Goal: Task Accomplishment & Management: Complete application form

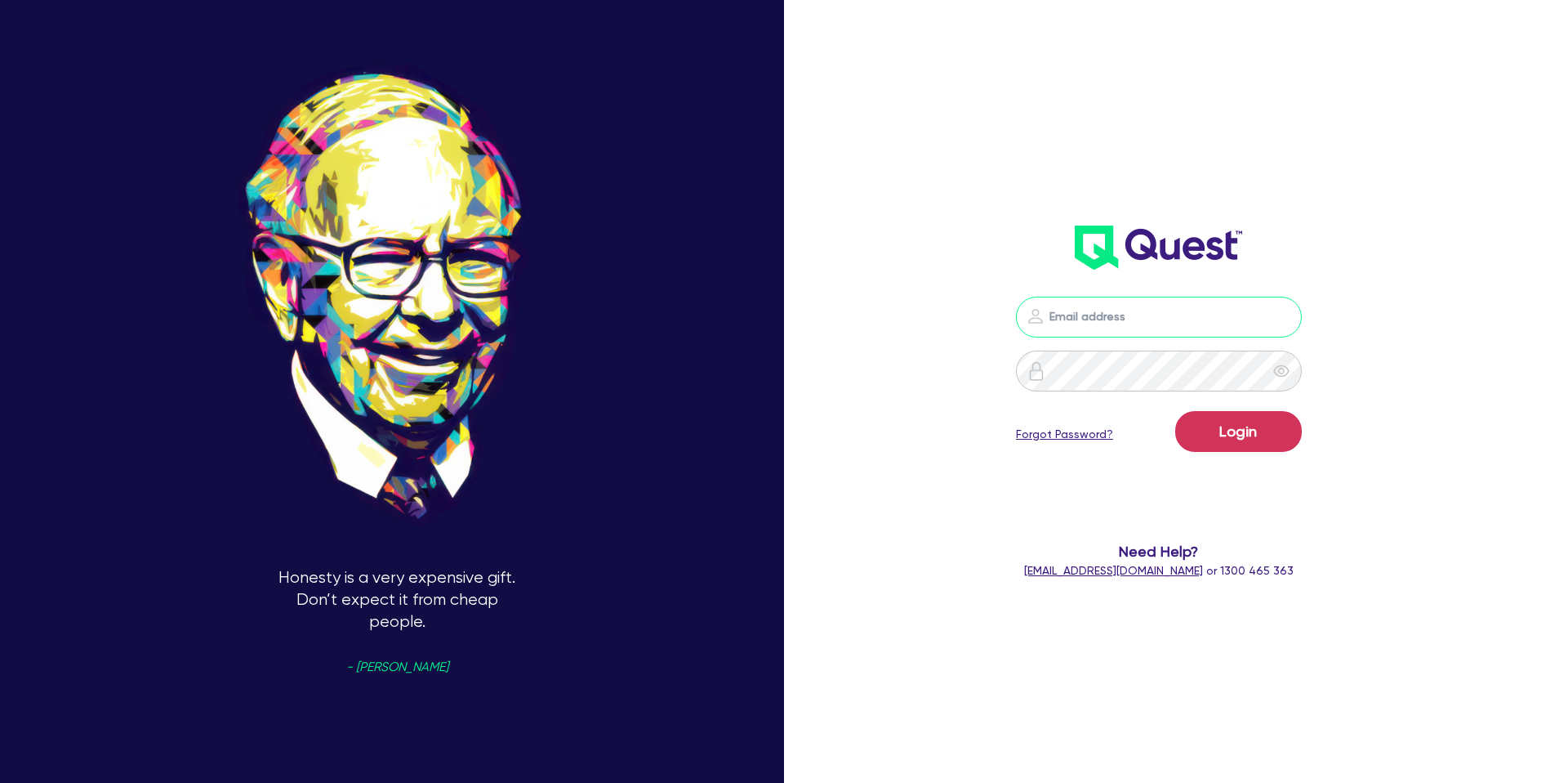
drag, startPoint x: 0, startPoint y: 0, endPoint x: 1169, endPoint y: 315, distance: 1210.7
click at [1166, 315] on input "email" at bounding box center [1159, 317] width 286 height 41
type input "gabriel.vanjour@quest.finance"
click at [1213, 421] on button "Login" at bounding box center [1238, 431] width 126 height 41
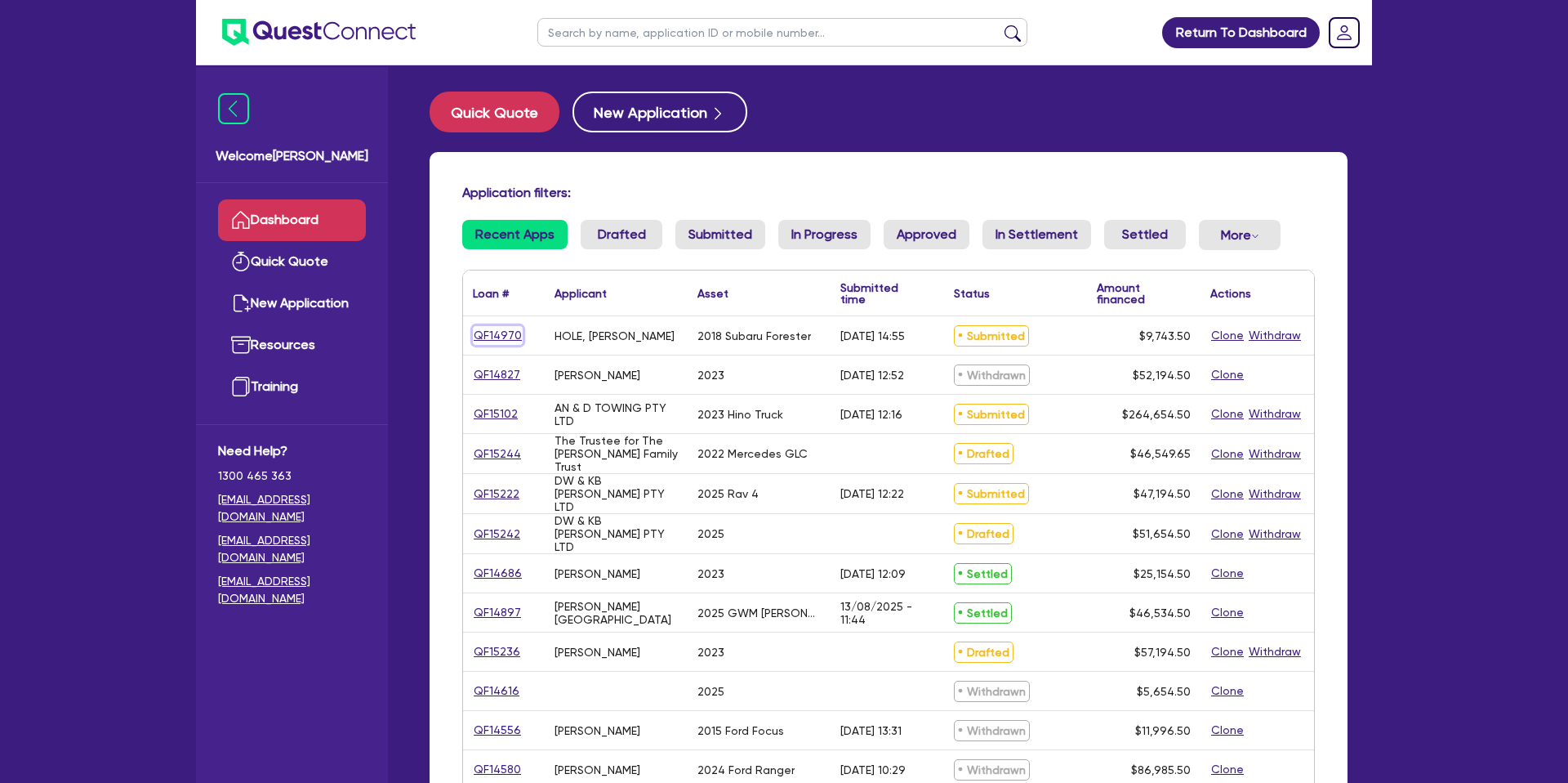
click at [487, 336] on link "QF14970" at bounding box center [497, 336] width 50 height 19
select select "CARS_AND_LIGHT_TRUCKS"
select select "PASSENGER_VEHICLES"
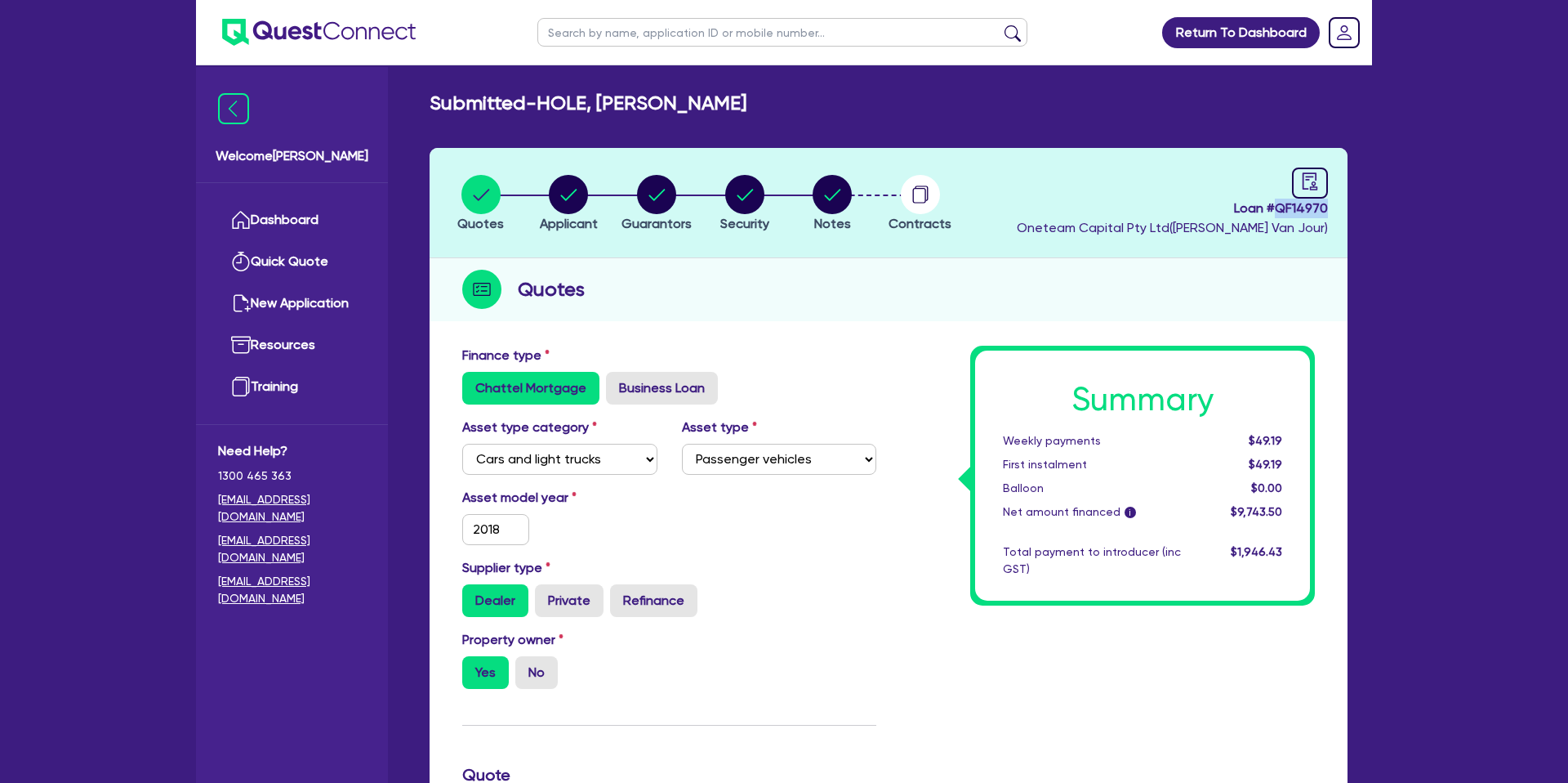
drag, startPoint x: 1276, startPoint y: 210, endPoint x: 1325, endPoint y: 212, distance: 49.0
click at [1326, 212] on span "Loan # QF14970" at bounding box center [1172, 208] width 311 height 19
copy span "QF14970"
drag, startPoint x: 543, startPoint y: 104, endPoint x: 787, endPoint y: 98, distance: 244.1
click at [788, 99] on div "Submitted - HOLE, NEIL RICHARD" at bounding box center [888, 103] width 942 height 24
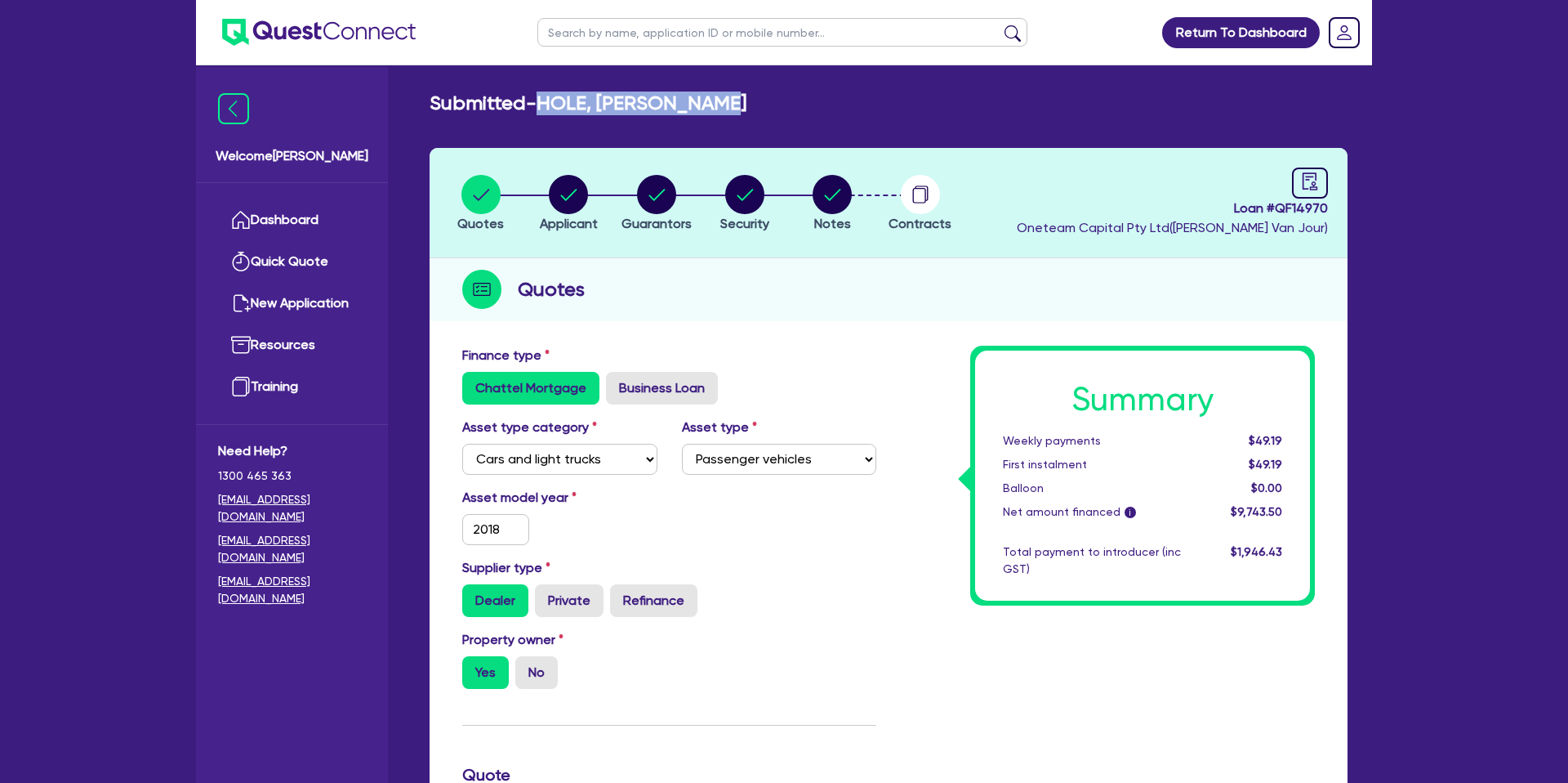
copy h2 "HOLE, [PERSON_NAME]"
drag, startPoint x: 869, startPoint y: 87, endPoint x: 472, endPoint y: 66, distance: 397.6
click at [850, 88] on main "Submitted - HOLE, NEIL RICHARD Quotes Applicant Guarantors Security Notes Contr…" at bounding box center [888, 753] width 967 height 1377
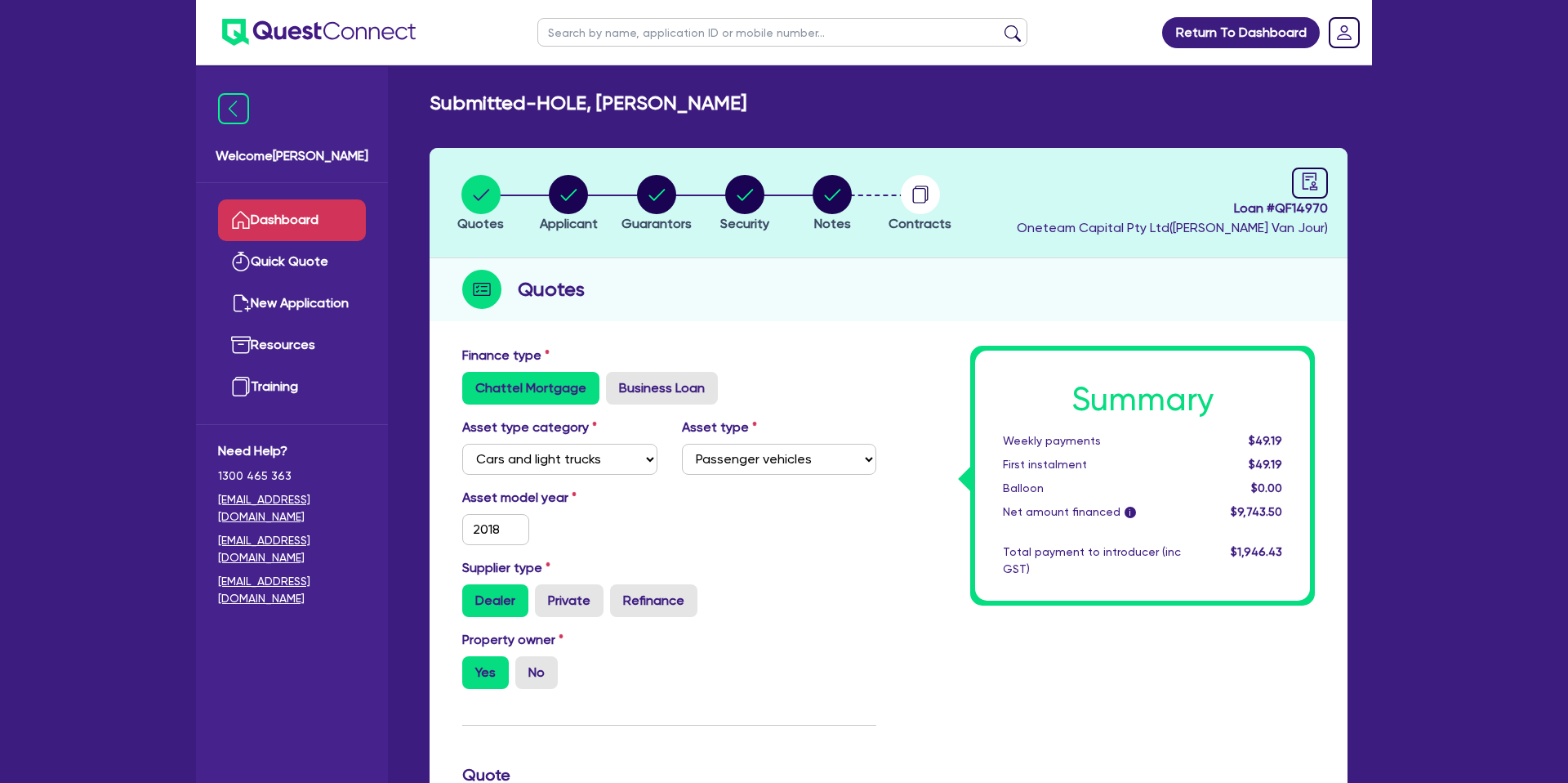
click at [316, 222] on link "Dashboard" at bounding box center [292, 220] width 148 height 42
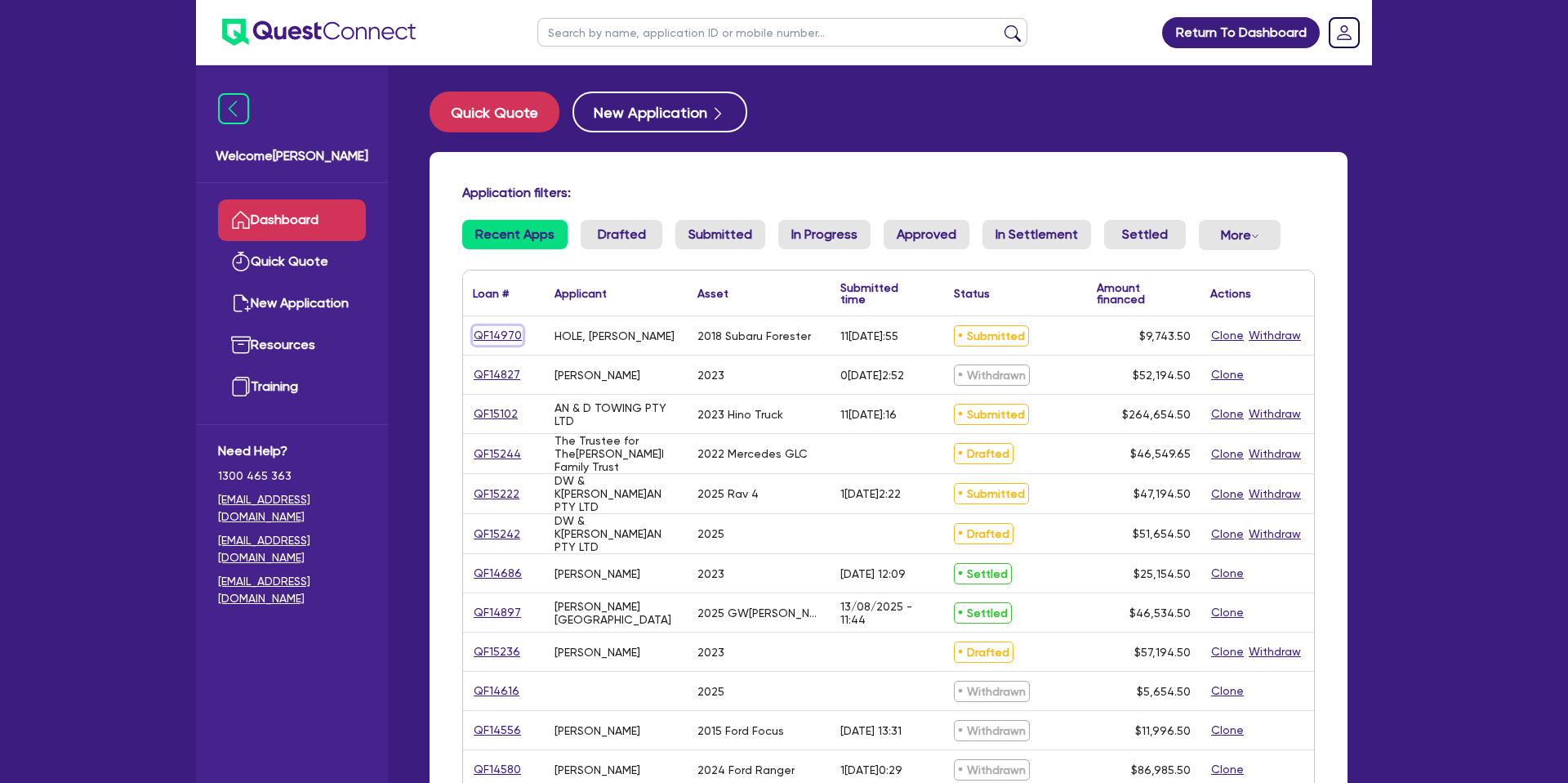
click at [502, 333] on link "QF14970" at bounding box center [497, 336] width 50 height 19
select select "CARS_AND_LIGHT_TRUCKS"
select select "PASSENGER_VEHICLES"
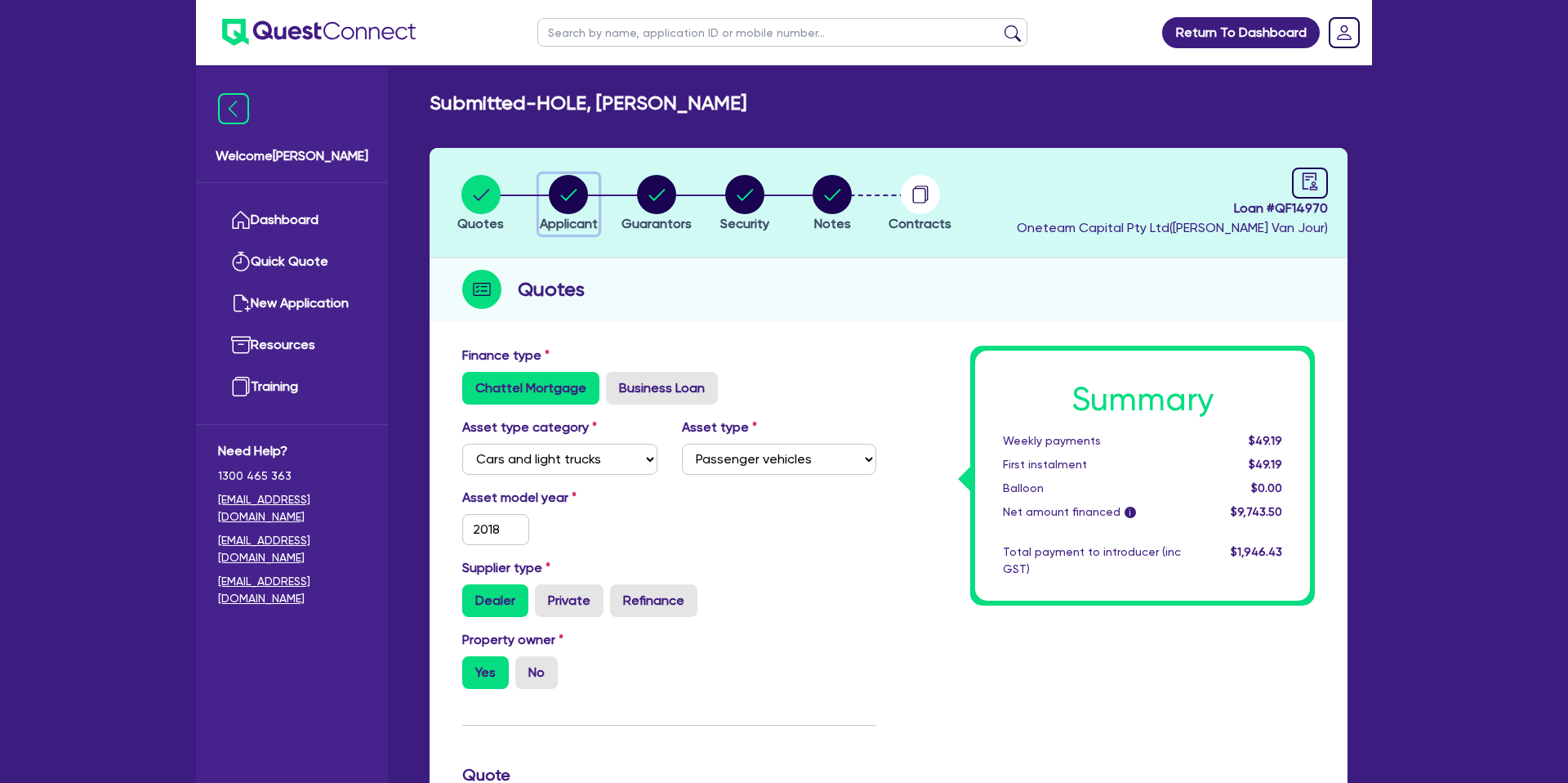
click at [569, 195] on circle "button" at bounding box center [568, 194] width 39 height 39
select select "SOLE_TRADER"
select select "ARTS_RECREATION"
select select "ARTISTS"
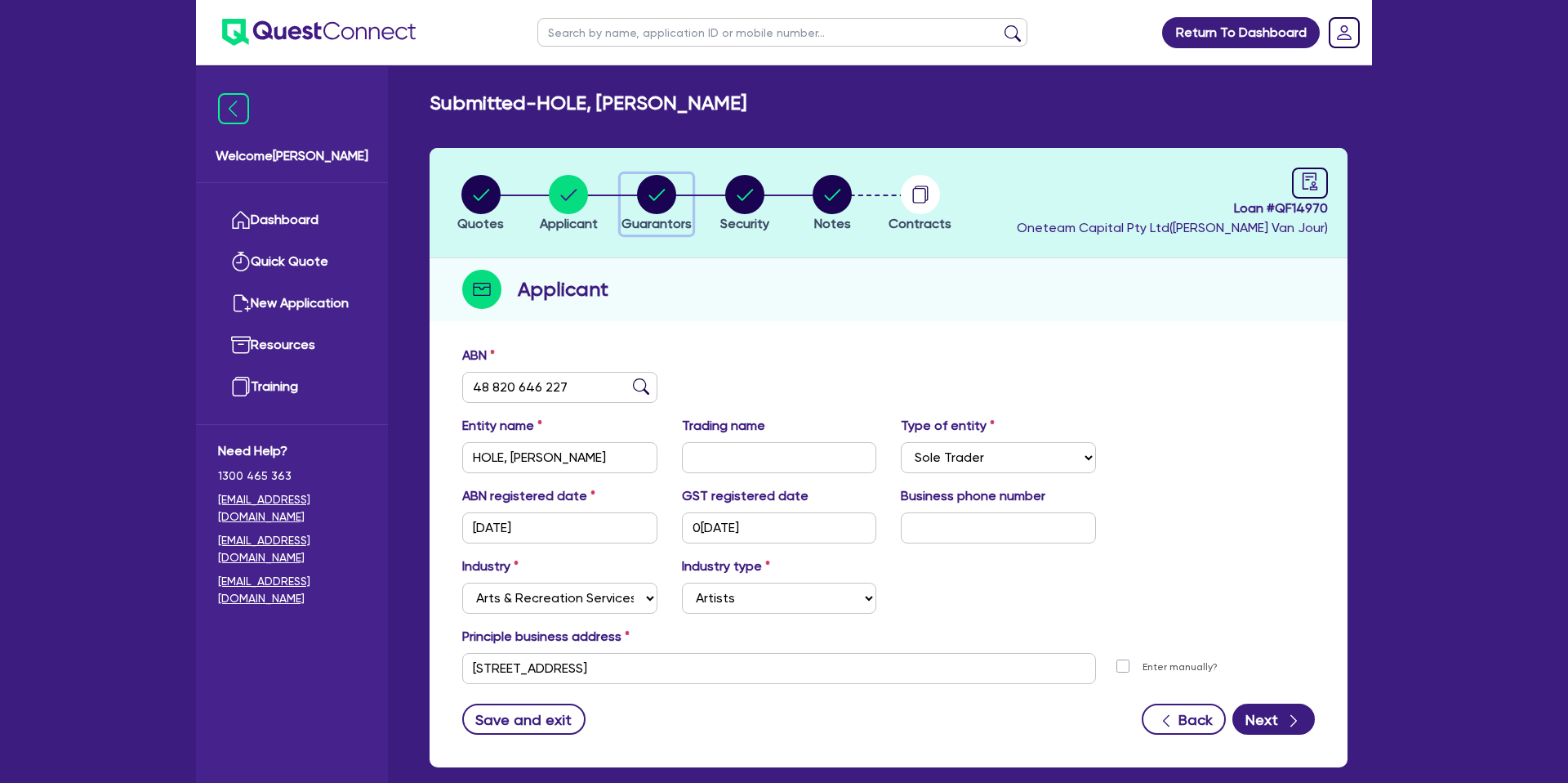
drag, startPoint x: 651, startPoint y: 184, endPoint x: 670, endPoint y: 228, distance: 47.9
click at [650, 191] on circle "button" at bounding box center [656, 194] width 39 height 39
select select "MR"
select select "QLD"
select select "MARRIED"
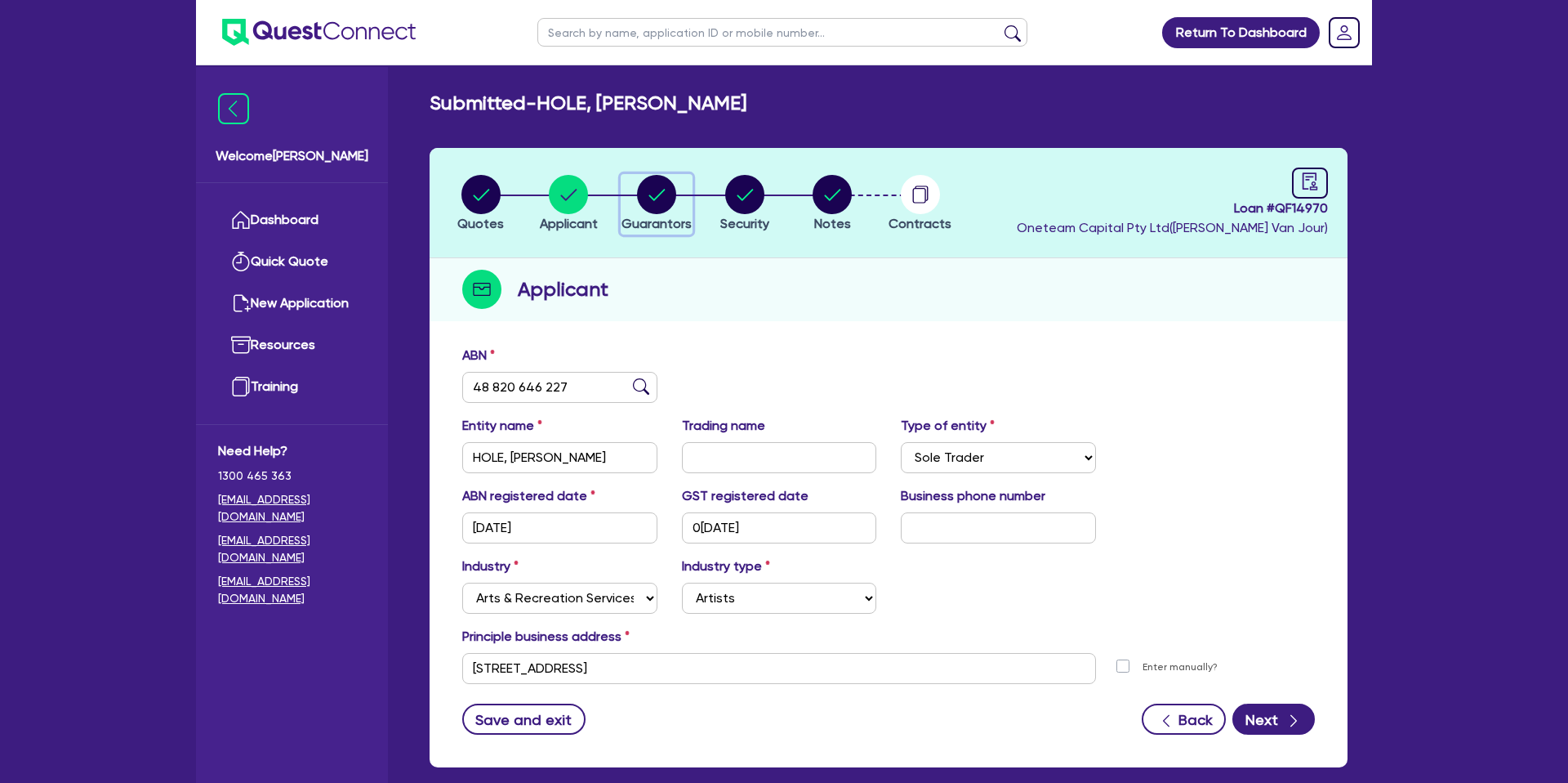
select select "PROPERTY"
select select "MORTGAGE"
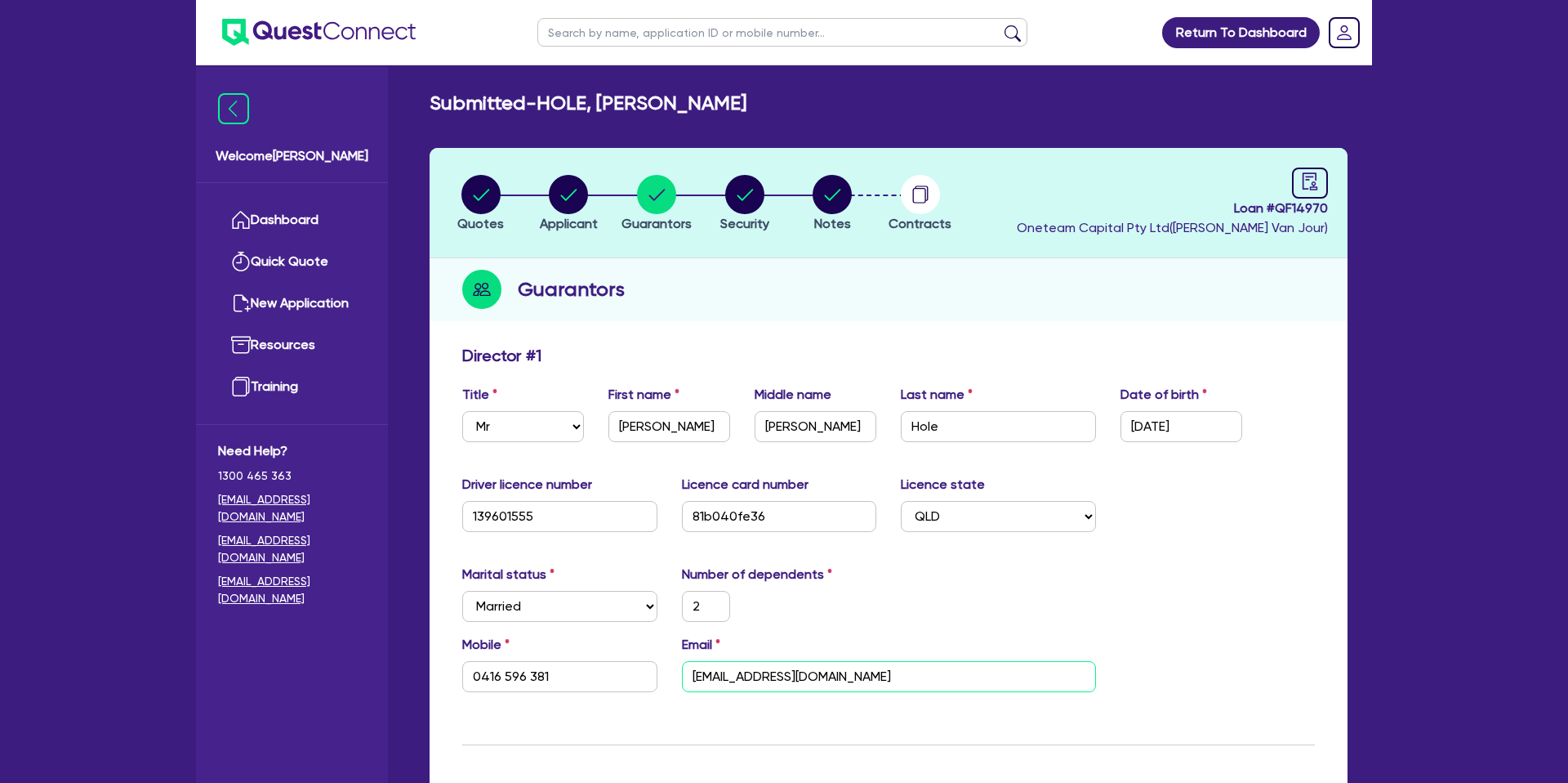
click at [772, 682] on input "hello@neilhole.com.au" at bounding box center [889, 677] width 414 height 31
click at [321, 215] on link "Dashboard" at bounding box center [292, 220] width 148 height 42
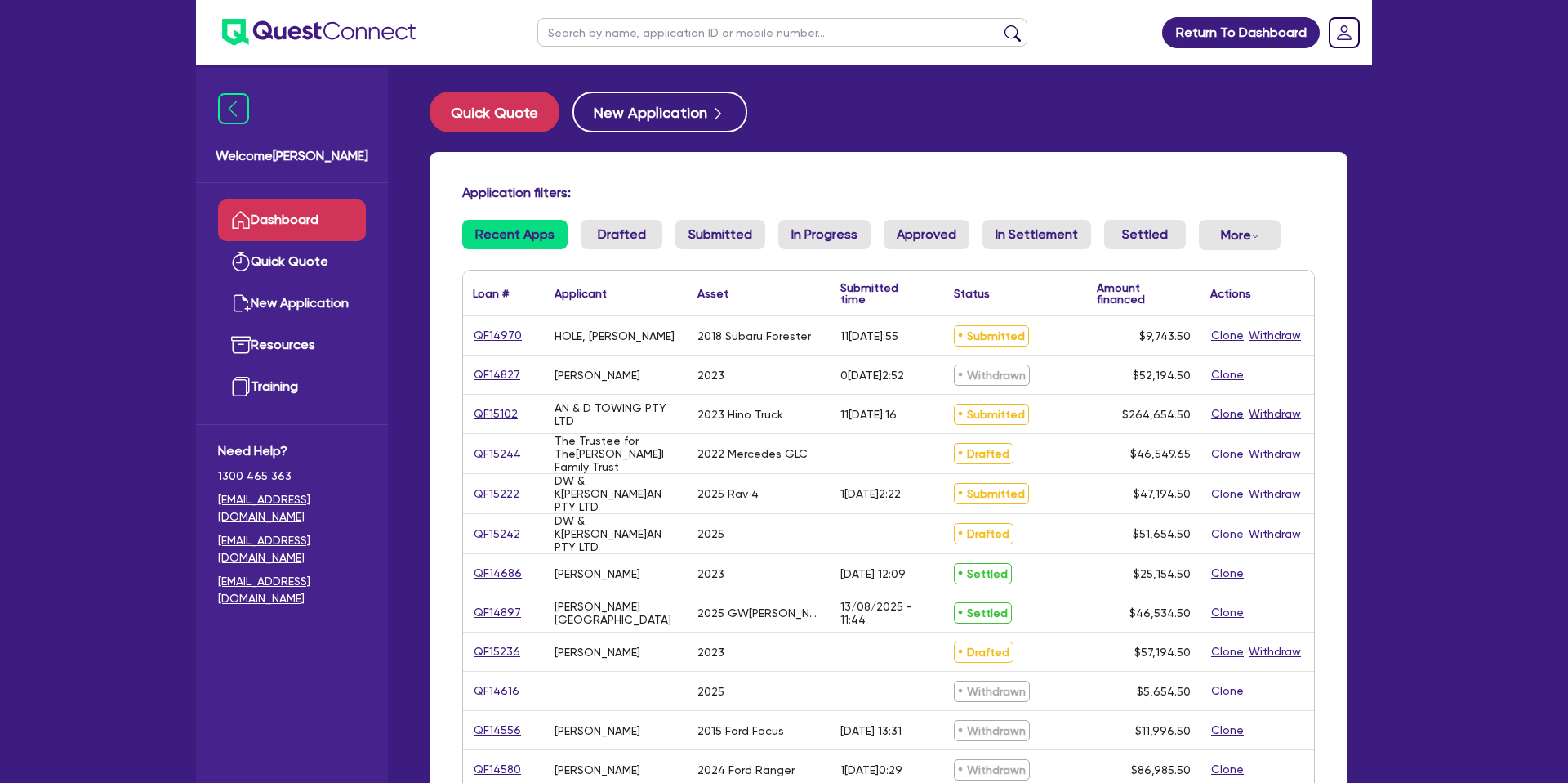
click at [604, 35] on input "text" at bounding box center [783, 33] width 490 height 29
click at [525, 110] on button "Quick Quote" at bounding box center [495, 112] width 130 height 41
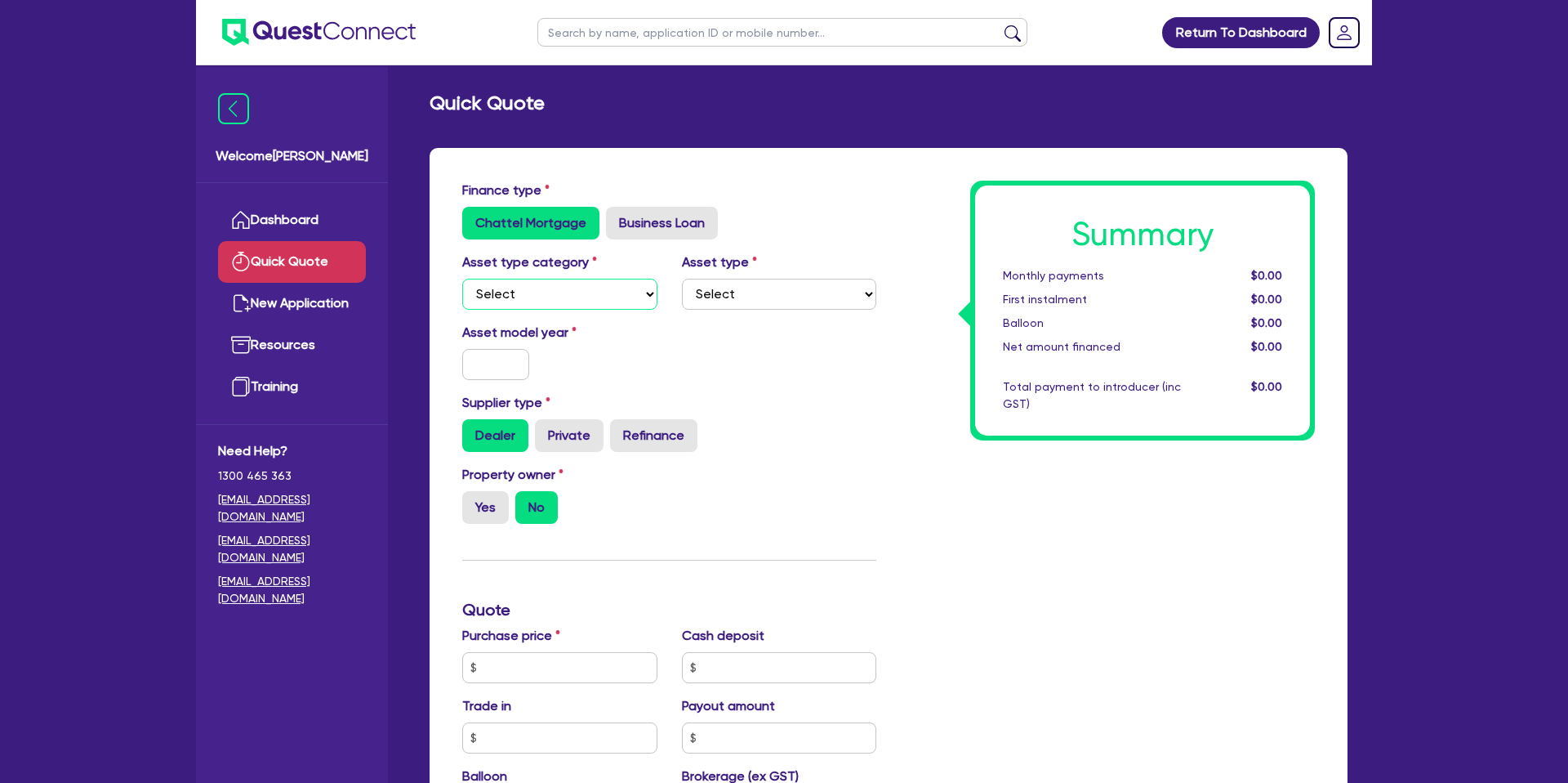
click at [516, 285] on select "Select Cars and light trucks Primary assets Secondary assets Tertiary assets" at bounding box center [560, 294] width 195 height 31
select select "CARS_AND_LIGHT_TRUCKS"
click at [462, 279] on select "Select Cars and light trucks Primary assets Secondary assets Tertiary assets" at bounding box center [560, 294] width 195 height 31
click at [700, 288] on select "Select" at bounding box center [780, 294] width 195 height 31
select select "PASSENGER_VEHICLES"
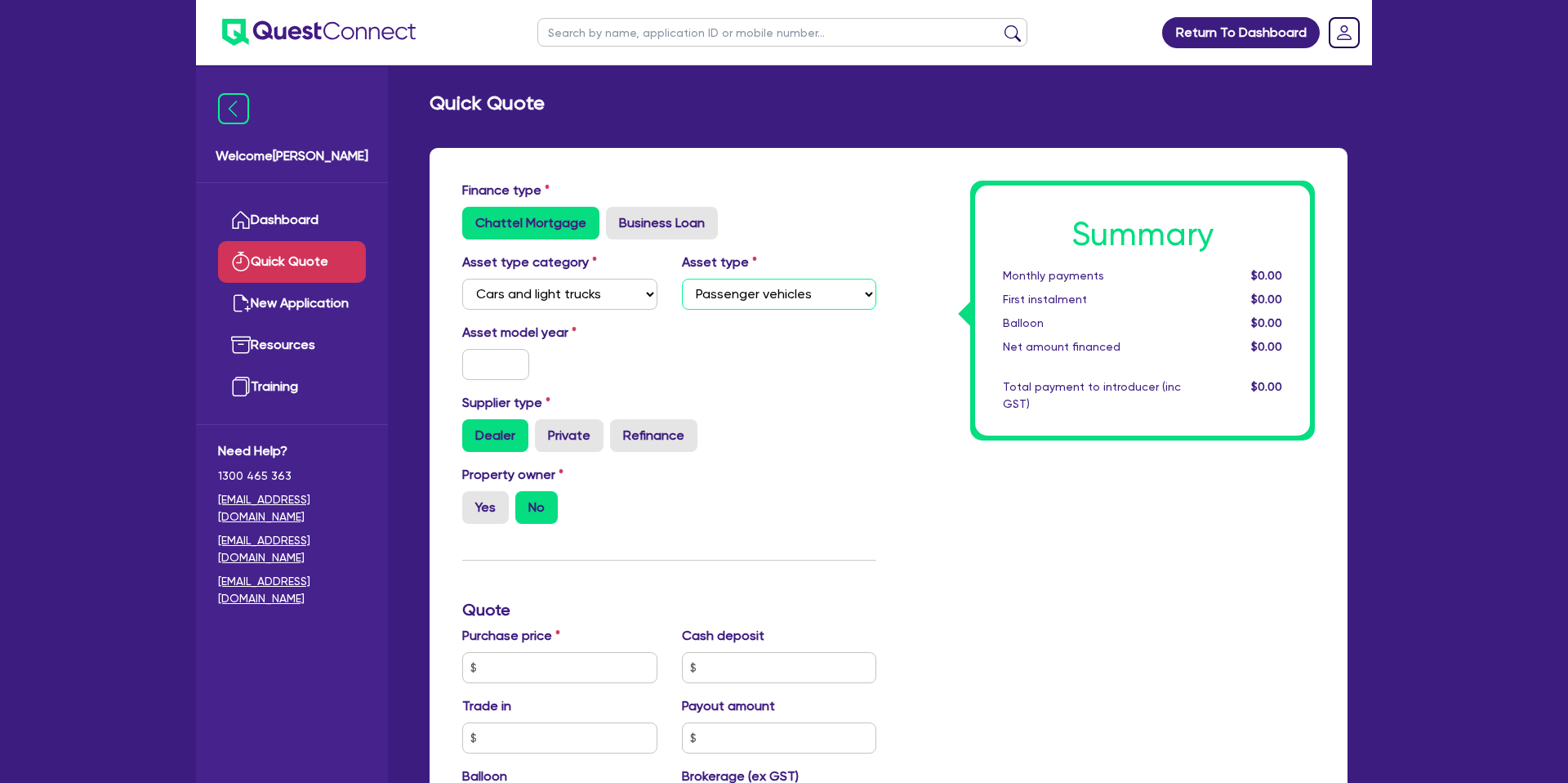
click at [682, 279] on select "Select Passenger vehicles Vans and utes Light trucks up to 4.5 tonne" at bounding box center [780, 294] width 195 height 31
click at [488, 368] on input "text" at bounding box center [496, 364] width 67 height 31
type input "2022"
drag, startPoint x: 873, startPoint y: 377, endPoint x: 841, endPoint y: 374, distance: 32.1
click at [870, 376] on div "Finance type Chattel Mortgage Business Loan Asset type category Select Cars and…" at bounding box center [888, 677] width 877 height 993
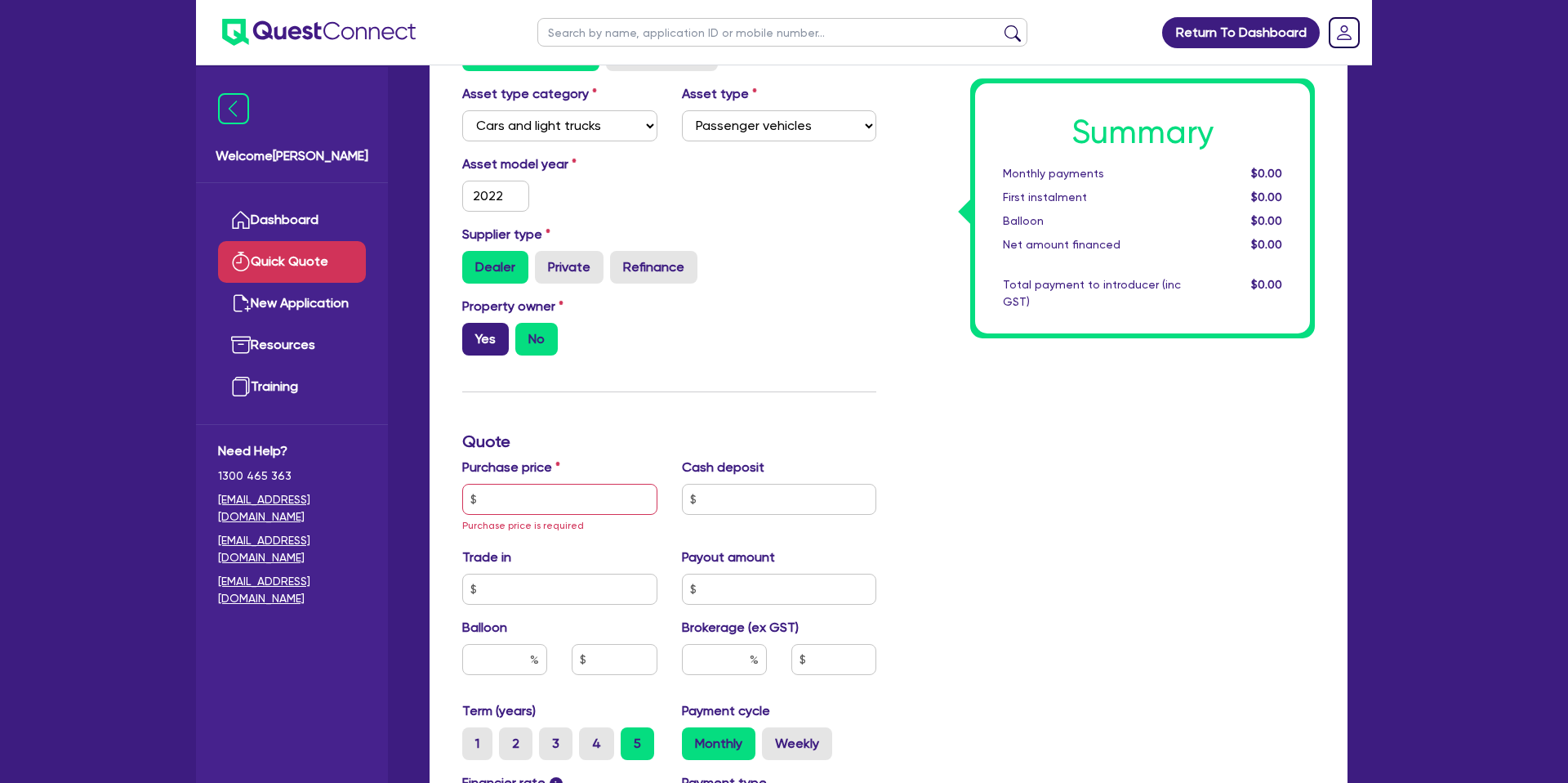
scroll to position [172, 0]
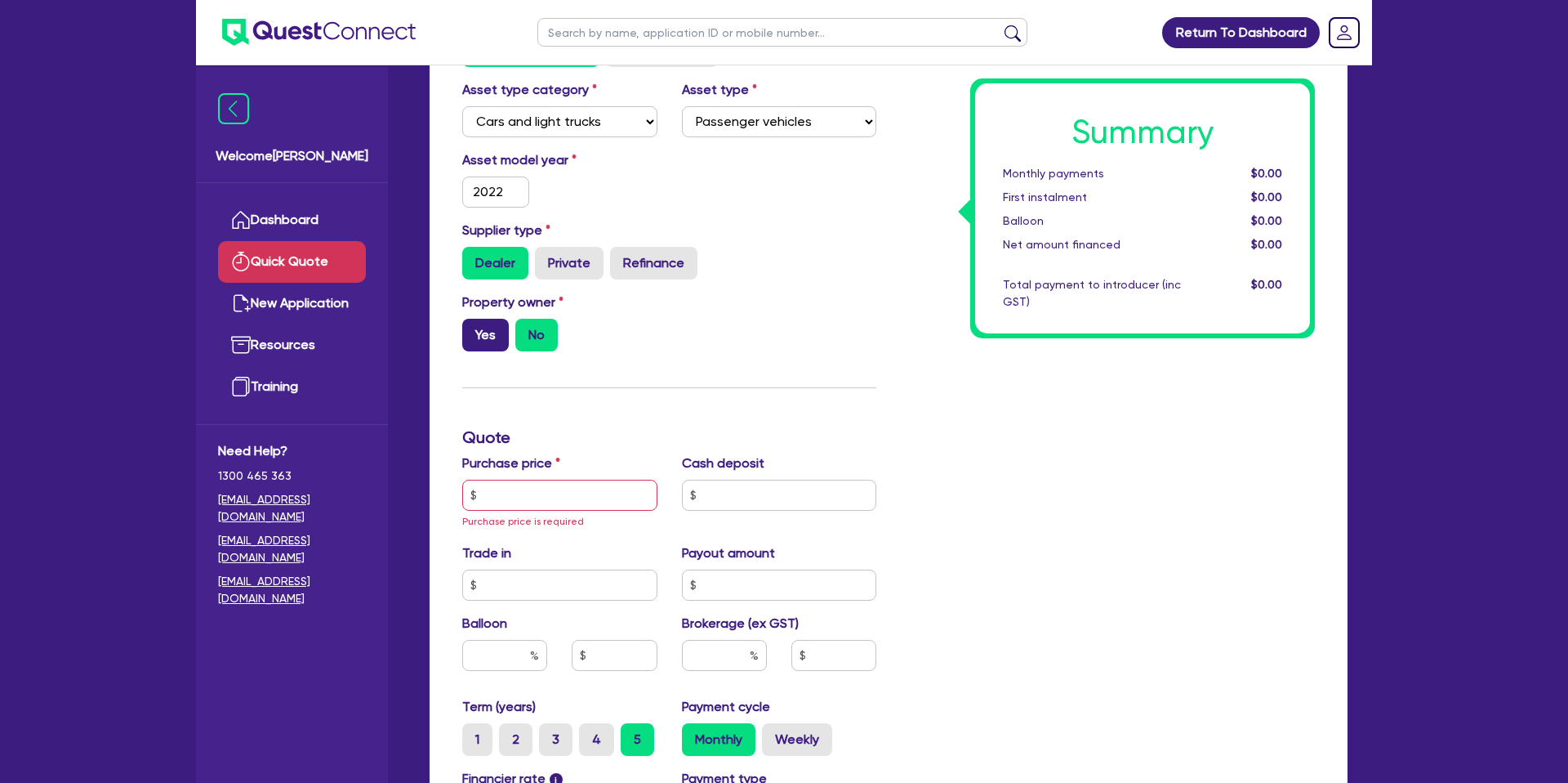
click at [483, 344] on label "Yes" at bounding box center [485, 335] width 47 height 33
click at [473, 329] on input "Yes" at bounding box center [467, 324] width 11 height 11
radio input "true"
click at [516, 494] on input "text" at bounding box center [560, 495] width 195 height 31
paste input "71,490.60"
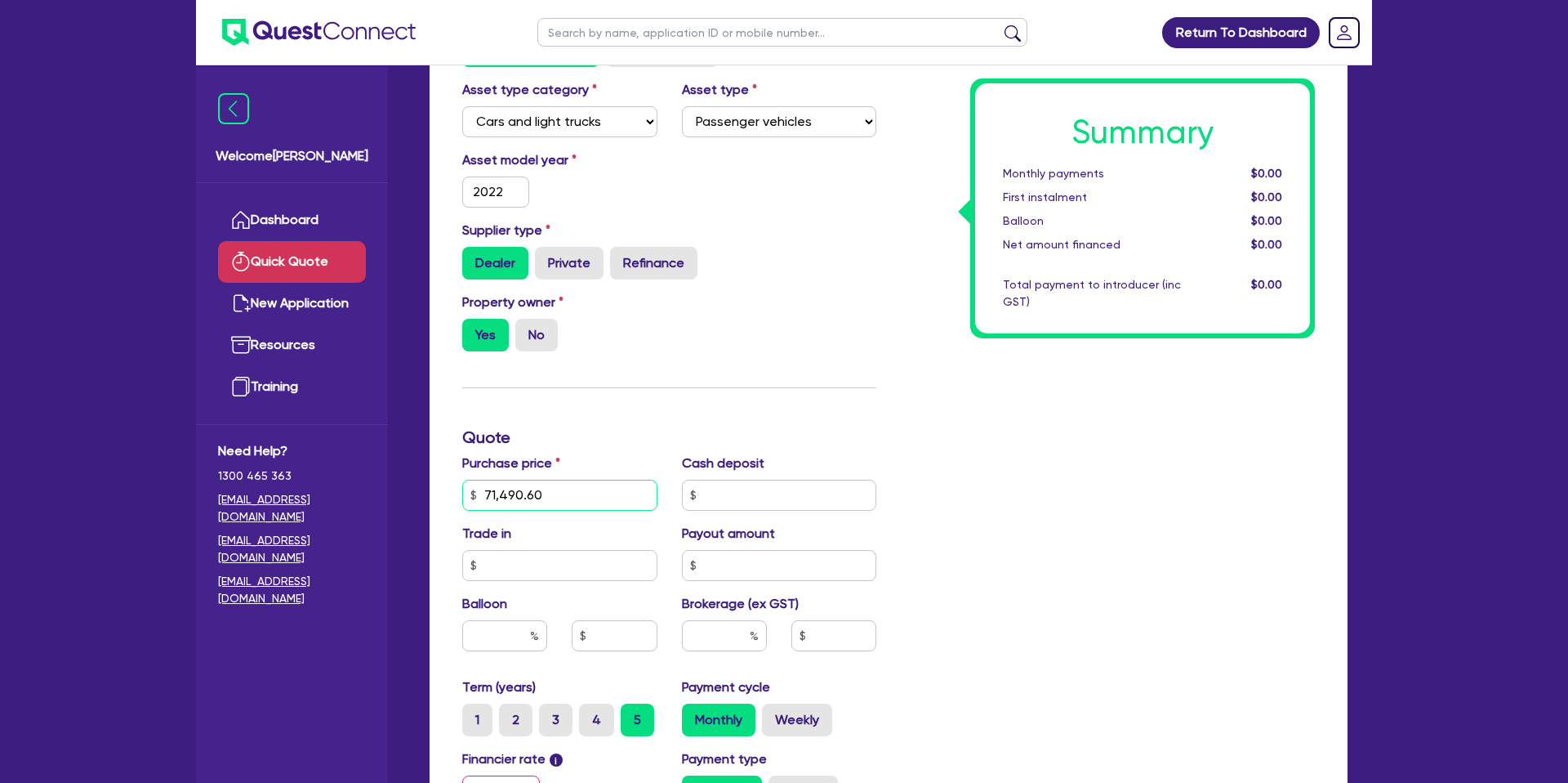
type input "71,490.60"
click at [844, 460] on div "Cash deposit" at bounding box center [780, 482] width 220 height 57
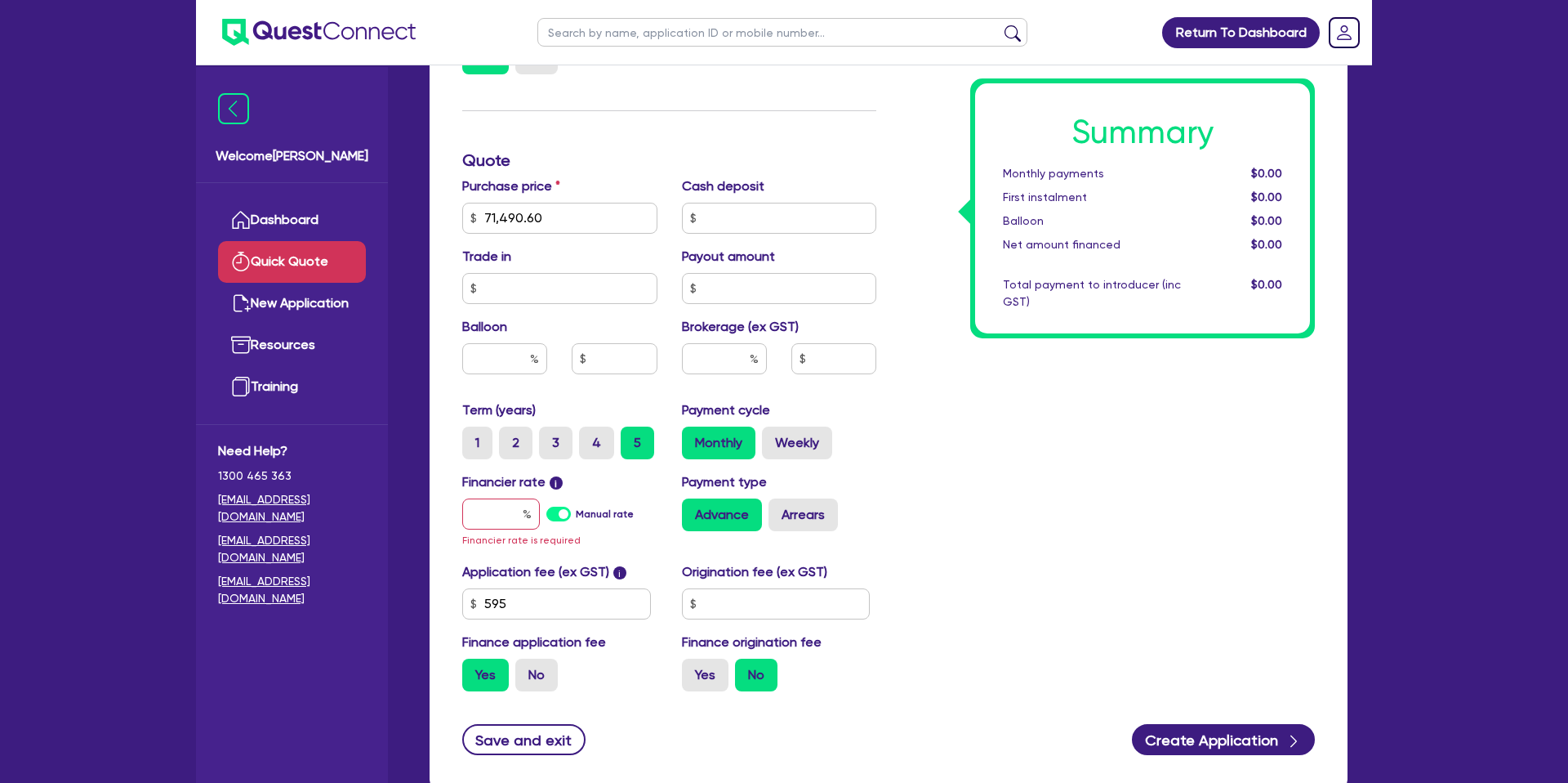
scroll to position [449, 0]
click at [508, 509] on input "text" at bounding box center [500, 515] width 77 height 31
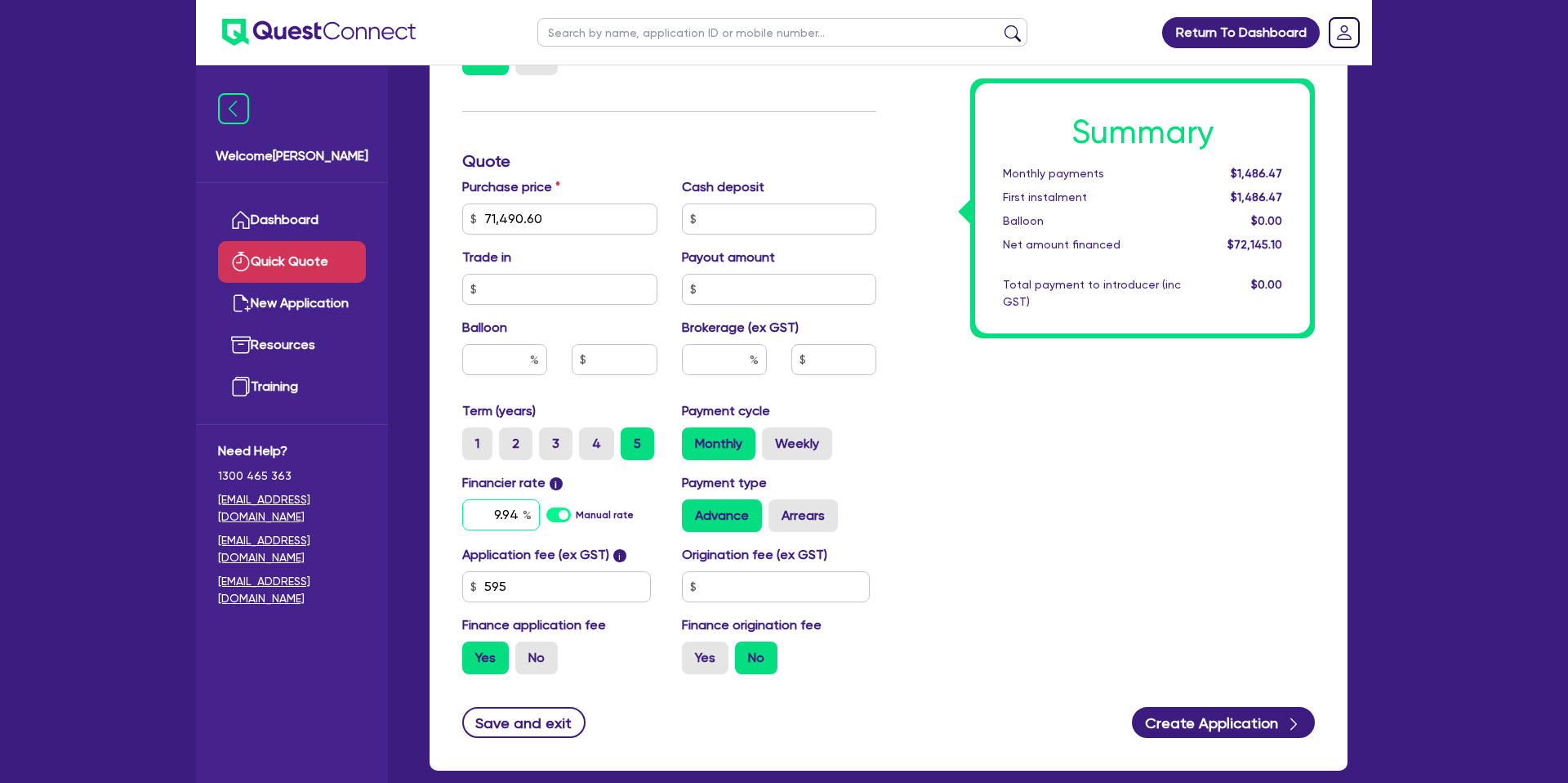
type input "9.94"
drag, startPoint x: 1281, startPoint y: 494, endPoint x: 971, endPoint y: 519, distance: 311.0
click at [1243, 489] on div "Summary Monthly payments $1,486.47 First instalment $1,486.47 Balloon $0.00 Net…" at bounding box center [1108, 210] width 438 height 955
click at [758, 590] on input "text" at bounding box center [776, 587] width 188 height 31
type input "1,590"
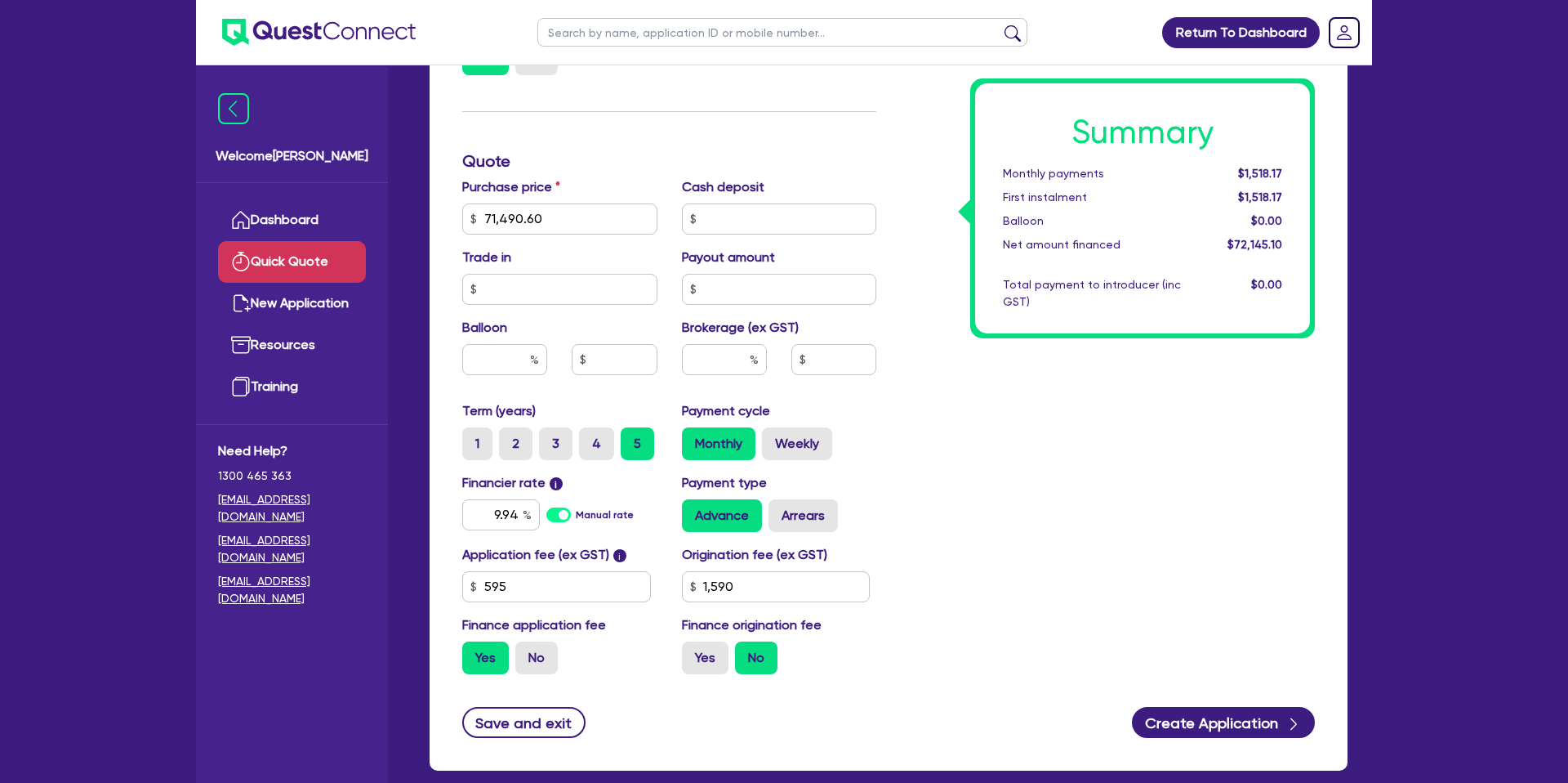
drag, startPoint x: 1022, startPoint y: 573, endPoint x: 997, endPoint y: 570, distance: 25.2
click at [1018, 572] on div "Summary Monthly payments $1,518.17 First instalment $1,518.17 Balloon $0.00 Net…" at bounding box center [1108, 210] width 438 height 955
click at [722, 644] on label "Yes" at bounding box center [705, 658] width 47 height 33
click at [693, 644] on input "Yes" at bounding box center [687, 646] width 11 height 11
radio input "true"
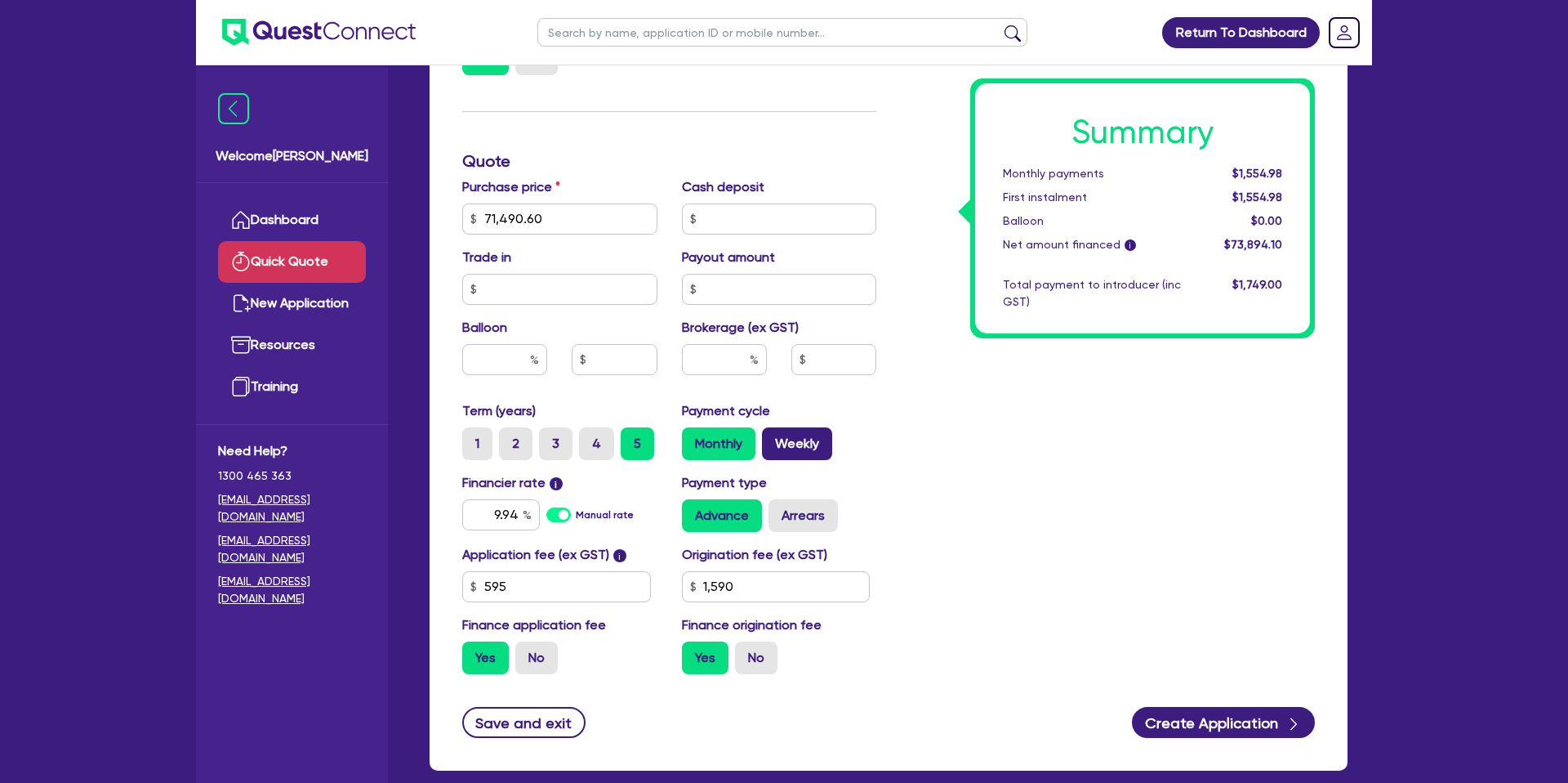
click at [782, 450] on label "Weekly" at bounding box center [796, 443] width 70 height 33
click at [773, 438] on input "Weekly" at bounding box center [766, 432] width 11 height 11
radio input "true"
drag, startPoint x: 511, startPoint y: 589, endPoint x: 515, endPoint y: 578, distance: 11.7
click at [515, 578] on input "595" at bounding box center [556, 587] width 188 height 31
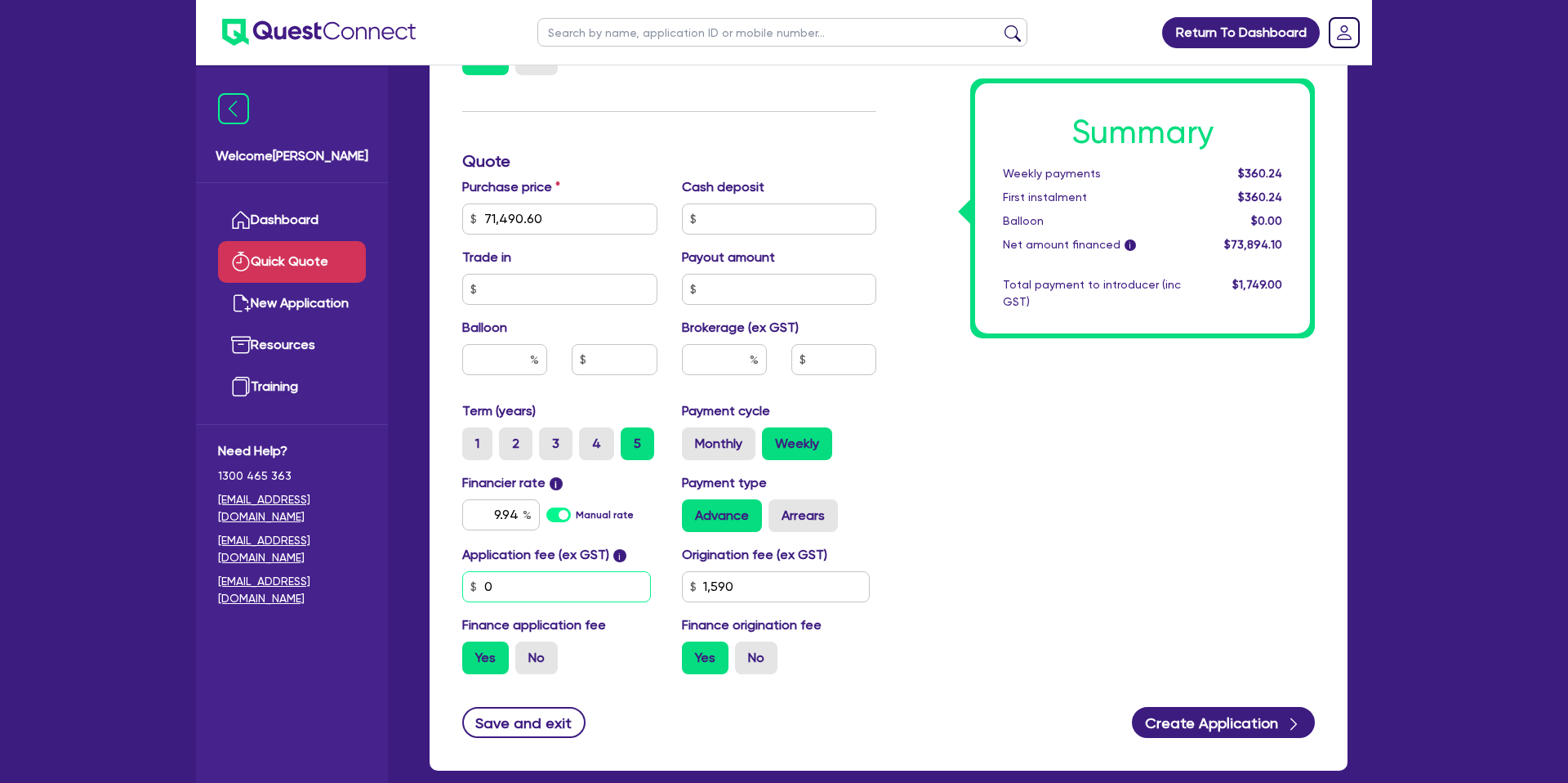
type input "0"
drag, startPoint x: 1062, startPoint y: 477, endPoint x: 906, endPoint y: 534, distance: 166.1
click at [1063, 476] on div "Summary Weekly payments $360.24 First instalment $360.24 Balloon $0.00 Net amou…" at bounding box center [1108, 210] width 438 height 955
click at [817, 506] on label "Arrears" at bounding box center [803, 516] width 70 height 33
click at [779, 506] on input "Arrears" at bounding box center [773, 504] width 11 height 11
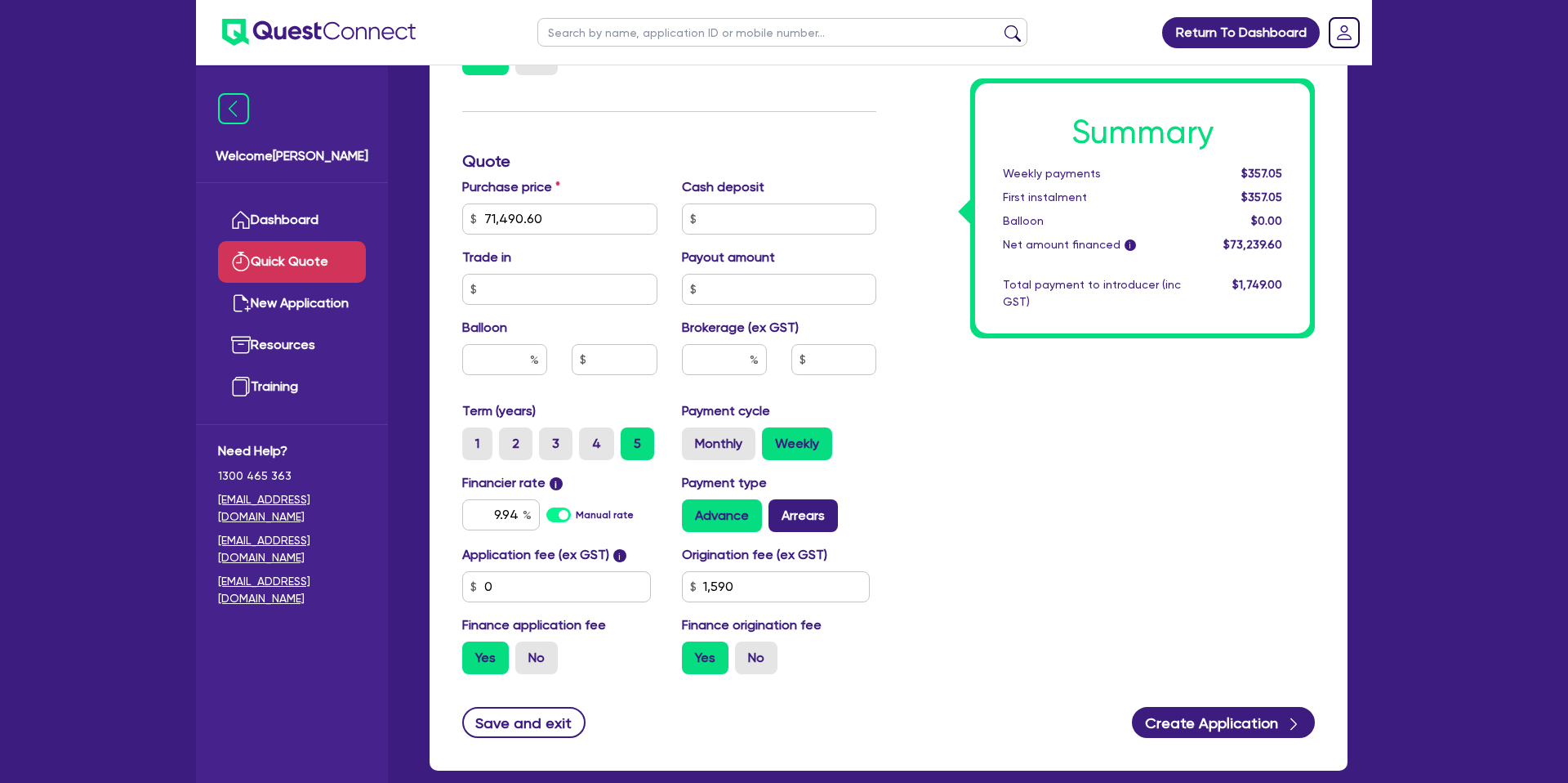
radio input "true"
drag, startPoint x: 543, startPoint y: 282, endPoint x: 549, endPoint y: 261, distance: 21.8
click at [544, 275] on input "text" at bounding box center [560, 289] width 195 height 31
drag, startPoint x: 1119, startPoint y: 470, endPoint x: 1040, endPoint y: 471, distance: 79.0
click at [1118, 470] on div "Summary Weekly payments $357.73 First instalment $357.73 Balloon $0.00 Net amou…" at bounding box center [1108, 210] width 438 height 955
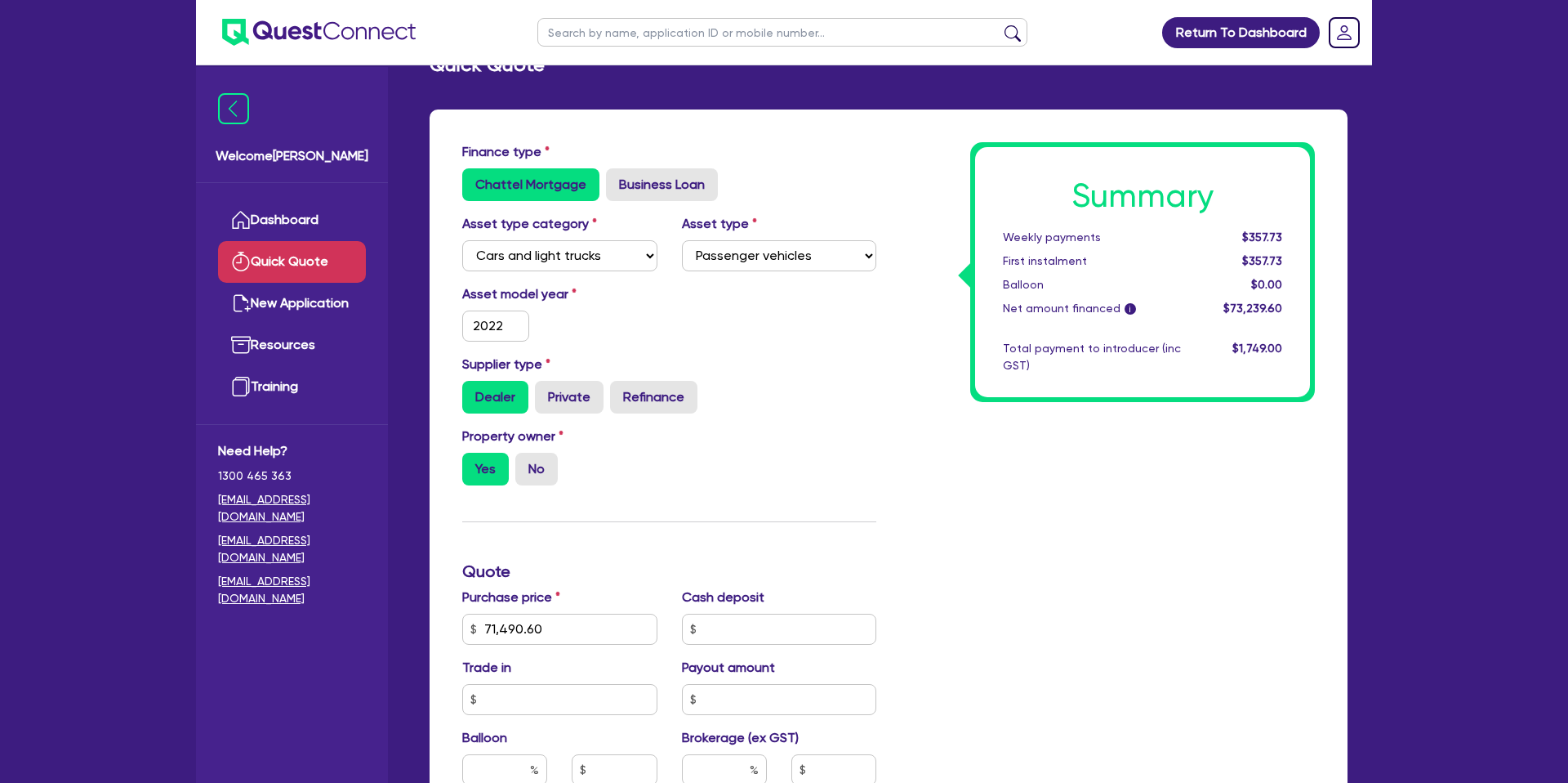
scroll to position [0, 0]
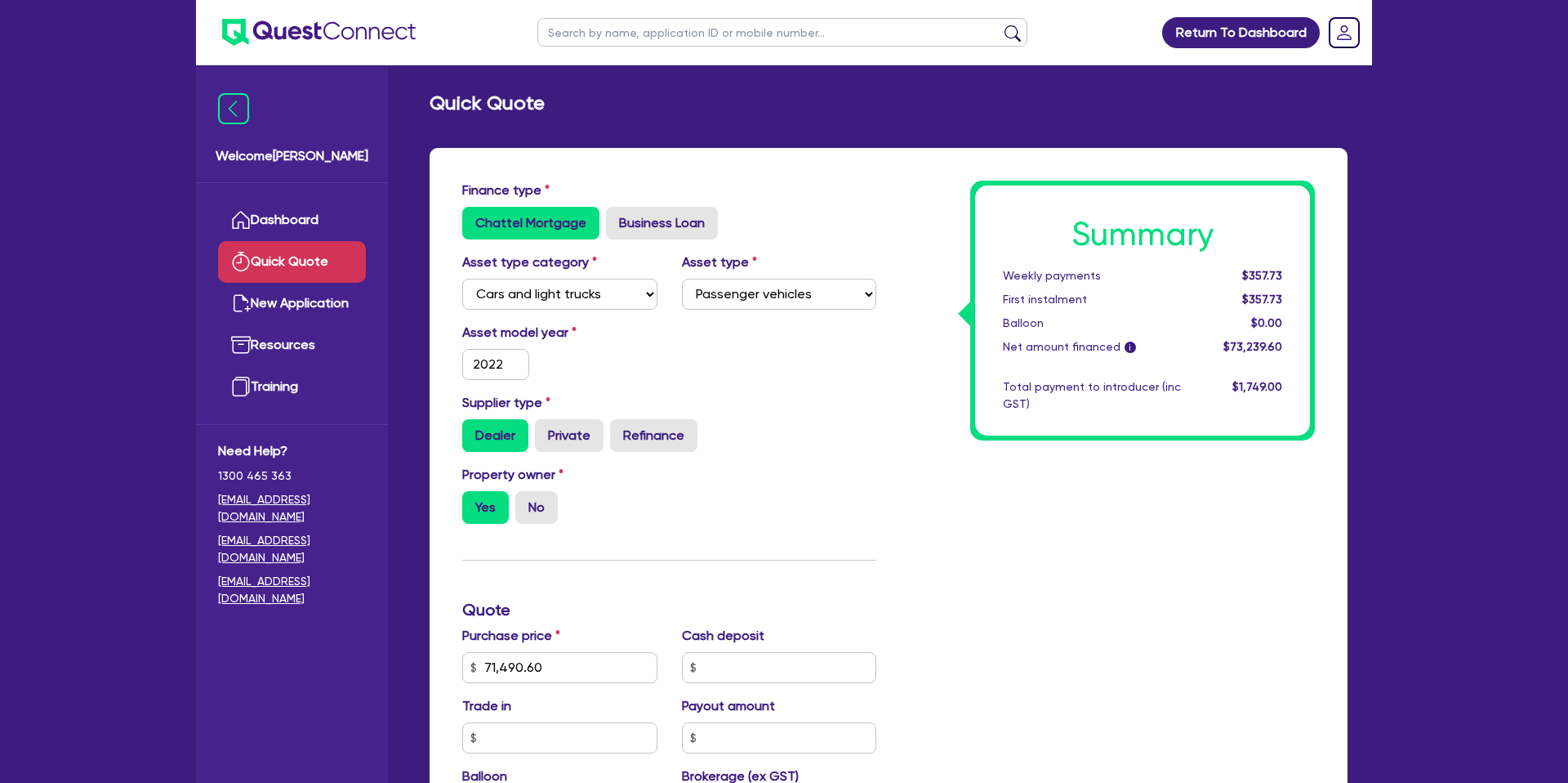
click at [687, 72] on main "Quick Quote Finance type Chattel Mortgage Business Loan Asset type category Sel…" at bounding box center [888, 671] width 967 height 1213
click at [276, 243] on link "Quick Quote" at bounding box center [292, 262] width 148 height 42
click at [287, 223] on link "Dashboard" at bounding box center [292, 220] width 148 height 42
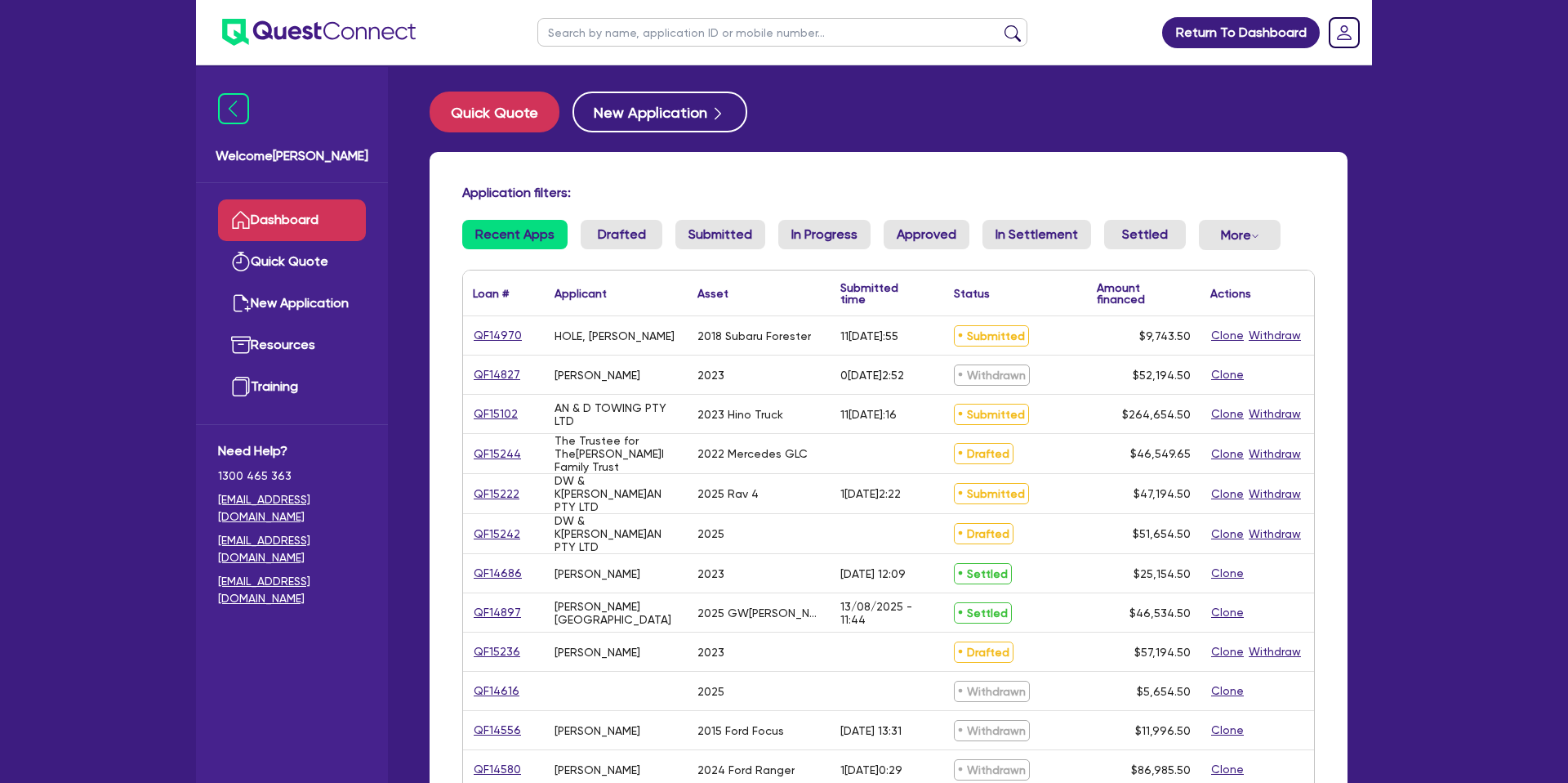
click at [600, 34] on input "text" at bounding box center [783, 33] width 490 height 29
type input "Buswell"
click at [1000, 25] on button "submit" at bounding box center [1012, 36] width 26 height 23
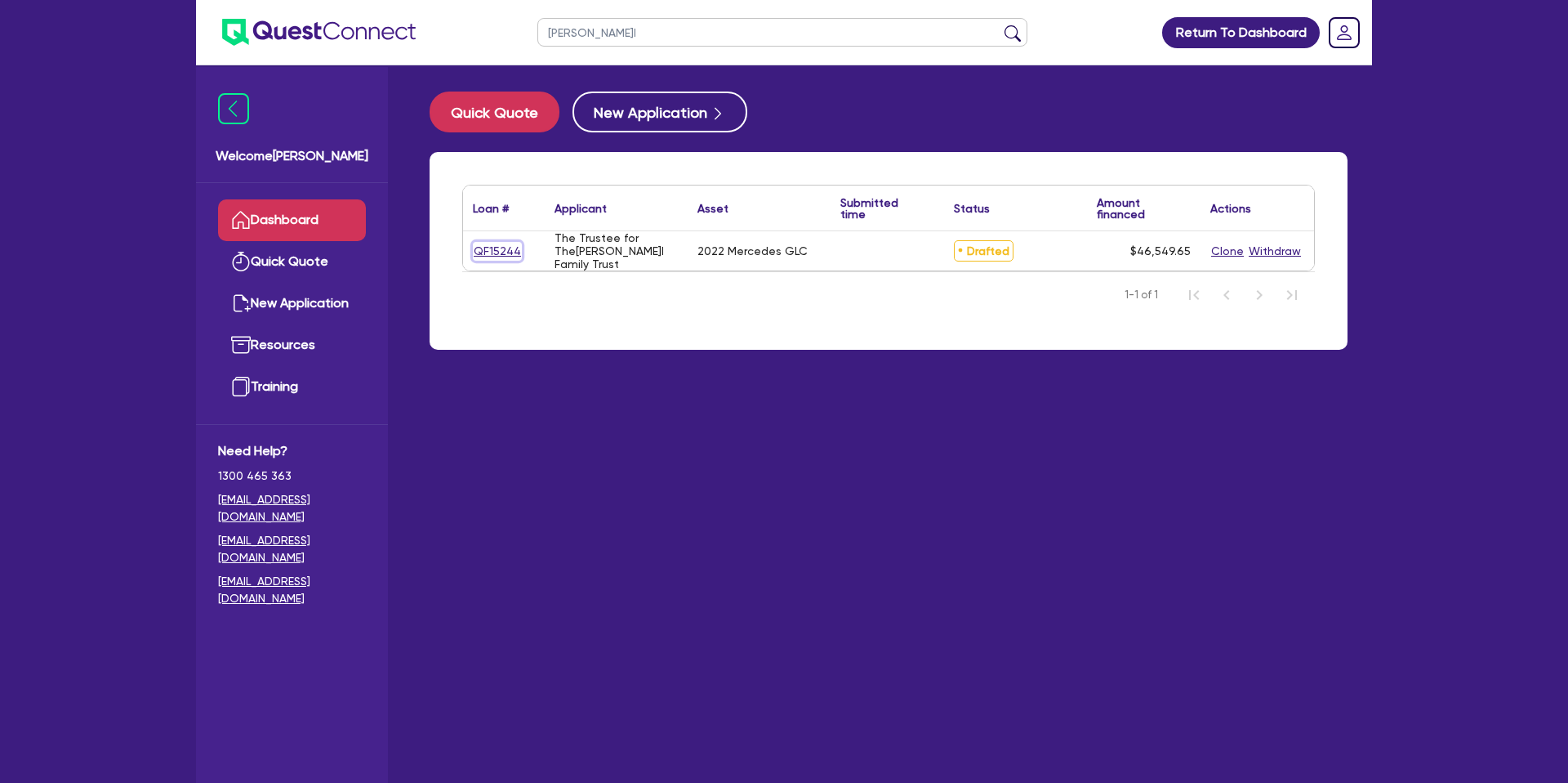
click at [514, 254] on link "QF15244" at bounding box center [497, 252] width 49 height 19
select select "CARS_AND_LIGHT_TRUCKS"
select select "PASSENGER_VEHICLES"
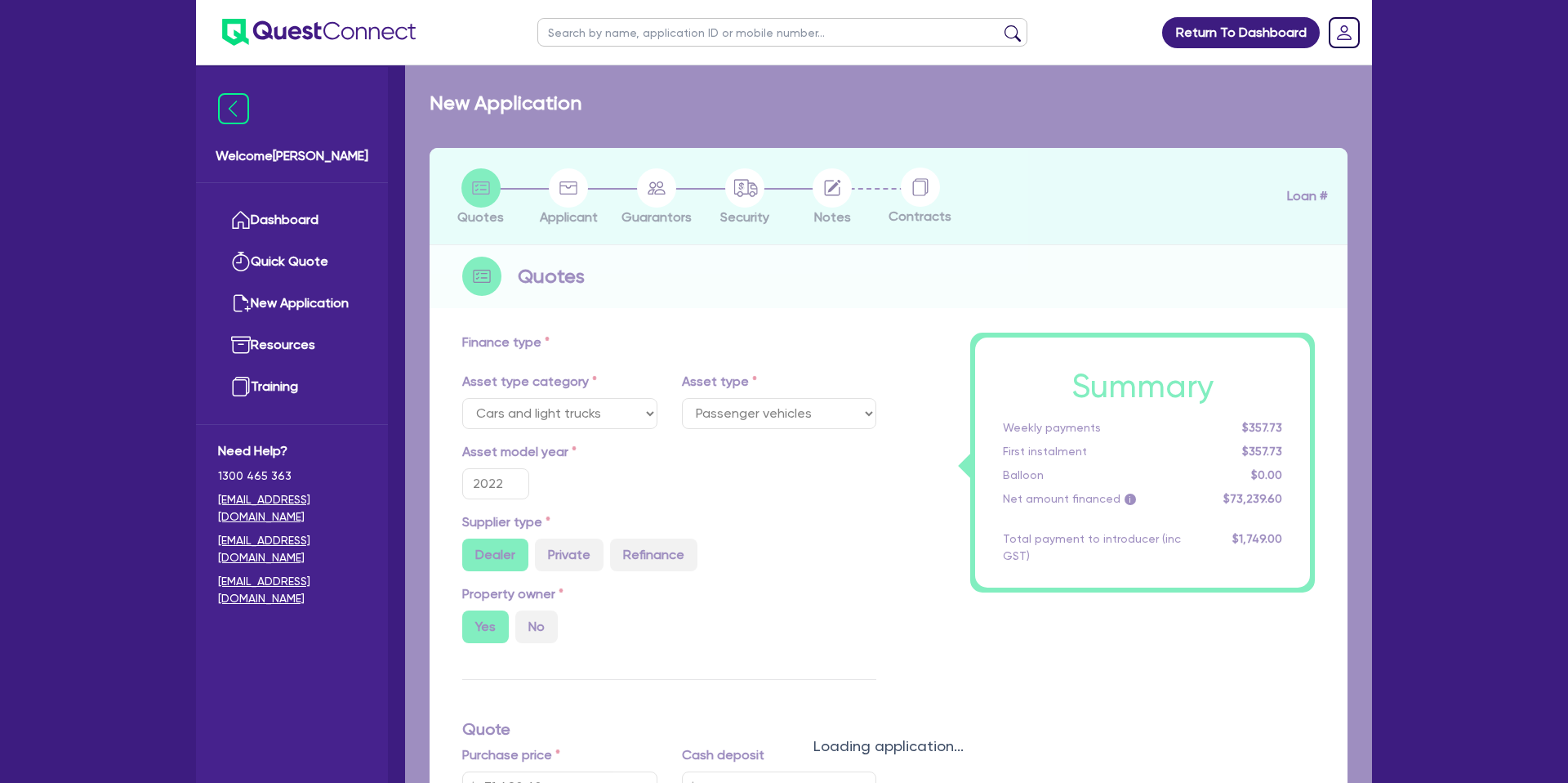
type input "74,990"
type input "30,183.85"
type input "8"
type input "3,723.97"
type input "7.49"
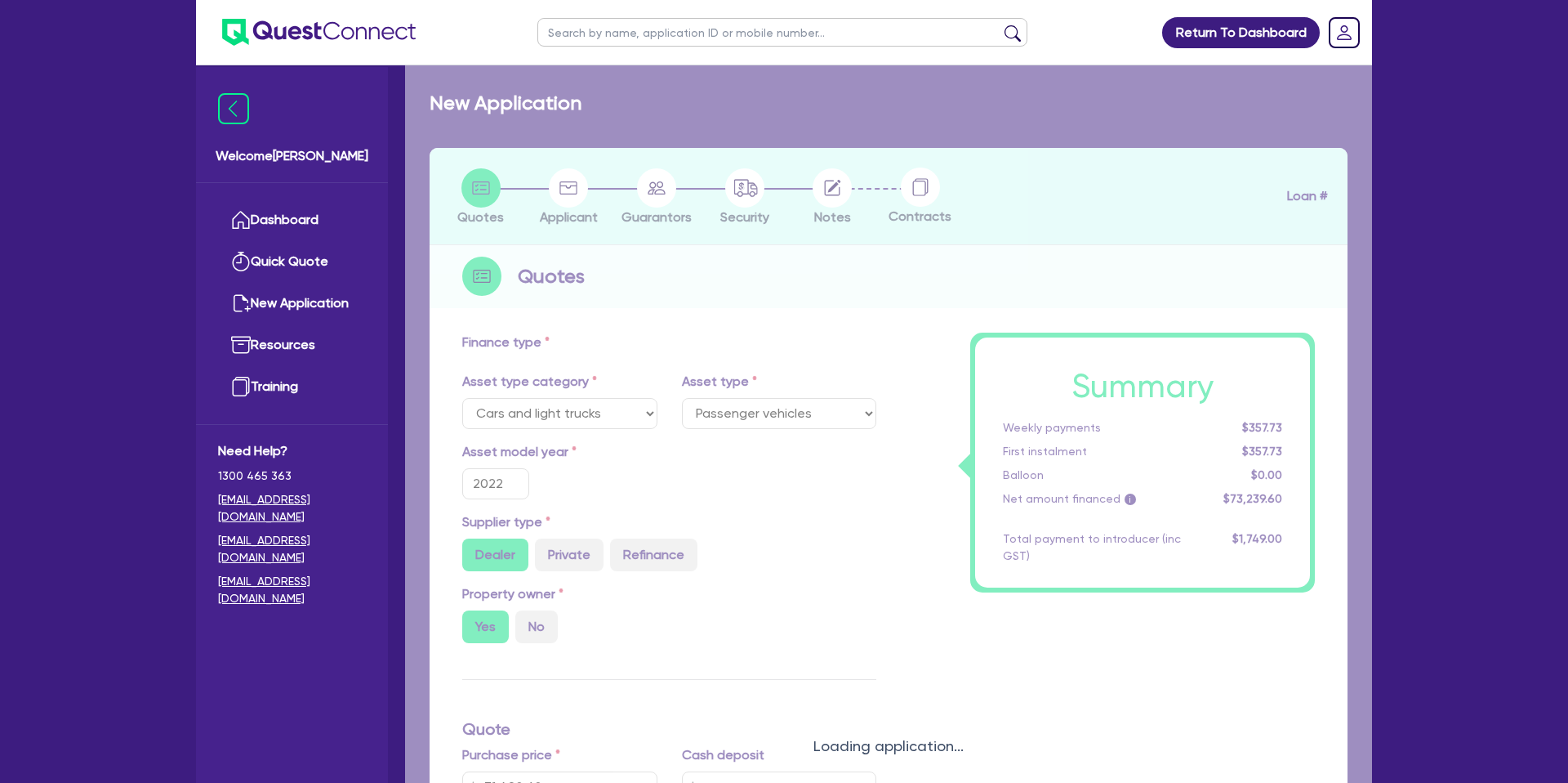
type input "595"
type input "990"
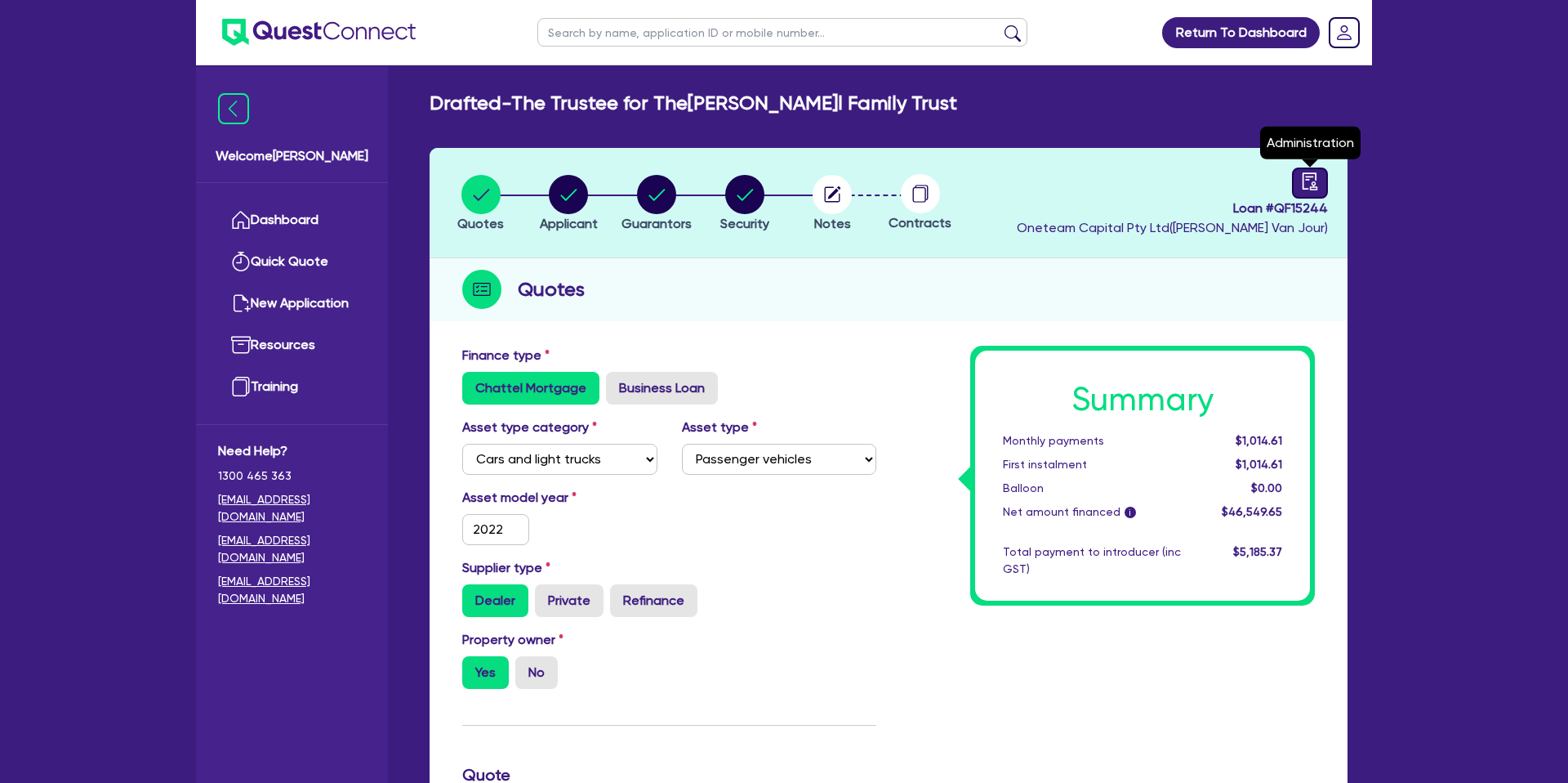
click at [1314, 177] on icon "audit" at bounding box center [1310, 181] width 18 height 18
select select "DRAFTED_NEW"
select select "Other"
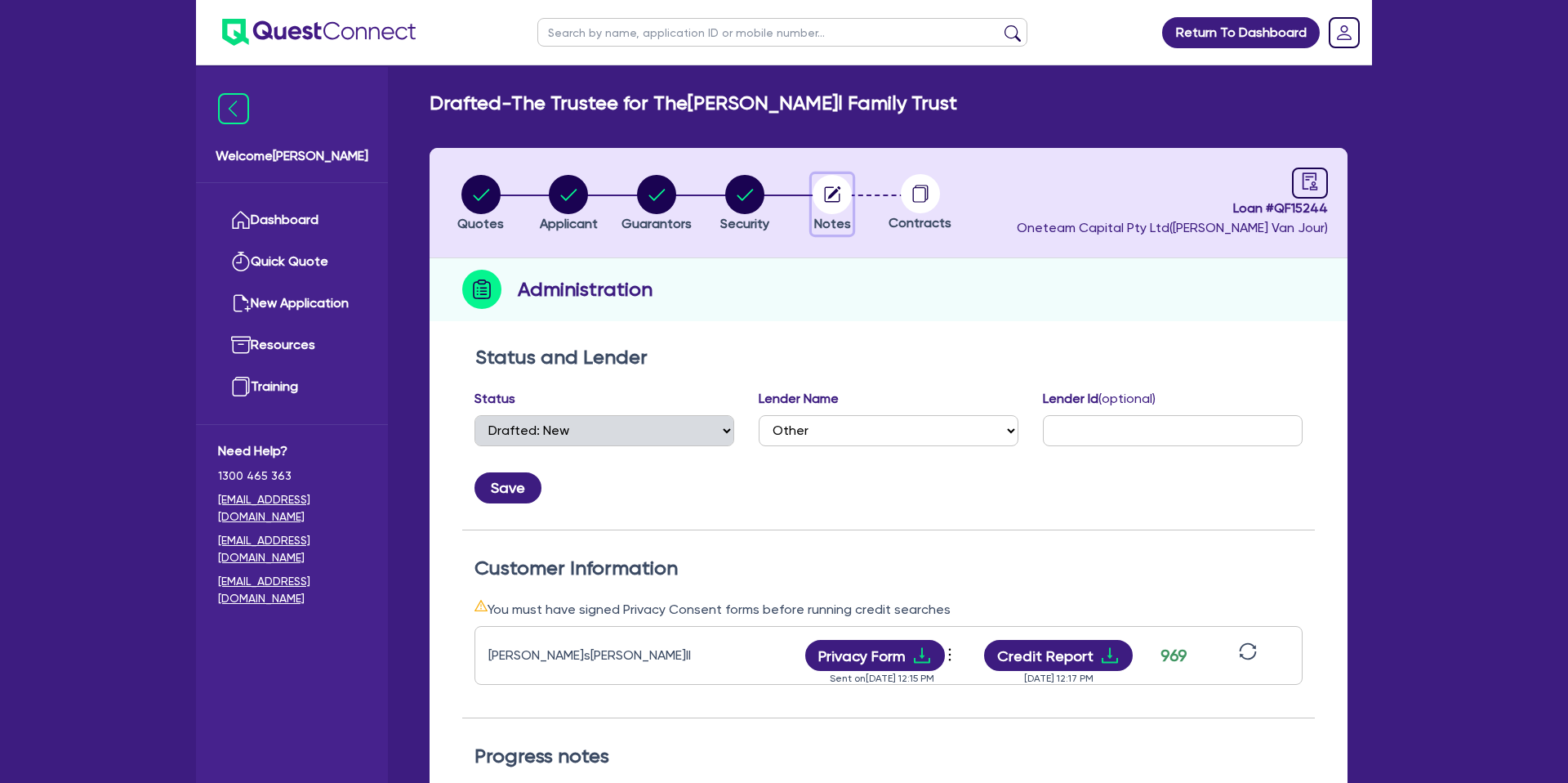
click at [835, 201] on icon "button" at bounding box center [832, 194] width 15 height 15
select select "Other"
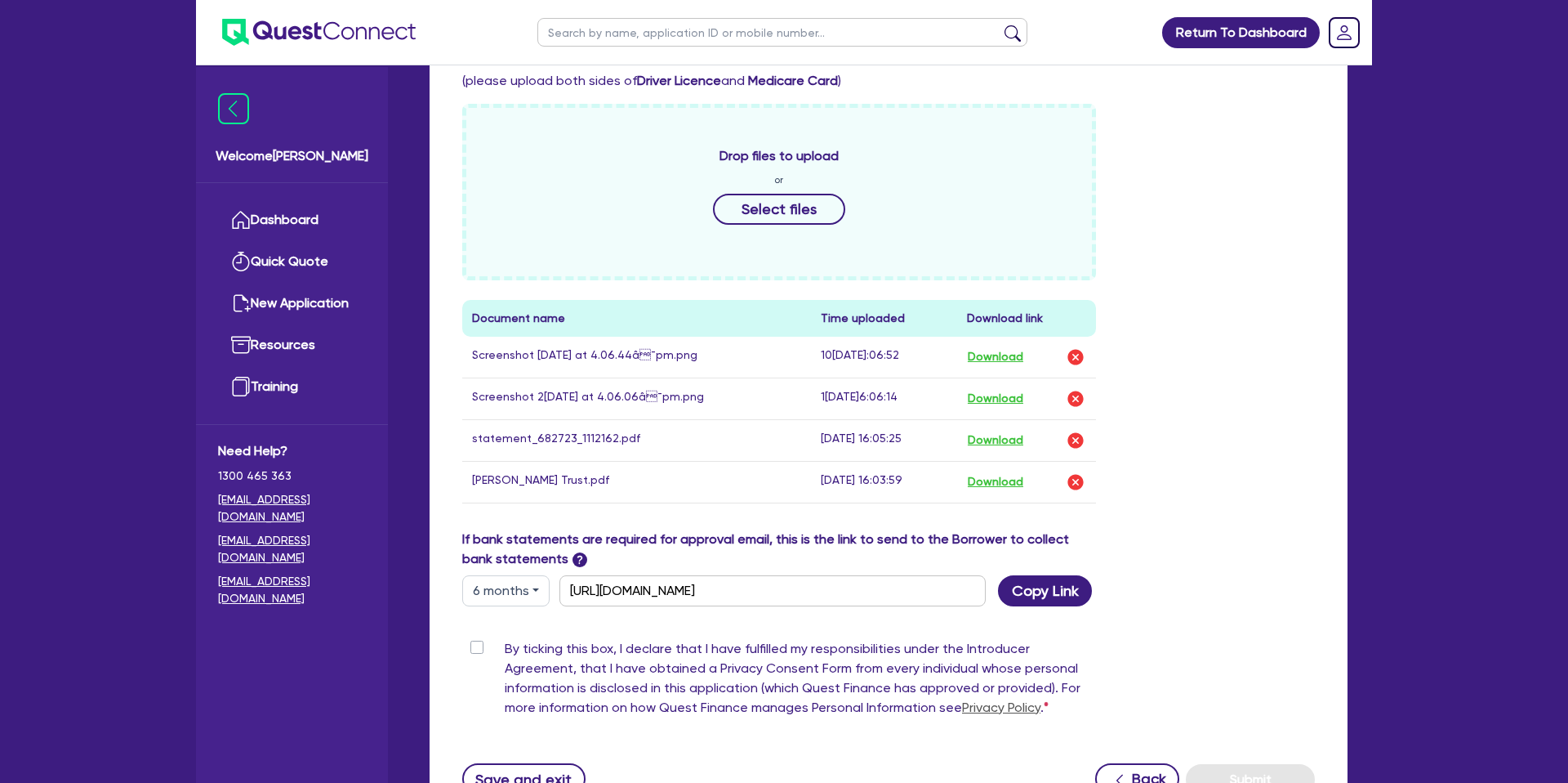
scroll to position [818, 0]
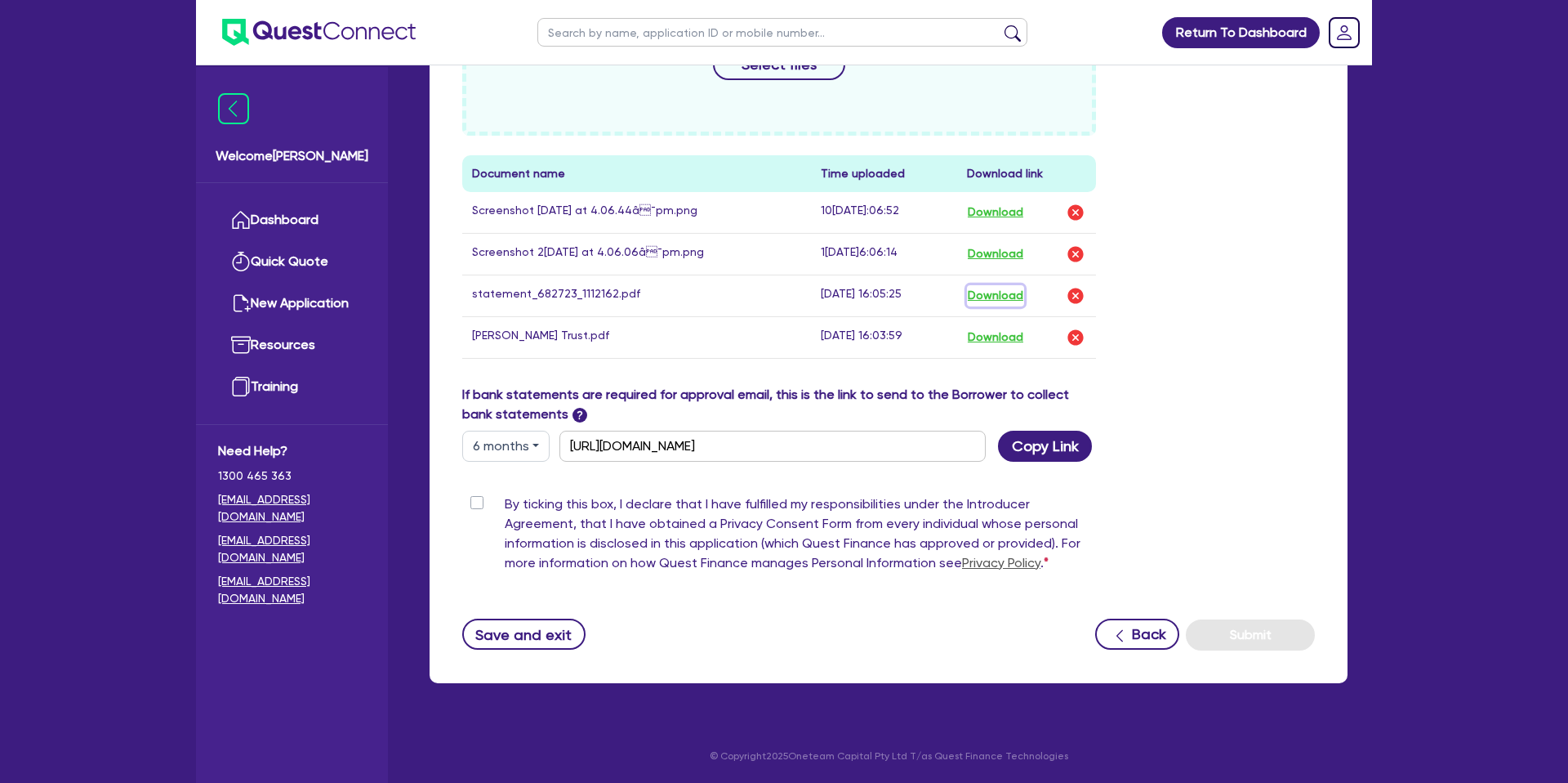
click at [1006, 295] on button "Download" at bounding box center [996, 296] width 57 height 21
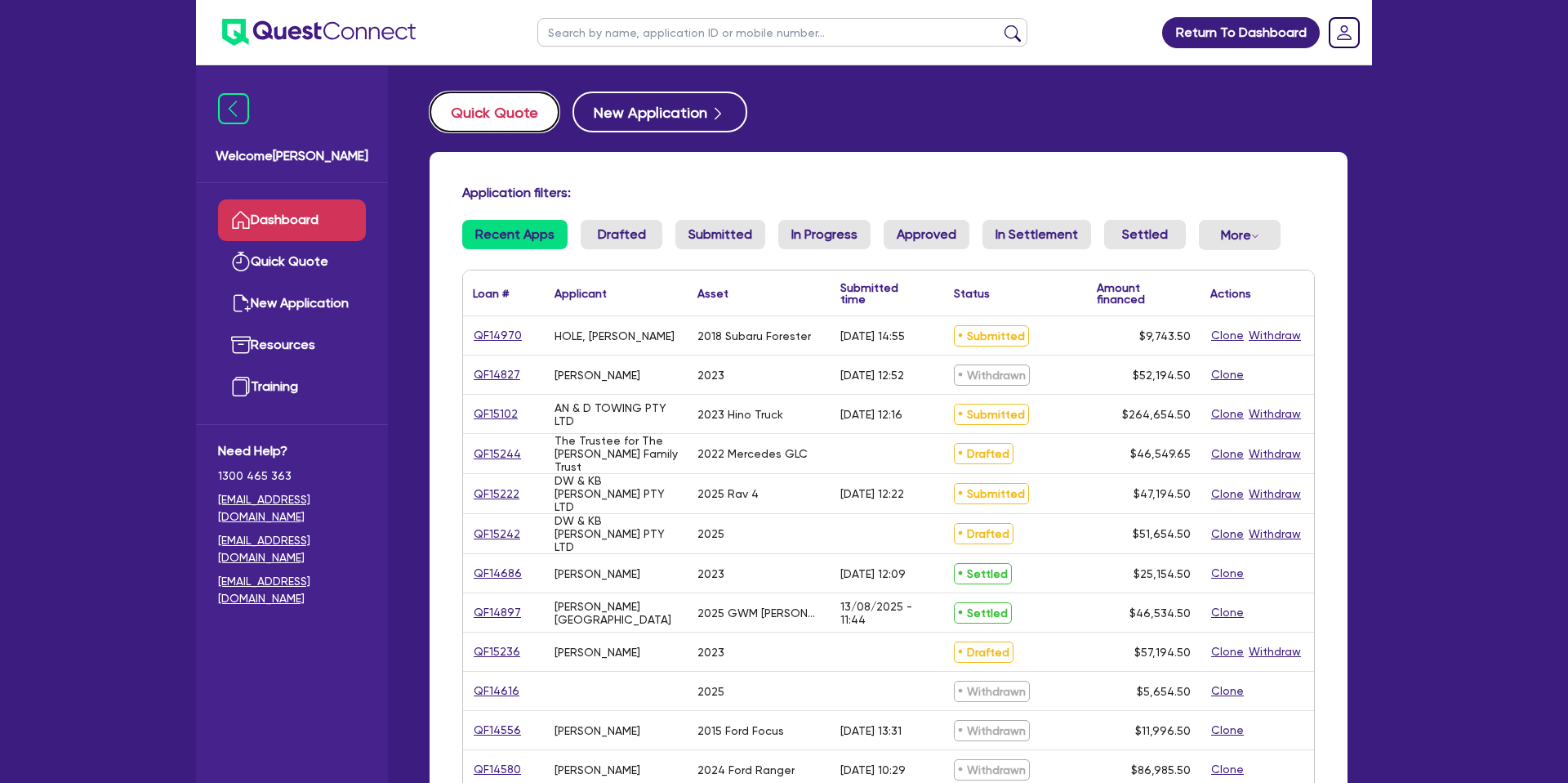
click at [515, 108] on button "Quick Quote" at bounding box center [495, 112] width 130 height 41
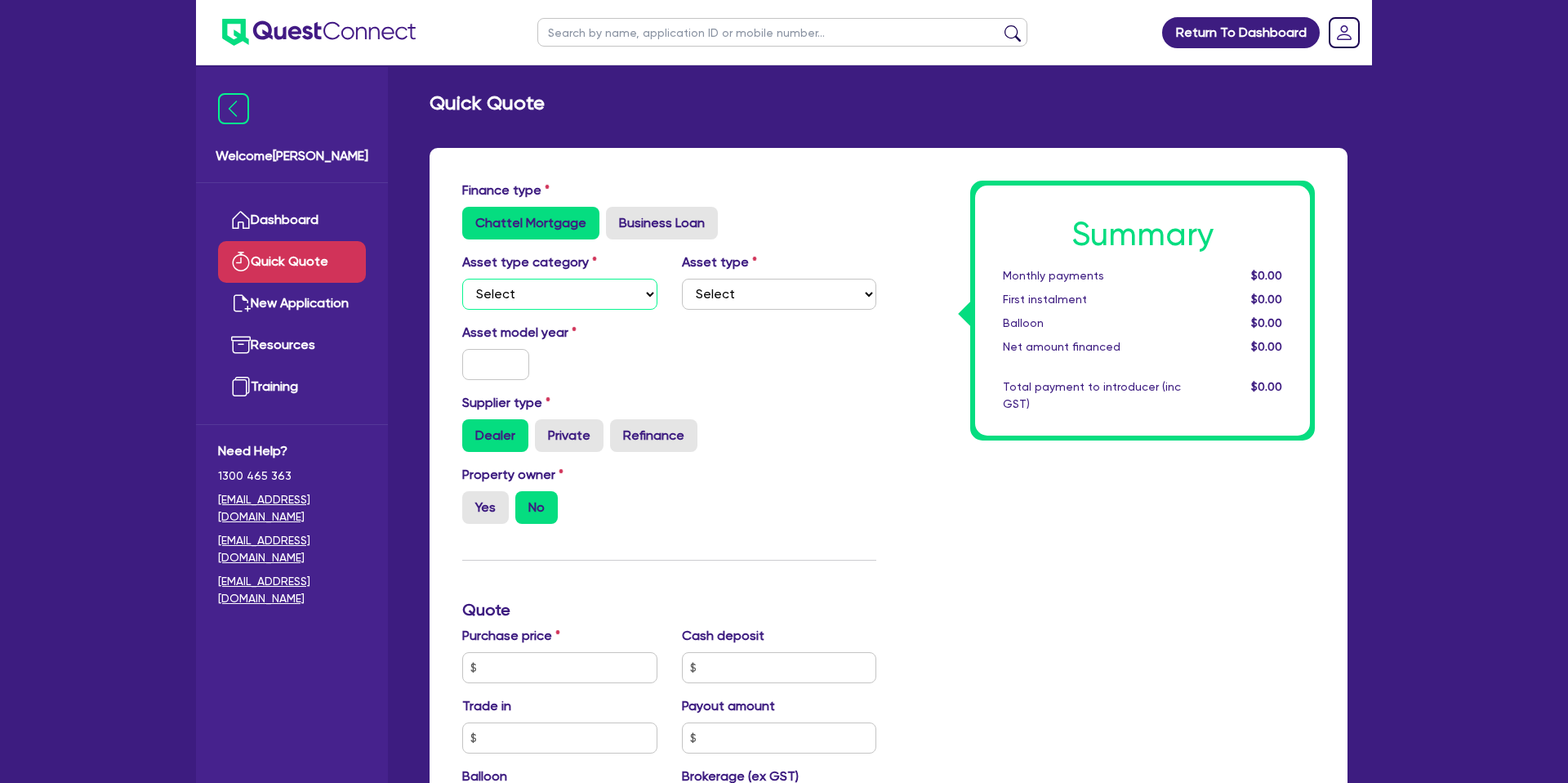
click at [564, 287] on select "Select Cars and light trucks Primary assets Secondary assets Tertiary assets" at bounding box center [560, 294] width 195 height 31
click at [462, 279] on select "Select Cars and light trucks Primary assets Secondary assets Tertiary assets" at bounding box center [560, 294] width 195 height 31
click at [537, 281] on select "Select Cars and light trucks Primary assets Secondary assets Tertiary assets" at bounding box center [560, 294] width 195 height 31
select select "CARS_AND_LIGHT_TRUCKS"
click at [462, 279] on select "Select Cars and light trucks Primary assets Secondary assets Tertiary assets" at bounding box center [560, 294] width 195 height 31
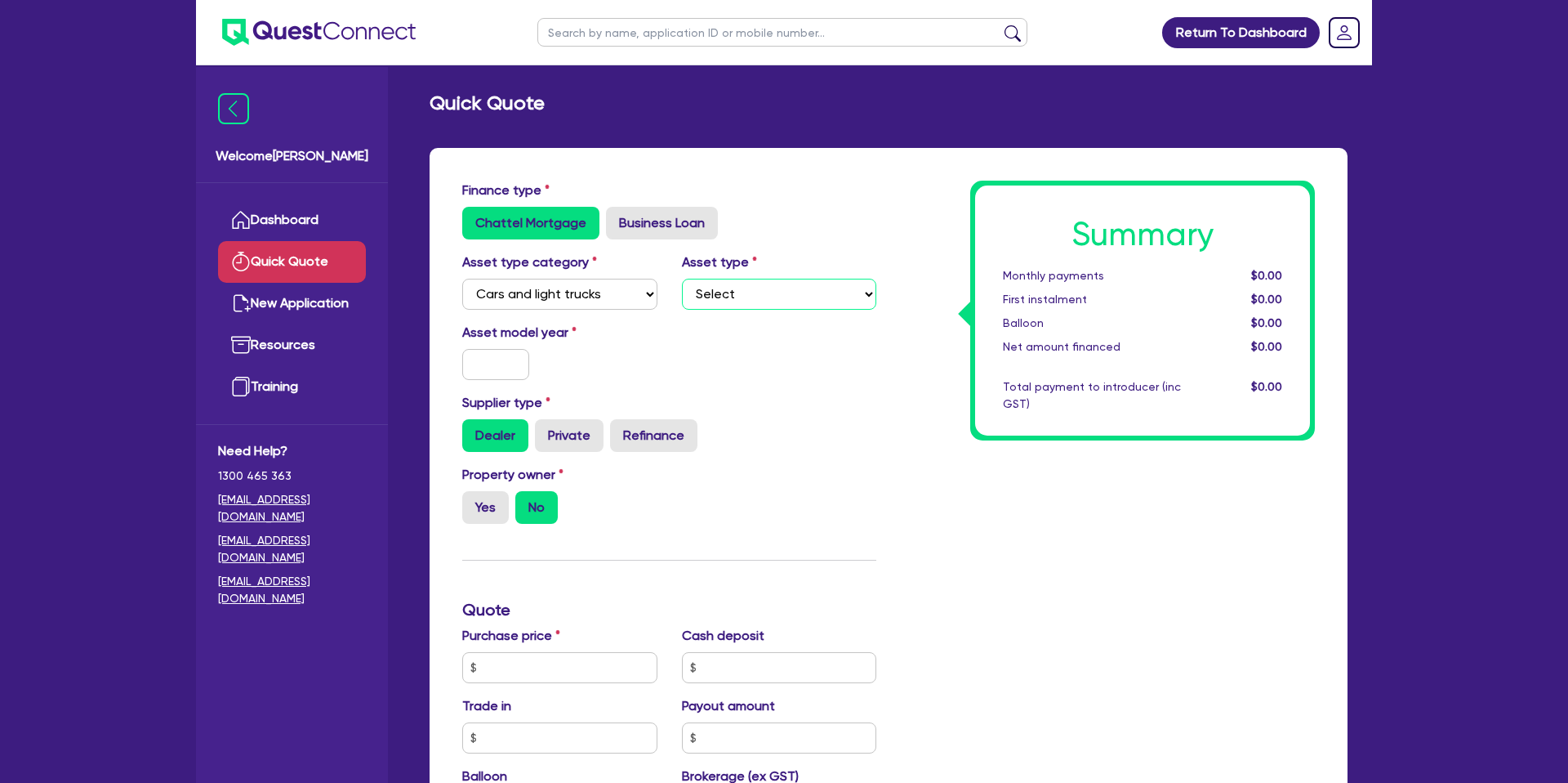
click at [739, 289] on select "Select Heavy trucks over 4.5 tonne Trailers Bus and coaches Yellow goods and ex…" at bounding box center [780, 294] width 195 height 31
select select "PASSENGER_VEHICLES"
click at [682, 279] on select "Select Passenger vehicles Vans and utes Light trucks up to 4.5 tonne" at bounding box center [780, 294] width 195 height 31
click at [480, 362] on input "text" at bounding box center [496, 364] width 67 height 31
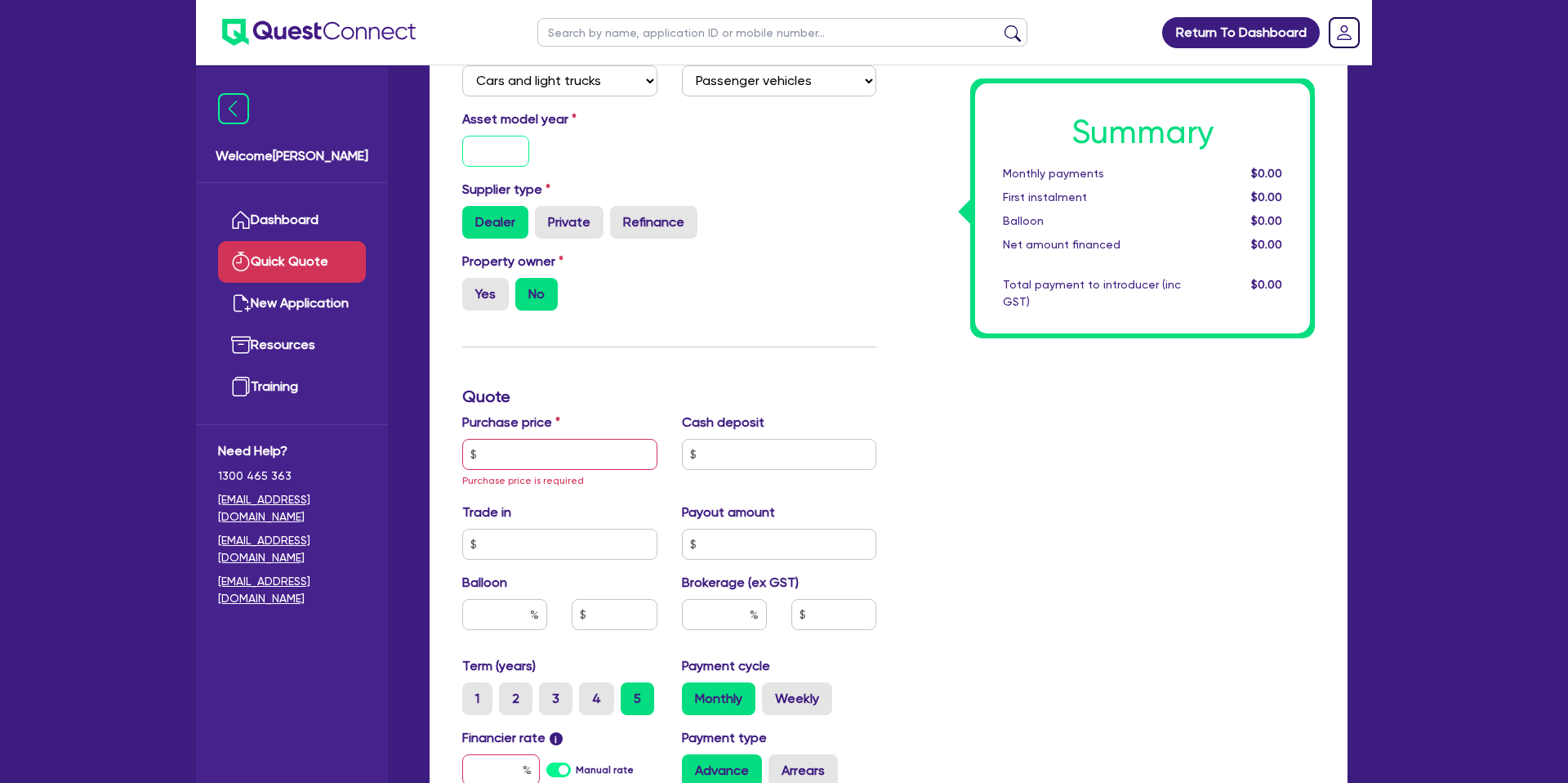
scroll to position [215, 0]
drag, startPoint x: 555, startPoint y: 421, endPoint x: 536, endPoint y: 439, distance: 26.2
click at [539, 437] on div "Purchase price Purchase price is required" at bounding box center [560, 449] width 220 height 77
click at [529, 443] on input "text" at bounding box center [560, 453] width 195 height 31
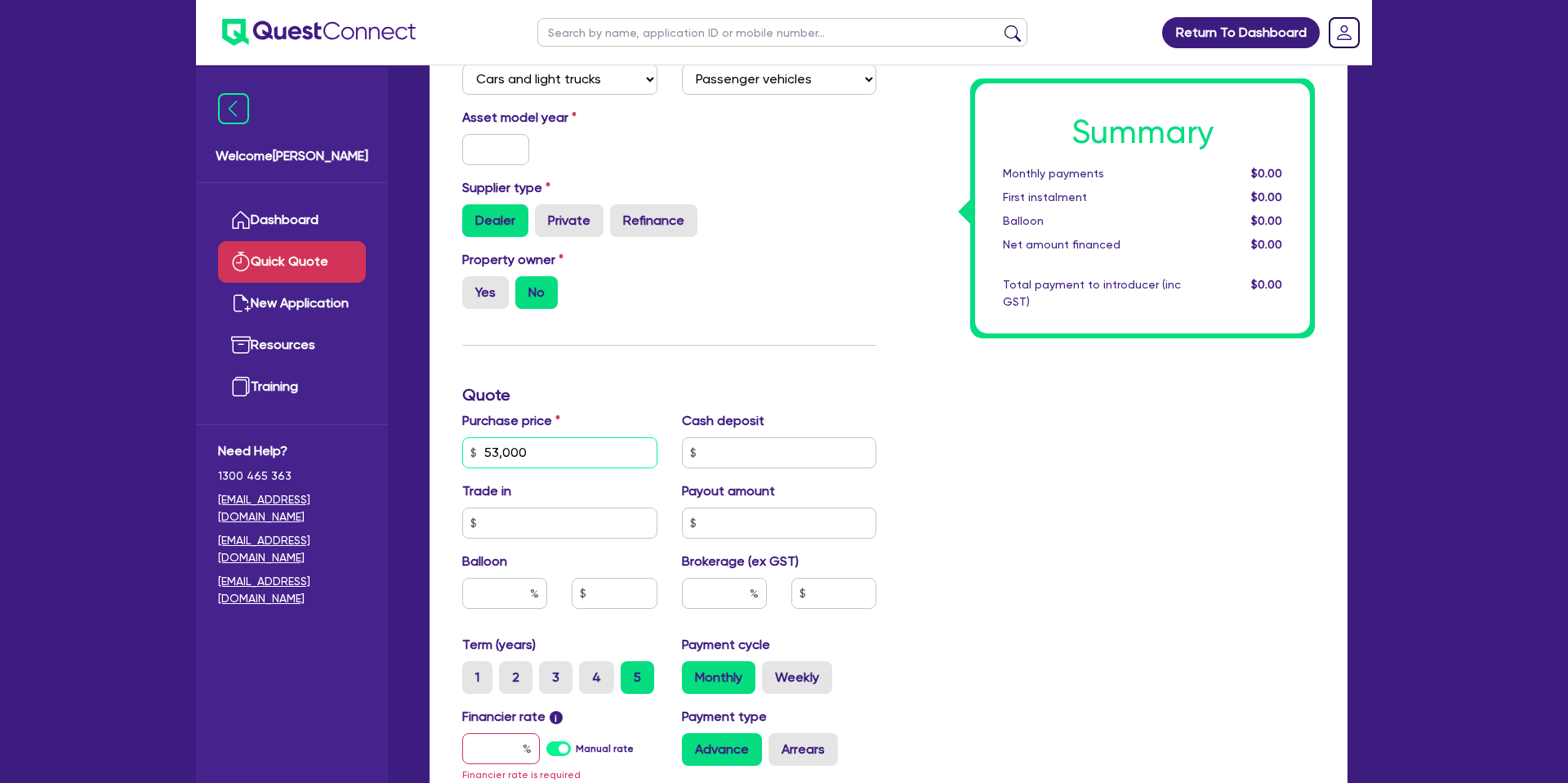
type input "53,000"
drag, startPoint x: 953, startPoint y: 432, endPoint x: 918, endPoint y: 418, distance: 37.7
click at [953, 432] on div "Summary Monthly payments $0.00 First instalment $0.00 Balloon $0.00 Net amount …" at bounding box center [1108, 452] width 438 height 973
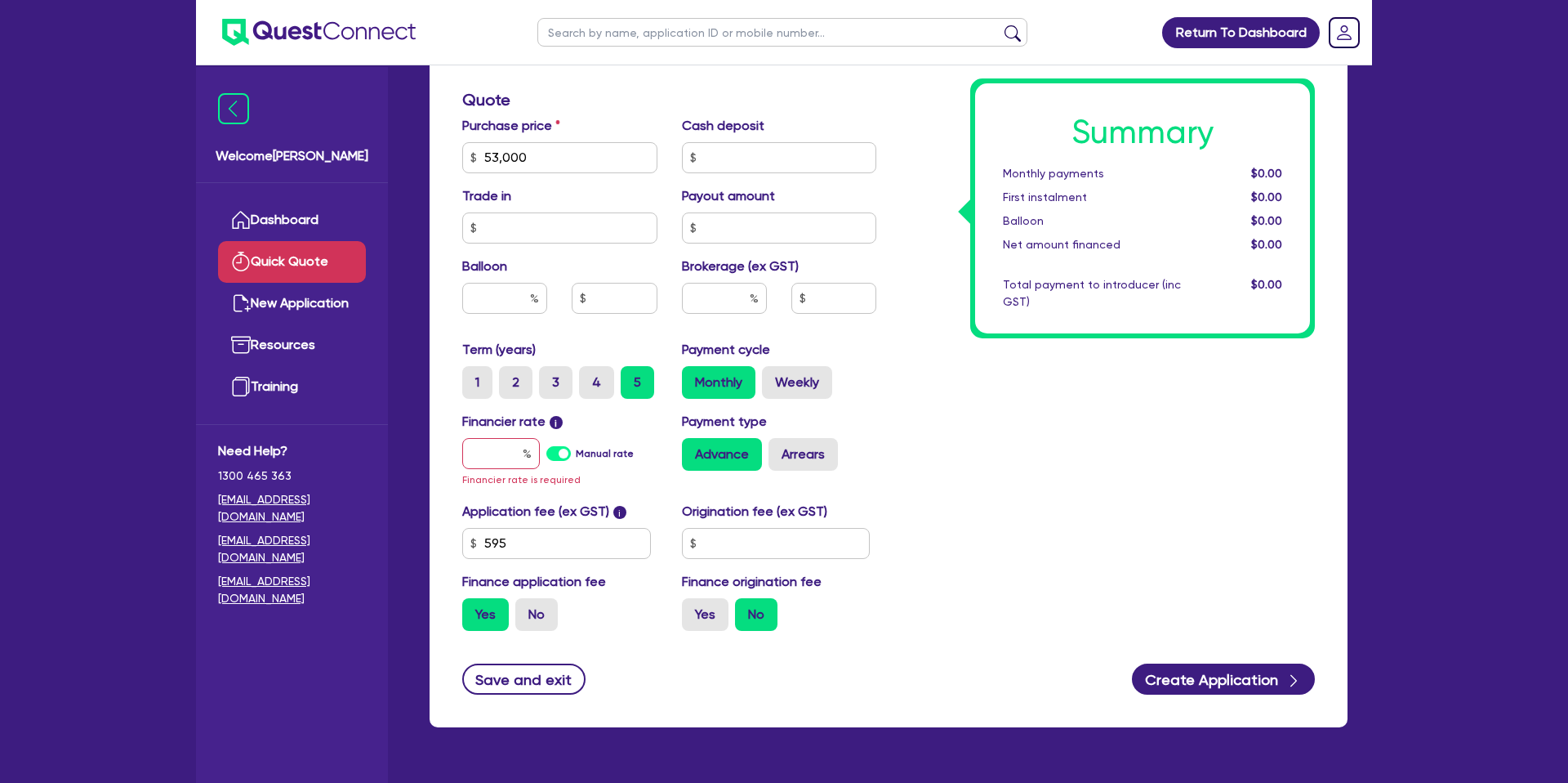
scroll to position [554, 0]
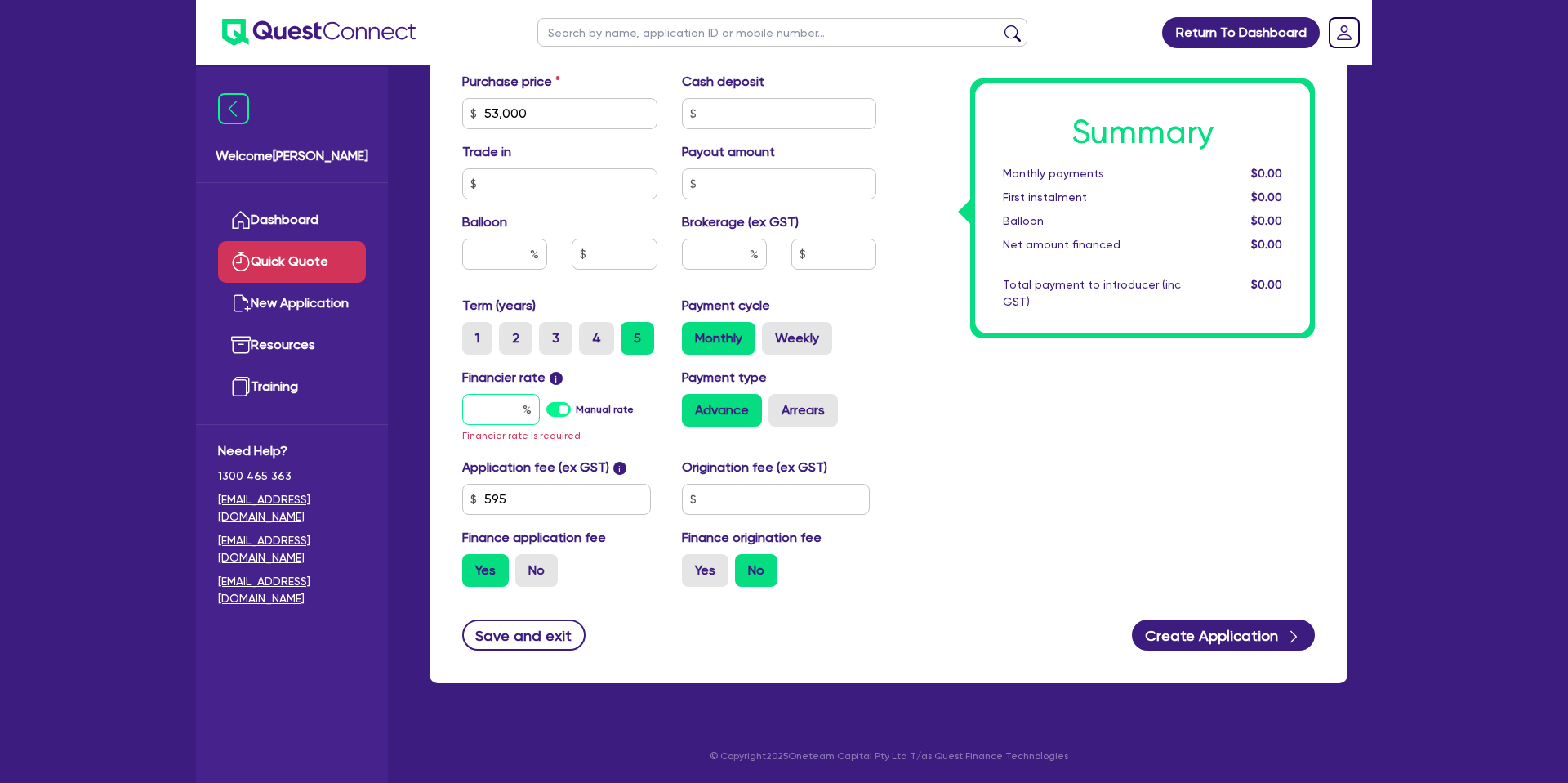
click at [516, 405] on input "text" at bounding box center [500, 409] width 77 height 31
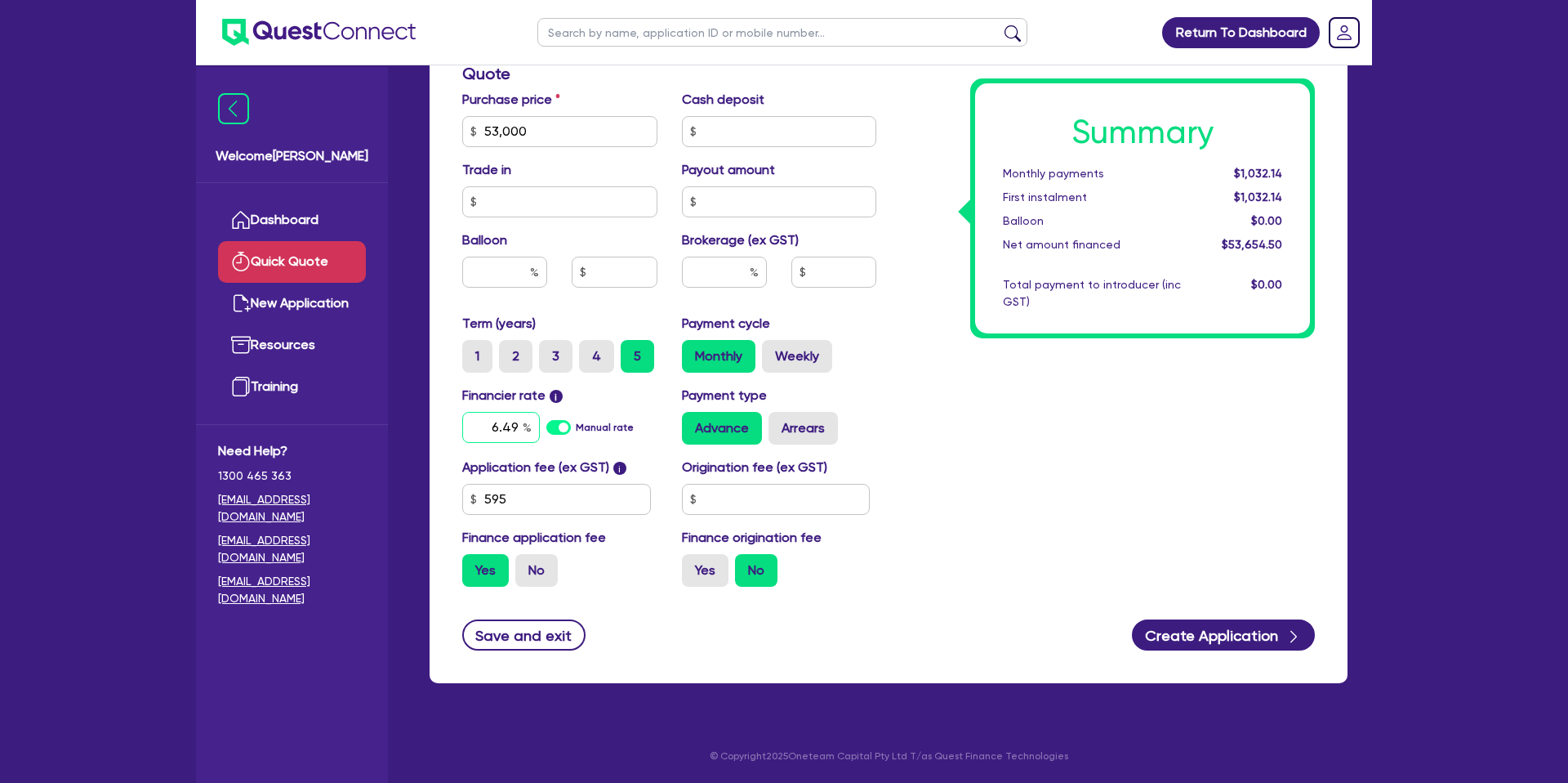
type input "6.49"
click at [1041, 452] on div "Summary Monthly payments $1,032.14 First instalment $1,032.14 Balloon $0.00 Net…" at bounding box center [1108, 123] width 438 height 955
click at [732, 486] on input "text" at bounding box center [776, 499] width 188 height 31
type input "1,650"
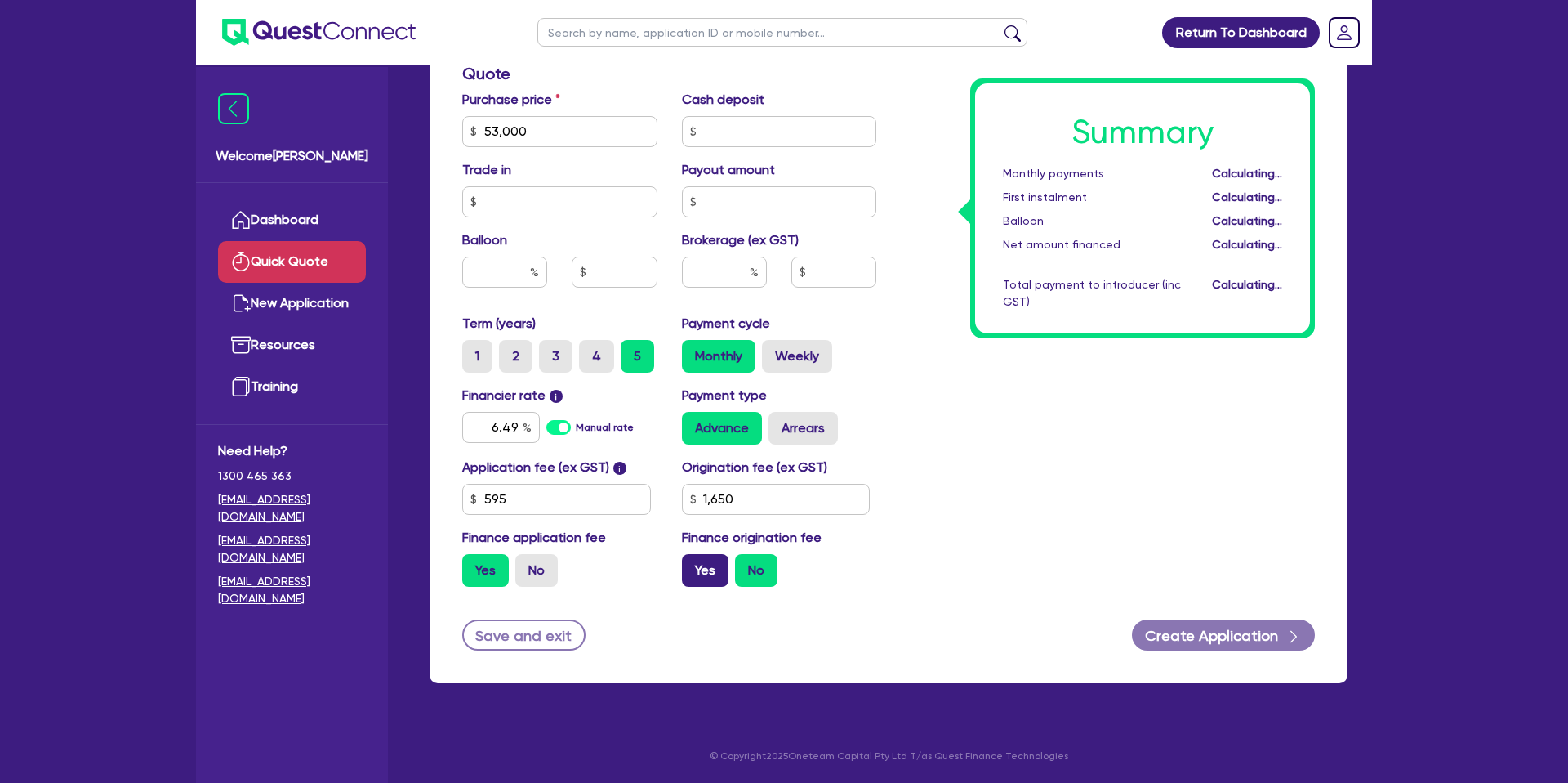
click at [715, 559] on label "Yes" at bounding box center [705, 570] width 47 height 33
click at [693, 559] on input "Yes" at bounding box center [687, 559] width 11 height 11
radio input "true"
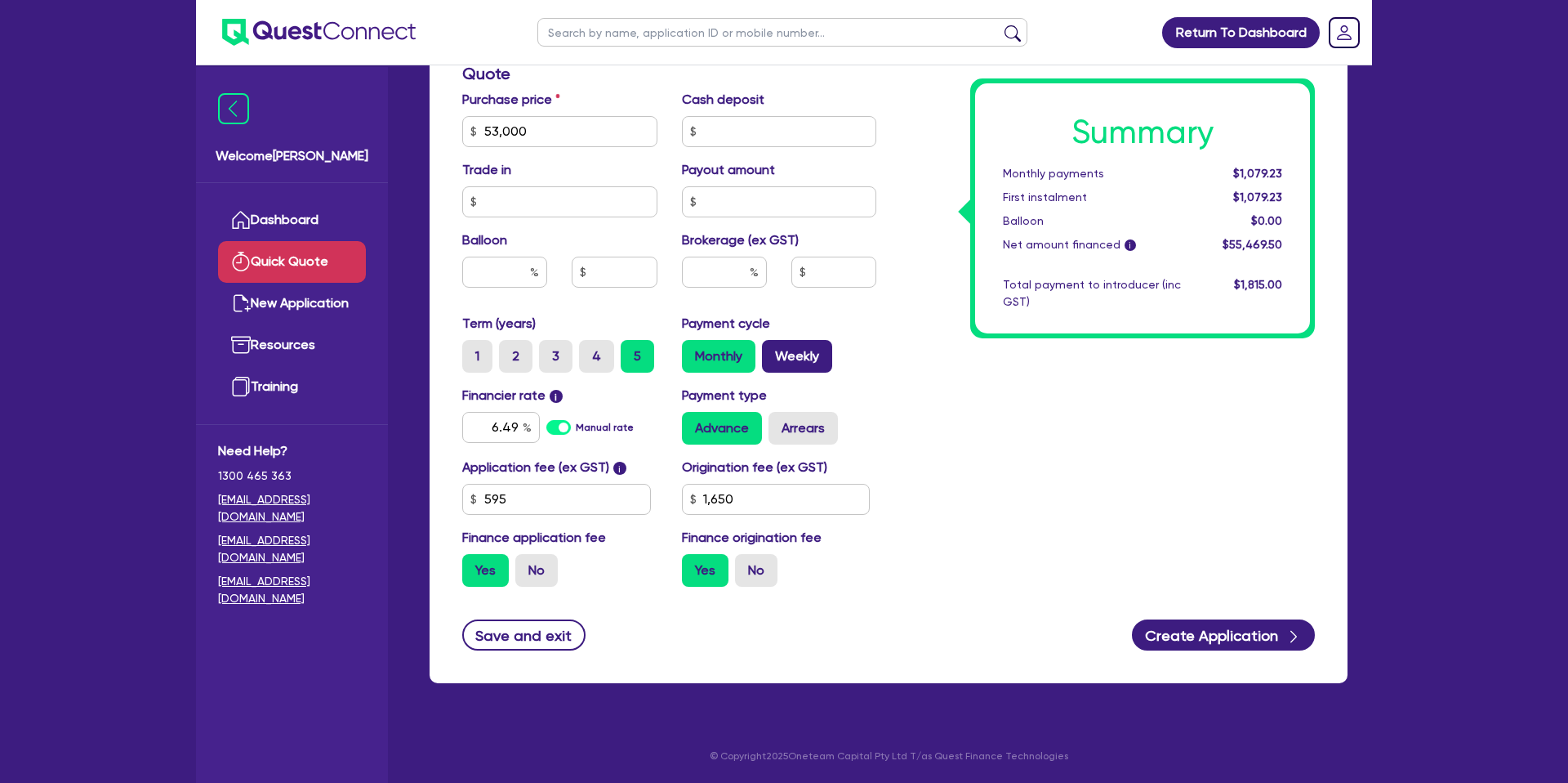
click at [818, 349] on label "Weekly" at bounding box center [796, 356] width 70 height 33
click at [773, 349] on input "Weekly" at bounding box center [766, 345] width 11 height 11
radio input "true"
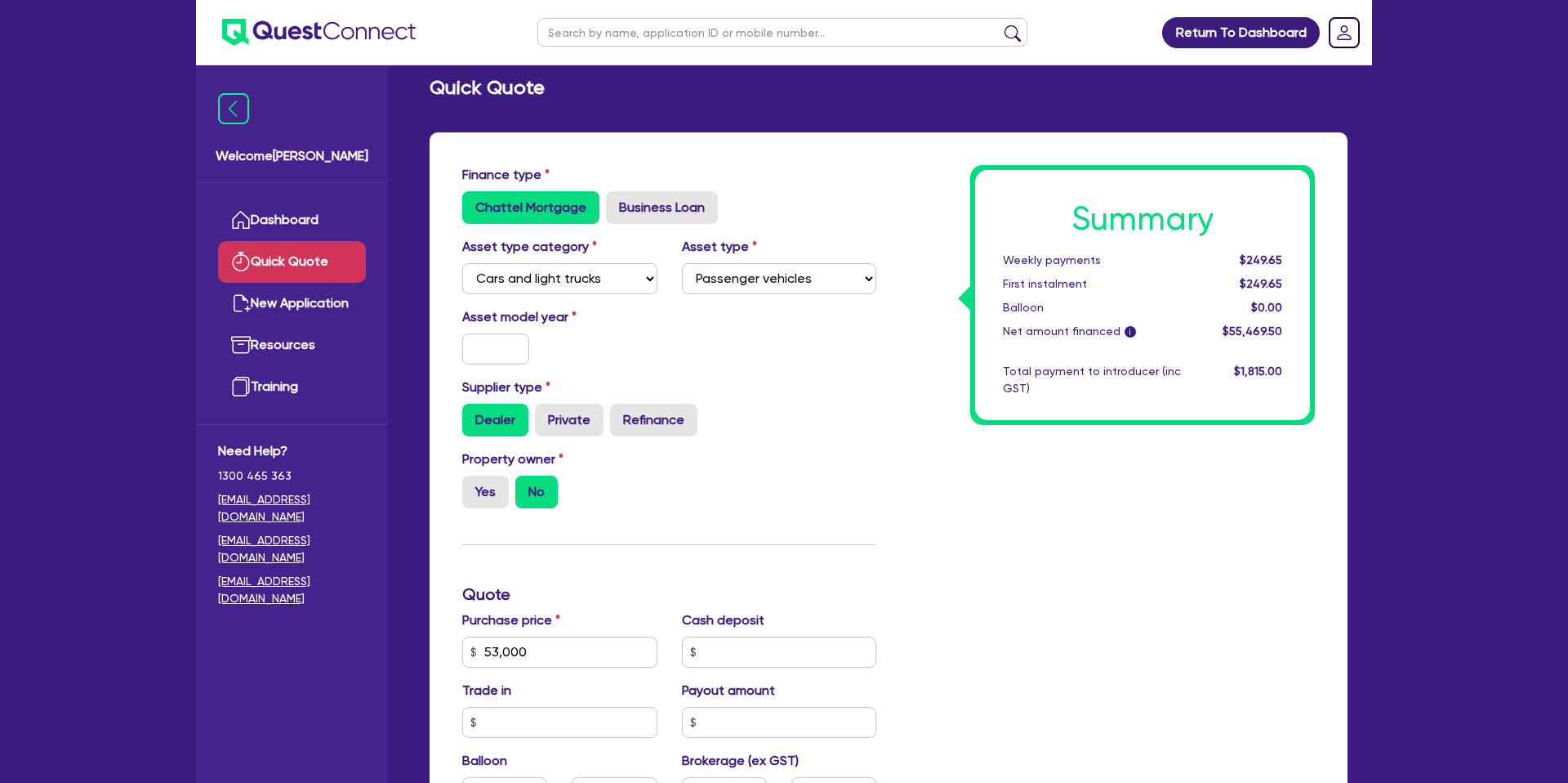
scroll to position [0, 0]
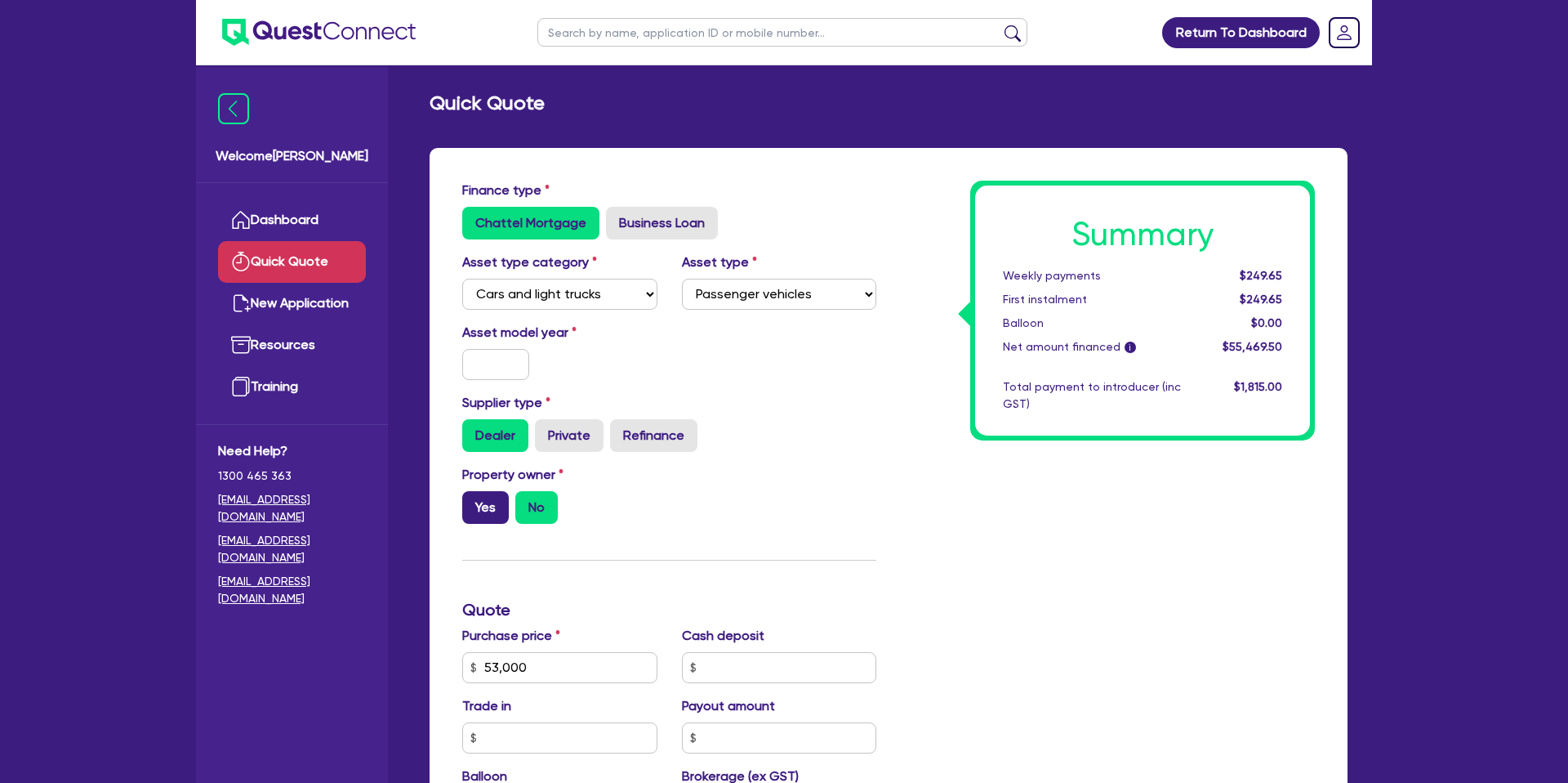
click at [498, 496] on label "Yes" at bounding box center [485, 507] width 47 height 33
click at [473, 496] on input "Yes" at bounding box center [467, 496] width 11 height 11
radio input "true"
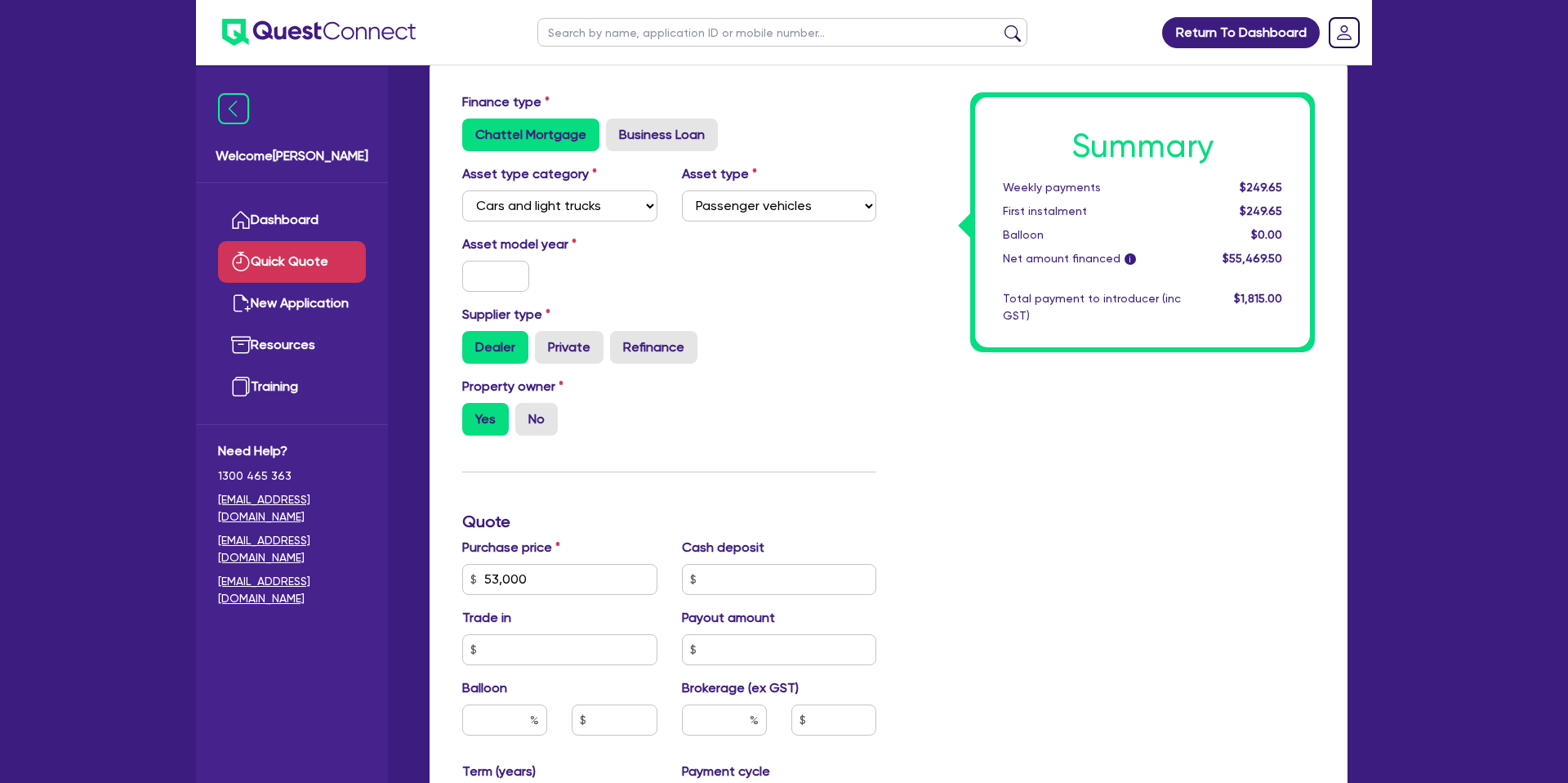
scroll to position [94, 0]
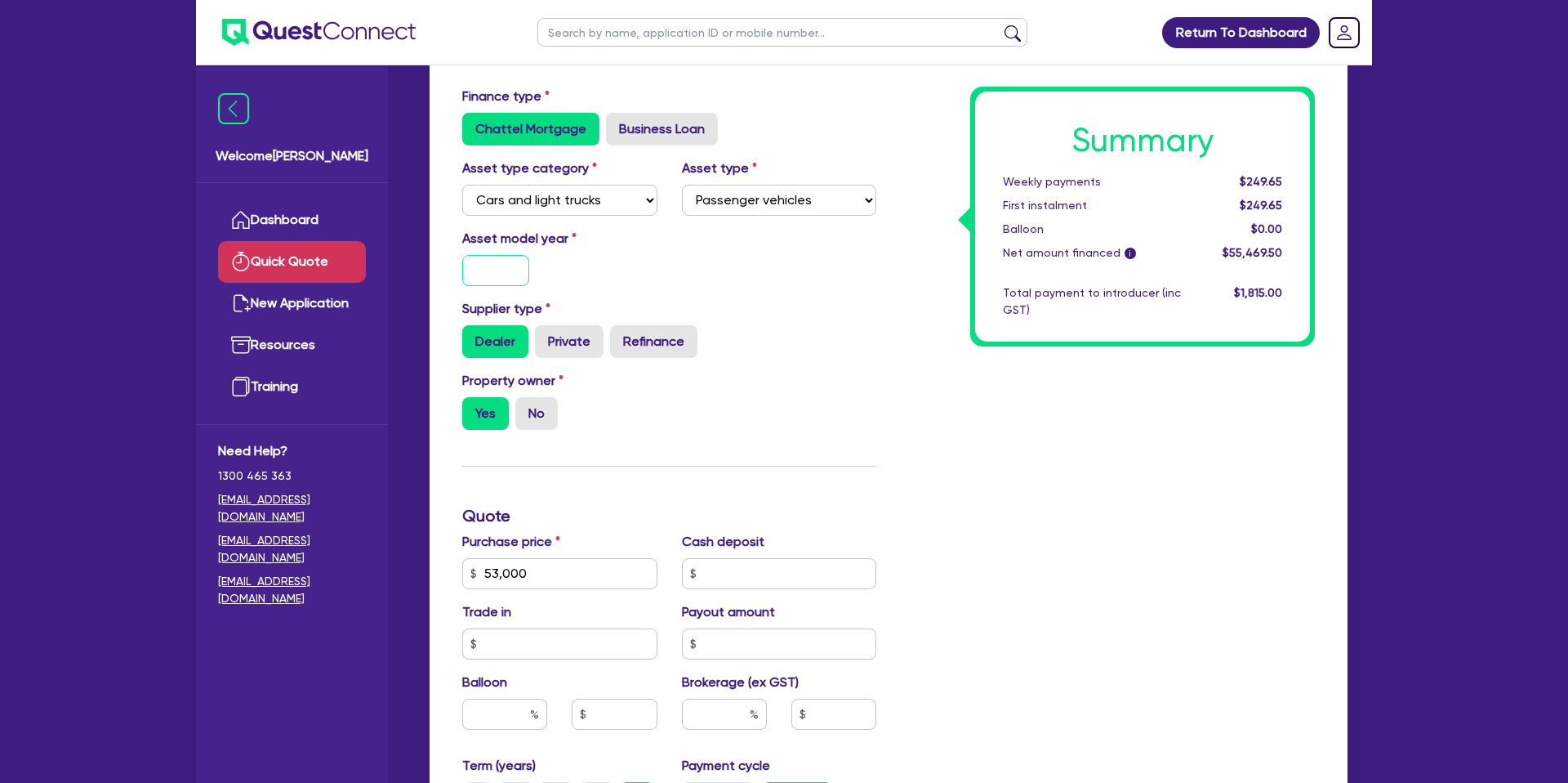
click at [516, 269] on input "text" at bounding box center [496, 270] width 67 height 31
type input "2"
type input "2025"
click at [1121, 328] on div "Summary Weekly payments $249.65 First instalment $249.65 Balloon $0.00 Net amou…" at bounding box center [1142, 216] width 335 height 250
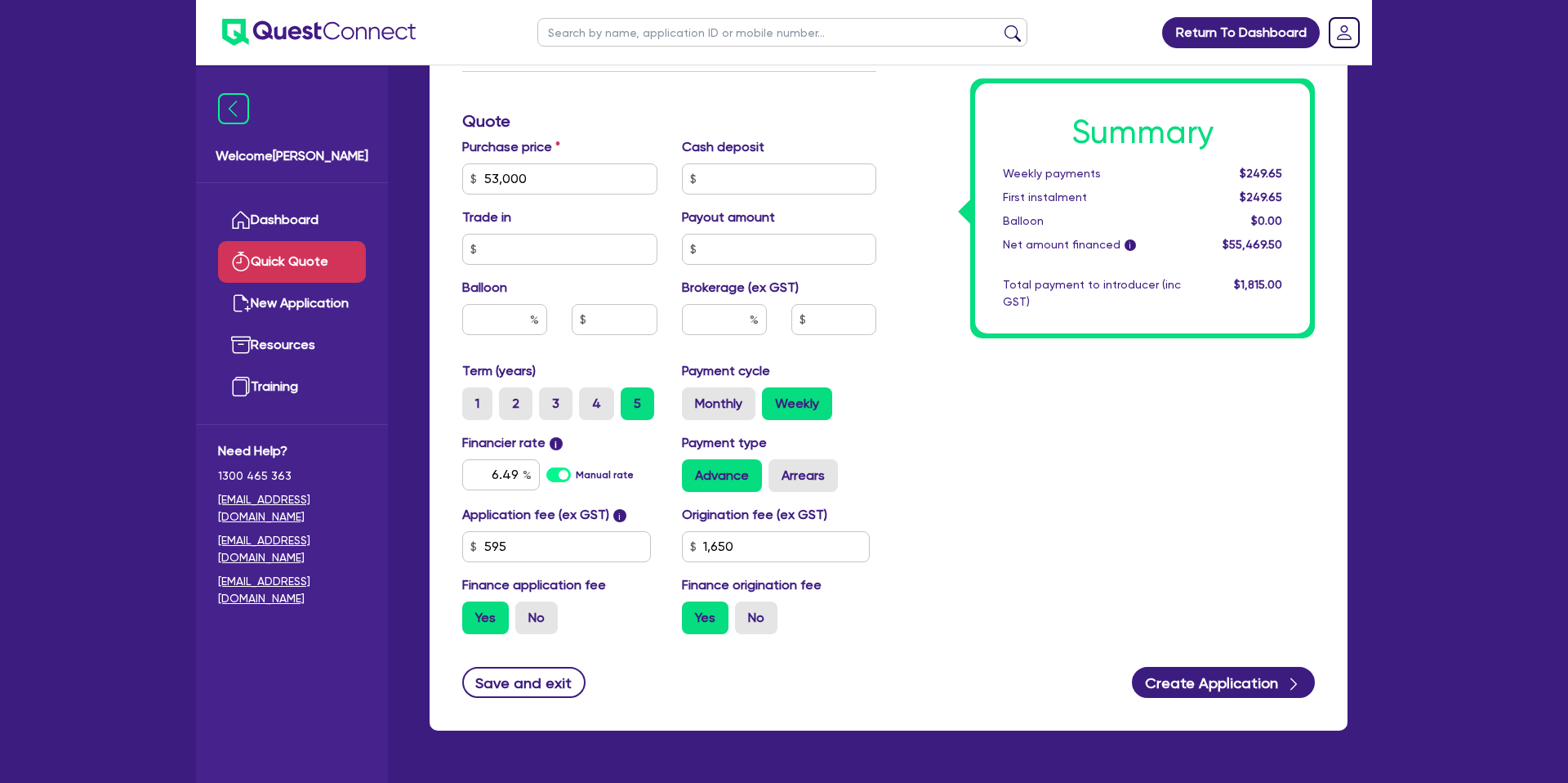
scroll to position [536, 0]
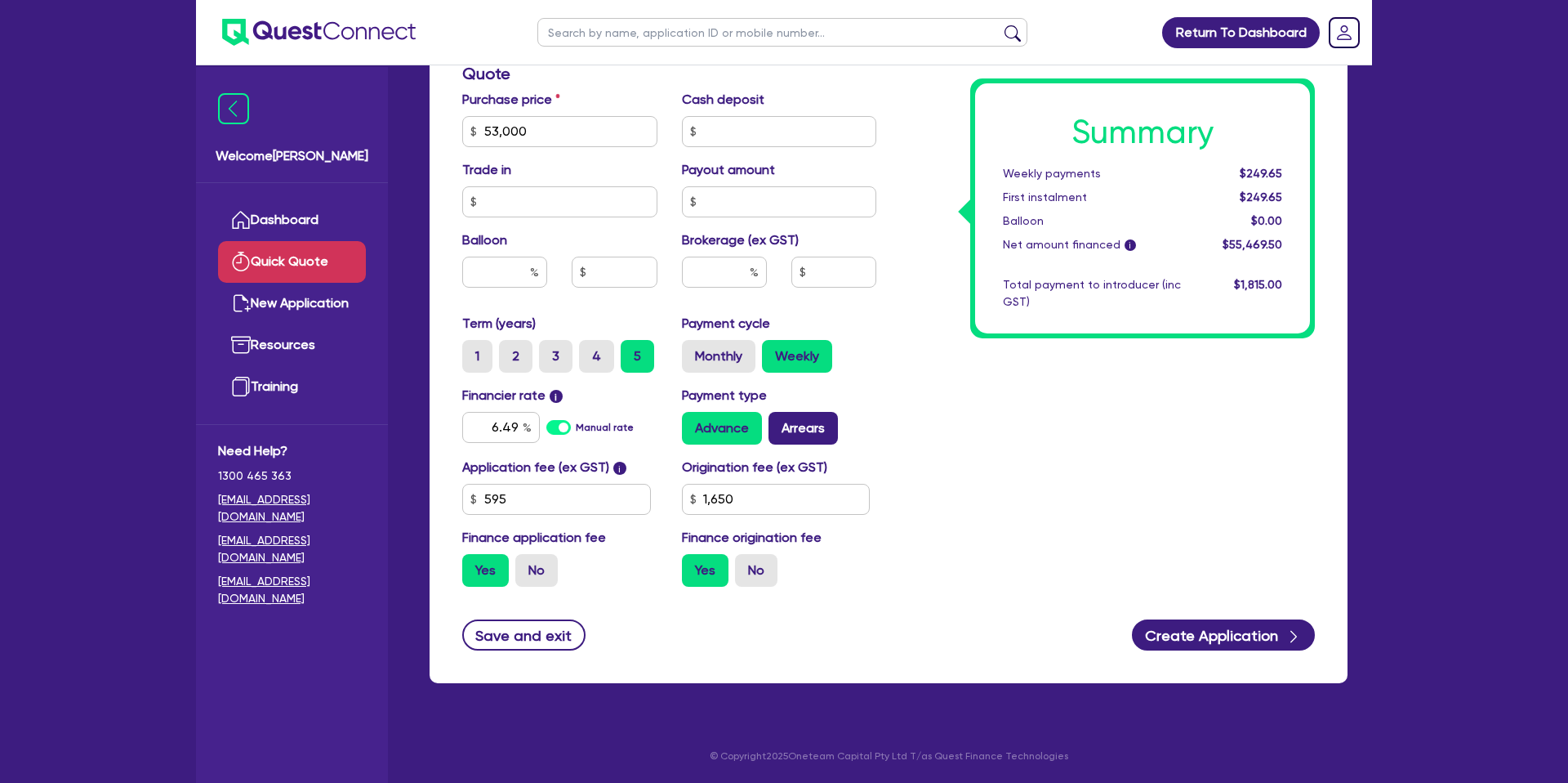
click at [810, 427] on label "Arrears" at bounding box center [803, 428] width 70 height 33
click at [784, 427] on label "Arrears" at bounding box center [803, 428] width 70 height 33
click at [779, 422] on input "Arrears" at bounding box center [773, 416] width 11 height 11
radio input "true"
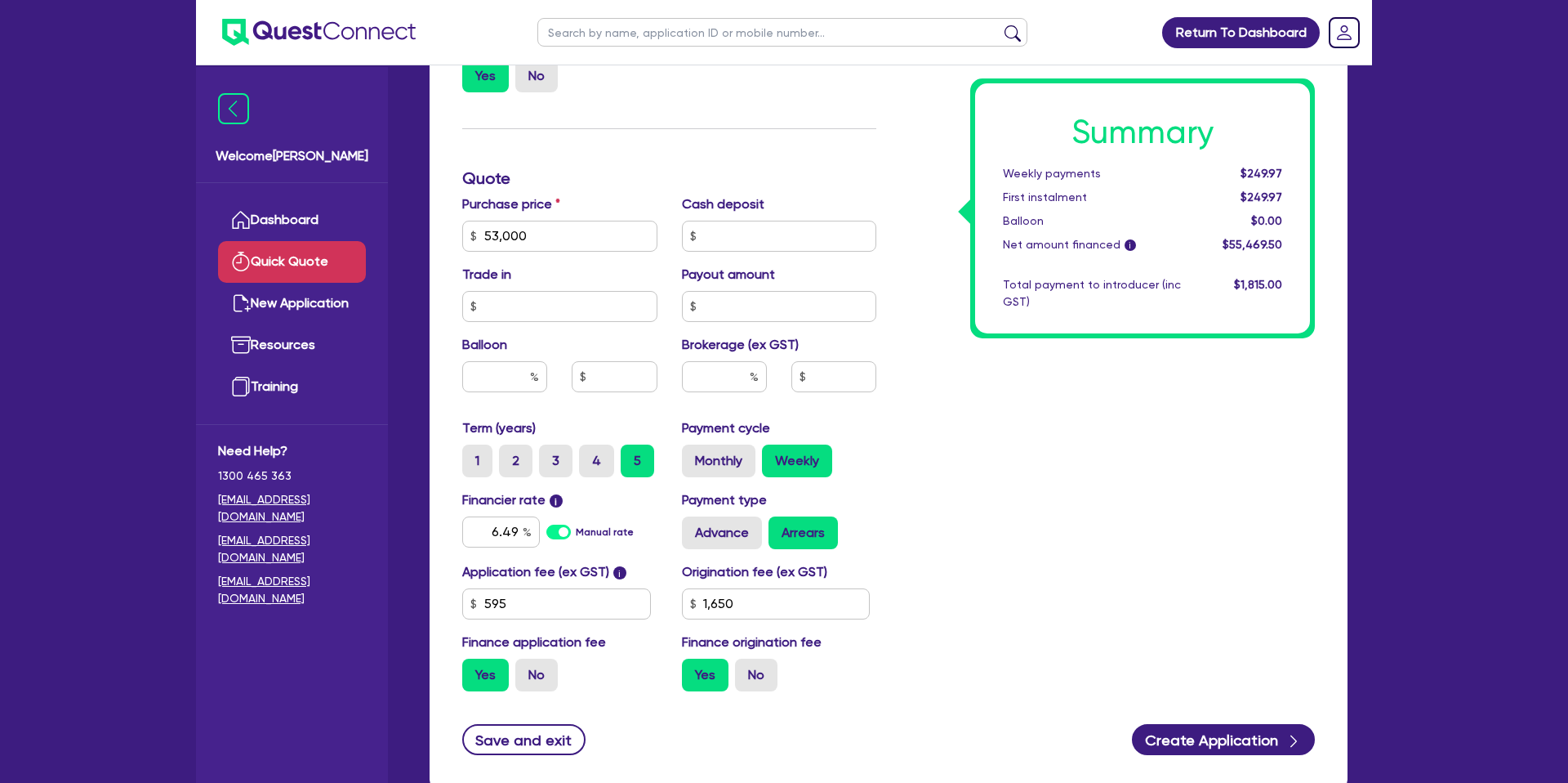
scroll to position [437, 0]
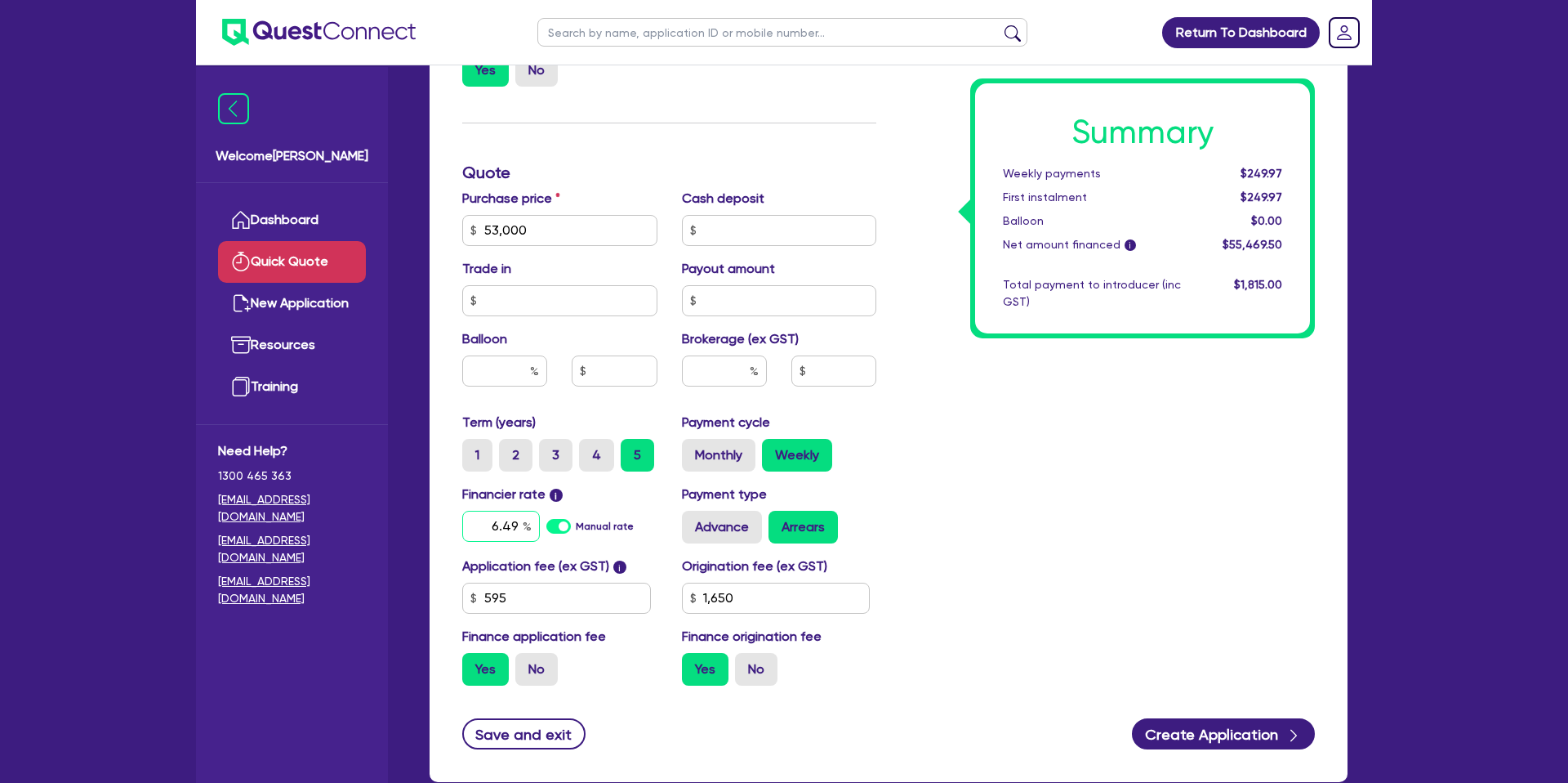
drag, startPoint x: 491, startPoint y: 527, endPoint x: 573, endPoint y: 527, distance: 82.0
click at [573, 527] on div "6.49 Manual rate" at bounding box center [560, 526] width 195 height 31
drag, startPoint x: 1244, startPoint y: 174, endPoint x: 1299, endPoint y: 170, distance: 55.1
click at [1299, 170] on div "Summary Weekly payments $249.97 First instalment $249.97 Balloon $0.00 Net amou…" at bounding box center [1142, 208] width 335 height 250
click at [1298, 170] on div "Summary Weekly payments $249.97 First instalment $249.97 Balloon $0.00 Net amou…" at bounding box center [1142, 208] width 335 height 250
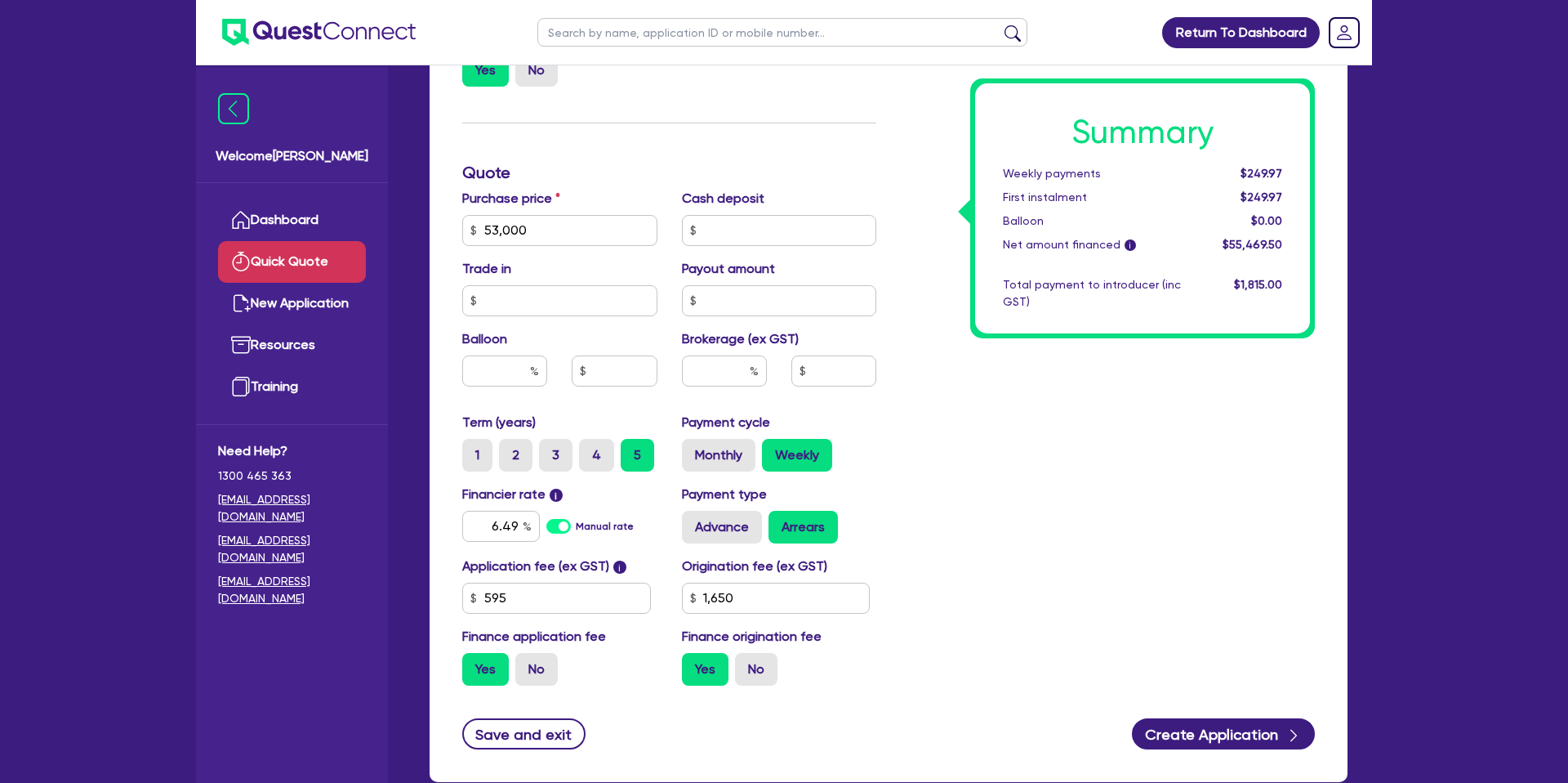
click at [1249, 173] on span "$249.97" at bounding box center [1262, 173] width 42 height 13
drag, startPoint x: 1254, startPoint y: 172, endPoint x: 1303, endPoint y: 168, distance: 49.2
click at [1303, 168] on div "Summary Weekly payments $249.97 First instalment $249.97 Balloon $0.00 Net amou…" at bounding box center [1142, 208] width 335 height 250
click at [1294, 170] on div "Summary Weekly payments $249.97 First instalment $249.97 Balloon $0.00 Net amou…" at bounding box center [1142, 208] width 335 height 250
click at [600, 458] on label "4" at bounding box center [596, 455] width 35 height 33
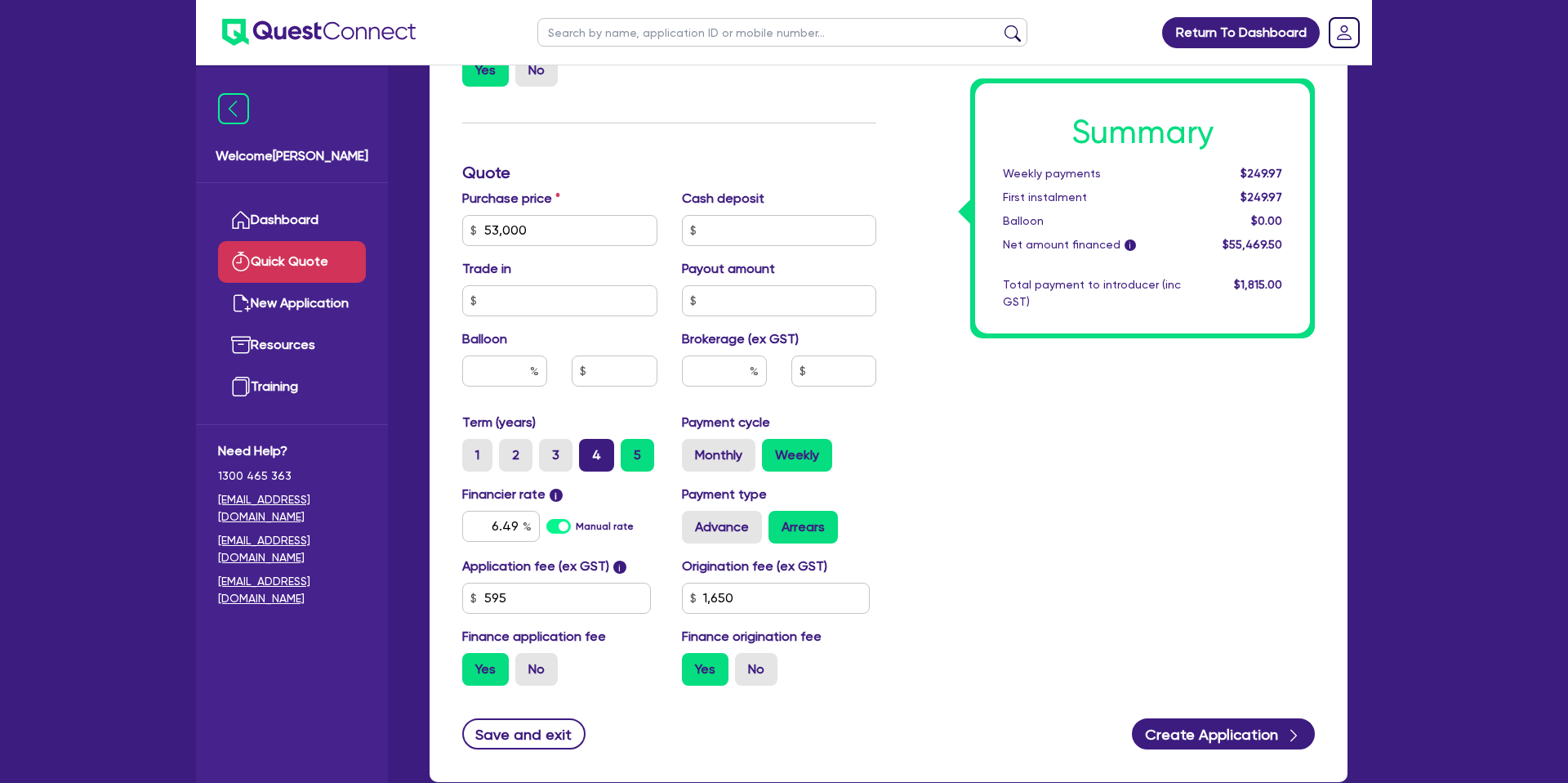
click at [589, 449] on input "4" at bounding box center [584, 443] width 11 height 11
radio input "true"
click at [734, 454] on label "Monthly" at bounding box center [718, 455] width 74 height 33
click at [693, 449] on input "Monthly" at bounding box center [687, 443] width 11 height 11
radio input "true"
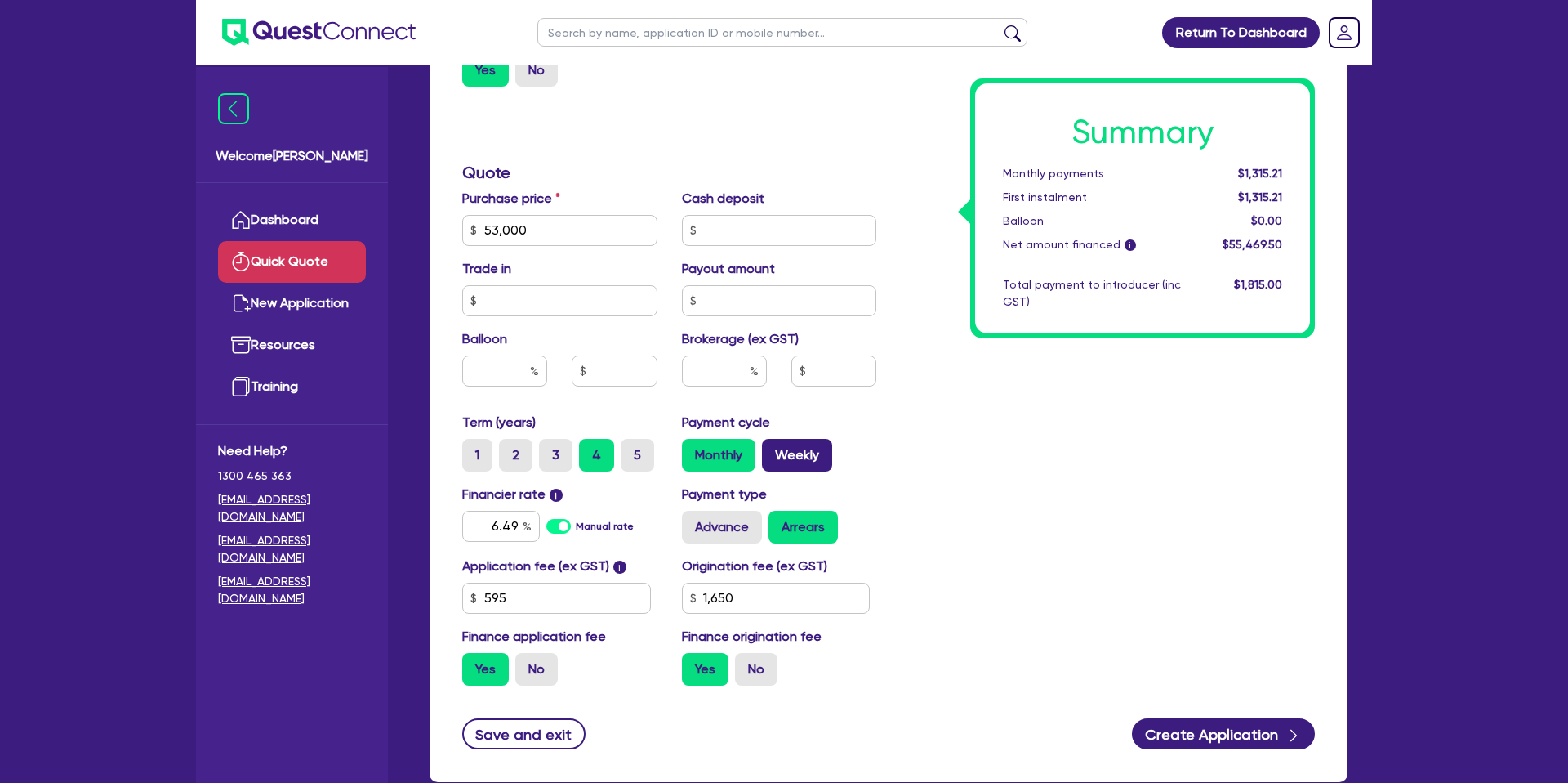
click at [802, 466] on label "Weekly" at bounding box center [796, 455] width 70 height 33
click at [773, 449] on input "Weekly" at bounding box center [766, 443] width 11 height 11
radio input "true"
click at [638, 459] on label "5" at bounding box center [637, 455] width 33 height 33
click at [631, 449] on input "5" at bounding box center [626, 443] width 11 height 11
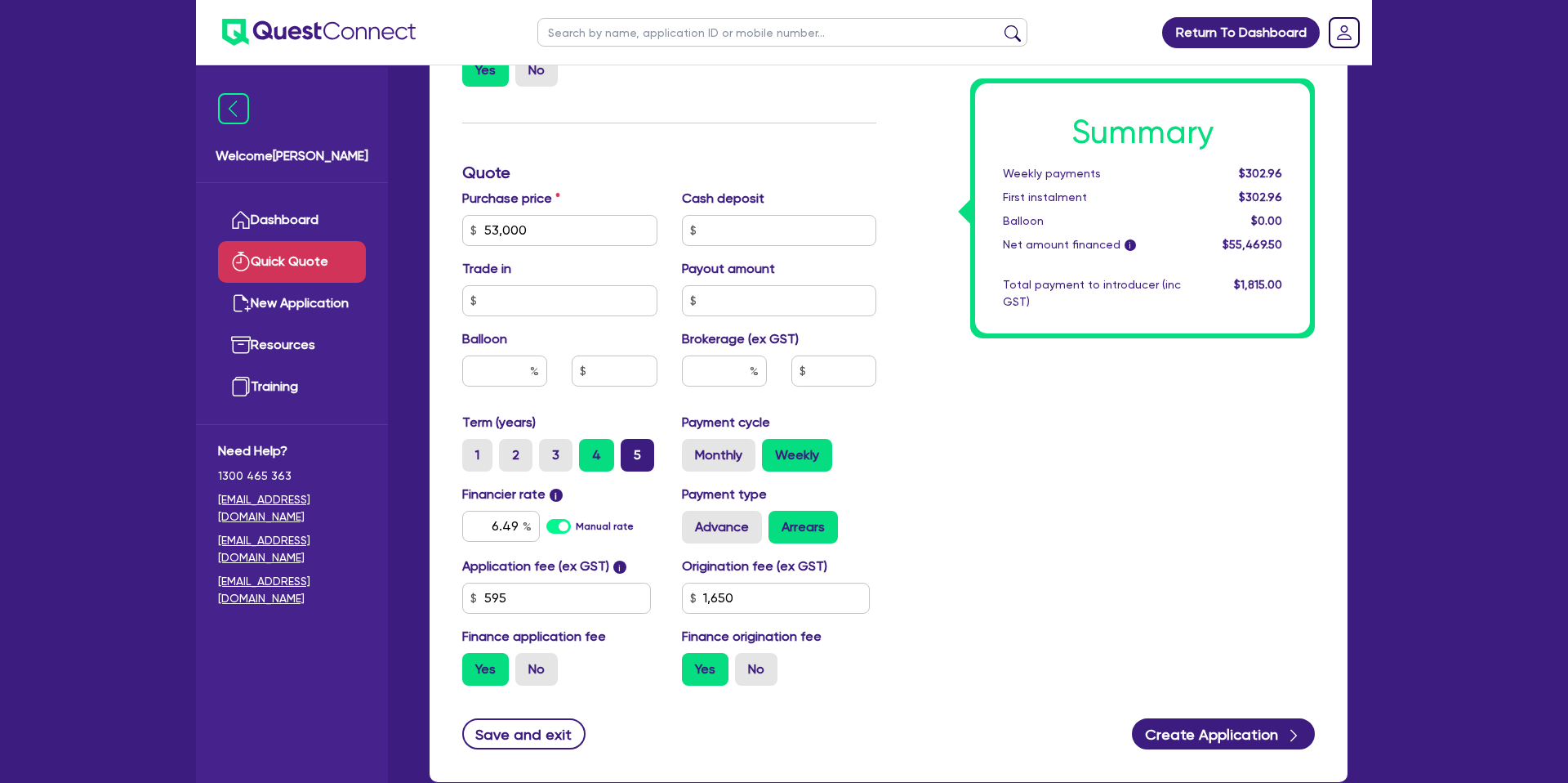
radio input "true"
click at [740, 446] on label "Monthly" at bounding box center [718, 455] width 74 height 33
click at [693, 446] on input "Monthly" at bounding box center [687, 443] width 11 height 11
radio input "true"
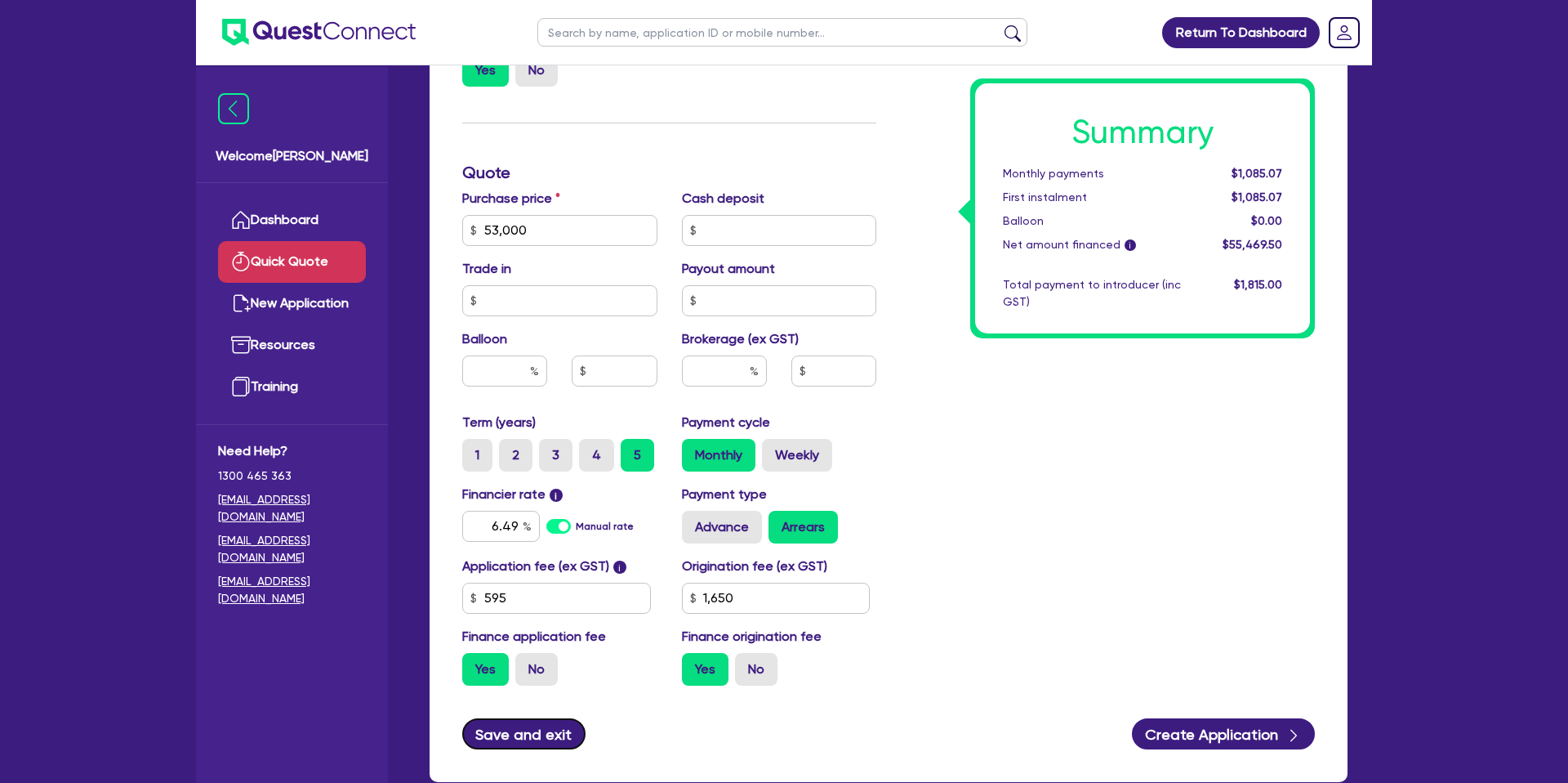
click at [549, 738] on button "Save and exit" at bounding box center [523, 733] width 123 height 31
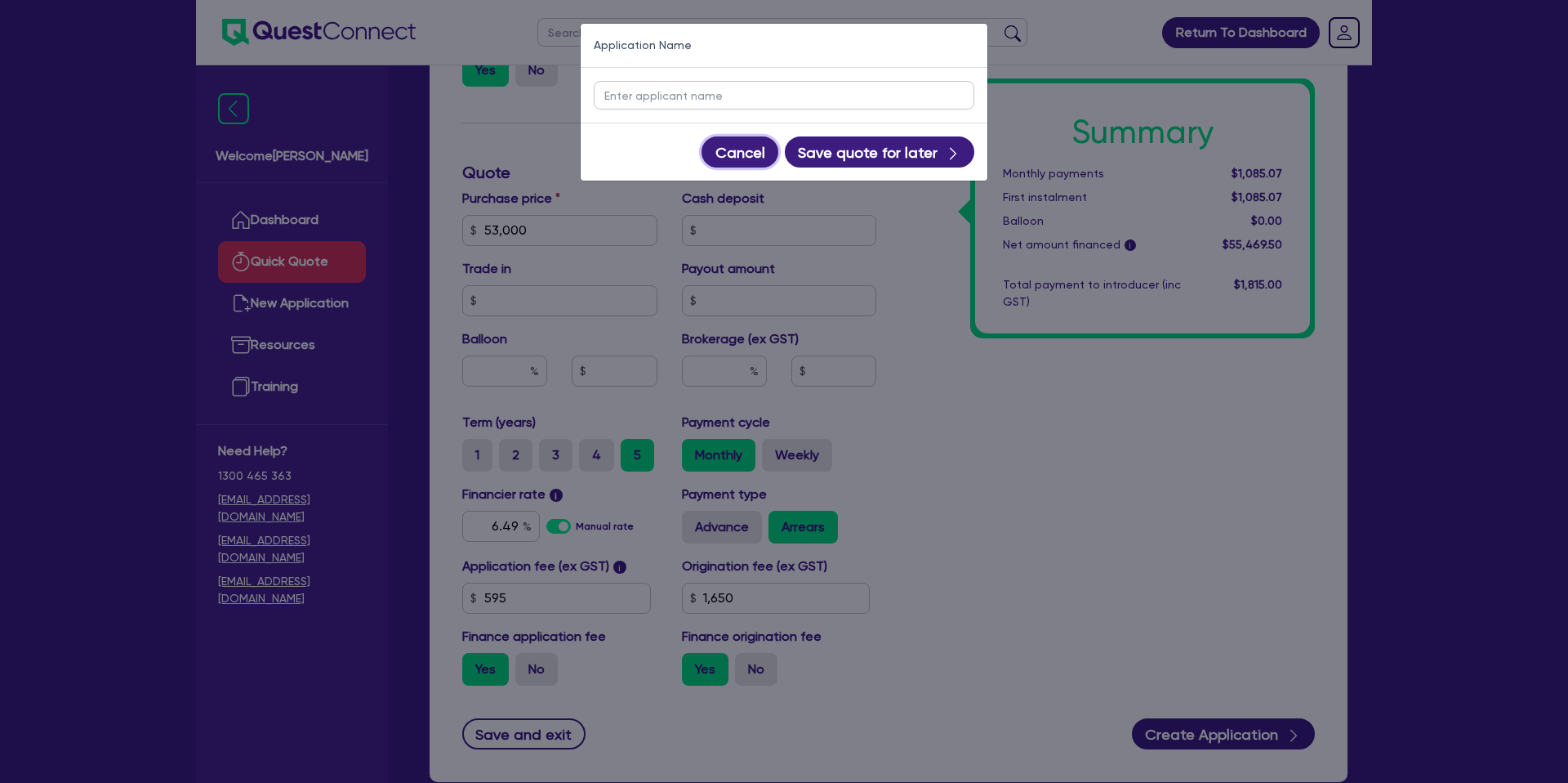
click at [743, 154] on button "Cancel" at bounding box center [740, 152] width 77 height 31
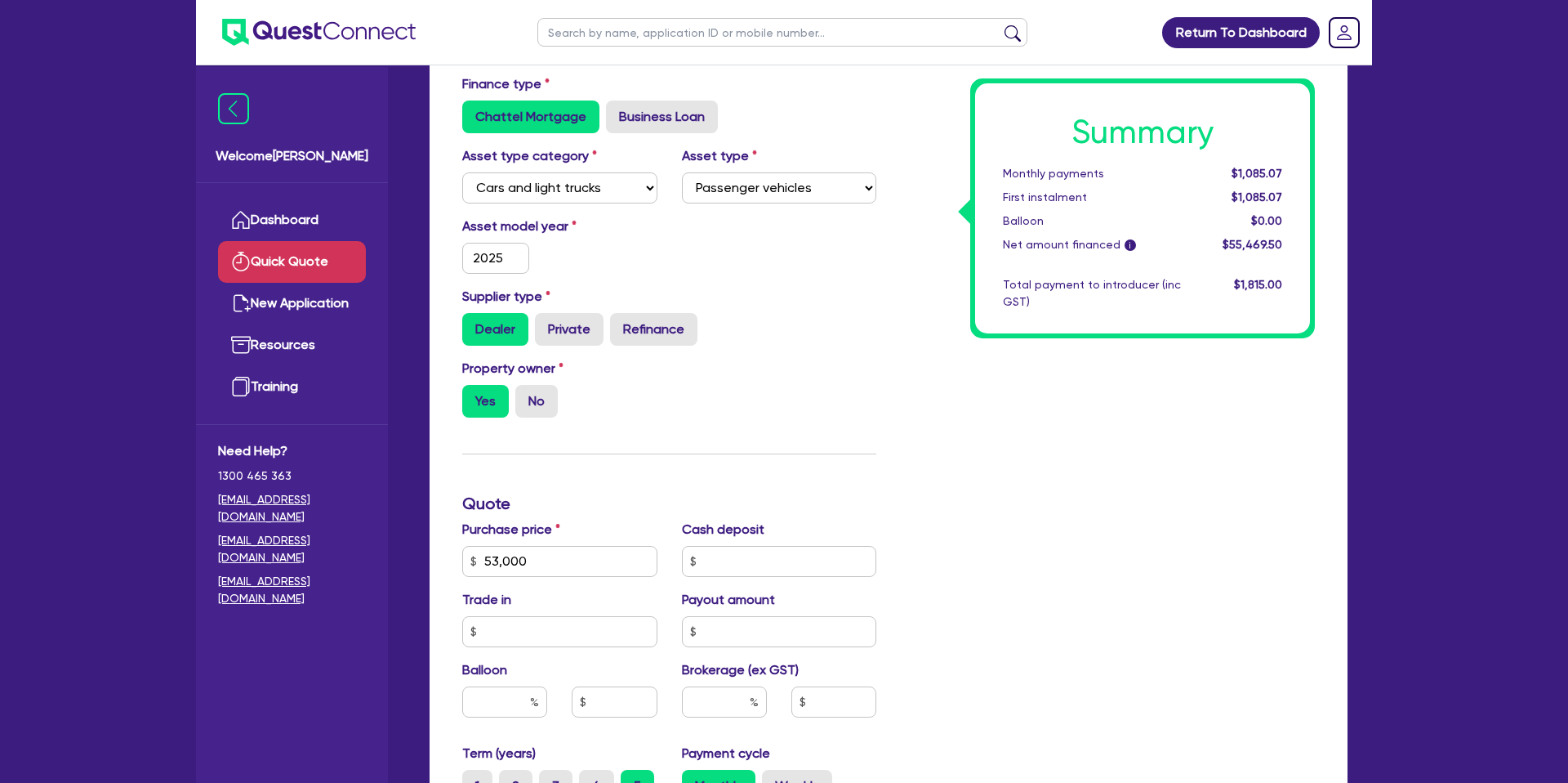
scroll to position [0, 0]
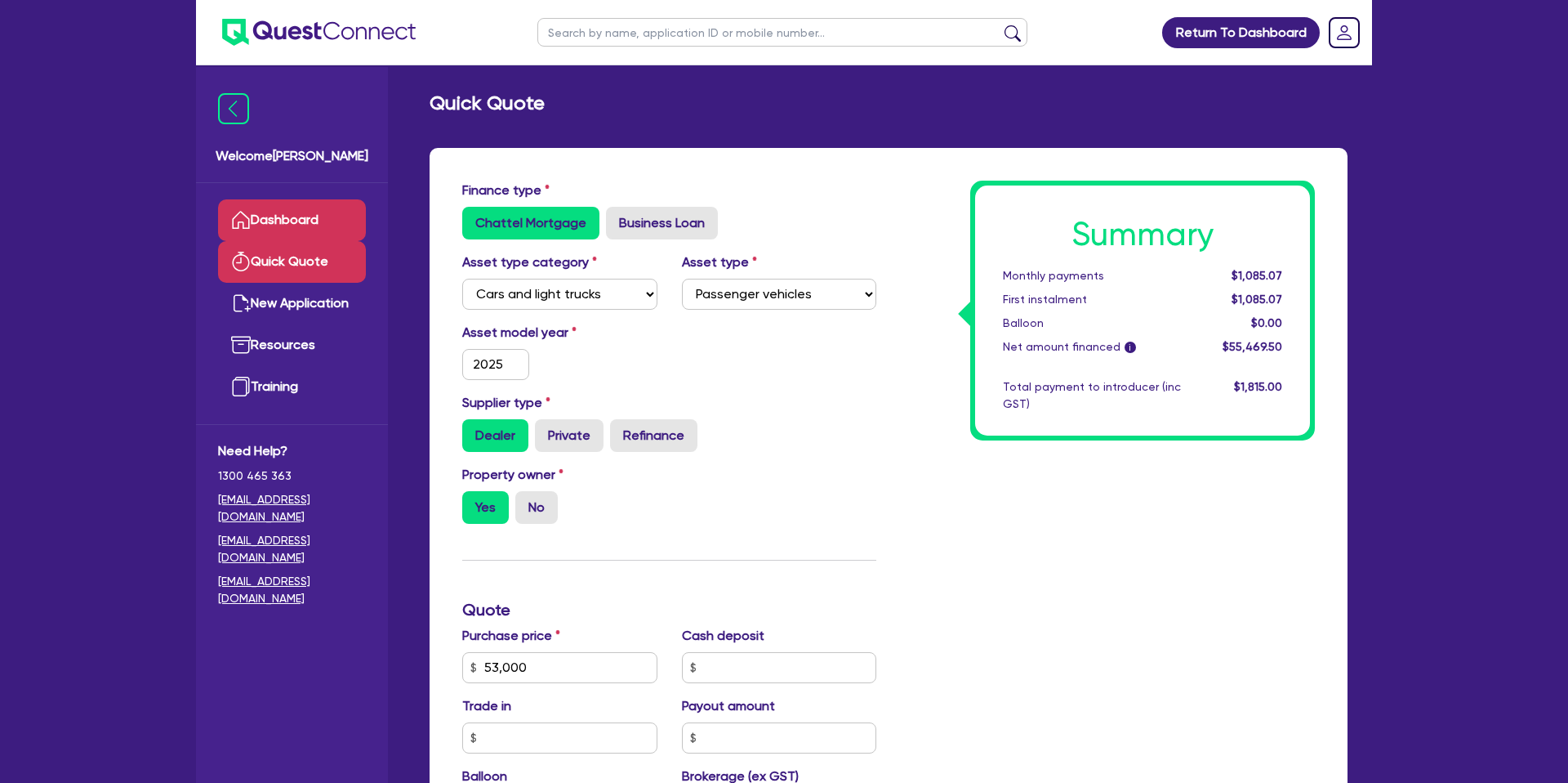
click at [308, 206] on link "Dashboard" at bounding box center [292, 220] width 148 height 42
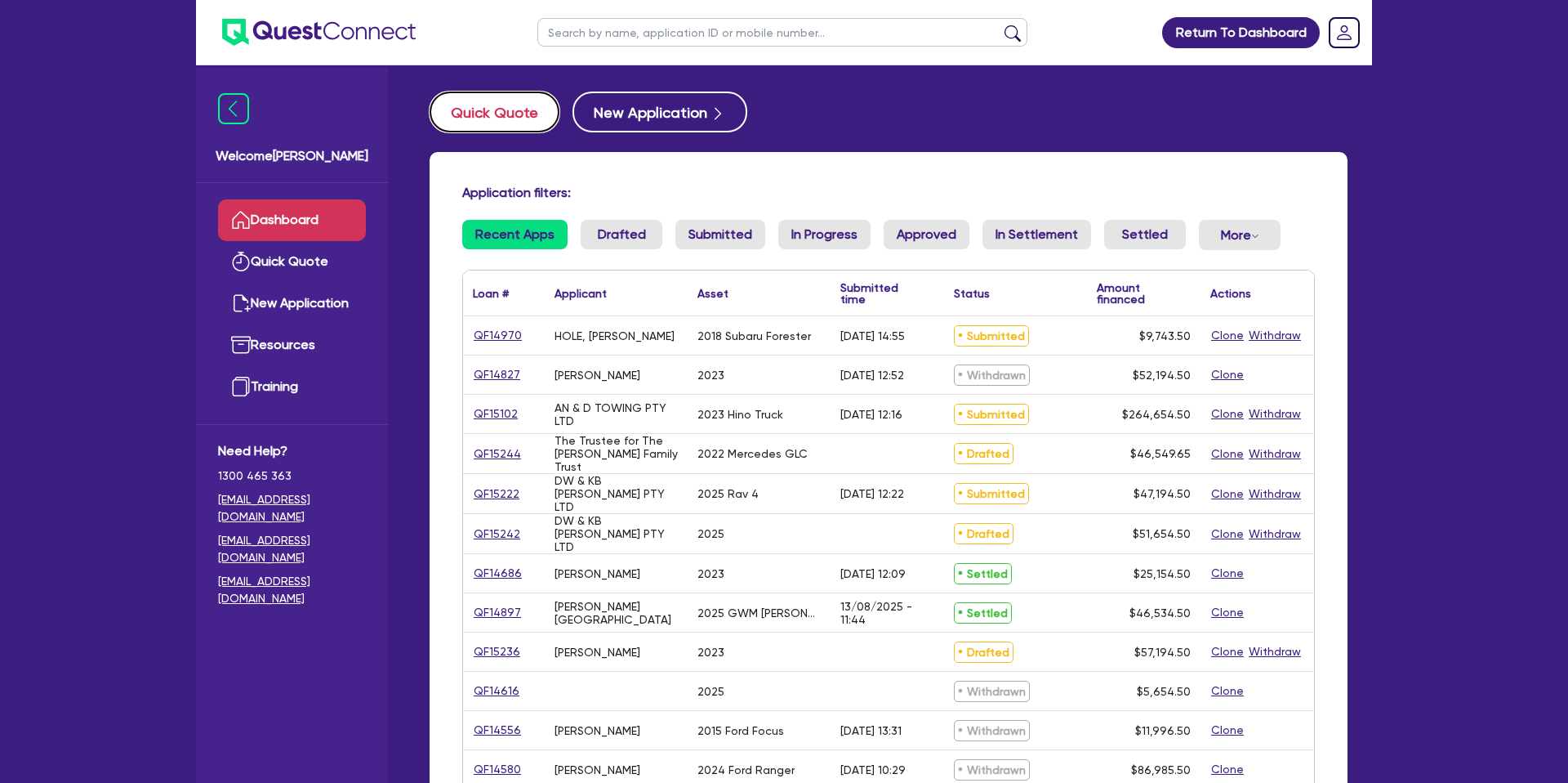
click at [524, 116] on button "Quick Quote" at bounding box center [495, 112] width 130 height 41
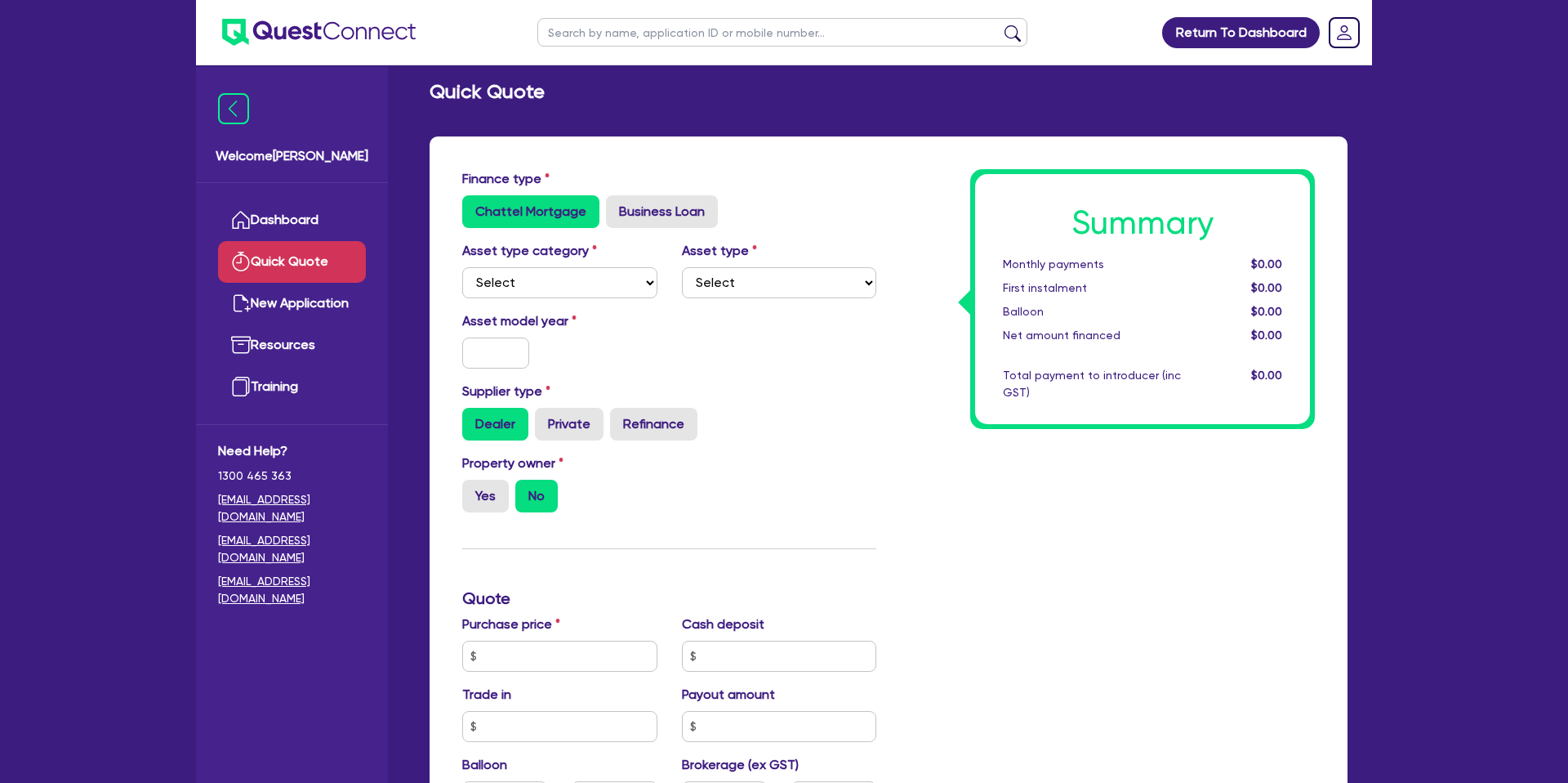
scroll to position [40, 0]
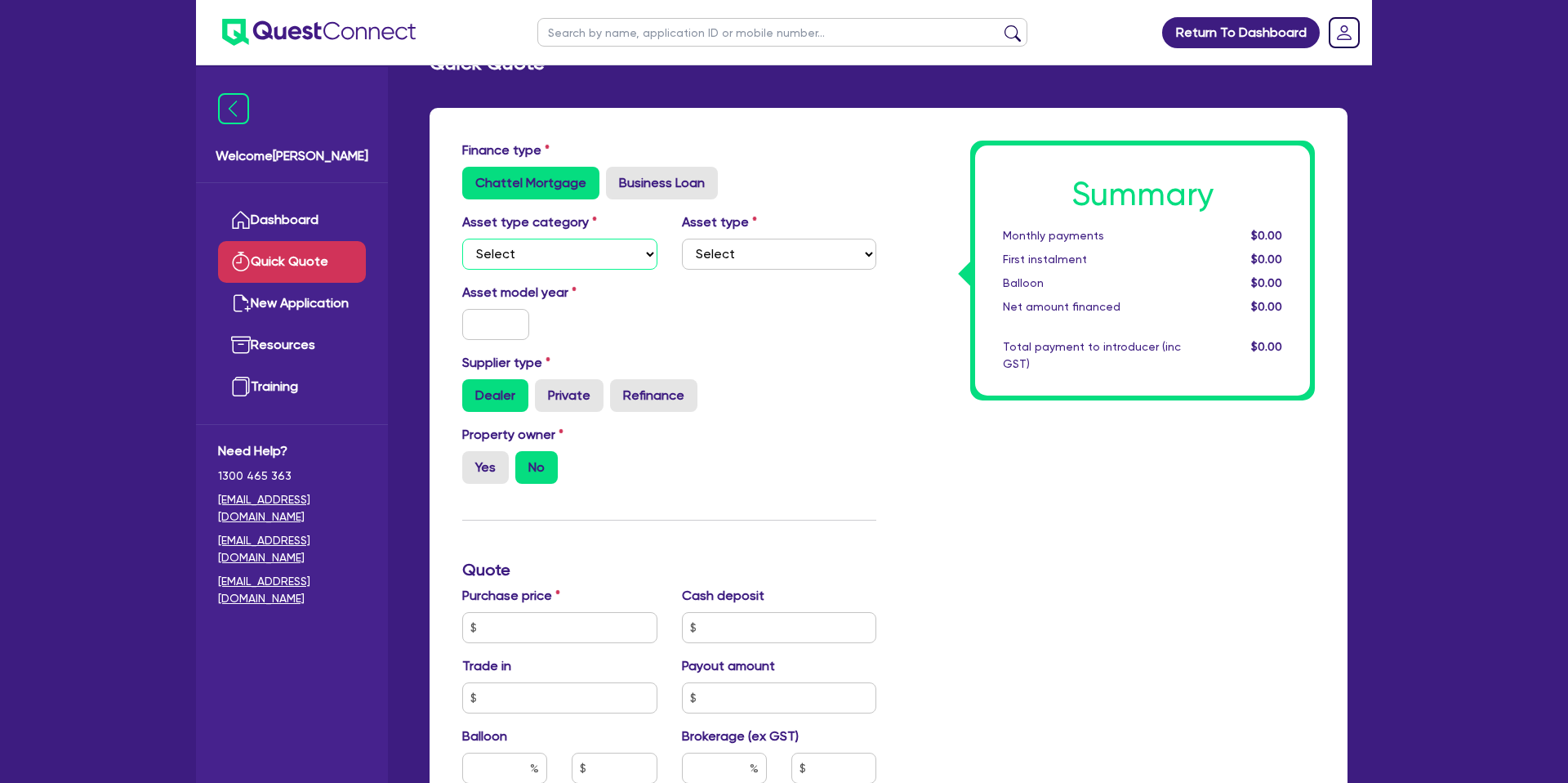
click at [525, 253] on select "Select Cars and light trucks Primary assets Secondary assets Tertiary assets" at bounding box center [560, 254] width 195 height 31
select select "CARS_AND_LIGHT_TRUCKS"
click at [462, 238] on select "Select Cars and light trucks Primary assets Secondary assets Tertiary assets" at bounding box center [560, 254] width 195 height 31
click at [776, 254] on select "Select Passenger vehicles Vans and utes Light trucks up to 4.5 tonne" at bounding box center [780, 254] width 195 height 31
select select "PASSENGER_VEHICLES"
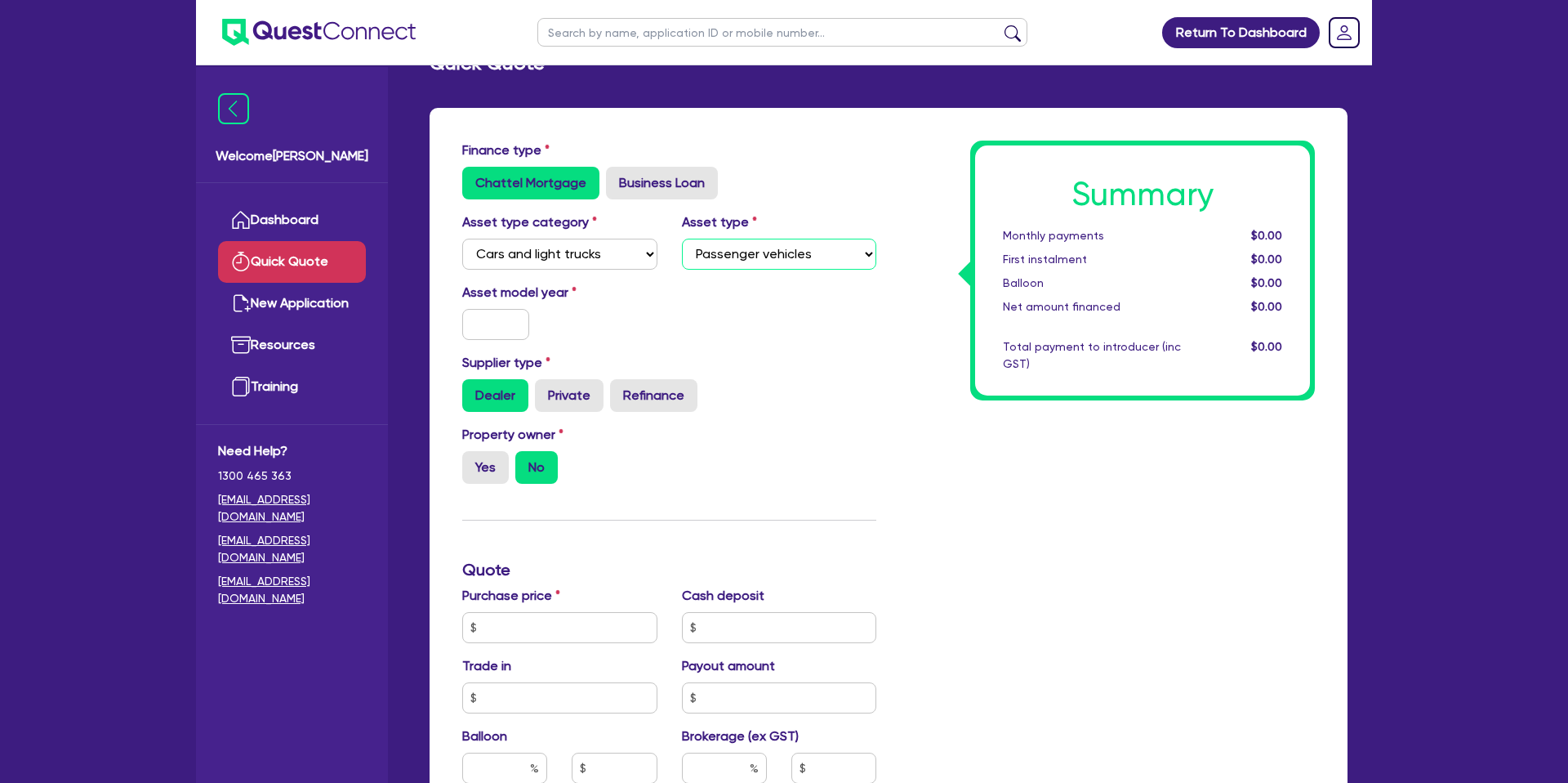
click at [682, 238] on select "Select Passenger vehicles Vans and utes Light trucks up to 4.5 tonne" at bounding box center [780, 254] width 195 height 31
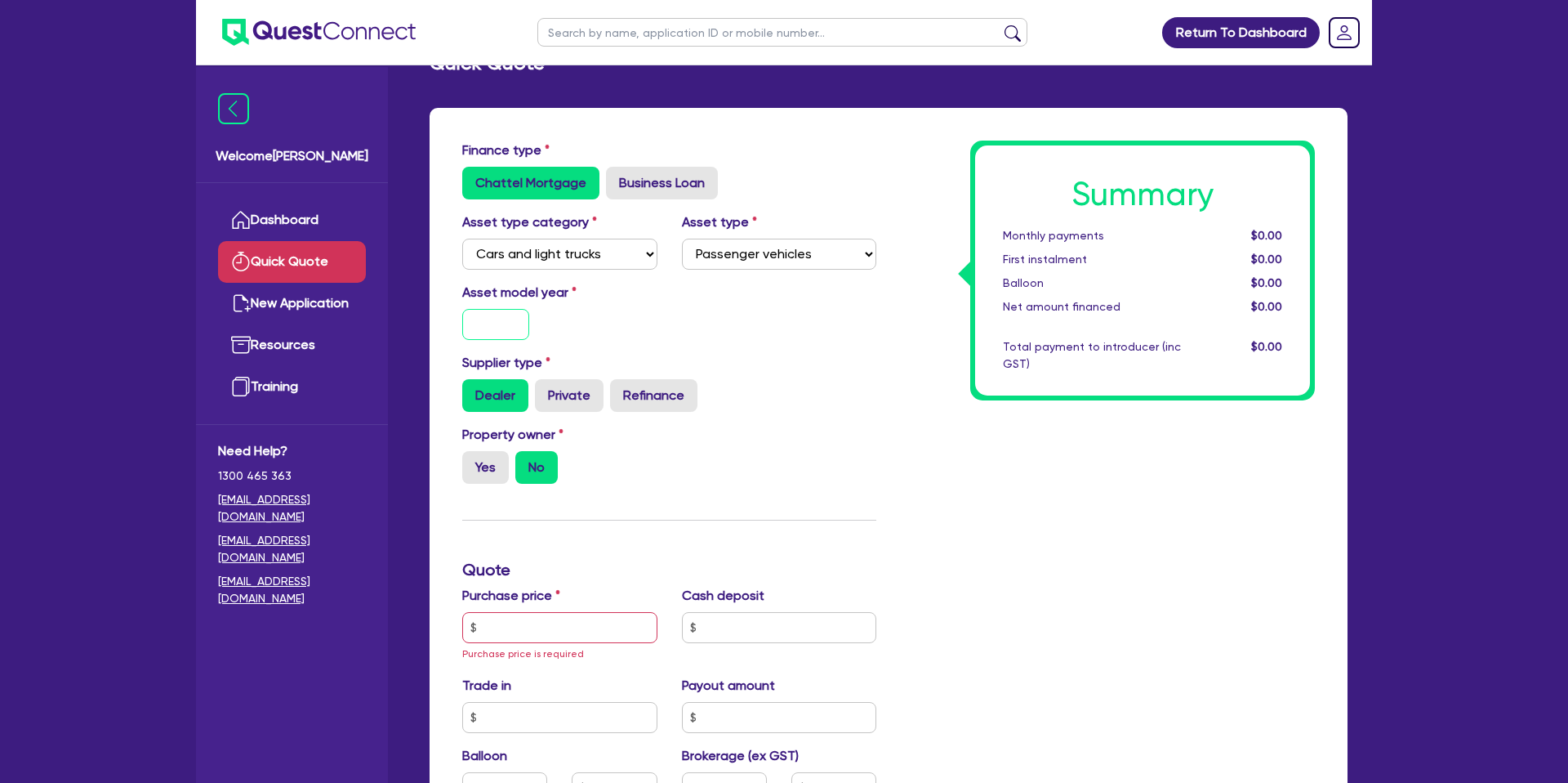
drag, startPoint x: 509, startPoint y: 327, endPoint x: 519, endPoint y: 330, distance: 10.4
click at [519, 332] on input "text" at bounding box center [496, 324] width 67 height 31
type input "2"
type input "2025"
click at [929, 385] on div "Summary Monthly payments $0.00 First instalment $0.00 Balloon $0.00 Net amount …" at bounding box center [1108, 637] width 438 height 993
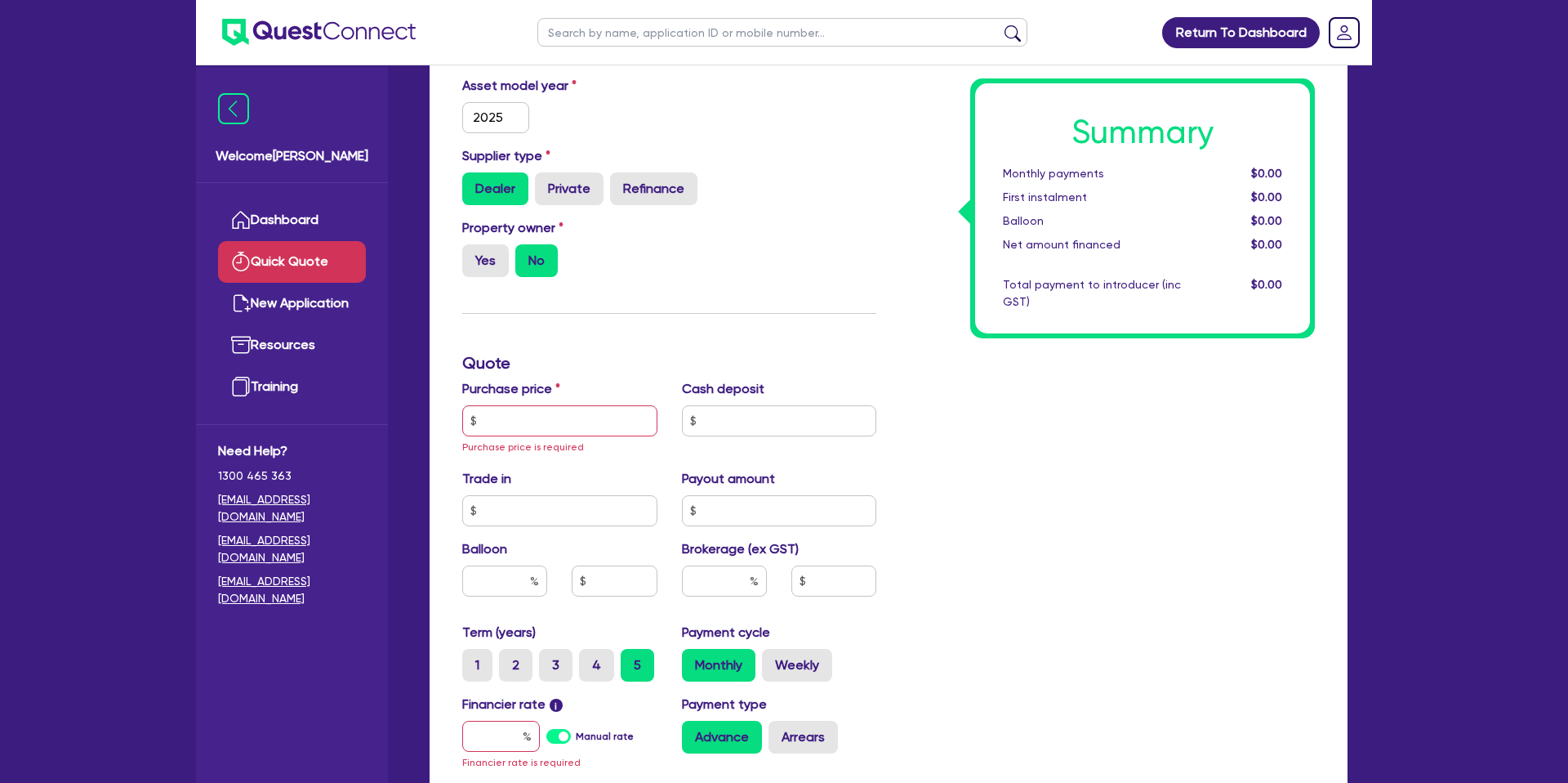
scroll to position [248, 0]
click at [506, 263] on label "Yes" at bounding box center [485, 259] width 47 height 33
click at [473, 254] on input "Yes" at bounding box center [467, 248] width 11 height 11
radio input "true"
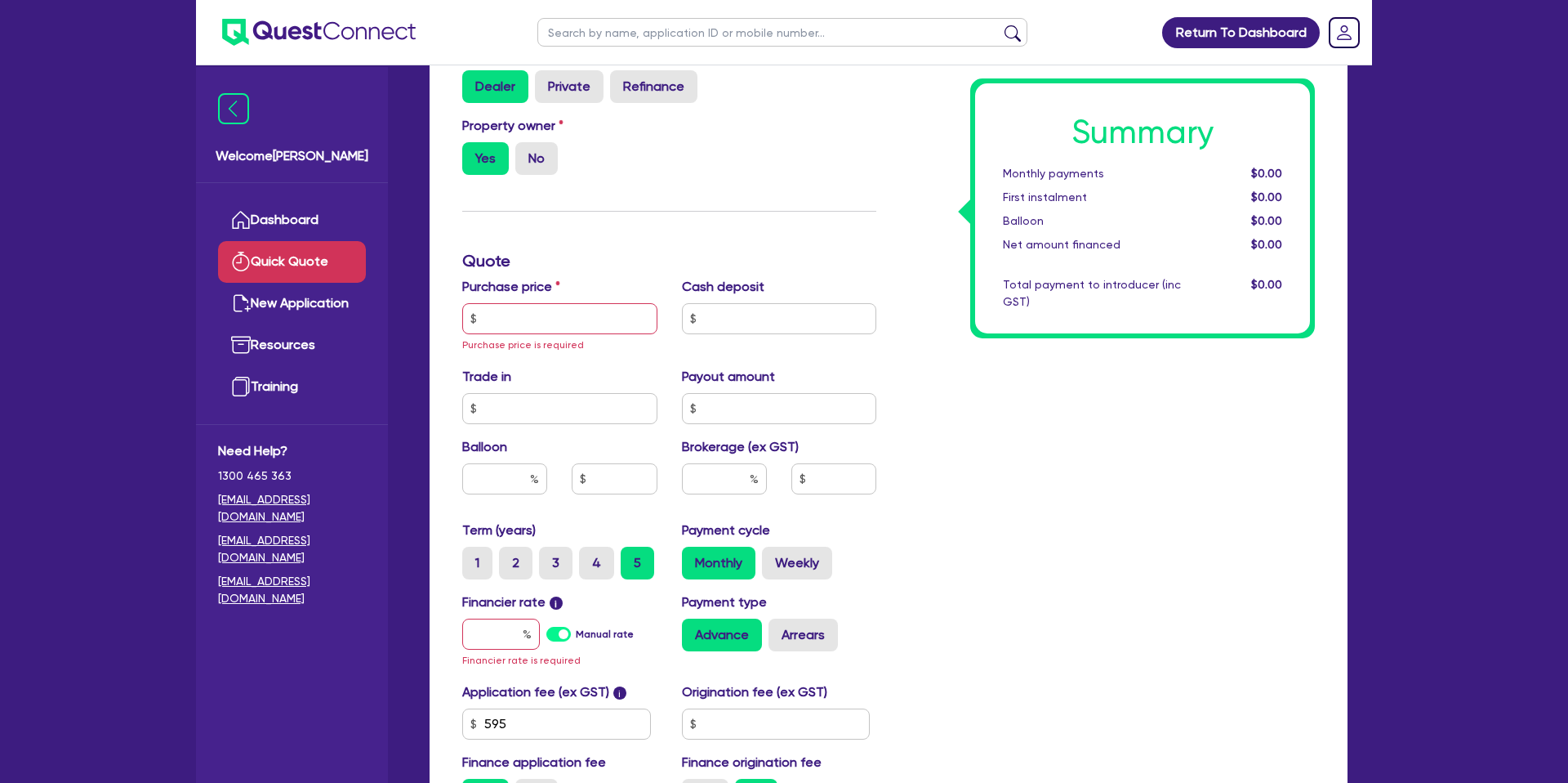
scroll to position [356, 0]
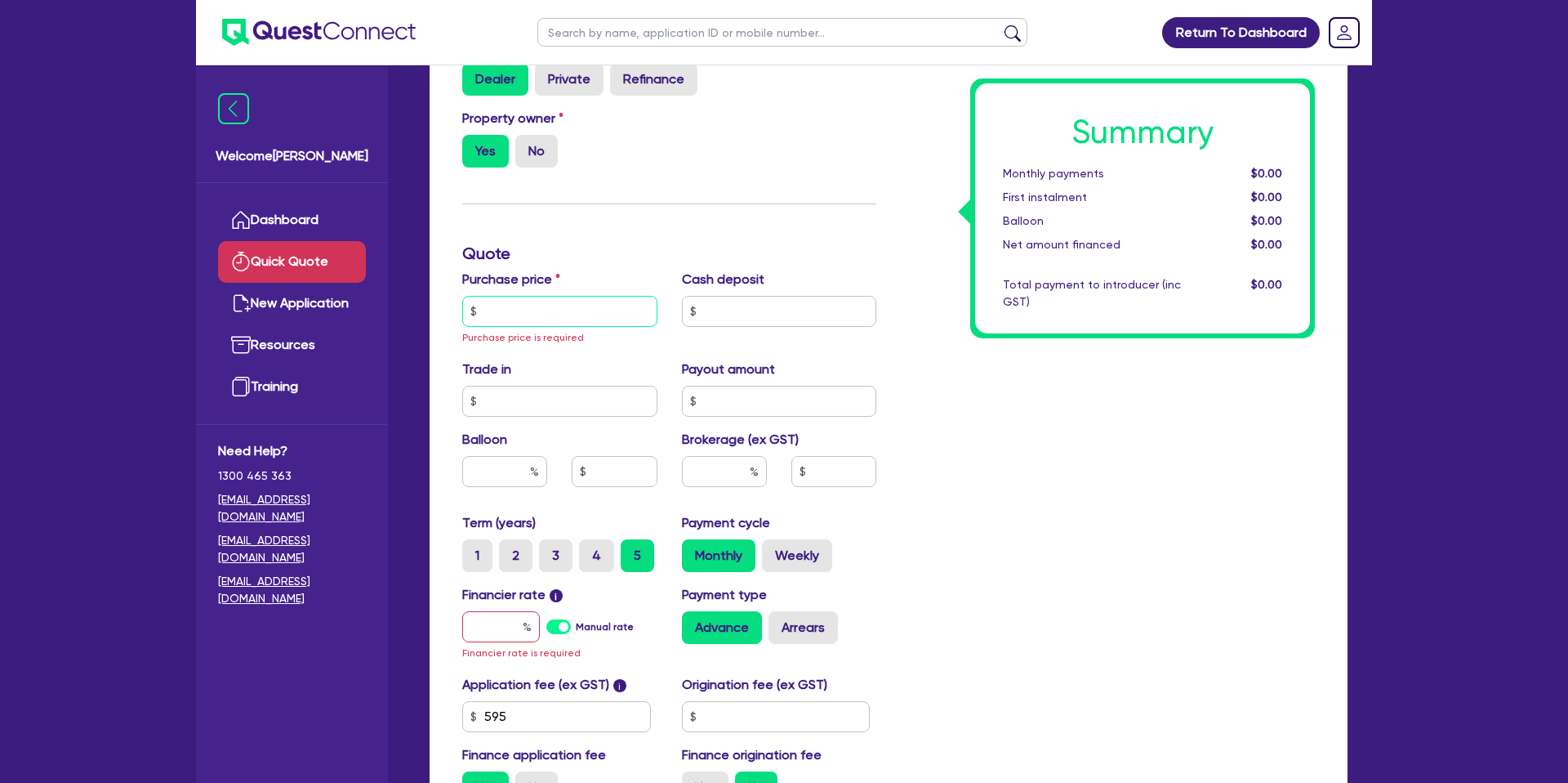
click at [544, 309] on input "text" at bounding box center [560, 311] width 195 height 31
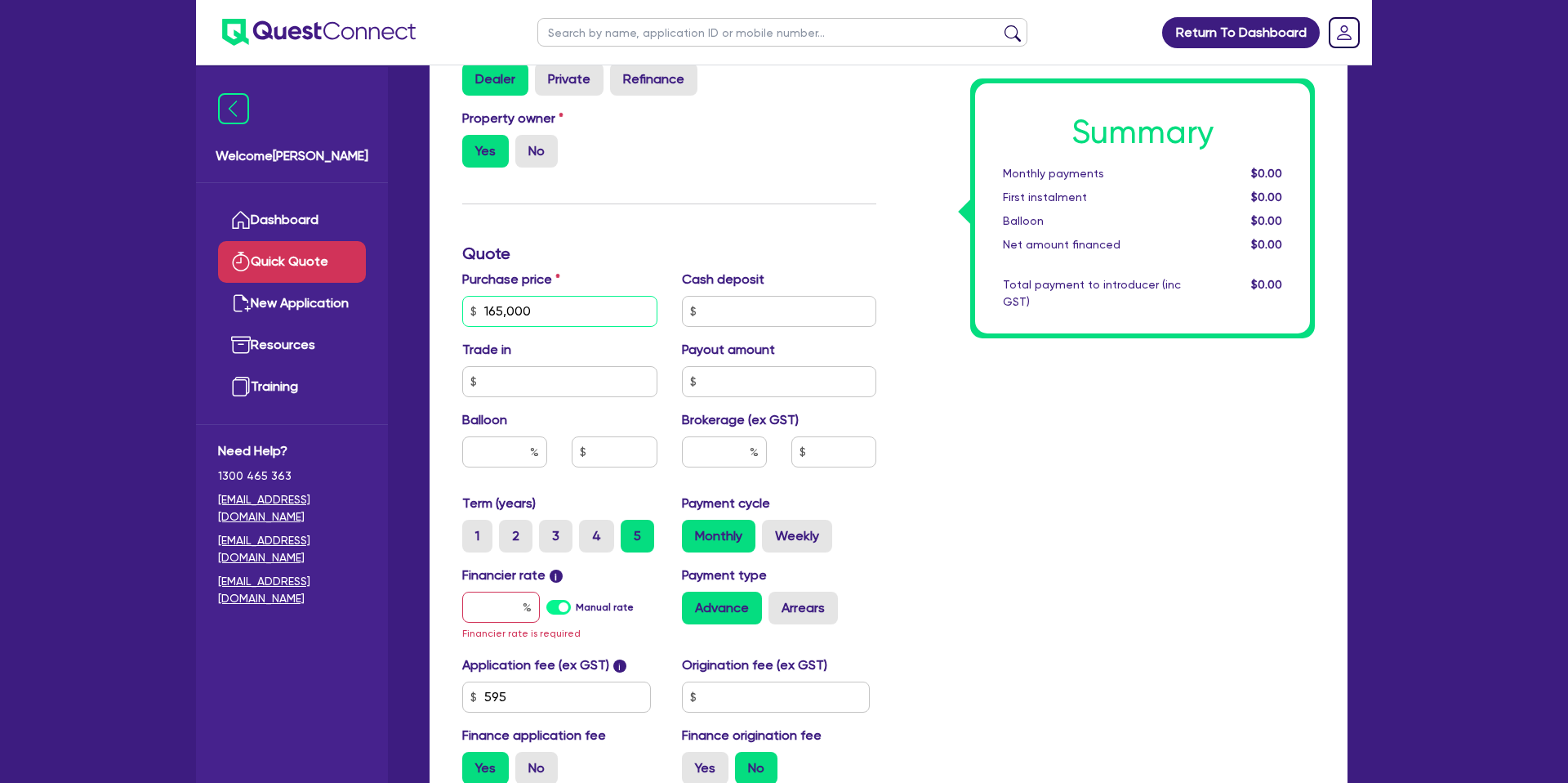
type input "165,000"
drag, startPoint x: 740, startPoint y: 312, endPoint x: 1012, endPoint y: 309, distance: 272.0
click at [740, 310] on input "text" at bounding box center [780, 311] width 195 height 31
type input "45,000"
click at [1293, 380] on div "Summary Monthly payments $0.00 First instalment $0.00 Balloon $0.00 Net amount …" at bounding box center [1108, 310] width 438 height 973
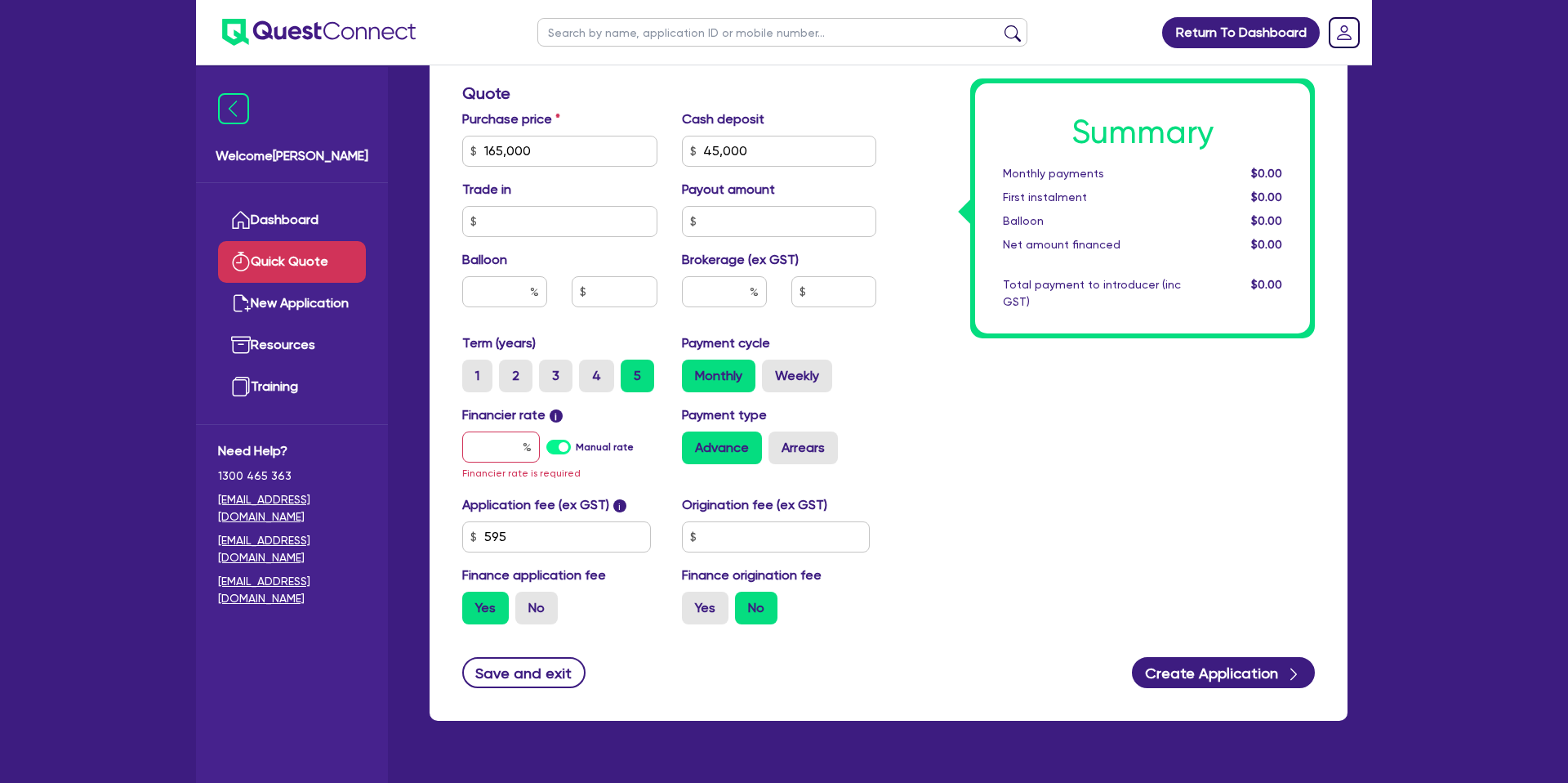
scroll to position [527, 0]
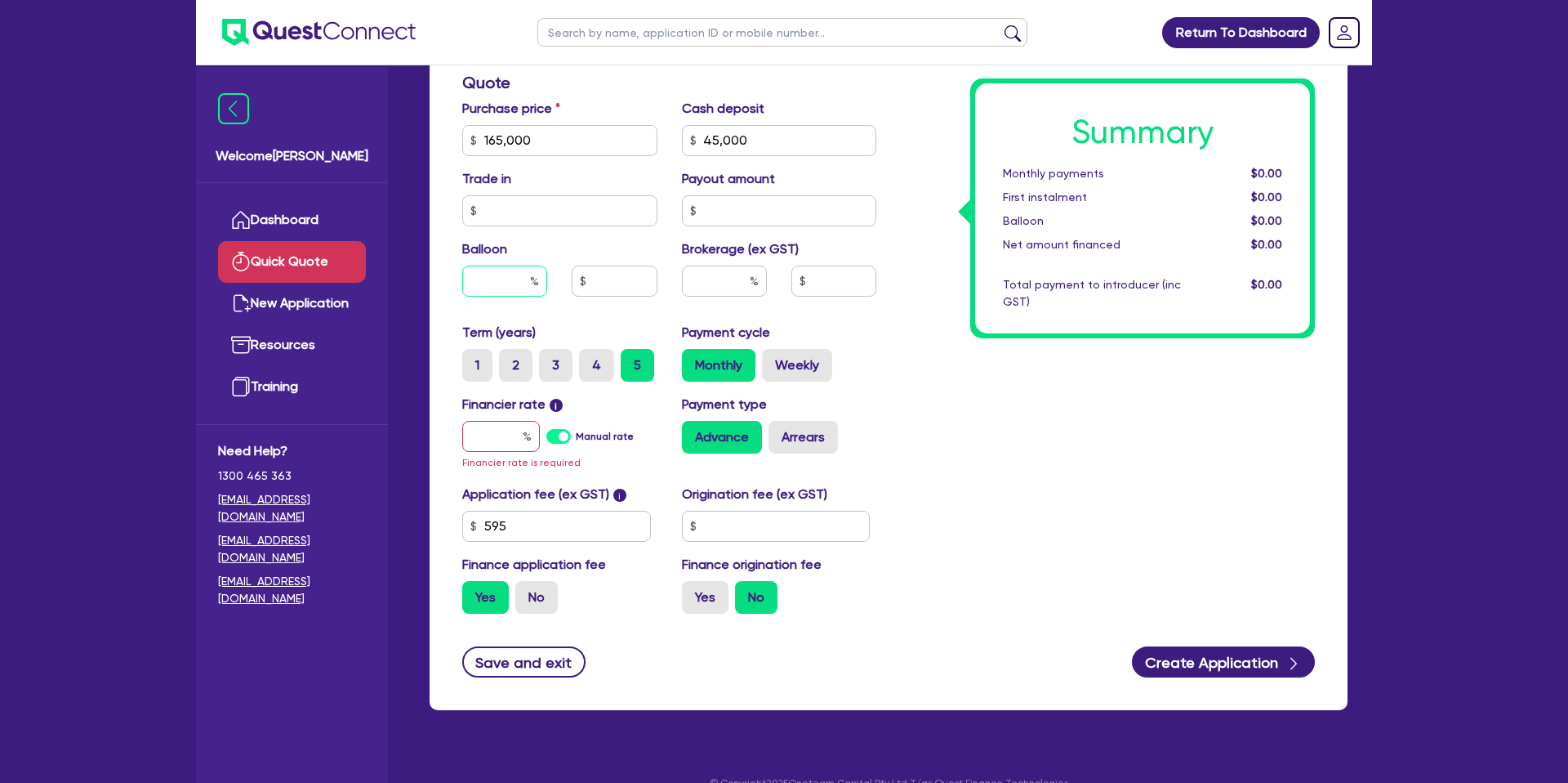
click at [516, 290] on input "text" at bounding box center [504, 280] width 85 height 31
type input "35"
drag, startPoint x: 1124, startPoint y: 408, endPoint x: 868, endPoint y: 404, distance: 256.0
click at [1110, 387] on div "Summary Monthly payments $0.00 First instalment $0.00 Balloon $0.00 Net amount …" at bounding box center [1108, 140] width 438 height 973
click at [498, 419] on div "Financier rate i Manual rate Financier rate is required" at bounding box center [560, 433] width 220 height 77
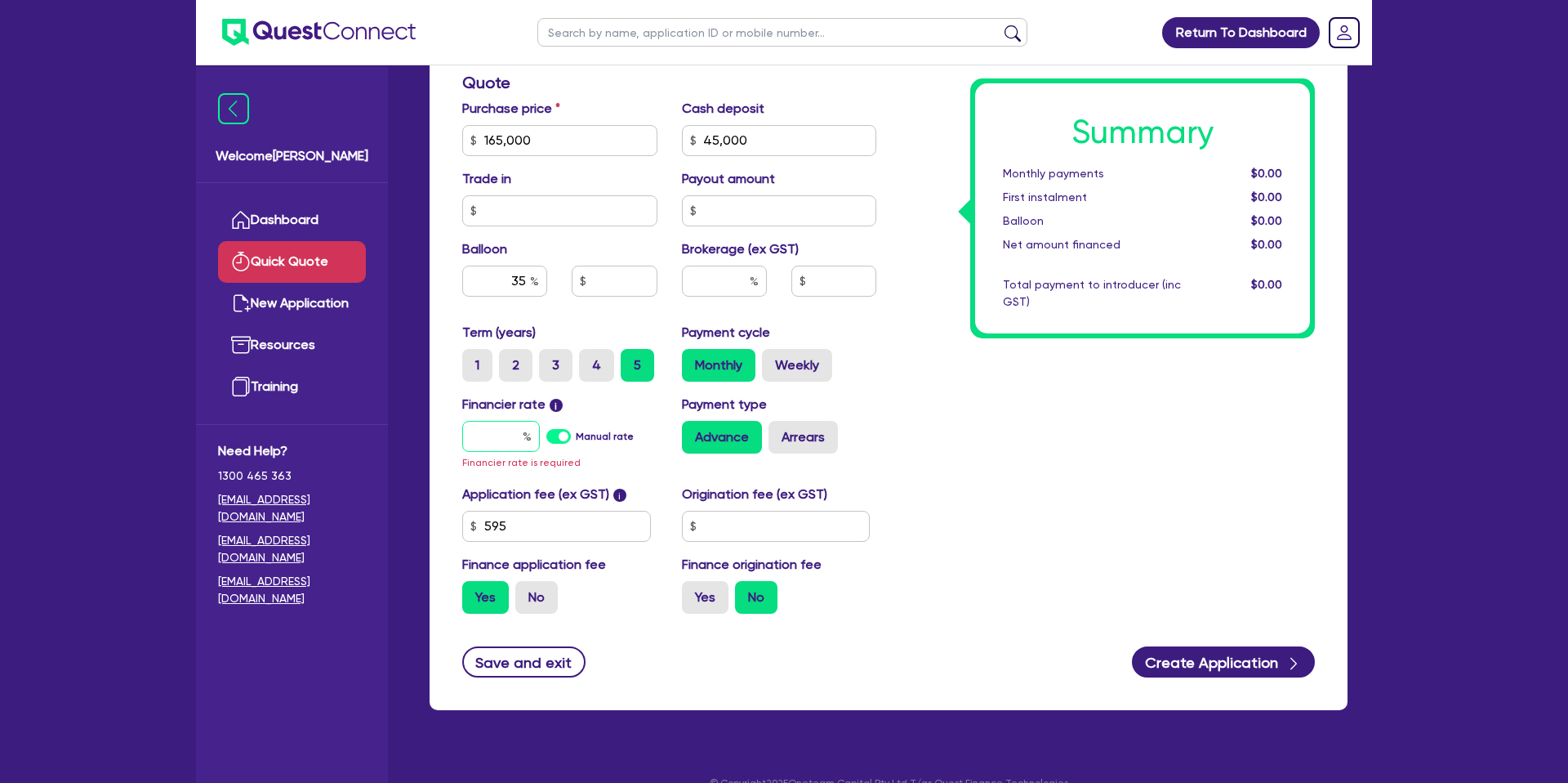
drag, startPoint x: 505, startPoint y: 435, endPoint x: 660, endPoint y: 440, distance: 155.1
click at [511, 435] on input "text" at bounding box center [500, 436] width 77 height 31
type input "4."
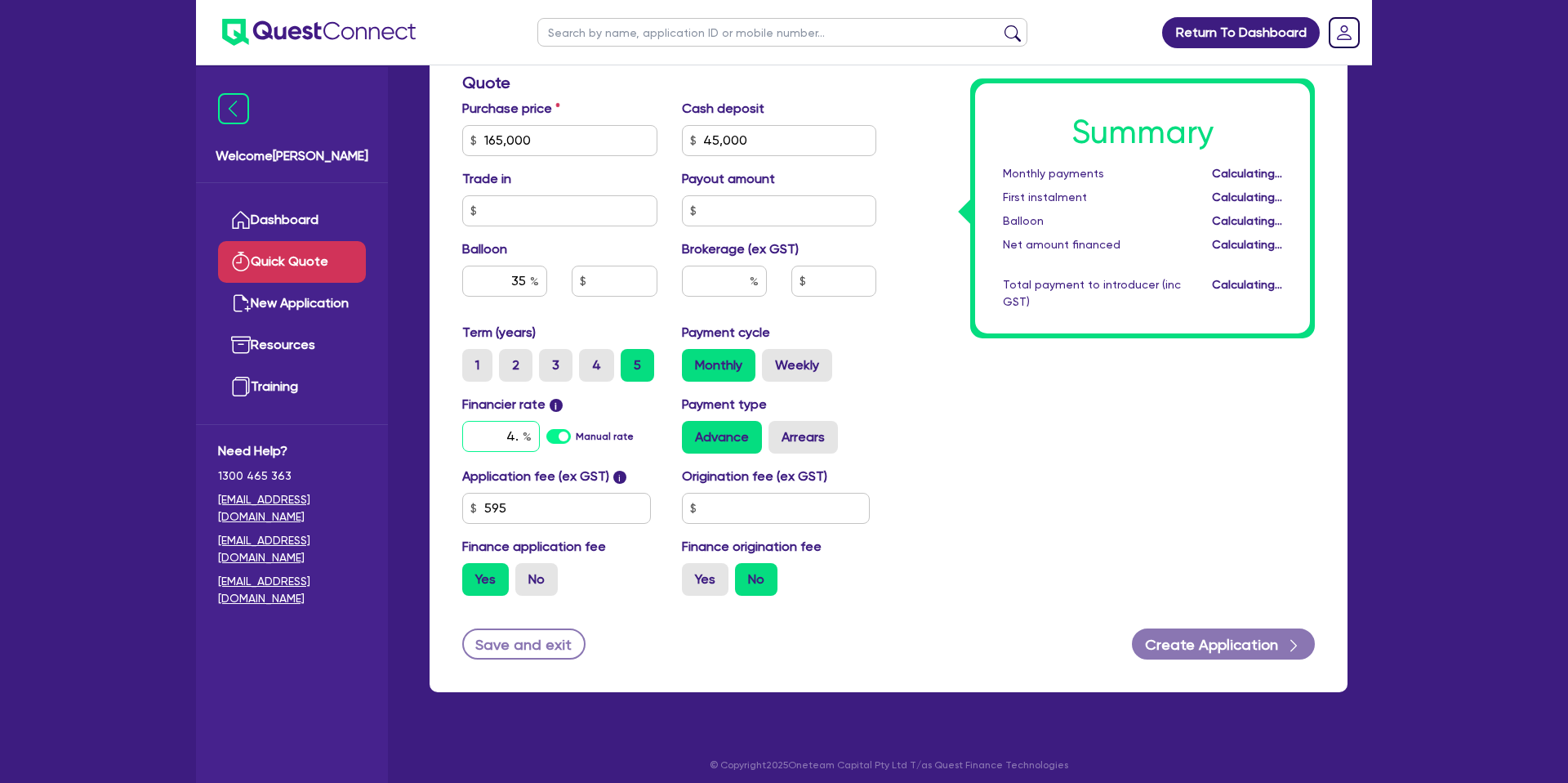
type input "57,750"
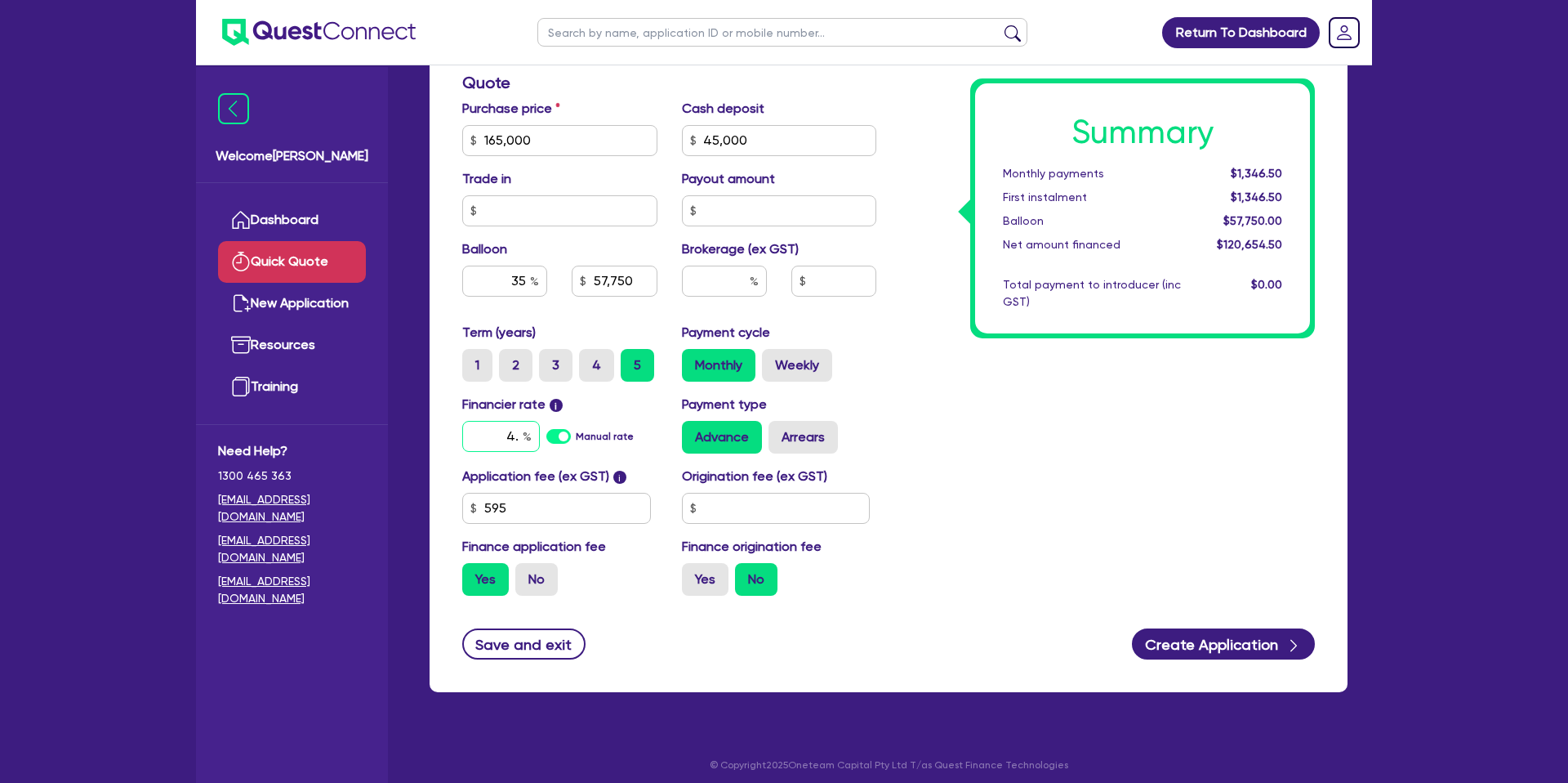
type input "4"
type input "7.15"
type input "57,750"
drag, startPoint x: 763, startPoint y: 504, endPoint x: 757, endPoint y: 497, distance: 9.2
click at [758, 499] on input "text" at bounding box center [776, 508] width 188 height 31
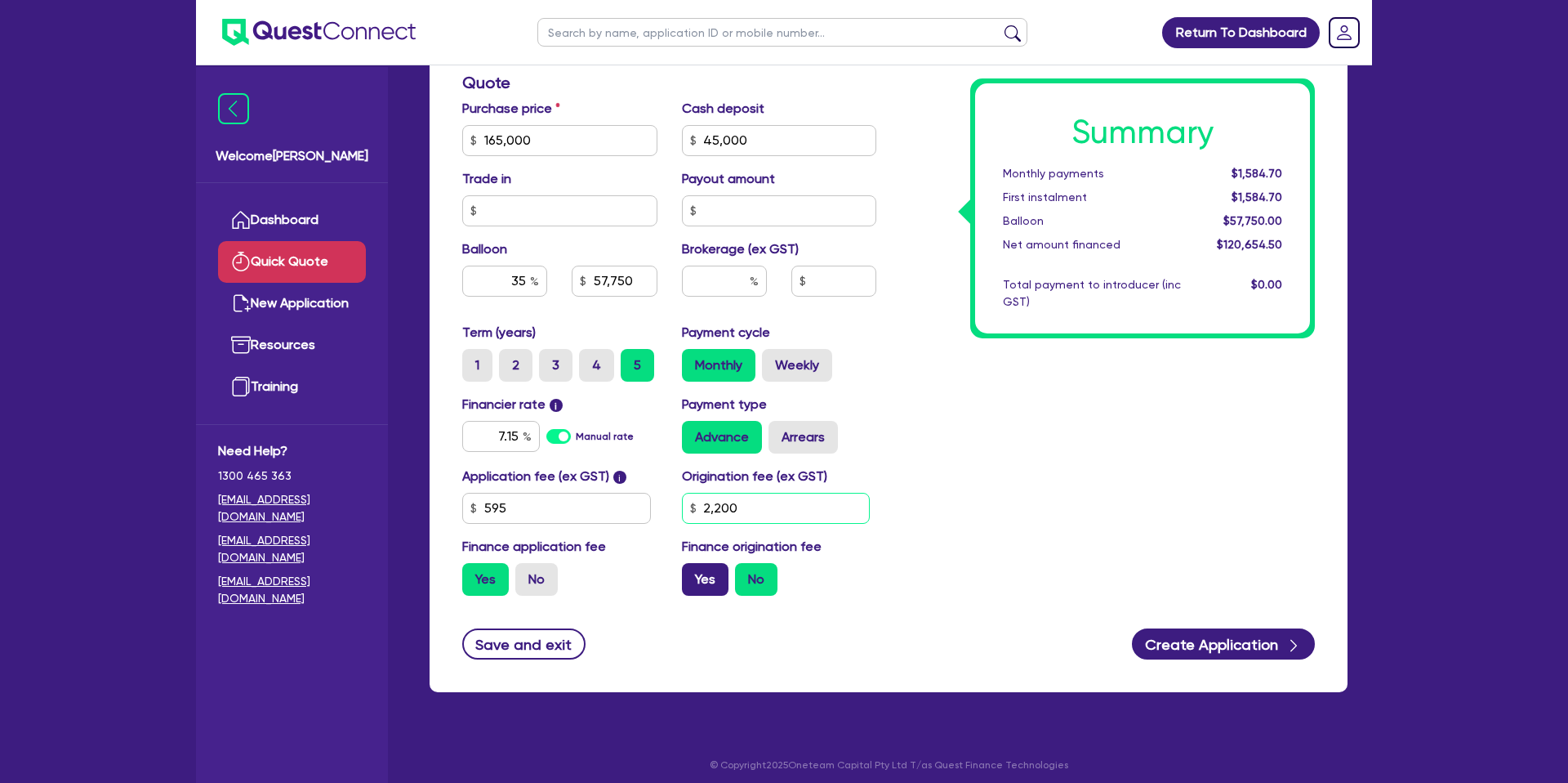
type input "2,200"
type input "57,750"
click at [711, 579] on label "Yes" at bounding box center [705, 579] width 47 height 33
click at [693, 573] on input "Yes" at bounding box center [687, 568] width 11 height 11
radio input "true"
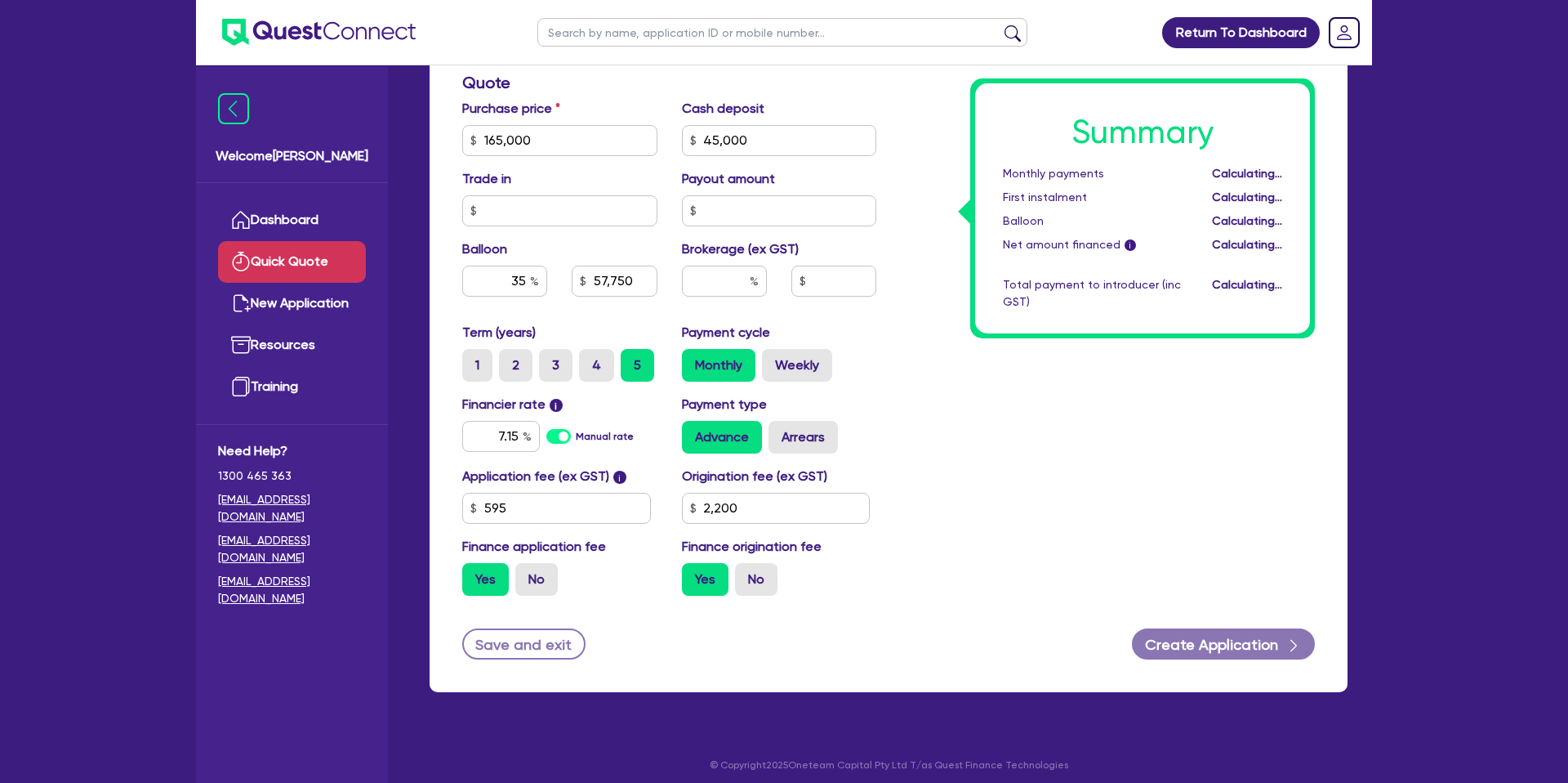
type input "57,750"
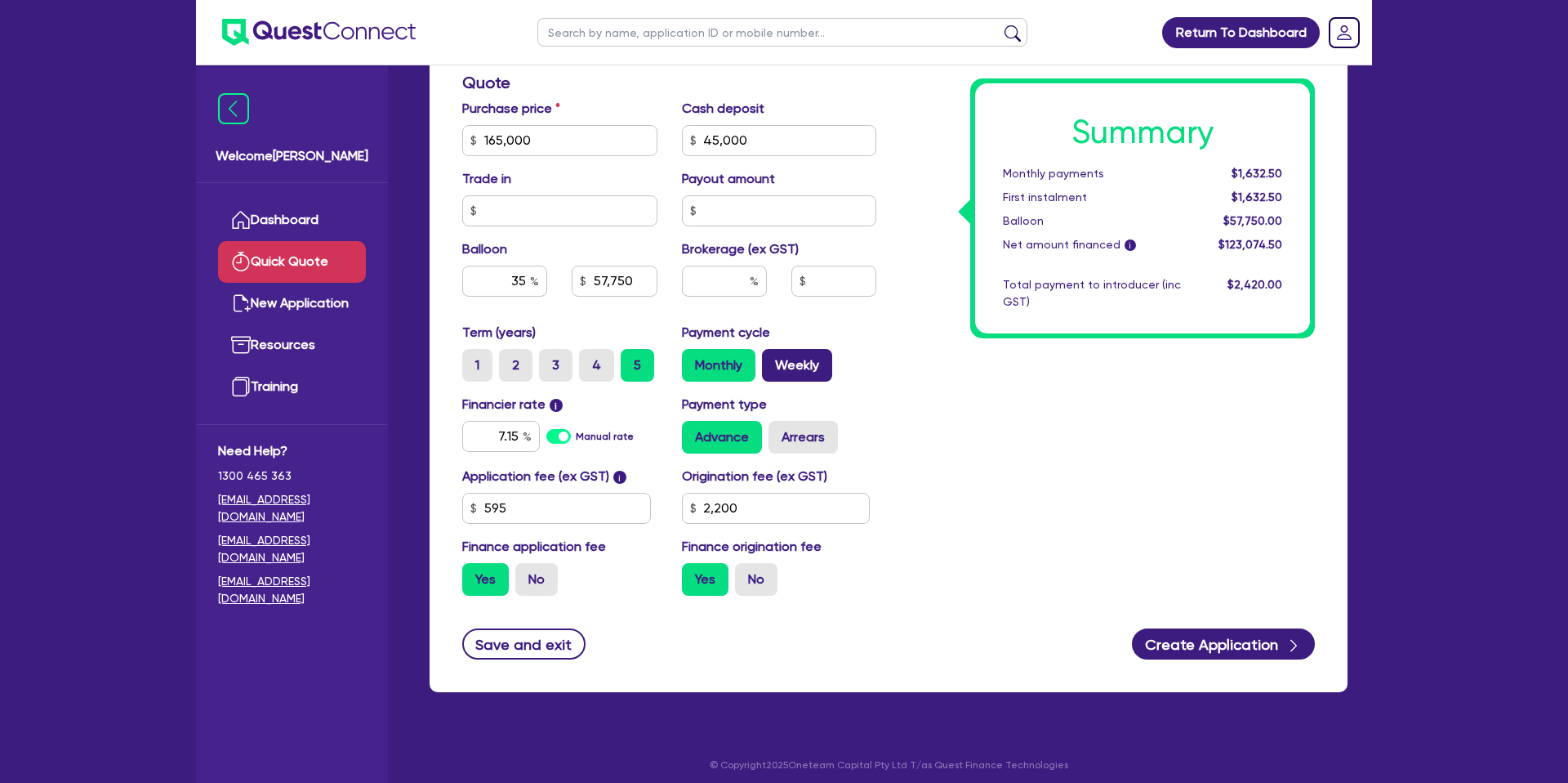
click at [787, 356] on label "Weekly" at bounding box center [796, 365] width 70 height 33
click at [773, 356] on input "Weekly" at bounding box center [766, 353] width 11 height 11
radio input "true"
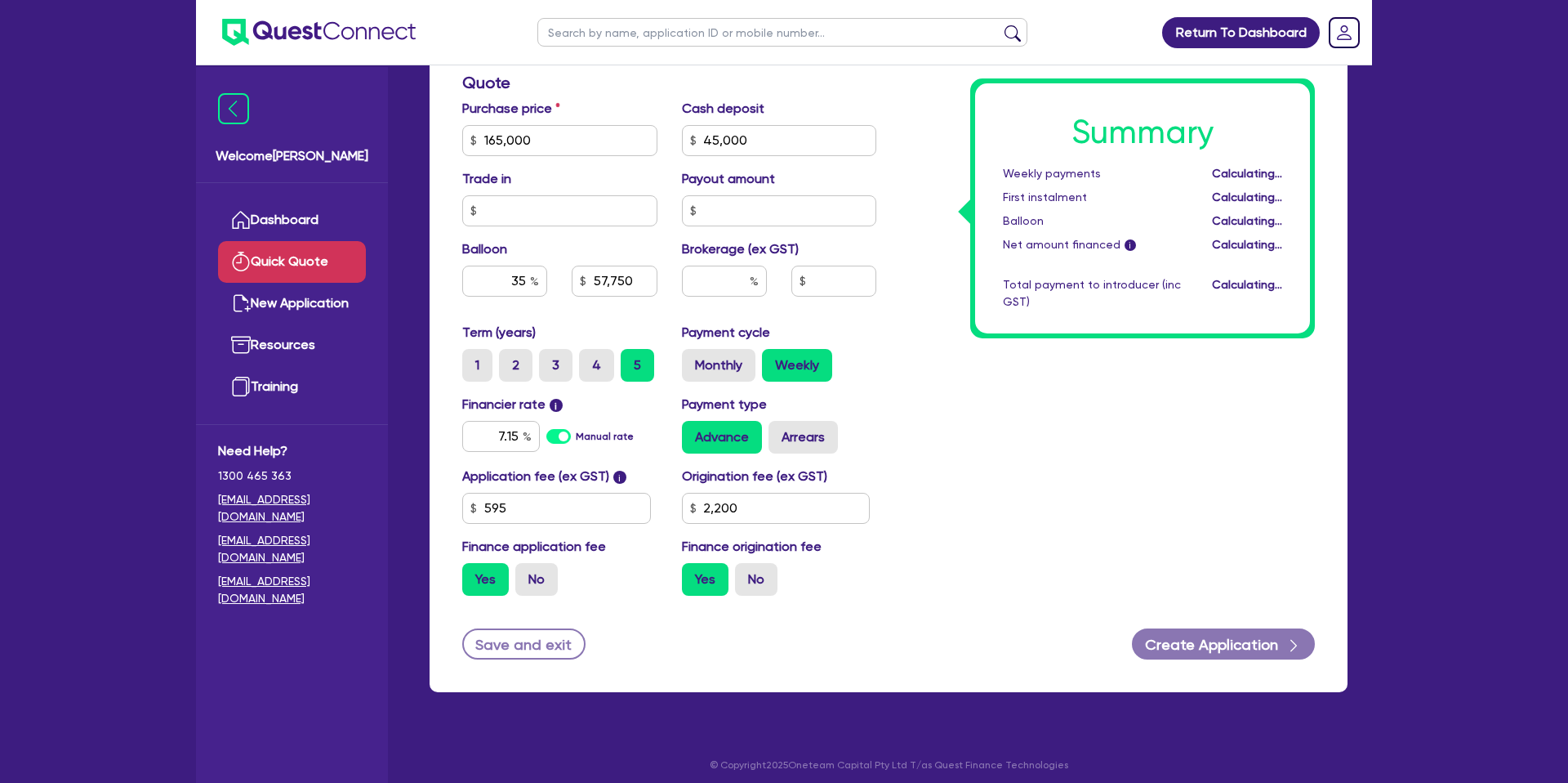
type input "57,750"
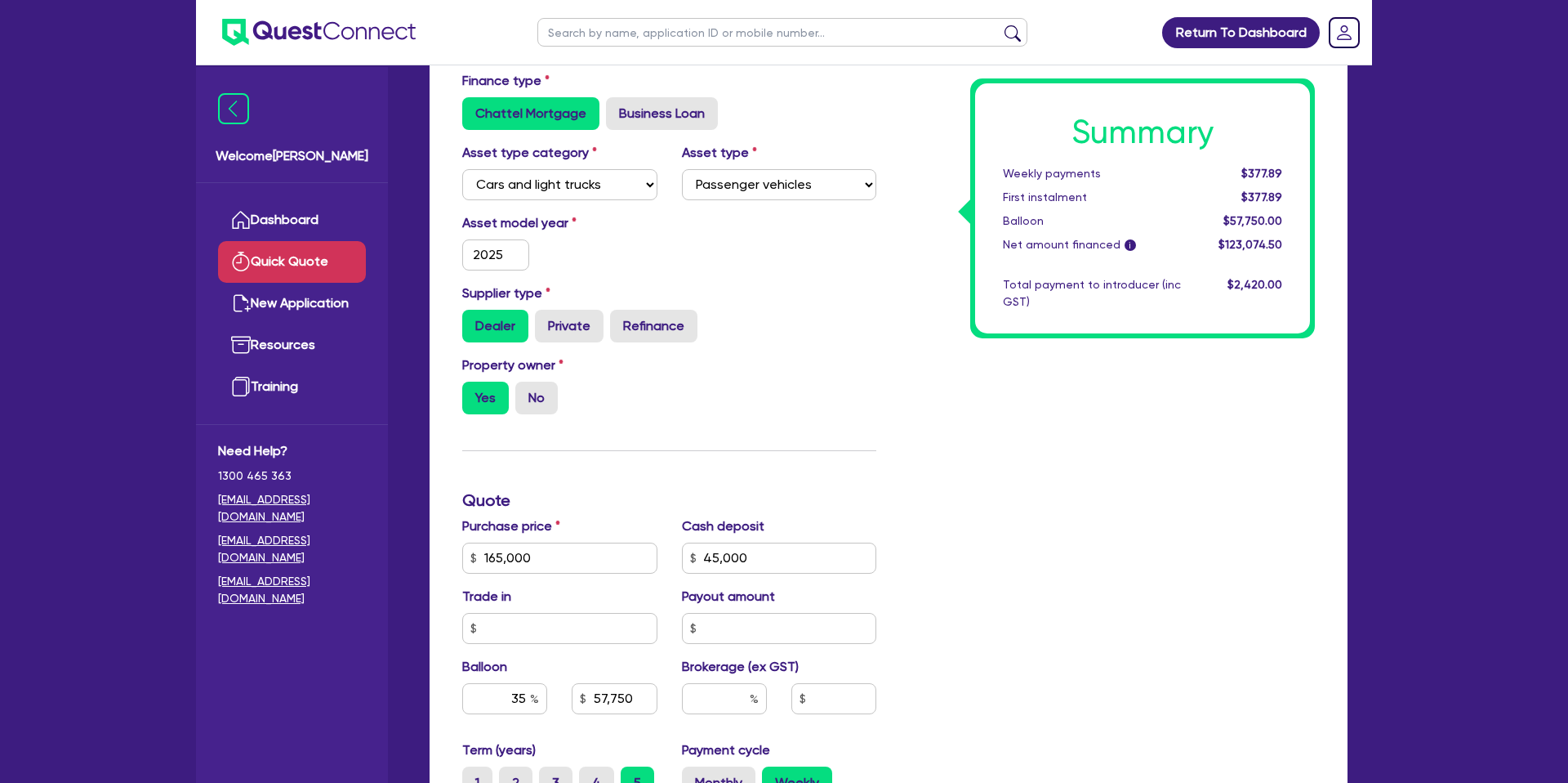
scroll to position [110, 0]
drag, startPoint x: 1212, startPoint y: 151, endPoint x: 1319, endPoint y: 170, distance: 108.7
click at [1319, 170] on div "Summary Weekly payments $377.89 First instalment $377.89 Balloon $57,750.00 Net…" at bounding box center [1108, 548] width 438 height 955
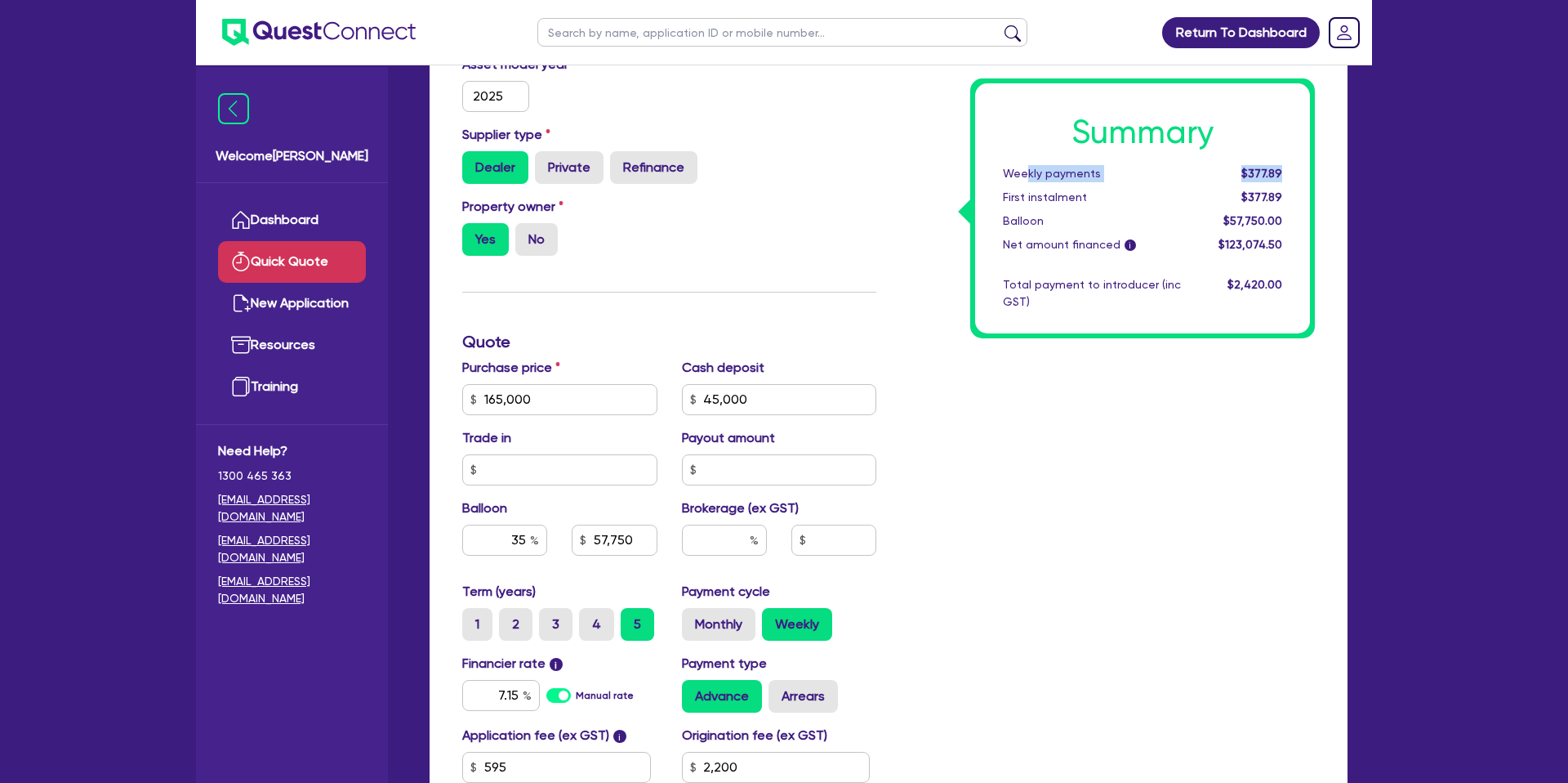
scroll to position [536, 0]
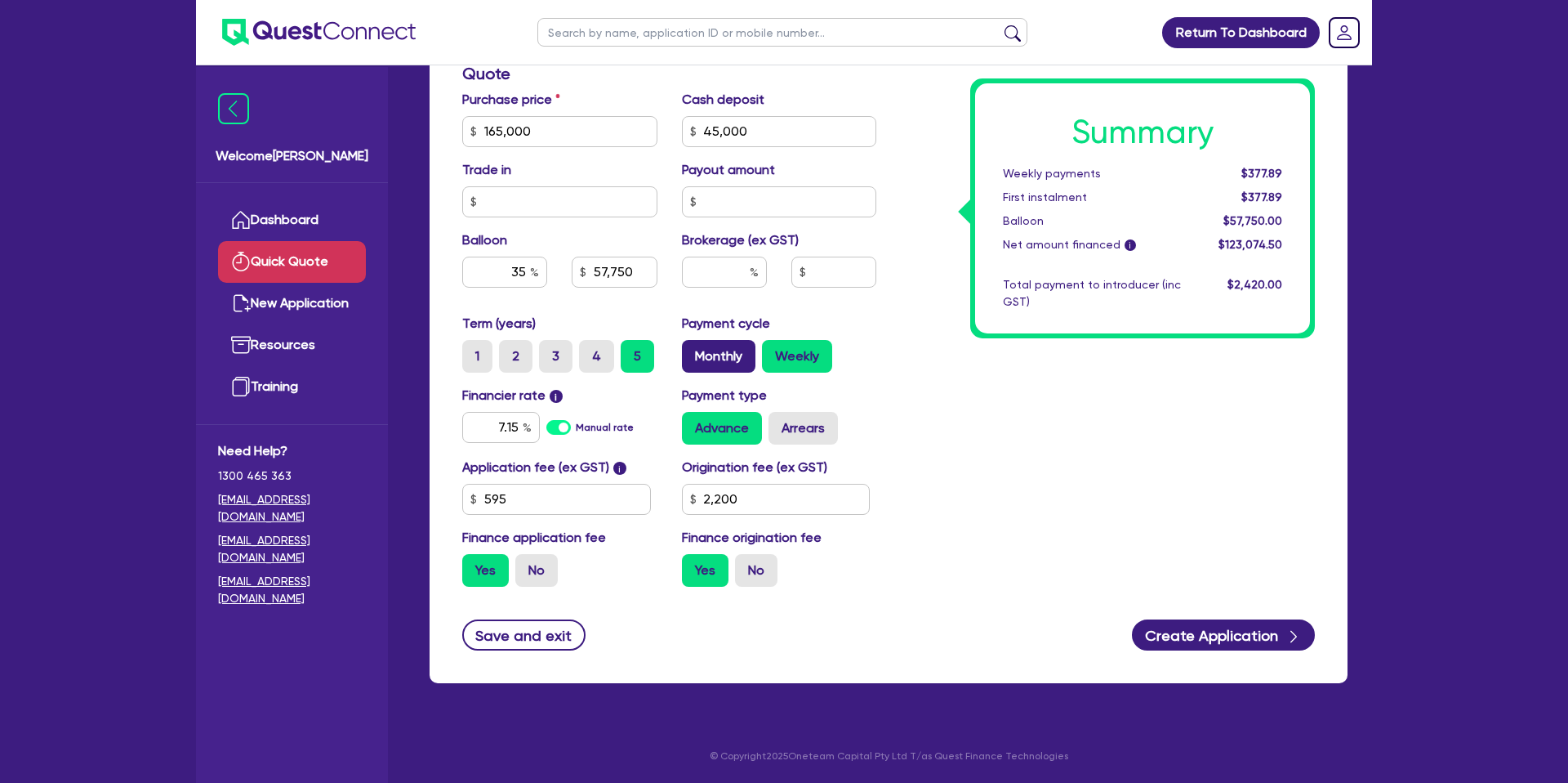
click at [735, 362] on label "Monthly" at bounding box center [718, 356] width 74 height 33
click at [693, 350] on input "Monthly" at bounding box center [687, 345] width 11 height 11
radio input "true"
type input "57,750"
click at [817, 437] on label "Arrears" at bounding box center [803, 428] width 70 height 33
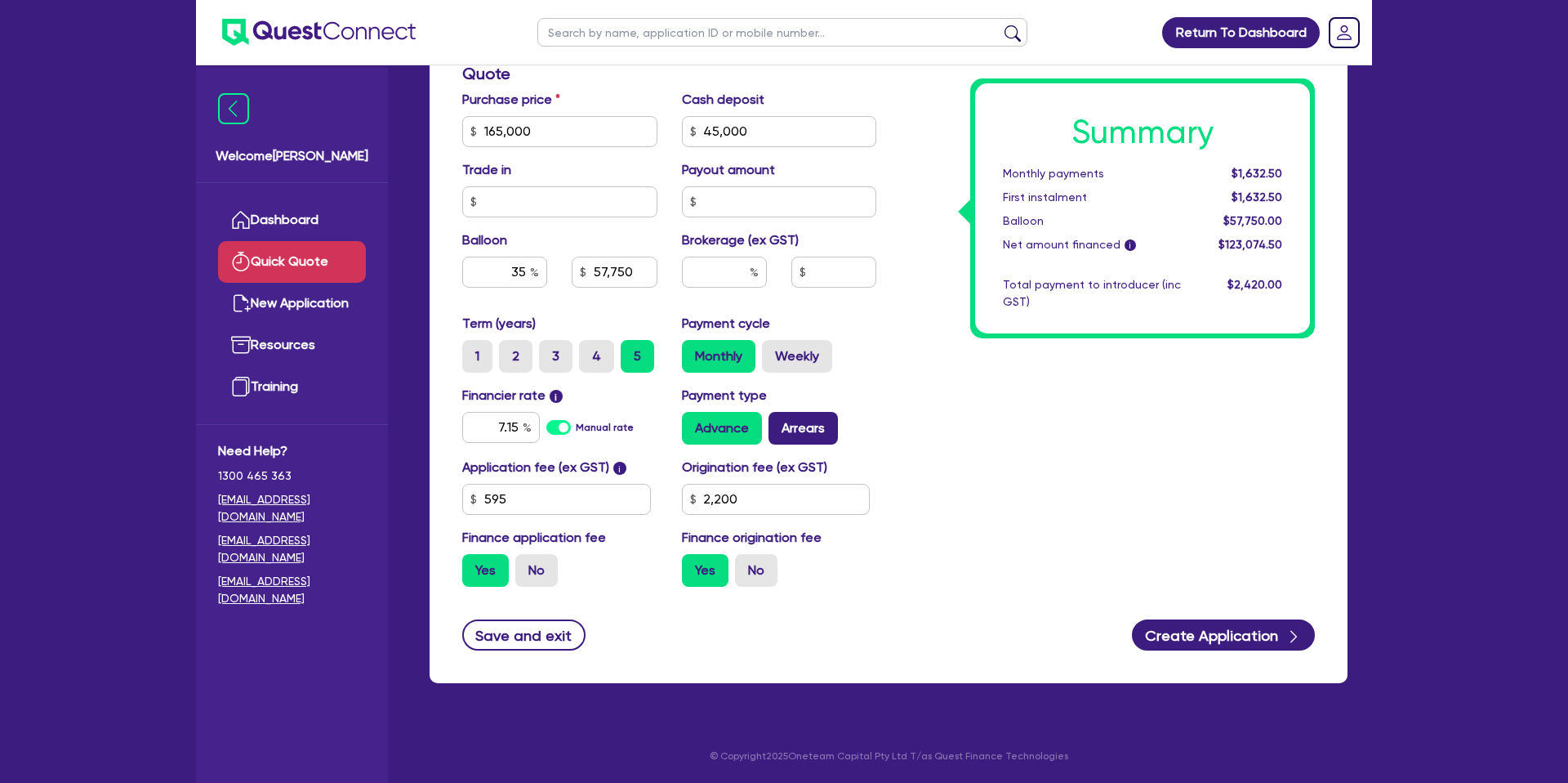
click at [779, 422] on input "Arrears" at bounding box center [773, 416] width 11 height 11
radio input "true"
type input "57,750"
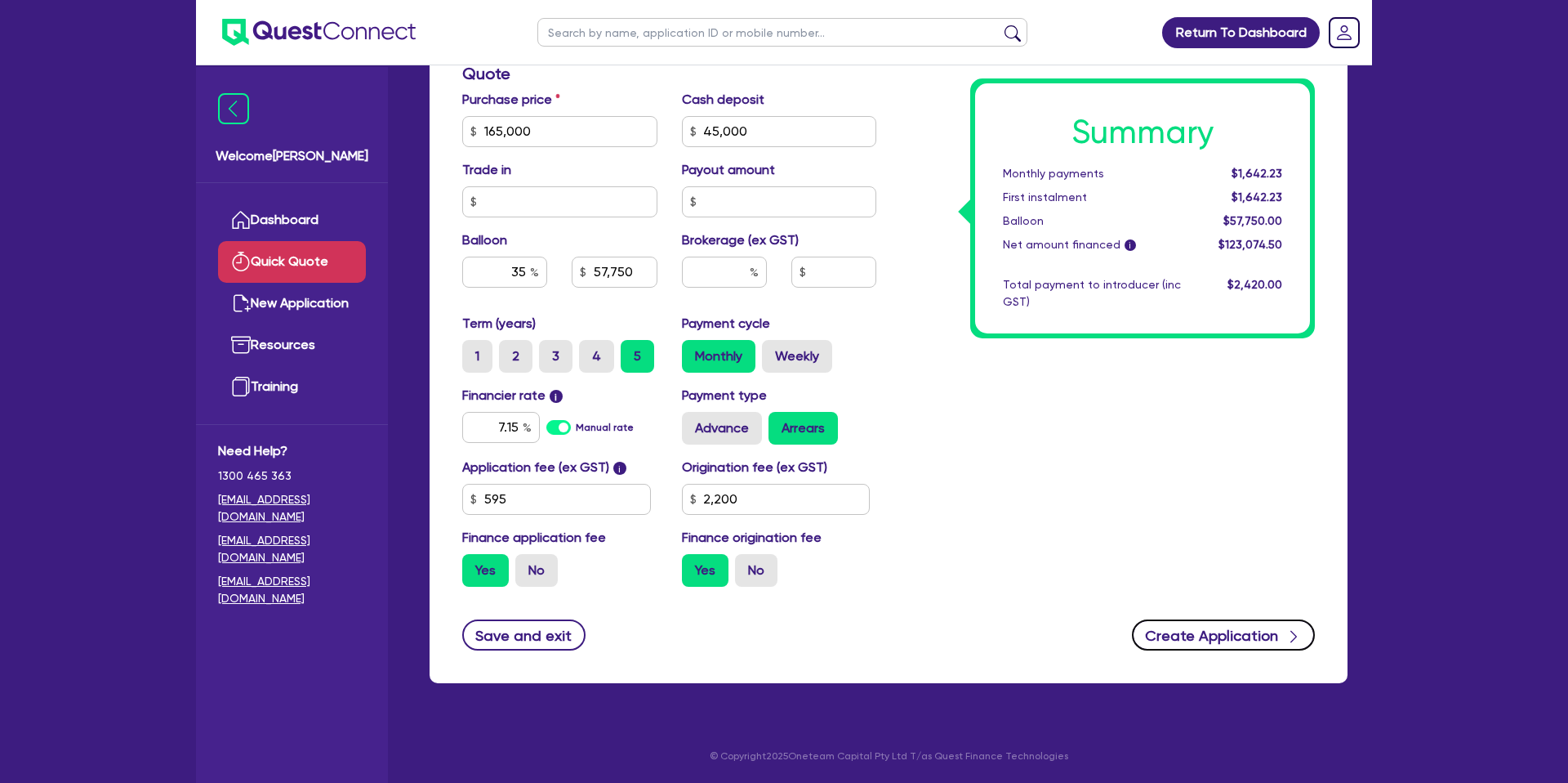
click at [1208, 641] on button "Create Application" at bounding box center [1223, 635] width 183 height 31
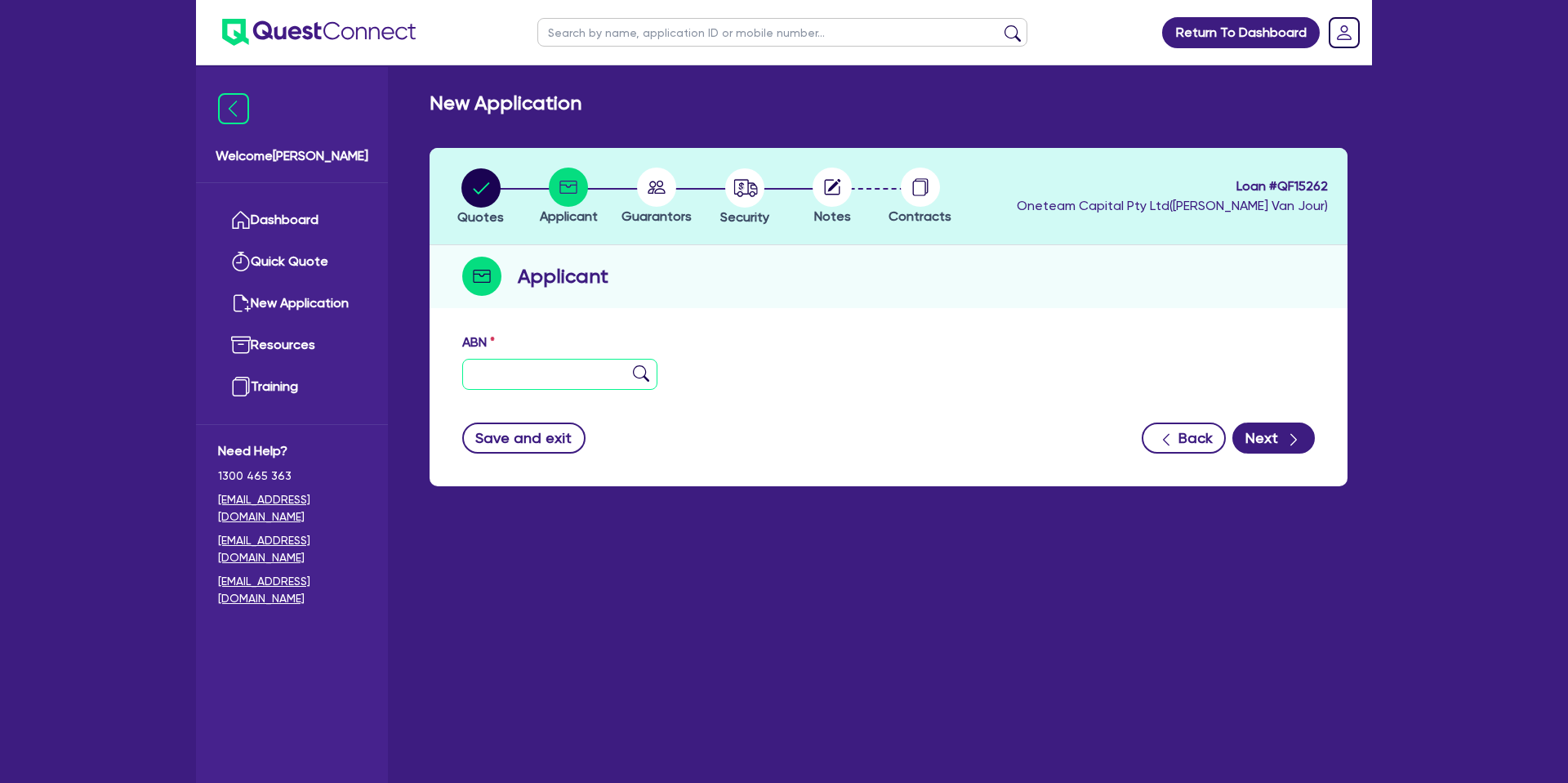
click at [541, 375] on input "text" at bounding box center [560, 374] width 195 height 31
paste input "55 686 606 708"
type input "55 686 606 708"
click at [859, 408] on form "ABN 55 686 606 708 Entity name Trading name Type of entity Select Sole Trader C…" at bounding box center [888, 392] width 852 height 121
type input "ARKABA PROJECTS PTY LTD"
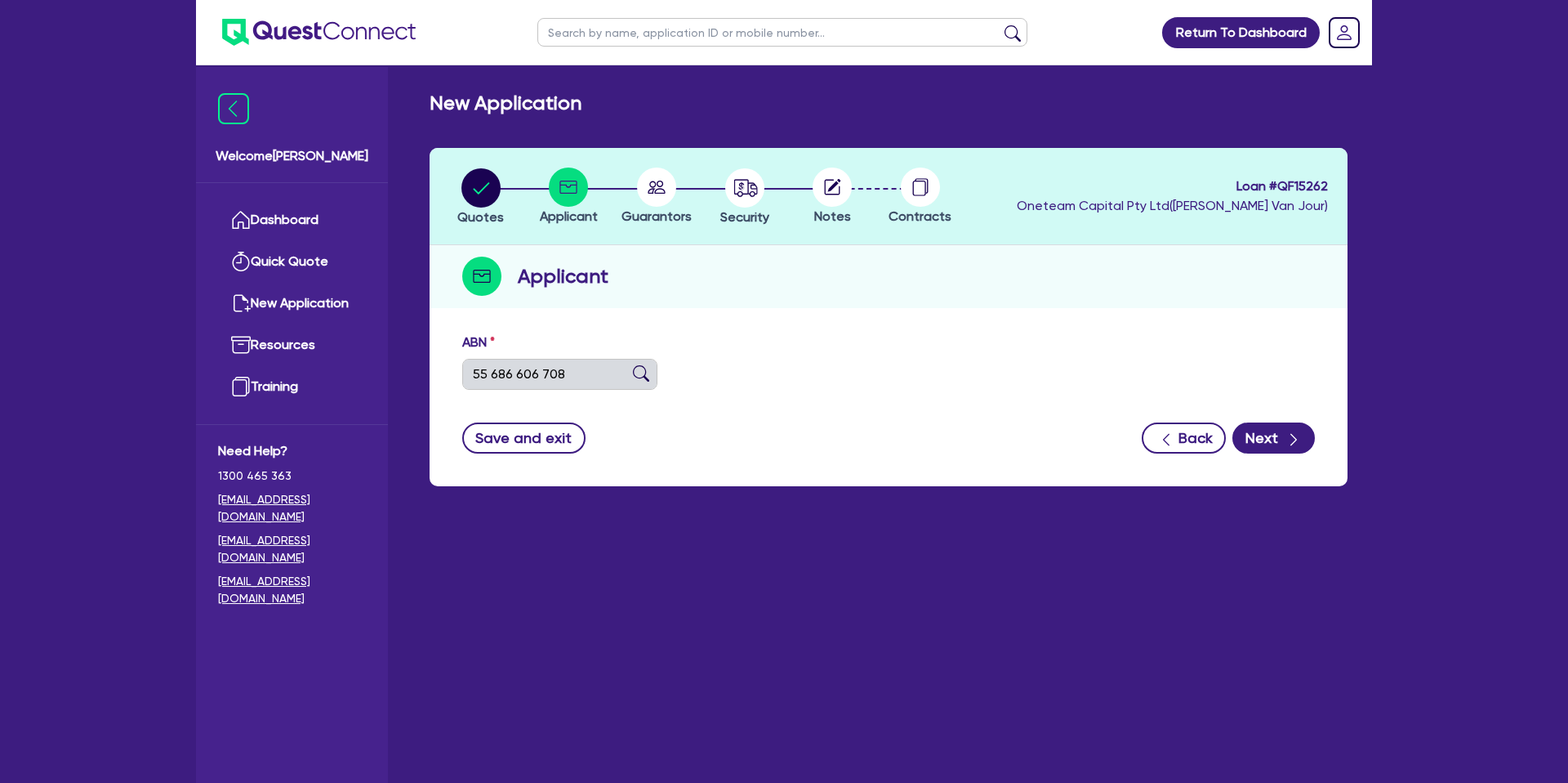
select select "COMPANY"
type input "[DATE]"
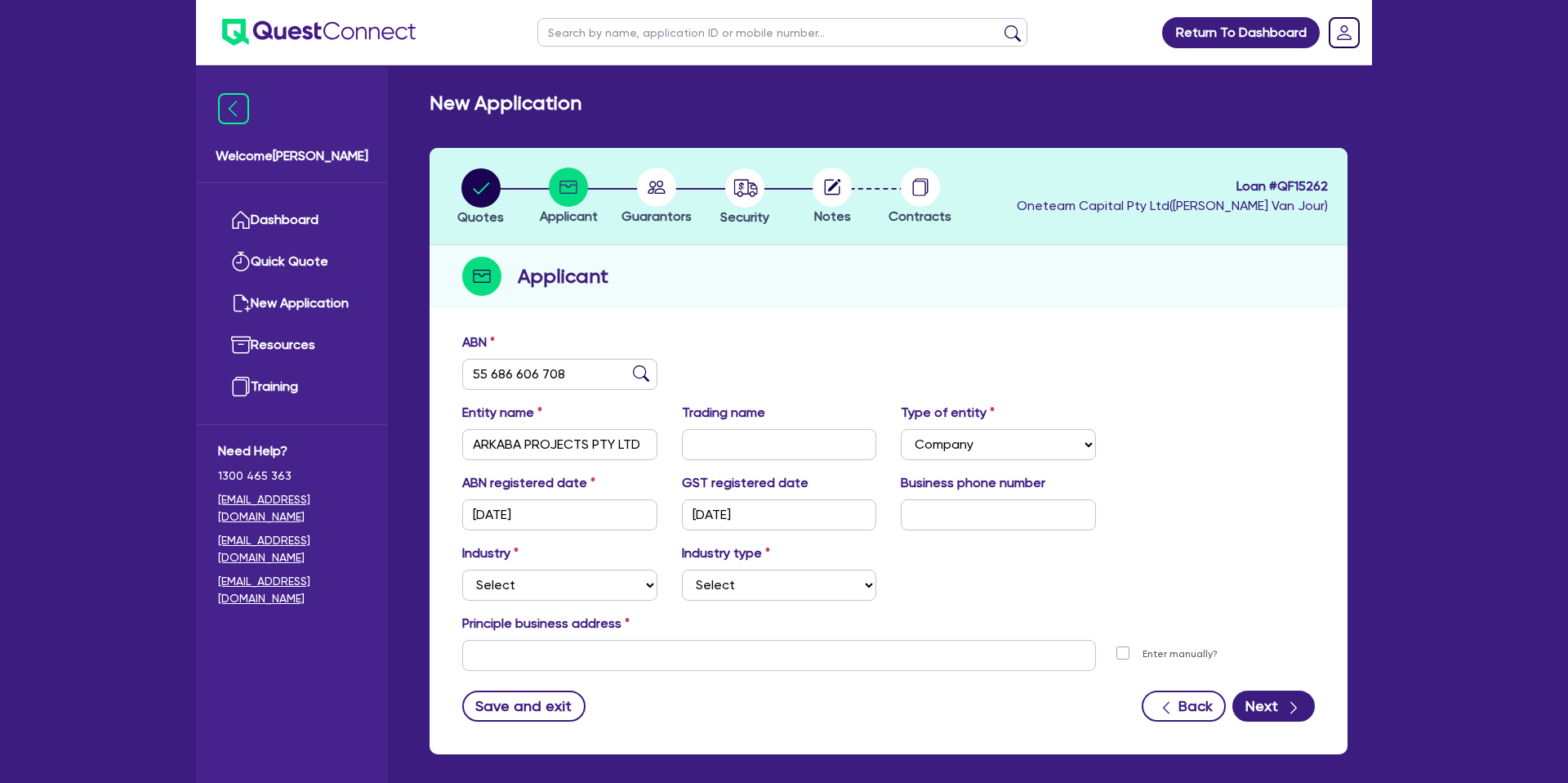
scroll to position [71, 0]
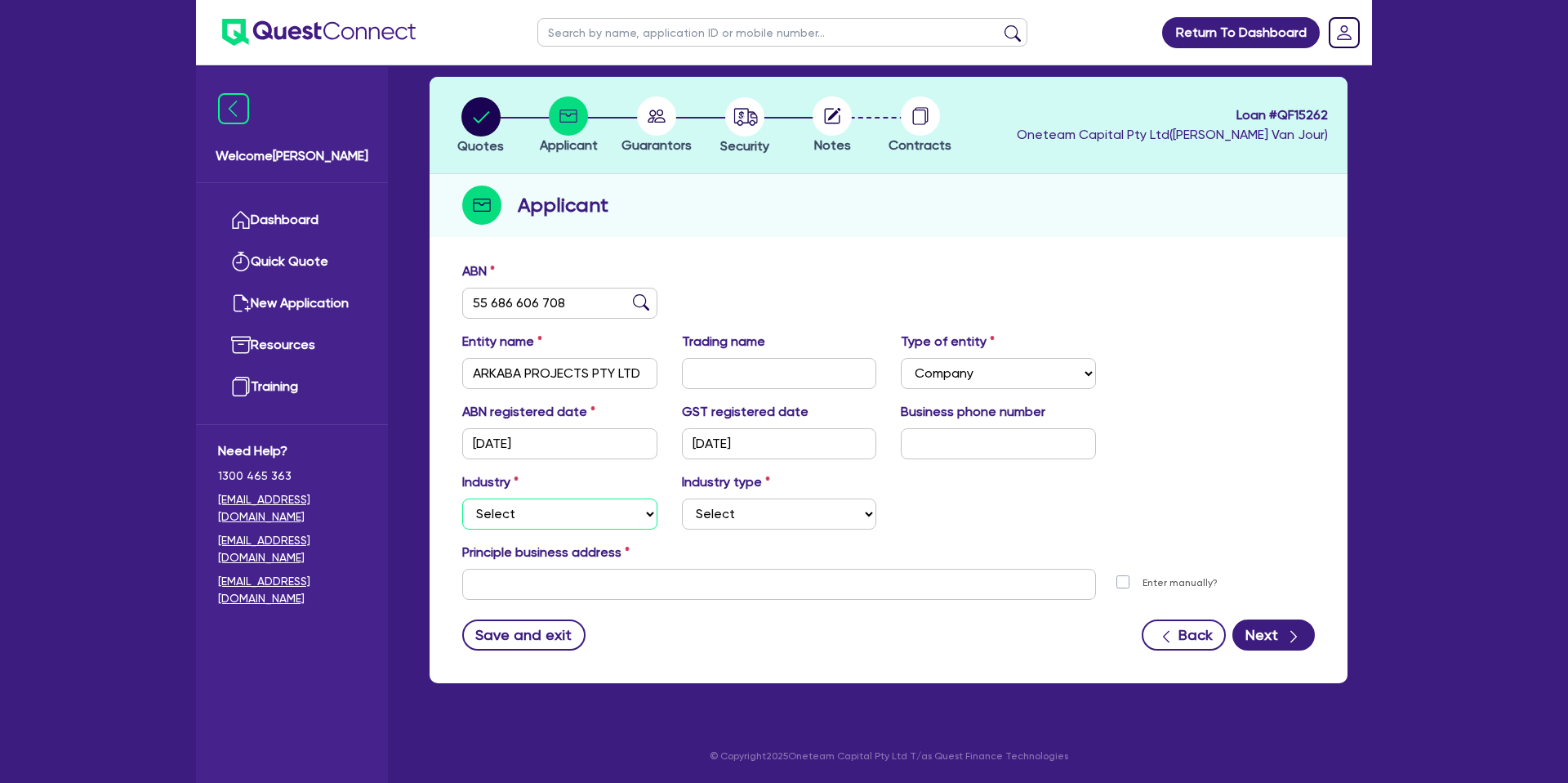
click at [593, 521] on select "Select Accomodation & Food Services Administrative & Support Services Agricultu…" at bounding box center [560, 514] width 195 height 31
select select "BUILDING_CONSTRUCTION"
click at [462, 499] on select "Select Accomodation & Food Services Administrative & Support Services Agricultu…" at bounding box center [560, 514] width 195 height 31
click at [743, 500] on select "Select Trades People Providing Services Direct to Consumers Trades People Provi…" at bounding box center [780, 514] width 195 height 31
select select "BUSINESSES_CONSTRUCTION_SERVICES"
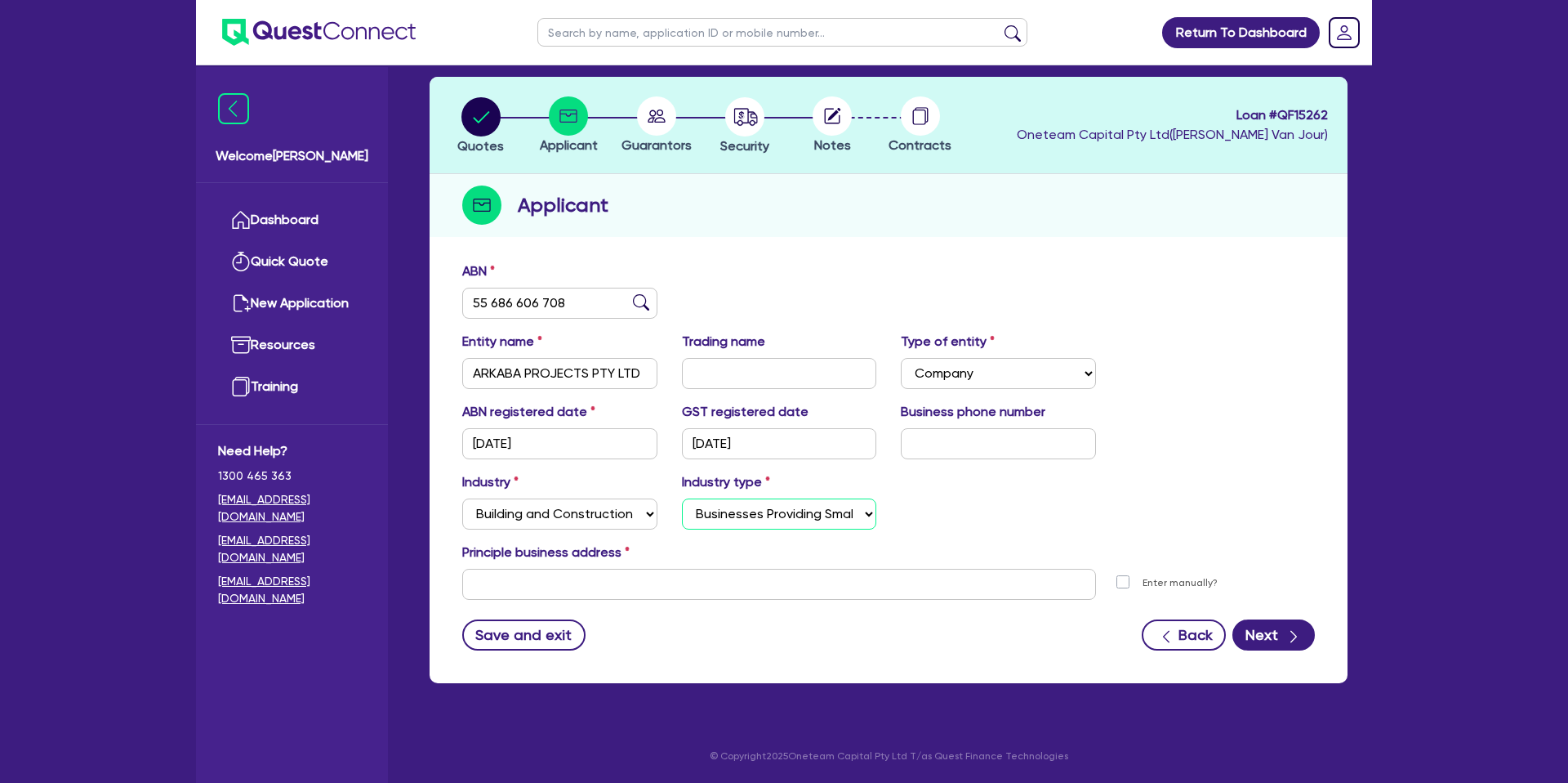
click at [682, 499] on select "Select Trades People Providing Services Direct to Consumers Trades People Provi…" at bounding box center [780, 514] width 195 height 31
click at [552, 582] on input "text" at bounding box center [779, 584] width 633 height 31
paste input "10 Claire Close"
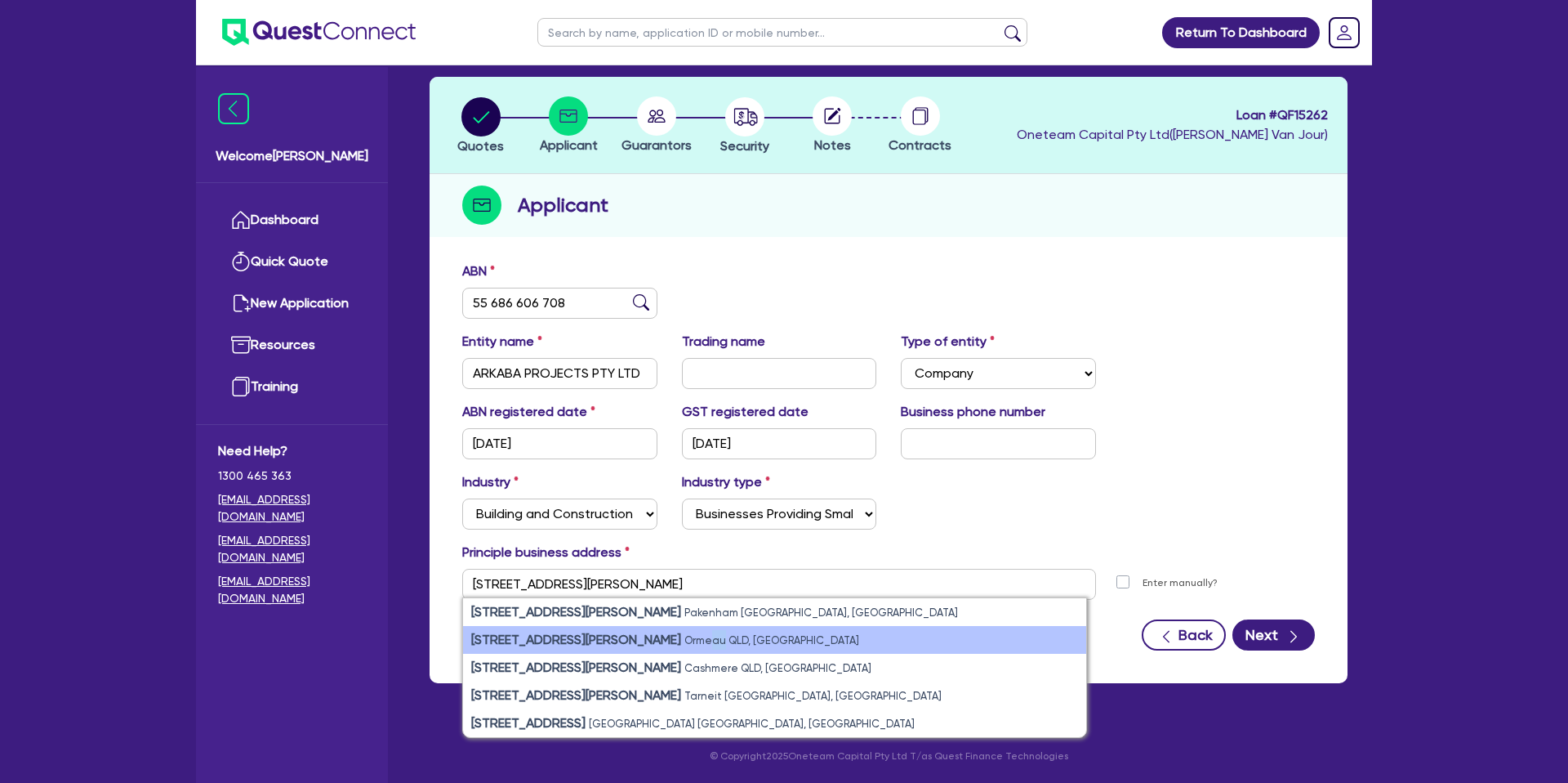
click at [684, 641] on small "Ormeau QLD, Australia" at bounding box center [771, 639] width 175 height 12
type input "[STREET_ADDRESS]"
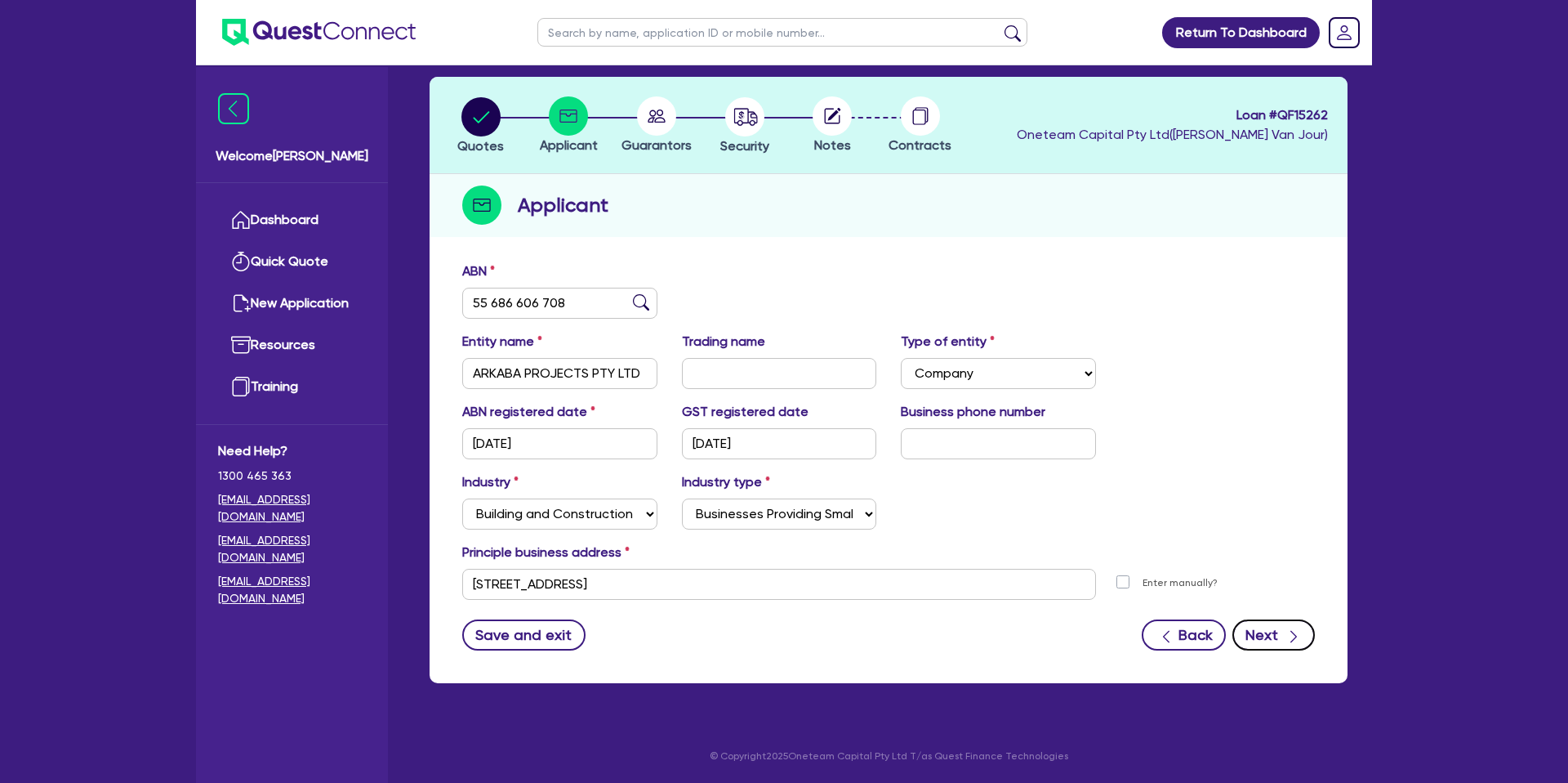
click at [1266, 634] on button "Next" at bounding box center [1273, 635] width 82 height 31
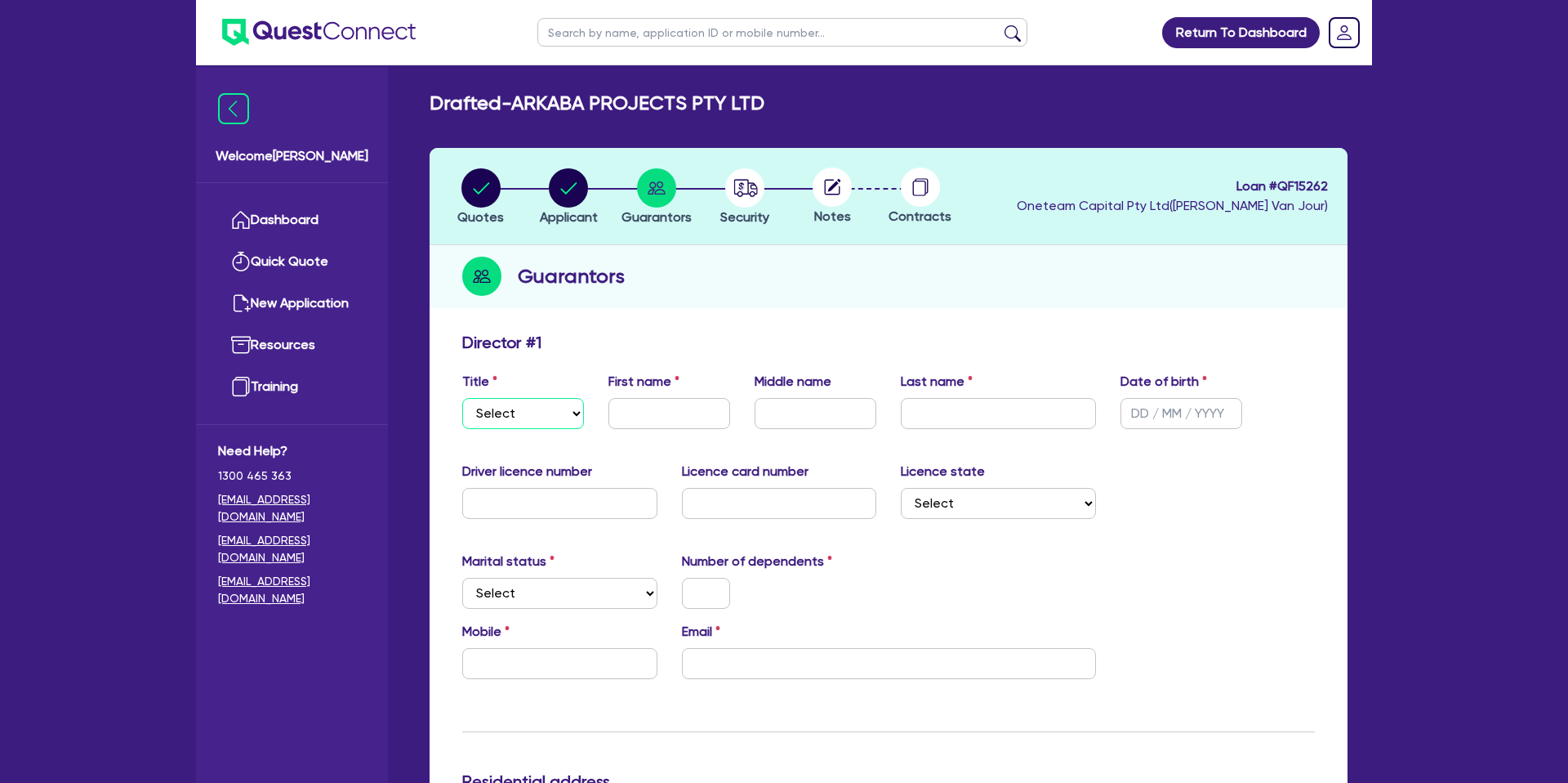
click at [541, 401] on select "Select Mr Mrs Ms Miss Dr" at bounding box center [522, 414] width 121 height 31
select select "MR"
click at [462, 398] on select "Select Mr Mrs Ms Miss Dr" at bounding box center [522, 414] width 121 height 31
click at [666, 406] on input "text" at bounding box center [669, 414] width 121 height 31
type input "m"
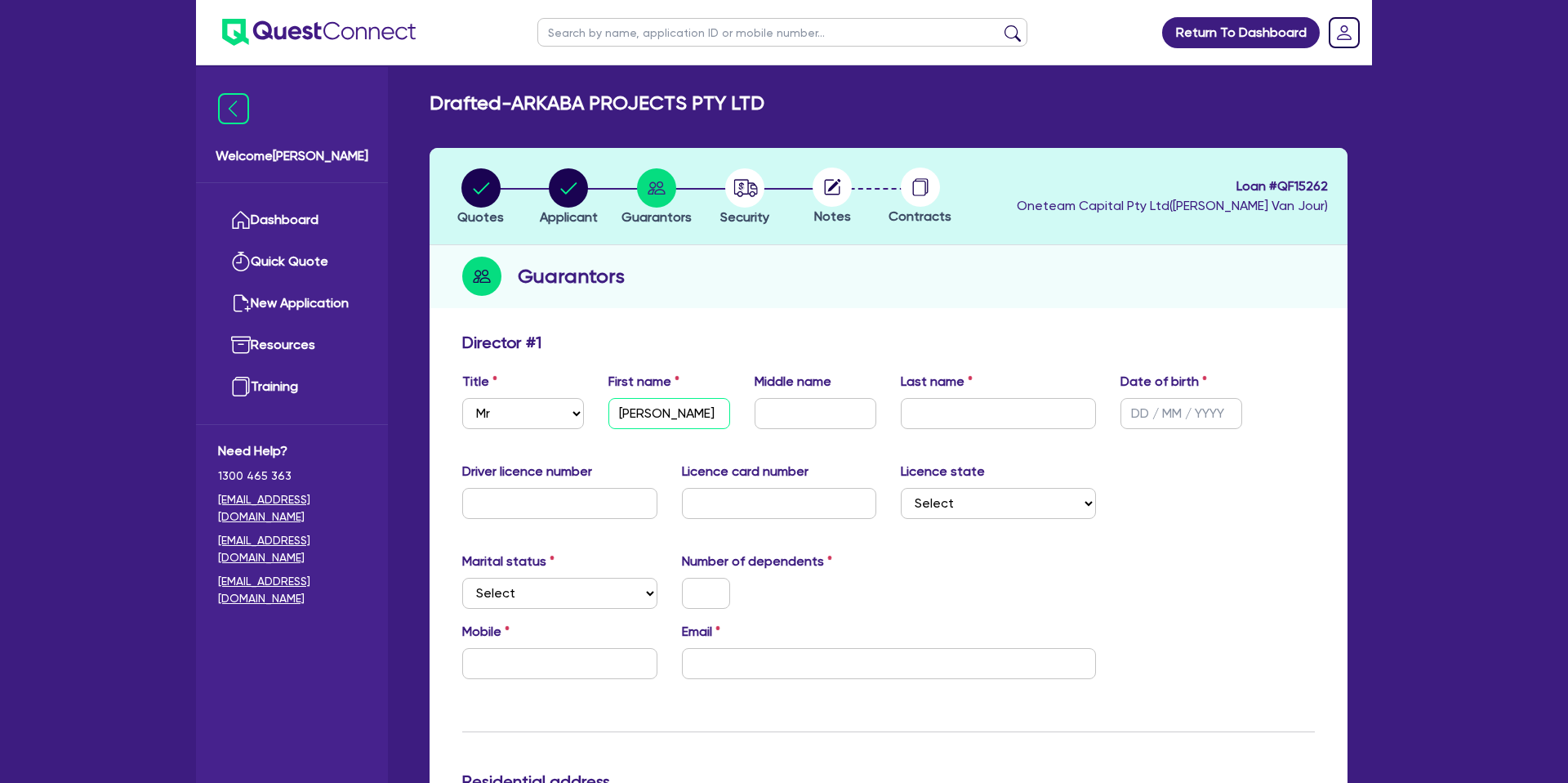
type input "[PERSON_NAME]"
type input "Crow"
type input "[DATE]"
click at [520, 503] on input "text" at bounding box center [560, 503] width 195 height 31
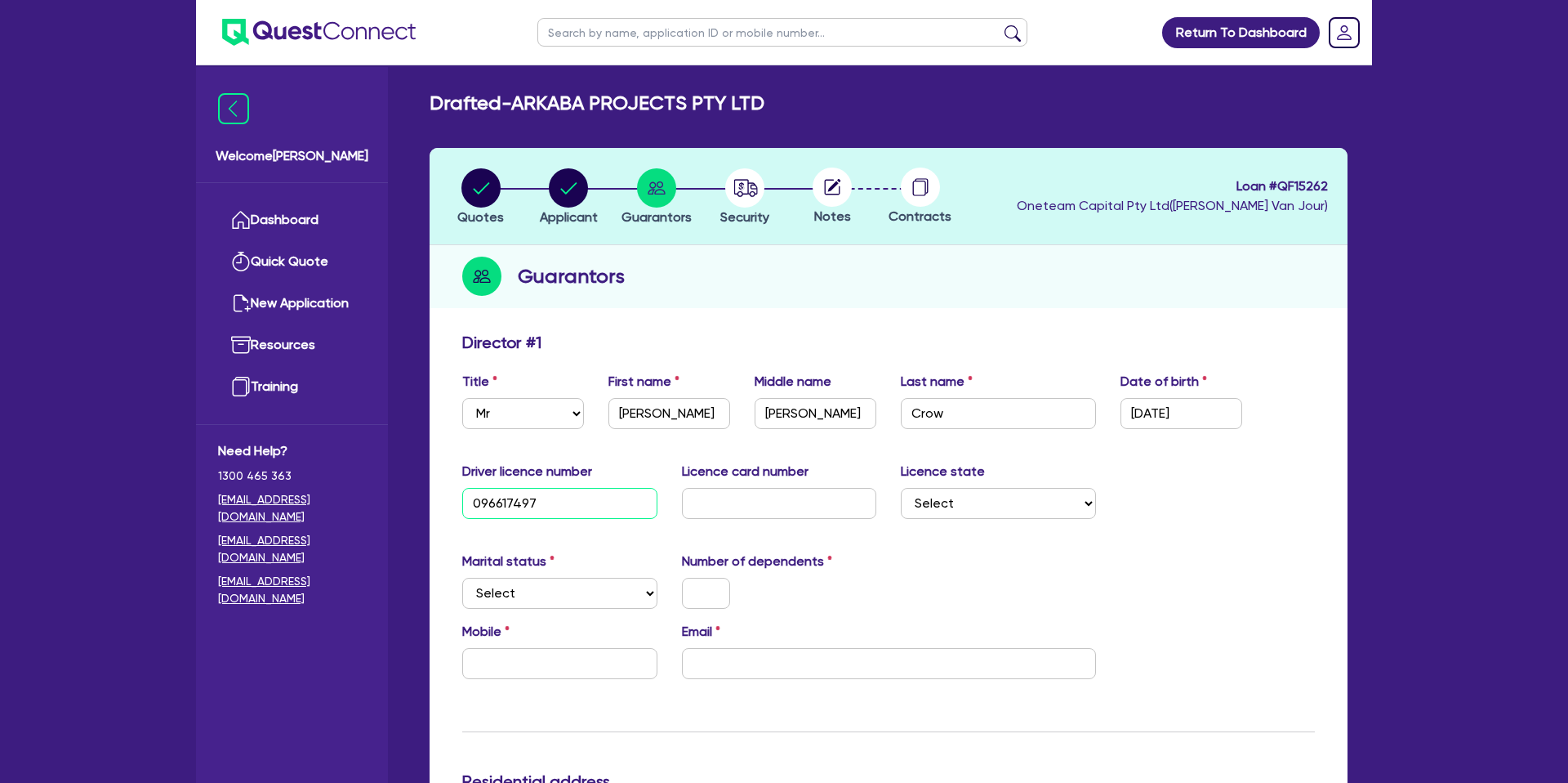
type input "096617497"
click at [728, 503] on input "text" at bounding box center [780, 503] width 195 height 31
type input "3f90208954"
drag, startPoint x: 962, startPoint y: 602, endPoint x: 974, endPoint y: 548, distance: 55.3
click at [962, 601] on div "Marital status Select Single Married De Facto / Partner Number of dependents" at bounding box center [888, 586] width 877 height 70
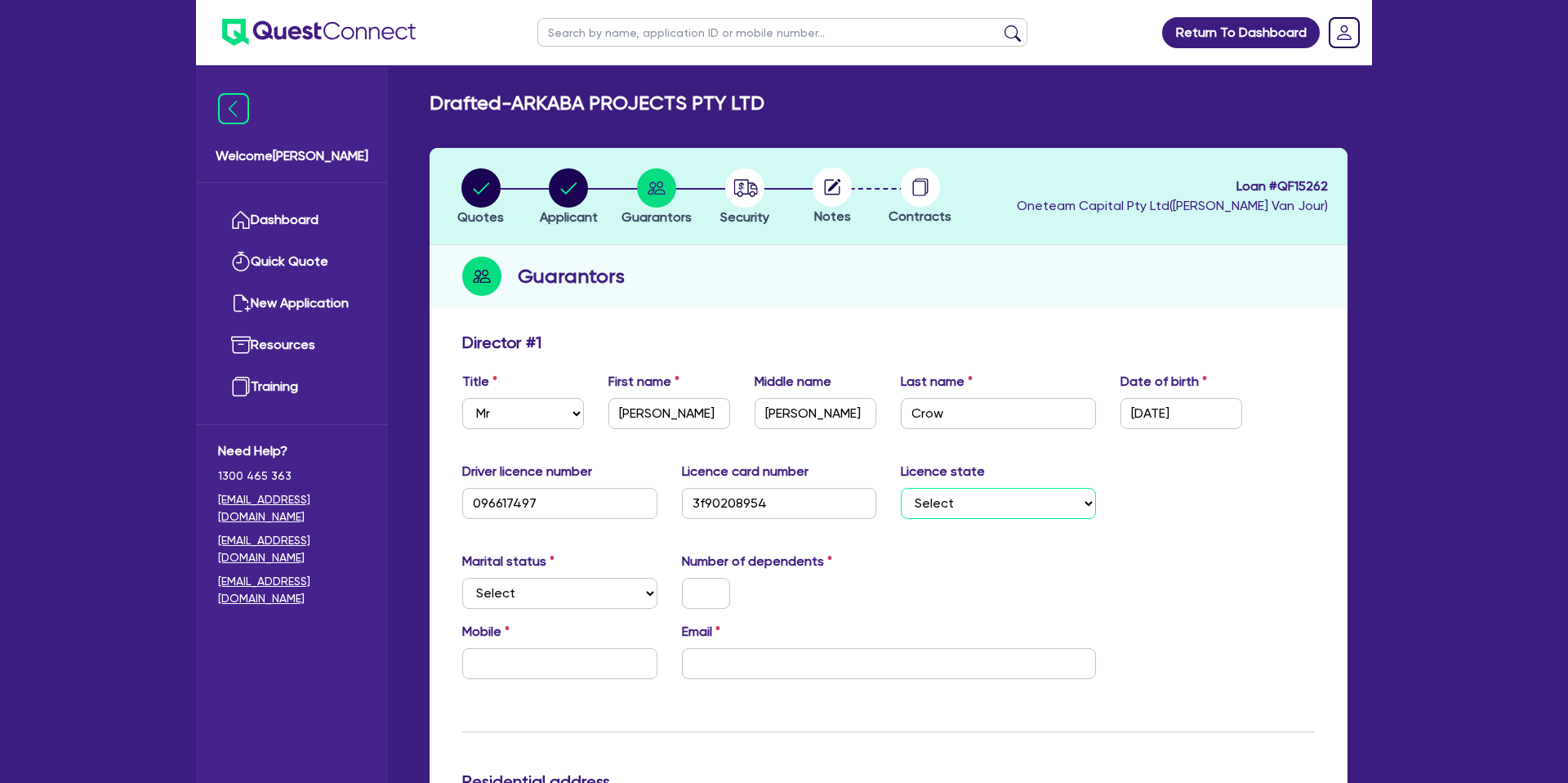
click at [965, 510] on select "Select NSW VIC QLD TAS ACT SA NT WA" at bounding box center [999, 503] width 195 height 31
select select "QLD"
click at [901, 488] on select "Select NSW VIC QLD TAS ACT SA NT WA" at bounding box center [999, 503] width 195 height 31
click at [600, 593] on select "Select Single Married De Facto / Partner" at bounding box center [560, 593] width 195 height 31
select select "MARRIED"
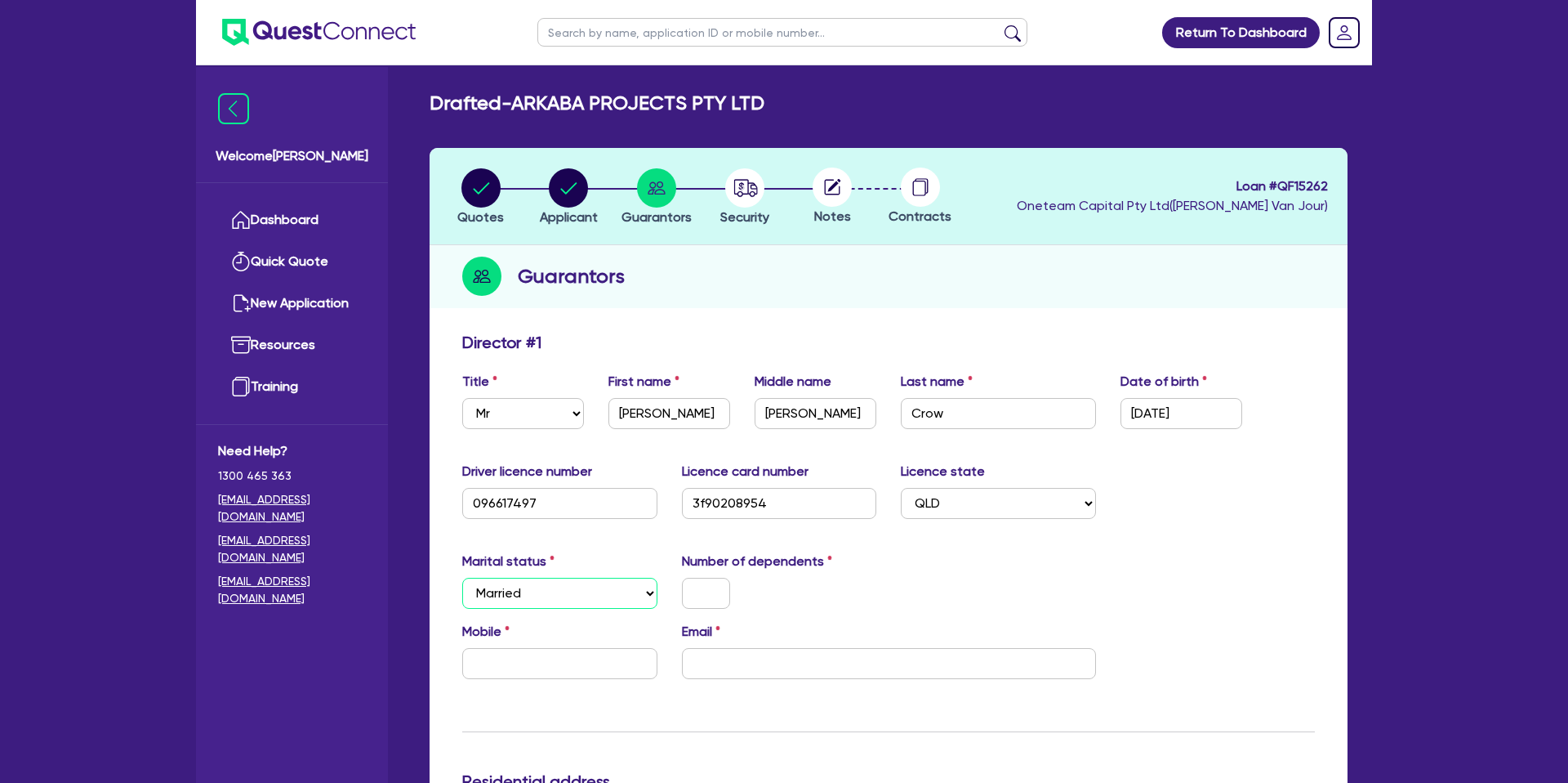
click at [462, 578] on select "Select Single Married De Facto / Partner" at bounding box center [560, 593] width 195 height 31
click at [714, 590] on input "text" at bounding box center [706, 593] width 48 height 31
click at [794, 598] on div "0" at bounding box center [780, 593] width 220 height 31
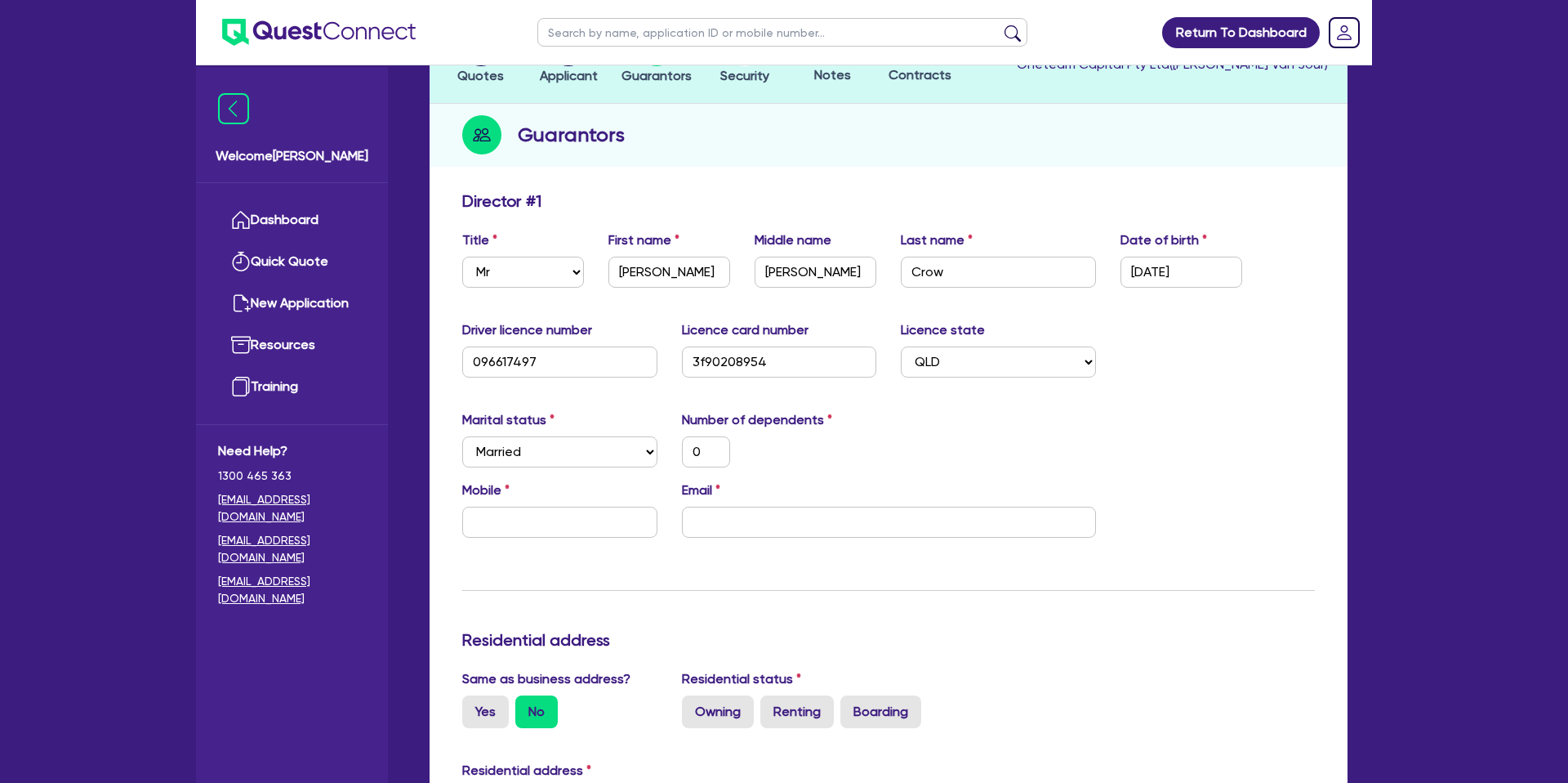
scroll to position [163, 0]
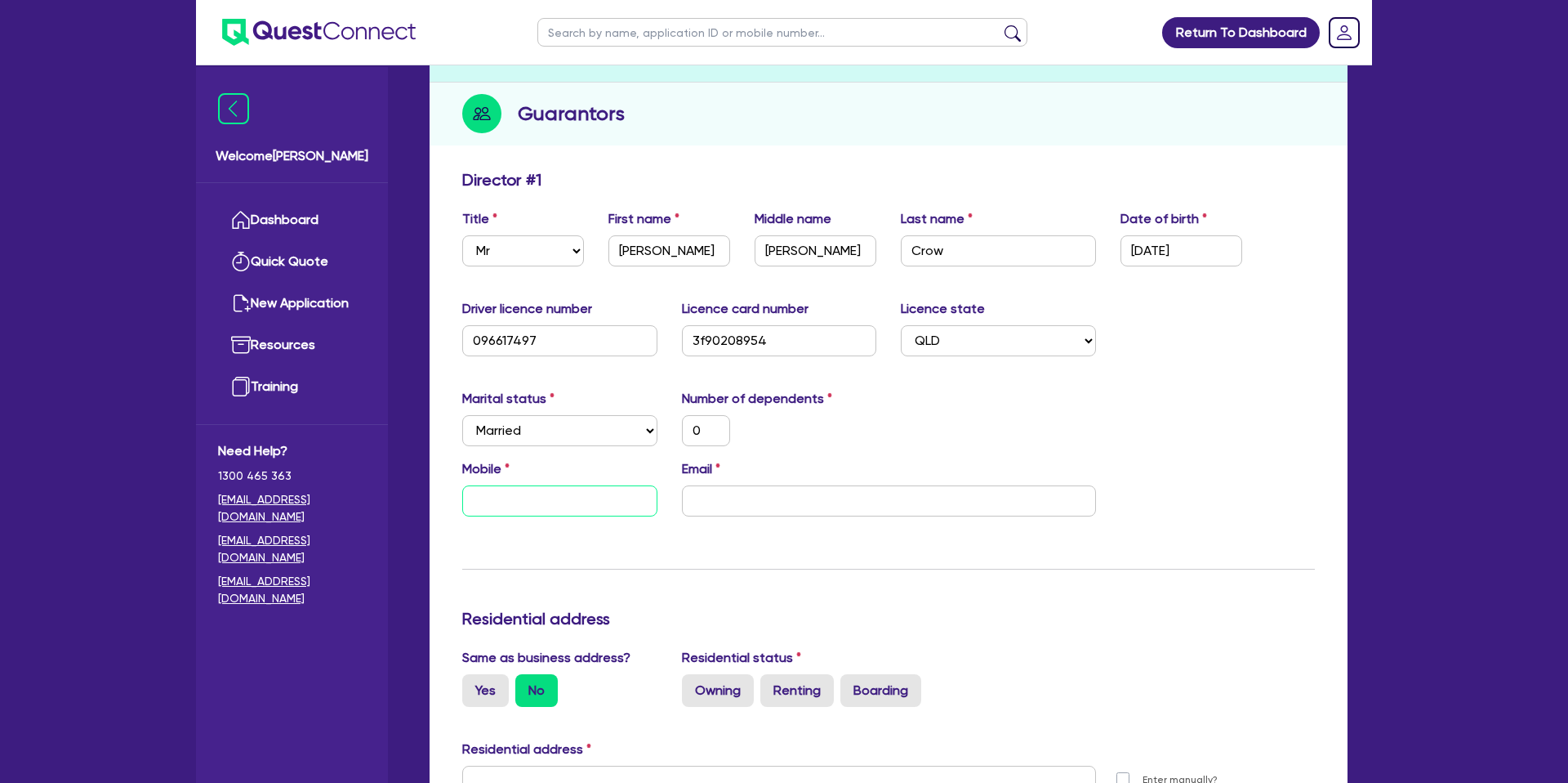
click at [511, 510] on input "text" at bounding box center [560, 501] width 195 height 31
type input "0"
type input "04"
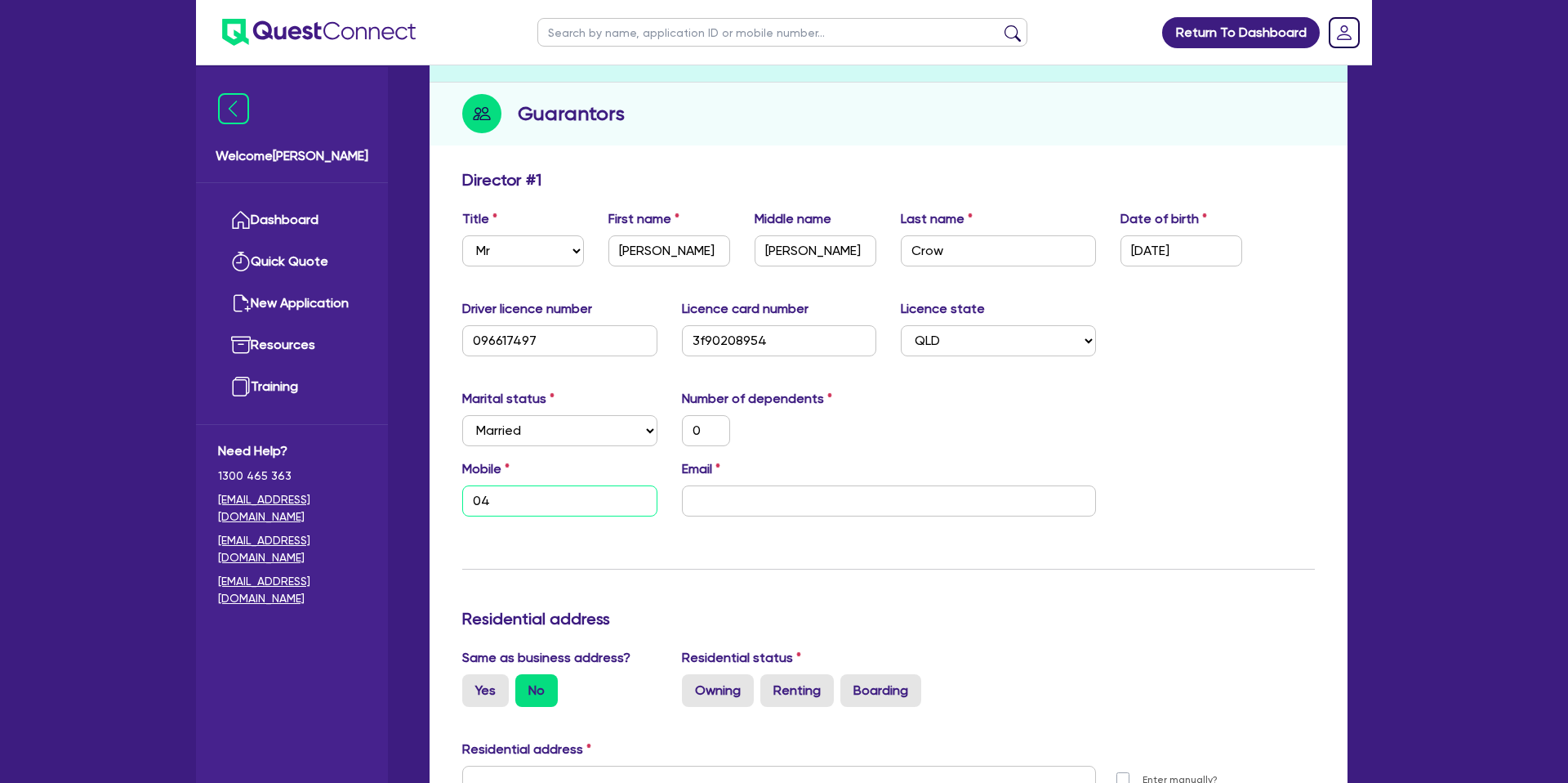
type input "0"
type input "042"
type input "0"
type input "0427"
type input "0"
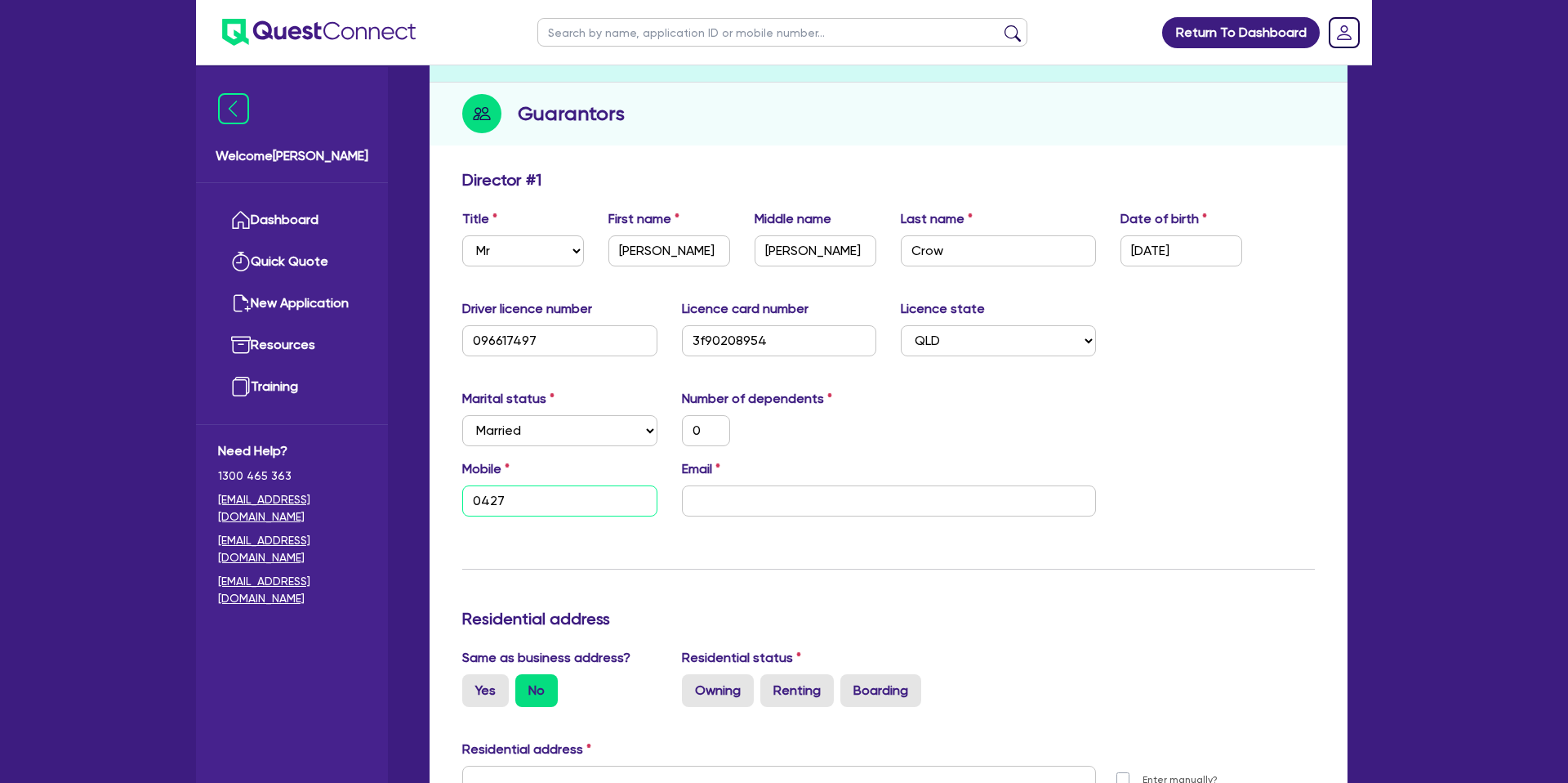
type input "0427 5"
type input "0"
type input "0427 53"
type input "0"
type input "0427 533"
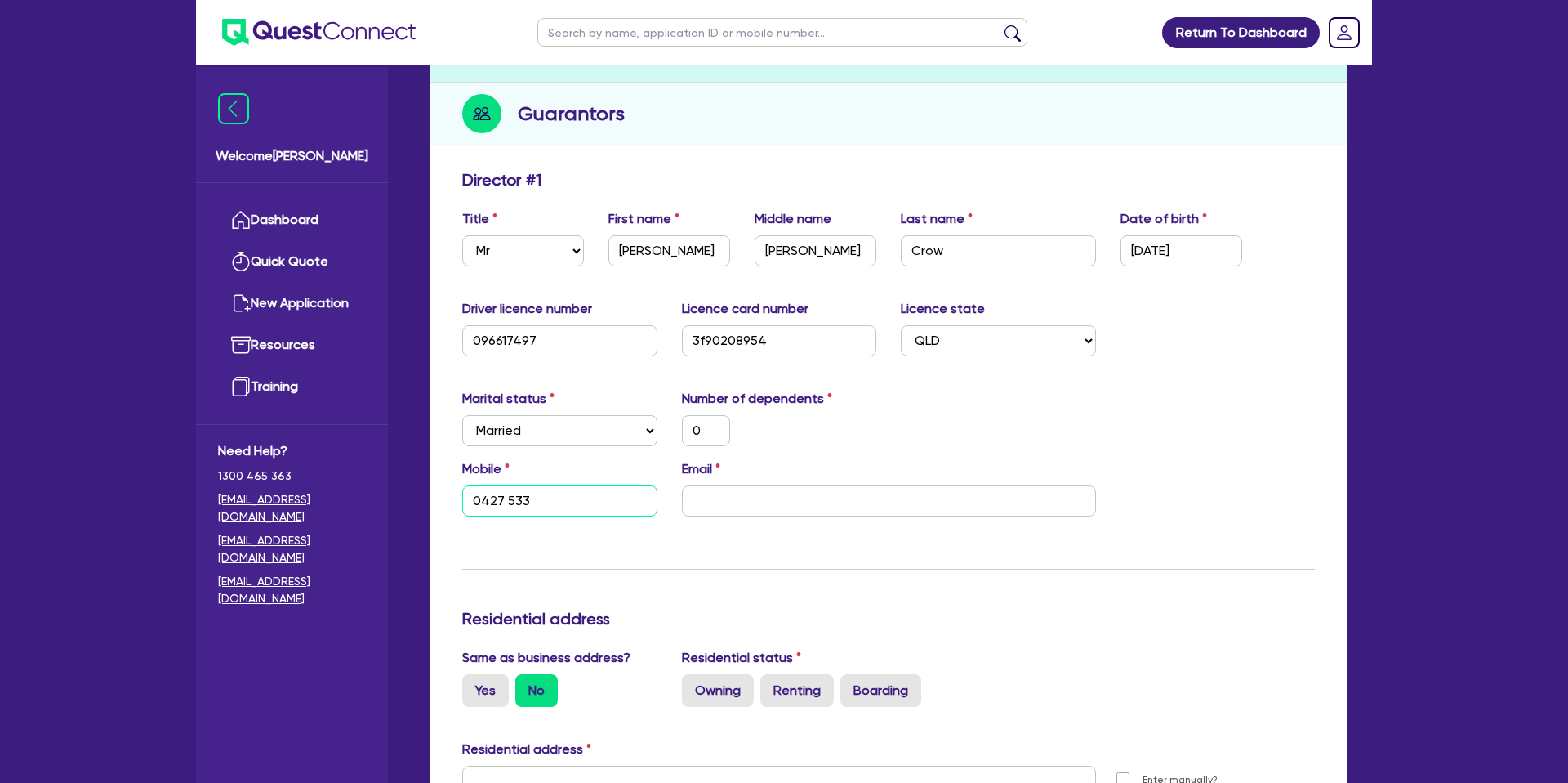
type input "0"
type input "0427 533 2"
type input "0"
type input "0427 533 27"
type input "0"
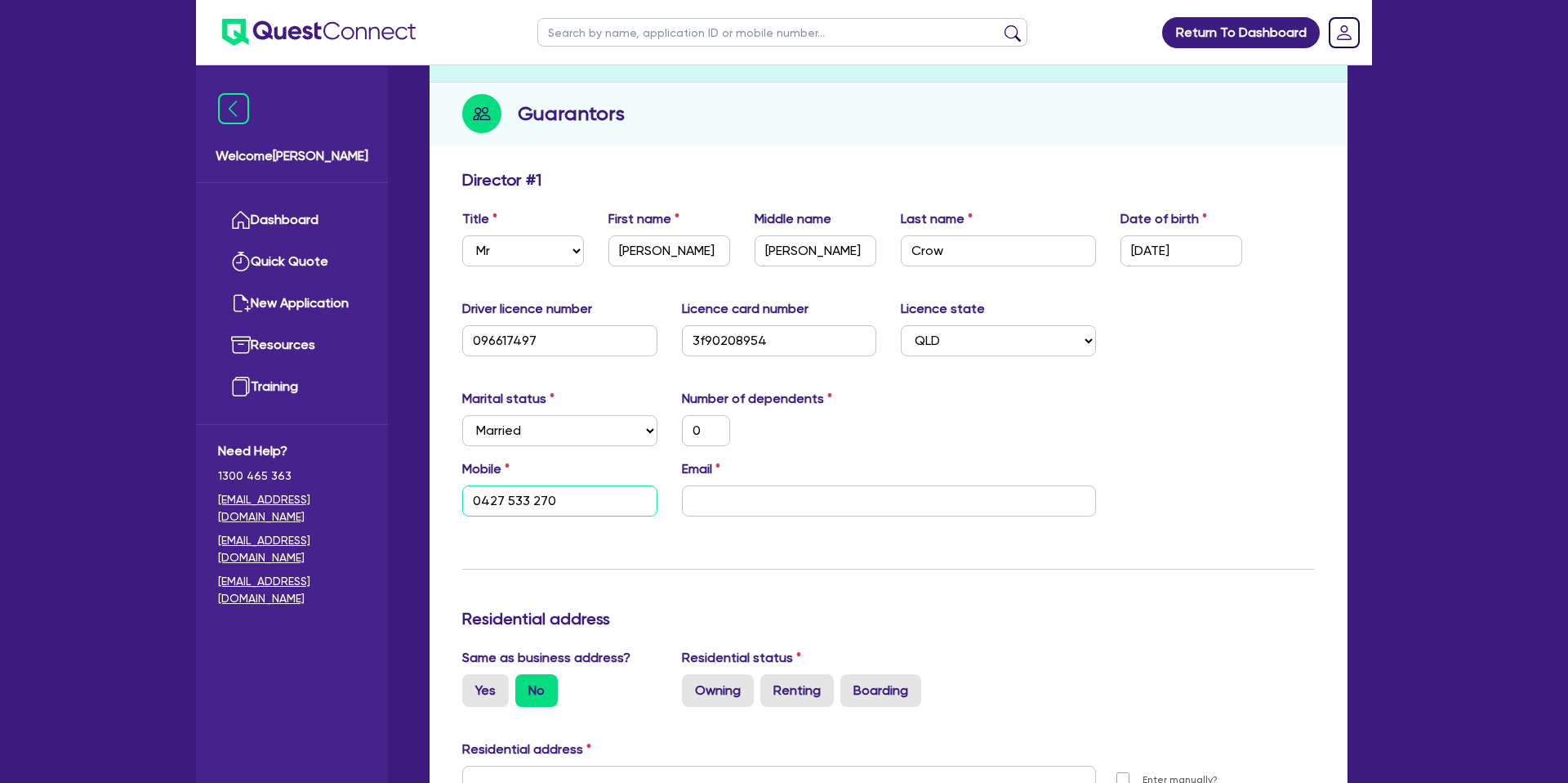
type input "0427 533 270"
click at [762, 506] on input "email" at bounding box center [889, 501] width 414 height 31
type input "0"
type input "0427 533 270"
type input "m"
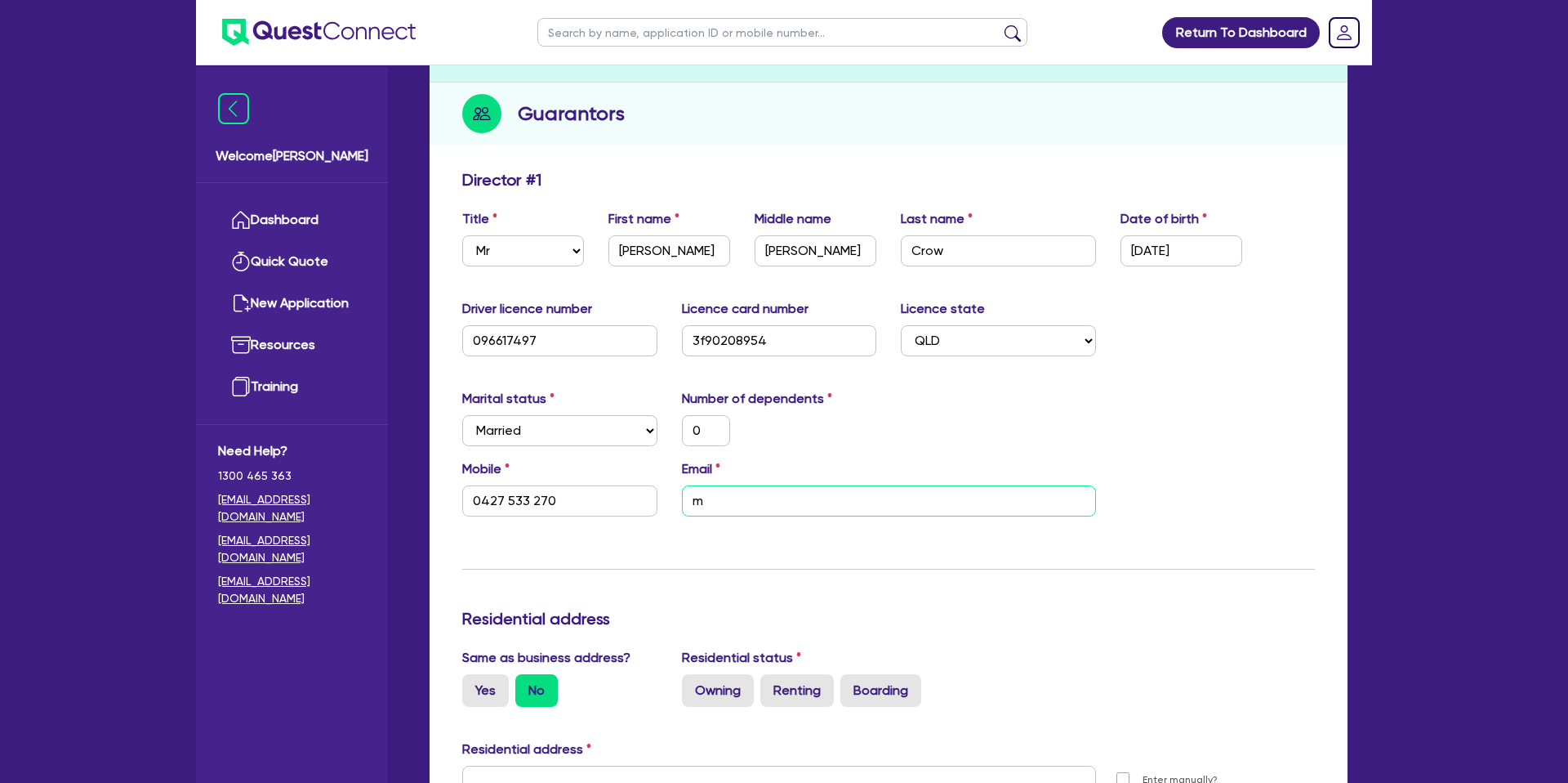
type input "0"
type input "0427 533 270"
type input "ma"
type input "0"
type input "0427 533 270"
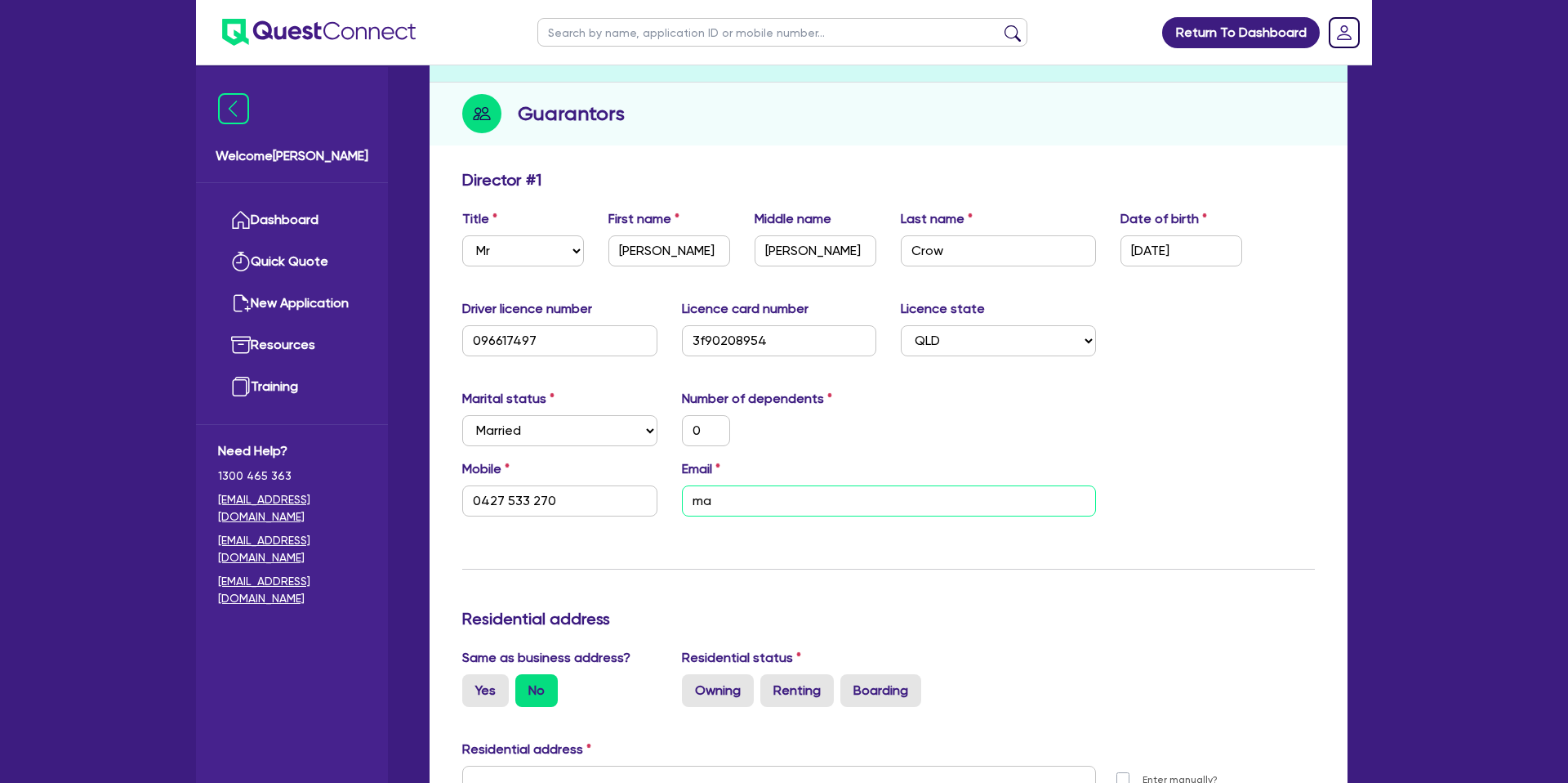
type input "mat"
type input "0"
type input "0427 533 270"
type input "matt"
type input "0"
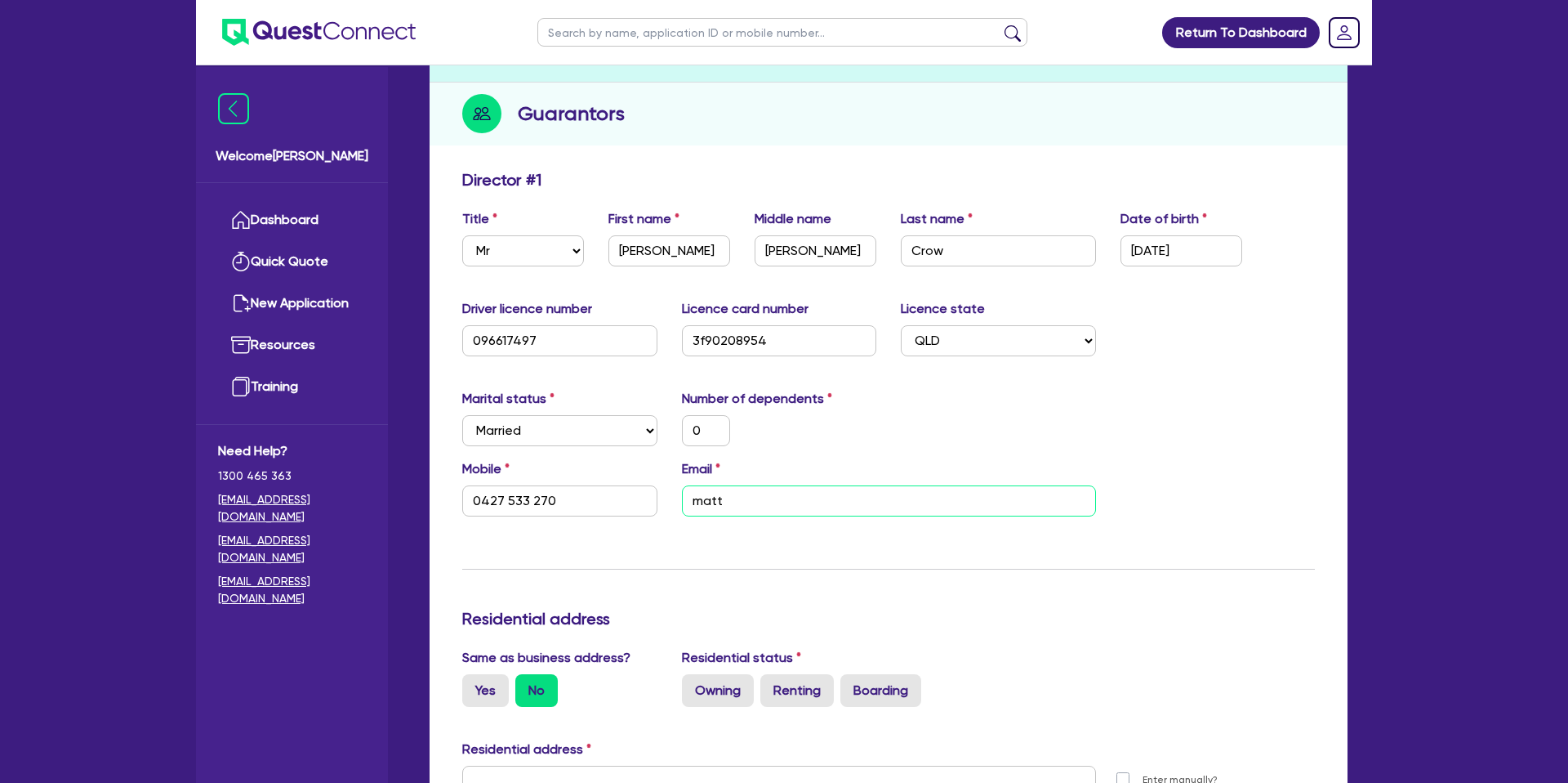
type input "0427 533 270"
type input "matth"
type input "0"
type input "0427 533 270"
type input "matthe"
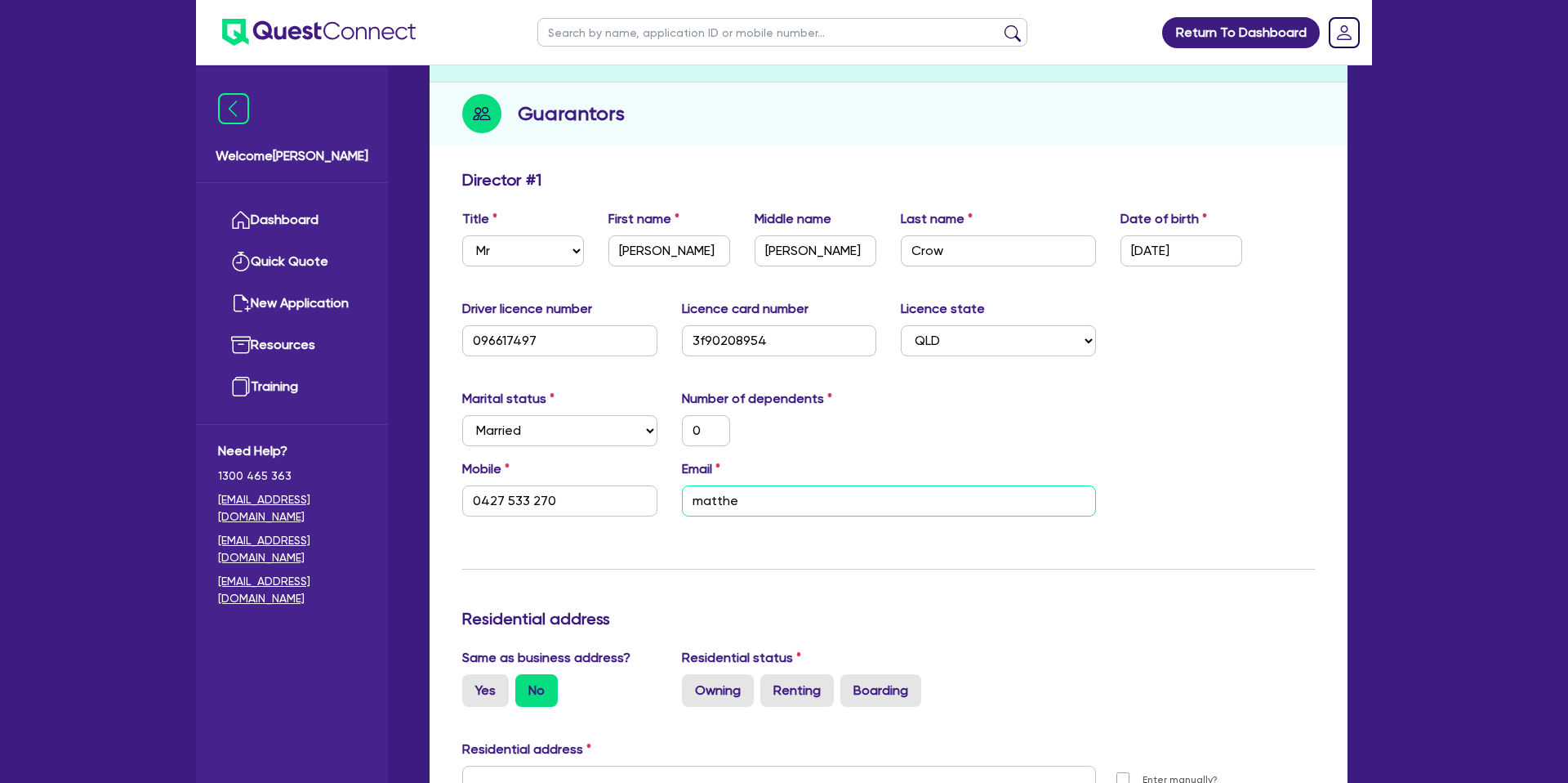
type input "0"
type input "0427 533 270"
type input "matthew"
type input "0"
type input "0427 533 270"
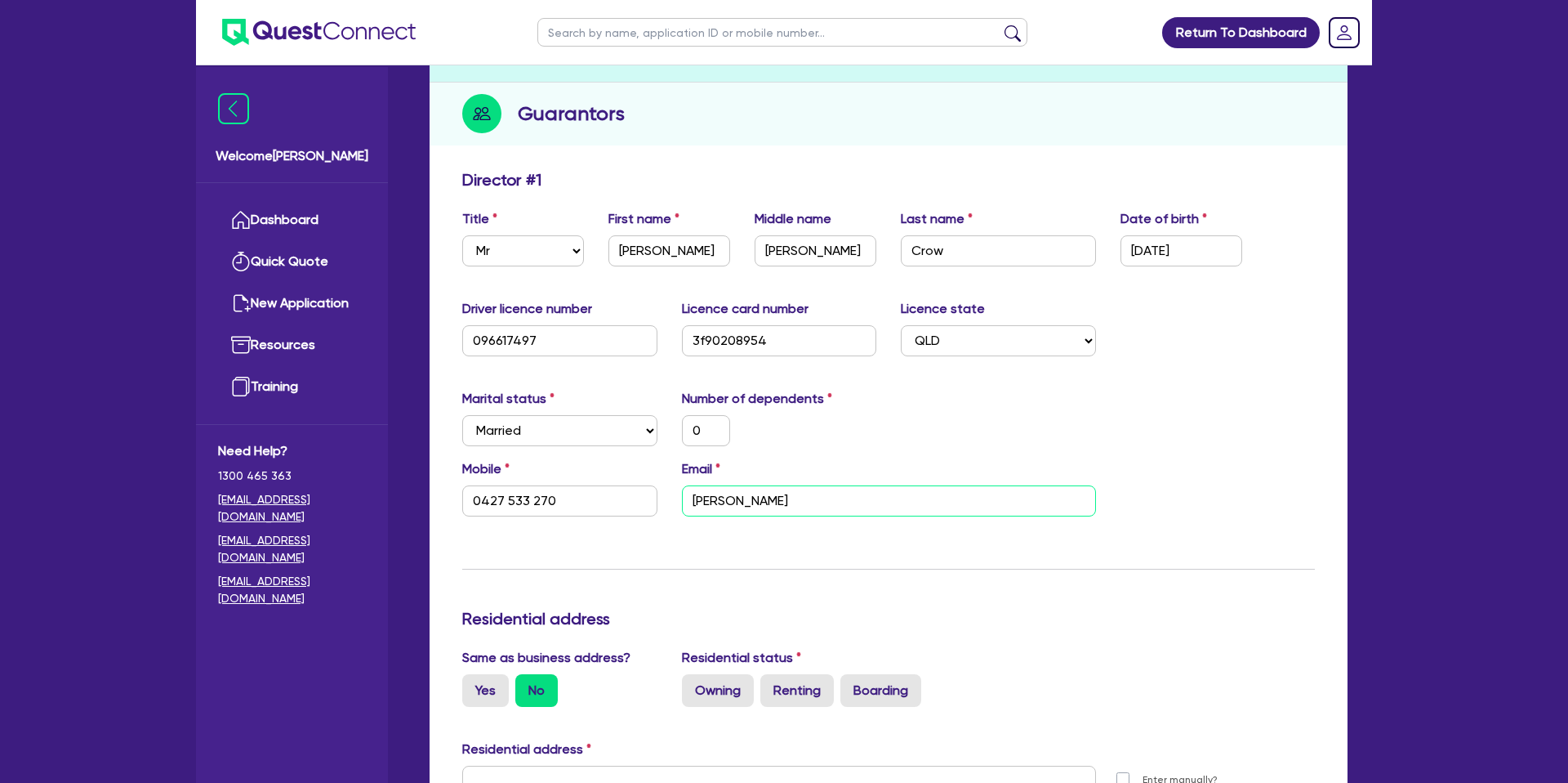
type input "matthew@"
type input "0"
type input "0427 533 270"
type input "matthew@a"
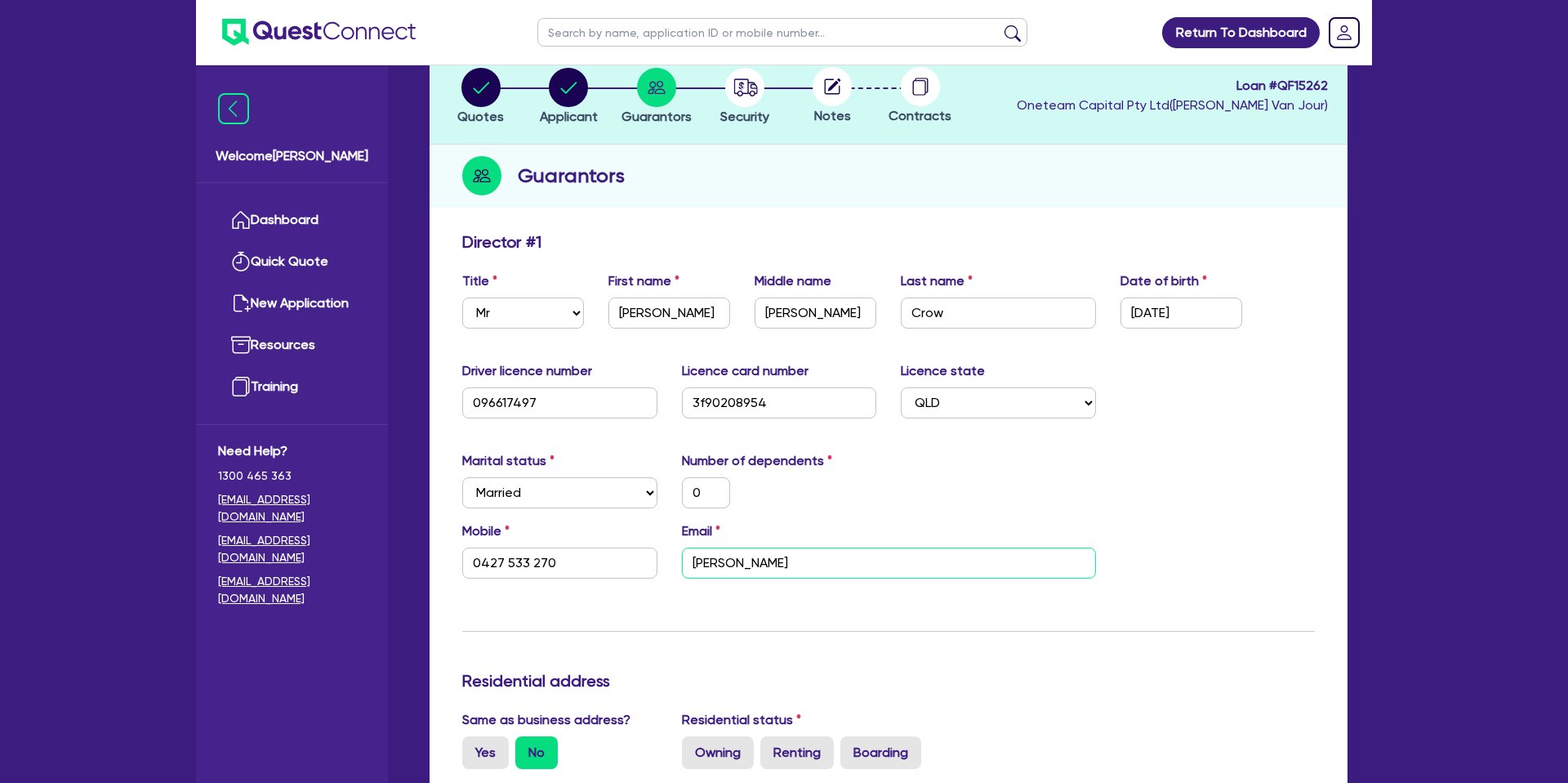
scroll to position [0, 0]
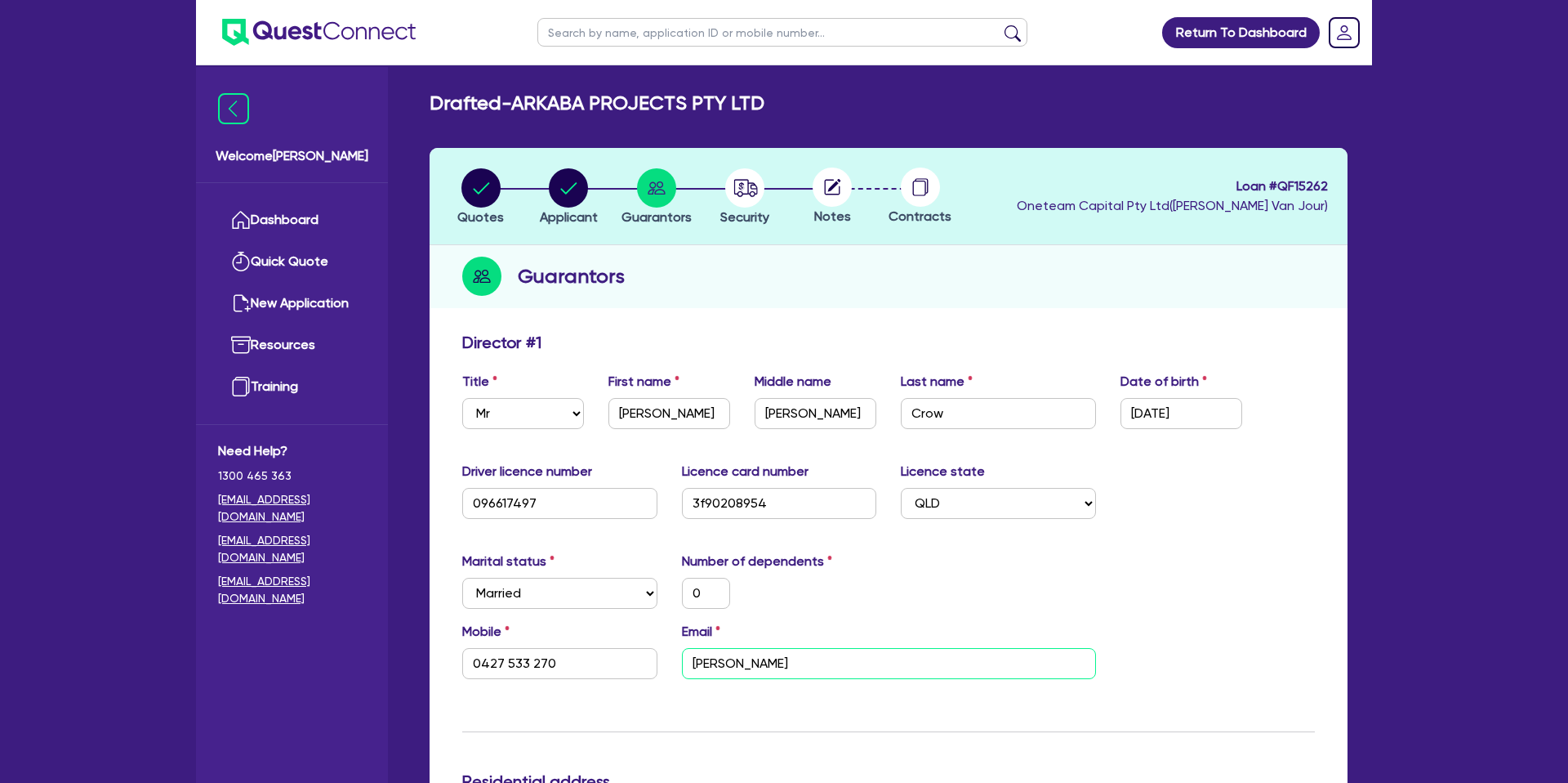
type input "0"
type input "0427 533 270"
type input "matthew@ar"
type input "0"
type input "0427 533 270"
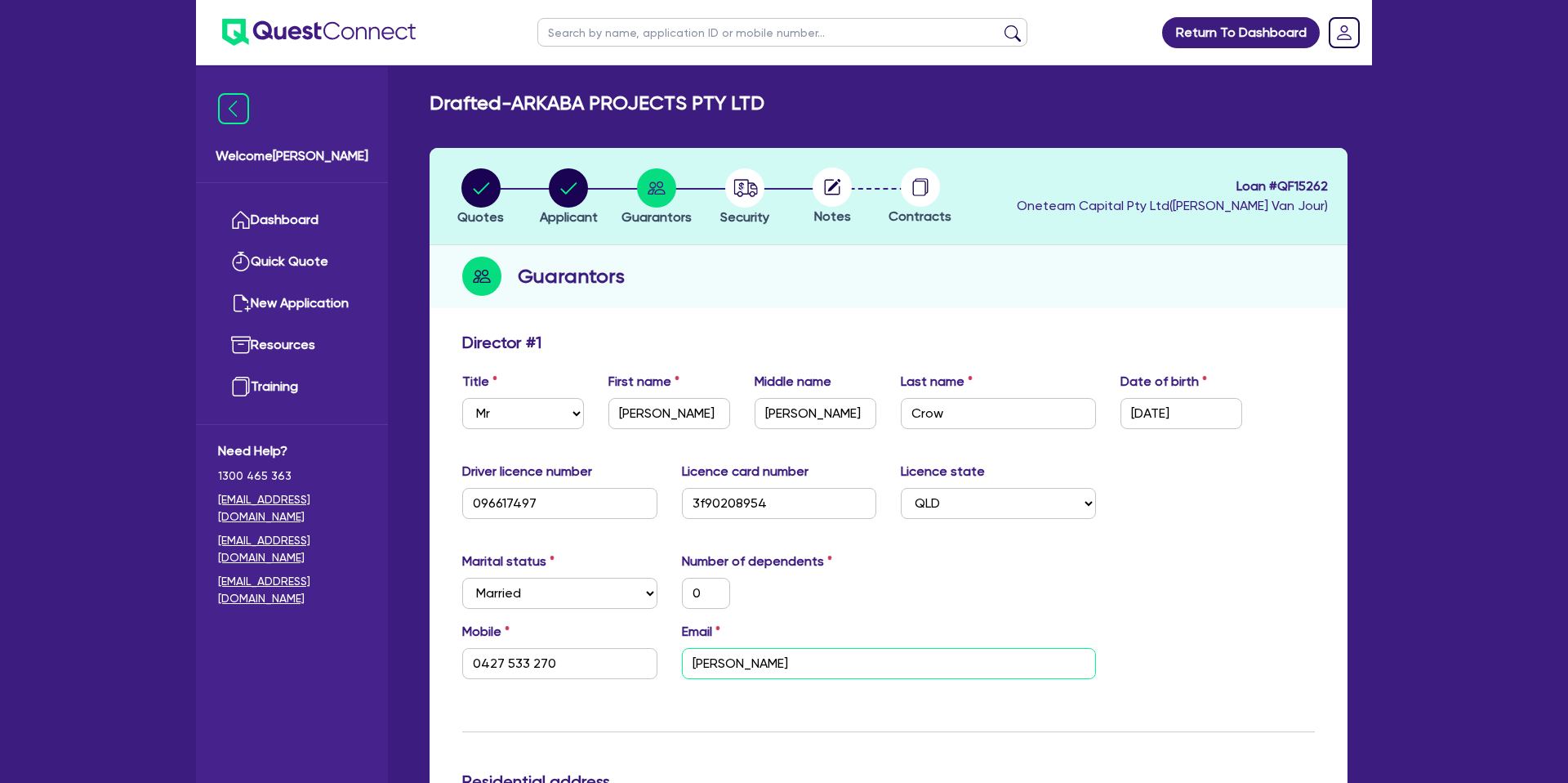
type input "matthew@ark"
type input "0"
type input "0427 533 270"
type input "matthew@arka"
type input "0"
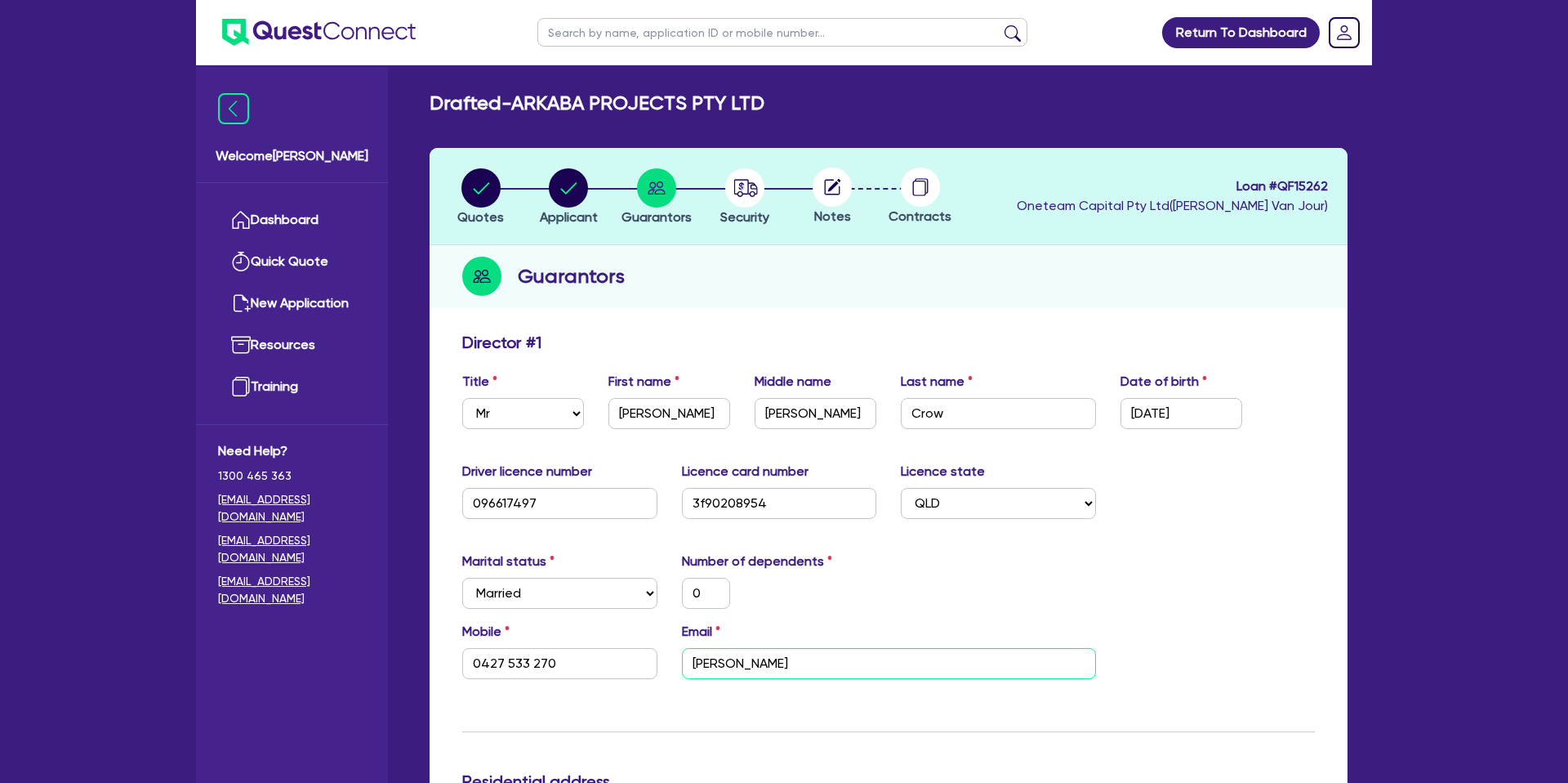
type input "0427 533 270"
type input "matthew@arkab"
type input "0"
type input "0427 533 270"
type input "matthew@arkaba"
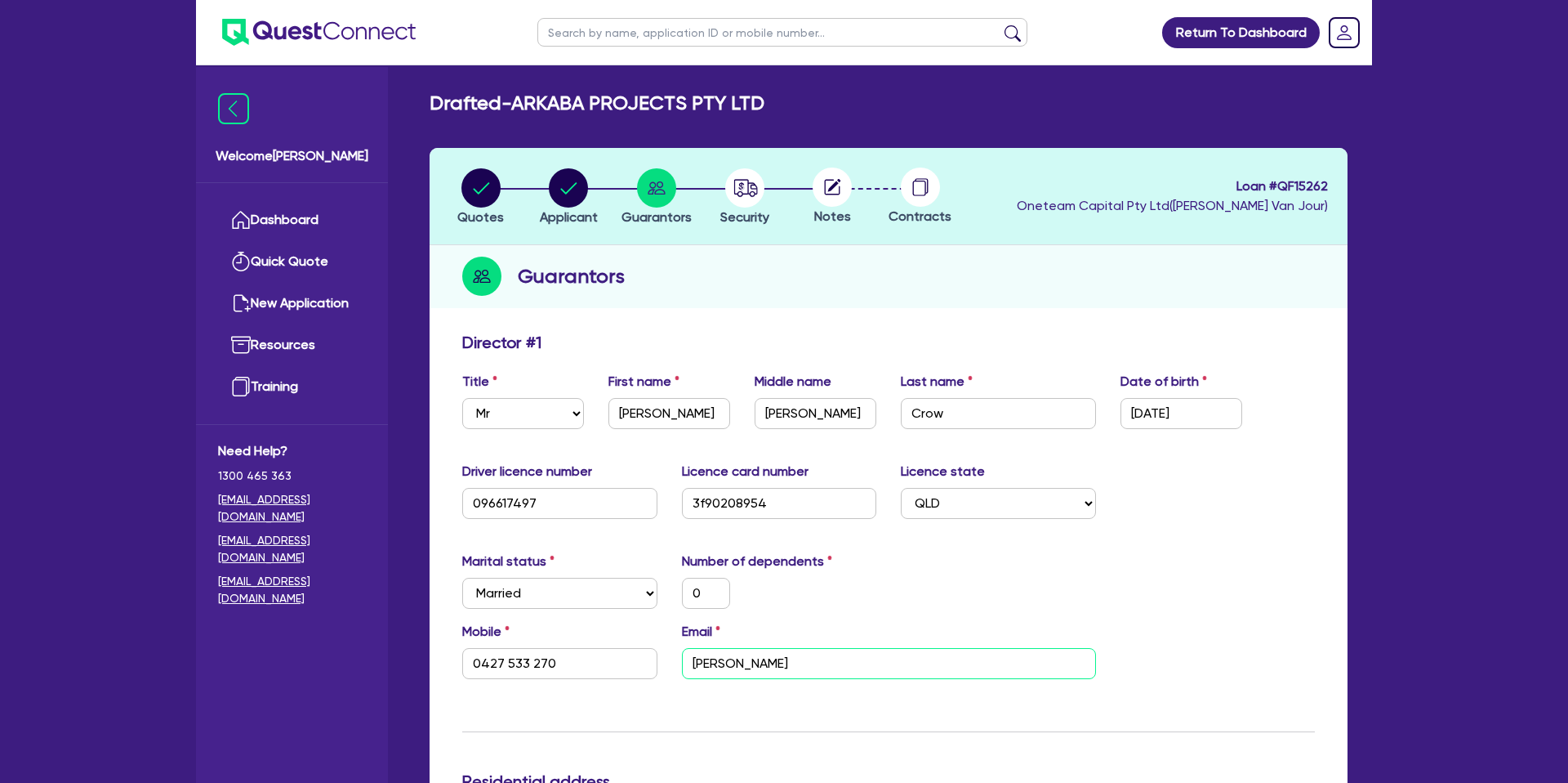
type input "0"
type input "0427 533 270"
type input "matthew@arkabap"
type input "0"
type input "0427 533 270"
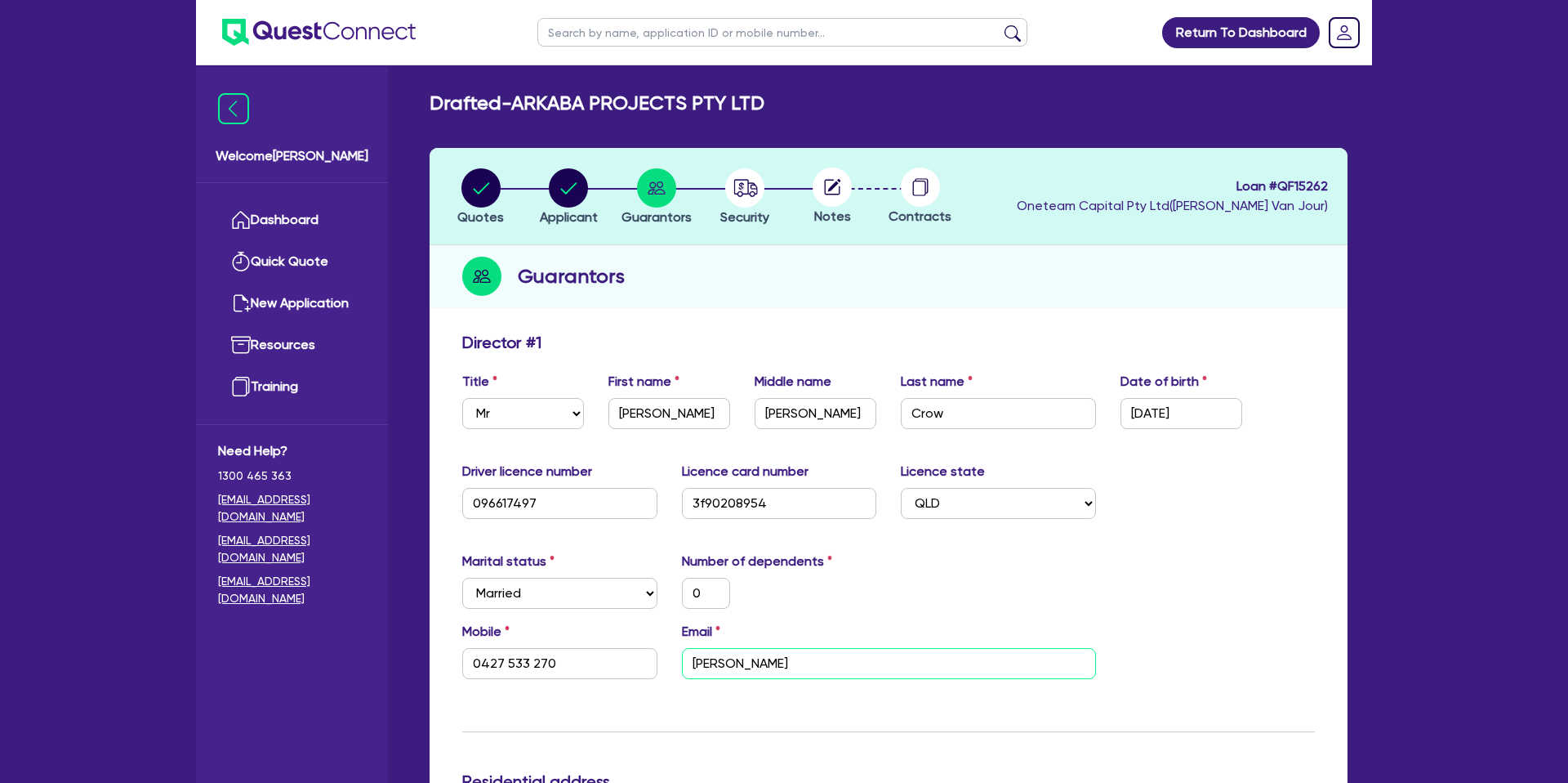
type input "matthew@arkabapr"
type input "0"
type input "0427 533 270"
type input "matthew@arkabapro"
type input "0"
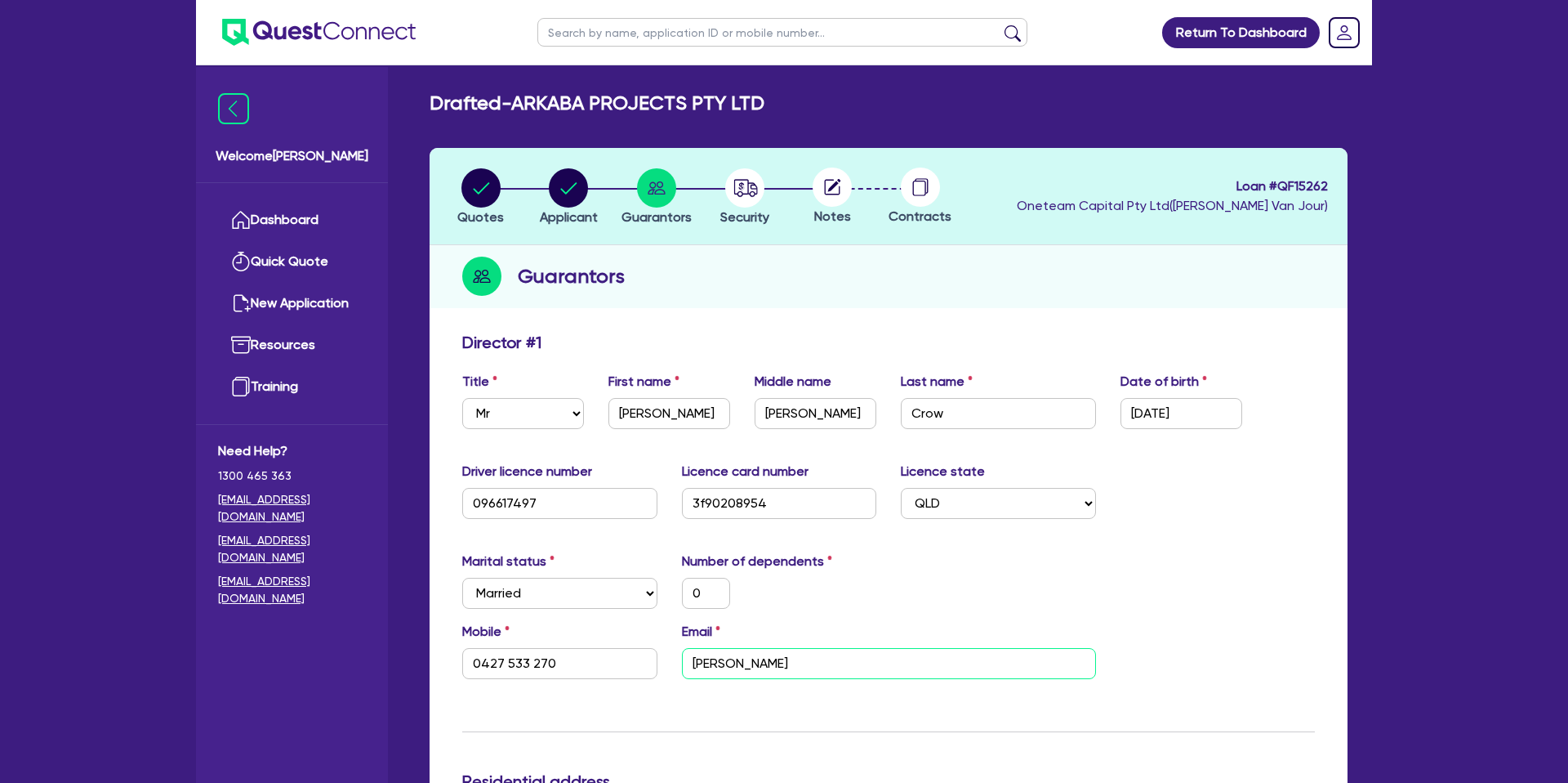
type input "0427 533 270"
type input "matthew@arkabaproj"
type input "0"
type input "0427 533 270"
type input "matthew@arkabaproje"
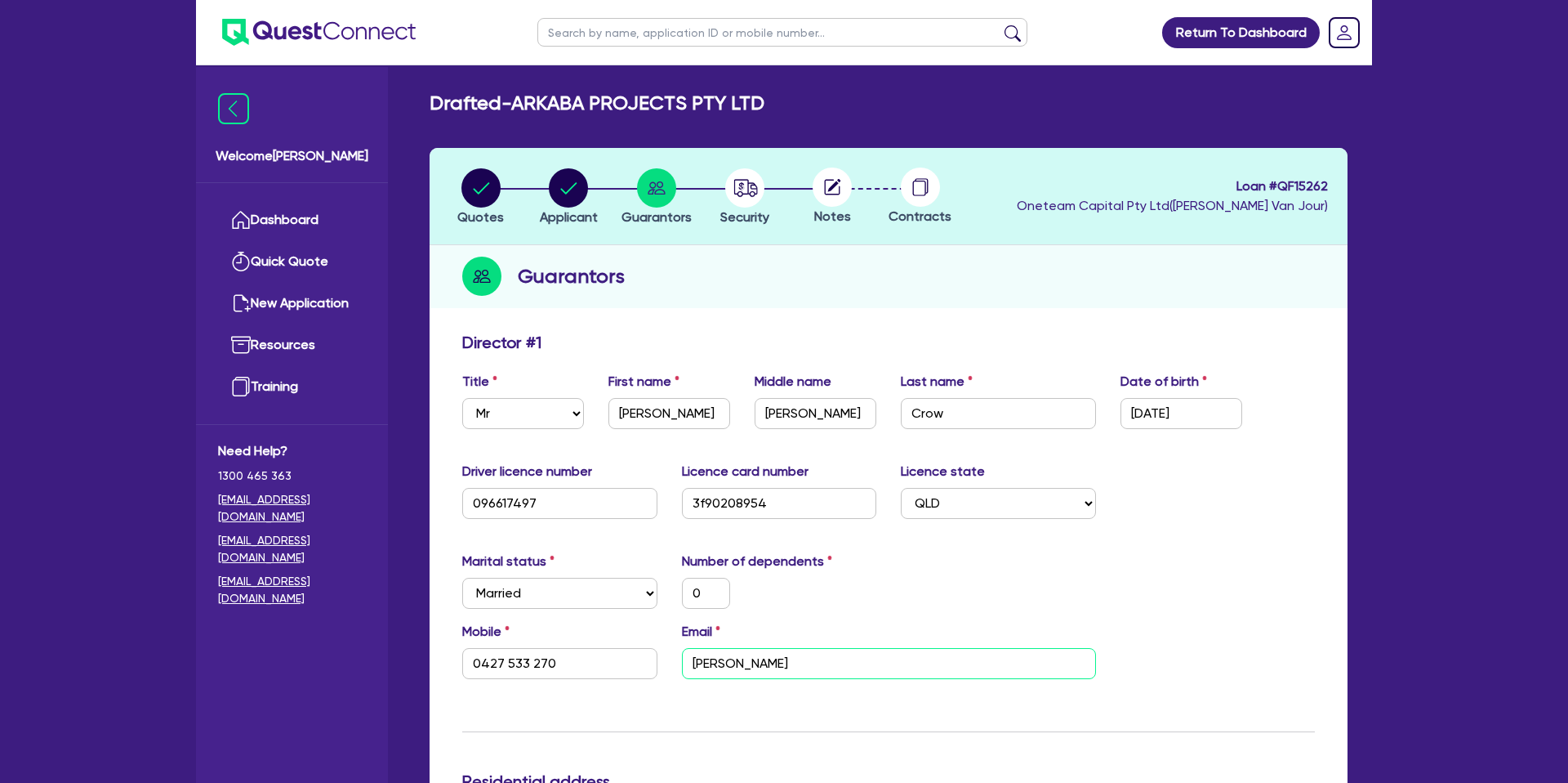
type input "0"
type input "0427 533 270"
type input "matthew@arkabaprojec"
type input "0"
type input "0427 533 270"
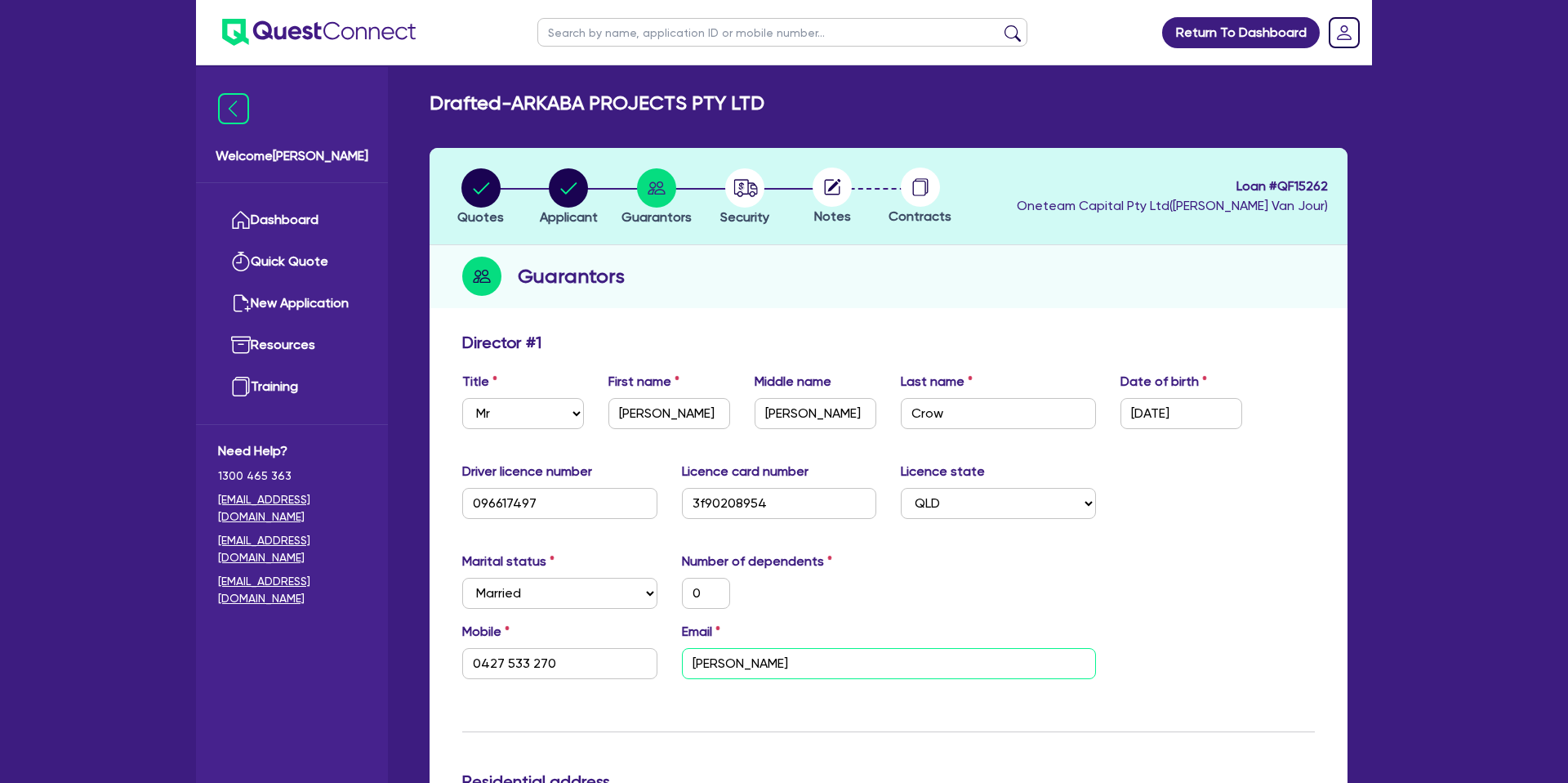
type input "matthew@arkabaproject"
type input "0"
type input "0427 533 270"
type input "matthew@arkabaprojects"
type input "0"
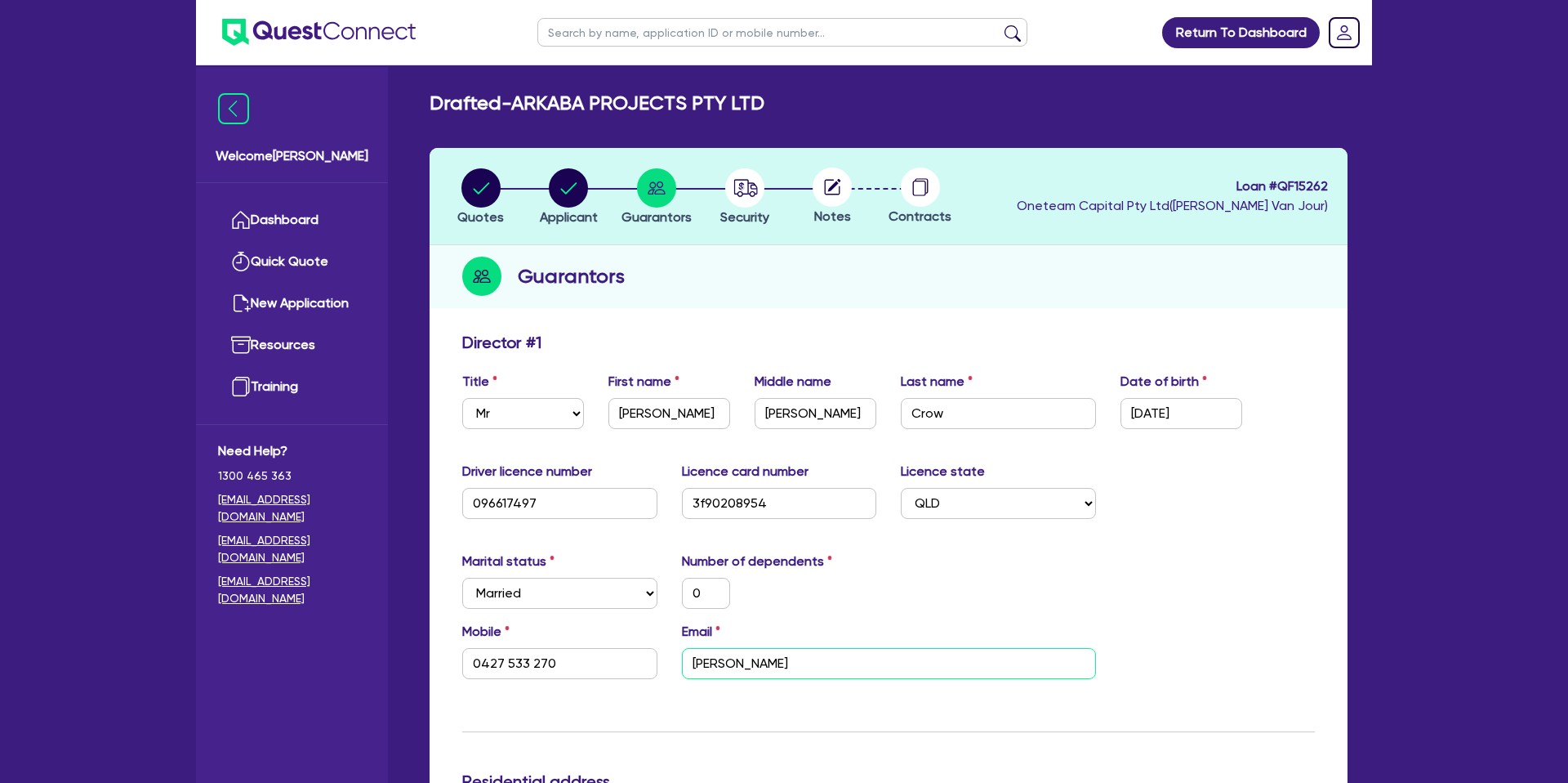
type input "0427 533 270"
type input "matthew@arkabaprojects."
type input "0"
type input "0427 533 270"
type input "matthew@arkabaprojects.c"
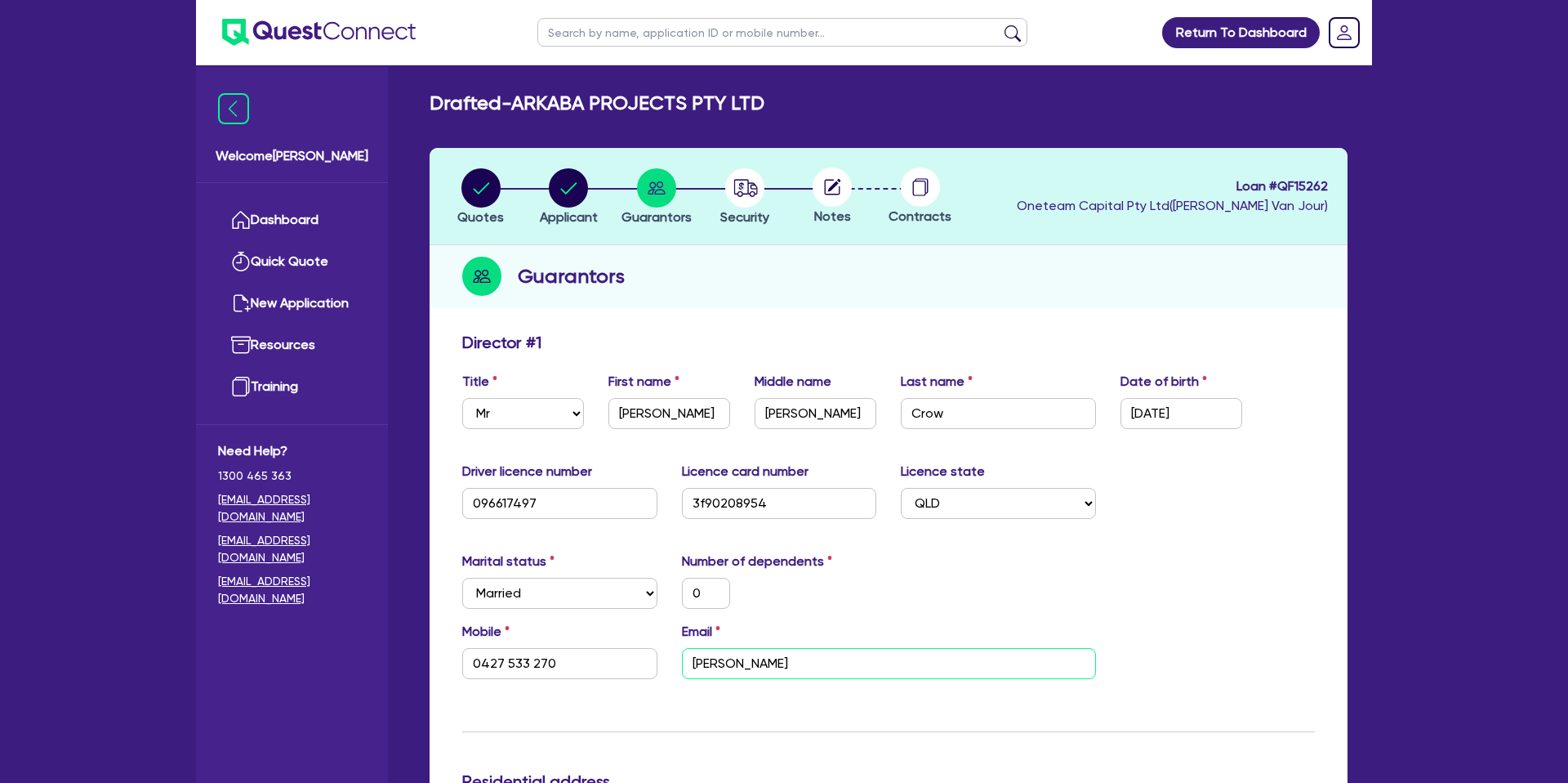
type input "0"
type input "0427 533 270"
type input "matthew@arkabaprojects.co"
type input "0"
type input "0427 533 270"
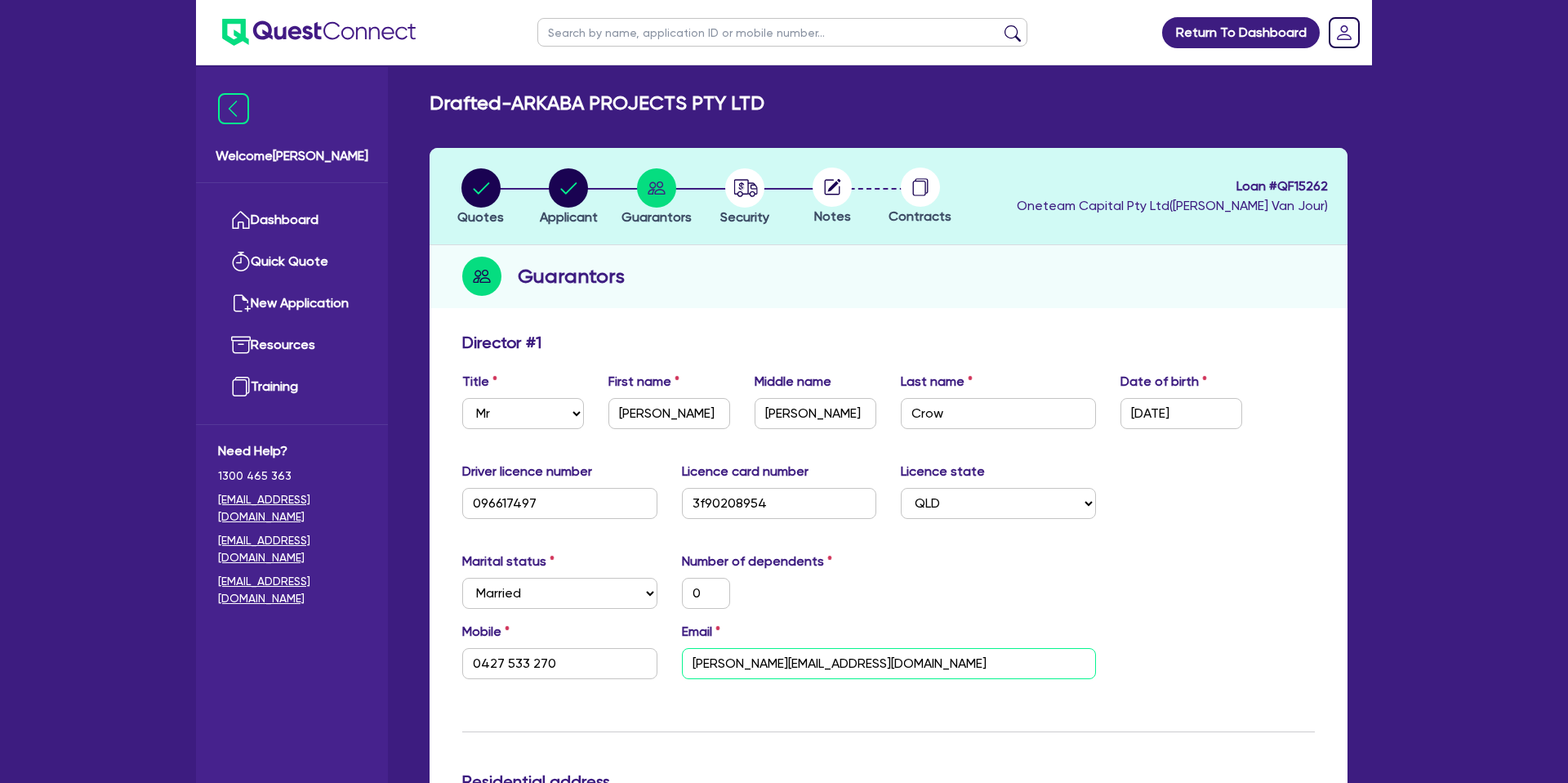
type input "[PERSON_NAME][EMAIL_ADDRESS][DOMAIN_NAME]"
click at [1180, 553] on div "Marital status Select [DEMOGRAPHIC_DATA] Married De Facto / Partner Number of d…" at bounding box center [888, 586] width 877 height 70
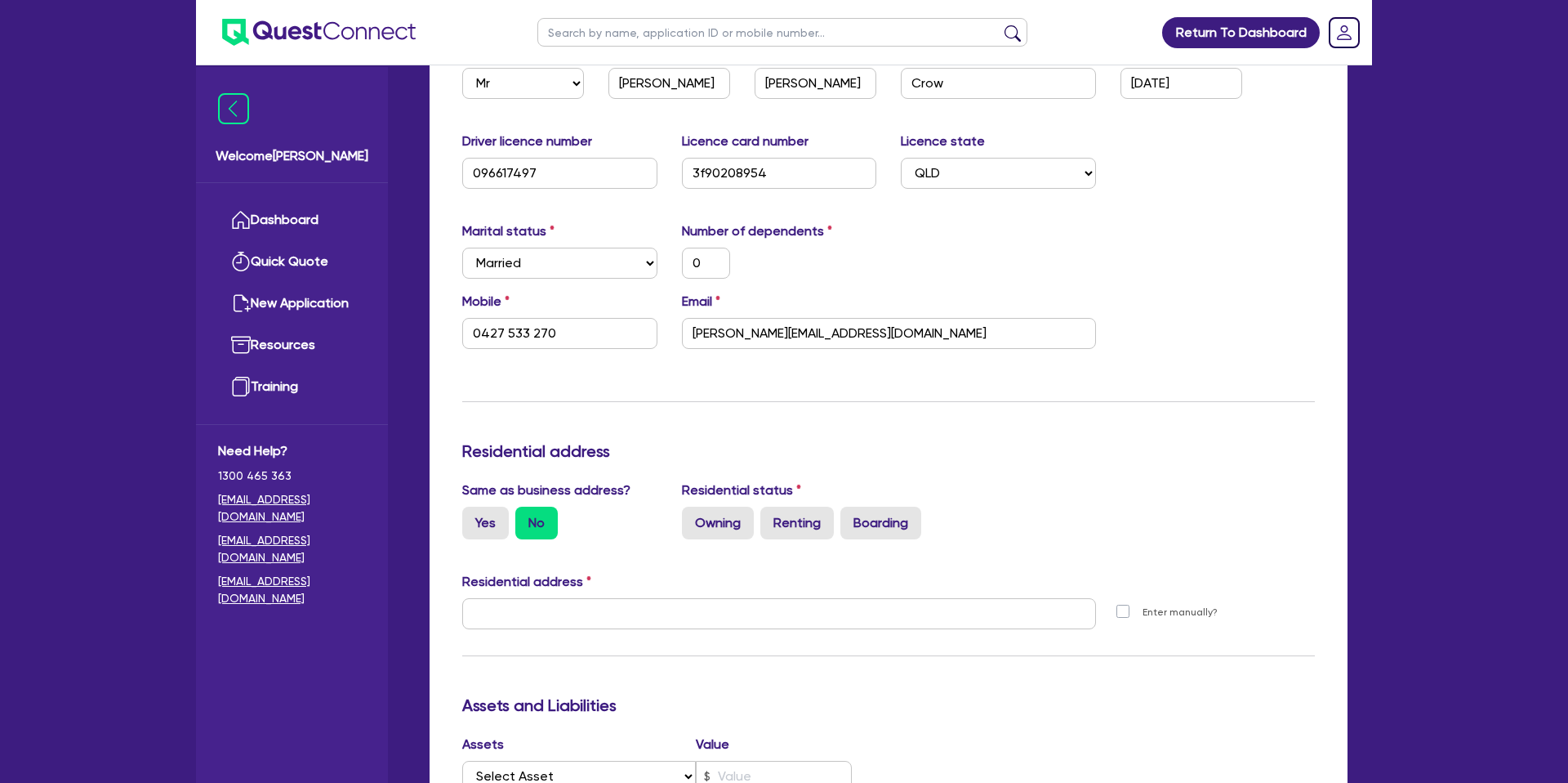
scroll to position [354, 0]
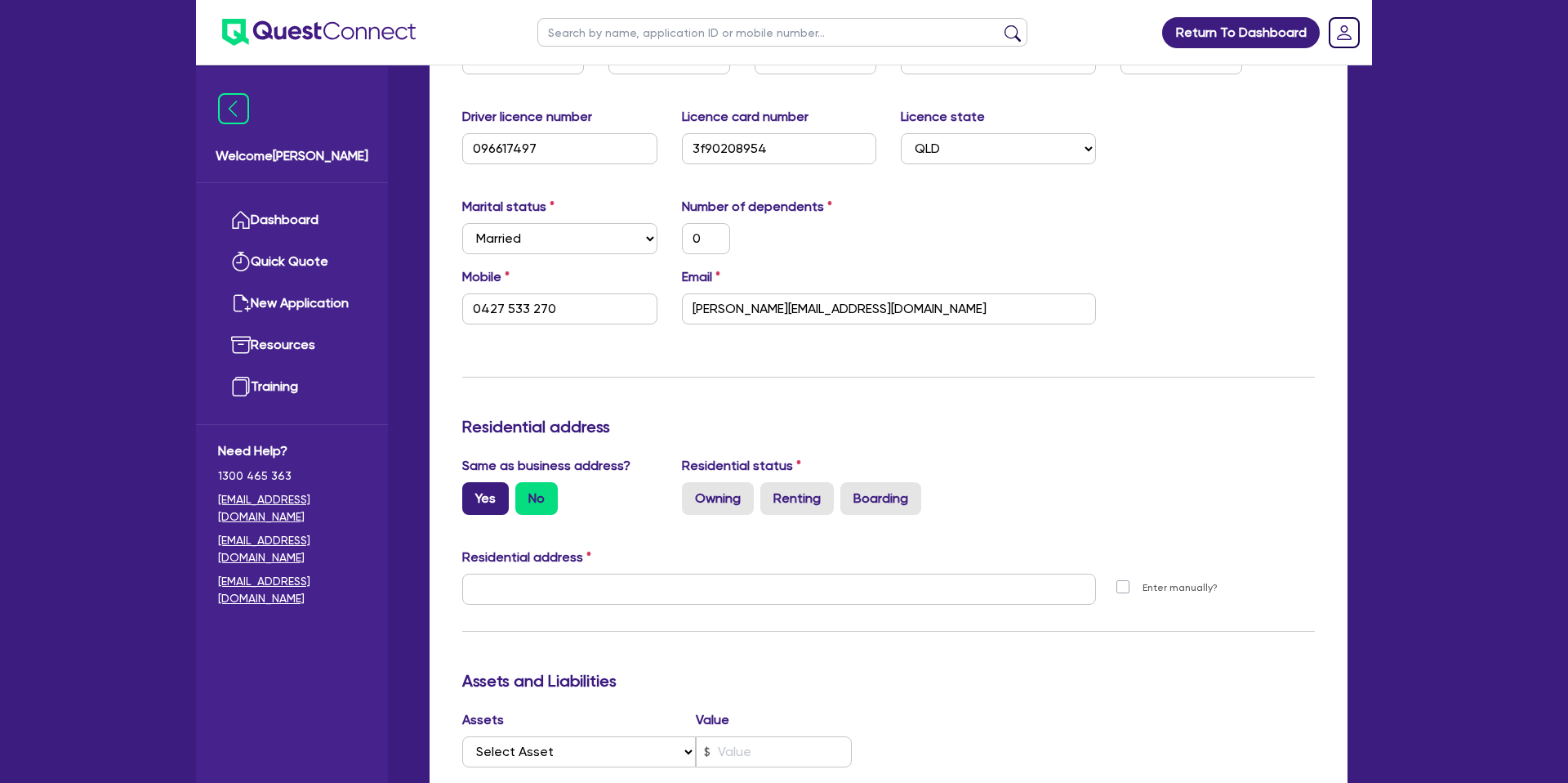
click at [484, 504] on label "Yes" at bounding box center [485, 499] width 47 height 33
click at [479, 498] on label "Yes" at bounding box center [485, 499] width 47 height 33
click at [473, 493] on input "Yes" at bounding box center [467, 487] width 11 height 11
radio input "true"
type input "0"
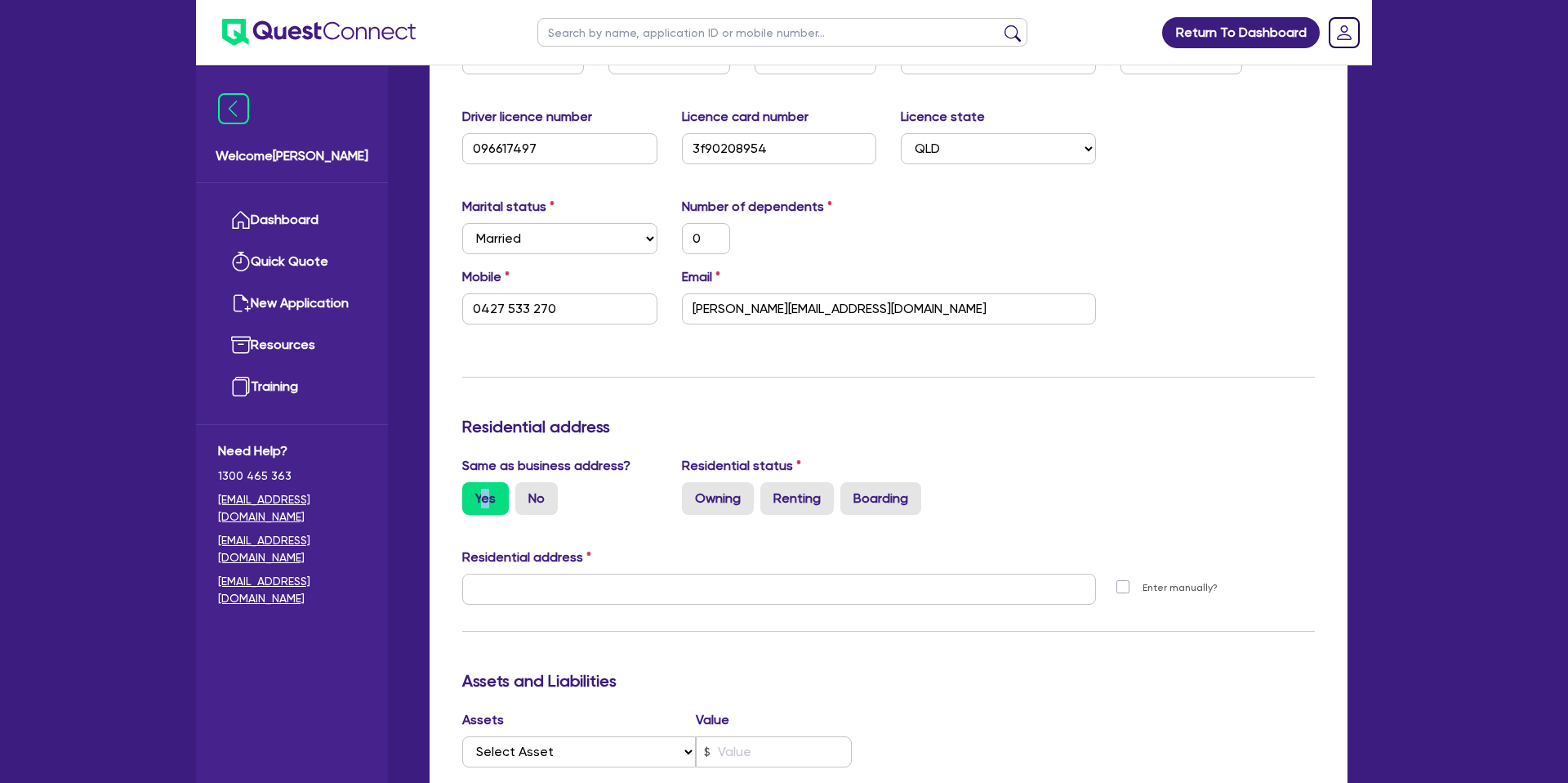
type input "0427 533 270"
type input "[STREET_ADDRESS]"
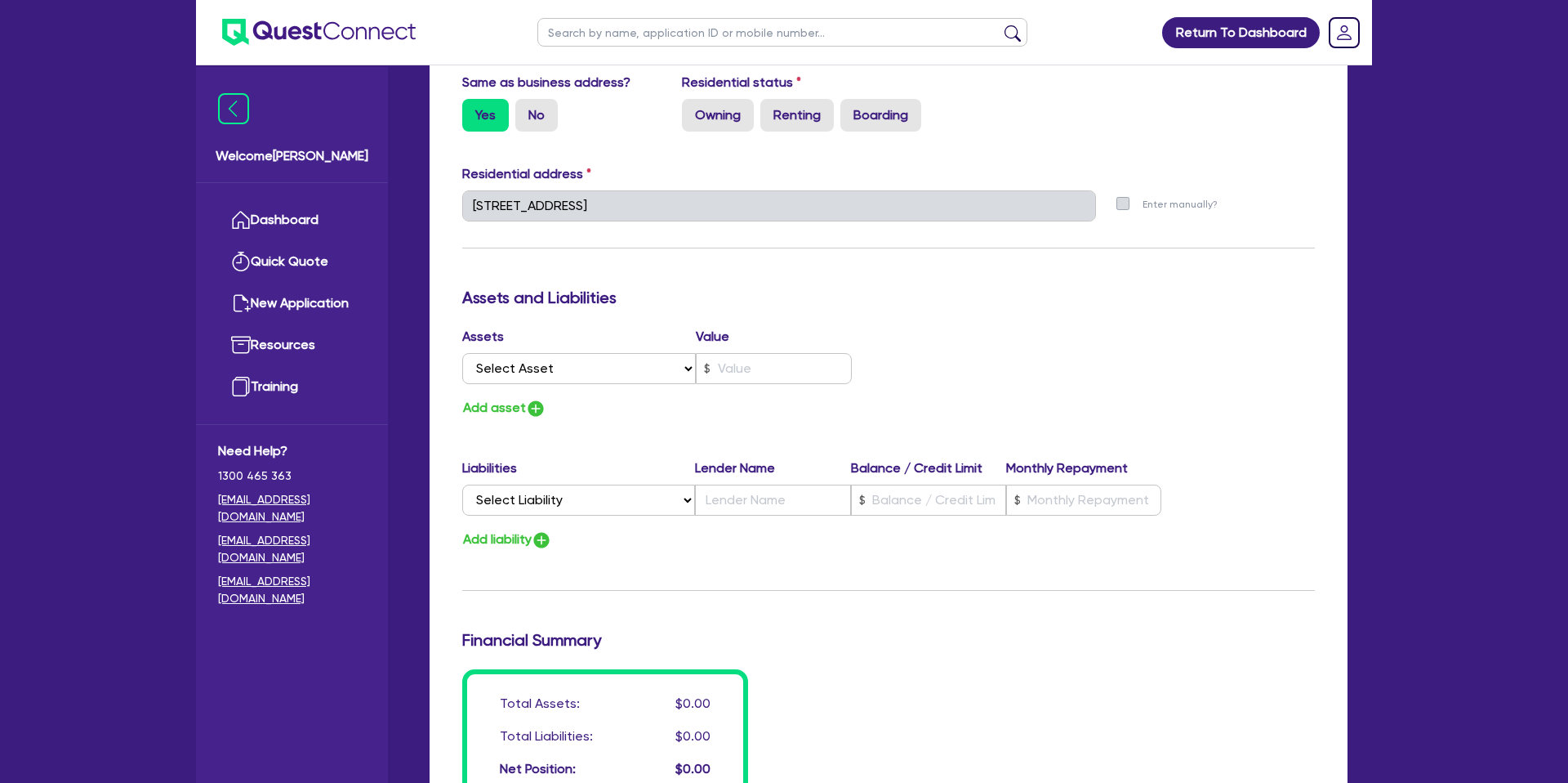
scroll to position [739, 0]
click at [729, 119] on label "Owning" at bounding box center [718, 114] width 72 height 33
click at [733, 118] on label "Owning" at bounding box center [718, 114] width 72 height 33
click at [693, 109] on input "Owning" at bounding box center [687, 102] width 11 height 11
radio input "true"
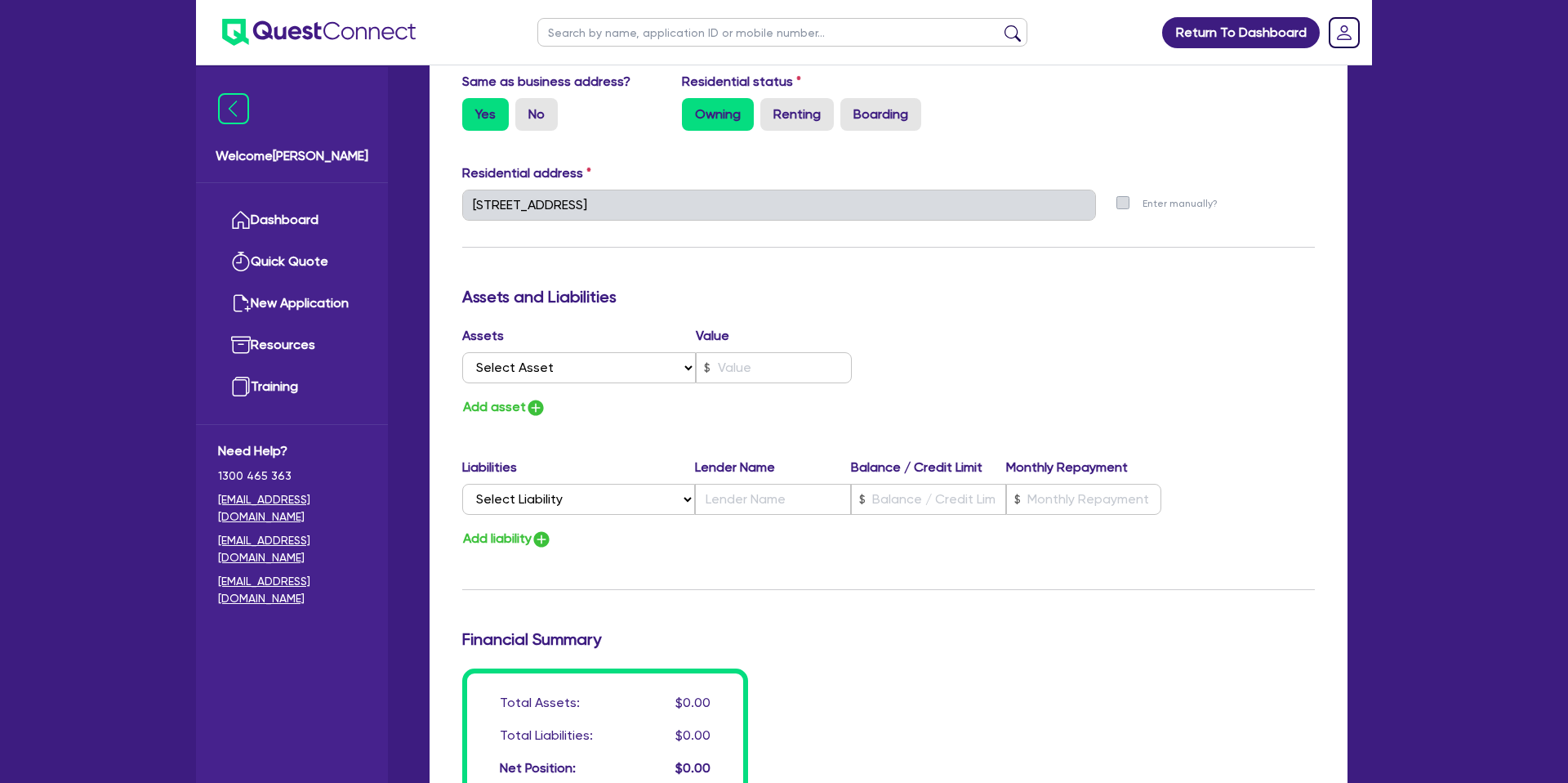
type input "0"
type input "0427 533 270"
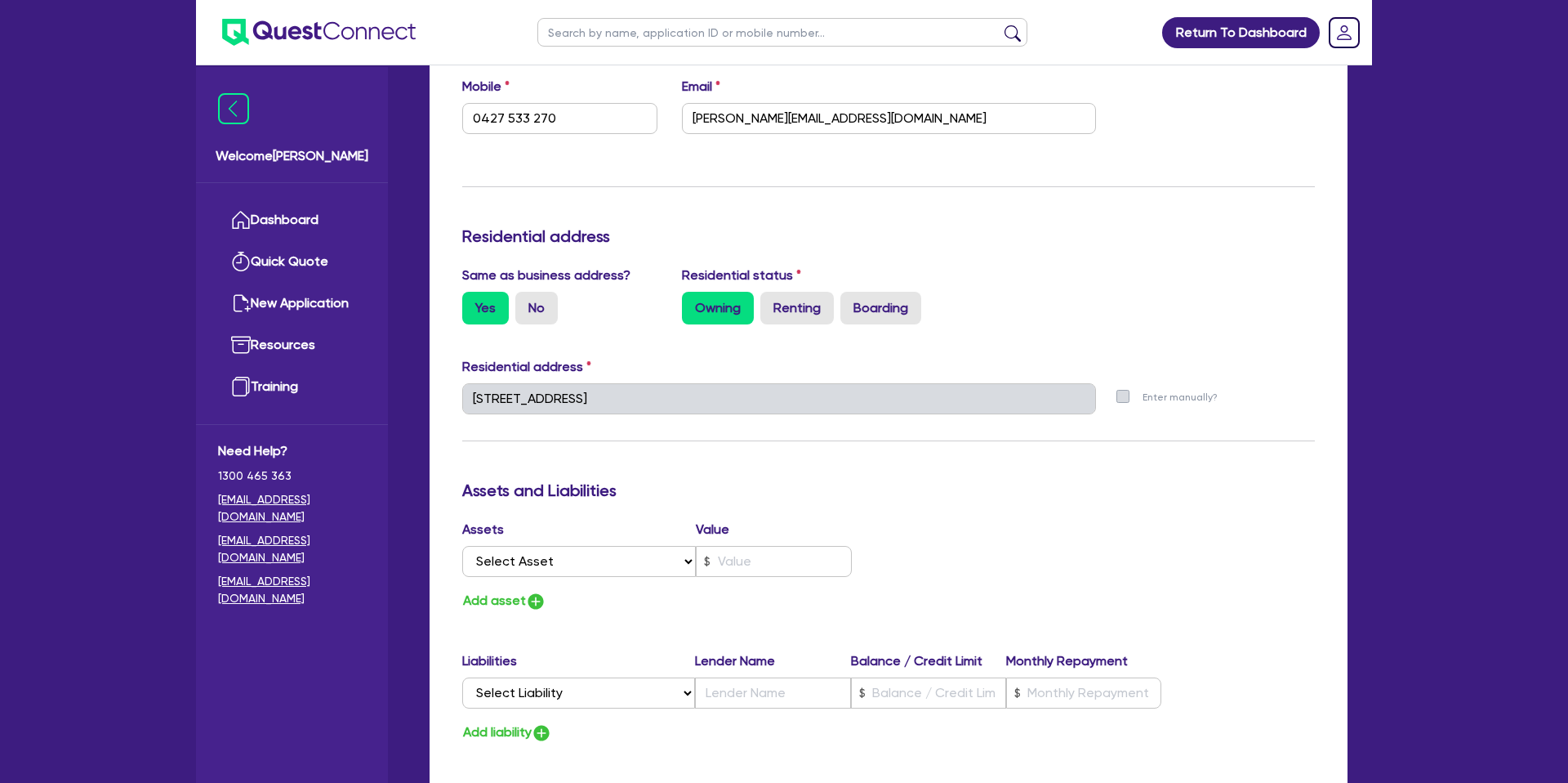
scroll to position [547, 0]
drag, startPoint x: 1086, startPoint y: 249, endPoint x: 1085, endPoint y: 240, distance: 9.1
click at [1087, 248] on div "Residential address" at bounding box center [888, 237] width 877 height 26
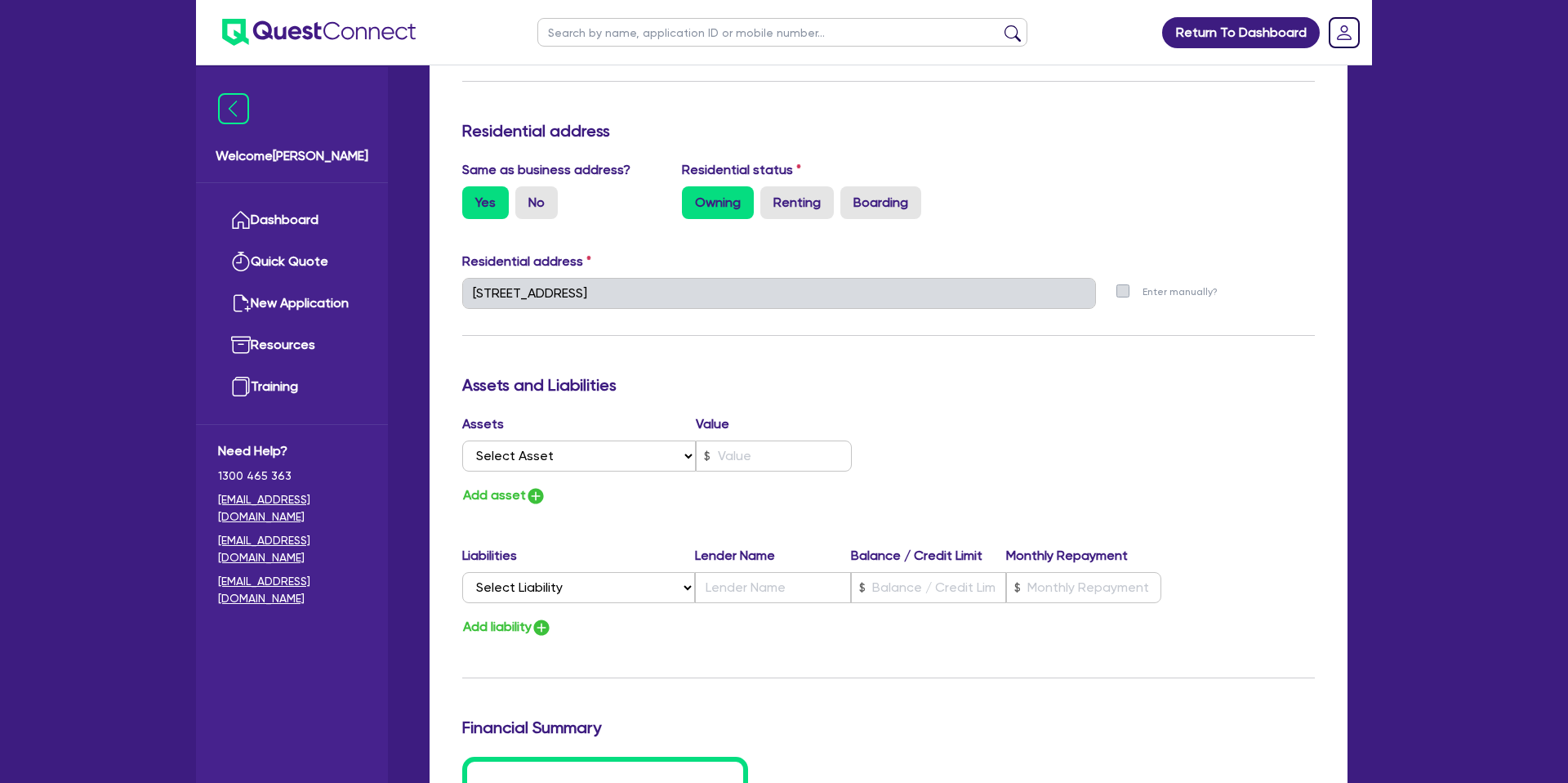
scroll to position [1110, 0]
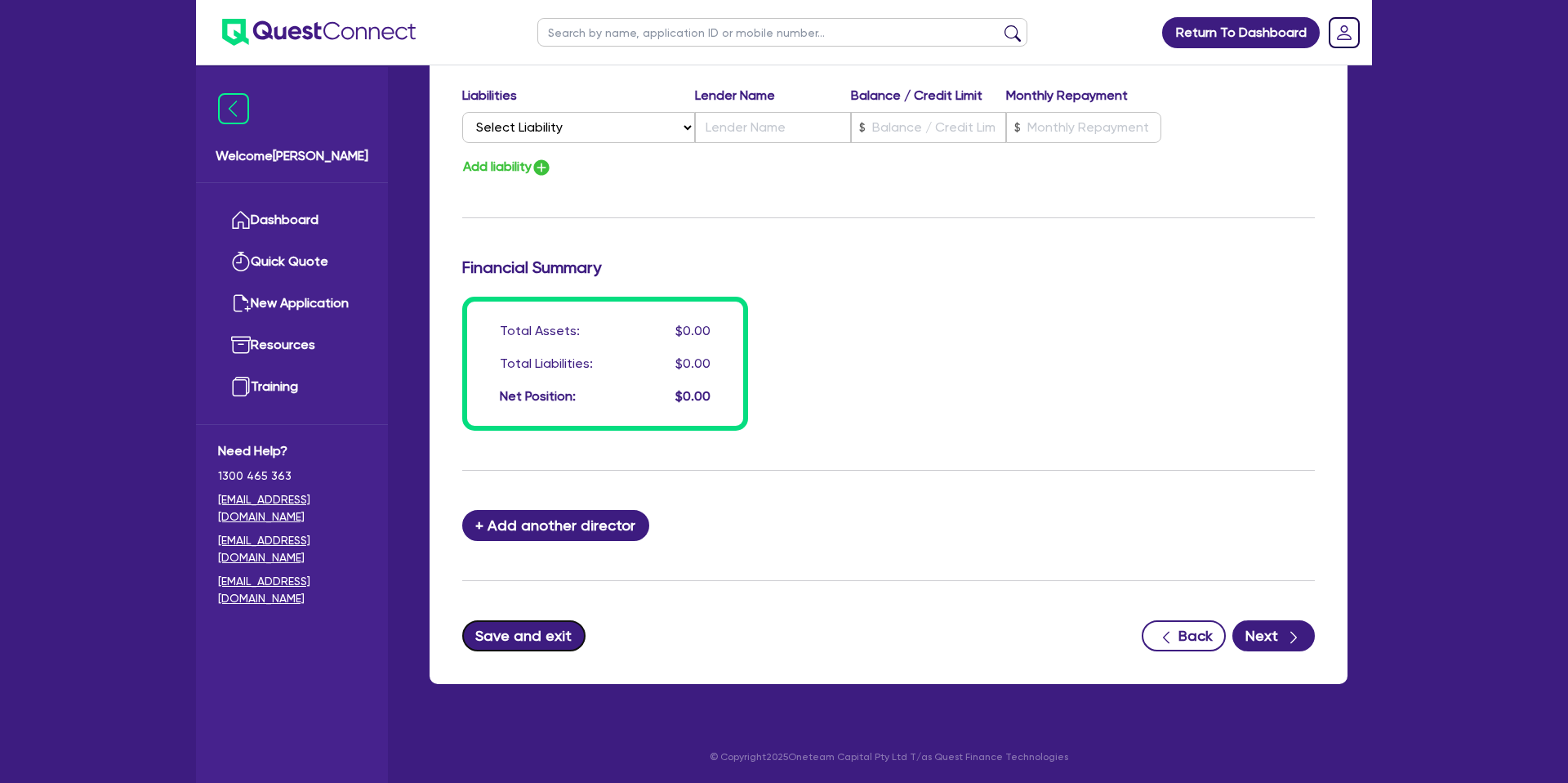
click at [508, 626] on button "Save and exit" at bounding box center [523, 636] width 123 height 31
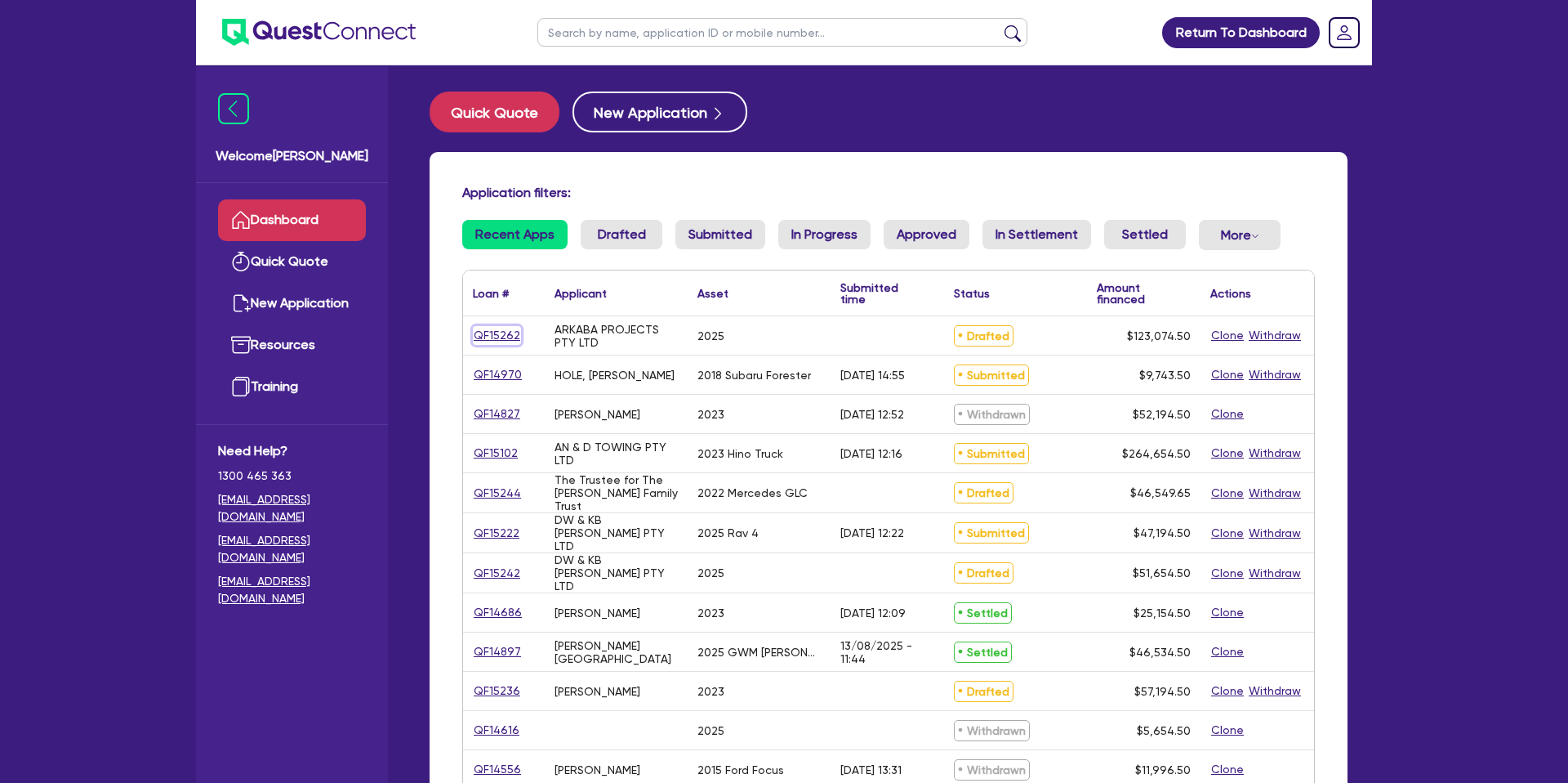
click at [508, 338] on link "QF15262" at bounding box center [497, 336] width 48 height 19
select select "CARS_AND_LIGHT_TRUCKS"
select select "PASSENGER_VEHICLES"
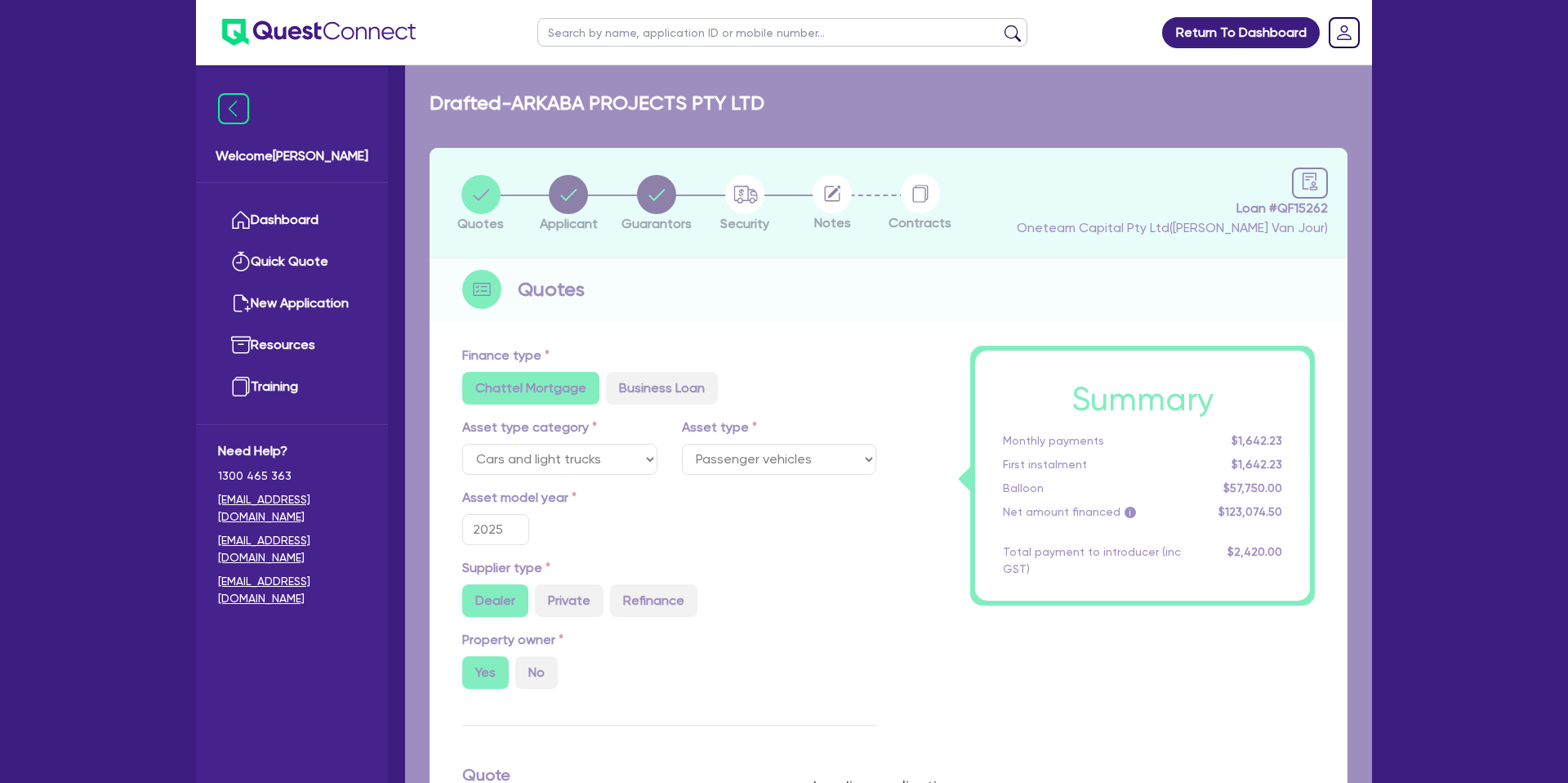
click at [571, 192] on div "Loading application..." at bounding box center [888, 774] width 967 height 1419
type input "165,000"
type input "45,000"
type input "57,750"
type input "2,200"
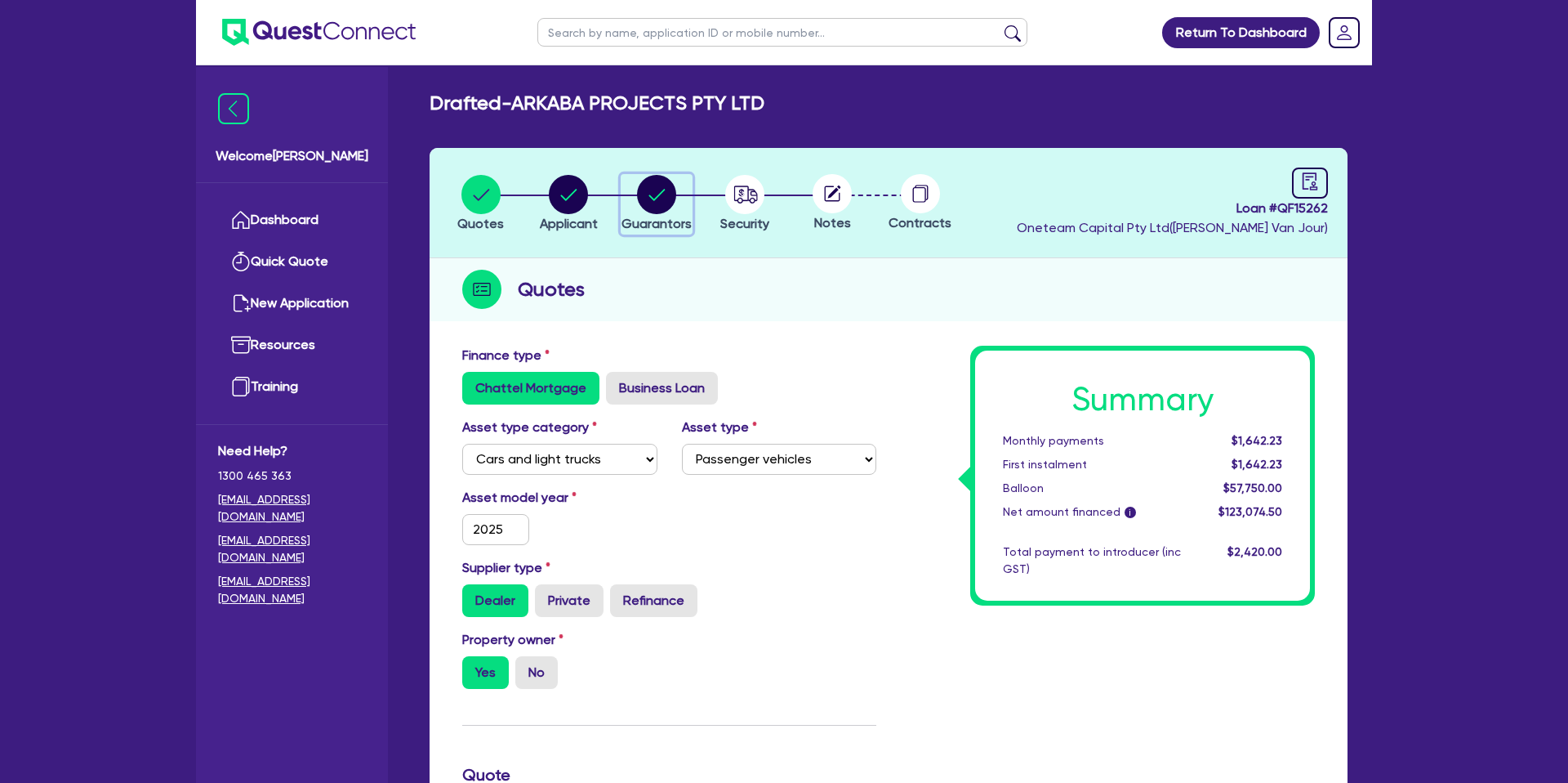
click at [650, 192] on circle "button" at bounding box center [656, 194] width 39 height 39
select select "MR"
select select "QLD"
select select "MARRIED"
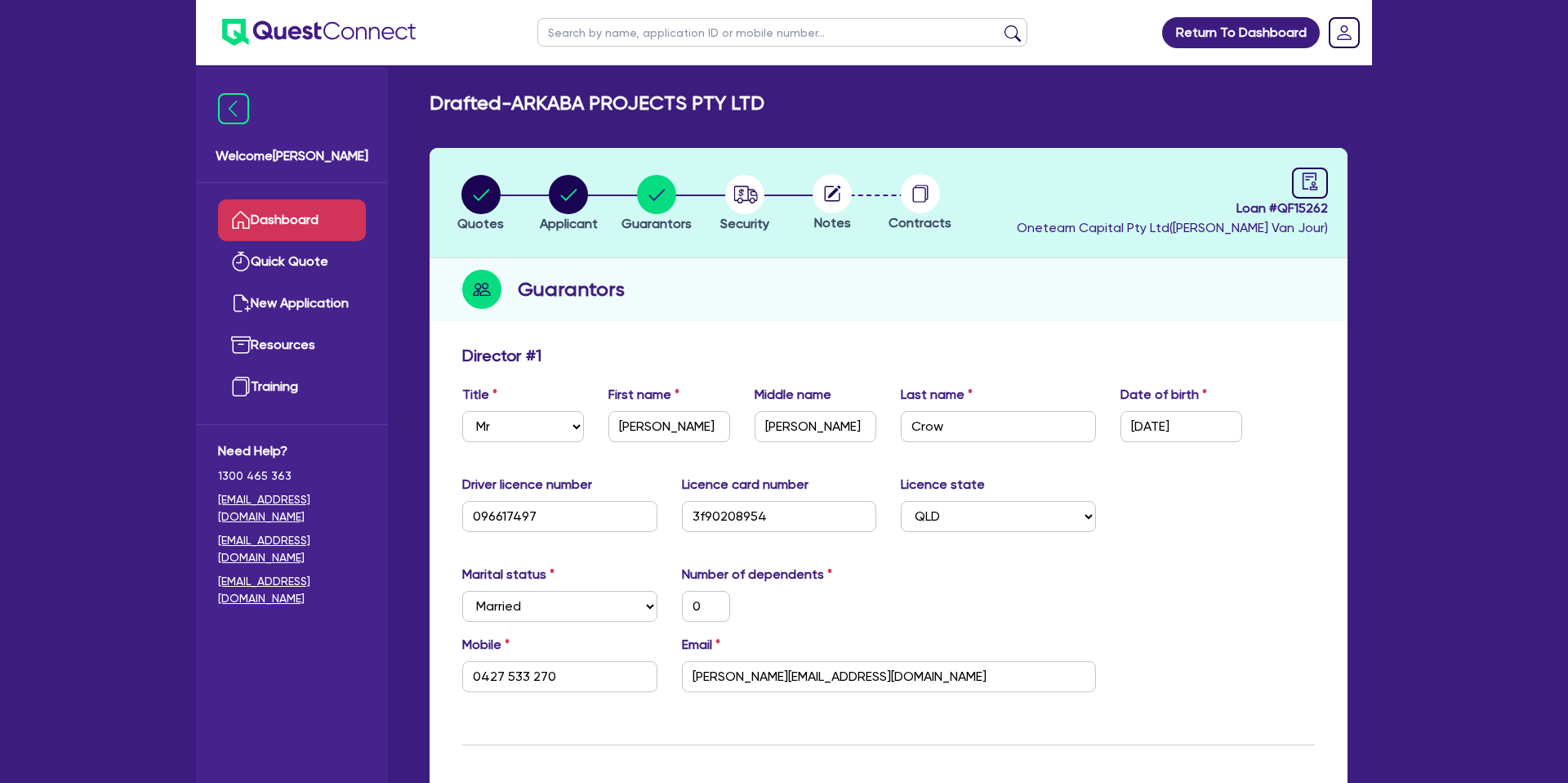
click at [280, 216] on link "Dashboard" at bounding box center [292, 220] width 148 height 42
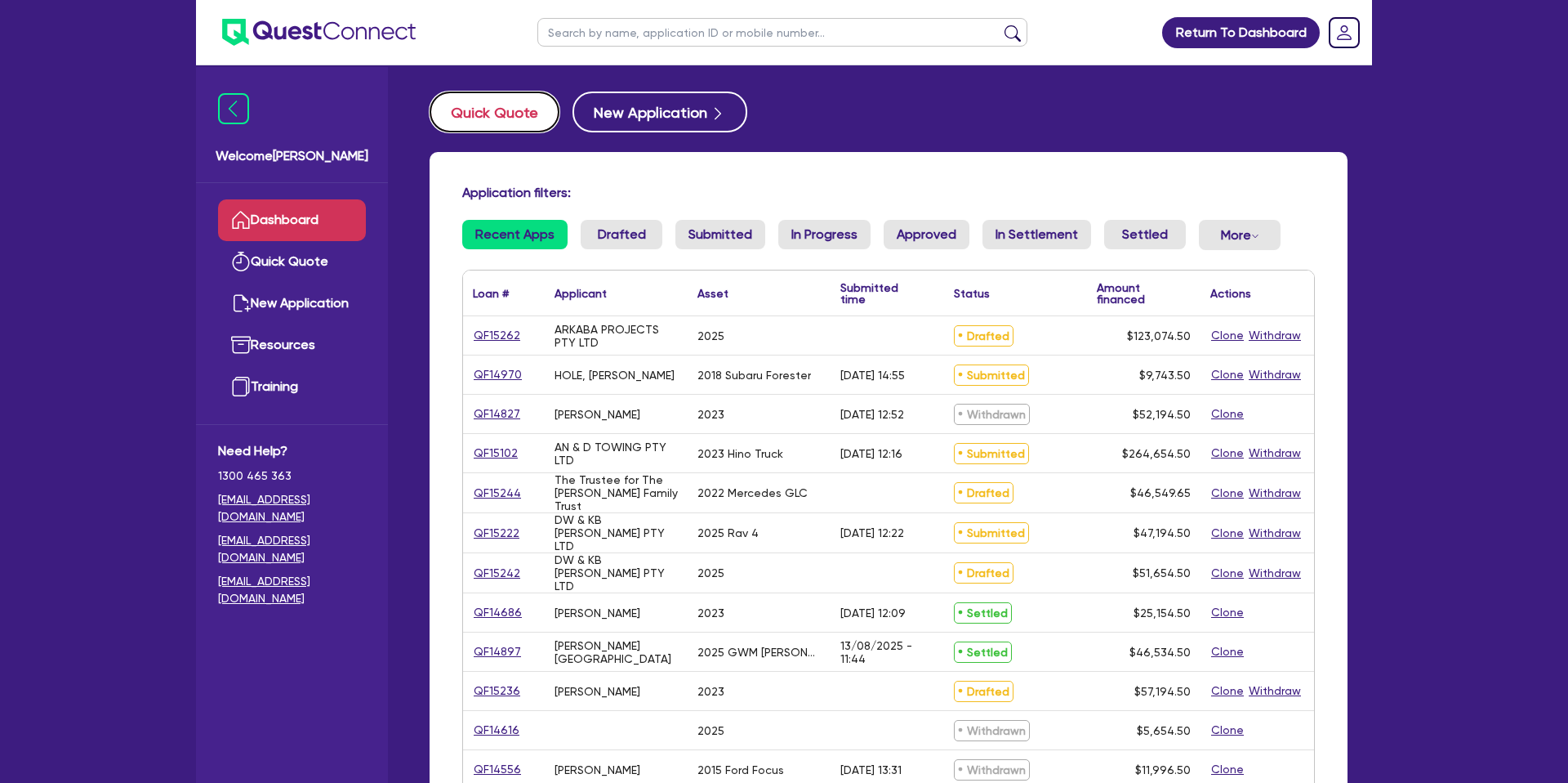
click at [510, 116] on button "Quick Quote" at bounding box center [495, 112] width 130 height 41
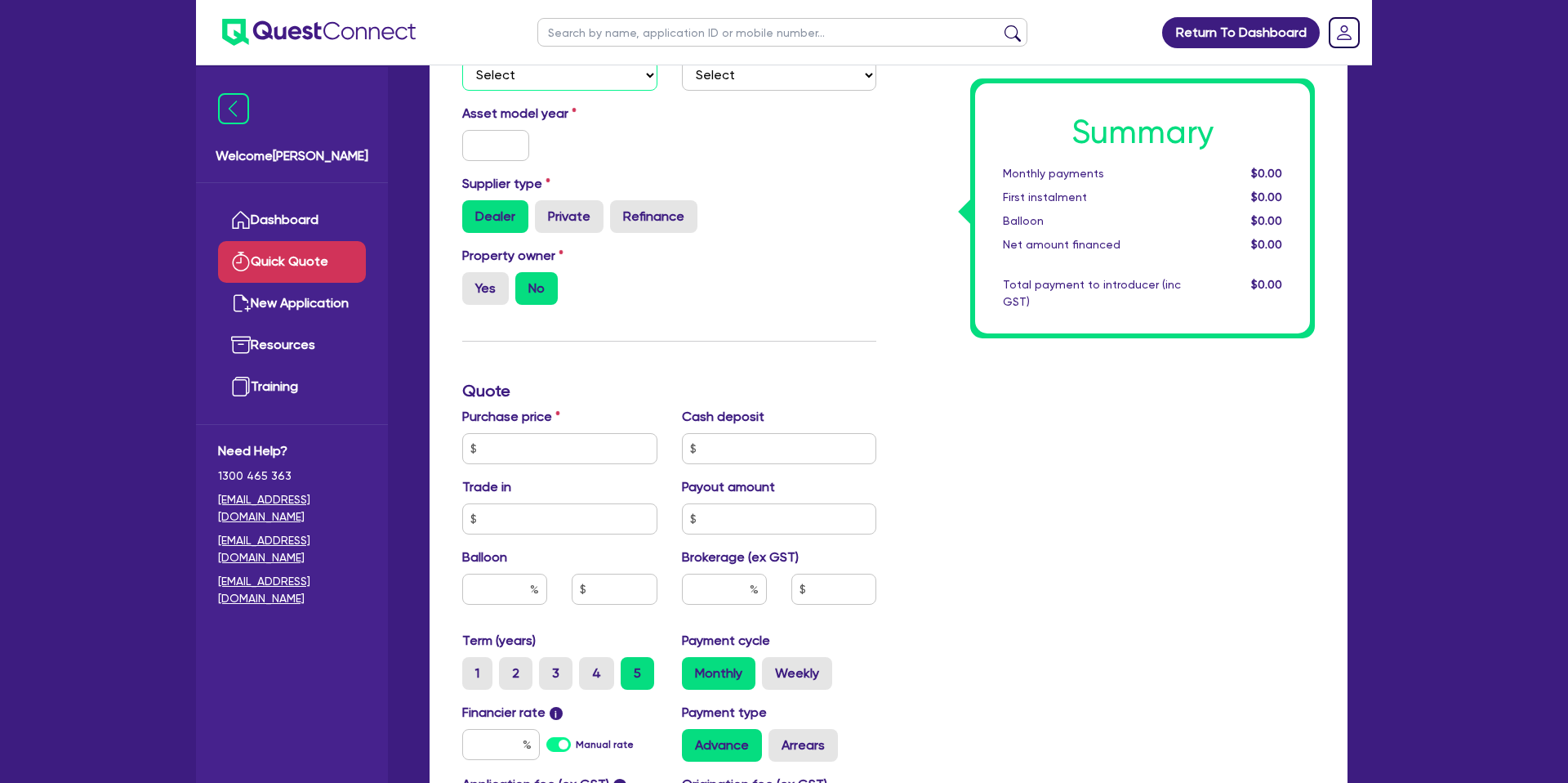
click at [617, 67] on select "Select Cars and light trucks Primary assets Secondary assets Tertiary assets" at bounding box center [560, 75] width 195 height 31
select select "CARS_AND_LIGHT_TRUCKS"
click at [462, 58] on select "Select Cars and light trucks Primary assets Secondary assets Tertiary assets" at bounding box center [560, 74] width 195 height 31
click at [791, 76] on select "Select" at bounding box center [780, 74] width 195 height 31
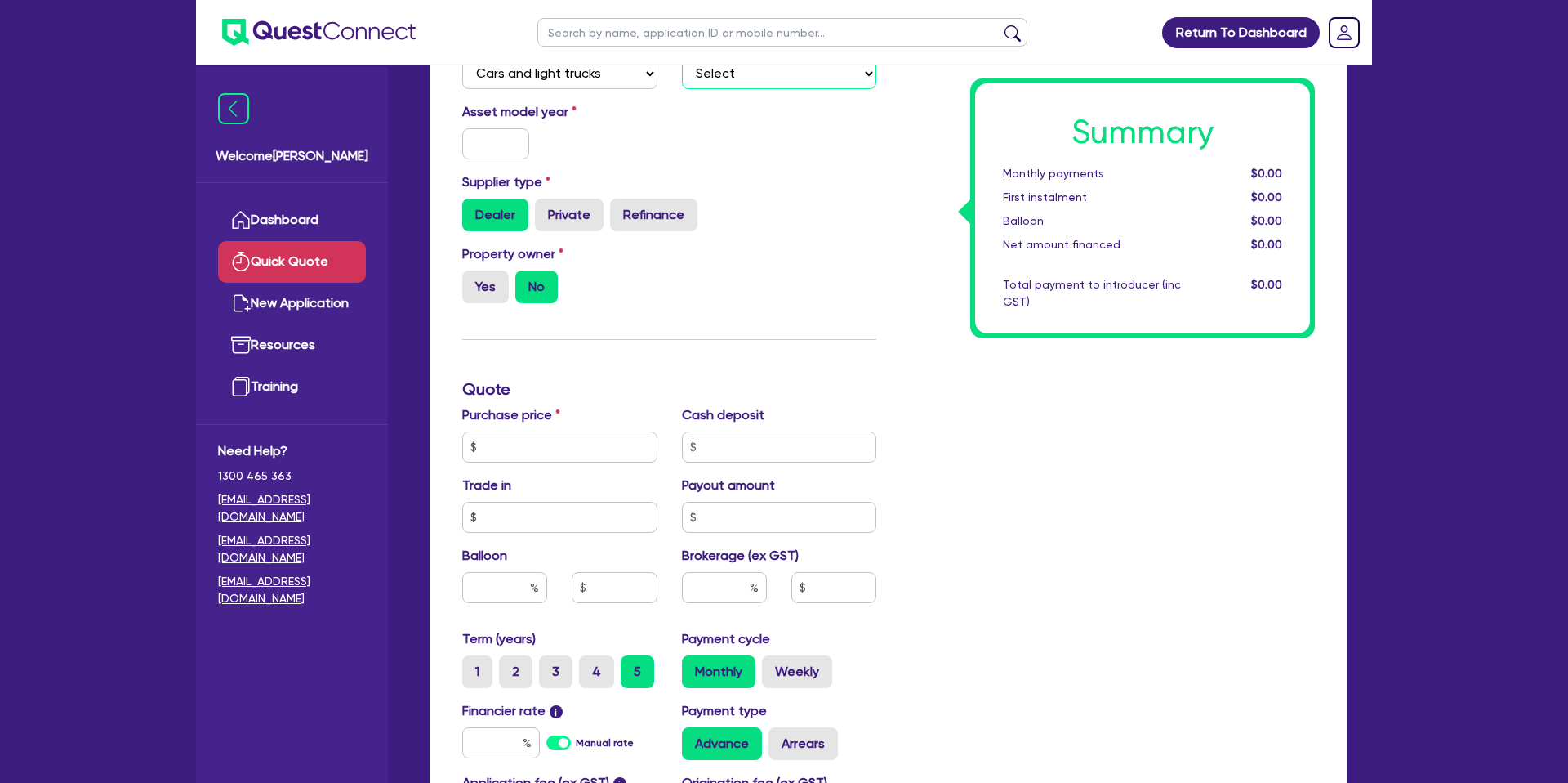
select select "PASSENGER_VEHICLES"
click at [682, 58] on select "Select Passenger vehicles Vans and utes Light trucks up to 4.5 tonne" at bounding box center [780, 74] width 195 height 31
click at [510, 153] on input "text" at bounding box center [496, 144] width 67 height 31
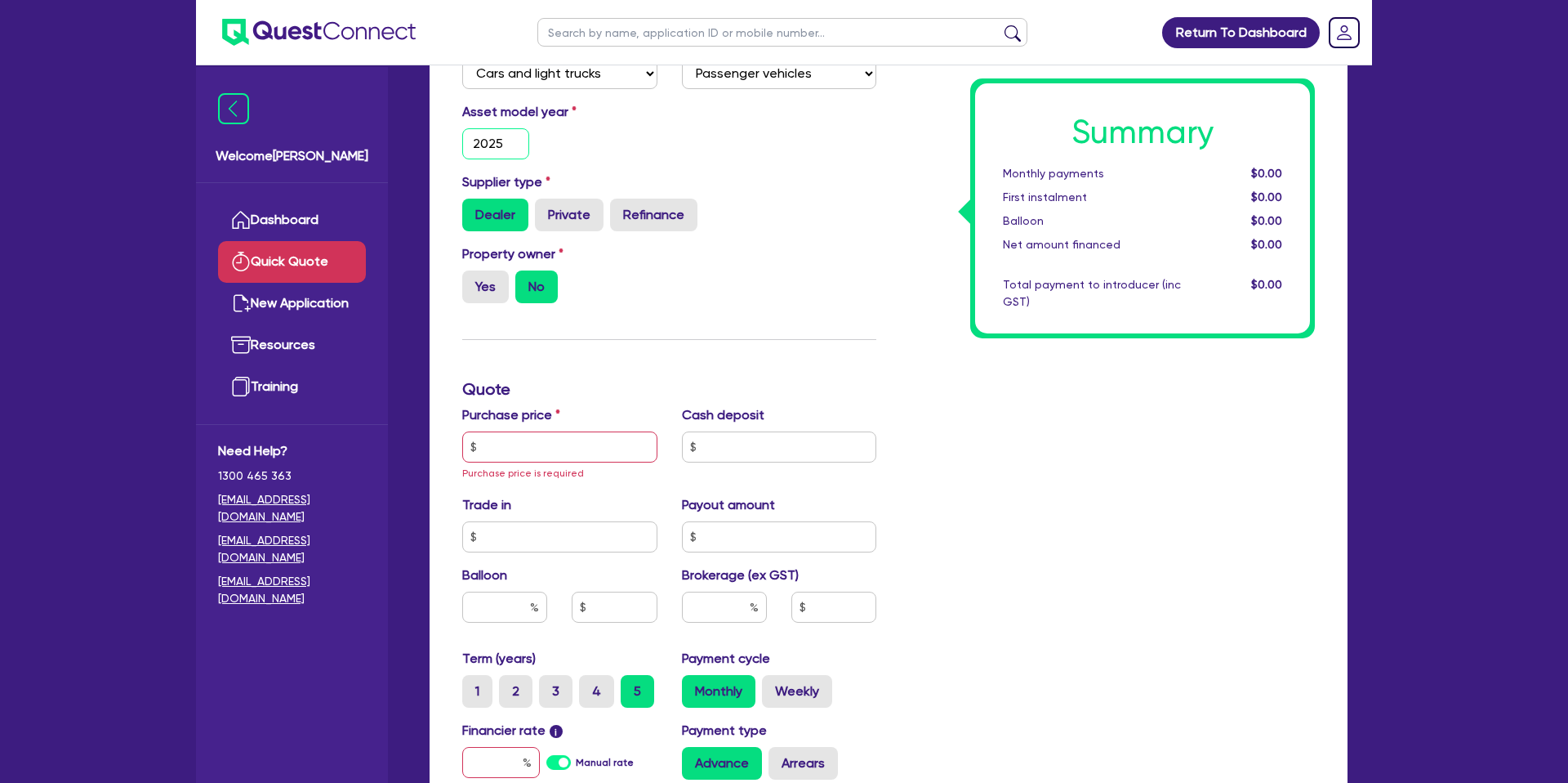
type input "2025"
drag, startPoint x: 683, startPoint y: 164, endPoint x: 511, endPoint y: 233, distance: 185.3
click at [683, 164] on div "Asset model year 2025" at bounding box center [669, 137] width 438 height 70
click at [496, 279] on label "Yes" at bounding box center [485, 287] width 47 height 33
click at [473, 279] on input "Yes" at bounding box center [467, 276] width 11 height 11
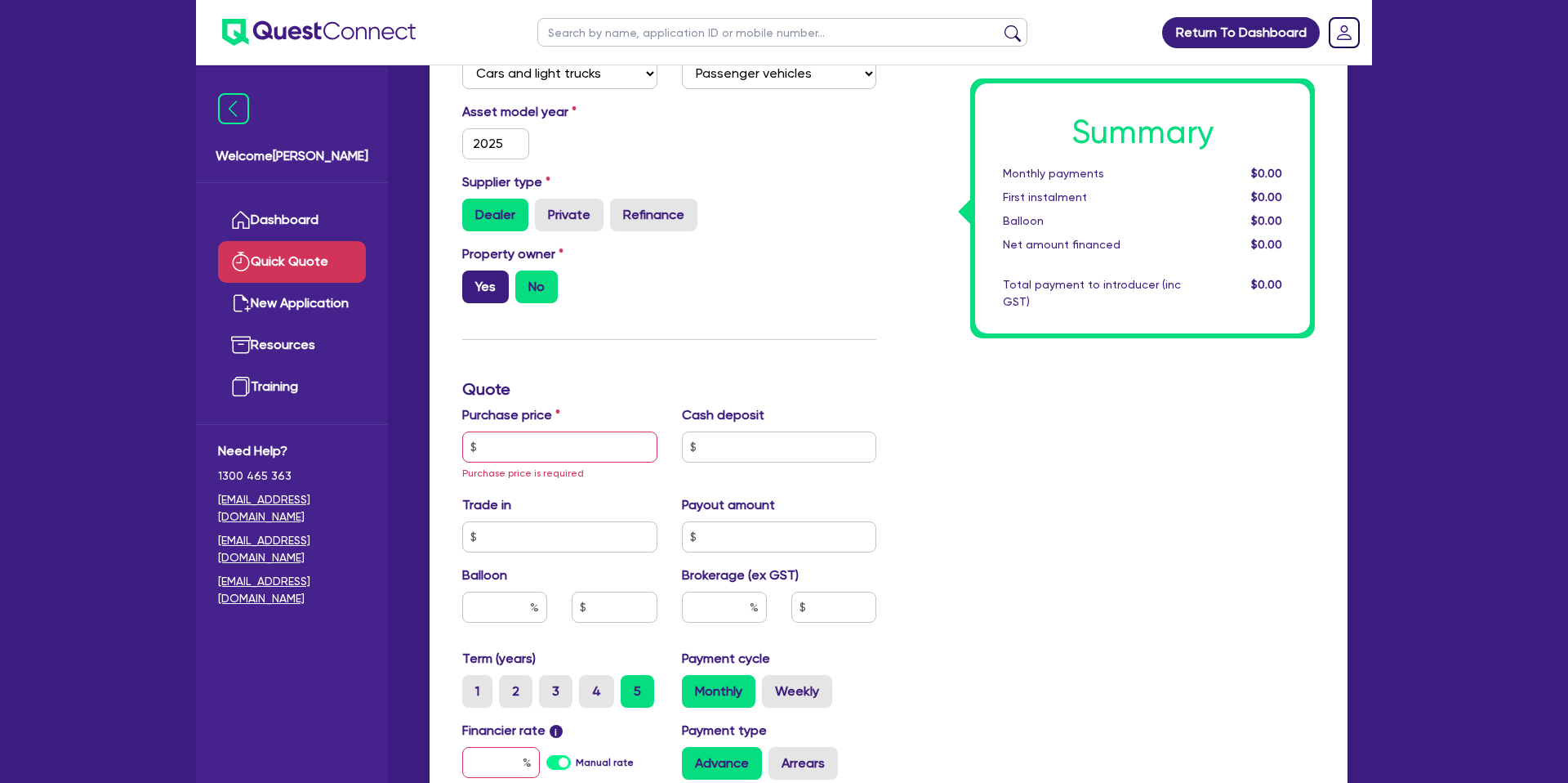
radio input "true"
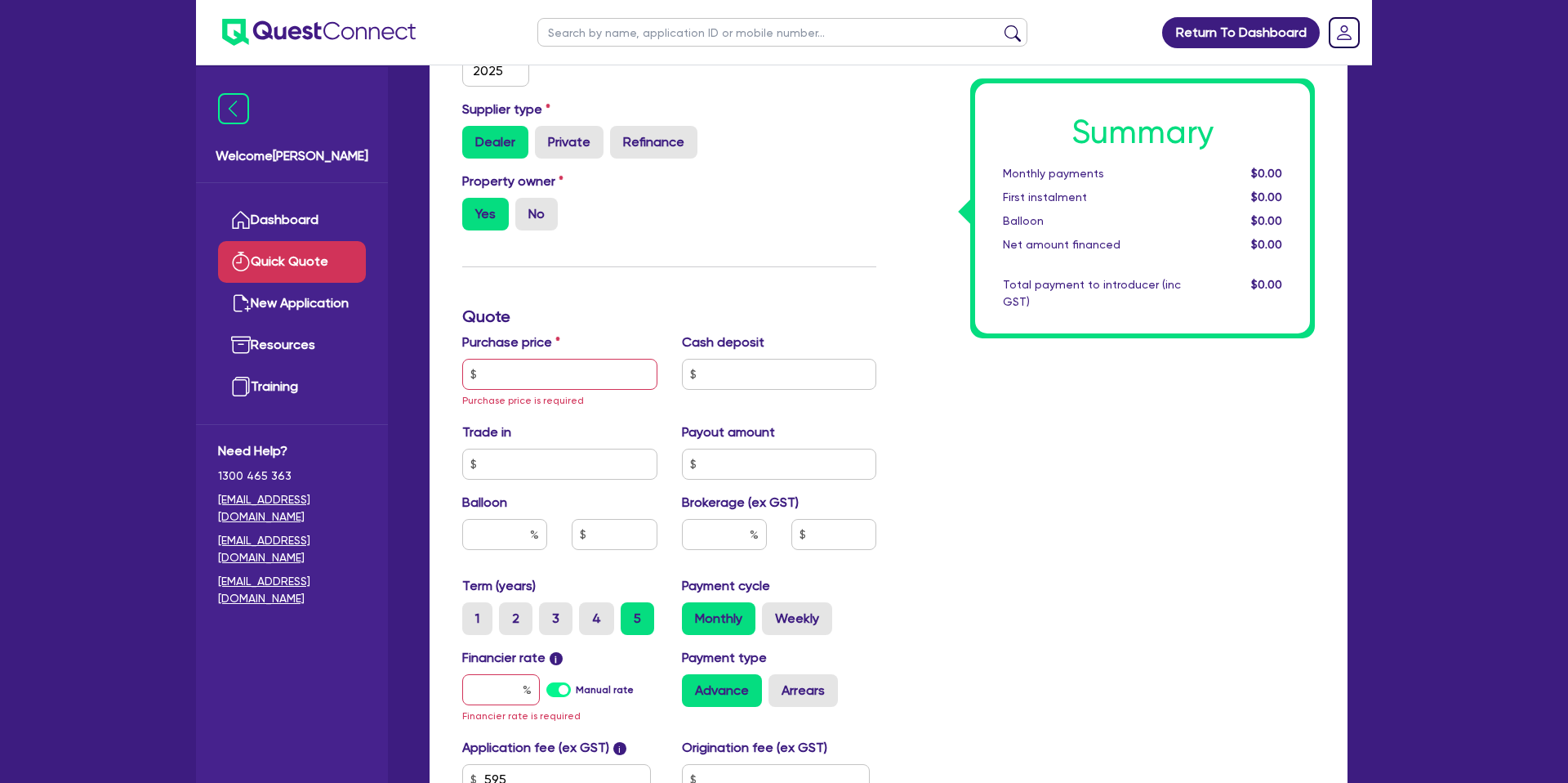
scroll to position [282, 0]
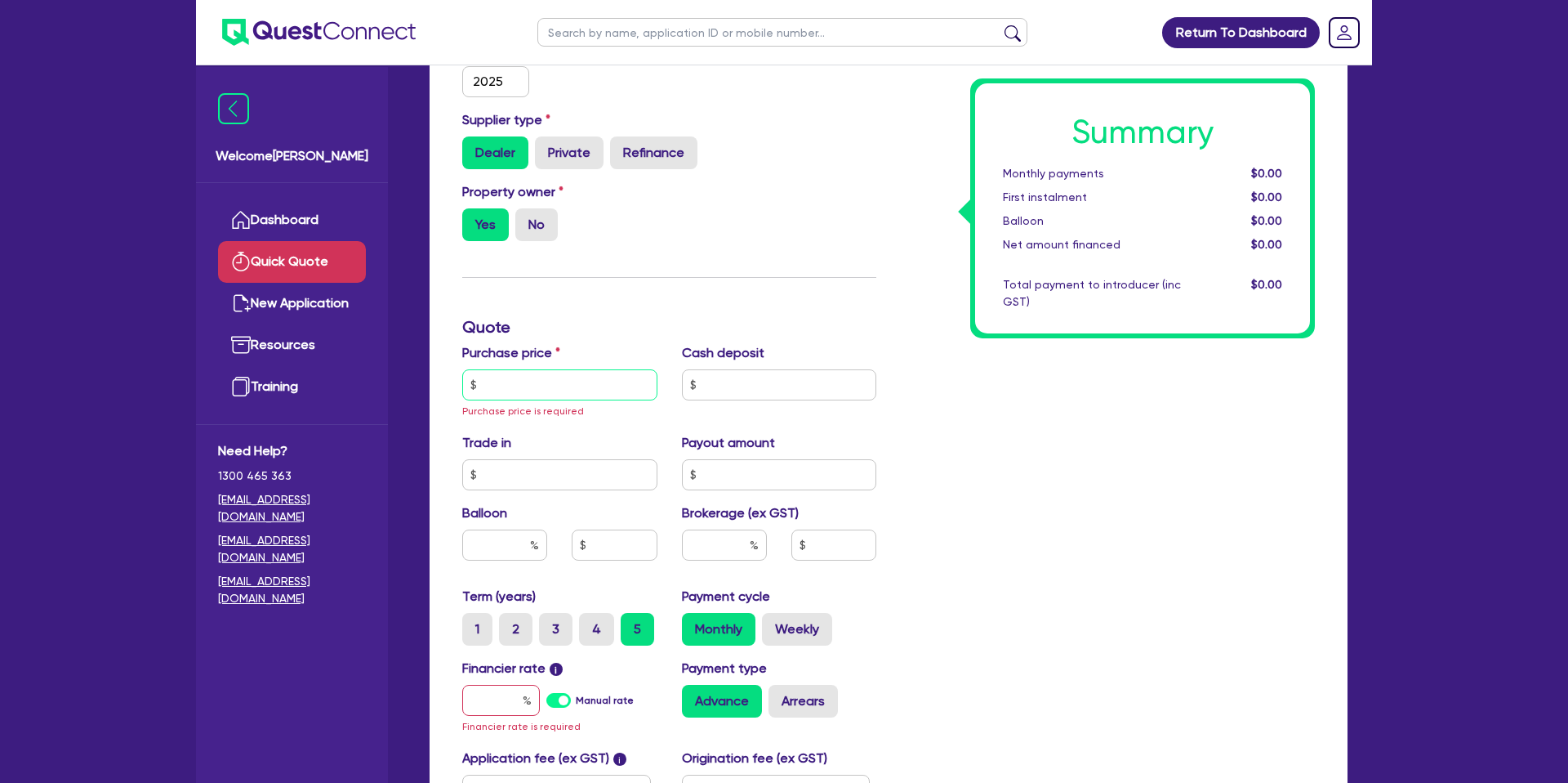
click at [565, 382] on input "text" at bounding box center [560, 385] width 195 height 31
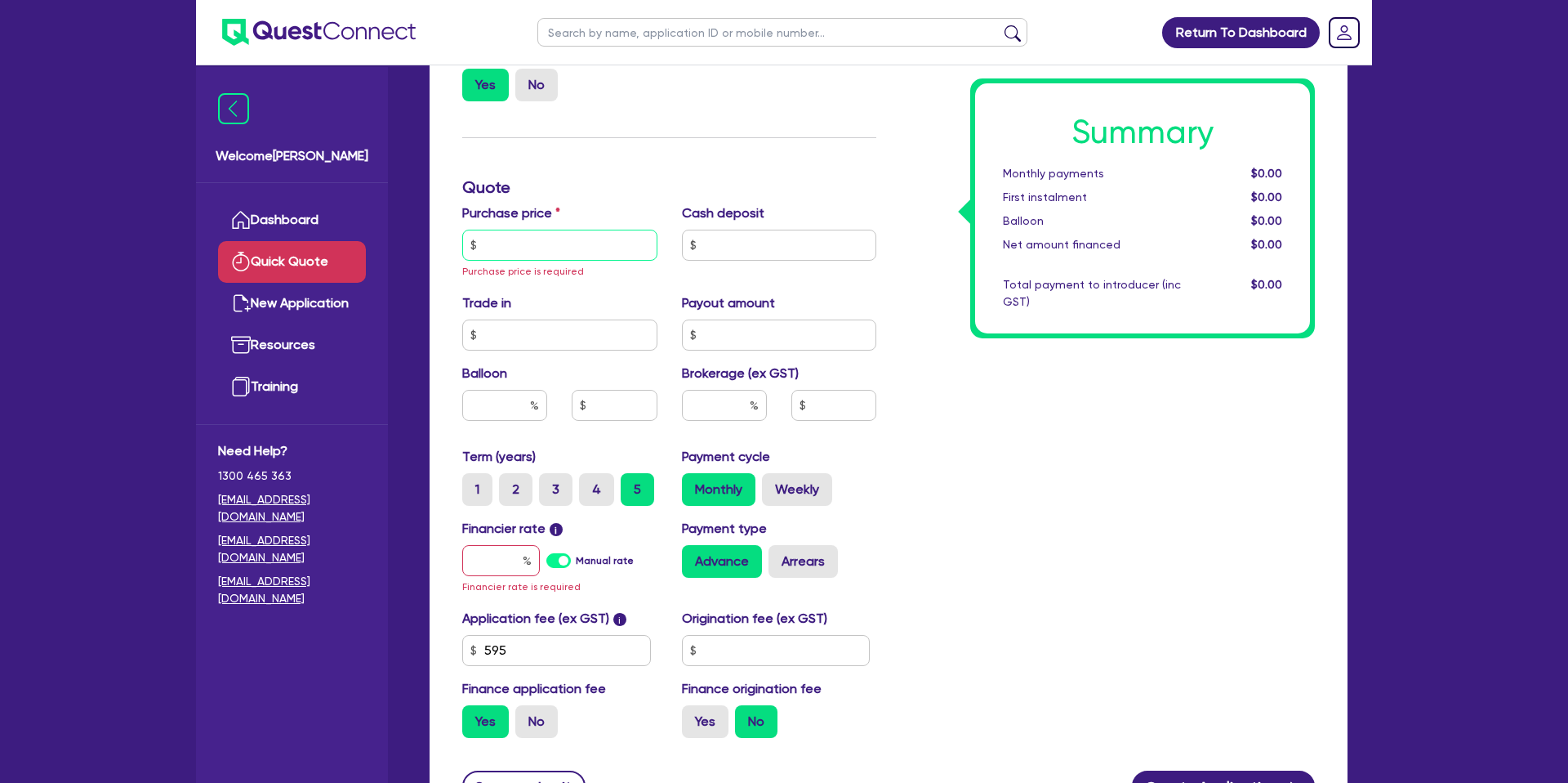
scroll to position [423, 0]
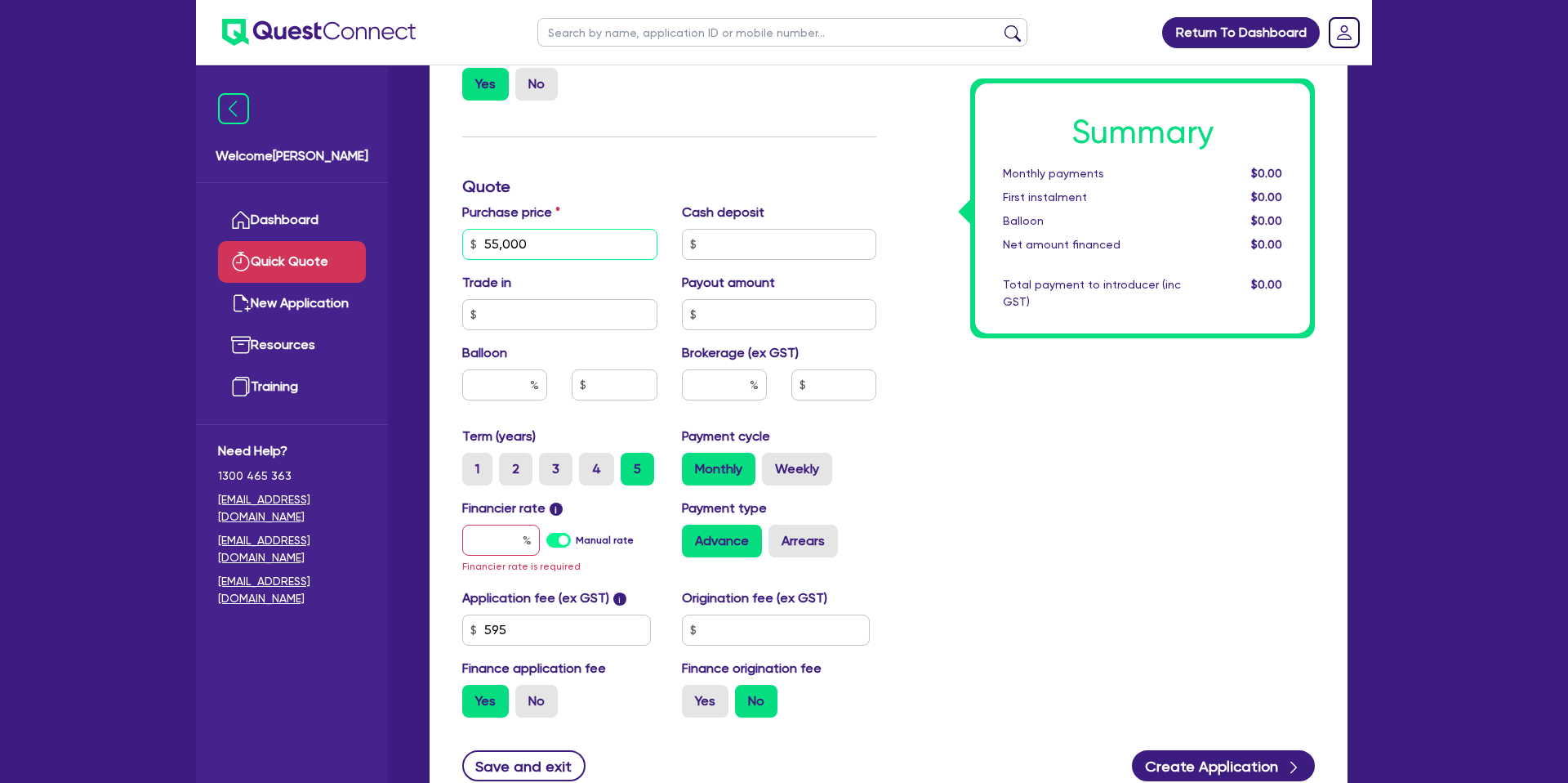
type input "55,000"
drag, startPoint x: 738, startPoint y: 238, endPoint x: 865, endPoint y: 296, distance: 139.6
click at [737, 238] on input "text" at bounding box center [780, 244] width 195 height 31
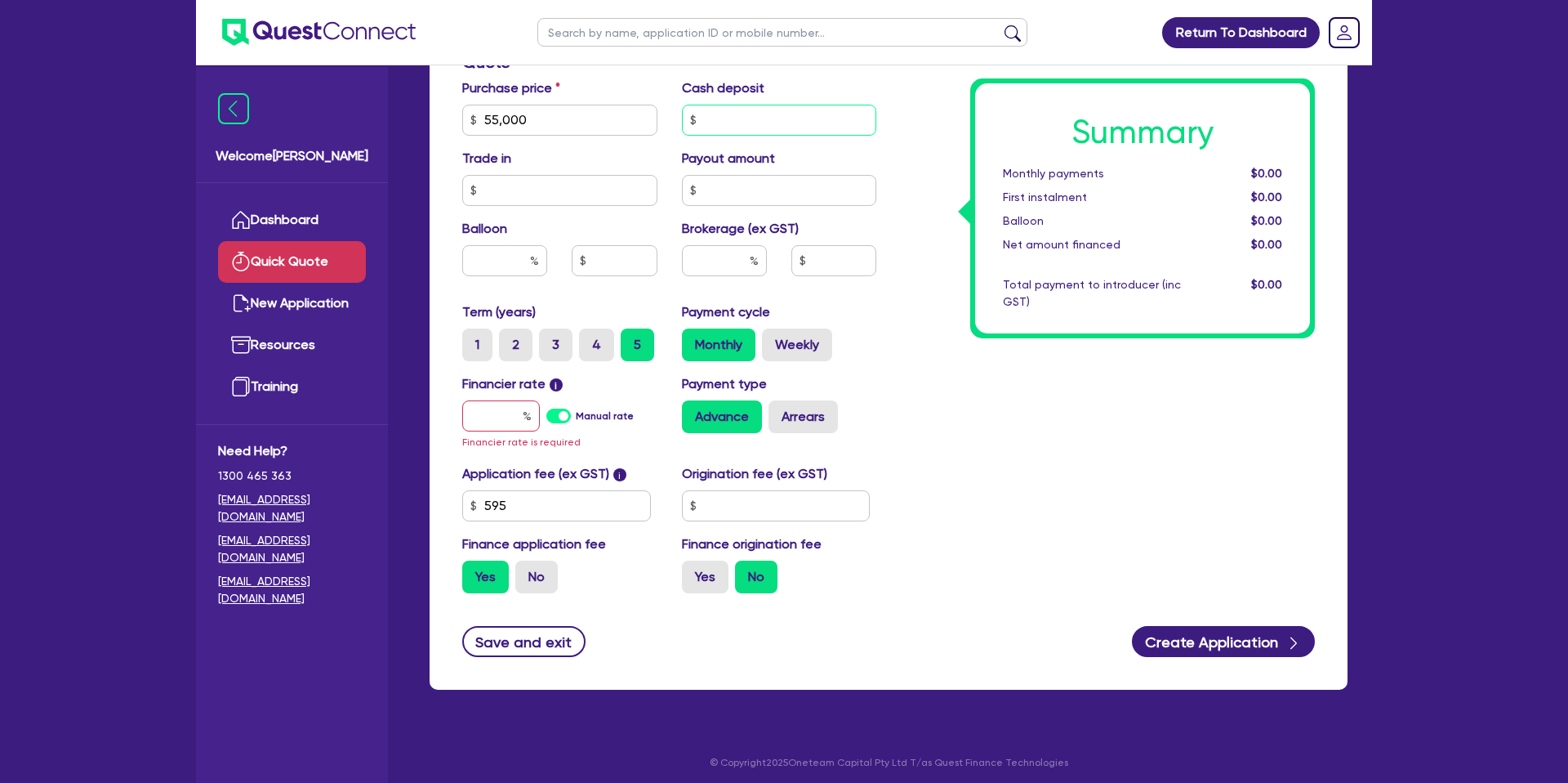
scroll to position [554, 0]
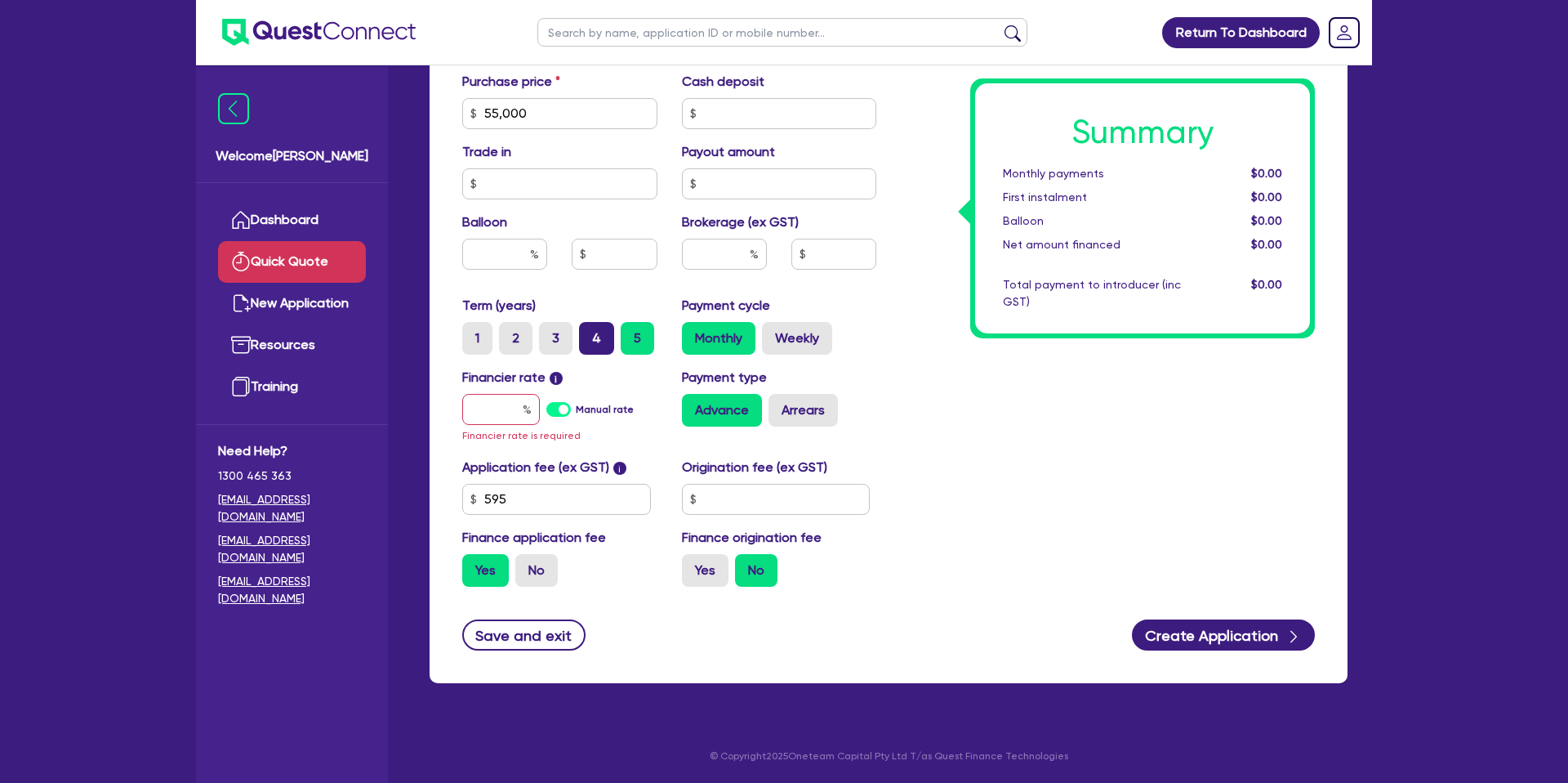
drag, startPoint x: 587, startPoint y: 339, endPoint x: 599, endPoint y: 340, distance: 12.0
click at [586, 338] on label "4" at bounding box center [596, 338] width 35 height 33
click at [586, 332] on input "4" at bounding box center [584, 326] width 11 height 11
radio input "true"
click at [628, 339] on label "5" at bounding box center [637, 338] width 33 height 33
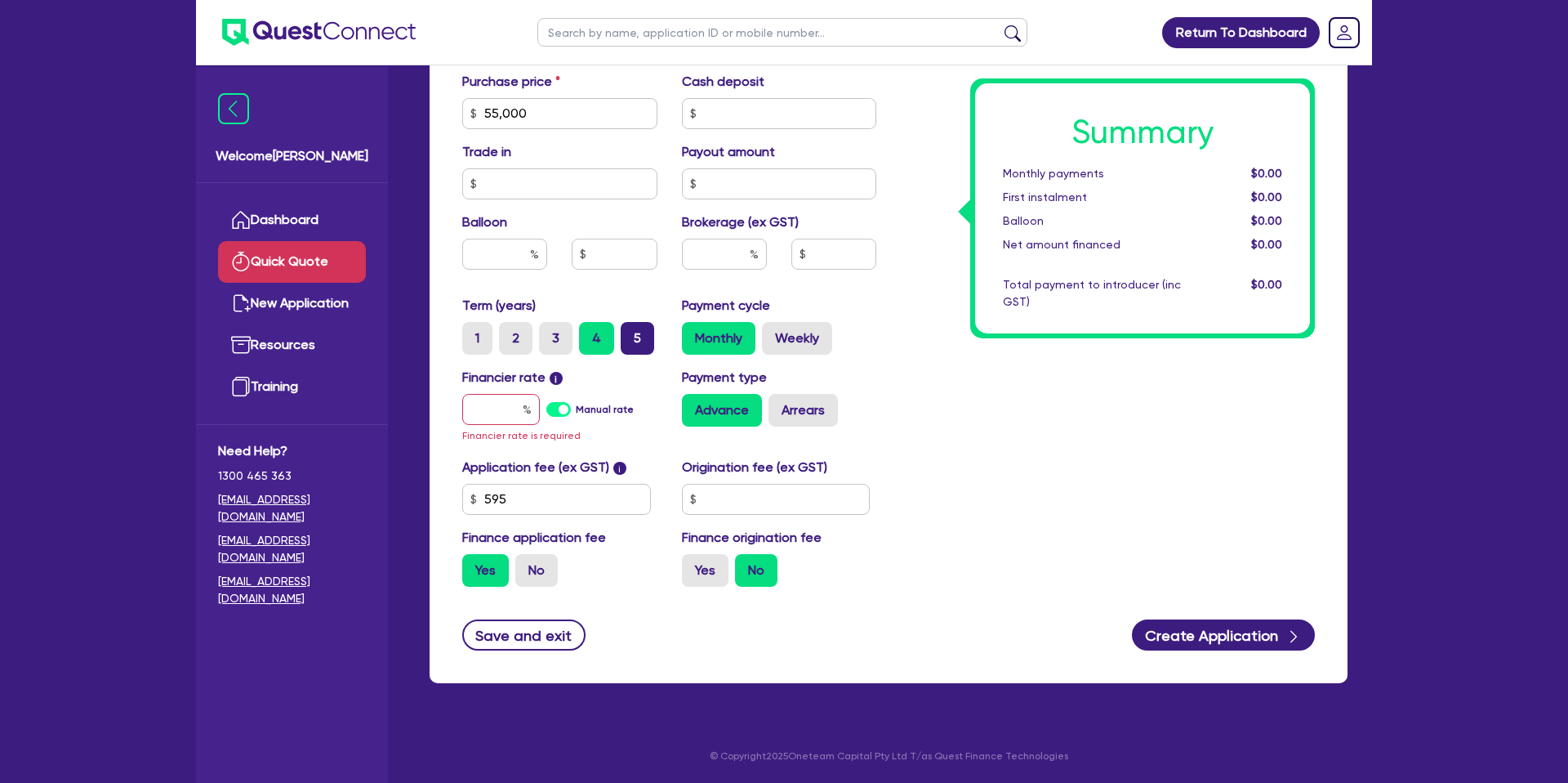
click at [628, 332] on input "5" at bounding box center [626, 326] width 11 height 11
radio input "true"
click at [494, 249] on input "text" at bounding box center [504, 254] width 85 height 31
click at [503, 388] on div "Financier rate i Manual rate Financier rate is required" at bounding box center [560, 406] width 220 height 77
click at [503, 396] on input "text" at bounding box center [500, 409] width 77 height 31
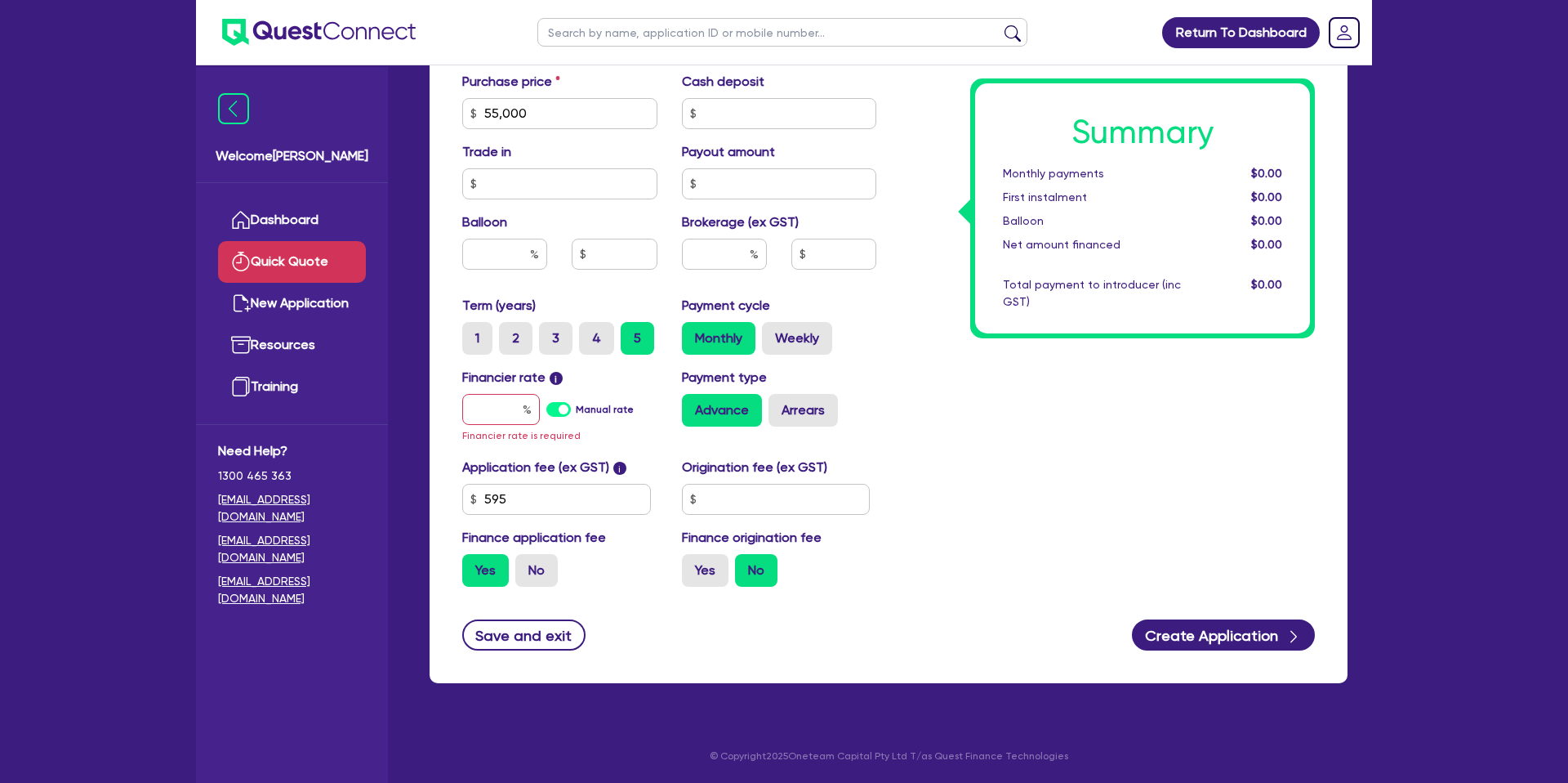
click at [543, 332] on input "3" at bounding box center [543, 326] width 11 height 11
radio input "true"
drag, startPoint x: 489, startPoint y: 409, endPoint x: 563, endPoint y: 414, distance: 74.2
click at [490, 410] on input "text" at bounding box center [500, 409] width 77 height 31
type input "7"
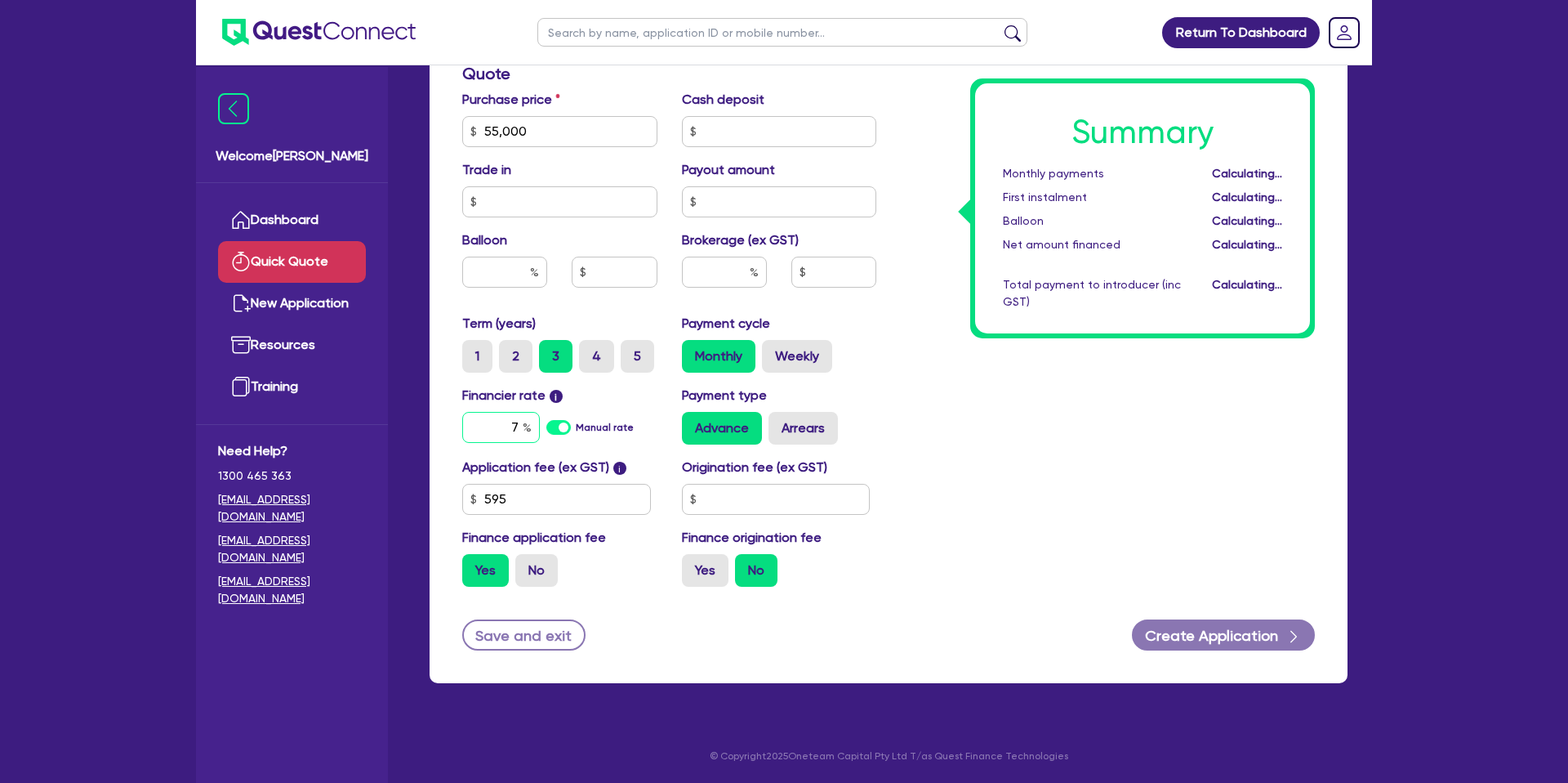
scroll to position [536, 0]
type input "6.15"
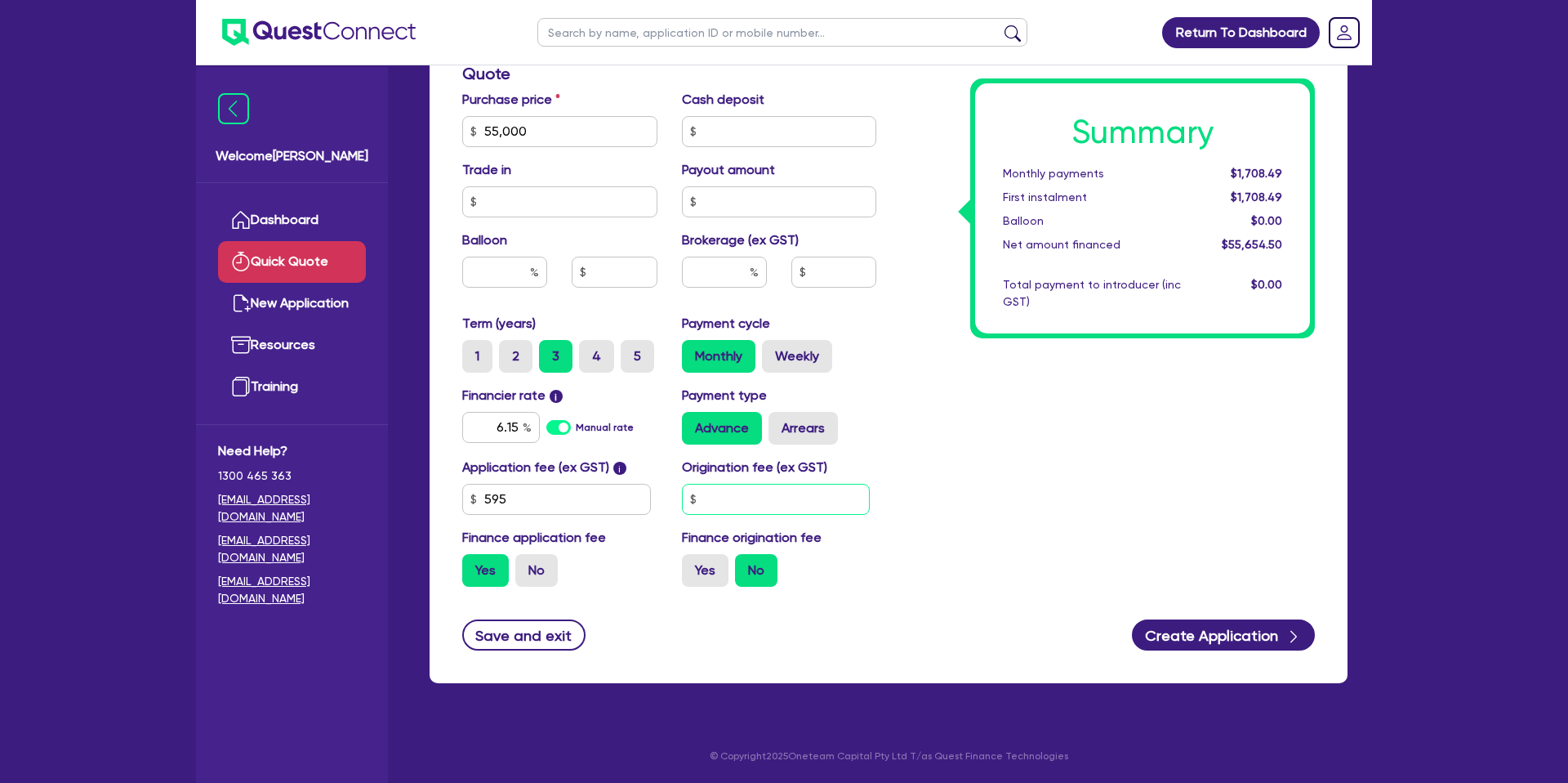
click at [715, 495] on input "text" at bounding box center [776, 499] width 188 height 31
type input "2,220"
click at [685, 572] on div "Application fee (ex GST) i 595 Origination fee (ex GST) 2,220 Finance applicati…" at bounding box center [669, 528] width 438 height 143
click at [726, 558] on label "Yes" at bounding box center [705, 570] width 47 height 33
click at [693, 558] on input "Yes" at bounding box center [687, 559] width 11 height 11
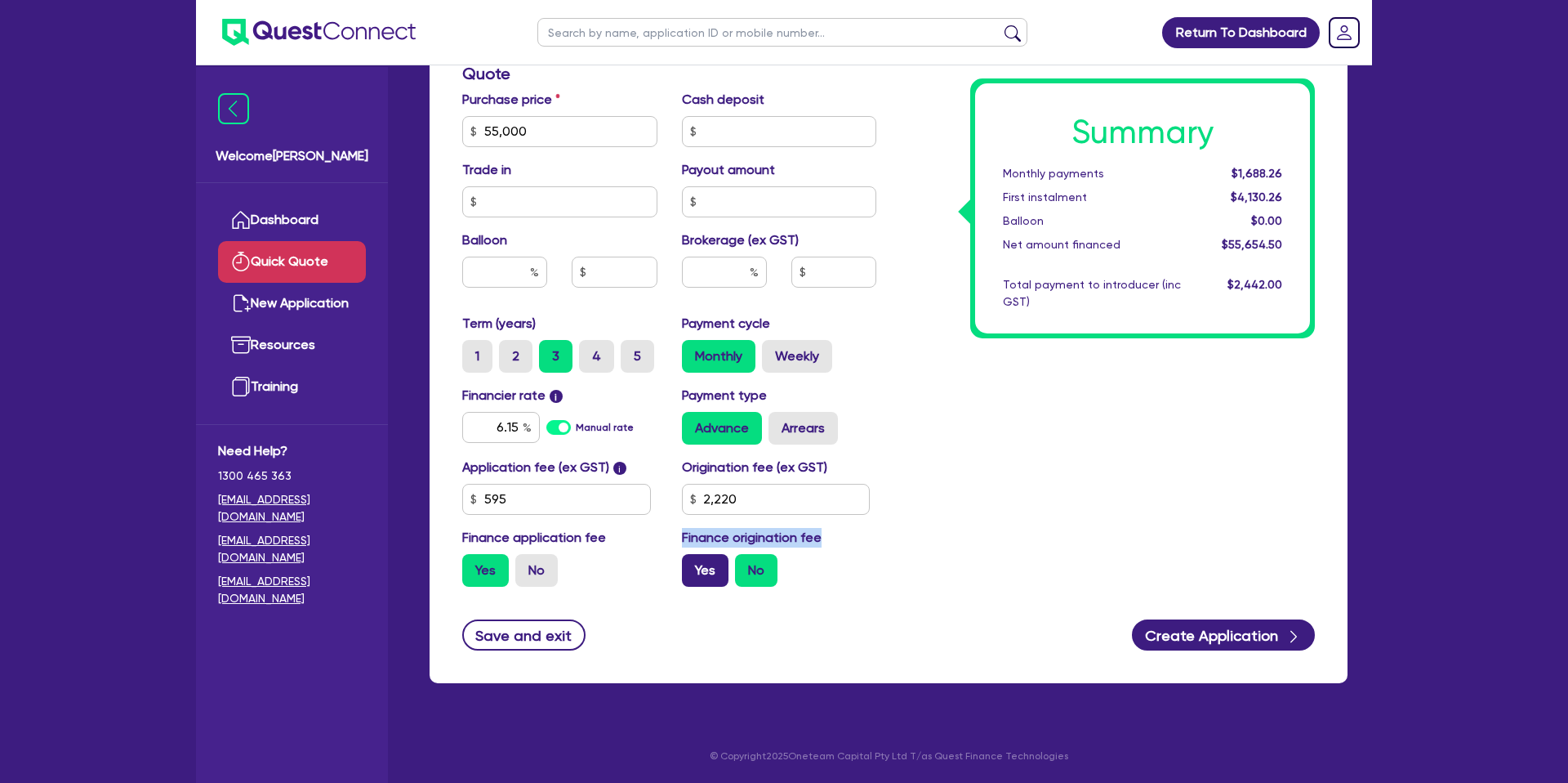
radio input "true"
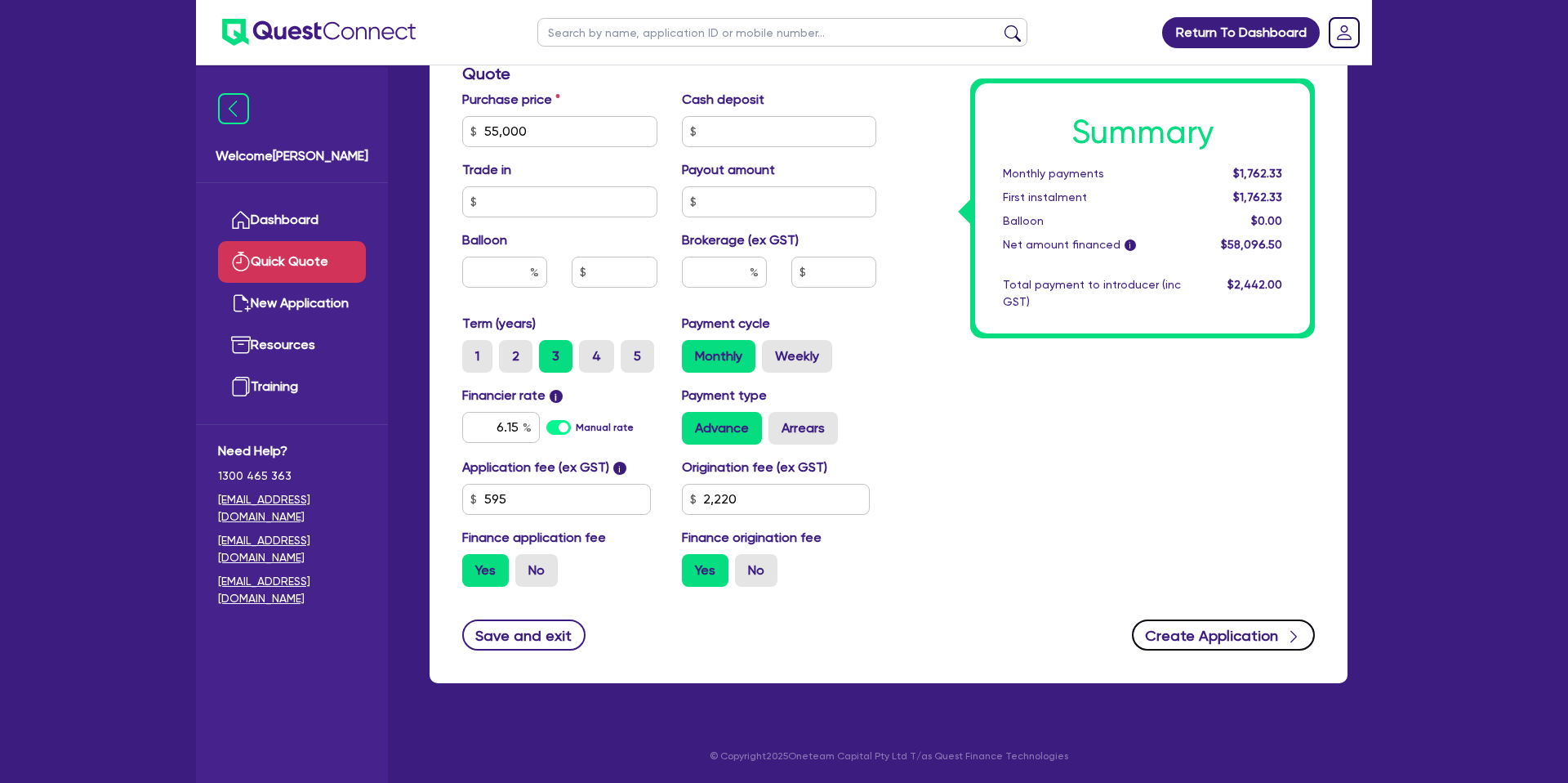
click at [1246, 627] on button "Create Application" at bounding box center [1223, 635] width 183 height 31
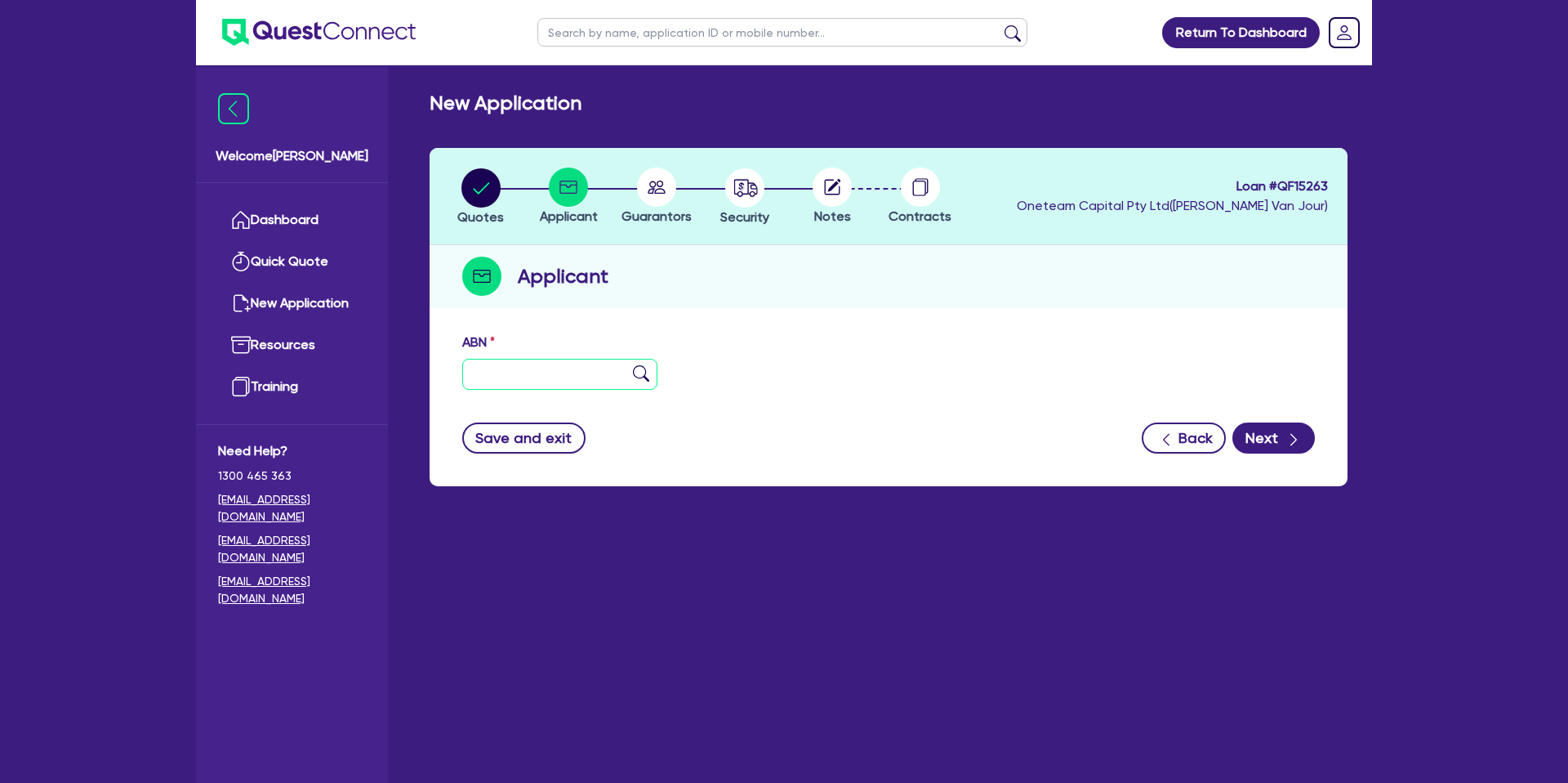
click at [573, 377] on input "text" at bounding box center [560, 374] width 195 height 31
type input "37 151 306 231"
click at [935, 287] on div "Applicant" at bounding box center [888, 277] width 917 height 63
type input "Lapa Subiaco Pty Ltd"
select select "COMPANY"
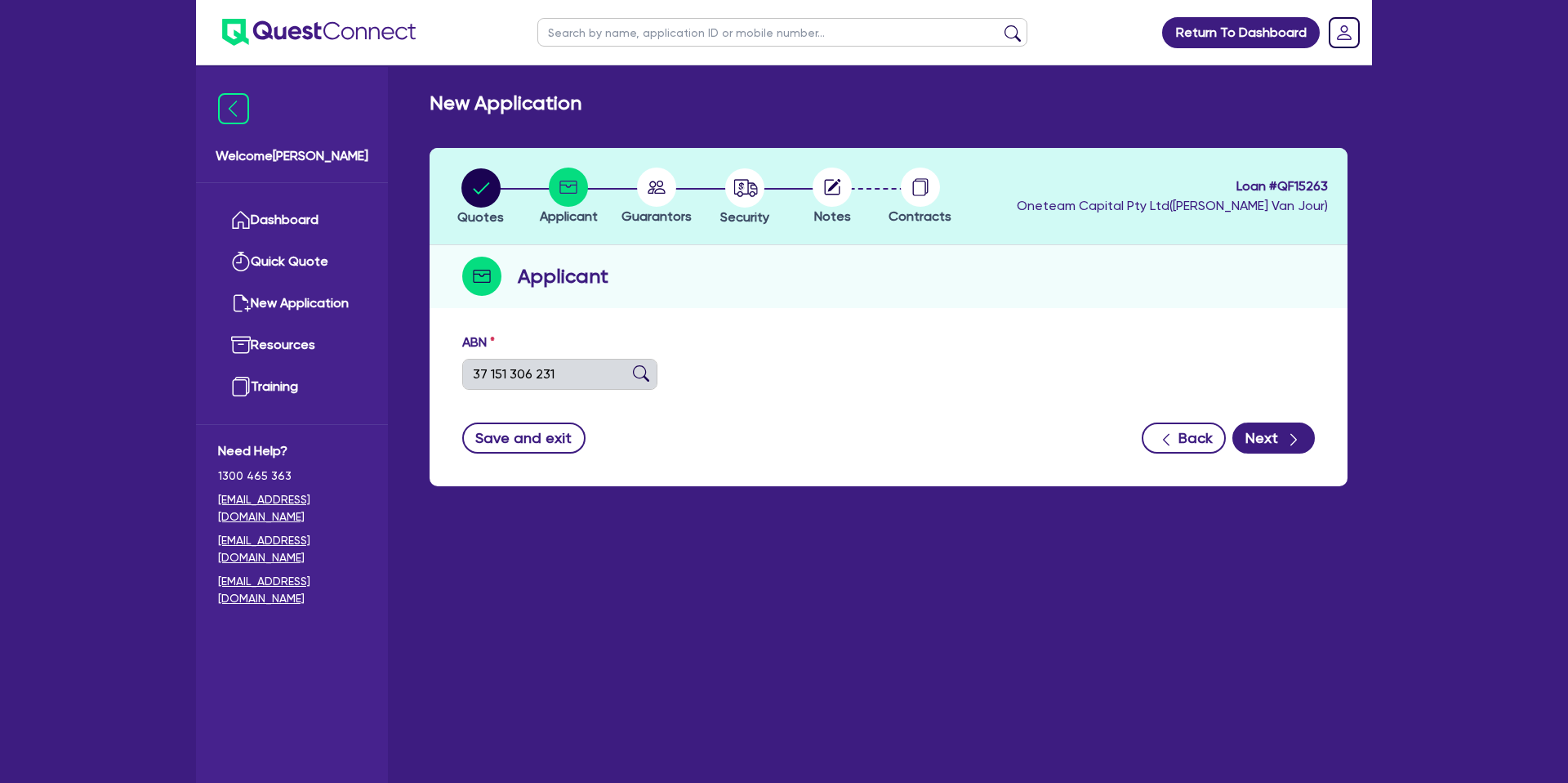
type input "[DATE]"
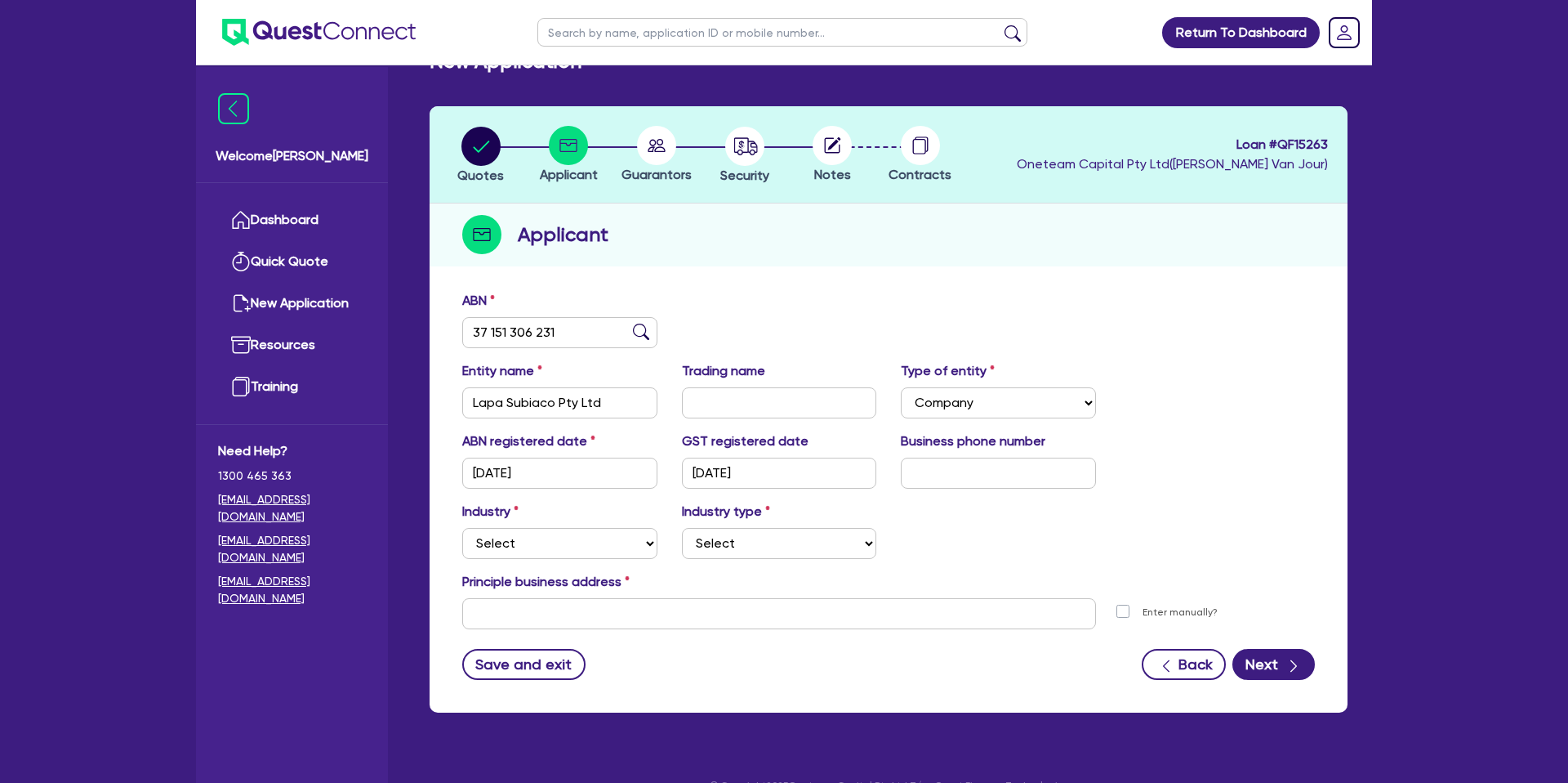
scroll to position [71, 0]
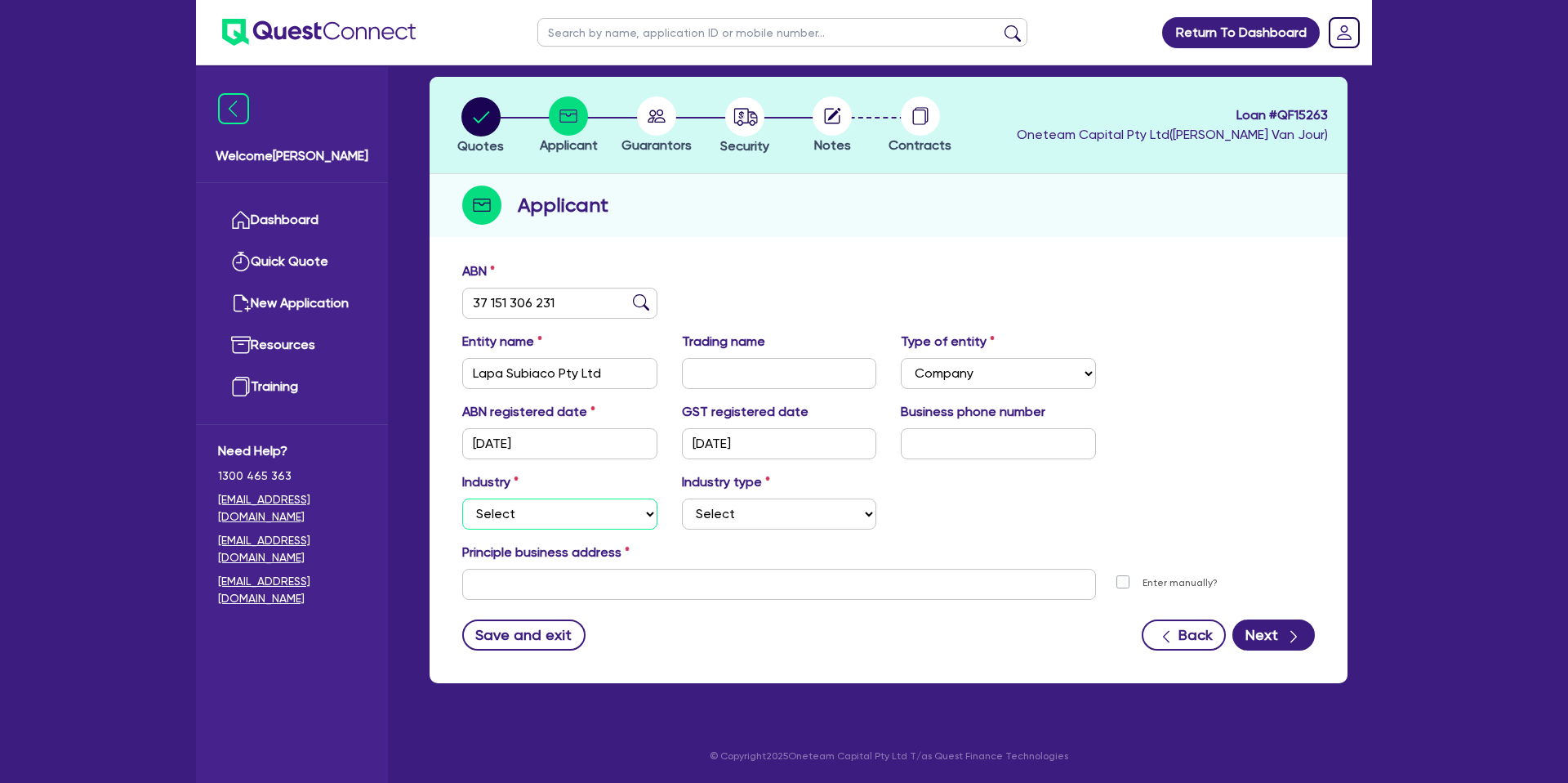
click at [505, 511] on select "Select Accomodation & Food Services Administrative & Support Services Agricultu…" at bounding box center [560, 514] width 195 height 31
select select "BUILDING_CONSTRUCTION"
click at [462, 499] on select "Select Accomodation & Food Services Administrative & Support Services Agricultu…" at bounding box center [560, 514] width 195 height 31
click at [571, 511] on select "Select Accomodation & Food Services Administrative & Support Services Agricultu…" at bounding box center [560, 514] width 195 height 31
click at [462, 499] on select "Select Accomodation & Food Services Administrative & Support Services Agricultu…" at bounding box center [560, 514] width 195 height 31
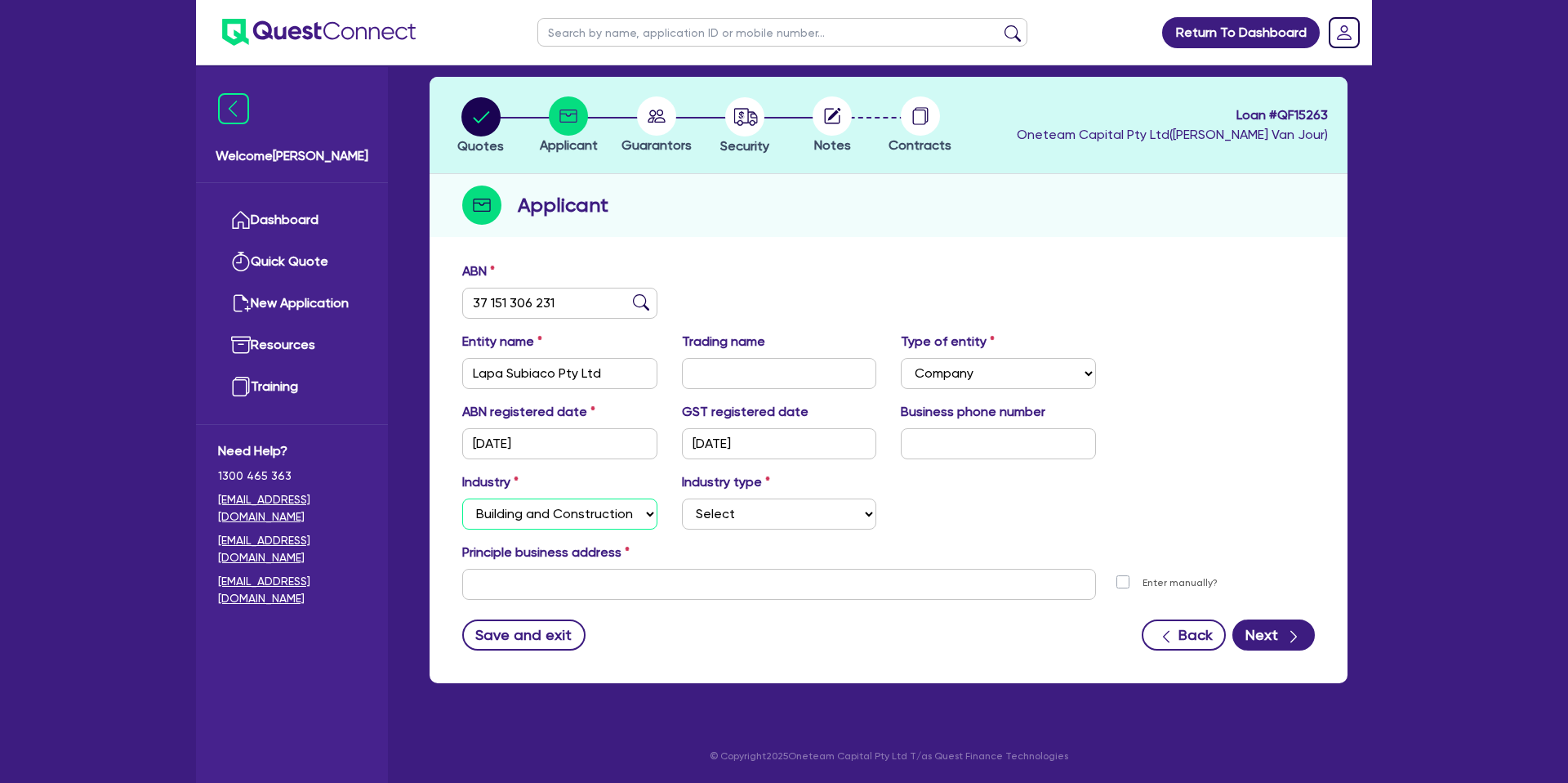
click at [558, 520] on select "Select Accomodation & Food Services Administrative & Support Services Agricultu…" at bounding box center [560, 514] width 195 height 31
click at [785, 490] on div "Industry type Select Trades People Providing Services Direct to Consumers Trade…" at bounding box center [780, 501] width 220 height 57
click at [789, 515] on select "Select Trades People Providing Services Direct to Consumers Trades People Provi…" at bounding box center [780, 514] width 195 height 31
select select "TRADES_SERVICES_CONSUMERS"
click at [682, 499] on select "Select Trades People Providing Services Direct to Consumers Trades People Provi…" at bounding box center [780, 514] width 195 height 31
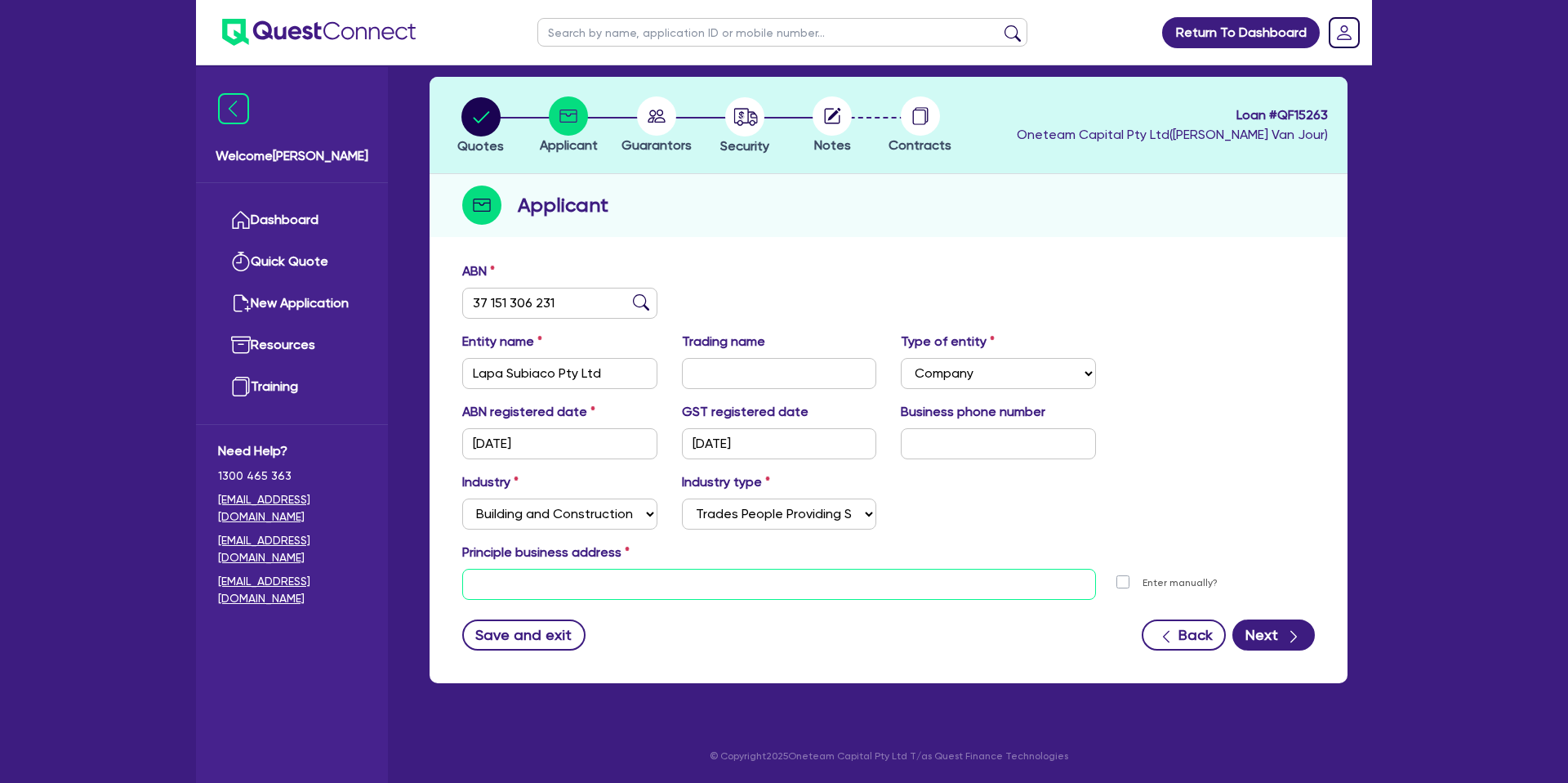
click at [603, 591] on input "text" at bounding box center [779, 584] width 633 height 31
paste input "375 Hay Street"
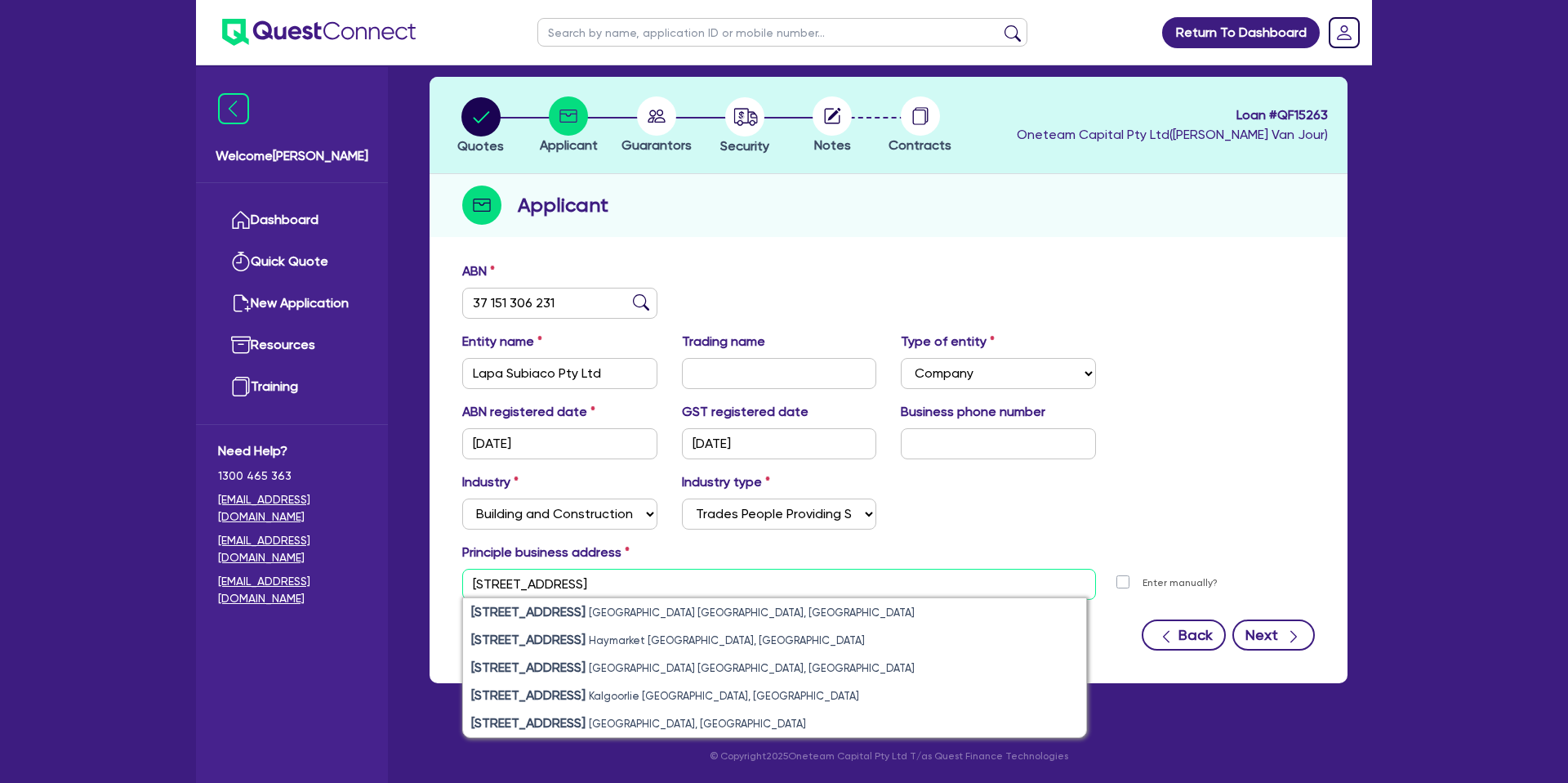
type input "375 Hay Street"
click at [1276, 641] on button "Next" at bounding box center [1273, 635] width 82 height 31
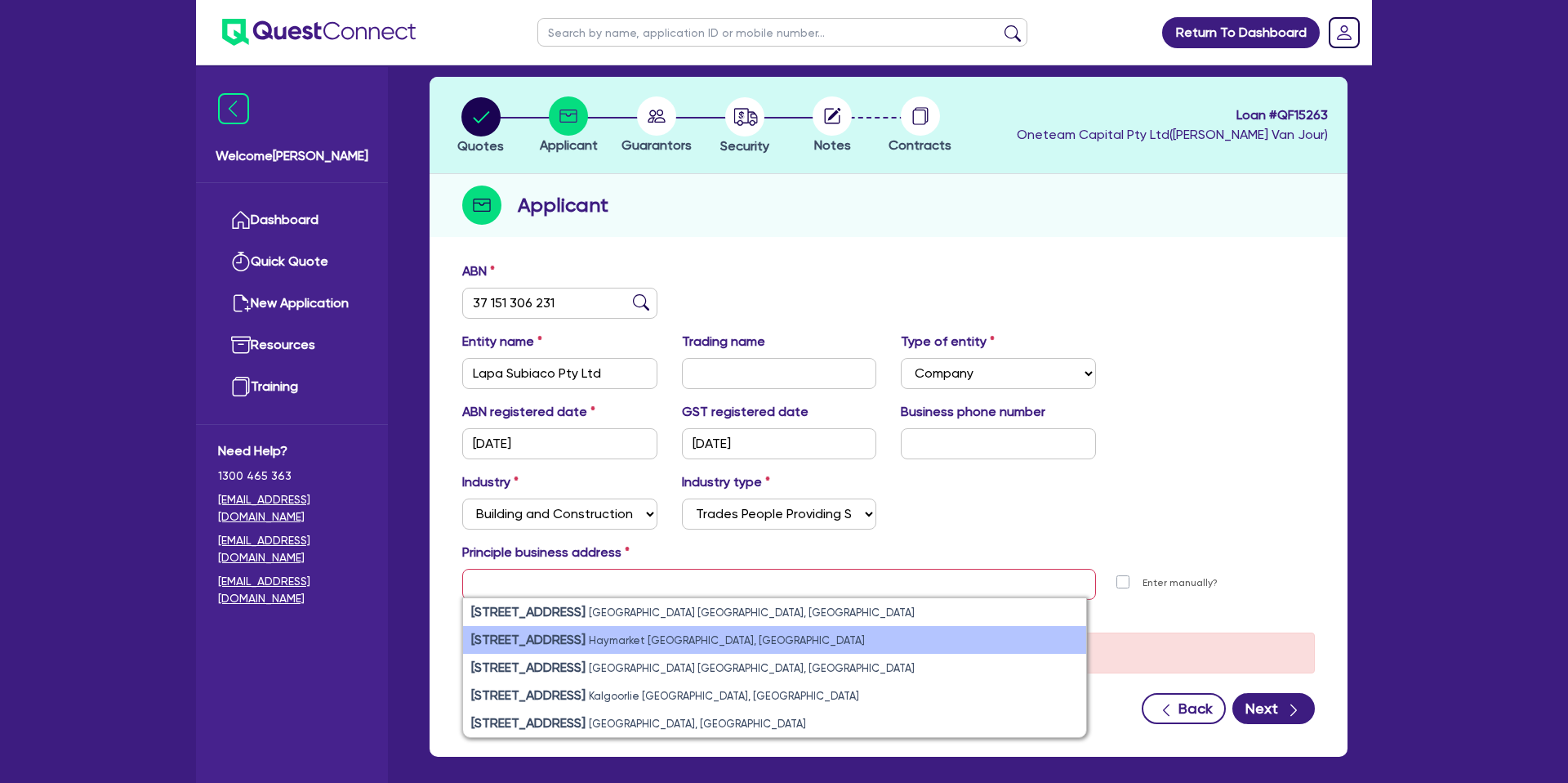
drag, startPoint x: 642, startPoint y: 614, endPoint x: 773, endPoint y: 637, distance: 133.0
click at [643, 614] on small "Perth WA, Australia" at bounding box center [751, 612] width 326 height 12
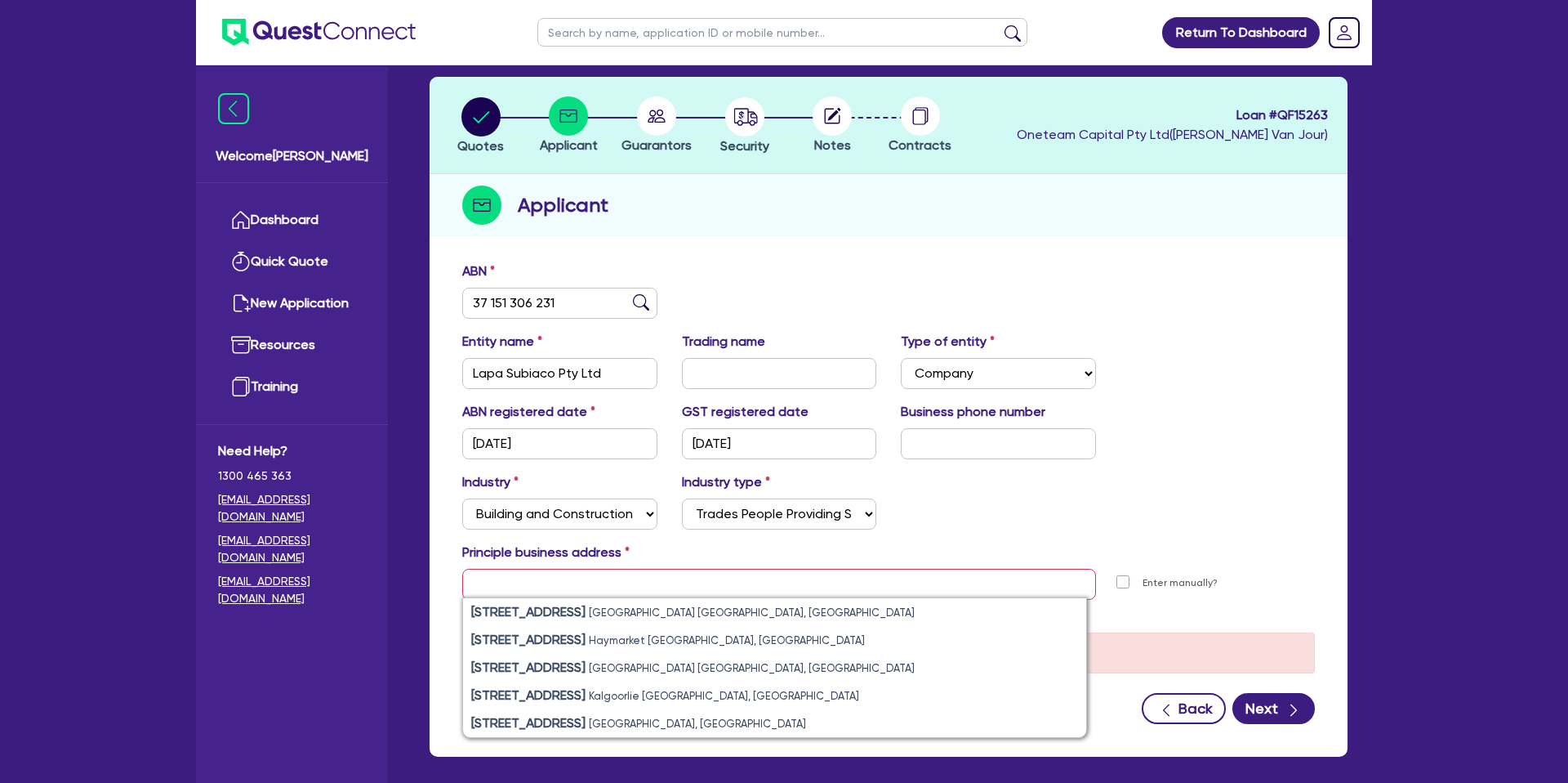
type input "[STREET_ADDRESS]"
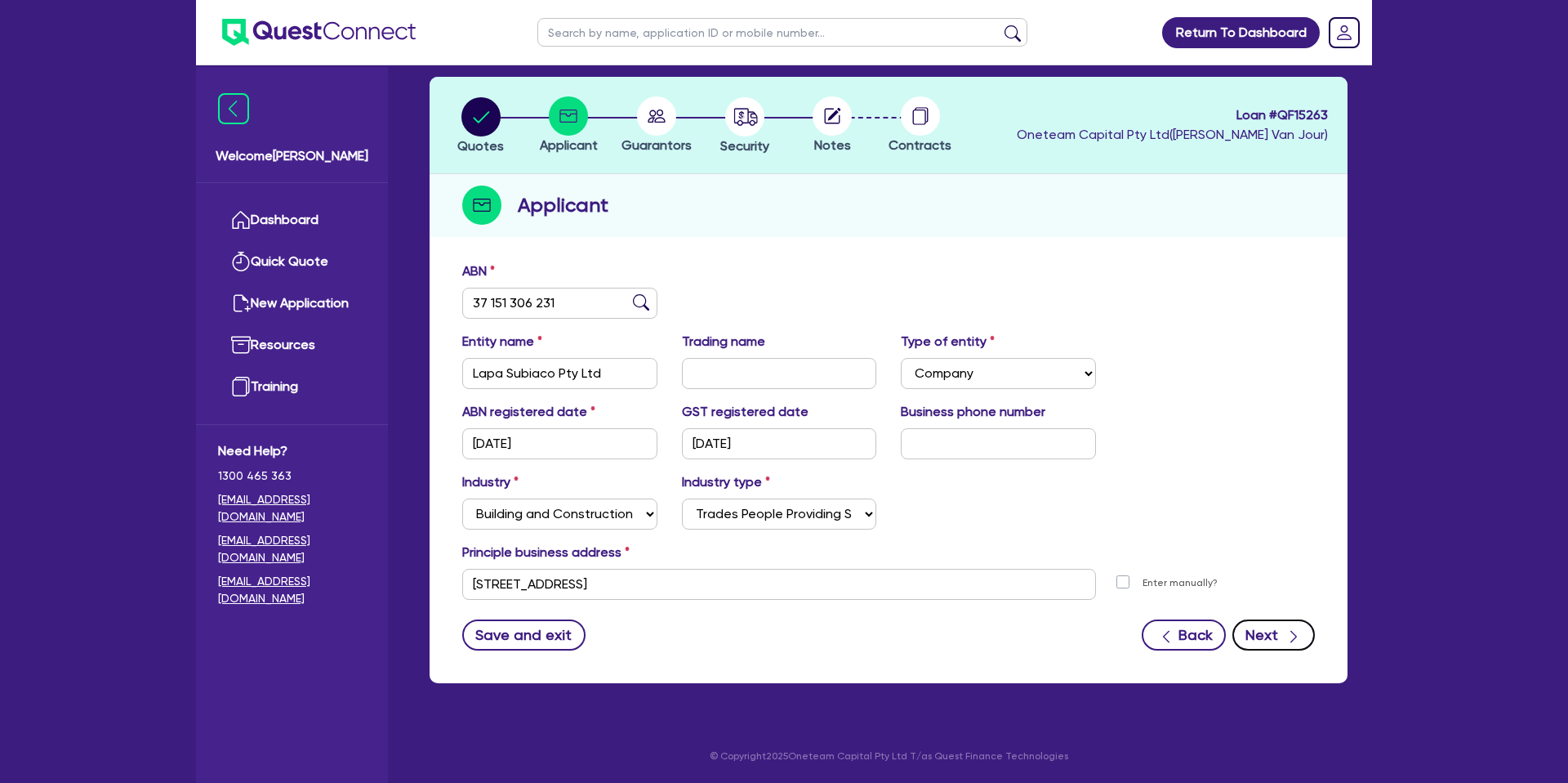
click at [1289, 637] on icon "button" at bounding box center [1293, 636] width 16 height 16
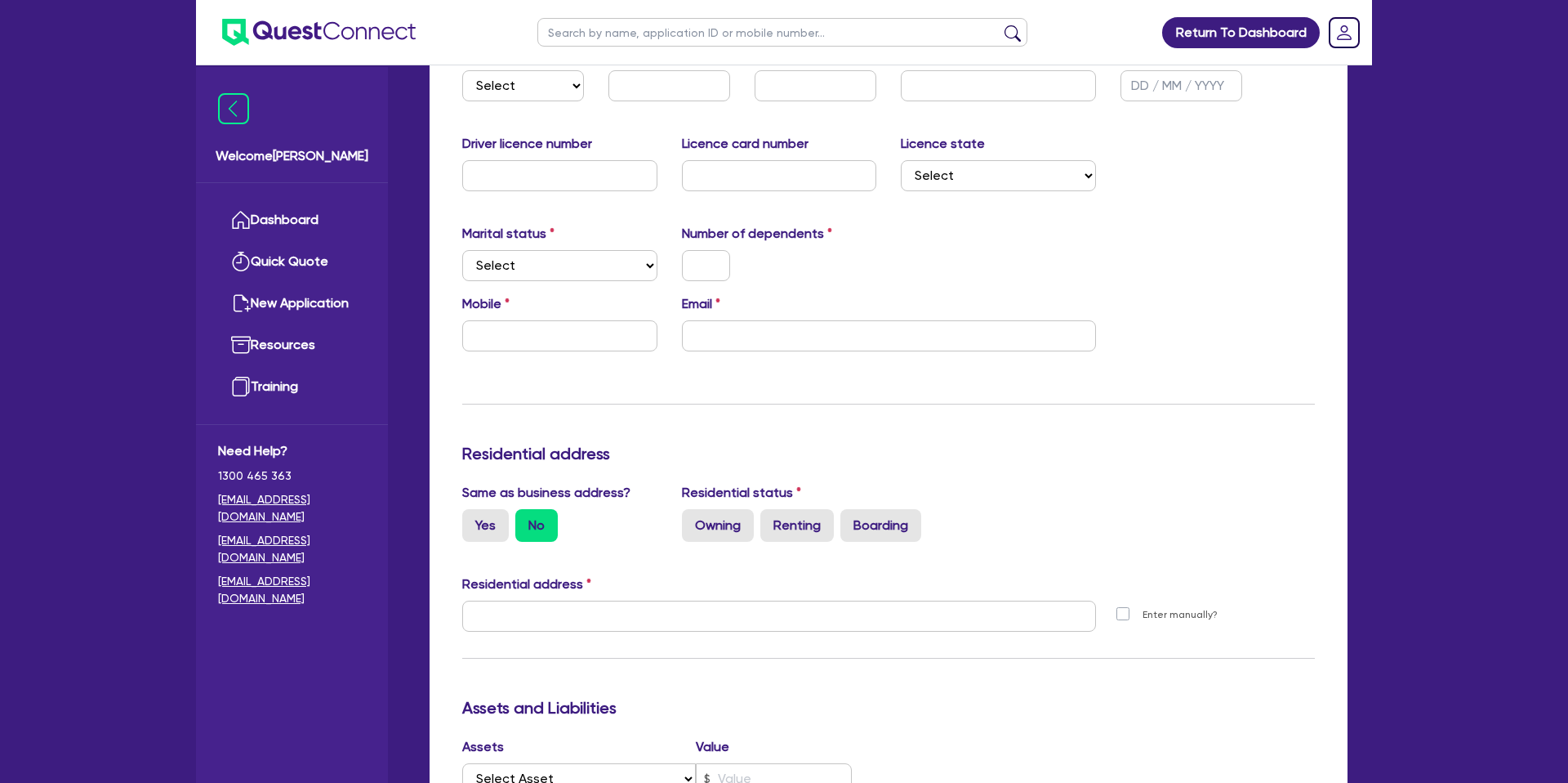
click at [617, 616] on div "Residential address Unit number Street number Street name Suburb State Select N…" at bounding box center [888, 609] width 877 height 70
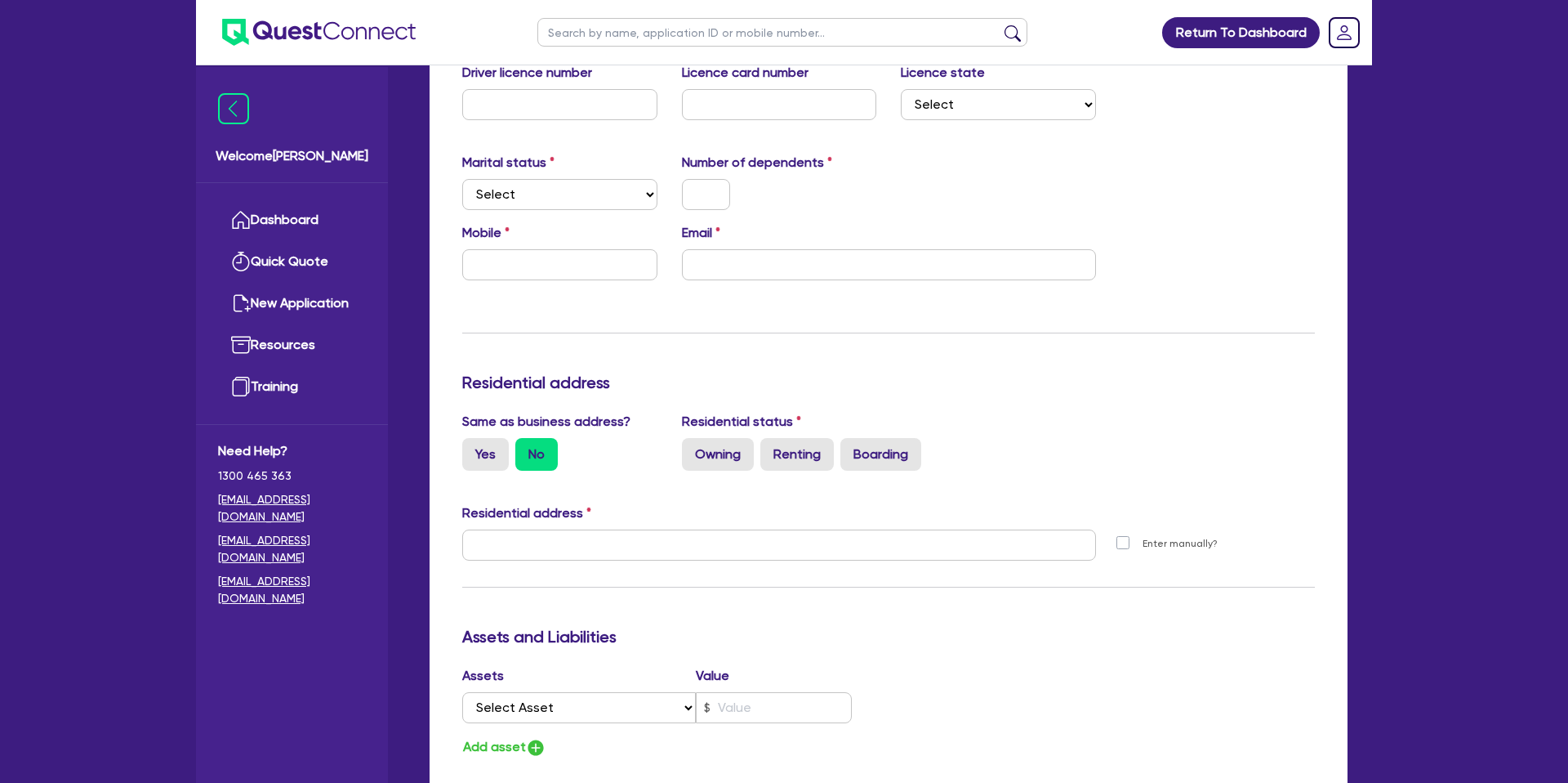
scroll to position [414, 0]
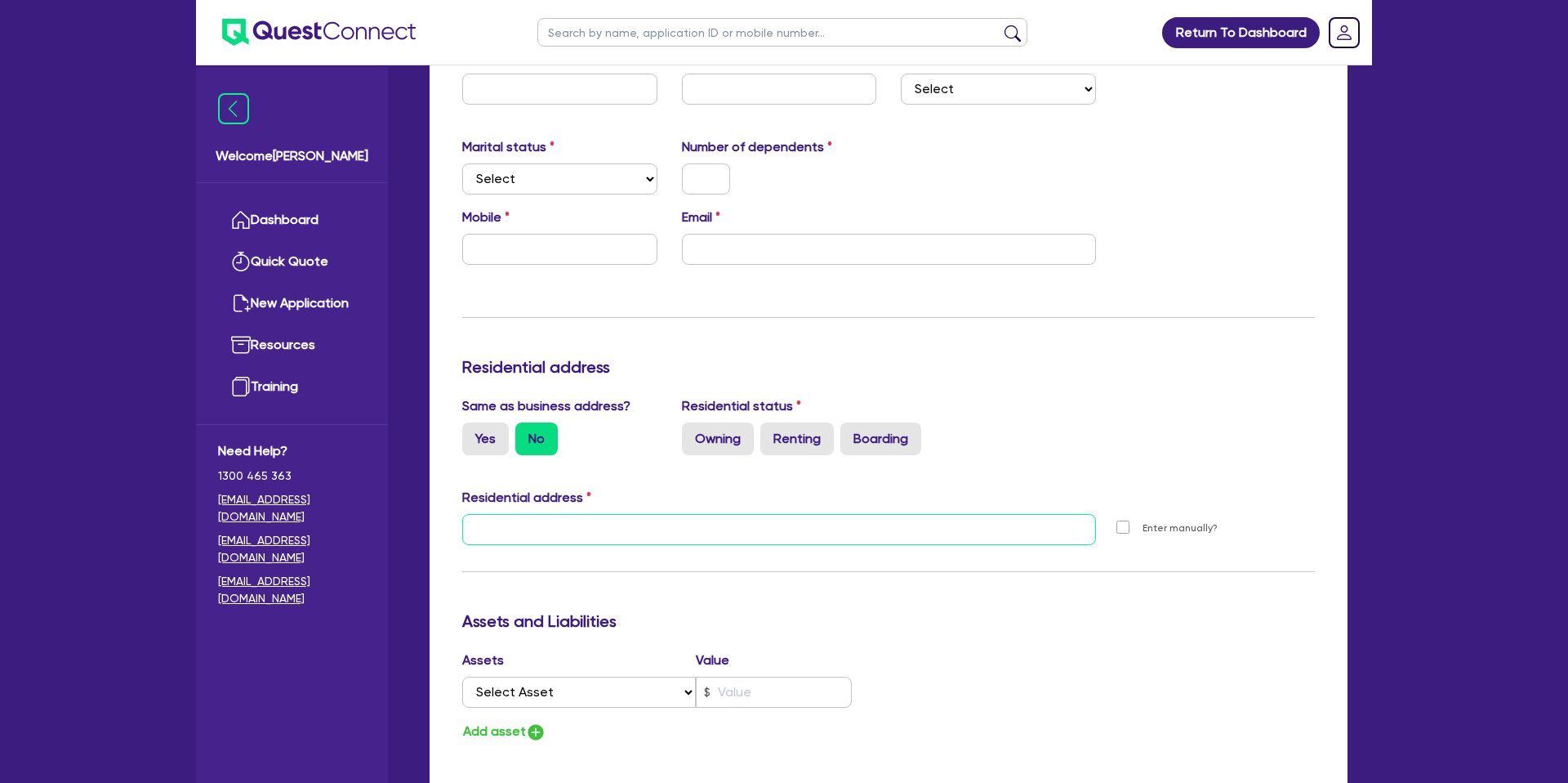
click at [583, 526] on input "text" at bounding box center [779, 529] width 633 height 31
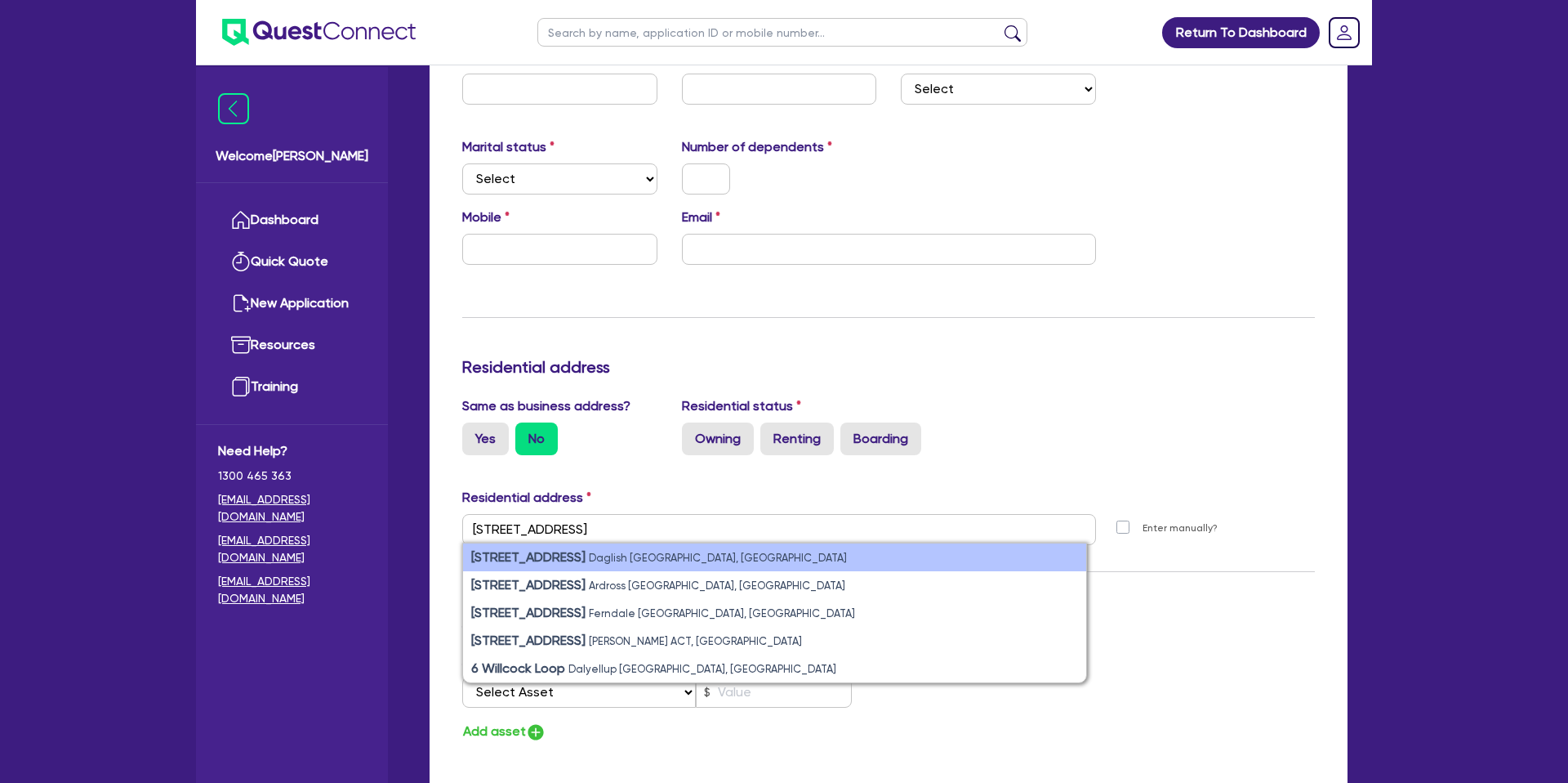
drag, startPoint x: 687, startPoint y: 561, endPoint x: 702, endPoint y: 548, distance: 19.8
click at [702, 548] on li "6 Willcock Ave Daglish WA, Australia" at bounding box center [774, 557] width 623 height 28
type input "[STREET_ADDRESS]"
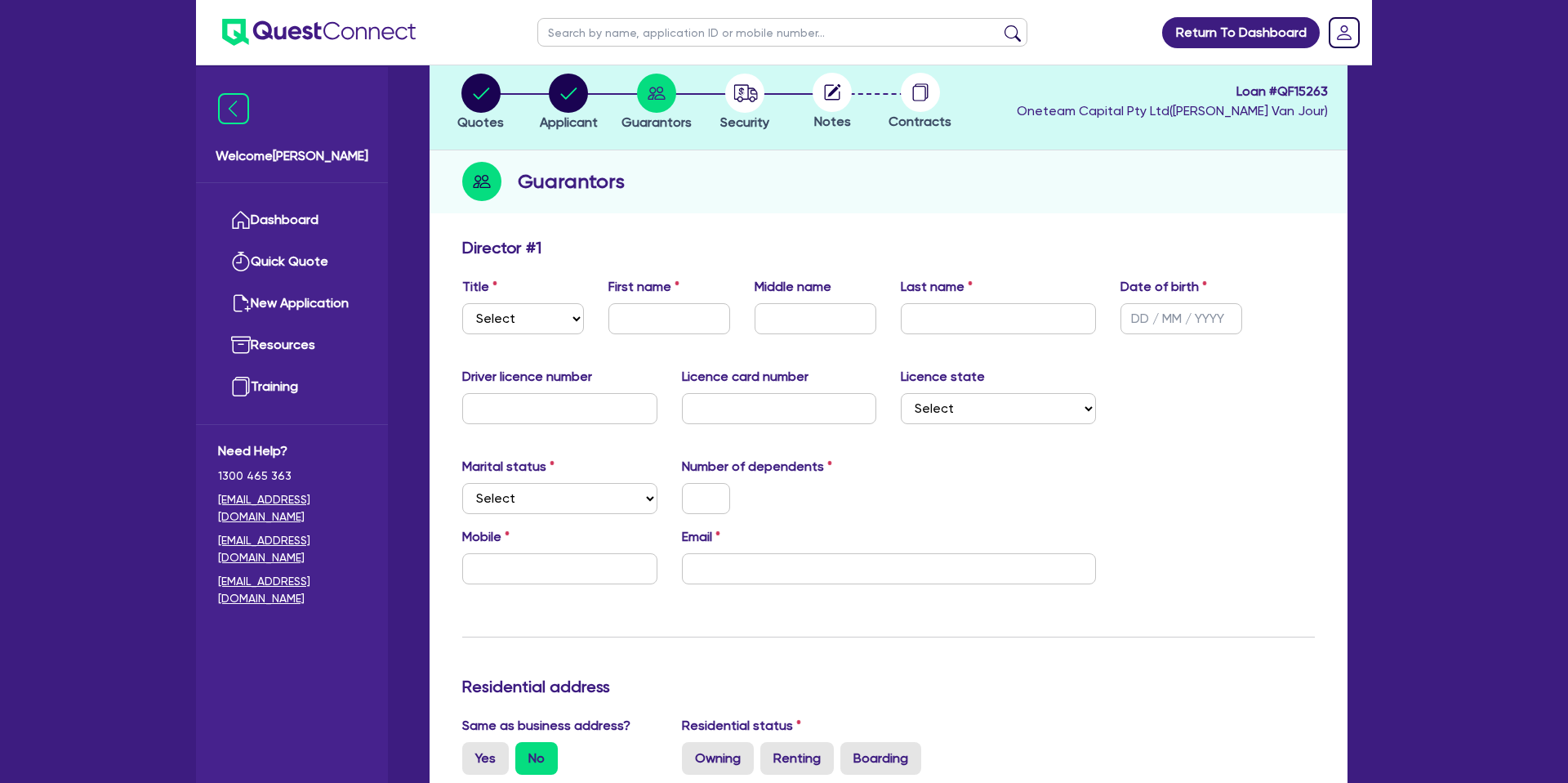
scroll to position [0, 0]
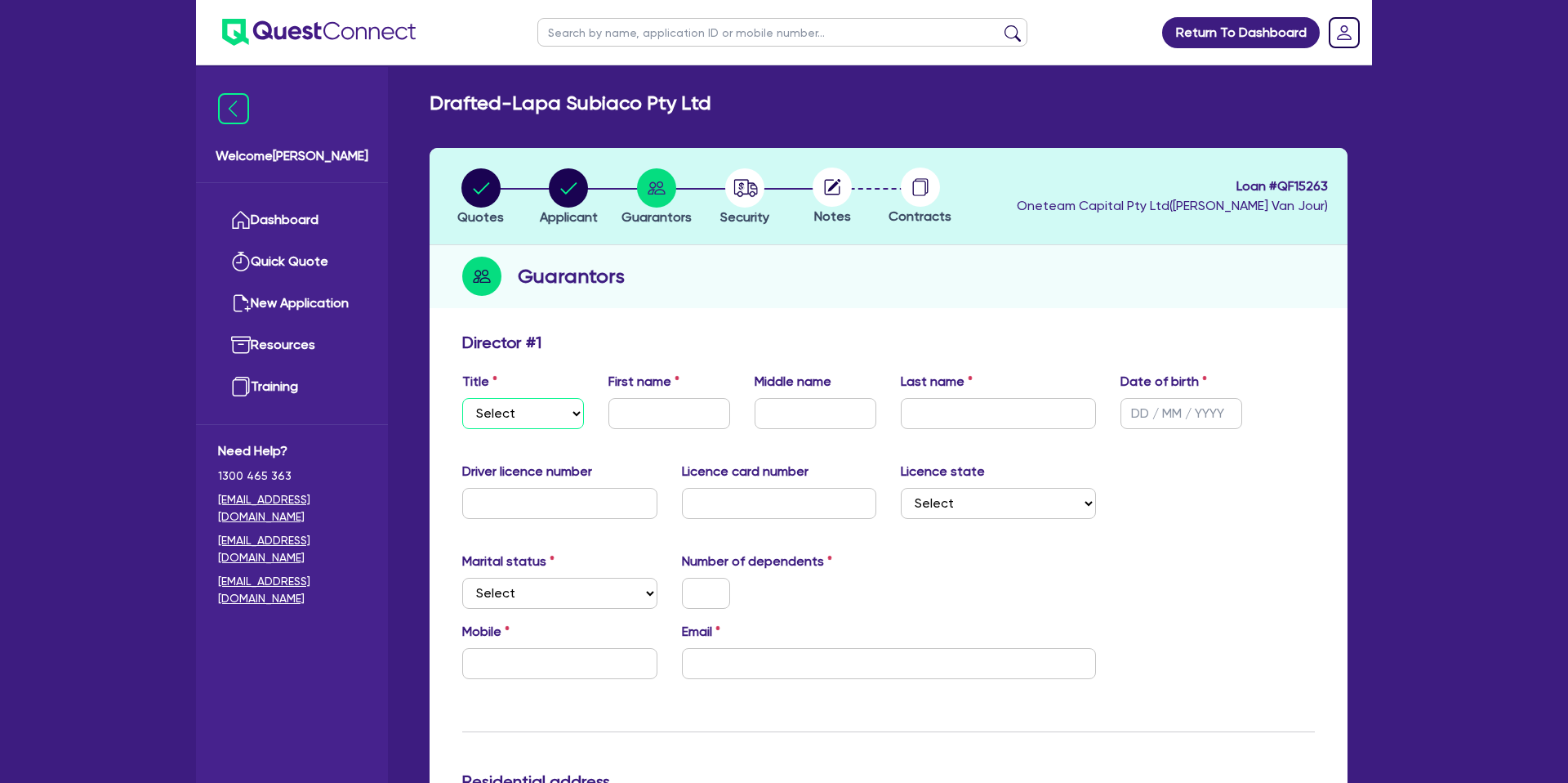
click at [521, 406] on select "Select Mr Mrs Ms Miss Dr" at bounding box center [522, 414] width 121 height 31
click at [462, 398] on select "Select Mr Mrs Ms Miss Dr" at bounding box center [522, 414] width 121 height 31
select select "MRS"
click at [663, 413] on input "text" at bounding box center [669, 414] width 121 height 31
type input "Mark"
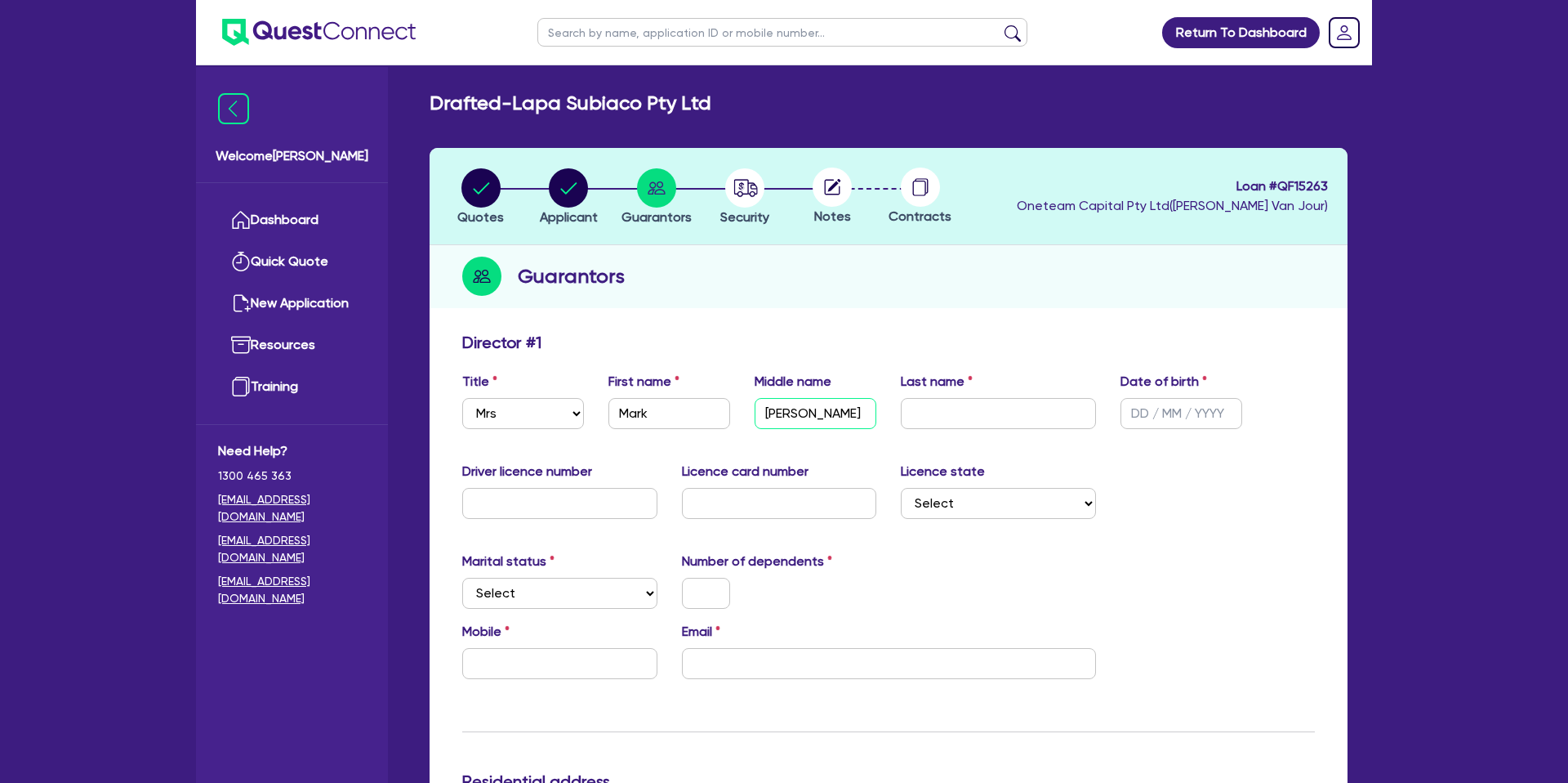
type input "[PERSON_NAME]"
drag, startPoint x: 928, startPoint y: 421, endPoint x: 602, endPoint y: 161, distance: 417.0
click at [929, 419] on input "text" at bounding box center [999, 414] width 195 height 31
paste input "[PERSON_NAME]"
type input "[PERSON_NAME]"
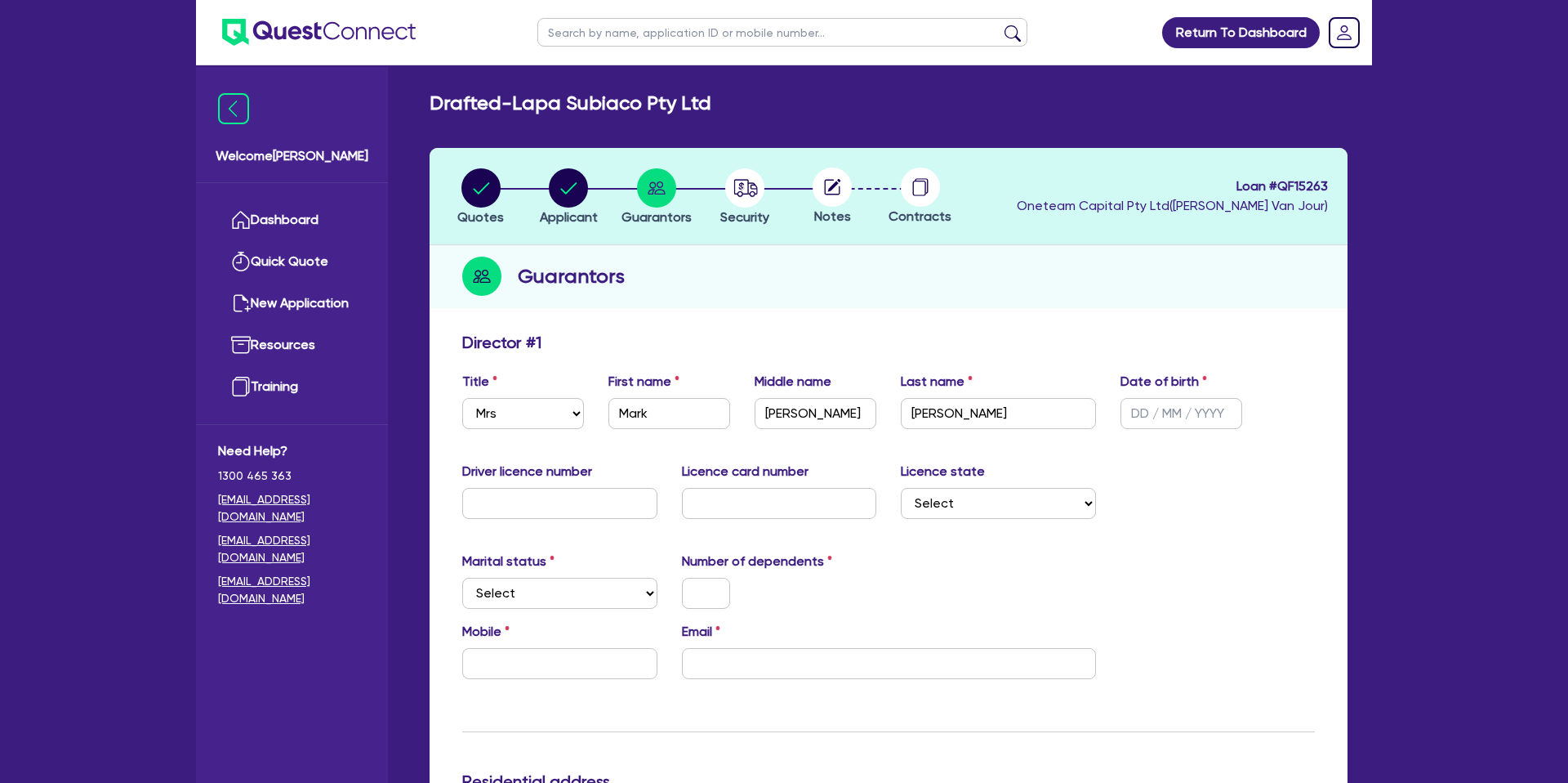
drag, startPoint x: 1257, startPoint y: 481, endPoint x: 359, endPoint y: 418, distance: 900.2
click at [1214, 483] on div "Driver licence number Licence card number Licence state Select NSW VIC QLD TAS …" at bounding box center [888, 496] width 877 height 70
click at [500, 415] on select "Select Mr Mrs Ms Miss Dr" at bounding box center [522, 414] width 121 height 31
select select "MR"
click at [462, 398] on select "Select Mr Mrs Ms Miss Dr" at bounding box center [522, 414] width 121 height 31
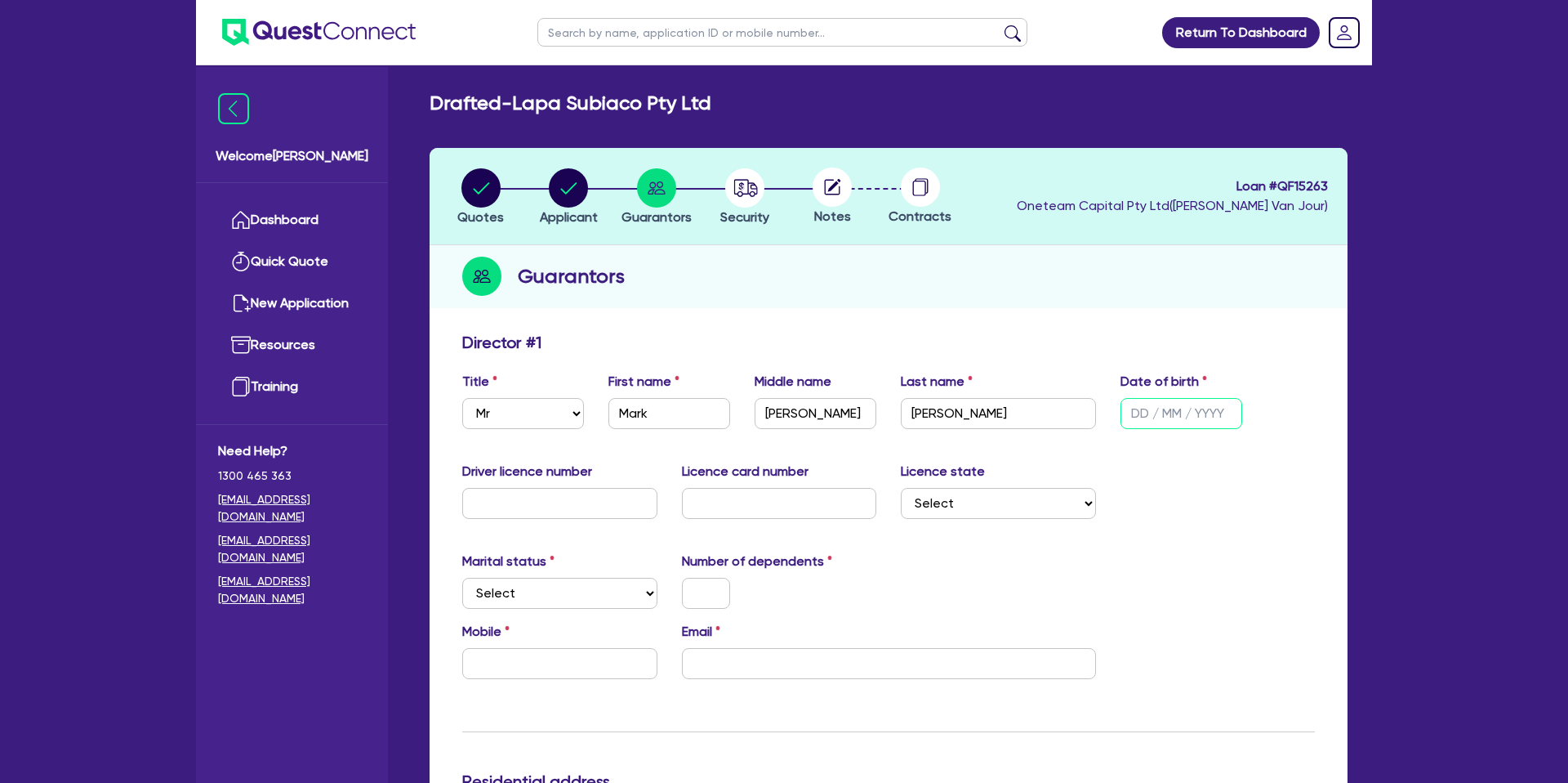
click at [1140, 417] on input "text" at bounding box center [1181, 414] width 121 height 31
type input "[DATE]"
click at [508, 506] on input "text" at bounding box center [560, 503] width 195 height 31
type input "3504744"
click at [718, 500] on input "text" at bounding box center [780, 503] width 195 height 31
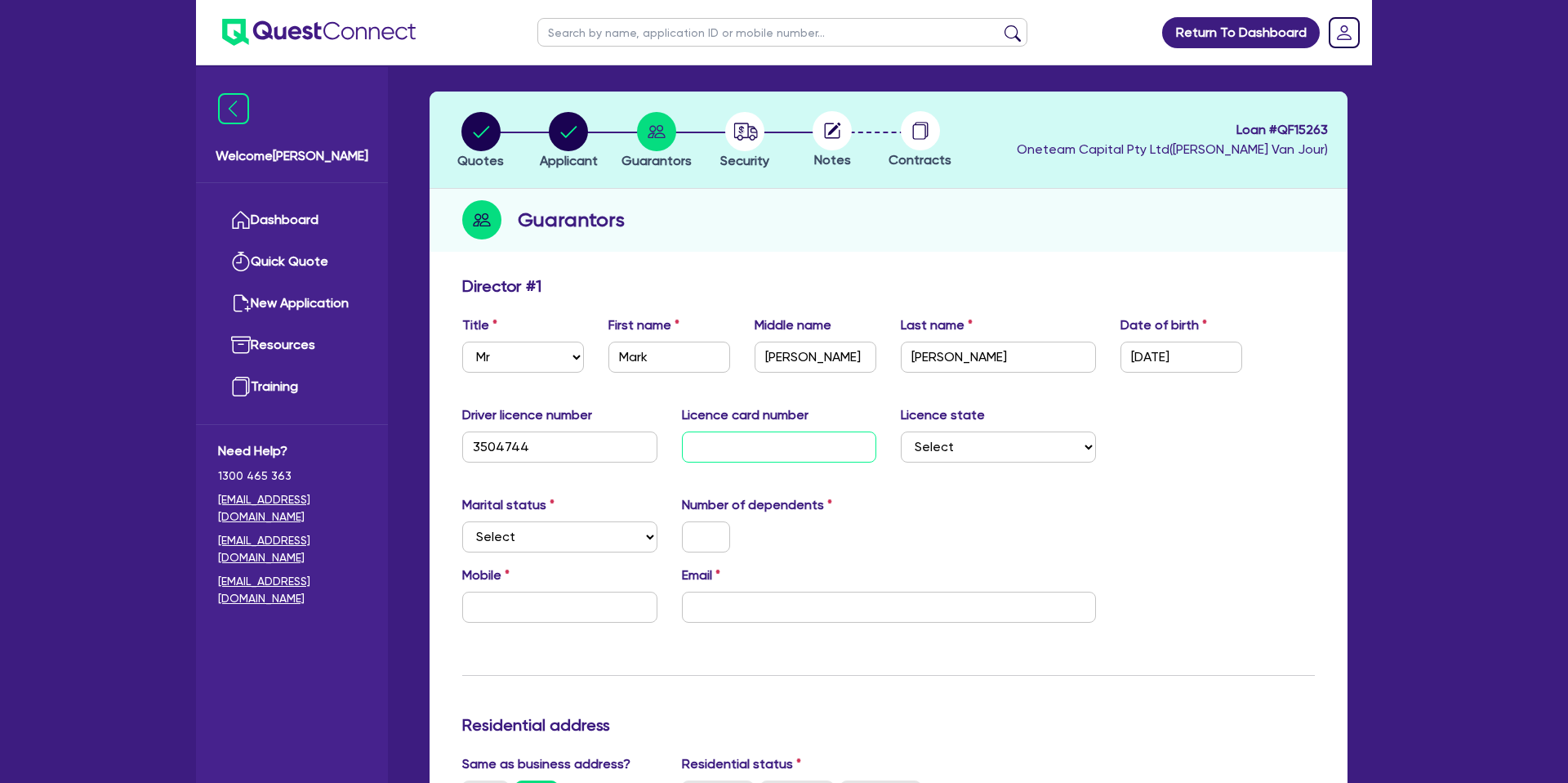
scroll to position [56, 0]
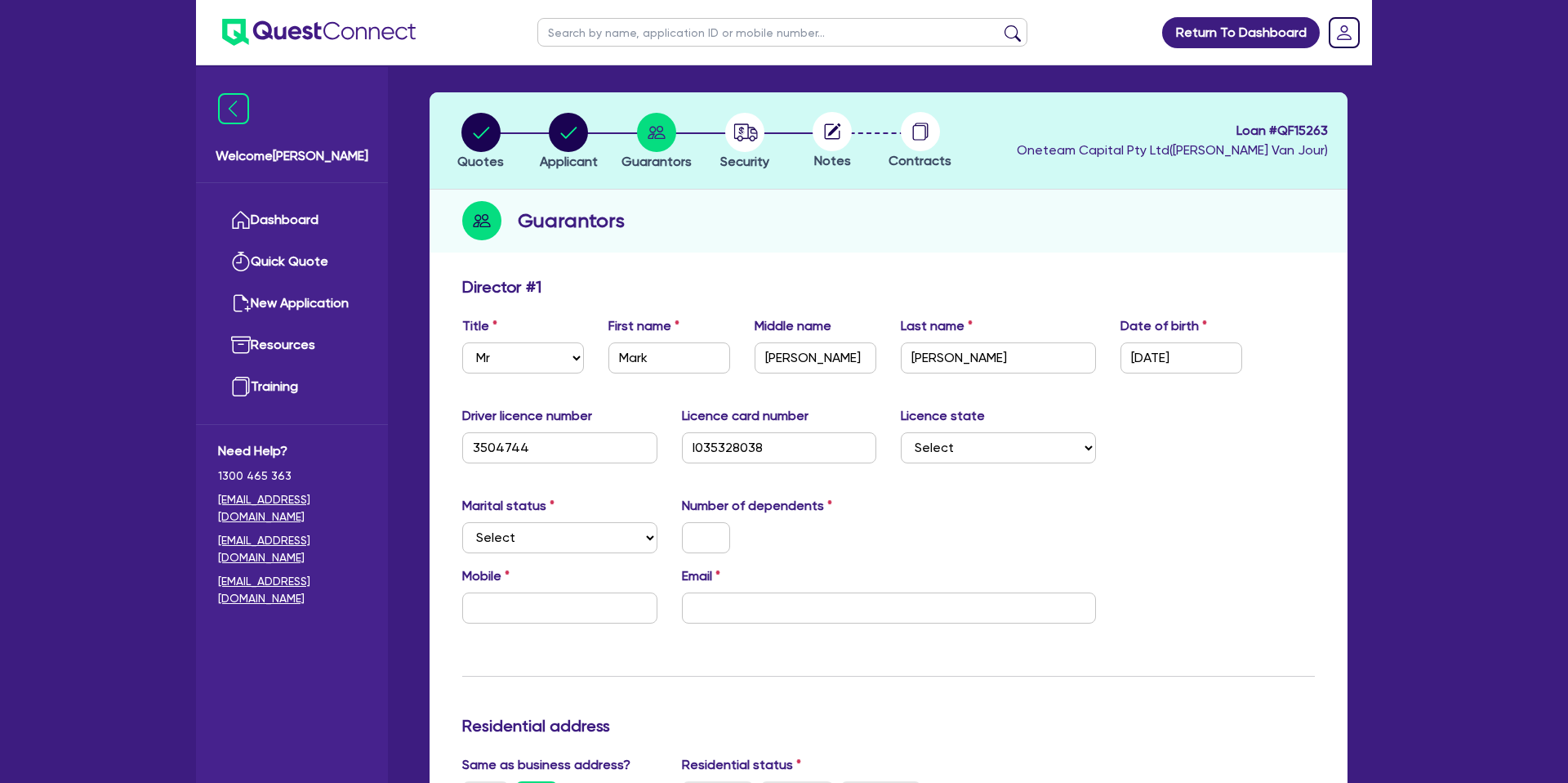
click at [921, 466] on div "Driver licence number 3504744 Licence card number l035328038 Licence state Sele…" at bounding box center [888, 440] width 877 height 70
click at [934, 459] on select "Select NSW VIC QLD TAS ACT SA NT WA" at bounding box center [999, 448] width 195 height 31
click at [901, 433] on select "Select NSW VIC QLD TAS ACT SA NT WA" at bounding box center [999, 448] width 195 height 31
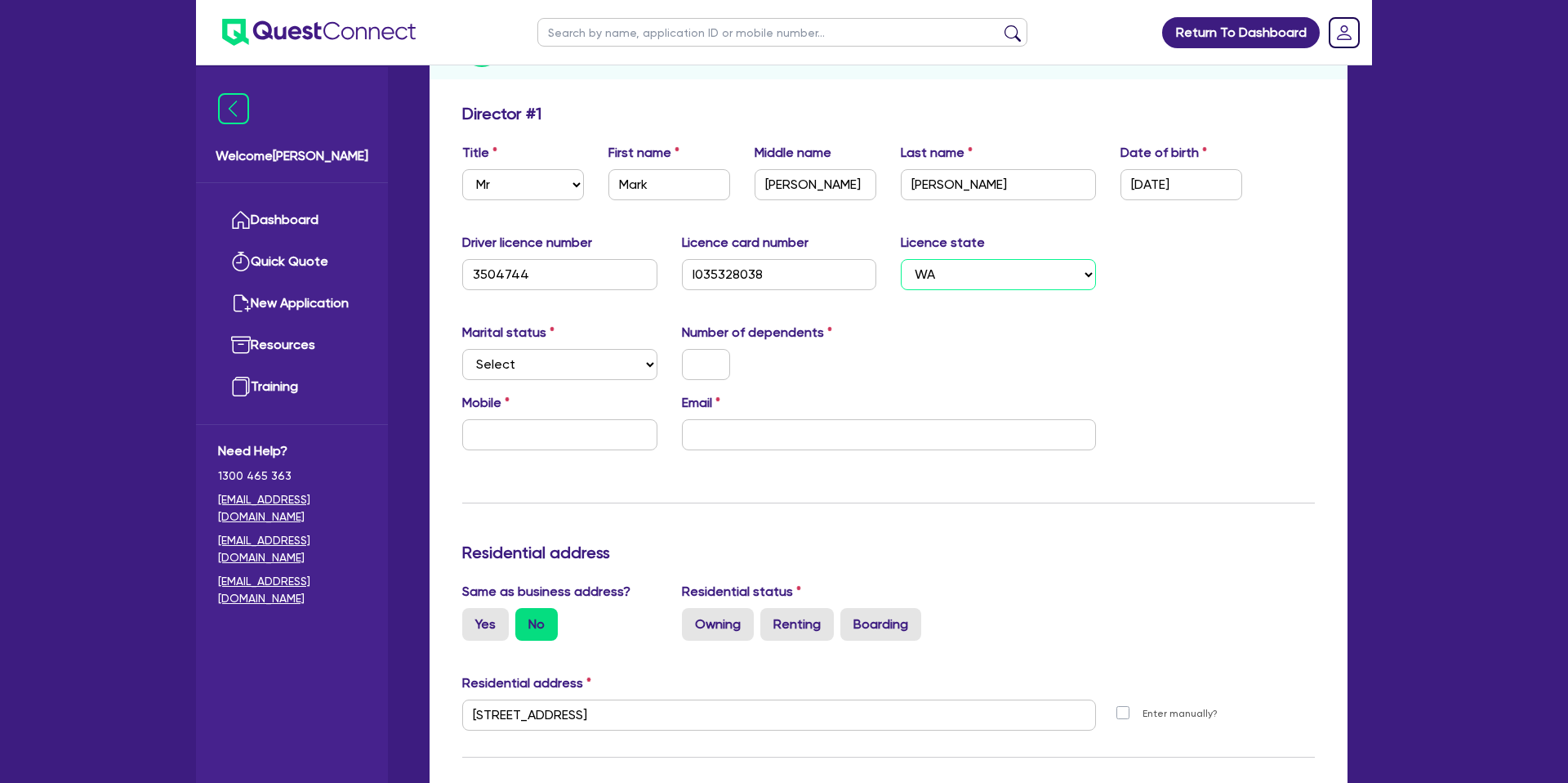
scroll to position [230, 0]
click at [507, 365] on select "Select Single Married De Facto / Partner" at bounding box center [560, 364] width 195 height 31
click at [462, 348] on select "Select Single Married De Facto / Partner" at bounding box center [560, 364] width 195 height 31
click at [706, 361] on input "text" at bounding box center [706, 364] width 48 height 31
click at [505, 442] on input "text" at bounding box center [560, 434] width 195 height 31
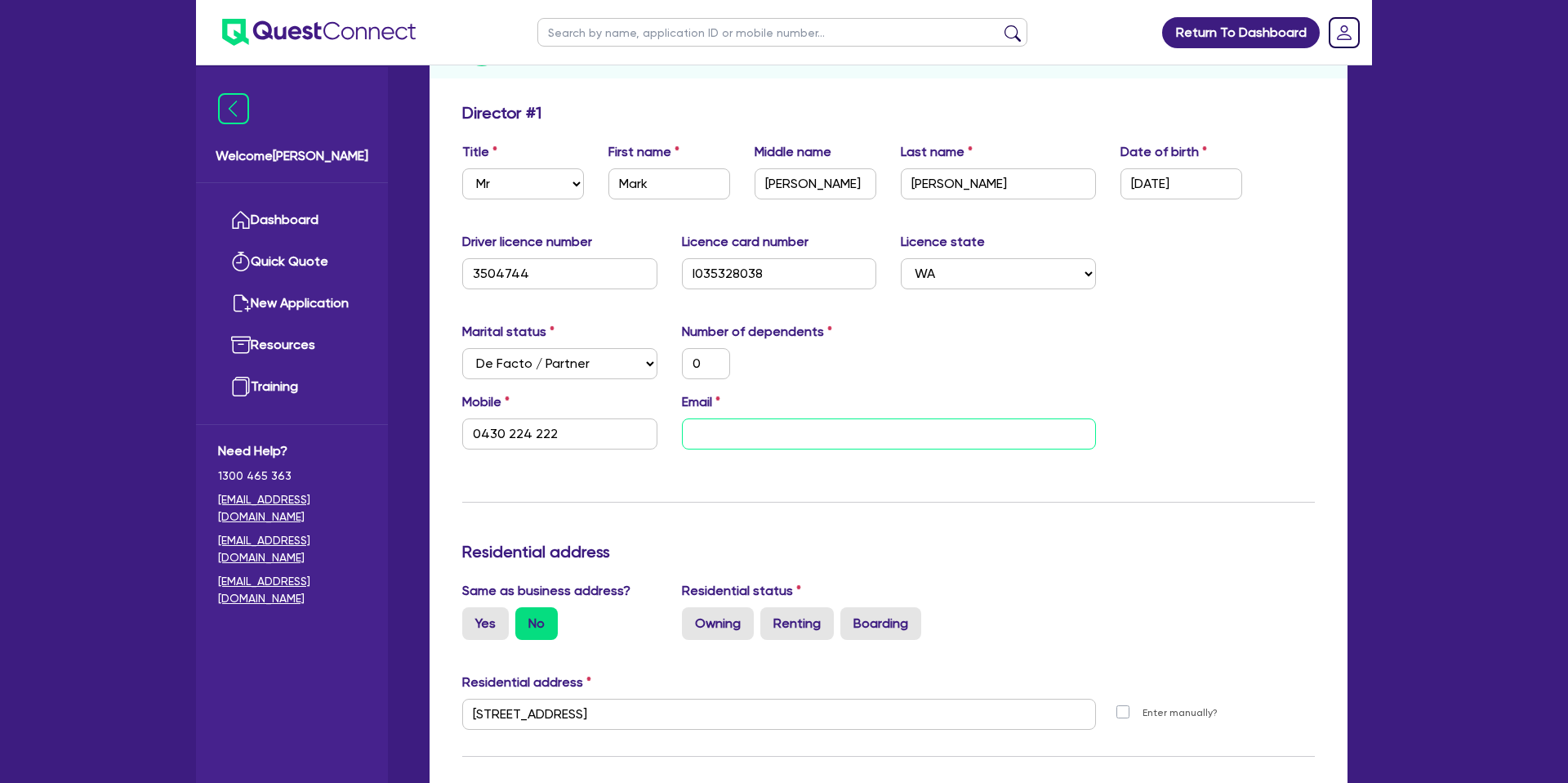
drag, startPoint x: 787, startPoint y: 428, endPoint x: 788, endPoint y: 293, distance: 135.0
click at [787, 428] on input "email" at bounding box center [889, 434] width 414 height 31
paste input "[EMAIL_ADDRESS][DOMAIN_NAME]"
drag, startPoint x: 1001, startPoint y: 352, endPoint x: 943, endPoint y: 430, distance: 97.2
click at [1001, 356] on div "Marital status Select [DEMOGRAPHIC_DATA] Married De Facto / Partner Number of d…" at bounding box center [888, 356] width 877 height 70
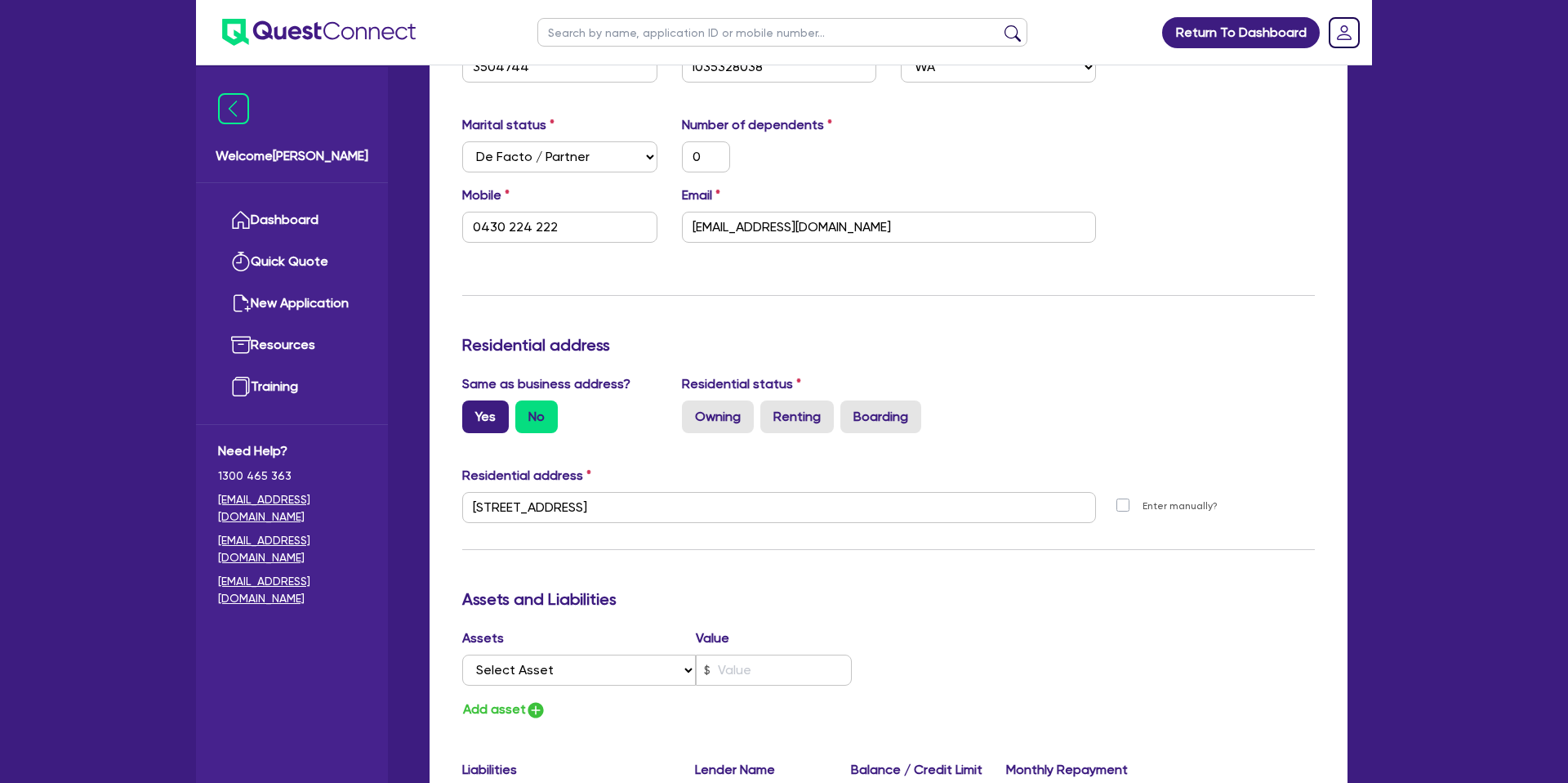
click at [485, 424] on label "Yes" at bounding box center [485, 416] width 47 height 33
click at [473, 411] on input "Yes" at bounding box center [467, 405] width 11 height 11
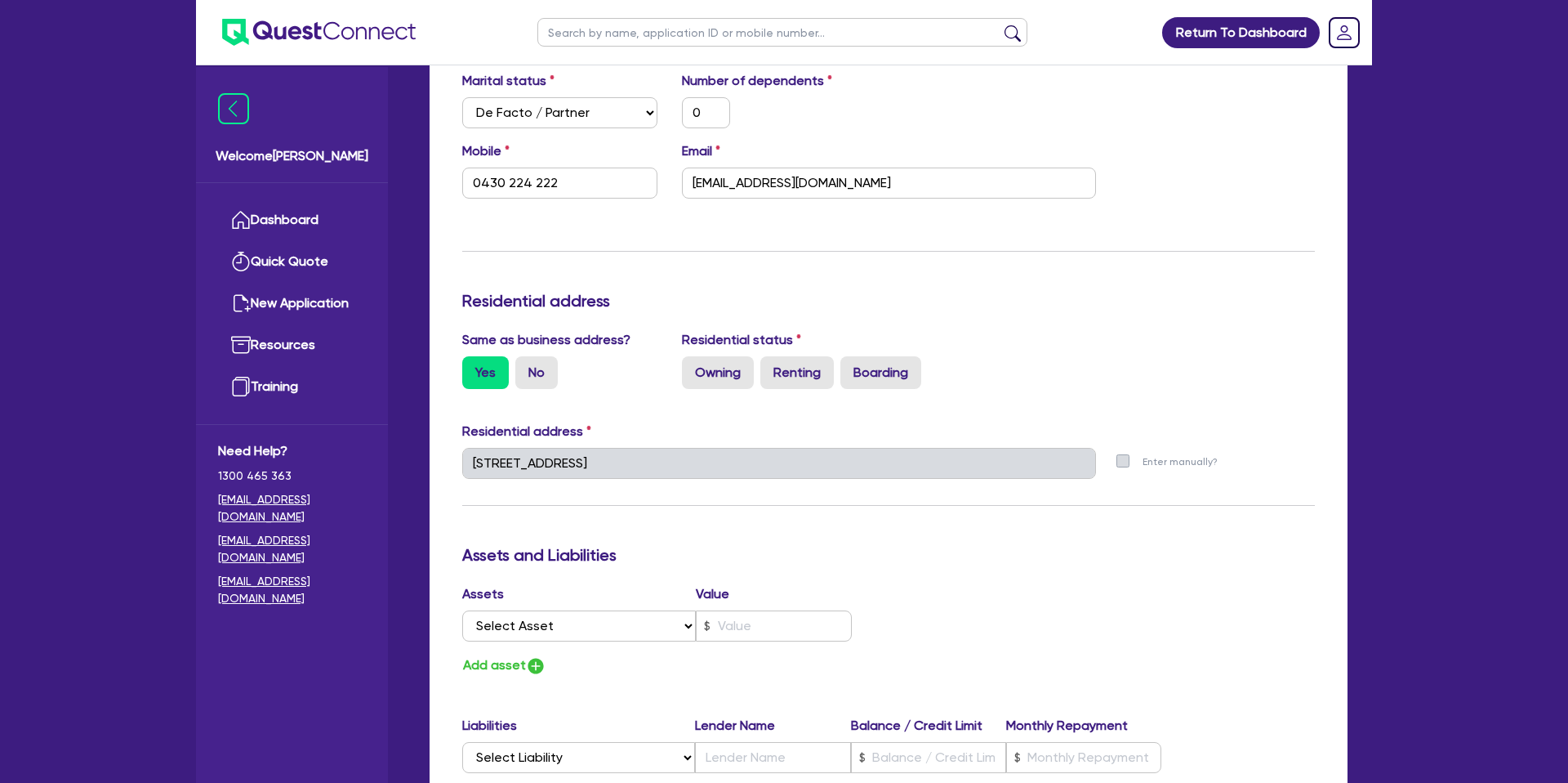
scroll to position [485, 0]
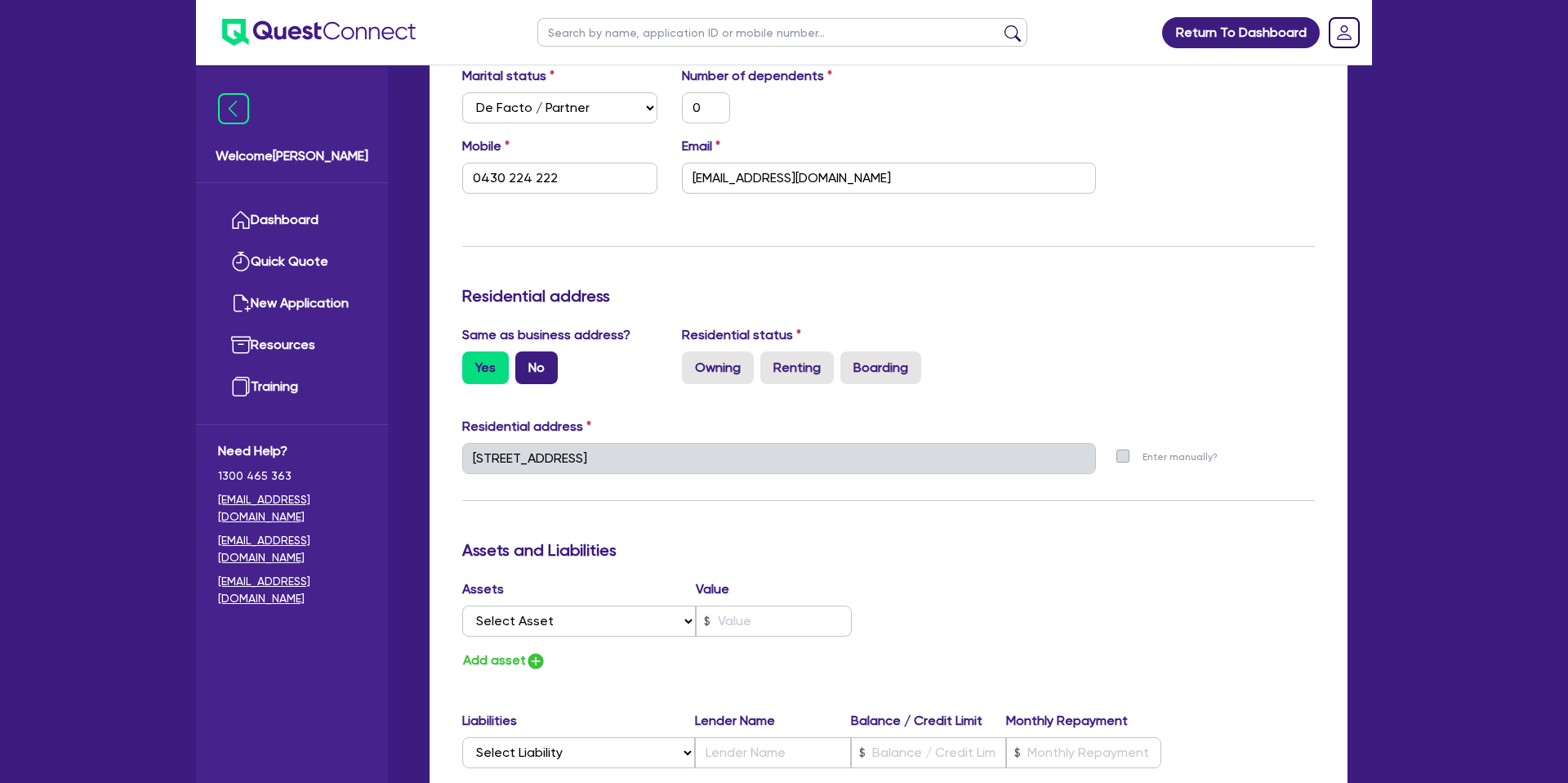
click at [555, 371] on label "No" at bounding box center [537, 368] width 42 height 33
click at [526, 362] on input "No" at bounding box center [520, 356] width 11 height 11
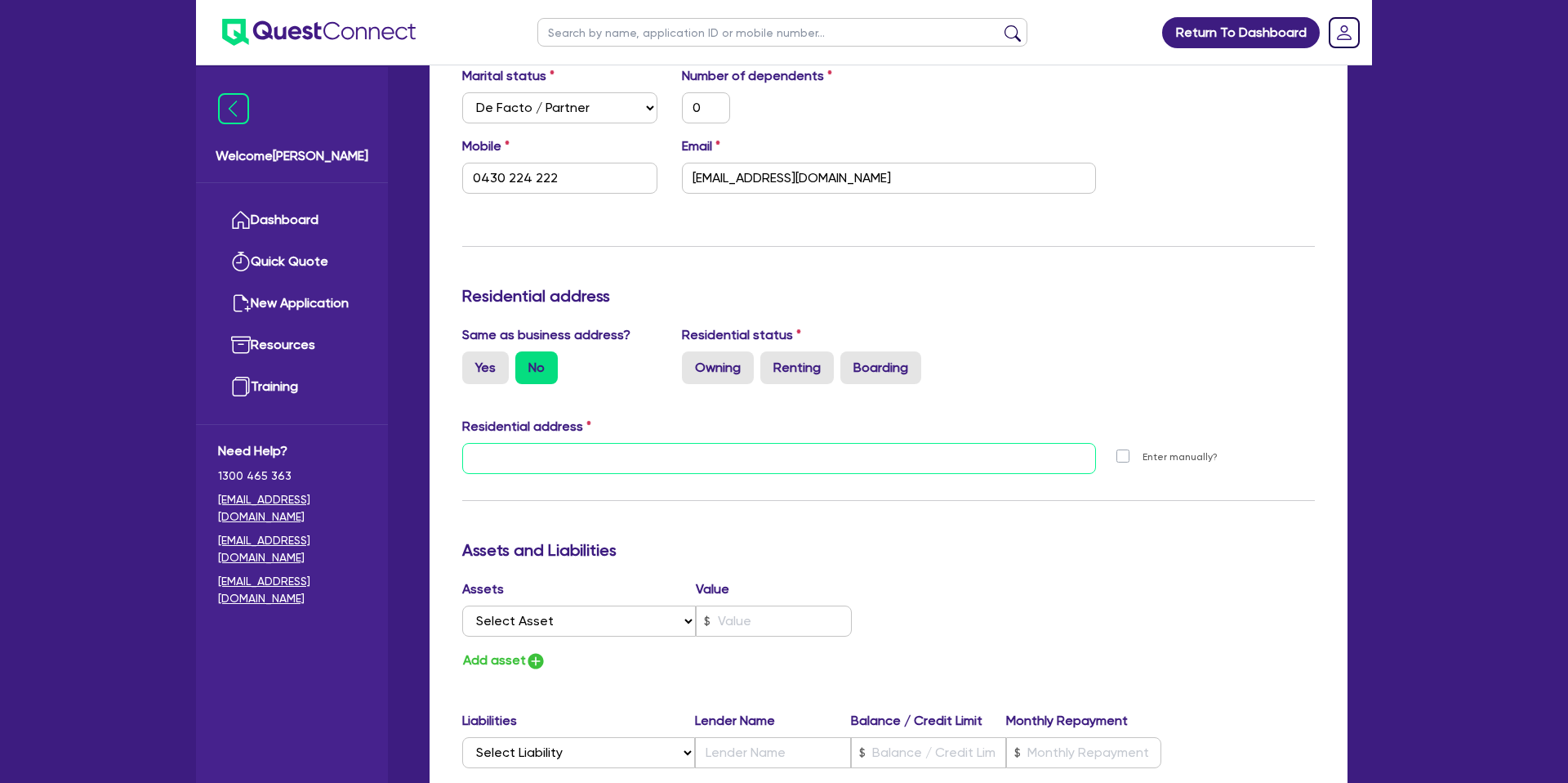
click at [630, 460] on input "text" at bounding box center [779, 459] width 633 height 31
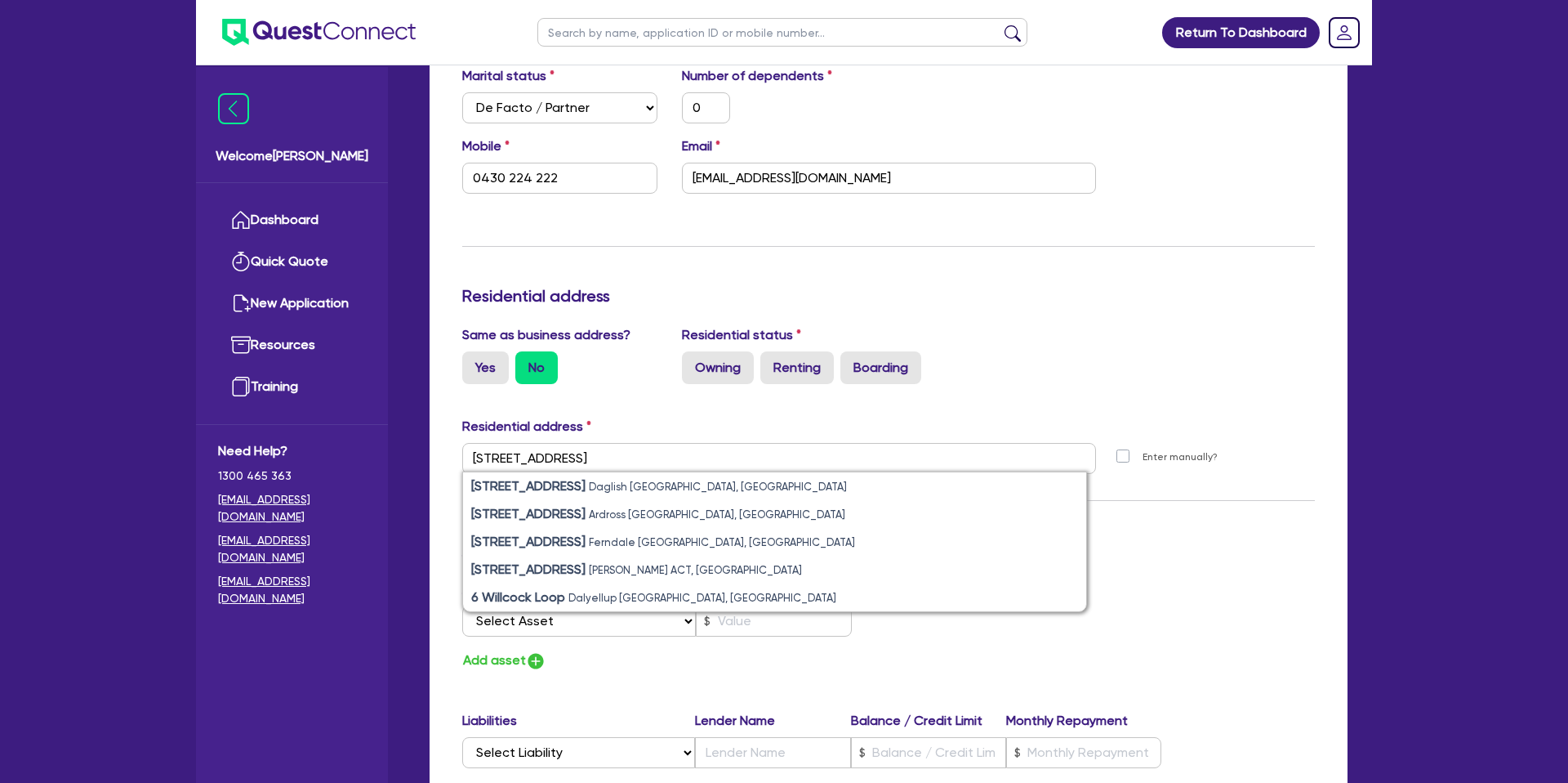
drag, startPoint x: 611, startPoint y: 485, endPoint x: 648, endPoint y: 459, distance: 45.2
click at [611, 485] on small "Daglish WA, Australia" at bounding box center [718, 486] width 258 height 12
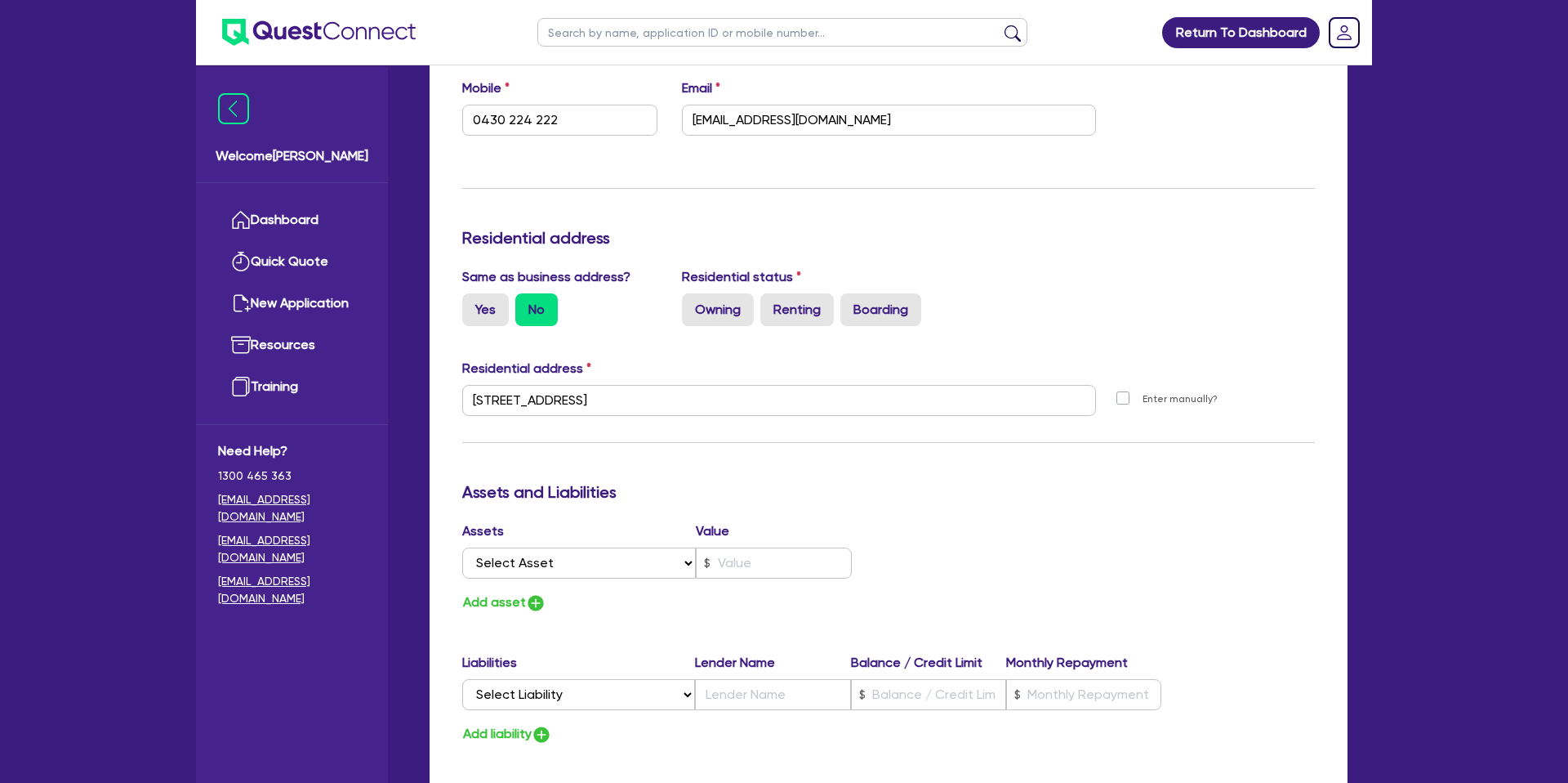
scroll to position [554, 0]
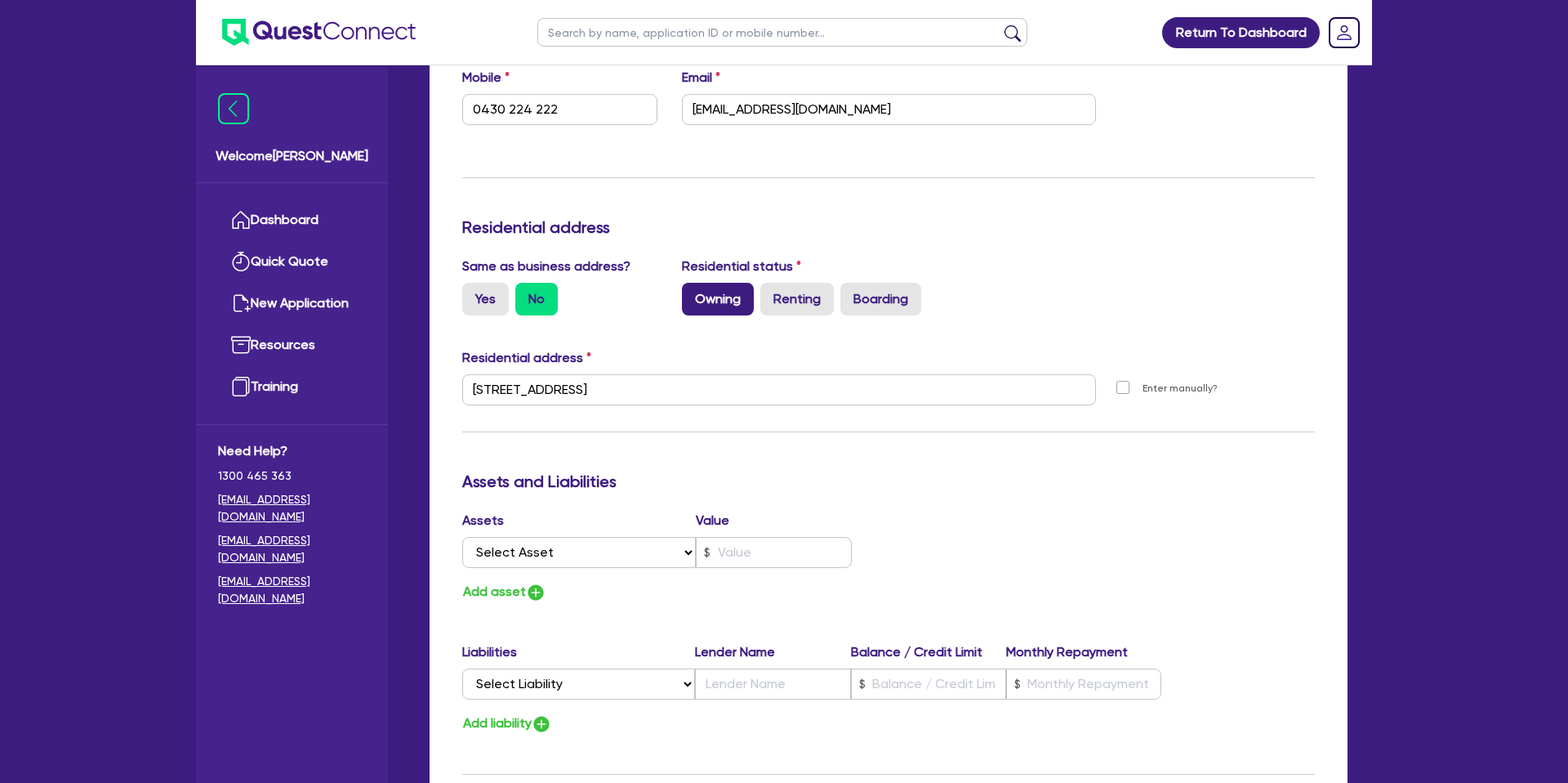
click at [701, 301] on label "Owning" at bounding box center [718, 299] width 72 height 33
click at [693, 293] on input "Owning" at bounding box center [687, 287] width 11 height 11
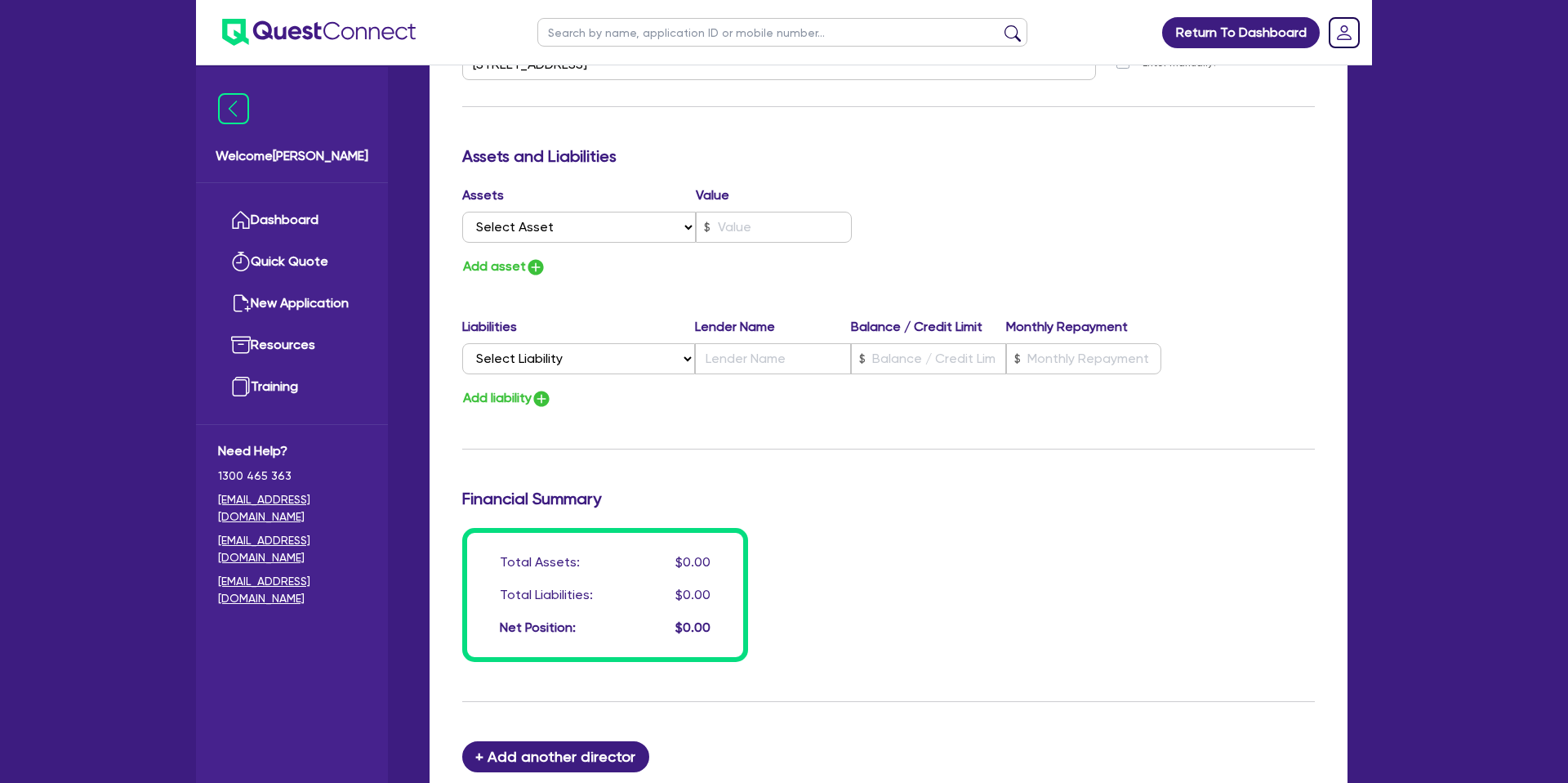
scroll to position [884, 0]
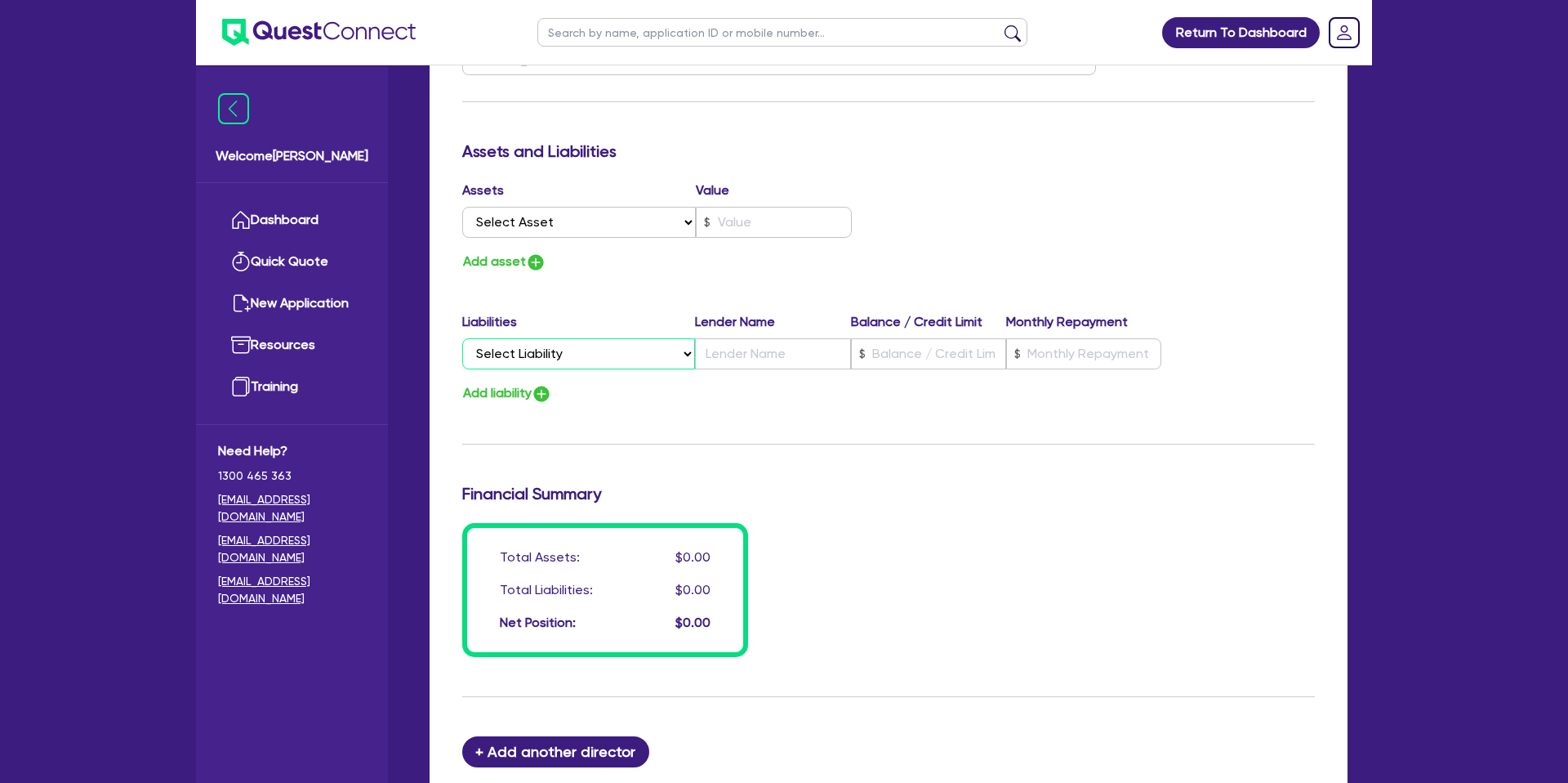
click at [534, 360] on select "Select Liability Credit card Mortgage Investment property loan Vehicle loan Tru…" at bounding box center [578, 353] width 232 height 31
click at [462, 338] on select "Select Liability Credit card Mortgage Investment property loan Vehicle loan Tru…" at bounding box center [578, 353] width 232 height 31
click at [933, 357] on input "text" at bounding box center [928, 353] width 155 height 31
click at [978, 405] on div "Update residential status for Director #1 Boarding is only acceptable when the …" at bounding box center [888, 53] width 852 height 1208
click at [526, 226] on select "Select Asset Cash Property Investment property Vehicle Truck Trailer Equipment …" at bounding box center [579, 222] width 233 height 31
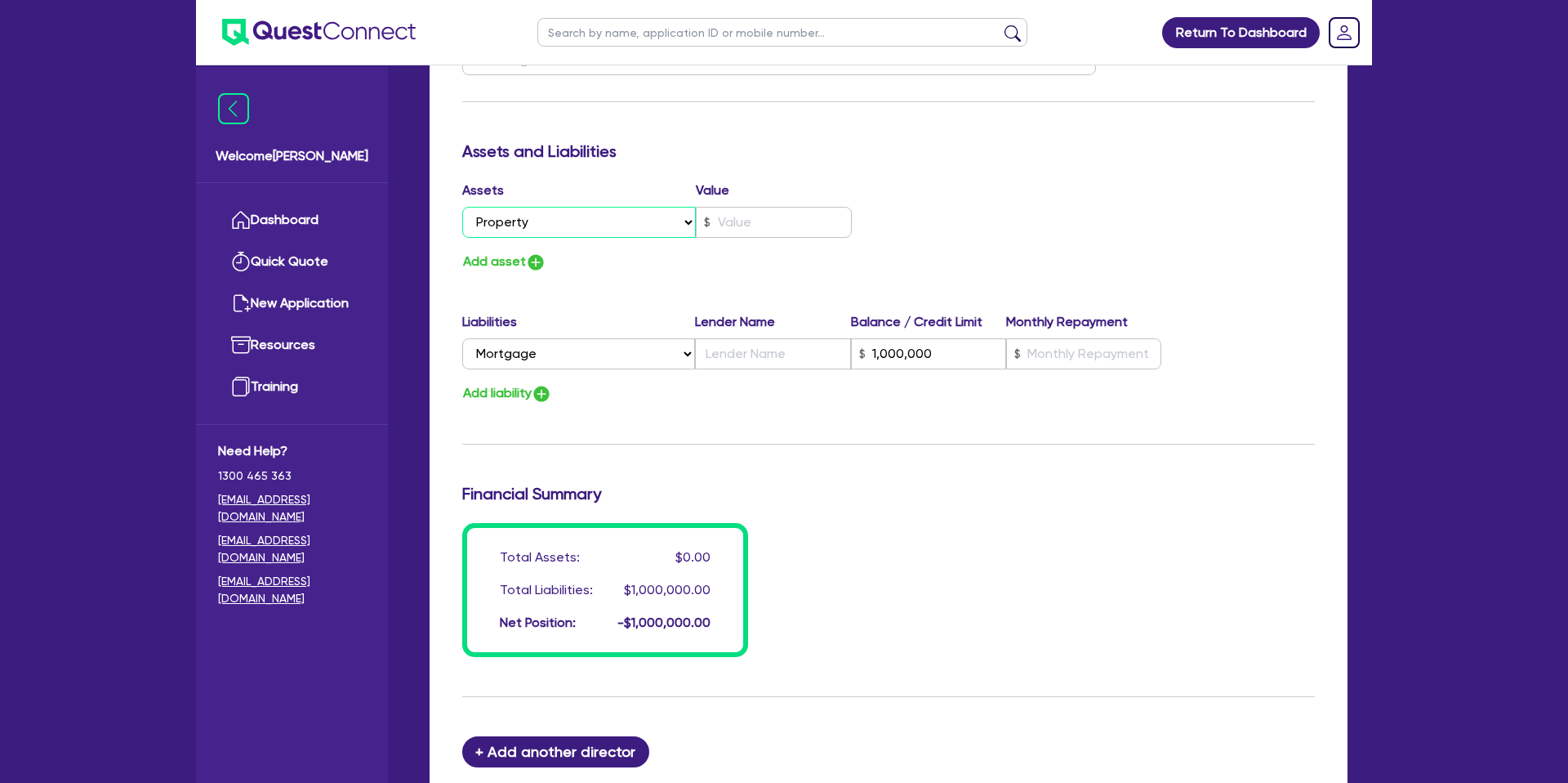
click at [462, 207] on select "Select Asset Cash Property Investment property Vehicle Truck Trailer Equipment …" at bounding box center [579, 222] width 233 height 31
click at [730, 220] on input "text" at bounding box center [773, 222] width 156 height 31
drag, startPoint x: 1083, startPoint y: 171, endPoint x: 1077, endPoint y: 193, distance: 22.8
click at [1082, 174] on div "Update residential status for Director #1 Boarding is only acceptable when the …" at bounding box center [888, 53] width 852 height 1208
click at [750, 346] on input "text" at bounding box center [772, 353] width 155 height 31
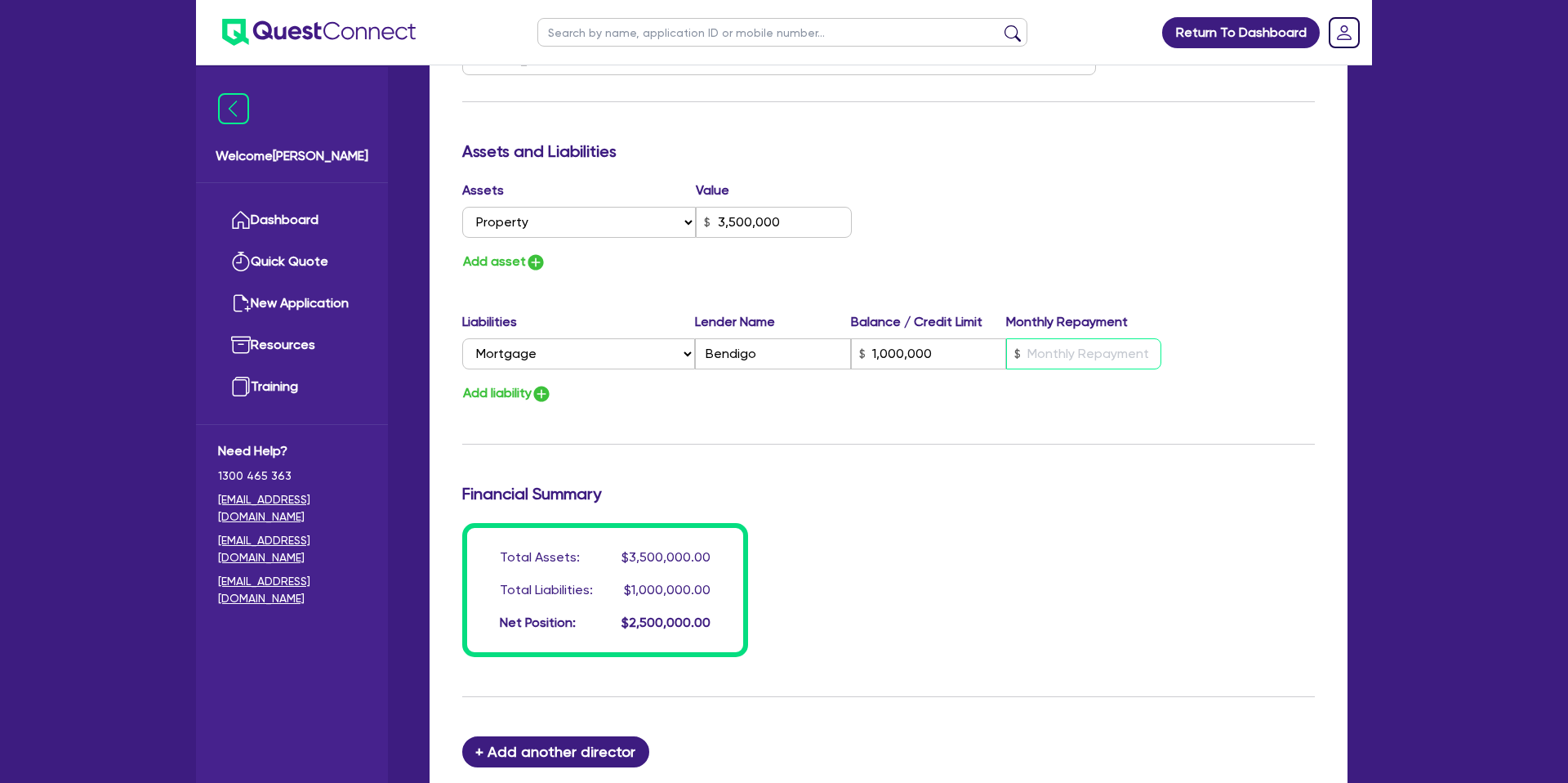
drag, startPoint x: 1079, startPoint y: 360, endPoint x: 985, endPoint y: 398, distance: 101.4
click at [1079, 360] on input "text" at bounding box center [1084, 353] width 155 height 31
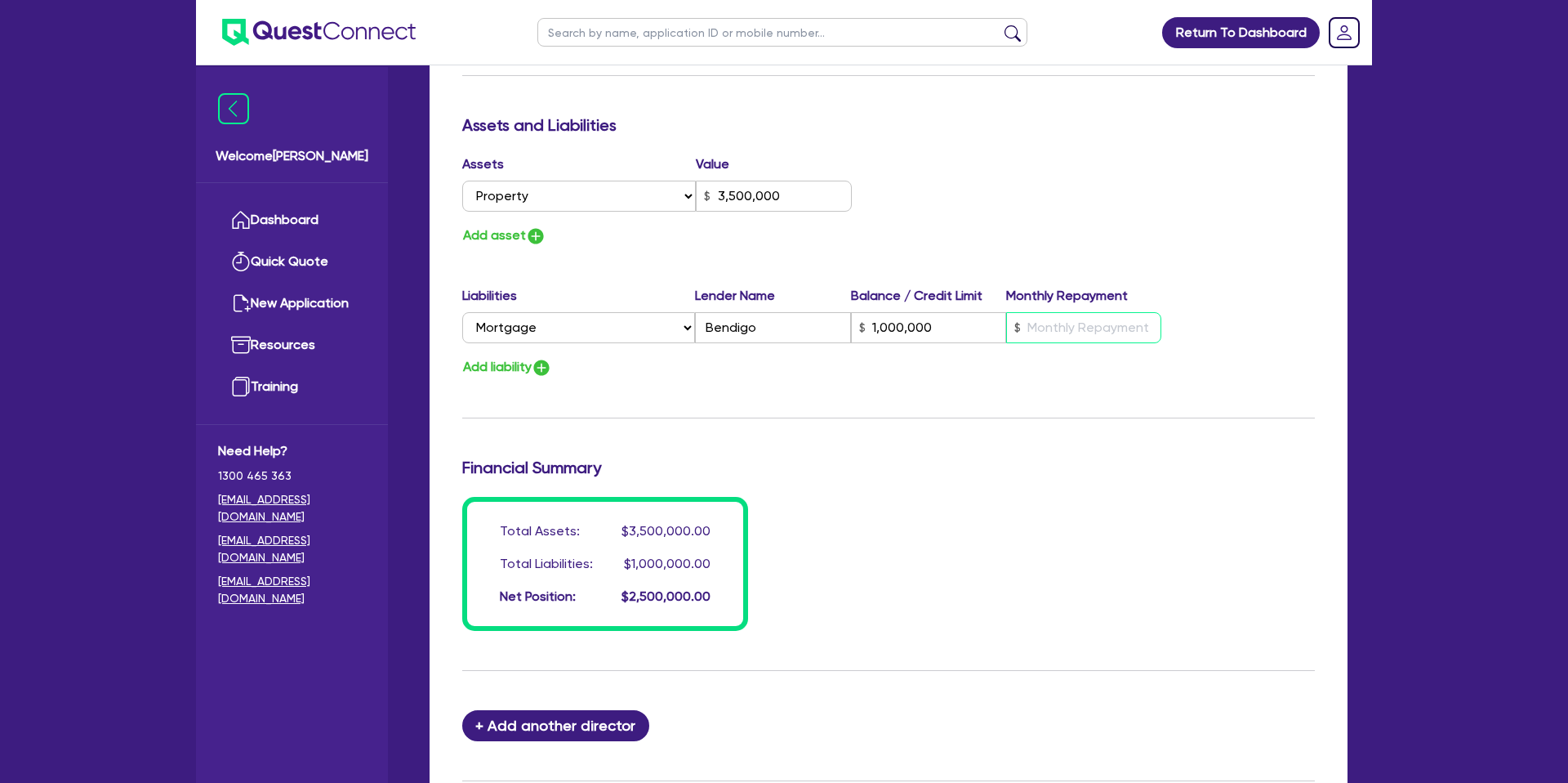
scroll to position [911, 0]
drag, startPoint x: 894, startPoint y: 600, endPoint x: 915, endPoint y: 593, distance: 22.1
click at [901, 599] on div "Total Assets: $3,500,000.00 Total Liabilities: $1,000,000.00 Net Position: $2,5…" at bounding box center [888, 563] width 877 height 134
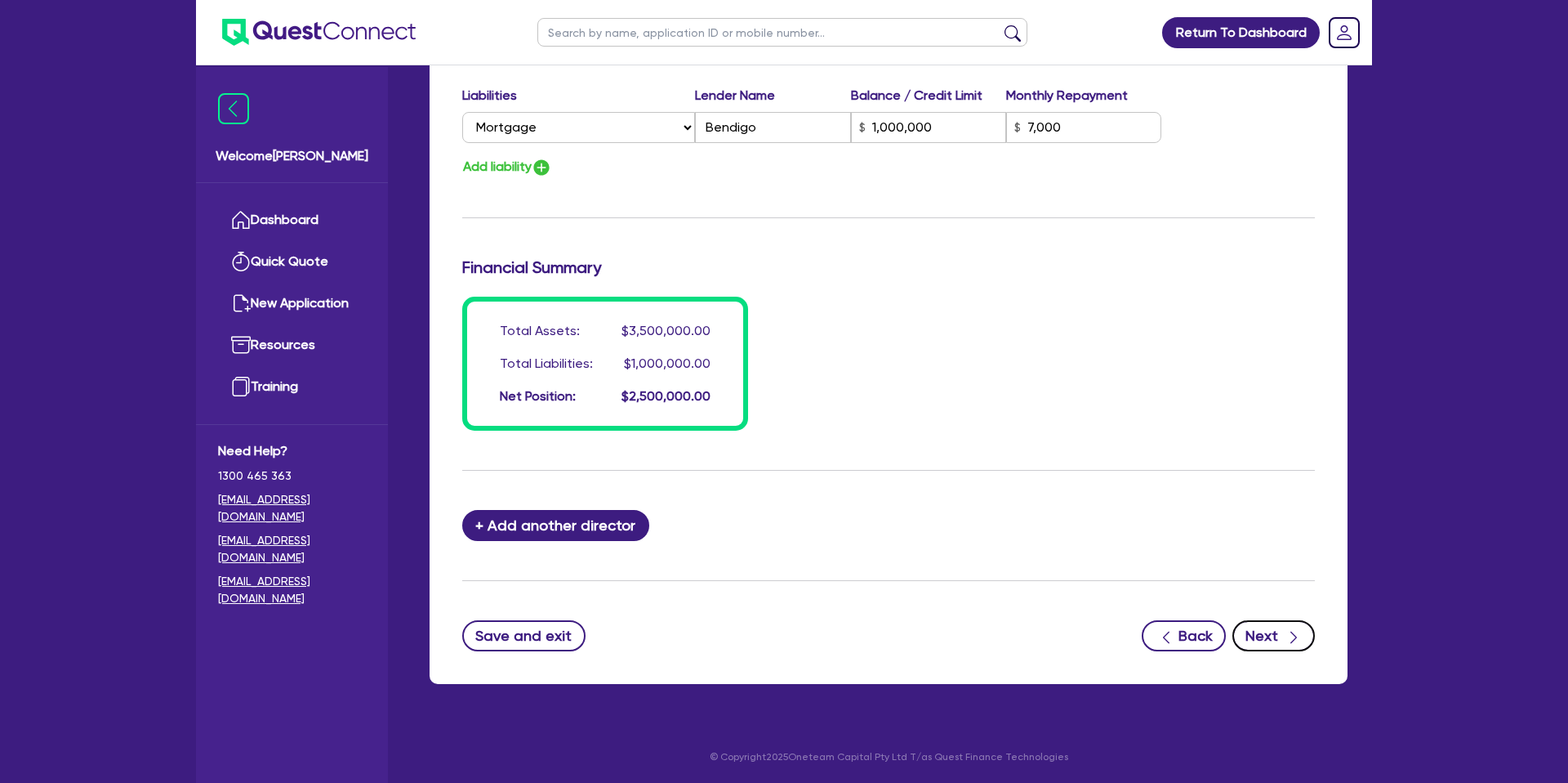
click at [1266, 634] on button "Next" at bounding box center [1273, 636] width 82 height 31
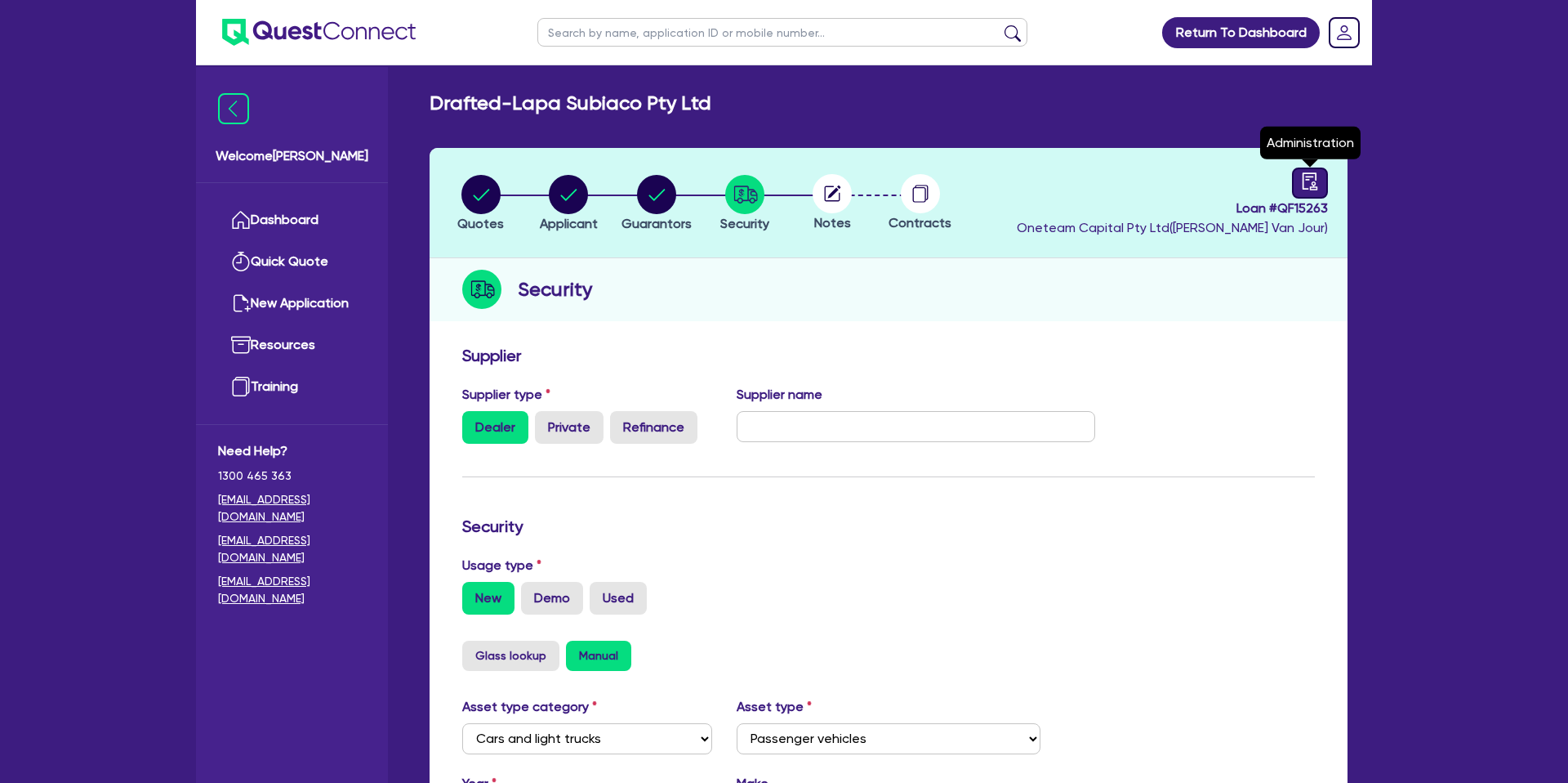
click at [1308, 172] on icon "audit" at bounding box center [1310, 181] width 14 height 17
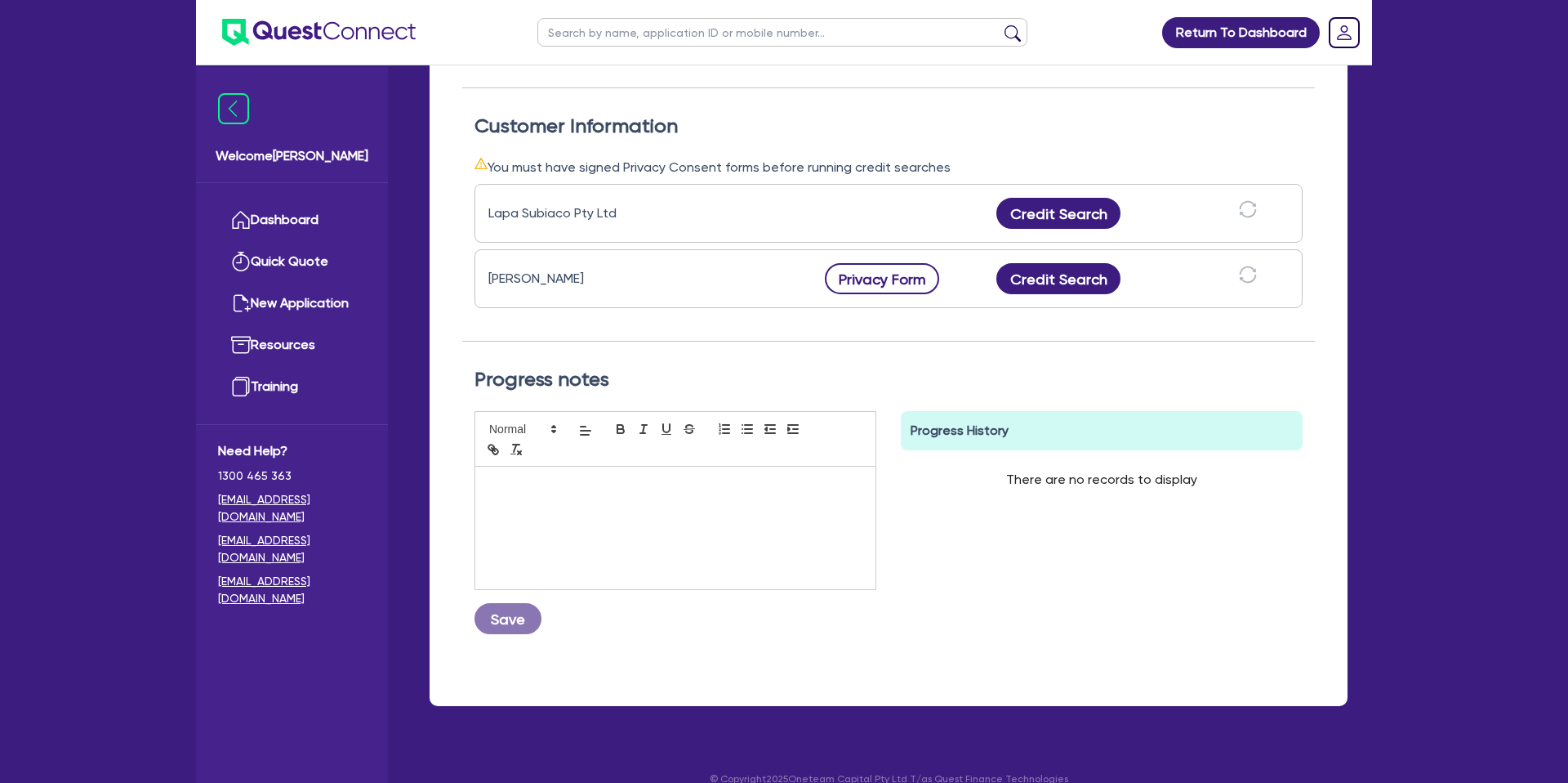
scroll to position [443, 0]
click at [898, 266] on button "Privacy Form" at bounding box center [882, 278] width 115 height 31
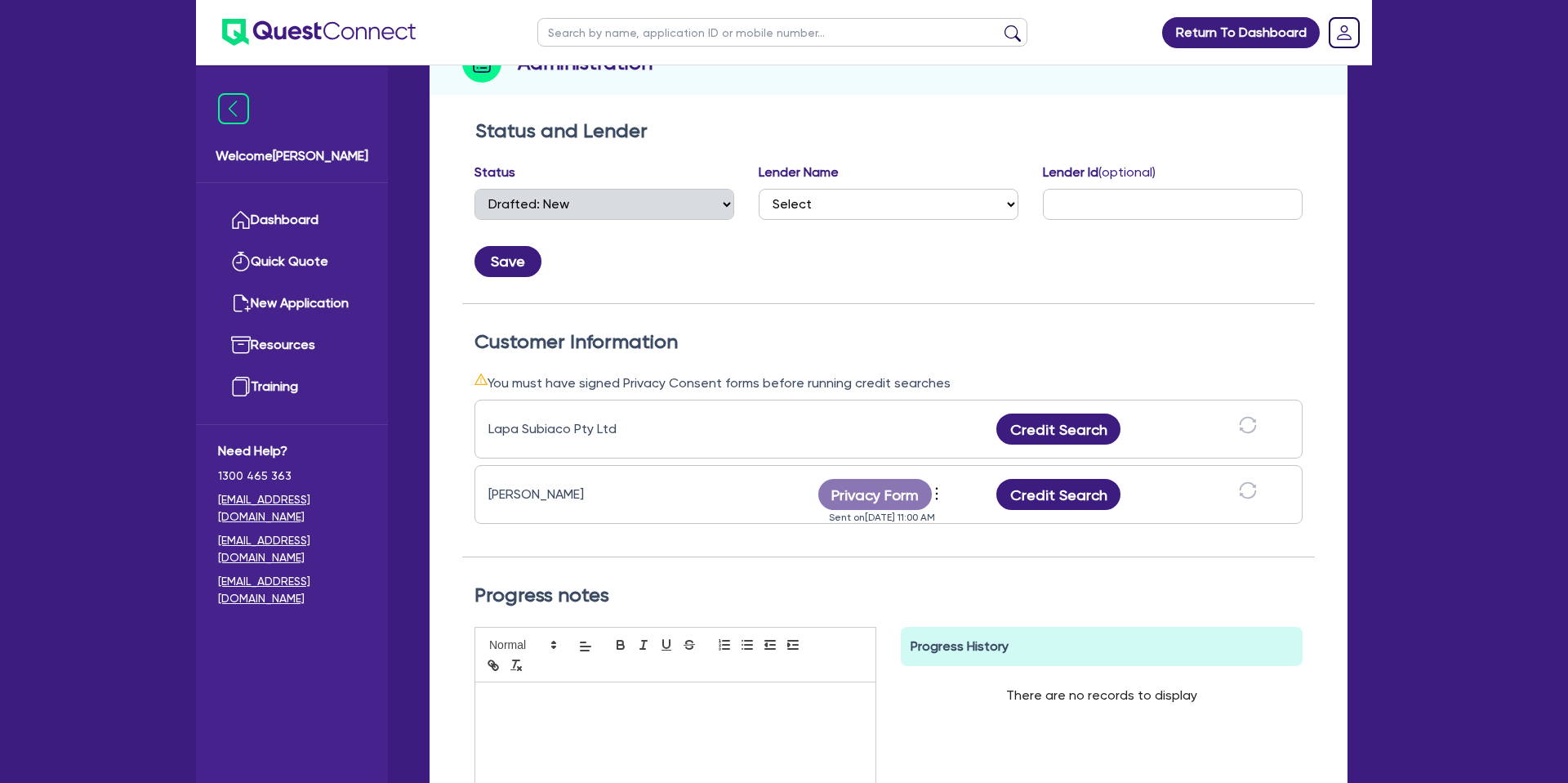
scroll to position [0, 0]
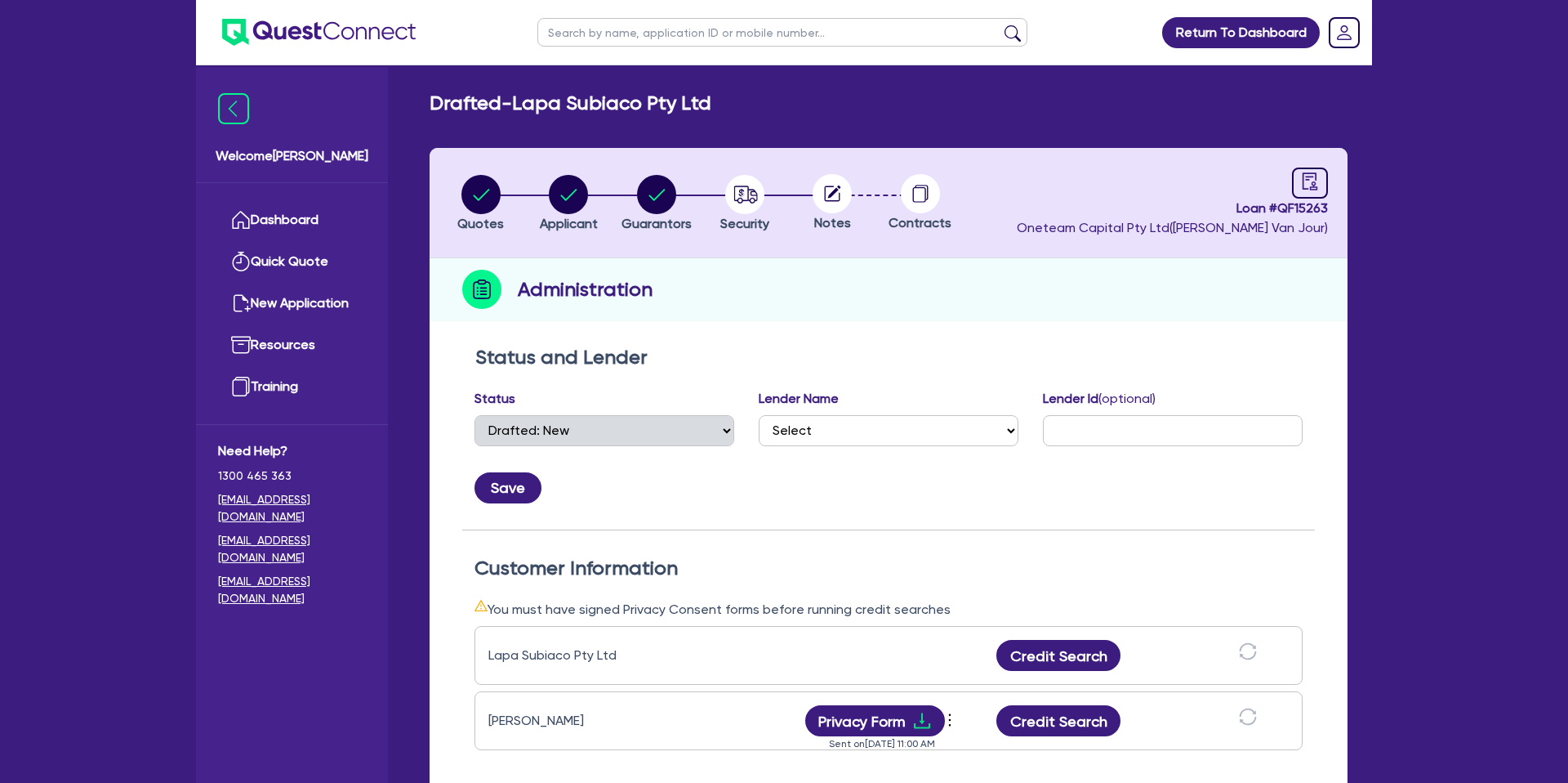
select select "DRAFTED_NEW"
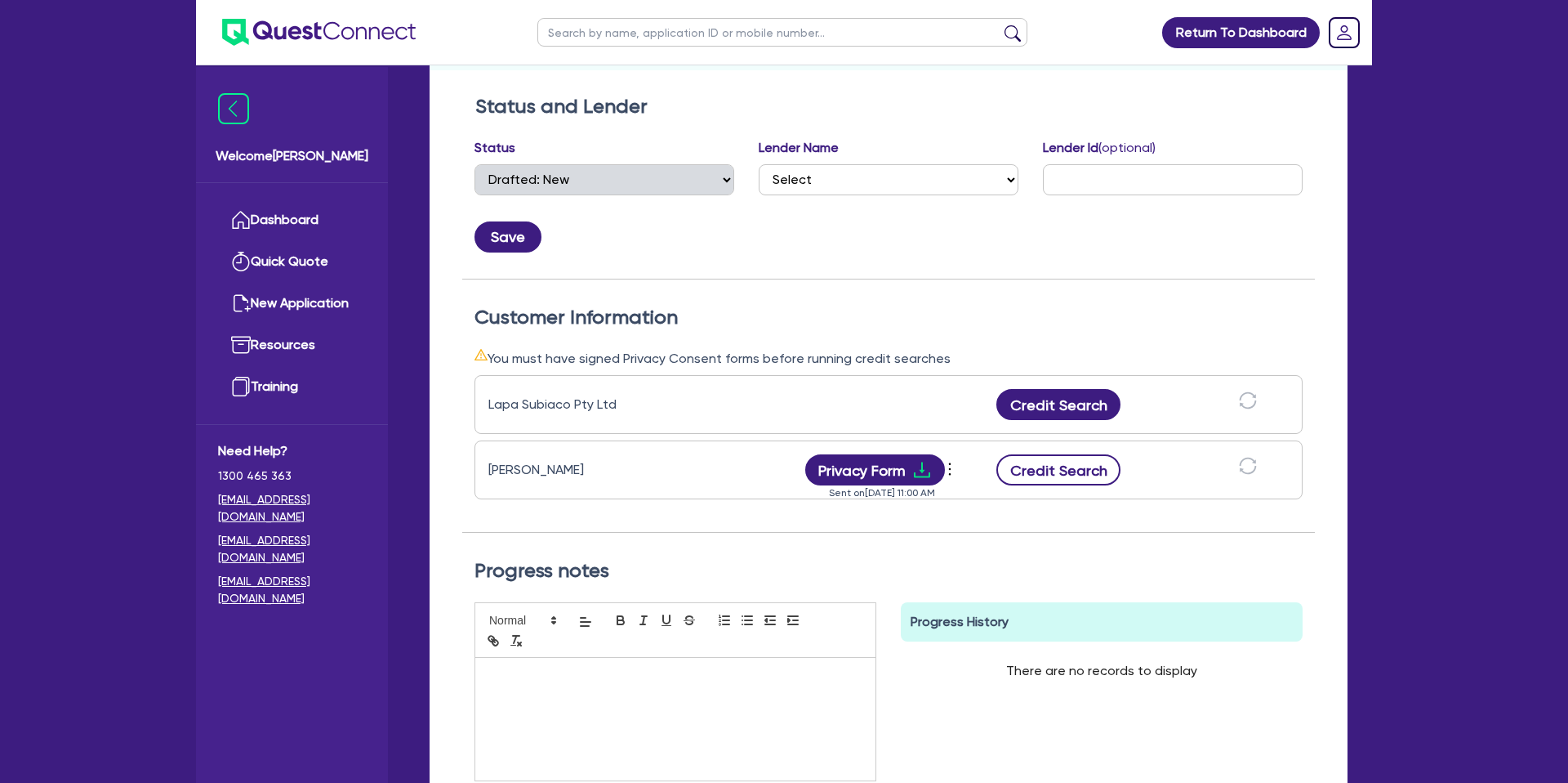
scroll to position [254, 0]
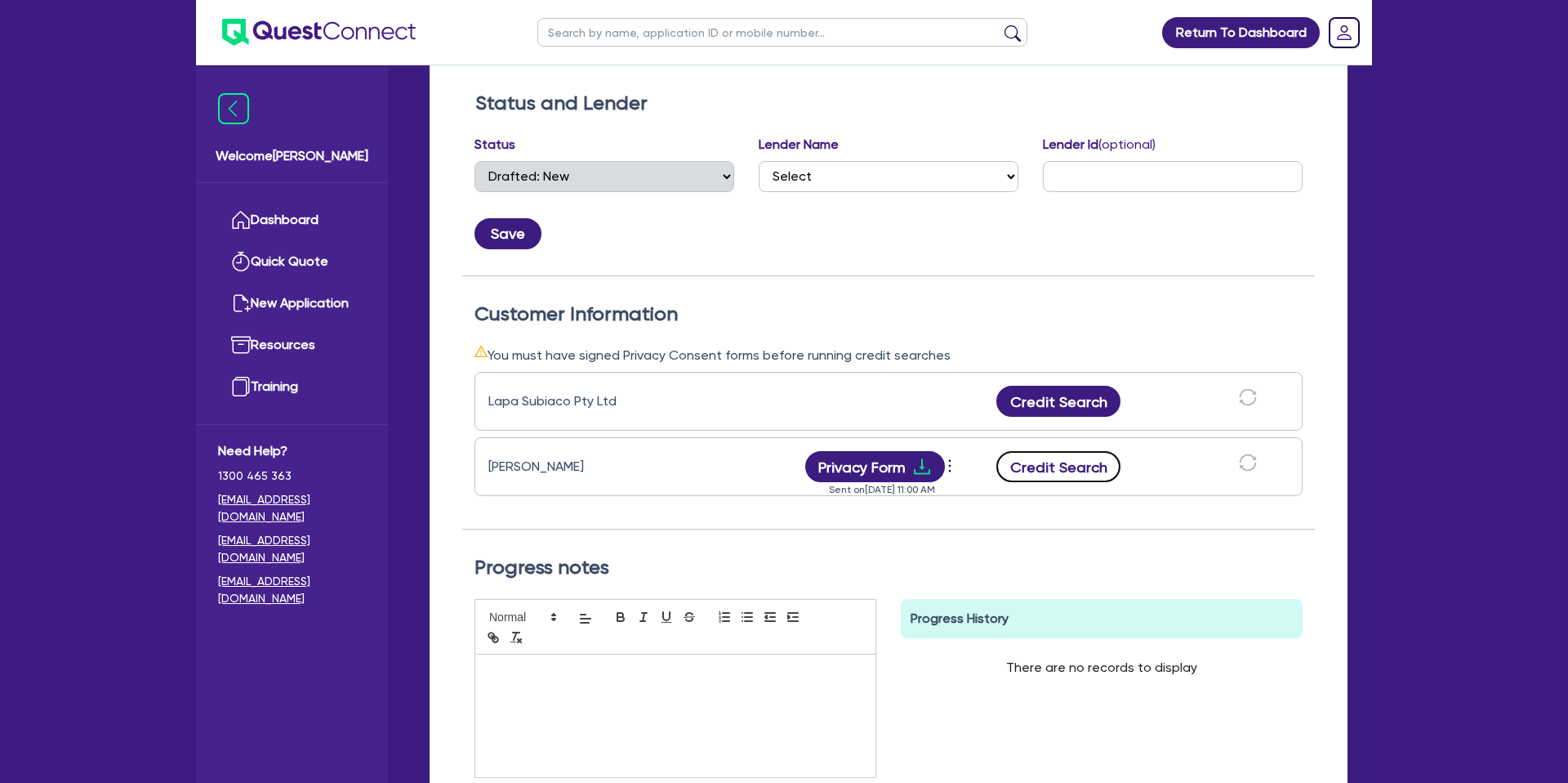
click at [1098, 462] on button "Credit Search" at bounding box center [1058, 466] width 124 height 31
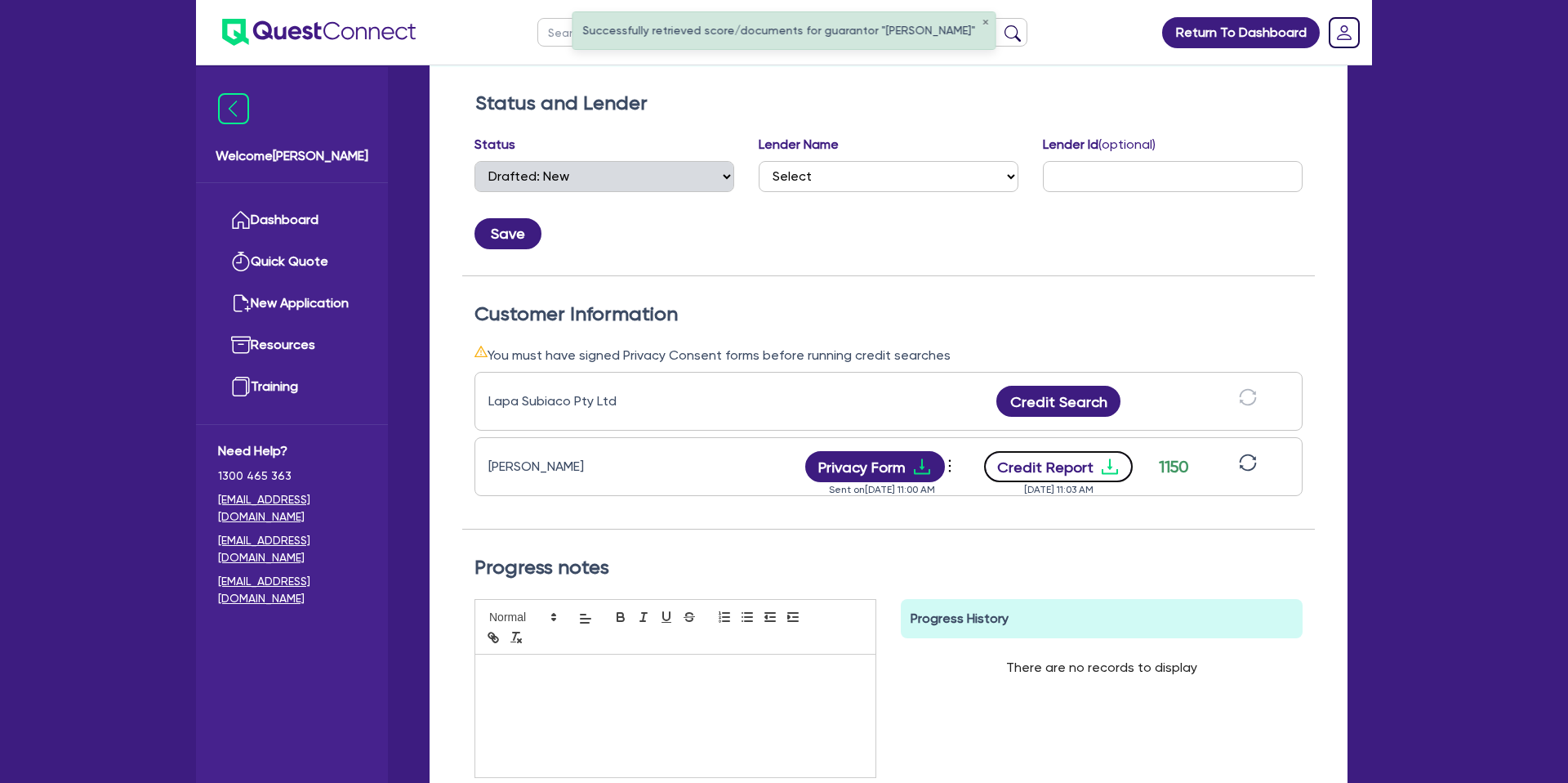
click at [1115, 460] on icon "download" at bounding box center [1110, 466] width 19 height 19
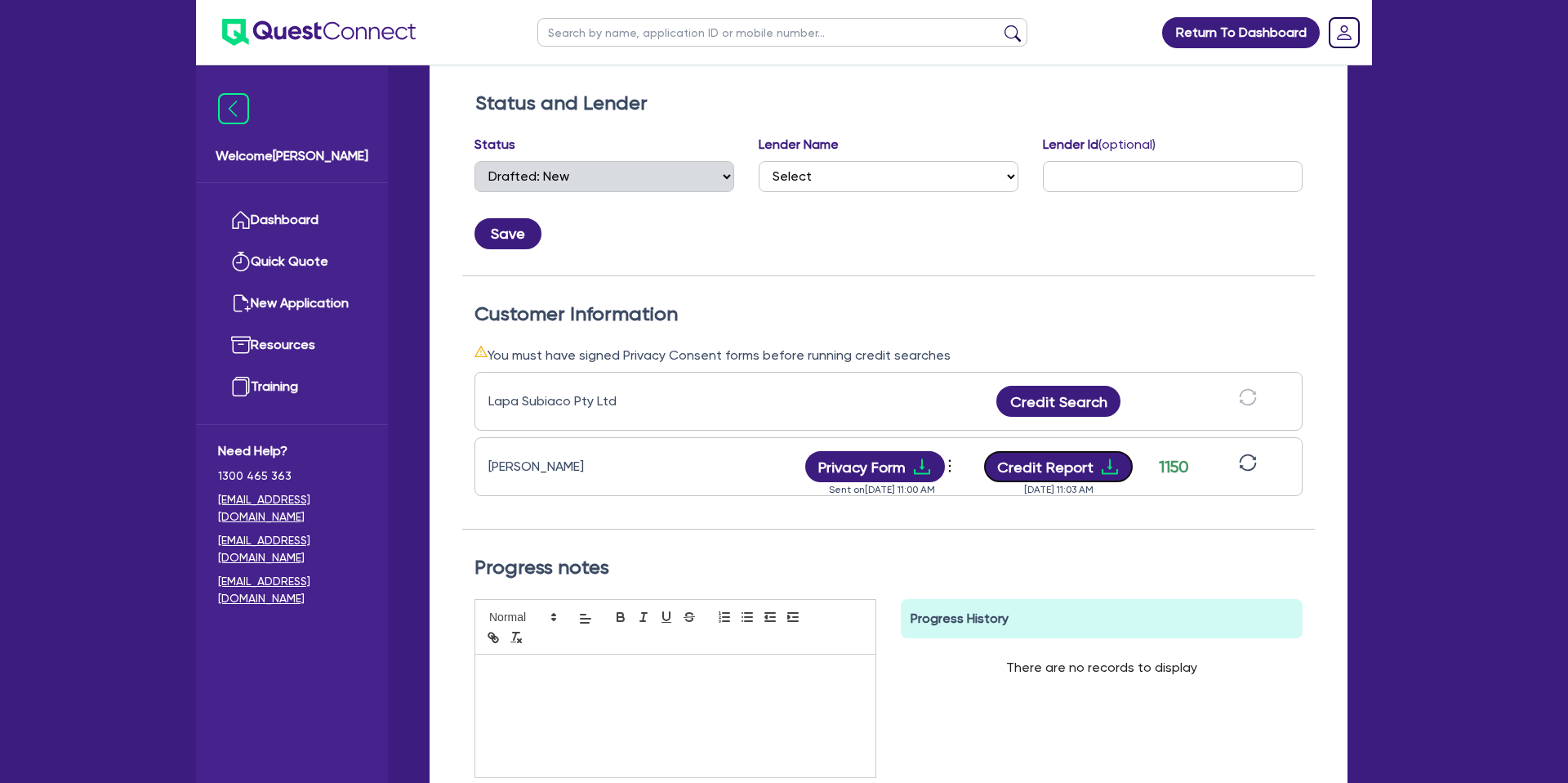
scroll to position [0, 0]
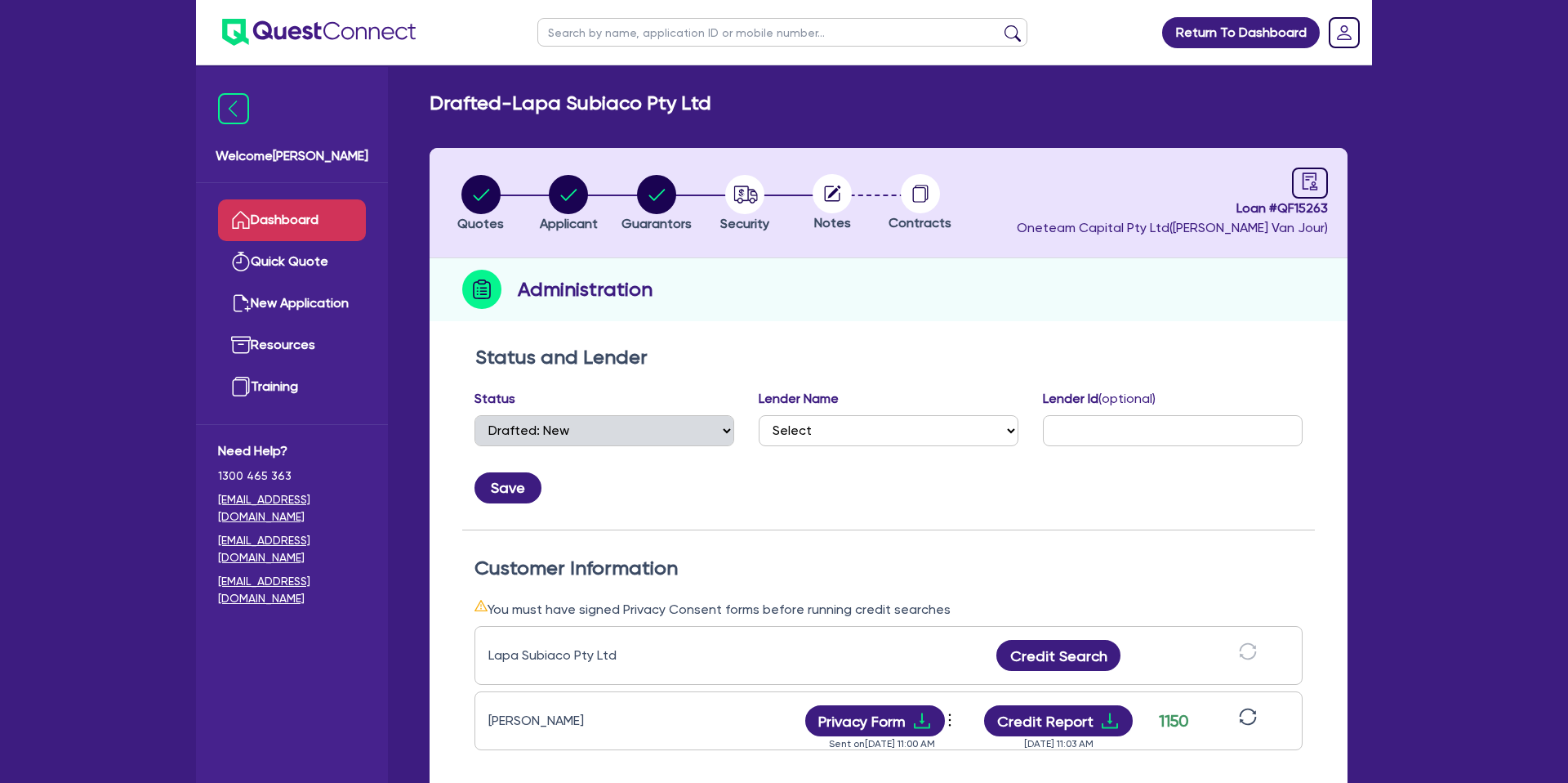
click at [314, 232] on link "Dashboard" at bounding box center [292, 220] width 148 height 42
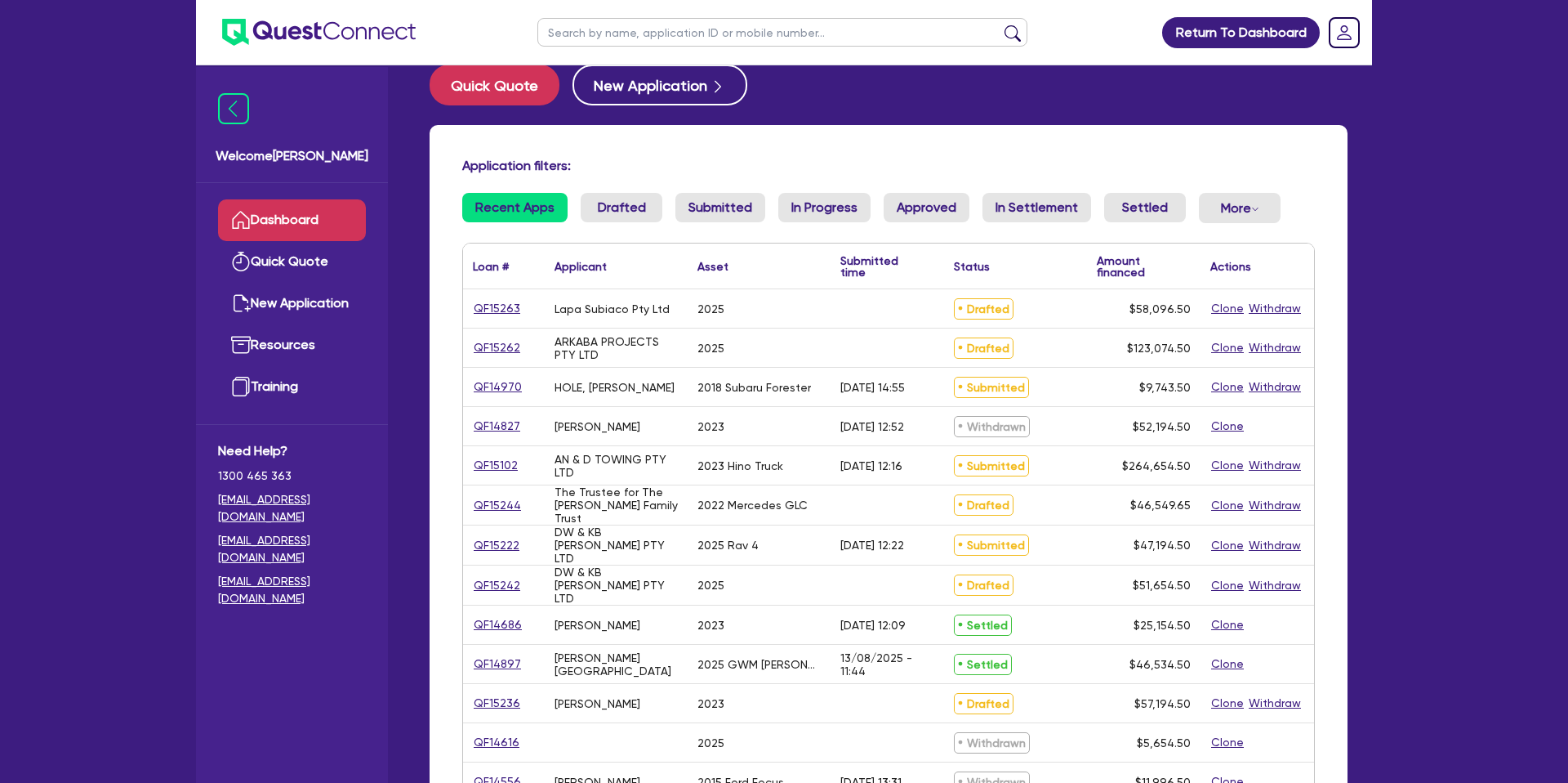
scroll to position [37, 0]
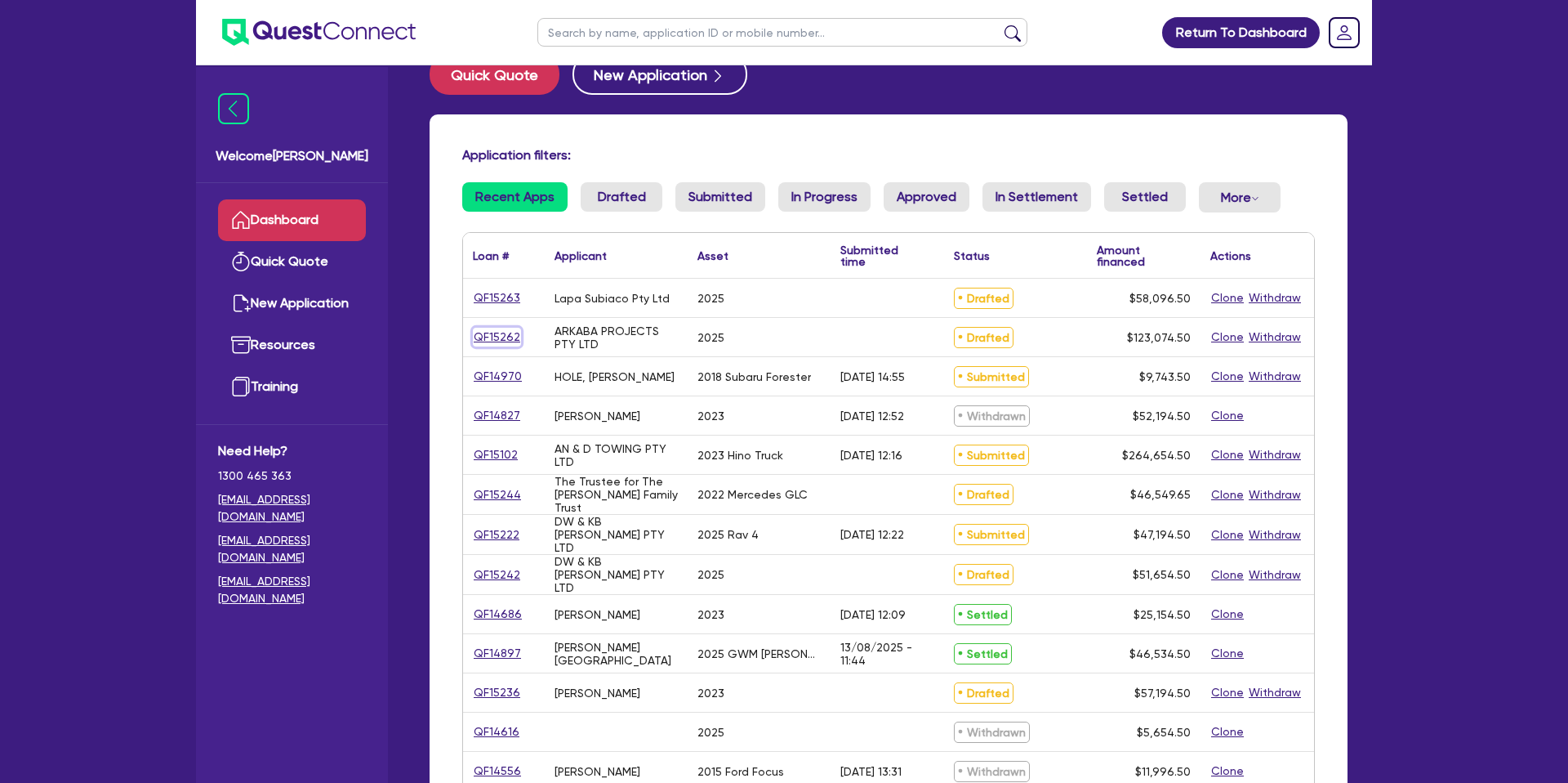
click at [491, 329] on link "QF15262" at bounding box center [497, 337] width 48 height 19
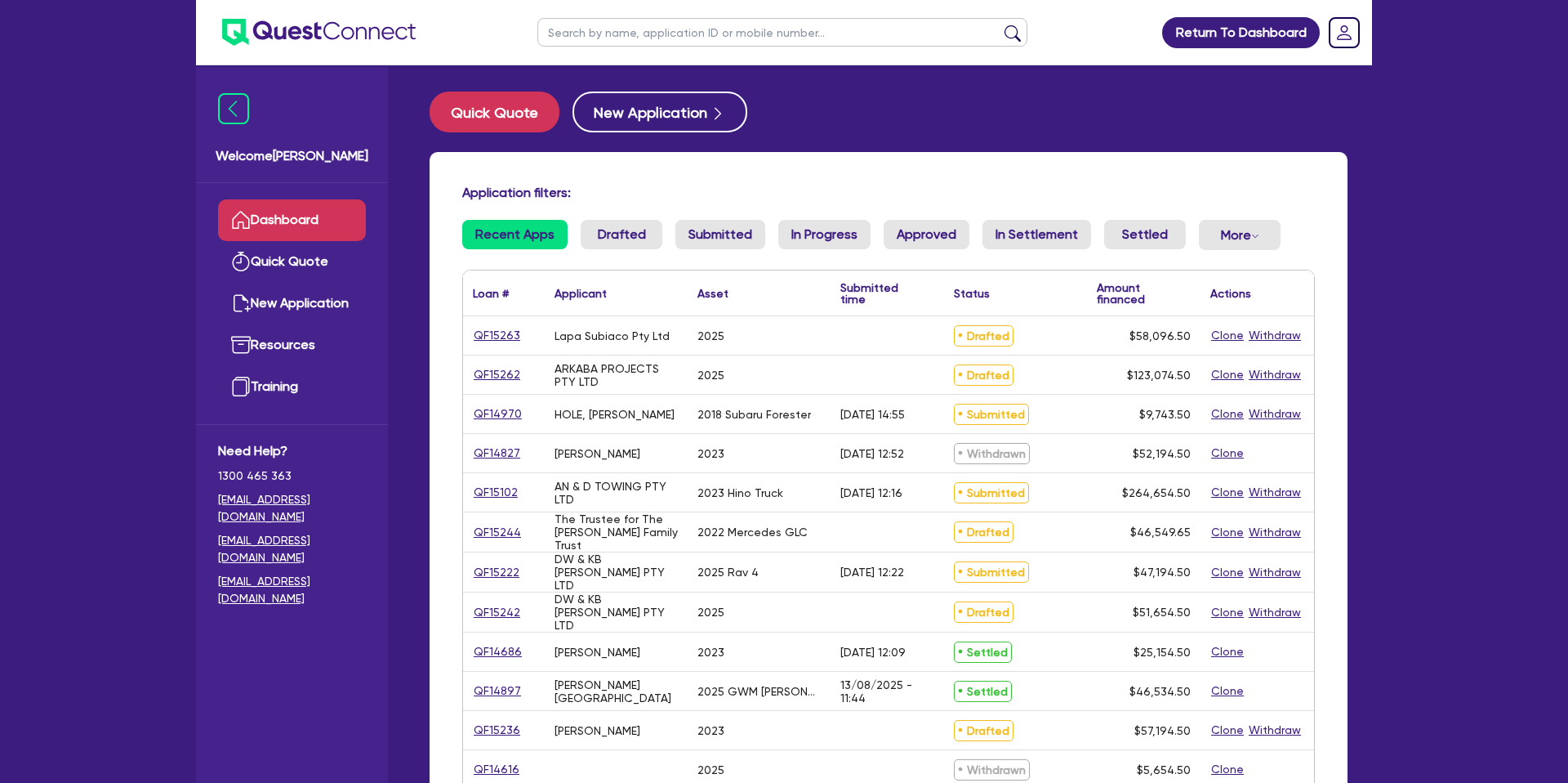
select select "CARS_AND_LIGHT_TRUCKS"
select select "PASSENGER_VEHICLES"
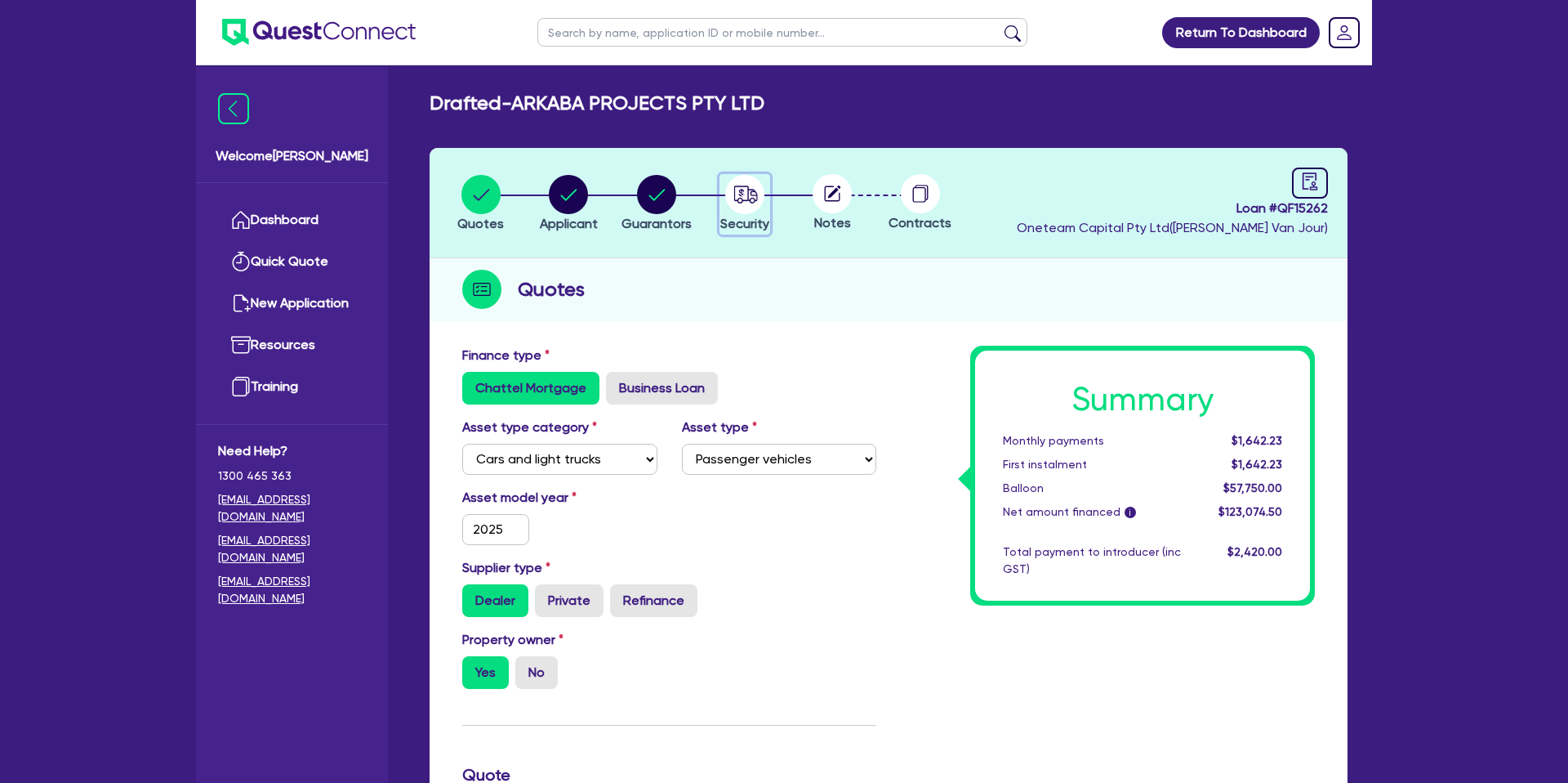
click at [761, 188] on circle "button" at bounding box center [744, 194] width 39 height 39
select select "CARS_AND_LIGHT_TRUCKS"
select select "PASSENGER_VEHICLES"
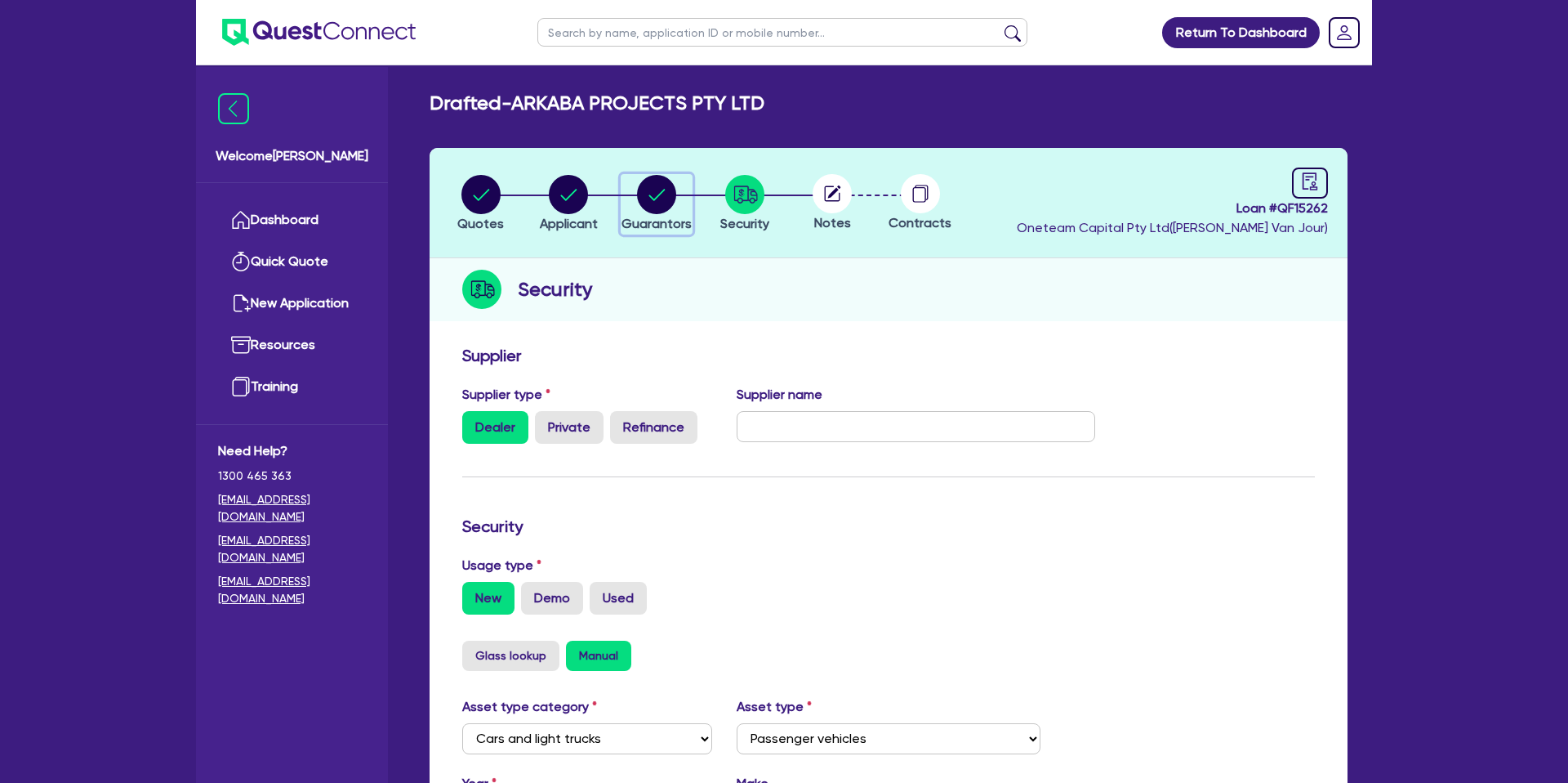
drag, startPoint x: 662, startPoint y: 192, endPoint x: 679, endPoint y: 211, distance: 25.5
click at [662, 192] on icon "button" at bounding box center [656, 194] width 39 height 39
select select "MR"
select select "QLD"
select select "MARRIED"
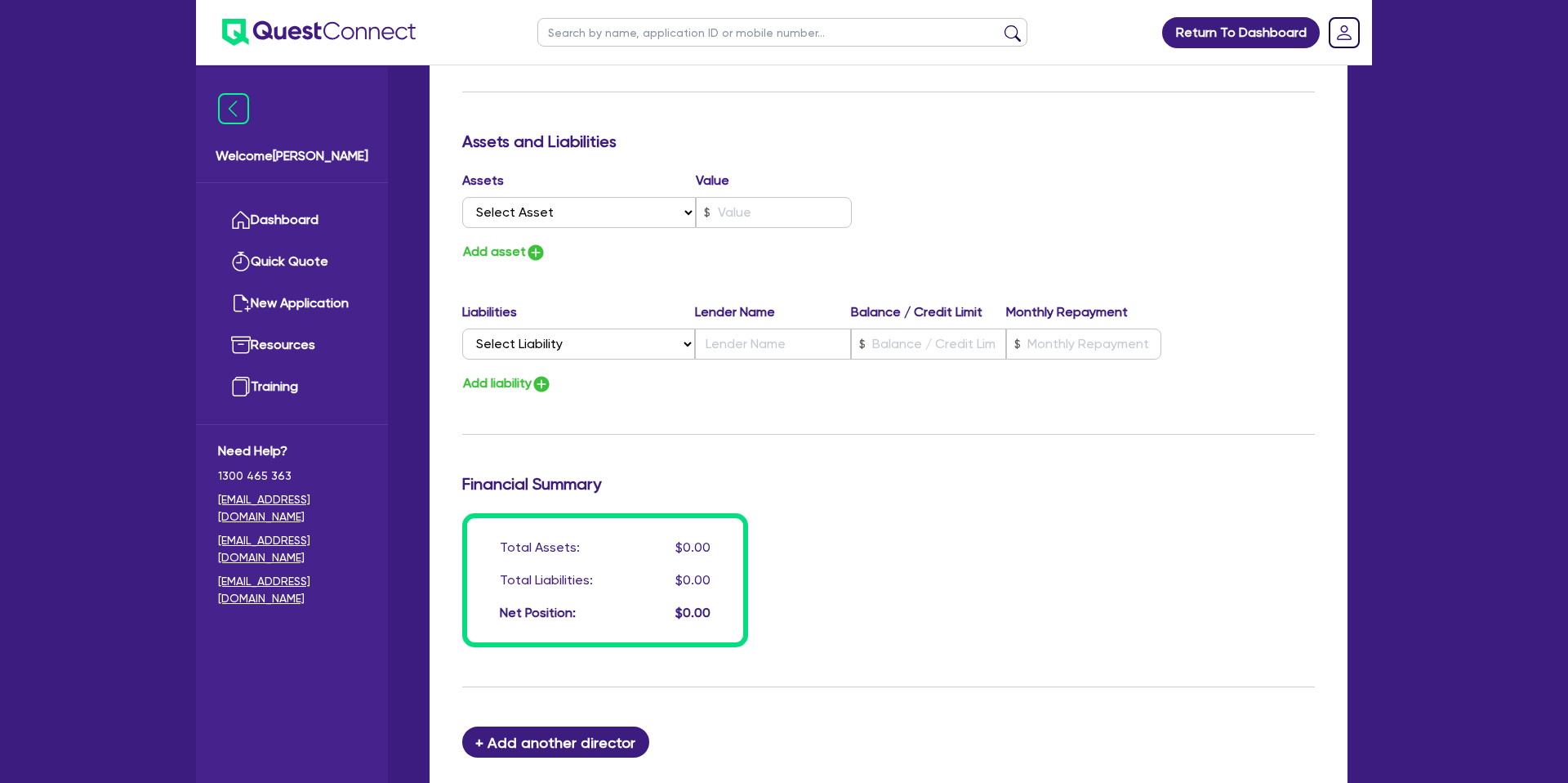
scroll to position [908, 0]
click at [579, 217] on select "Select Asset Cash Property Investment property Vehicle Truck Trailer Equipment …" at bounding box center [579, 211] width 233 height 31
select select "CASH"
click at [462, 195] on select "Select Asset Cash Property Investment property Vehicle Truck Trailer Equipment …" at bounding box center [579, 211] width 233 height 31
type input "0"
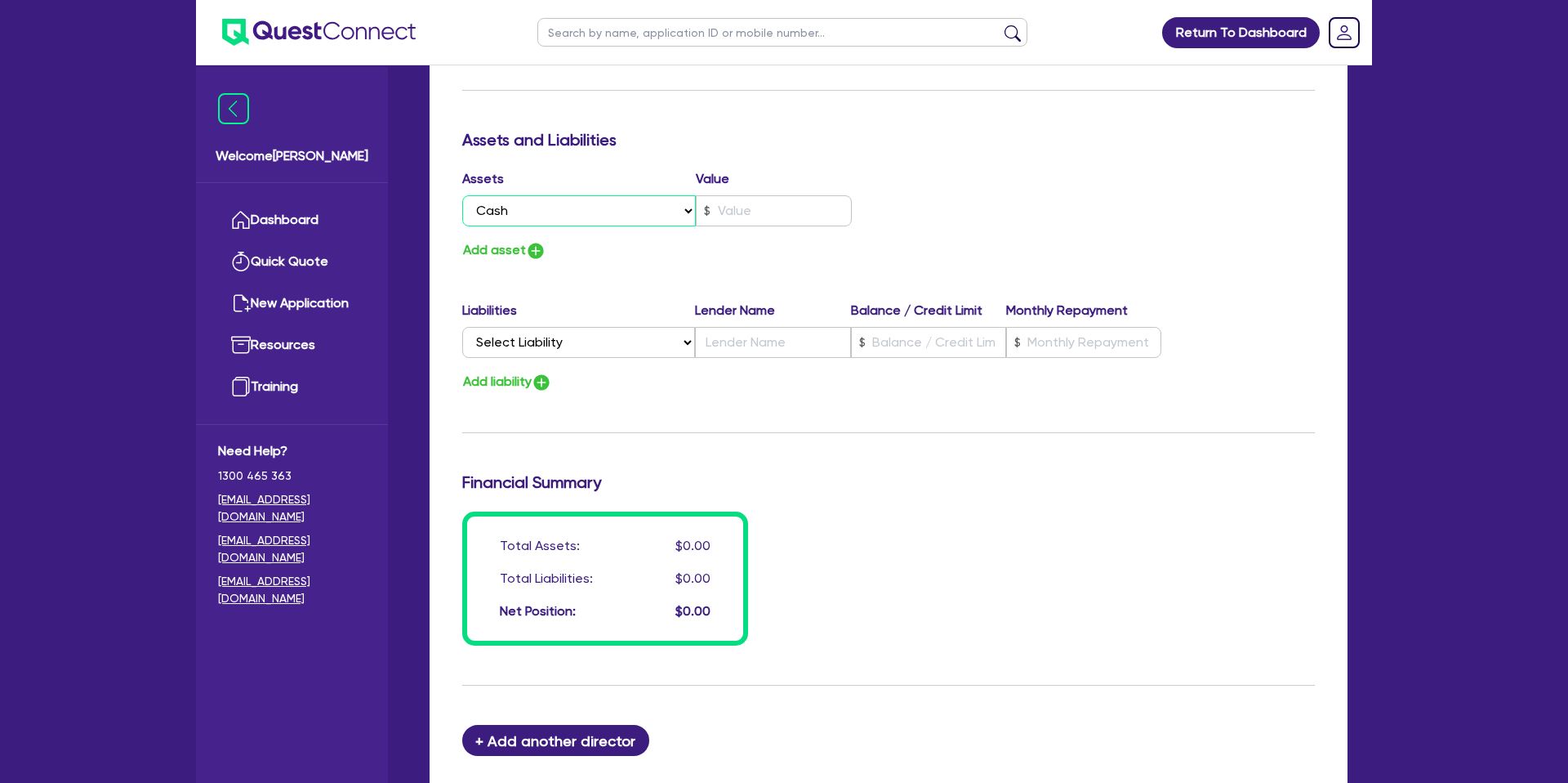
type input "0427 533 270"
click at [778, 206] on input "text" at bounding box center [773, 211] width 156 height 31
click at [761, 211] on input "text" at bounding box center [773, 211] width 156 height 31
type input "0"
type input "0427 533 270"
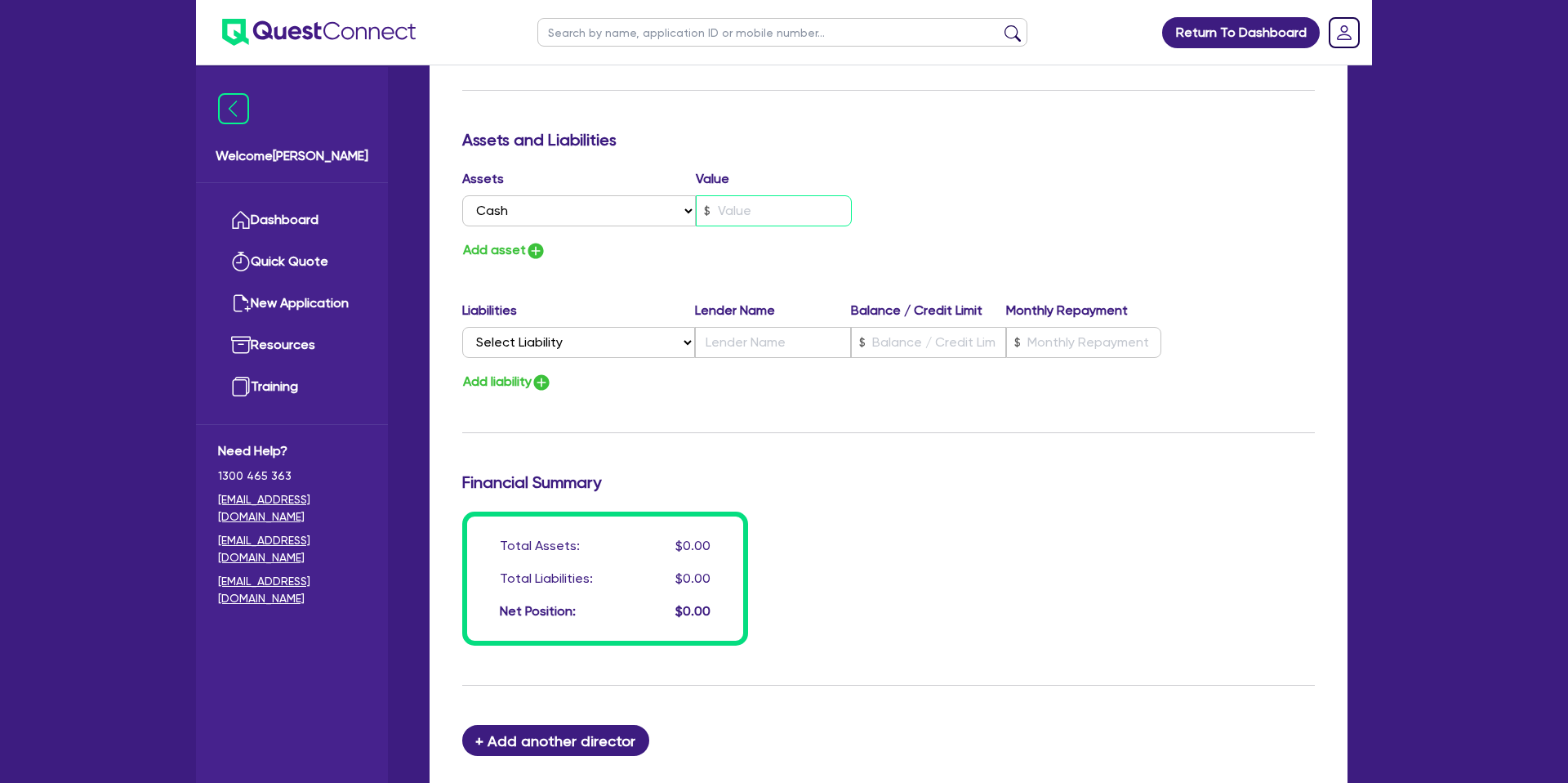
type input "7"
type input "0"
type input "0427 533 270"
type input "70"
type input "0"
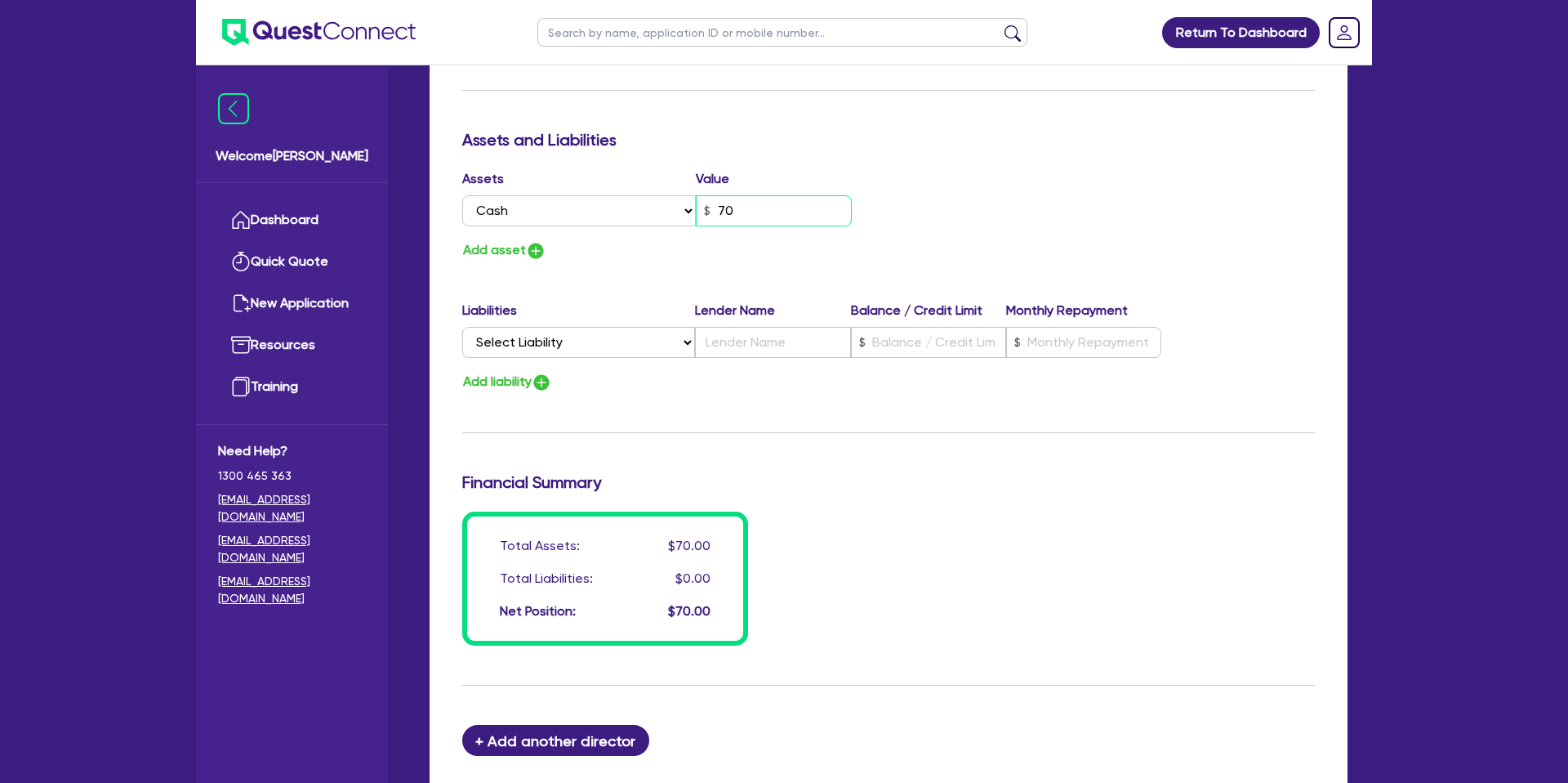
type input "0427 533 270"
type input "700"
type input "0"
type input "0427 533 270"
type input "7,000"
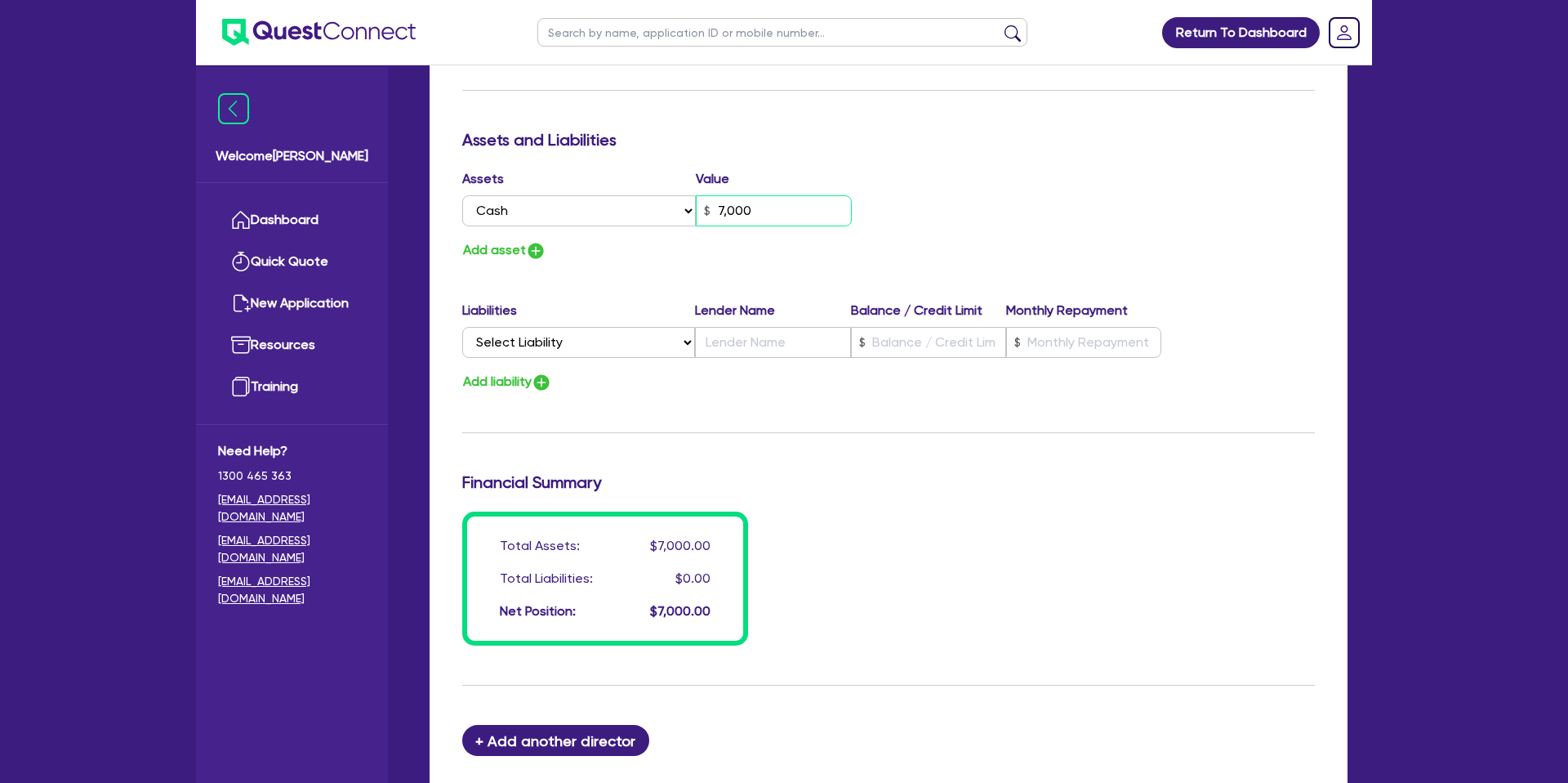
type input "0"
type input "0427 533 270"
type input "70,000"
drag, startPoint x: 1128, startPoint y: 216, endPoint x: 1037, endPoint y: 215, distance: 91.0
click at [1116, 214] on div "Assets Value Select Asset Cash Property Investment property Vehicle Truck Trail…" at bounding box center [888, 215] width 877 height 92
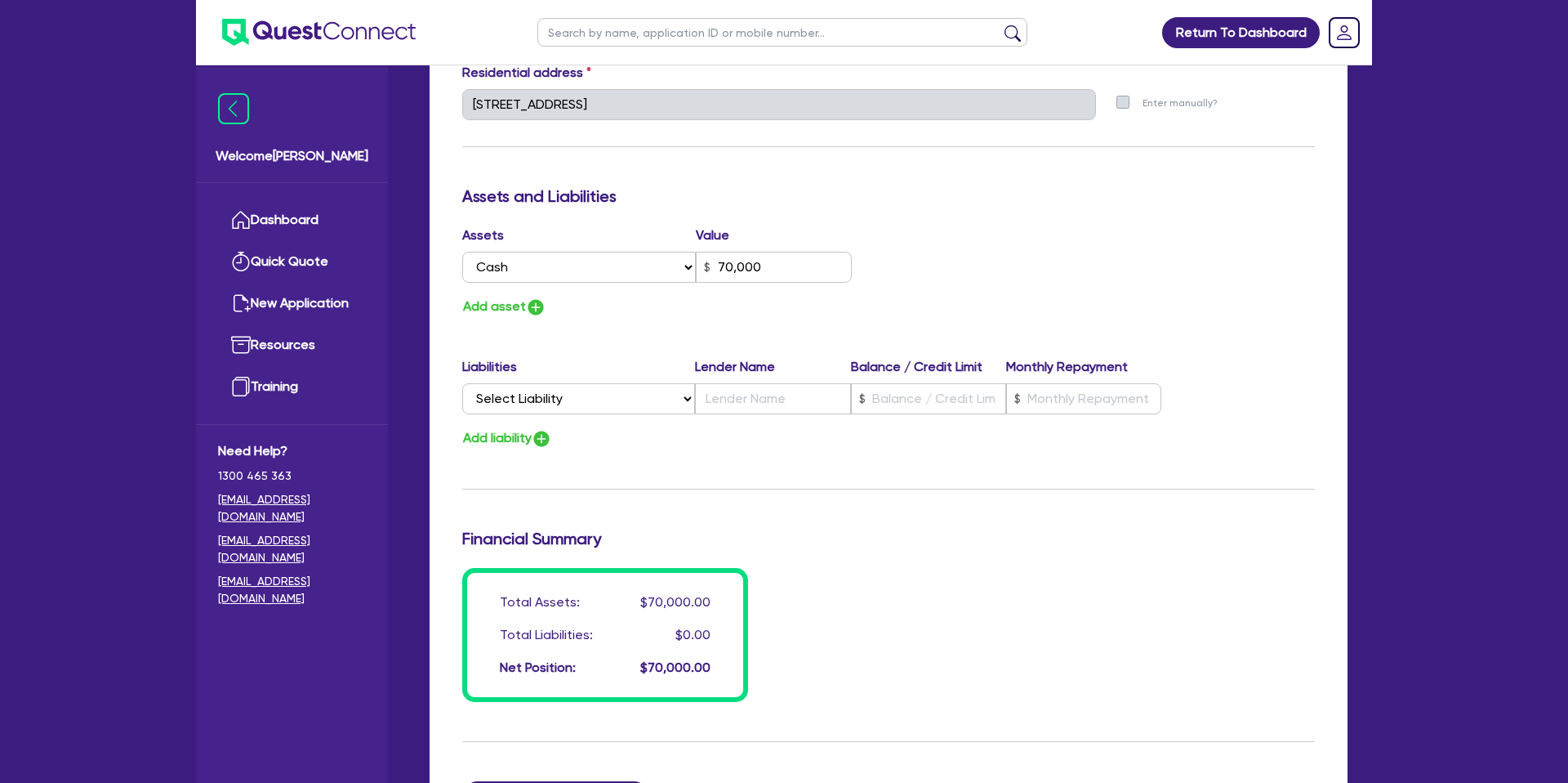
scroll to position [853, 0]
click at [544, 400] on select "Select Liability Credit card Mortgage Investment property loan Vehicle loan Tru…" at bounding box center [578, 397] width 232 height 31
click at [462, 382] on select "Select Liability Credit card Mortgage Investment property loan Vehicle loan Tru…" at bounding box center [578, 397] width 232 height 31
click at [538, 399] on select "Select Liability Credit card Mortgage Investment property loan Vehicle loan Tru…" at bounding box center [578, 397] width 232 height 31
select select "MORTGAGE"
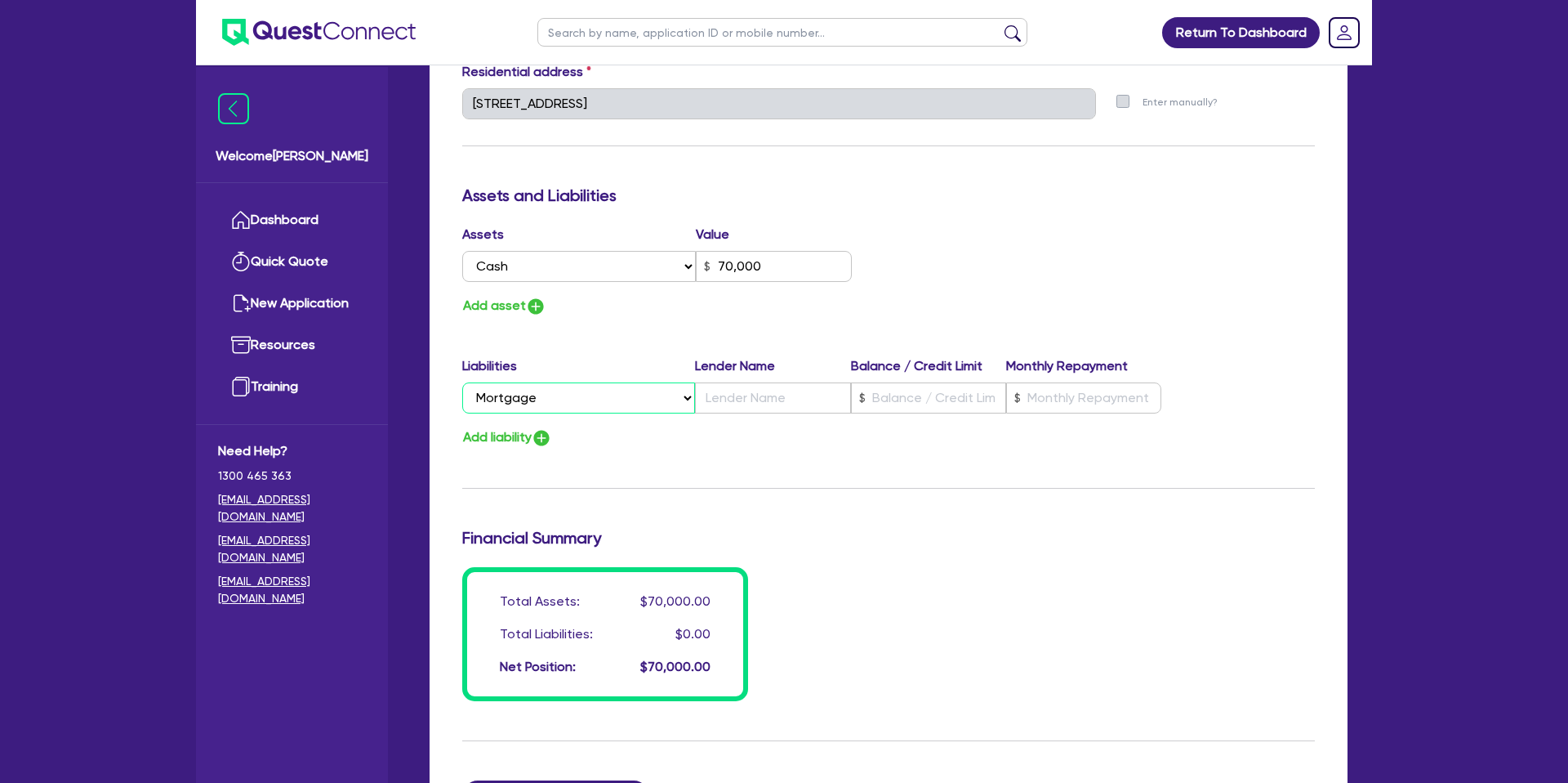
click at [462, 382] on select "Select Liability Credit card Mortgage Investment property loan Vehicle loan Tru…" at bounding box center [578, 397] width 232 height 31
type input "0"
type input "0427 533 270"
type input "70,000"
click at [767, 392] on input "text" at bounding box center [772, 397] width 155 height 31
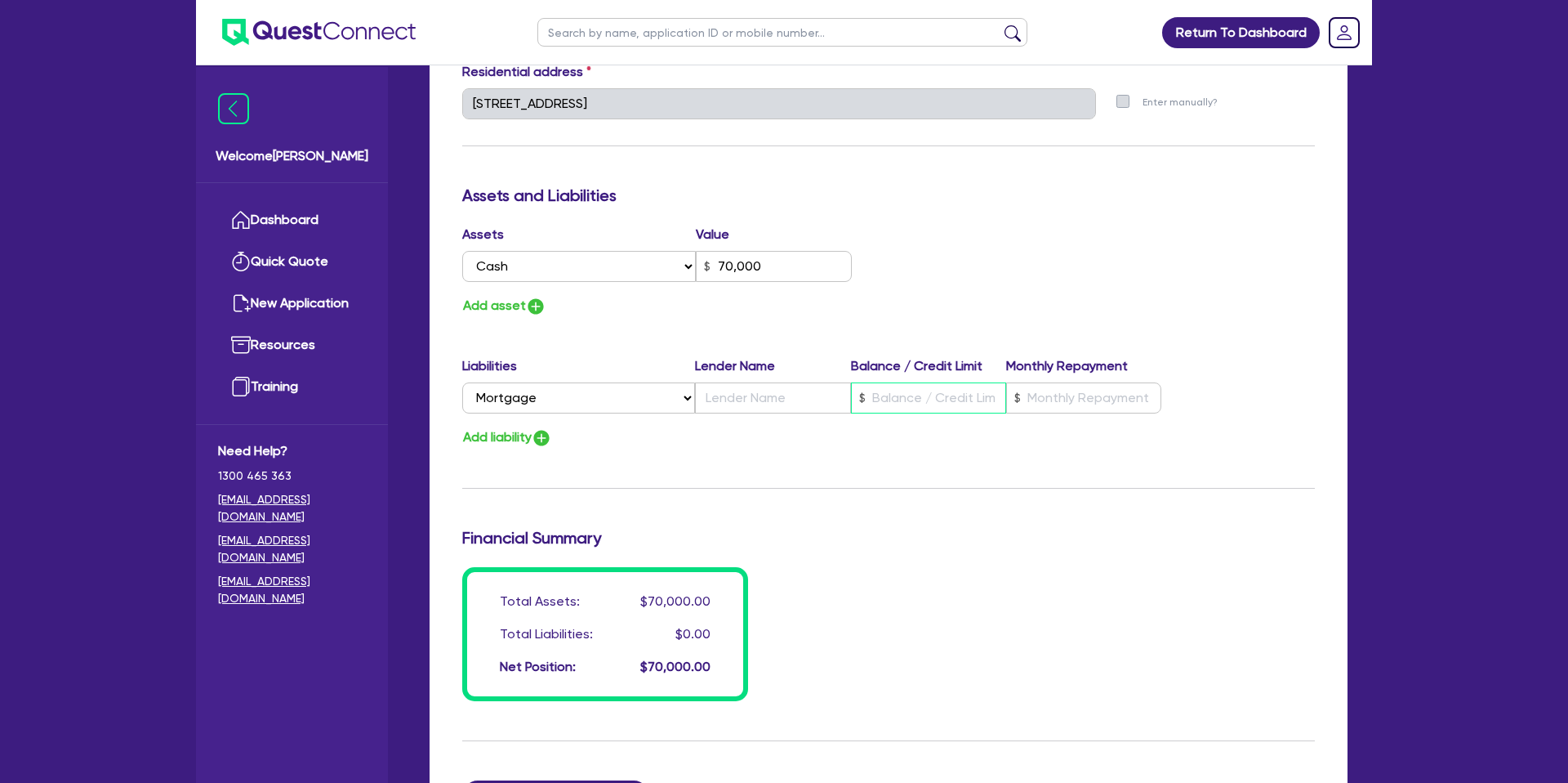
click at [978, 396] on input "text" at bounding box center [928, 397] width 155 height 31
type input "0"
type input "0427 533 270"
type input "70,000"
type input "5"
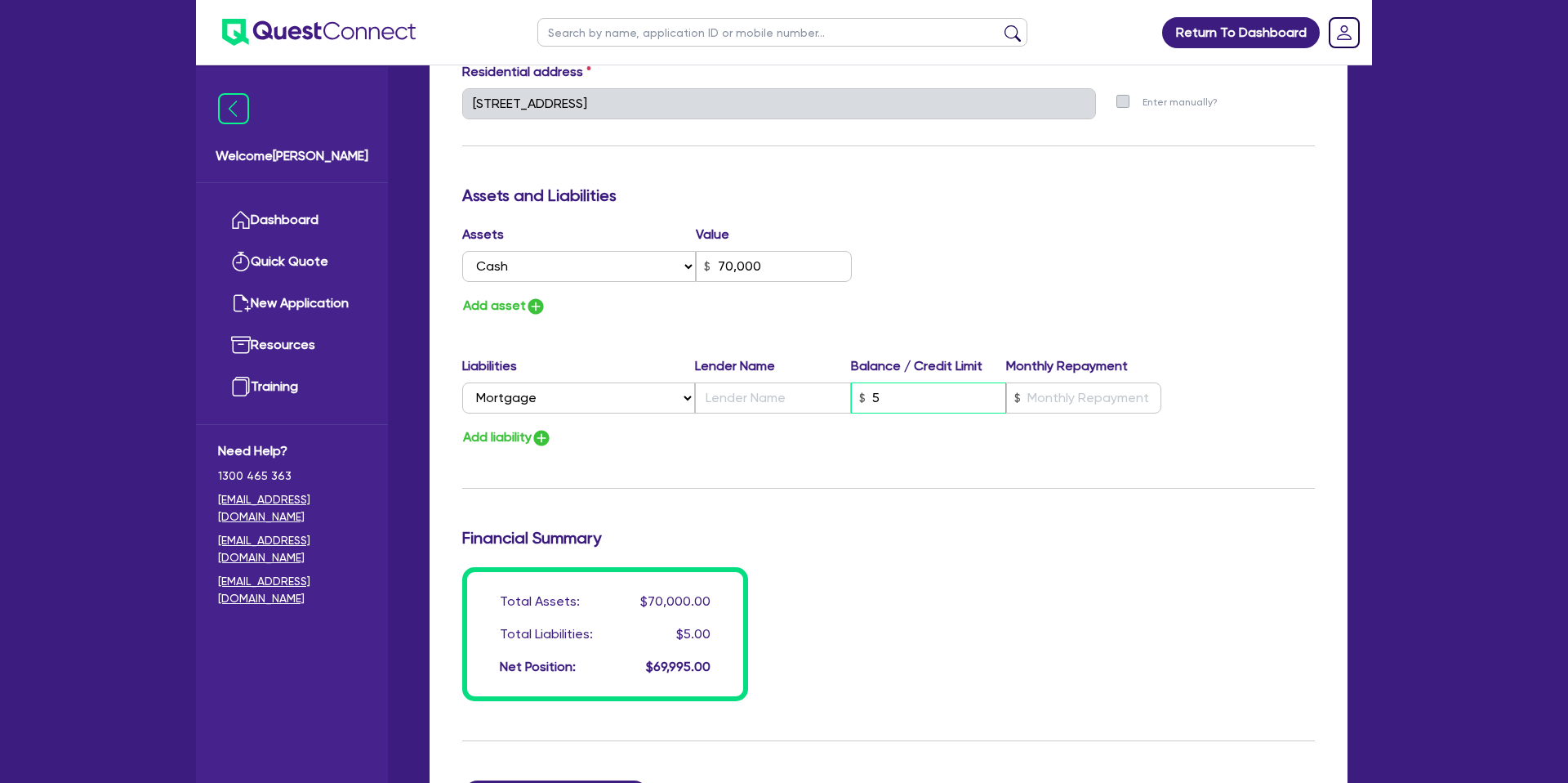
type input "0"
type input "0427 533 270"
type input "70,000"
type input "53"
type input "0"
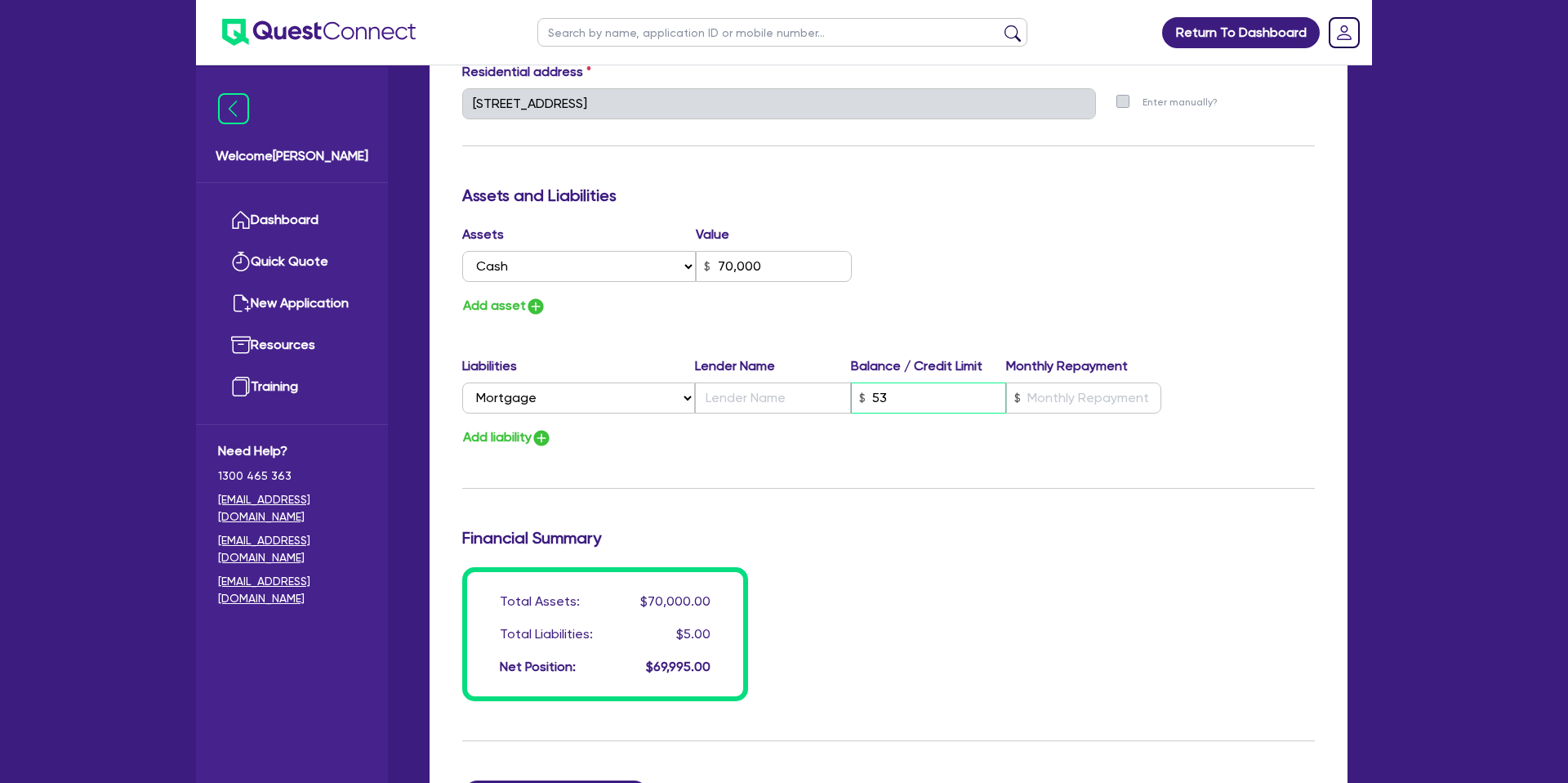
type input "0427 533 270"
type input "70,000"
type input "530"
type input "0"
type input "0427 533 270"
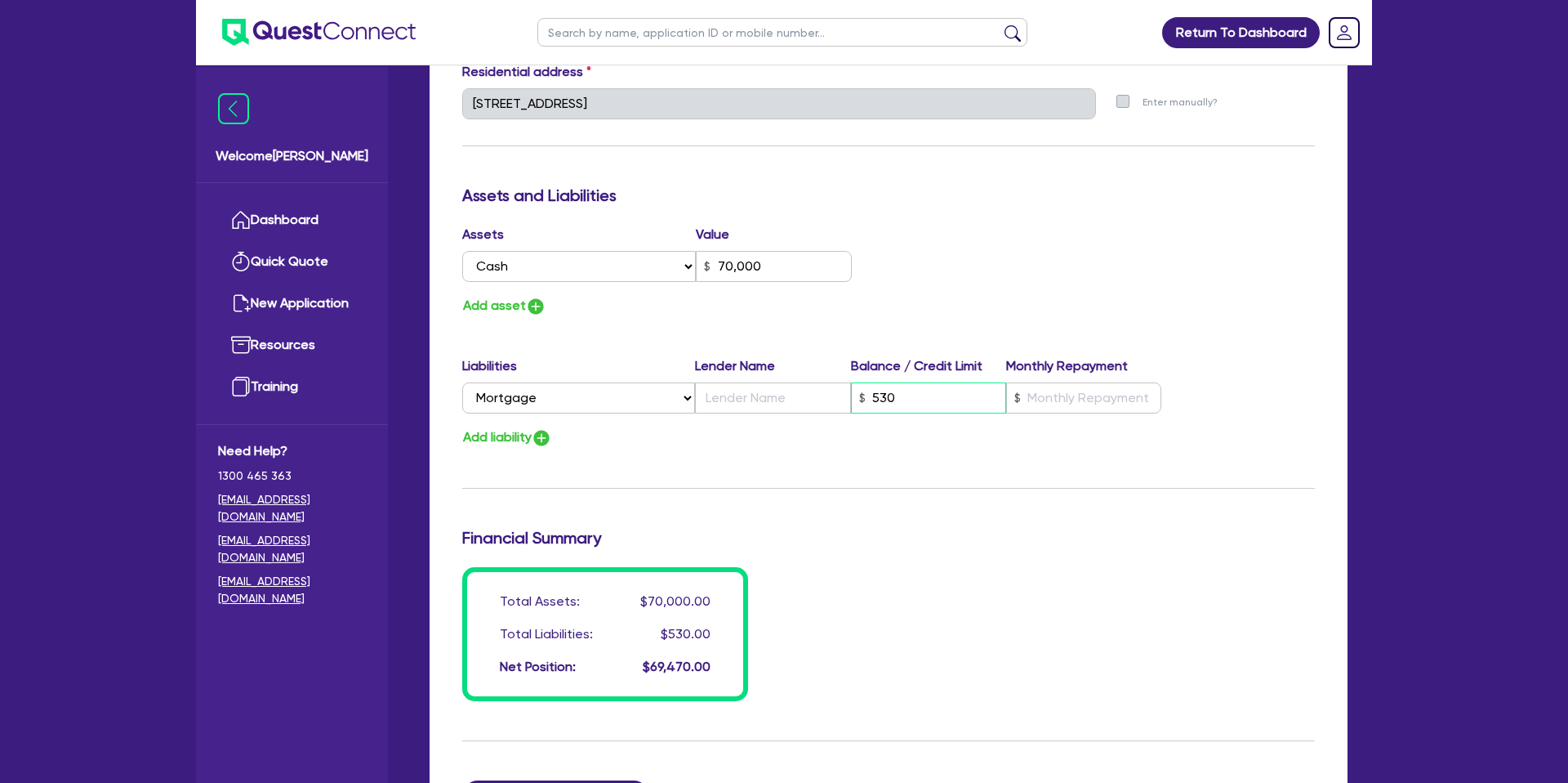
type input "70,000"
type input "5,300"
type input "0"
type input "0427 533 270"
type input "70,000"
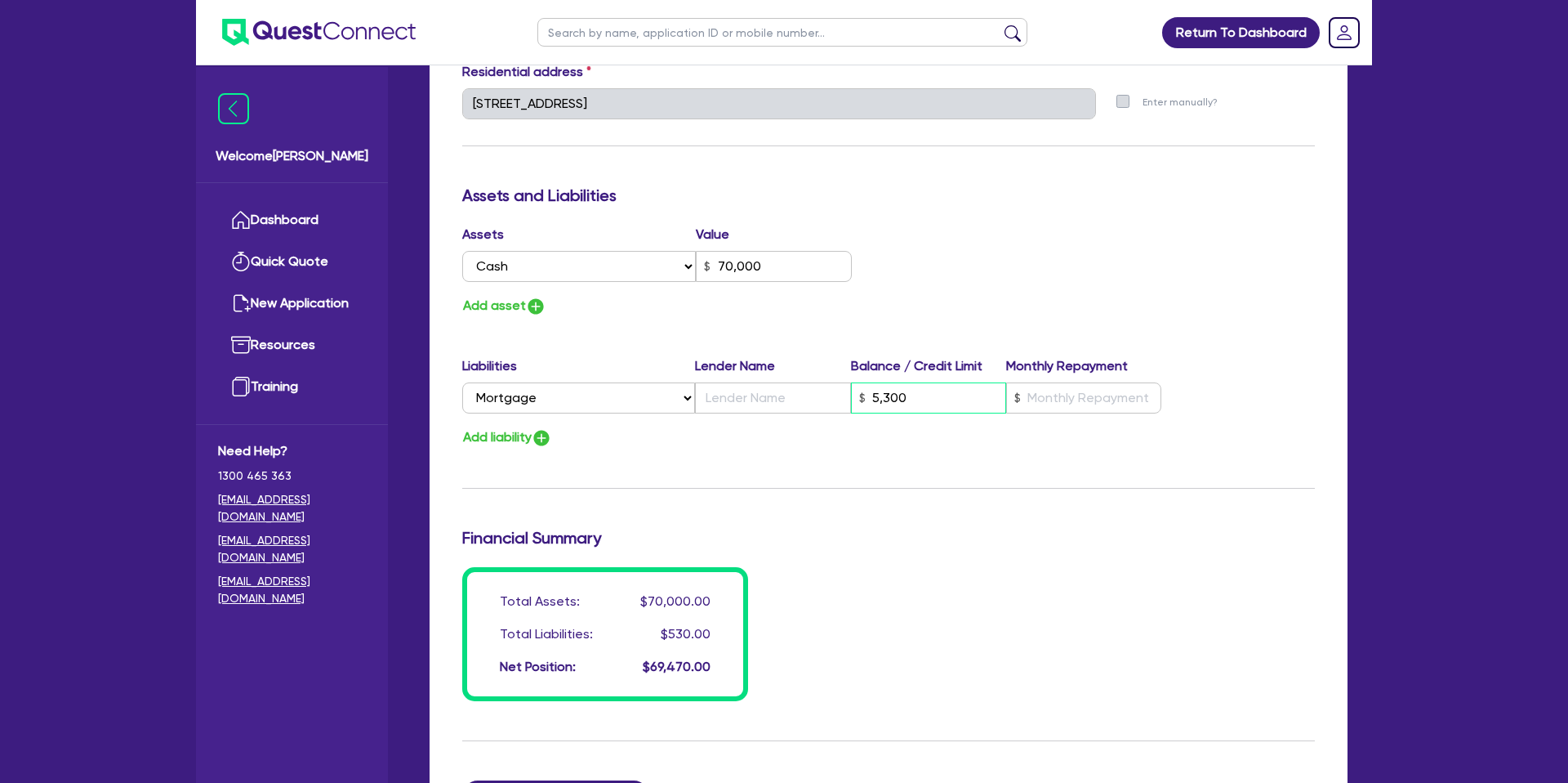
type input "53,000"
type input "0"
type input "0427 533 270"
type input "70,000"
type input "530,000"
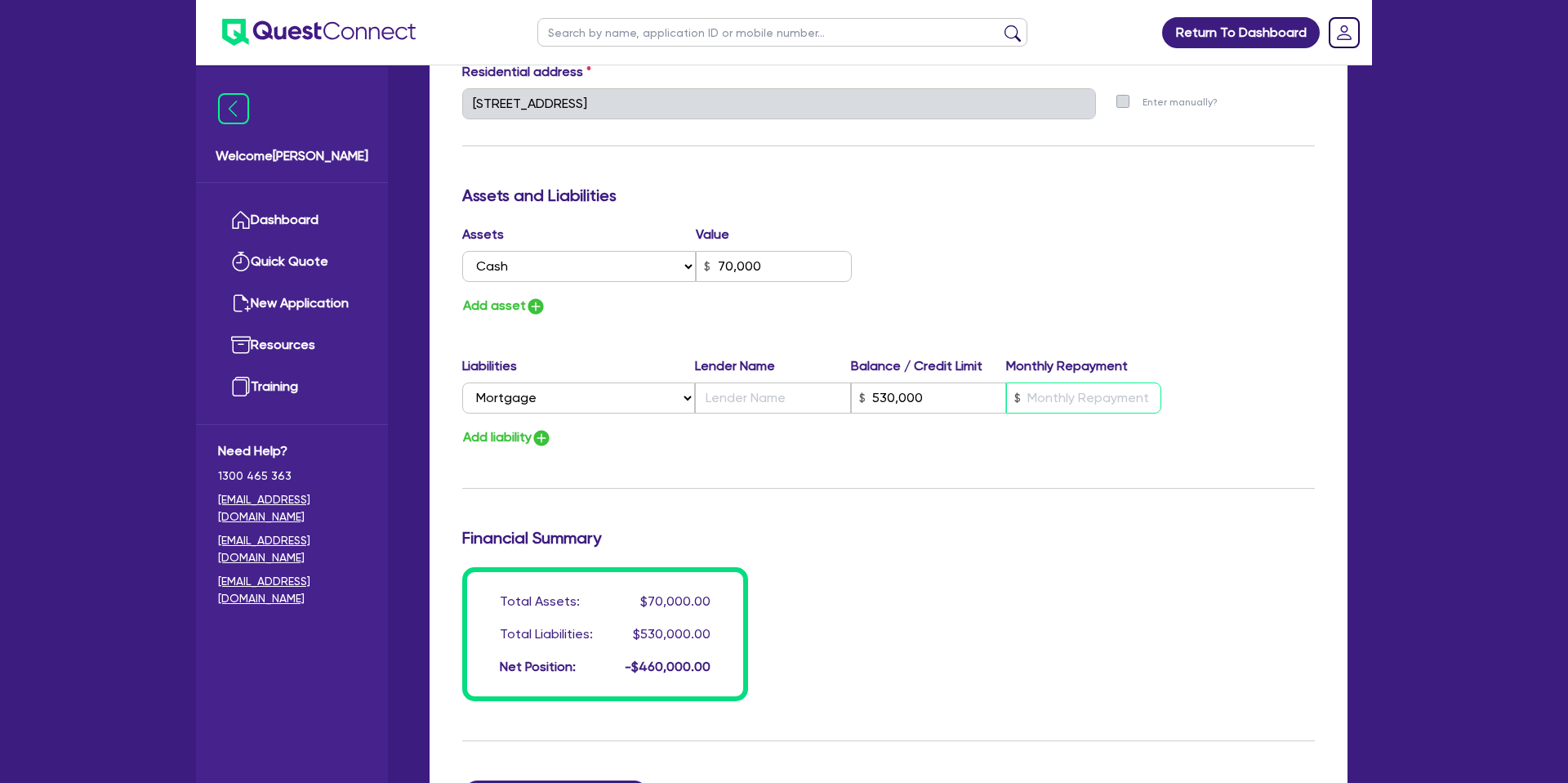
click at [1055, 389] on input "text" at bounding box center [1084, 397] width 155 height 31
type input "0"
type input "0427 533 270"
type input "70,000"
type input "530,000"
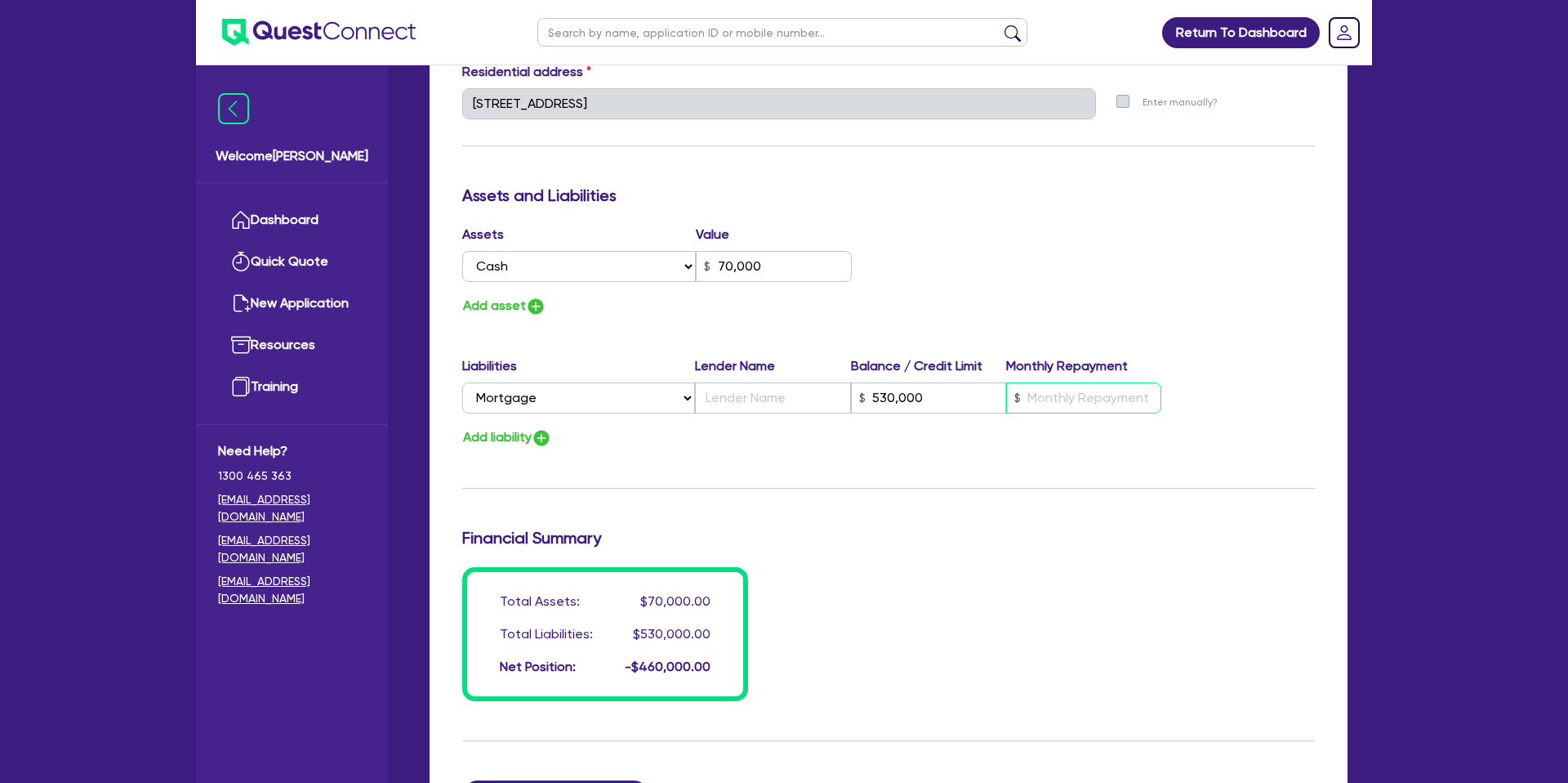
type input "3"
type input "0"
type input "0427 533 270"
type input "70,000"
type input "530,000"
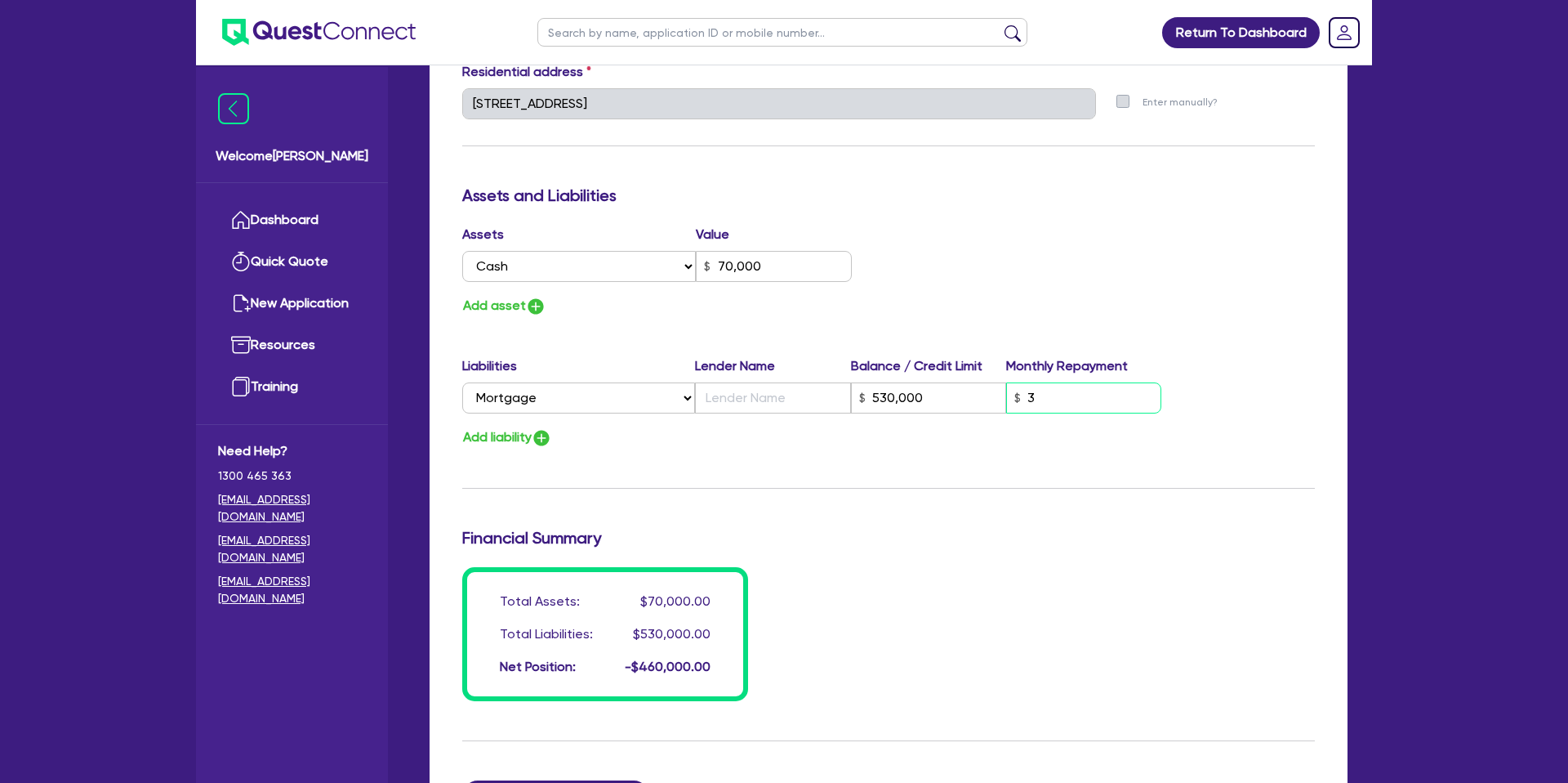
type input "35"
type input "0"
type input "0427 533 270"
type input "70,000"
type input "530,000"
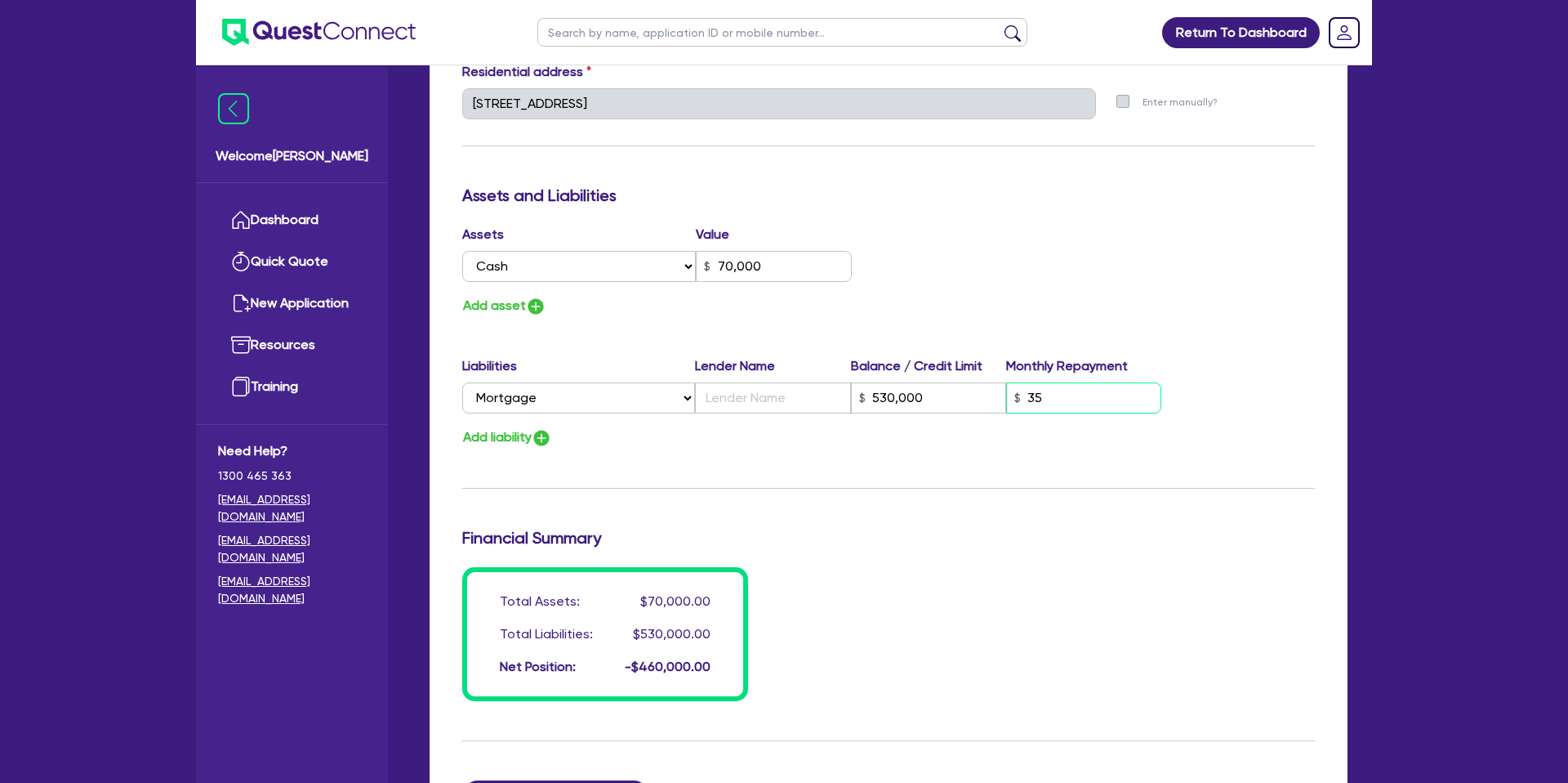
type input "350"
type input "0"
type input "0427 533 270"
type input "70,000"
type input "530,000"
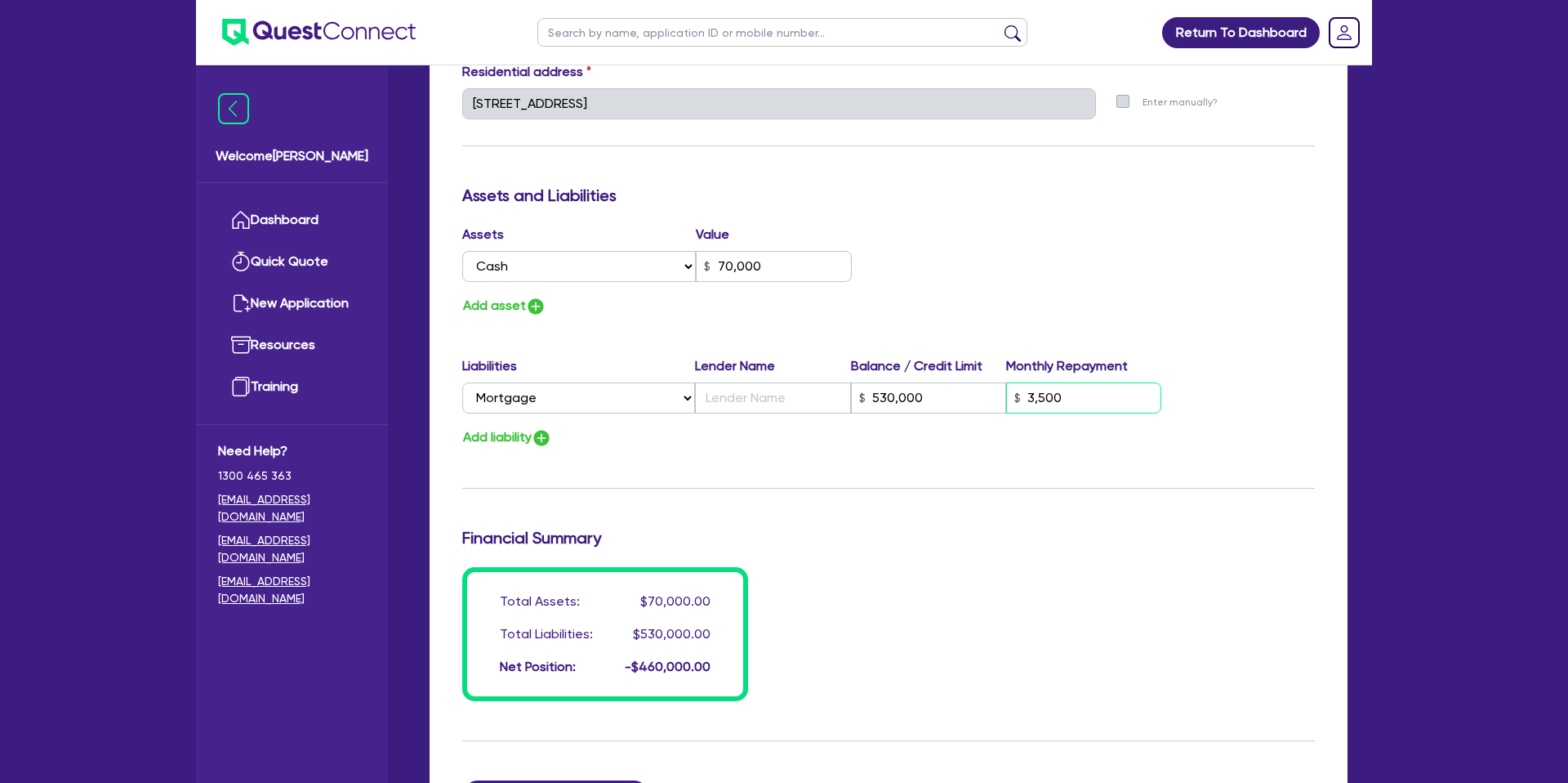
type input "3,500"
click at [729, 397] on input "text" at bounding box center [772, 397] width 155 height 31
type input "0"
type input "0427 533 270"
type input "70,000"
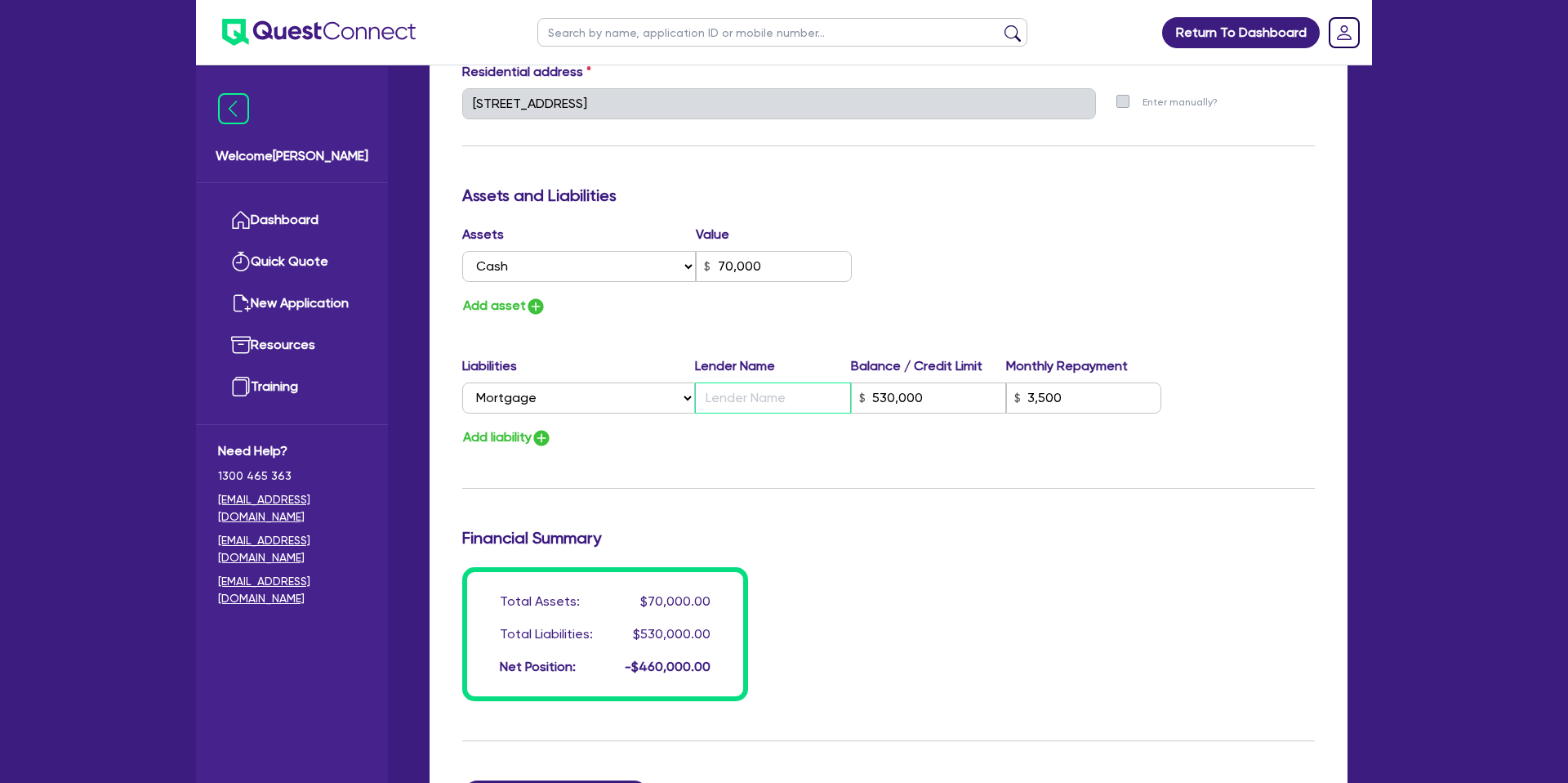
type input "W"
type input "530,000"
type input "3,500"
type input "0"
type input "0427 533 270"
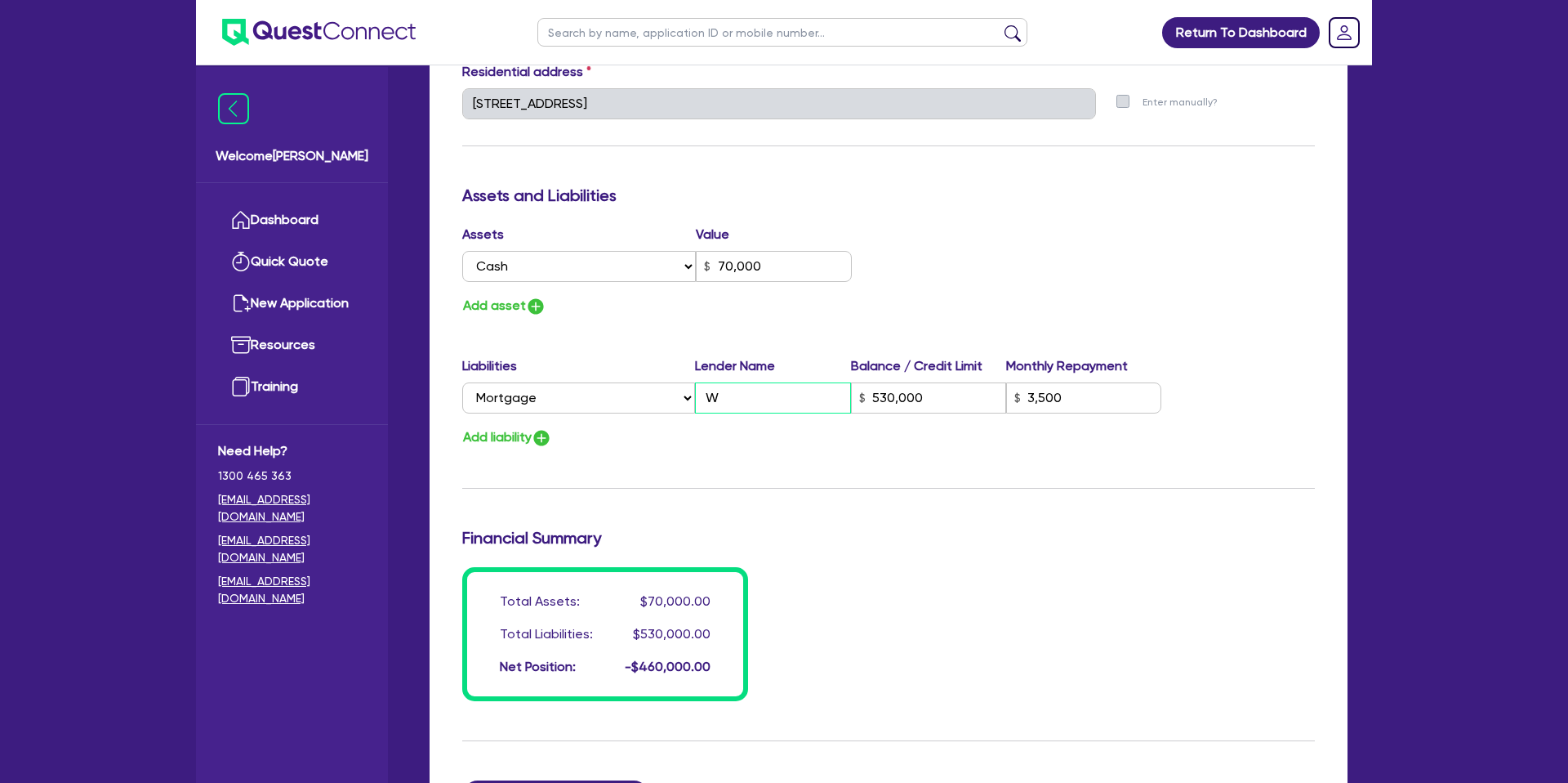
type input "70,000"
type input "We"
type input "530,000"
type input "3,500"
type input "0"
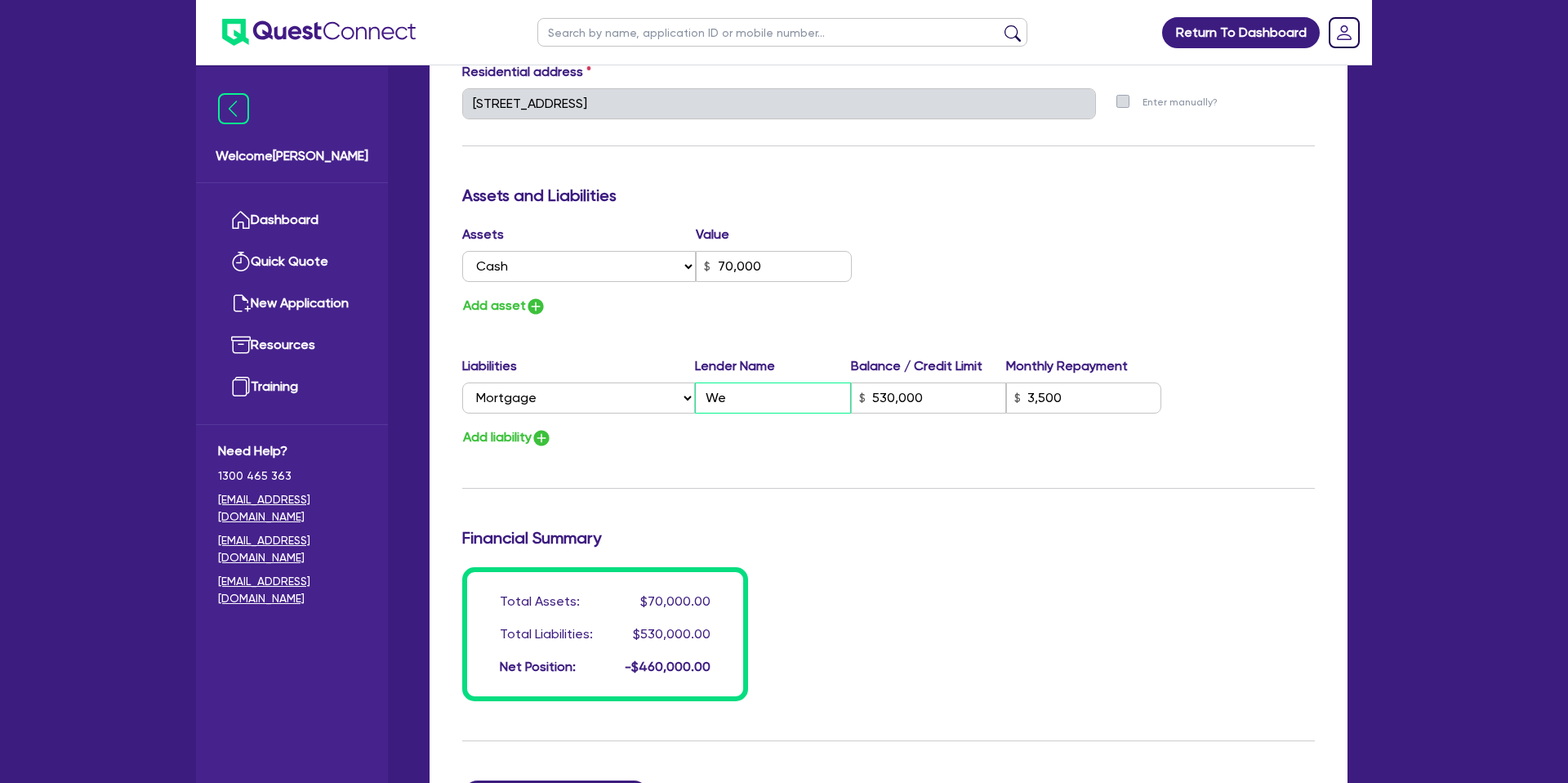
type input "0427 533 270"
type input "70,000"
type input "[PERSON_NAME]"
type input "530,000"
type input "3,500"
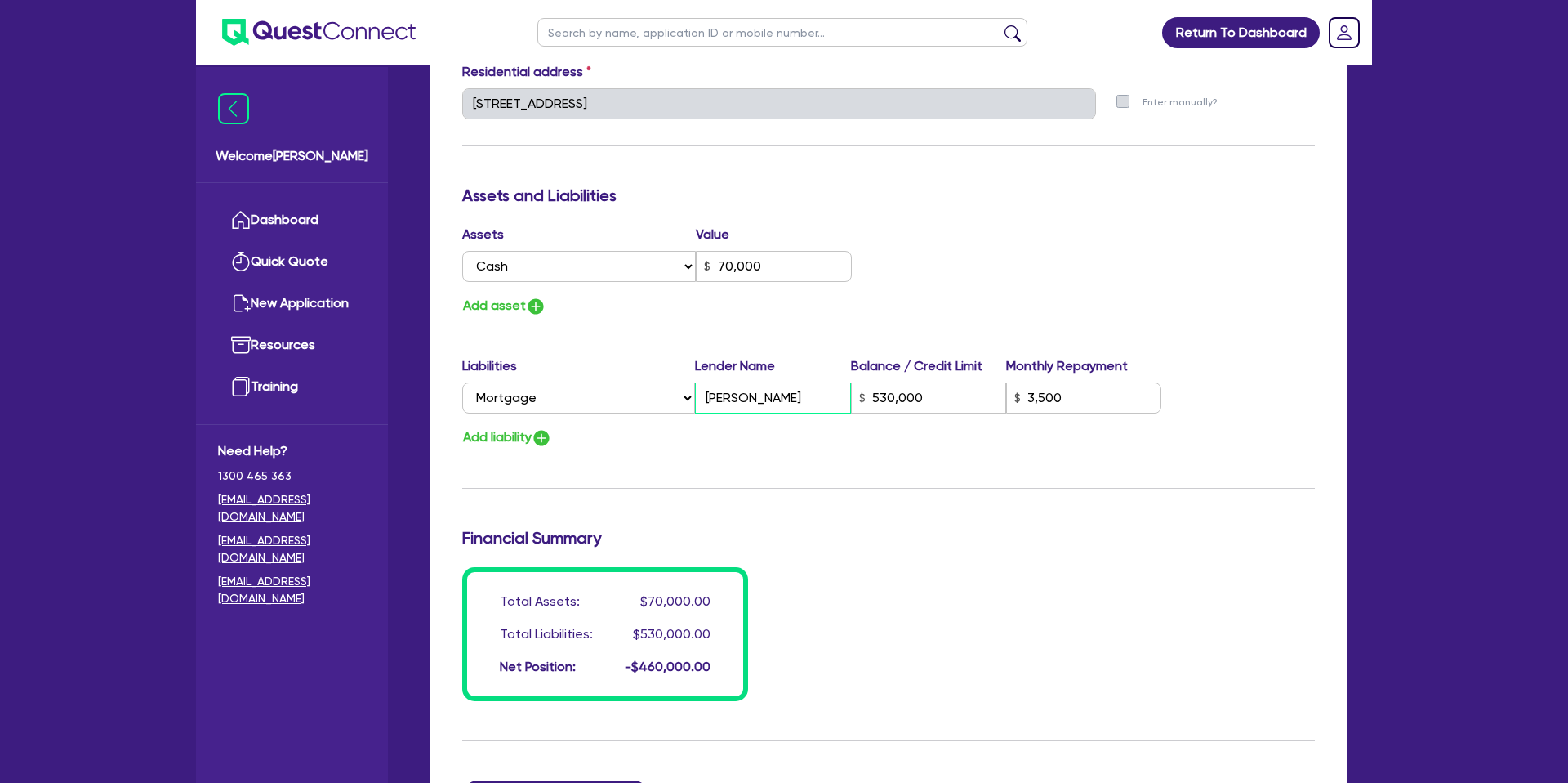
type input "0"
type input "0427 533 270"
type input "70,000"
type input "West"
type input "530,000"
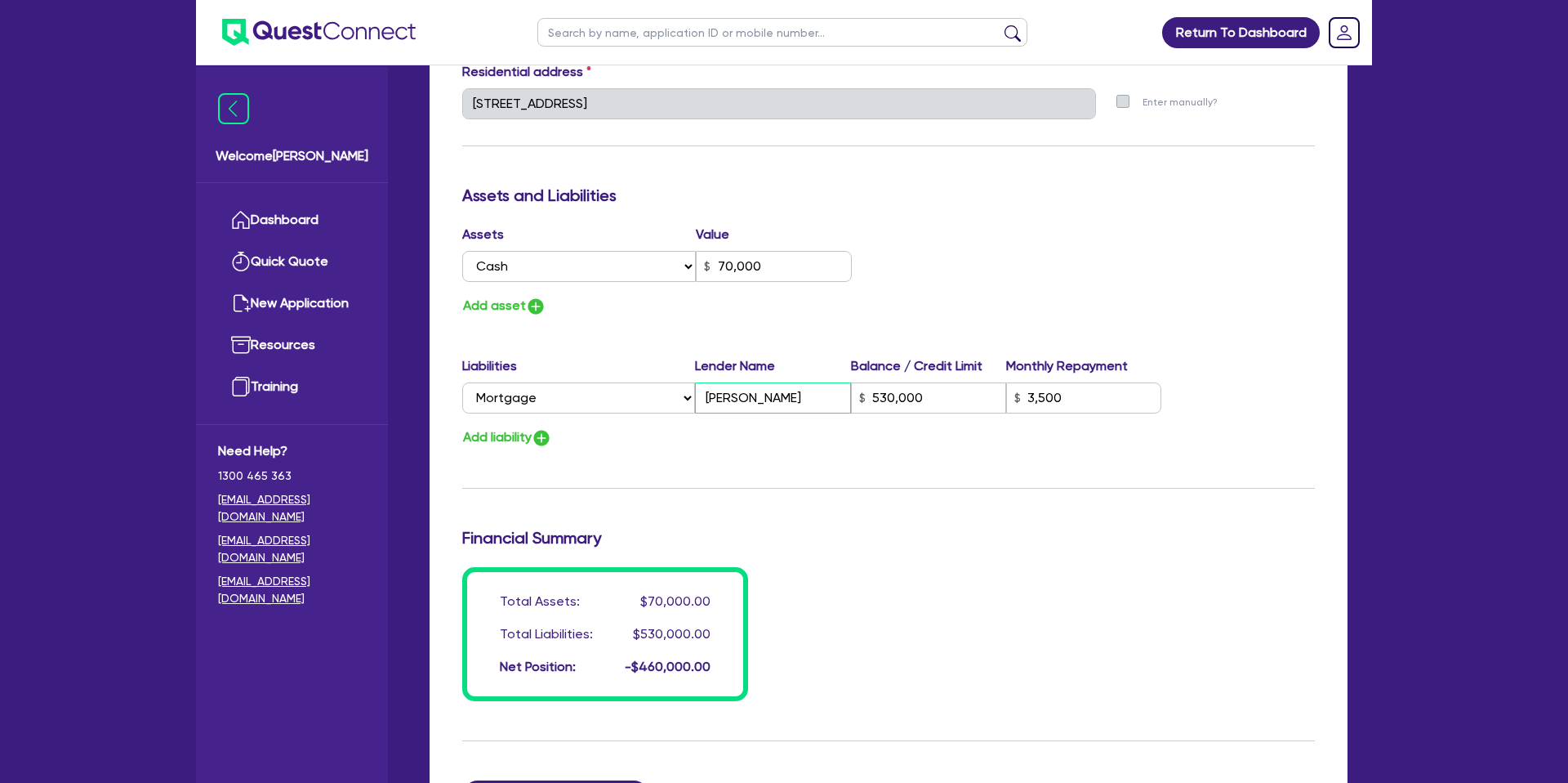
type input "3,500"
type input "0"
type input "0427 533 270"
type input "70,000"
type input "Westp"
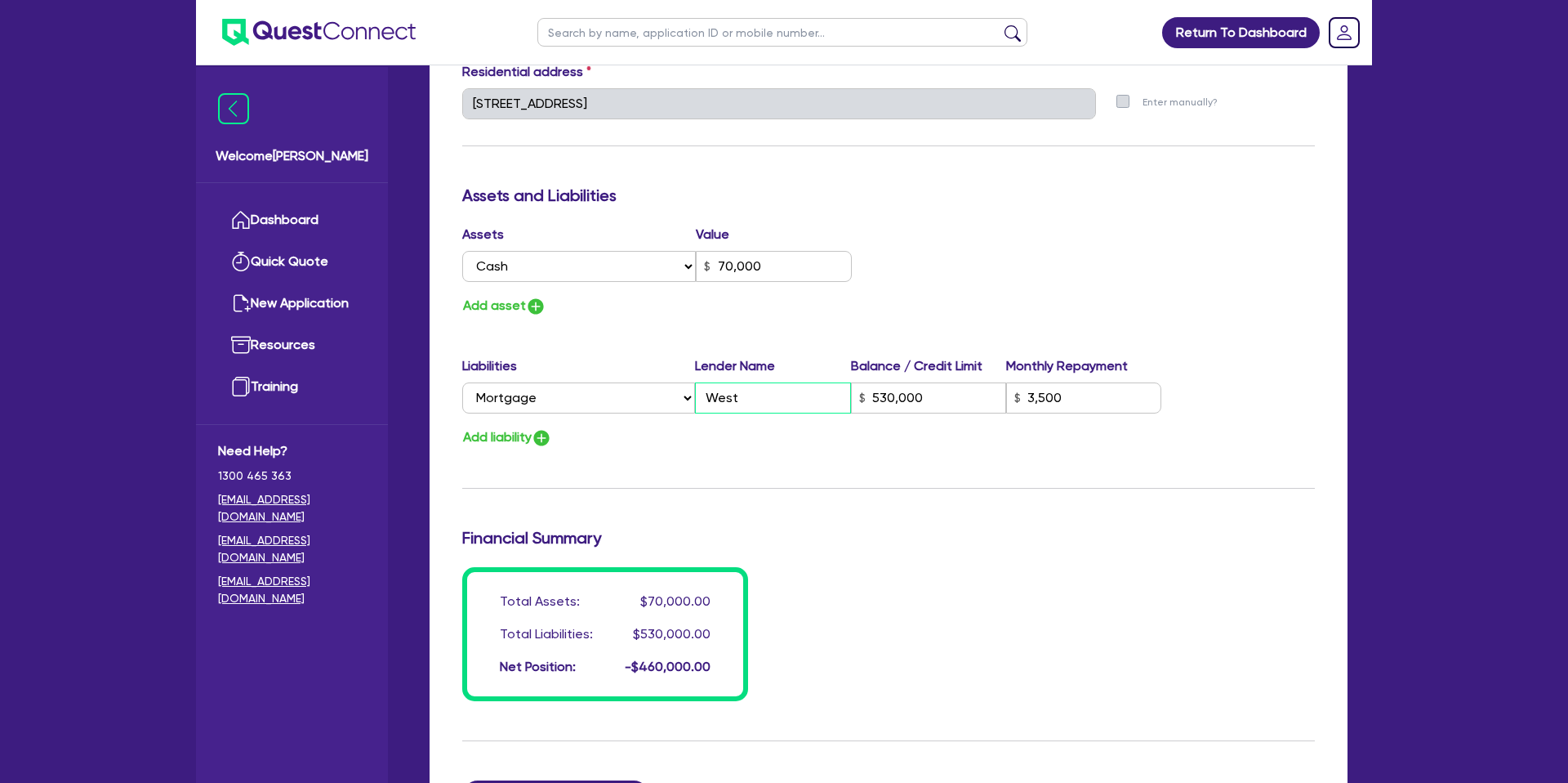
type input "530,000"
type input "3,500"
type input "0"
type input "0427 533 270"
type input "70,000"
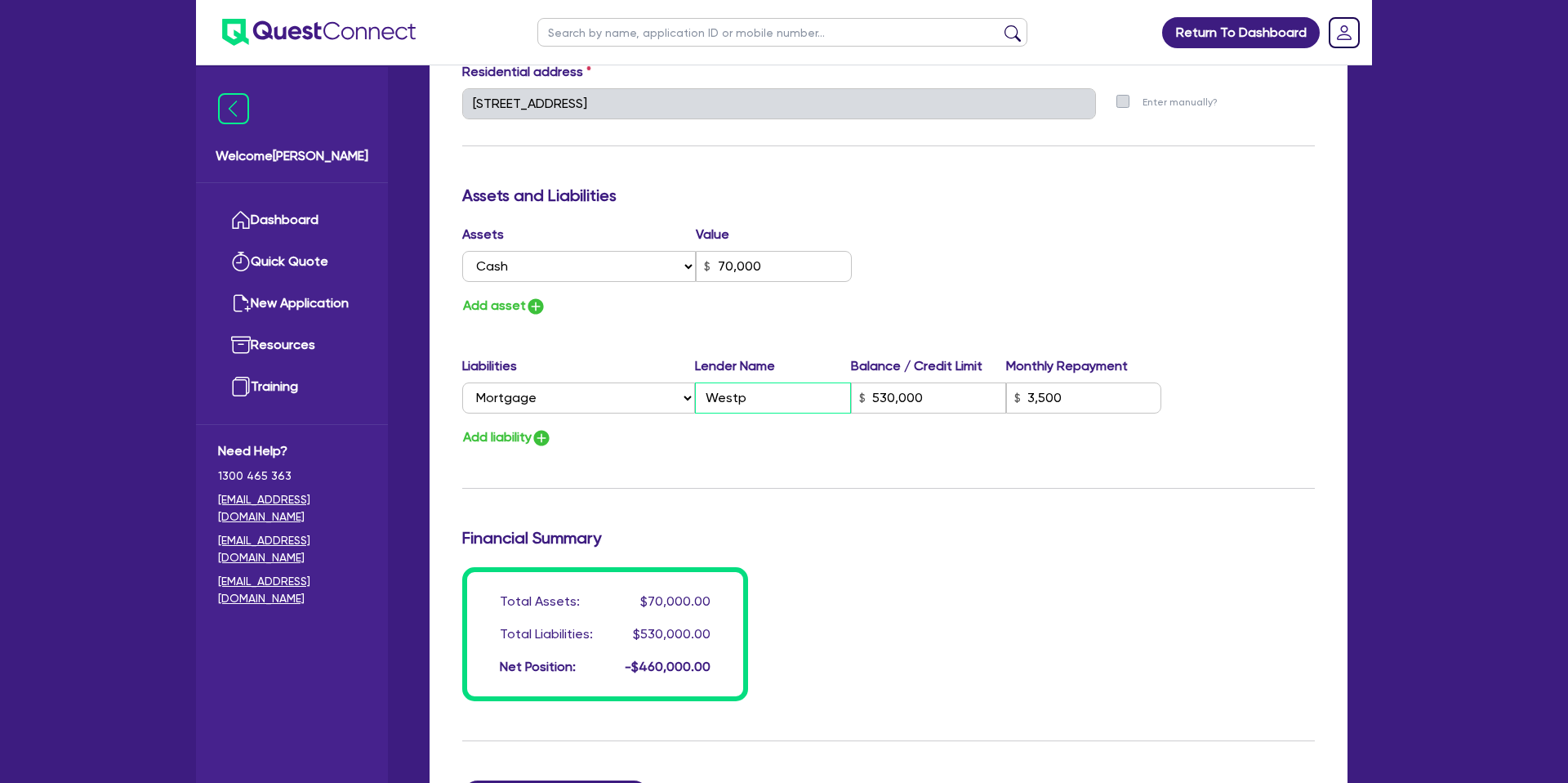
type input "Westpa"
type input "530,000"
type input "3,500"
type input "0"
type input "0427 533 270"
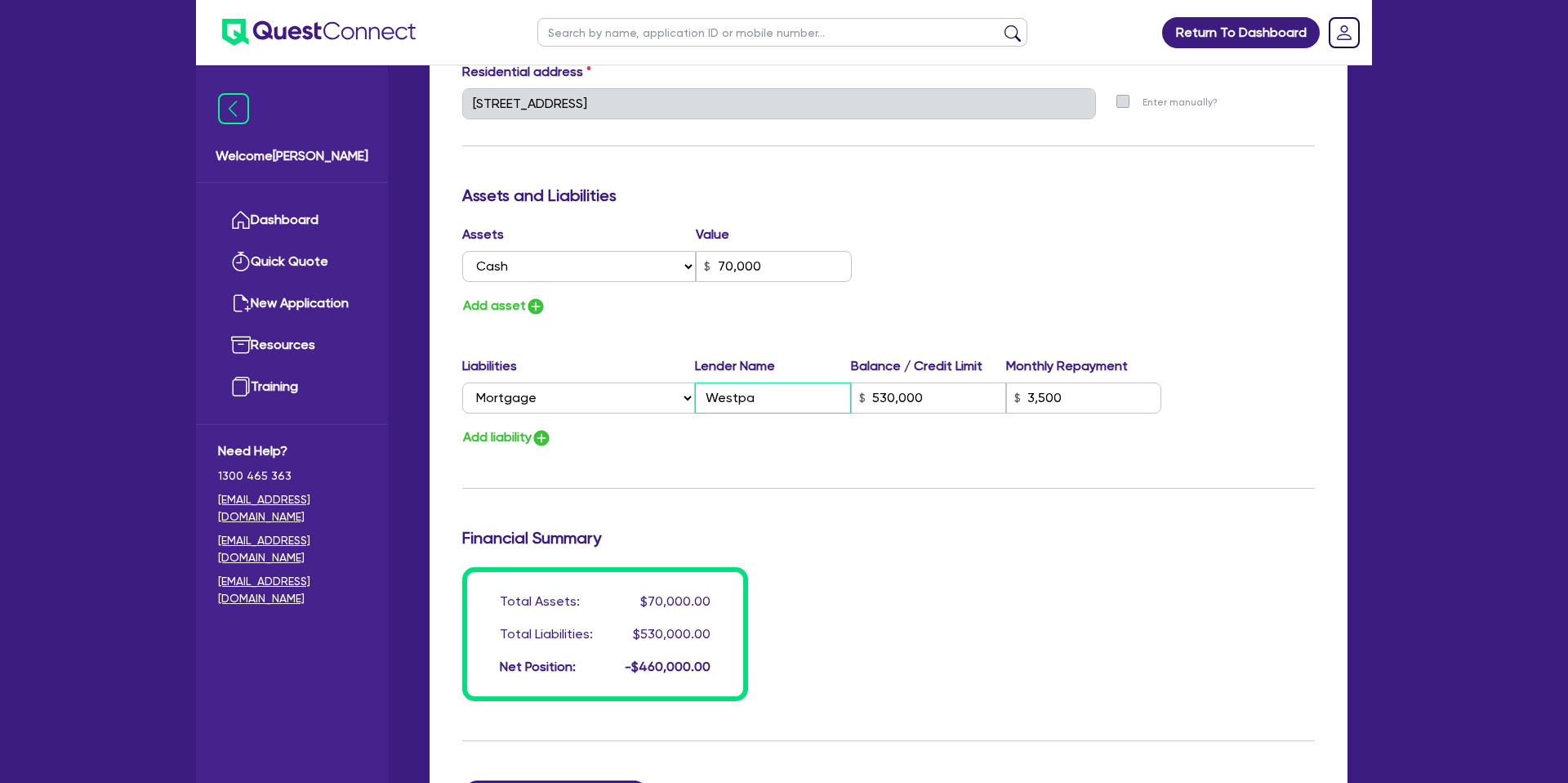
type input "70,000"
type input "Westpac"
type input "530,000"
type input "3,500"
type input "0"
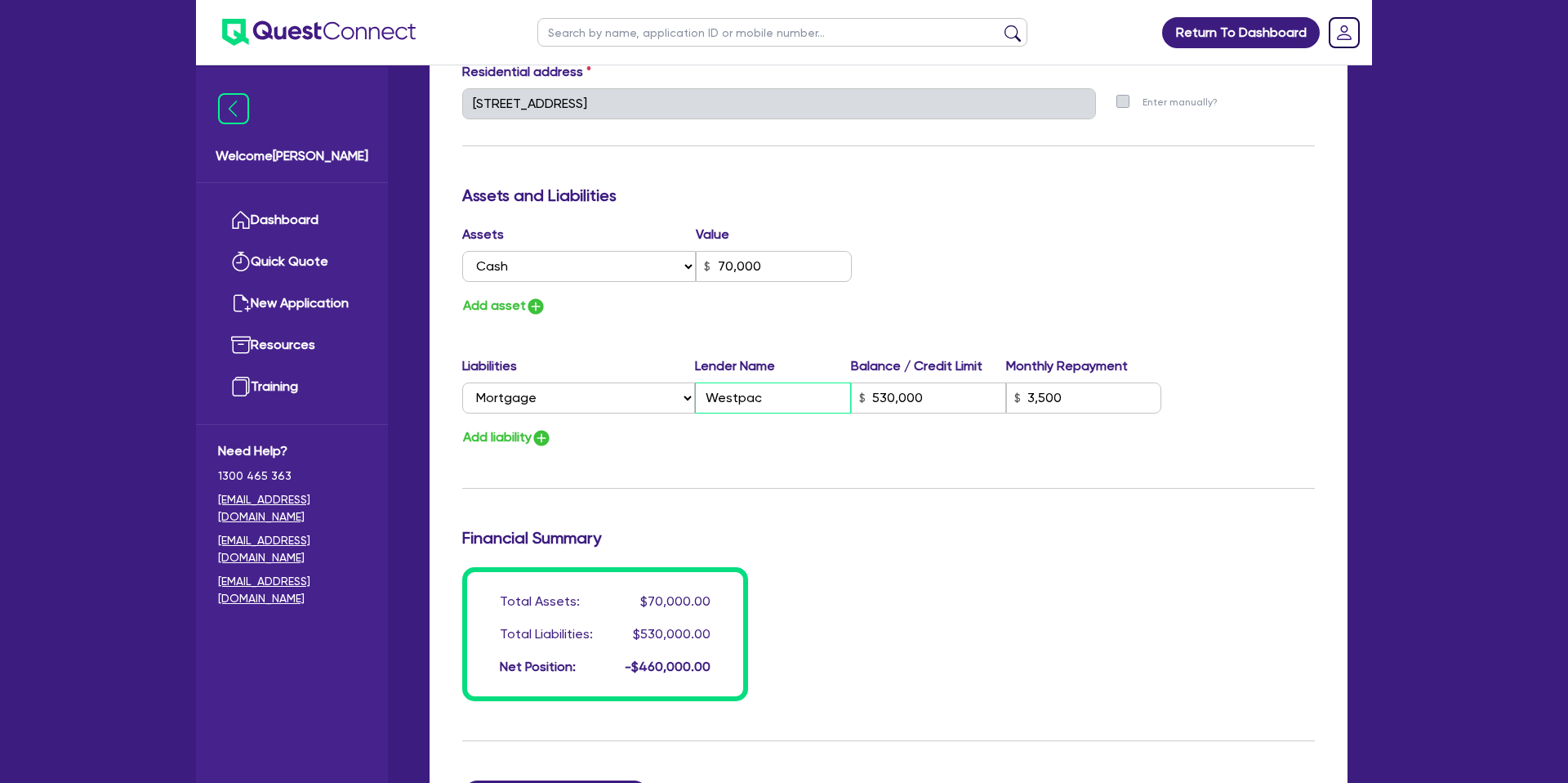
type input "0427 533 270"
type input "70,000"
type input "Westpac"
type input "530,000"
type input "3,500"
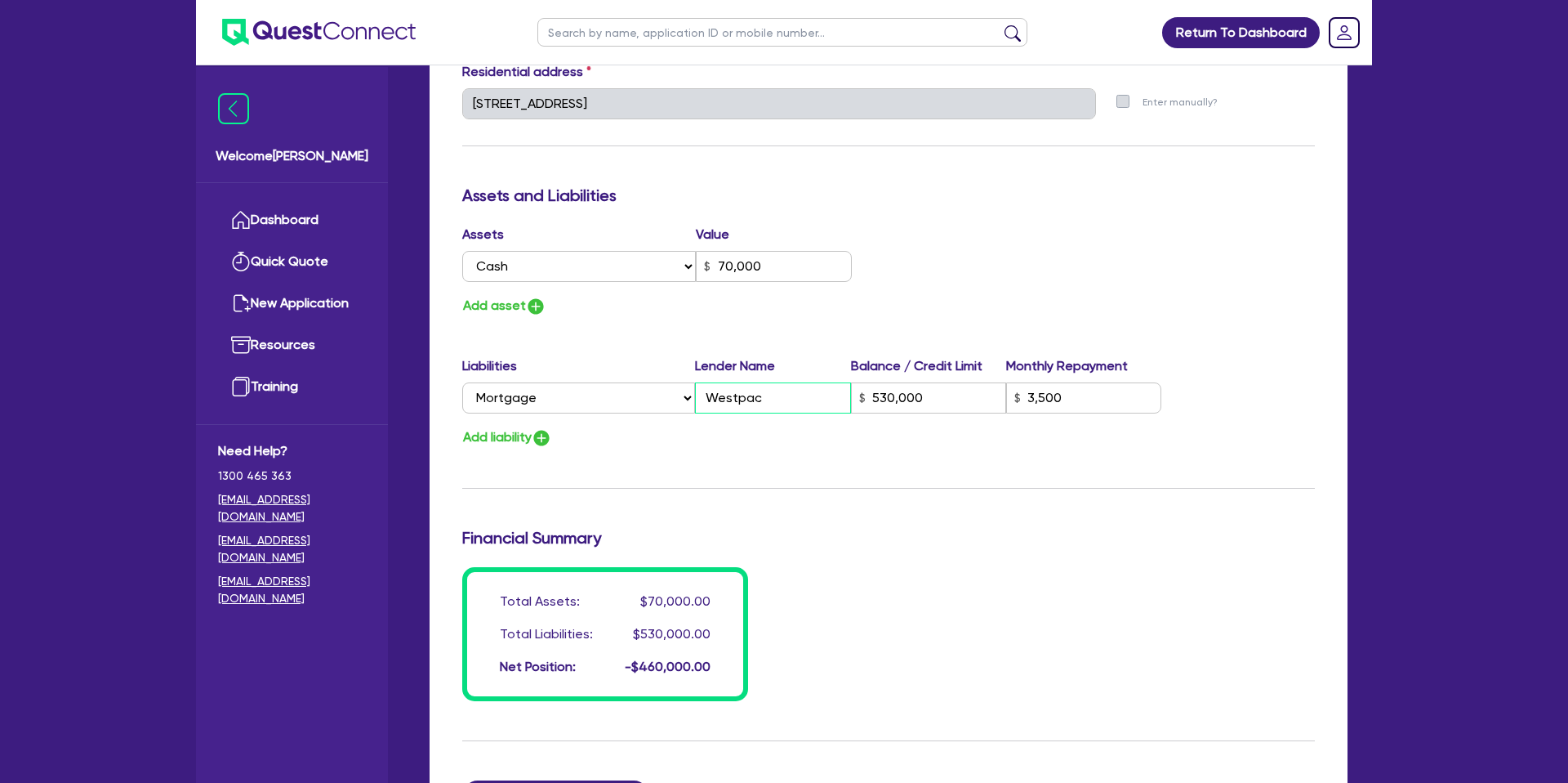
type input "Westpac"
click at [741, 474] on div "Update residential status for Director #1 Boarding is only acceptable when the …" at bounding box center [888, 97] width 852 height 1208
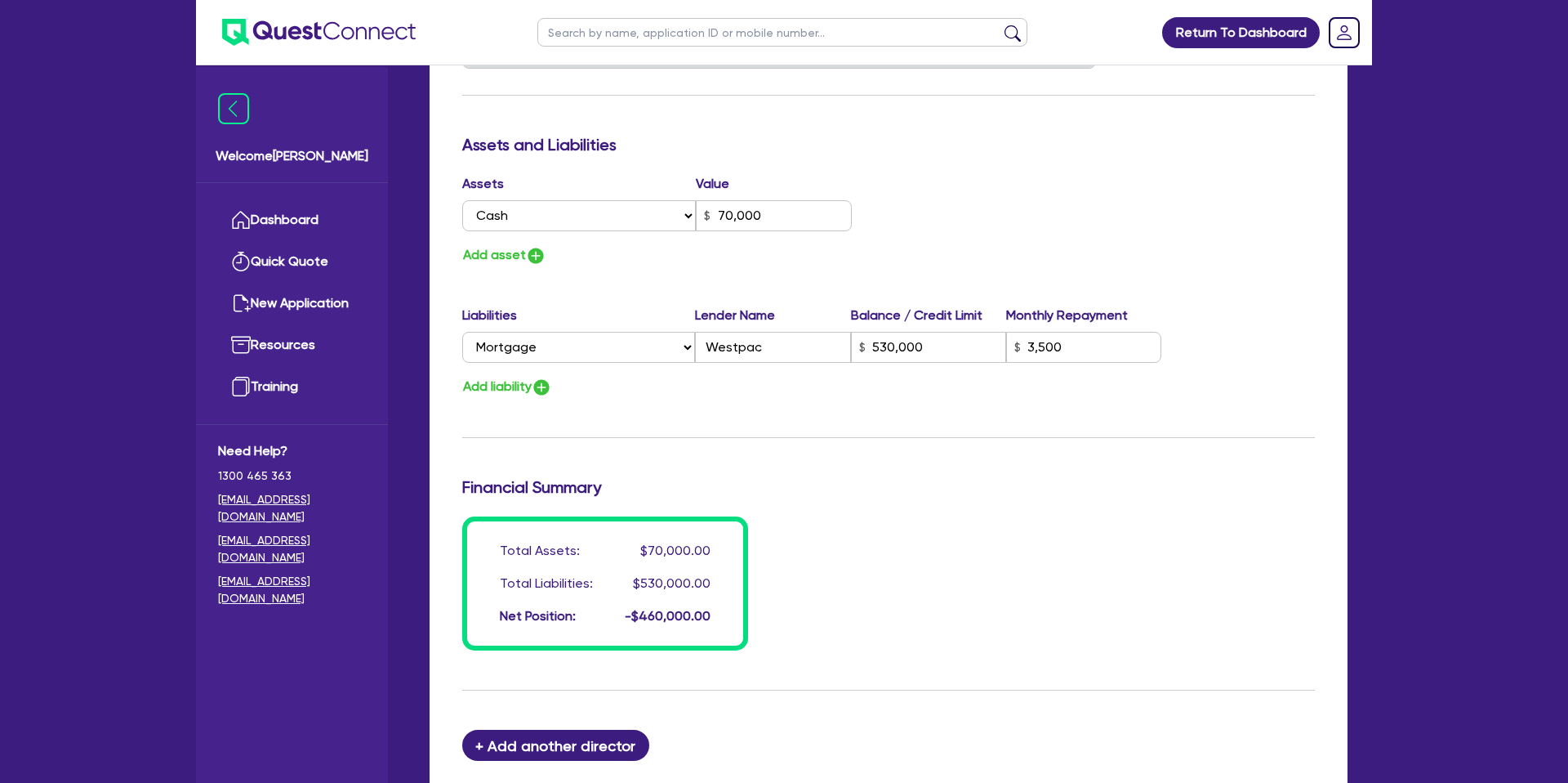
scroll to position [900, 0]
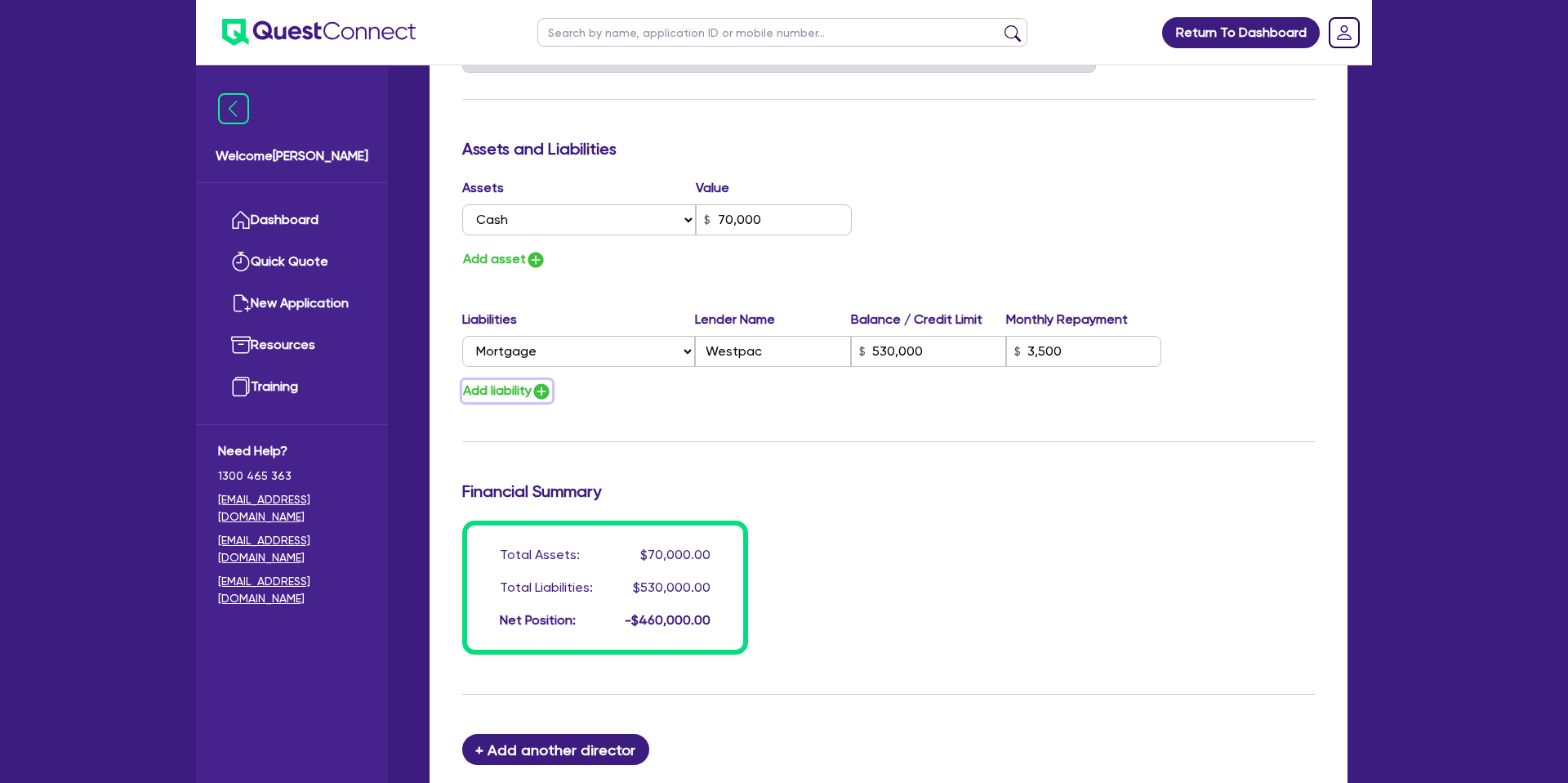
click at [519, 392] on button "Add liability" at bounding box center [507, 391] width 90 height 22
type input "0"
type input "0427 533 270"
type input "70,000"
type input "530,000"
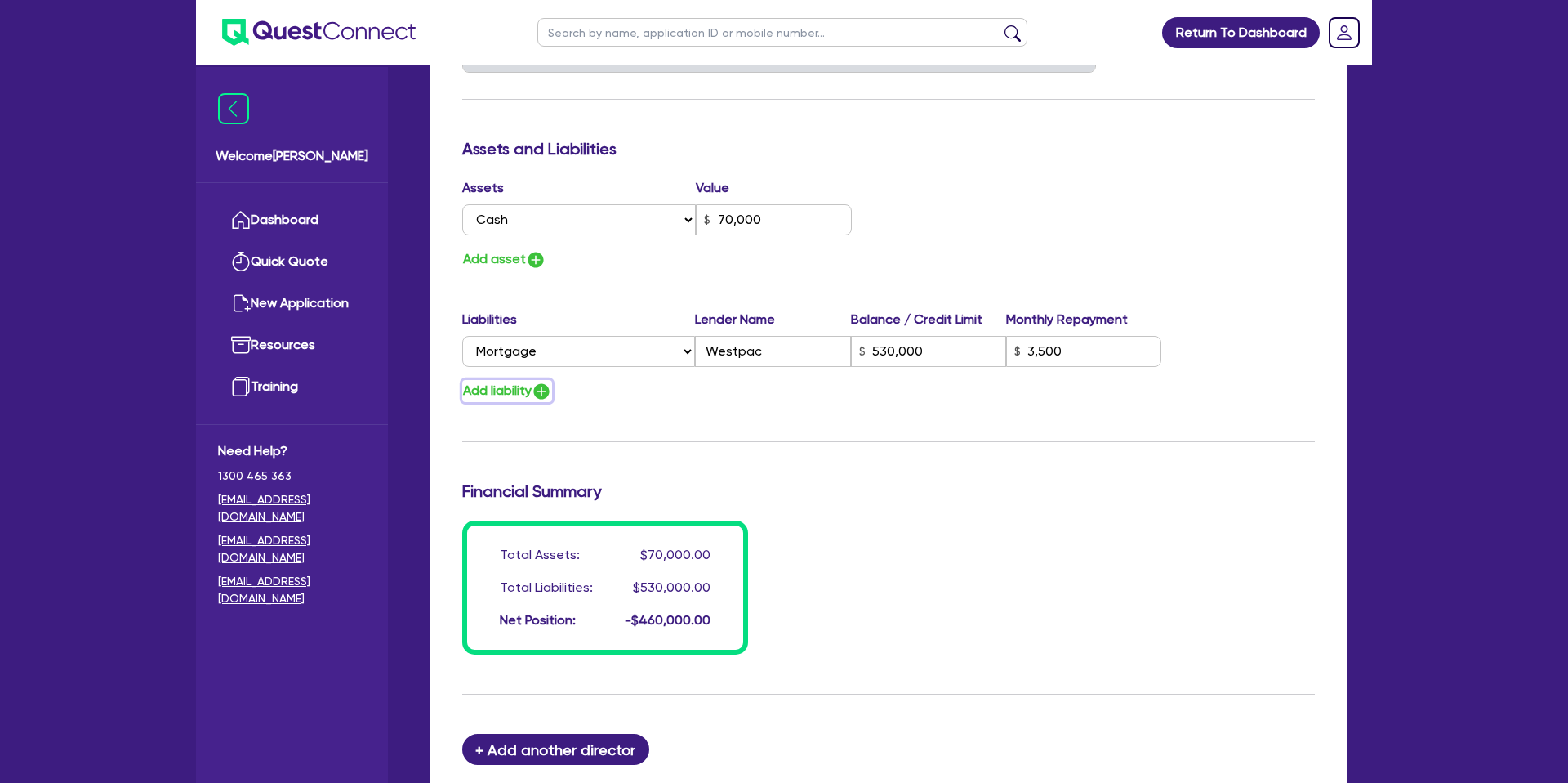
type input "3,500"
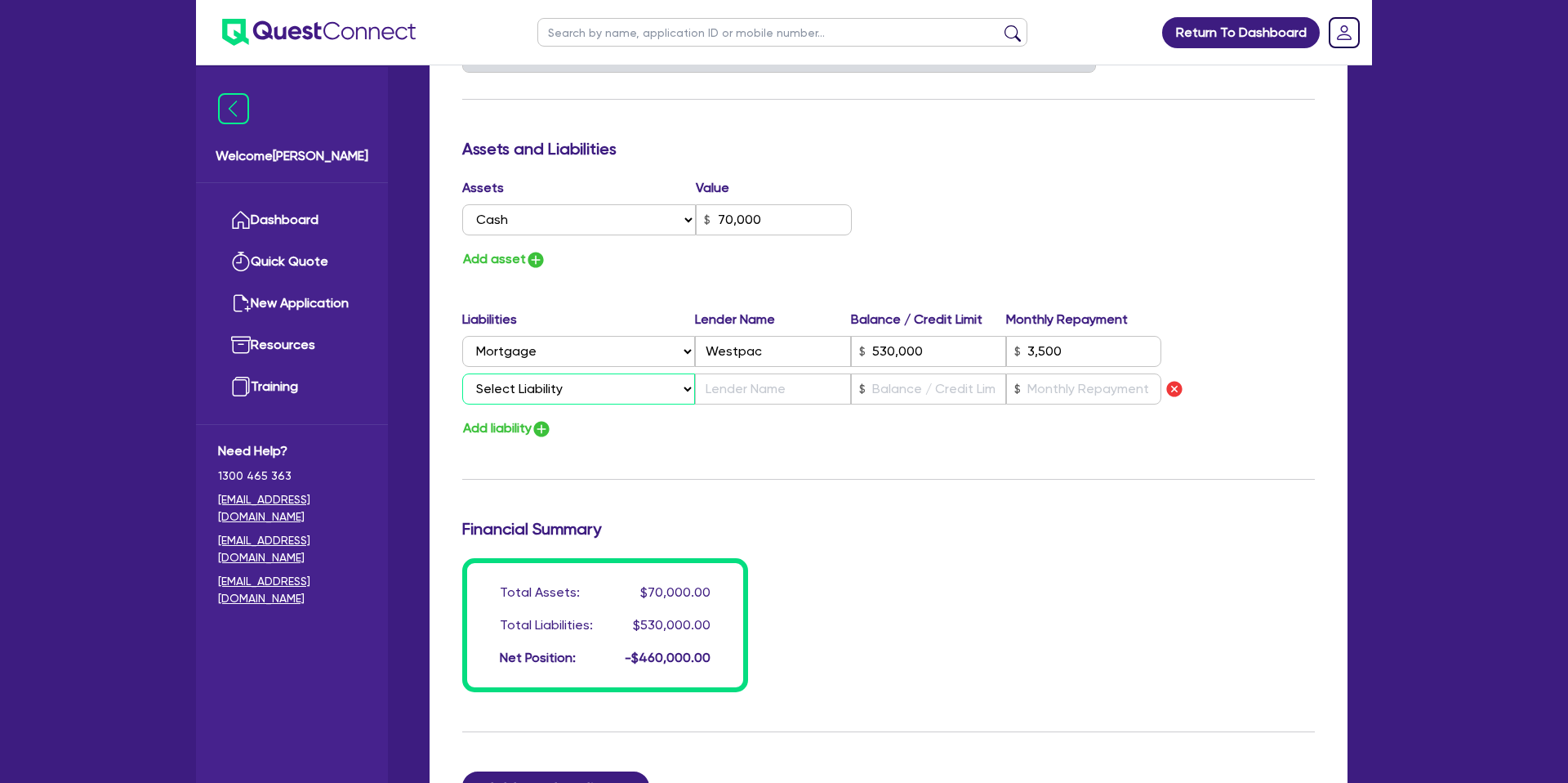
click at [559, 392] on select "Select Liability Credit card Mortgage Investment property loan Vehicle loan Tru…" at bounding box center [578, 389] width 232 height 31
click at [462, 373] on select "Select Liability Credit card Mortgage Investment property loan Vehicle loan Tru…" at bounding box center [578, 389] width 232 height 31
click at [563, 392] on select "Select Liability Credit card Mortgage Investment property loan Vehicle loan Tru…" at bounding box center [578, 389] width 232 height 31
select select "VEHICLE_LOAN"
click at [462, 373] on select "Select Liability Credit card Mortgage Investment property loan Vehicle loan Tru…" at bounding box center [578, 389] width 232 height 31
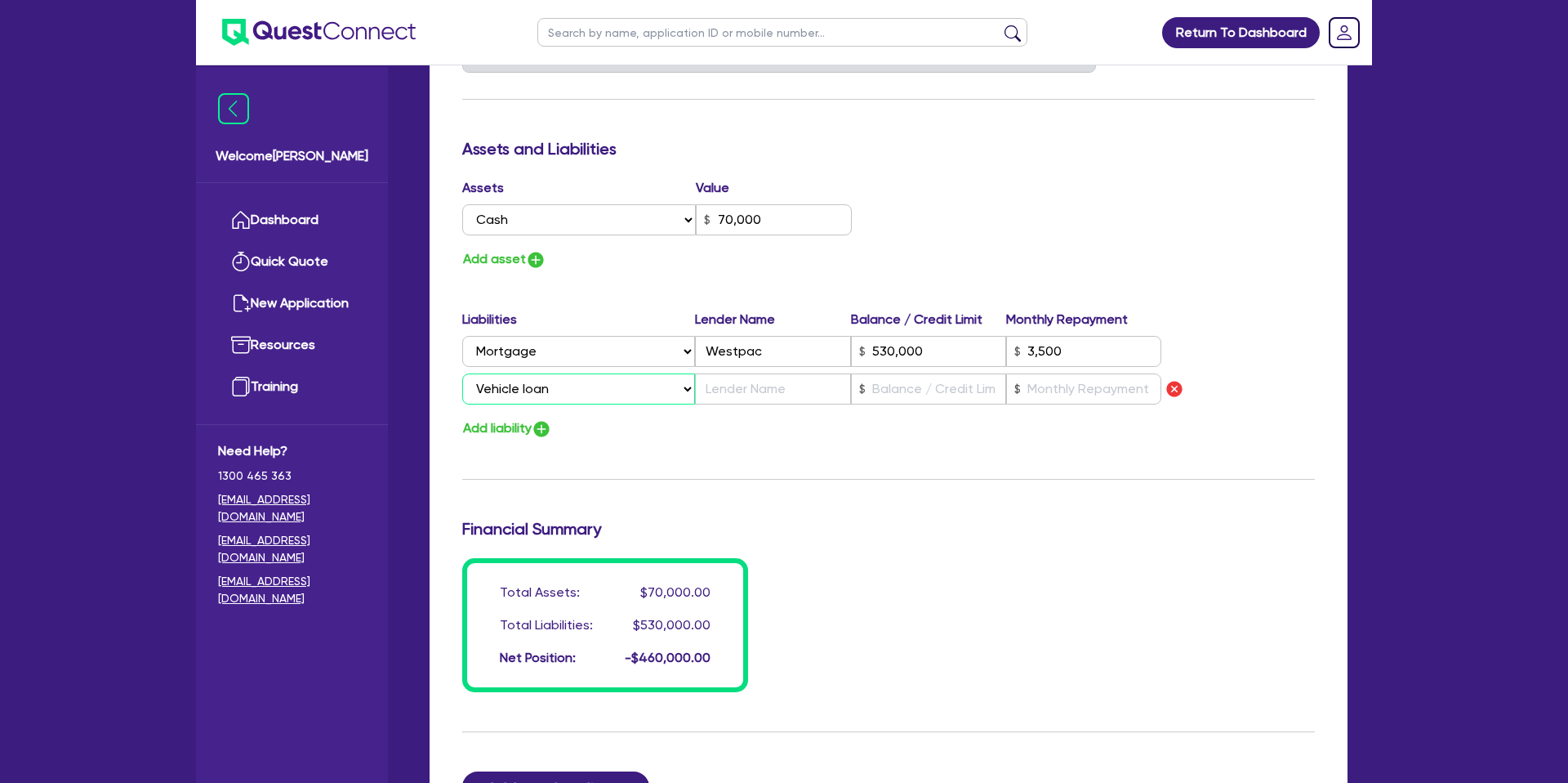
type input "0"
type input "0427 533 270"
type input "70,000"
type input "530,000"
type input "3,500"
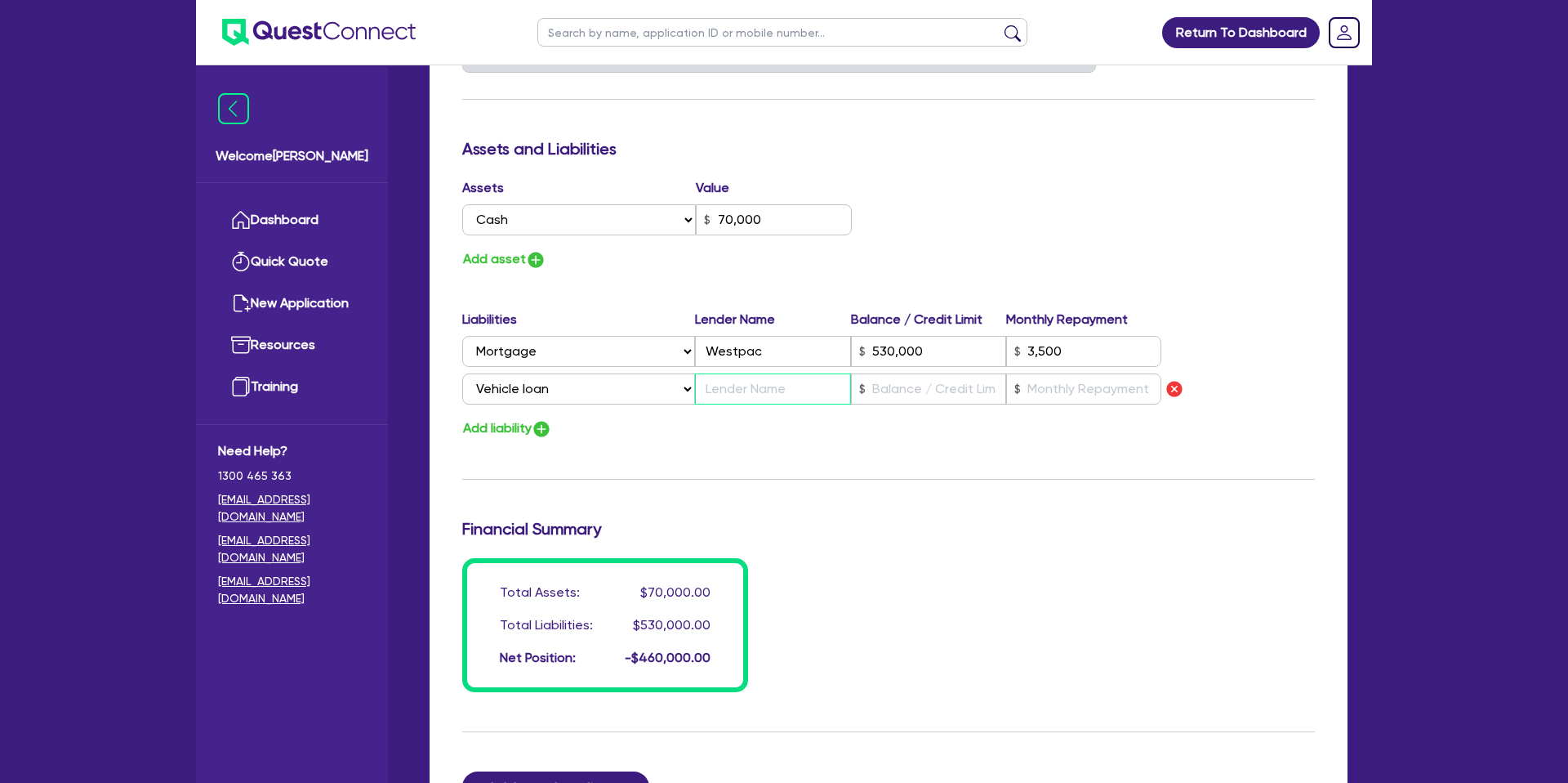
drag, startPoint x: 789, startPoint y: 376, endPoint x: 733, endPoint y: 393, distance: 58.5
click at [789, 376] on input "text" at bounding box center [772, 389] width 155 height 31
click at [921, 392] on input "text" at bounding box center [928, 389] width 155 height 31
type input "0"
type input "0427 533 270"
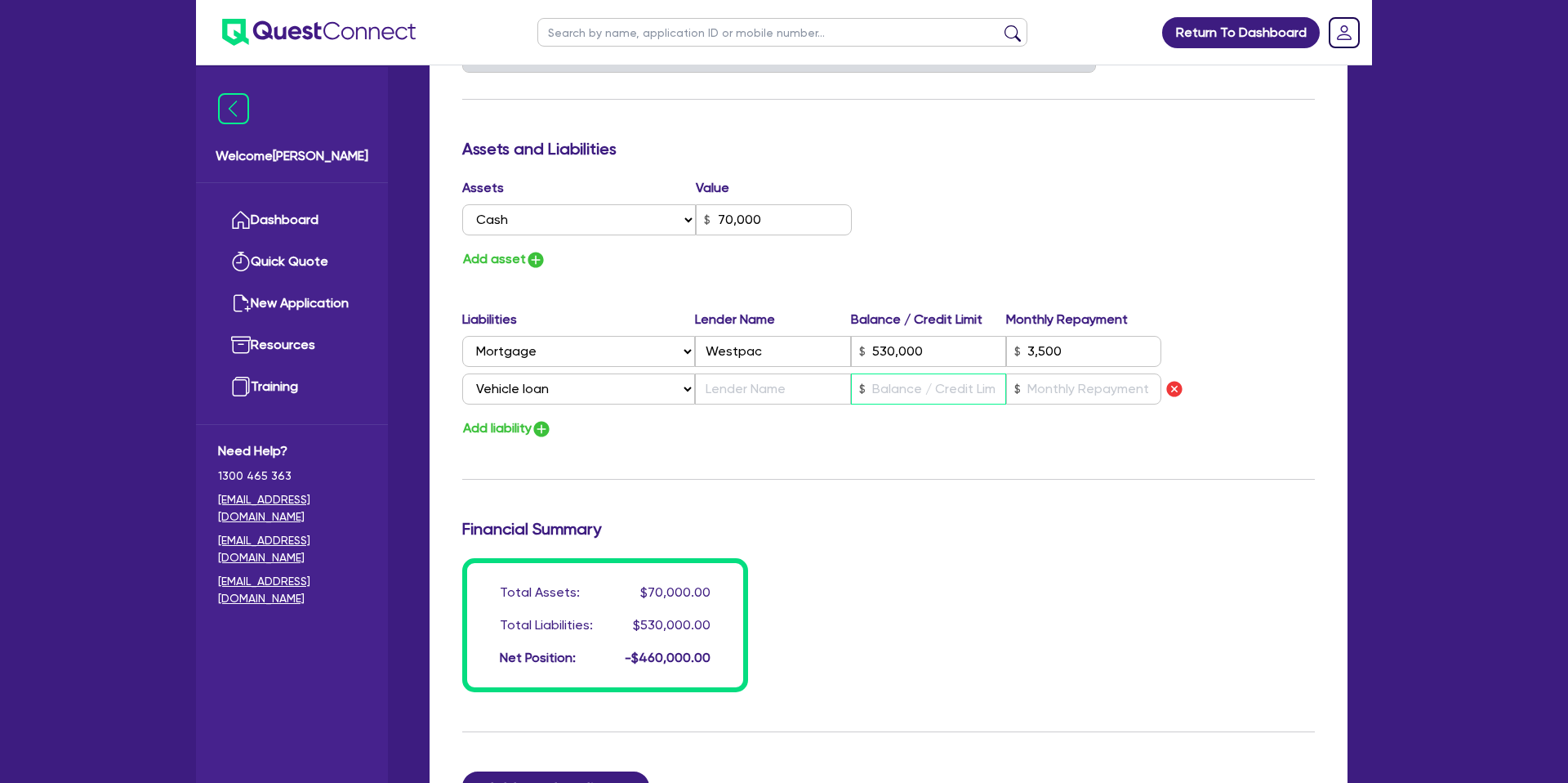
type input "70,000"
type input "530,000"
type input "3,500"
type input "8"
type input "0"
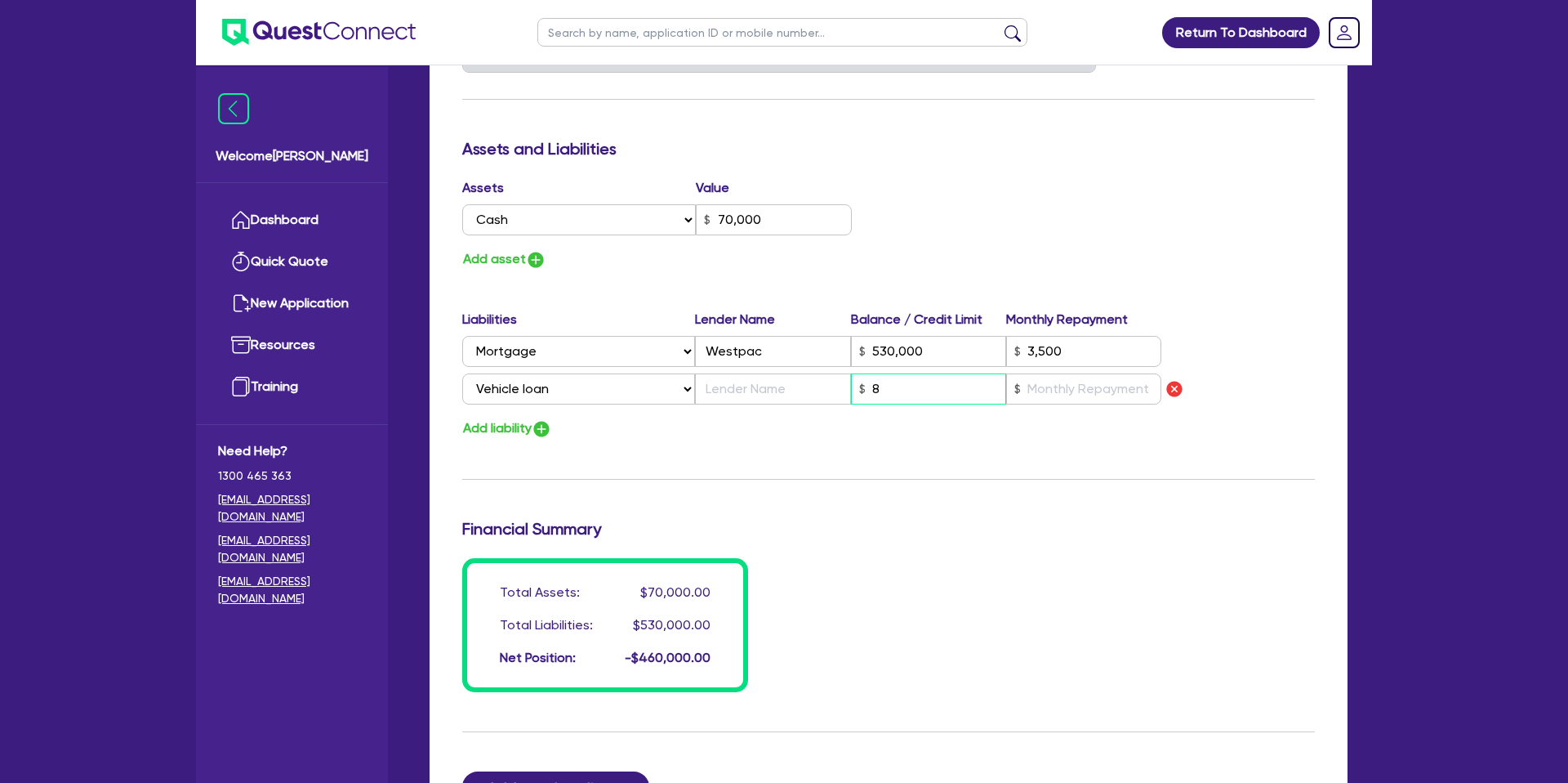
type input "0427 533 270"
type input "70,000"
type input "530,000"
type input "3,500"
type input "80"
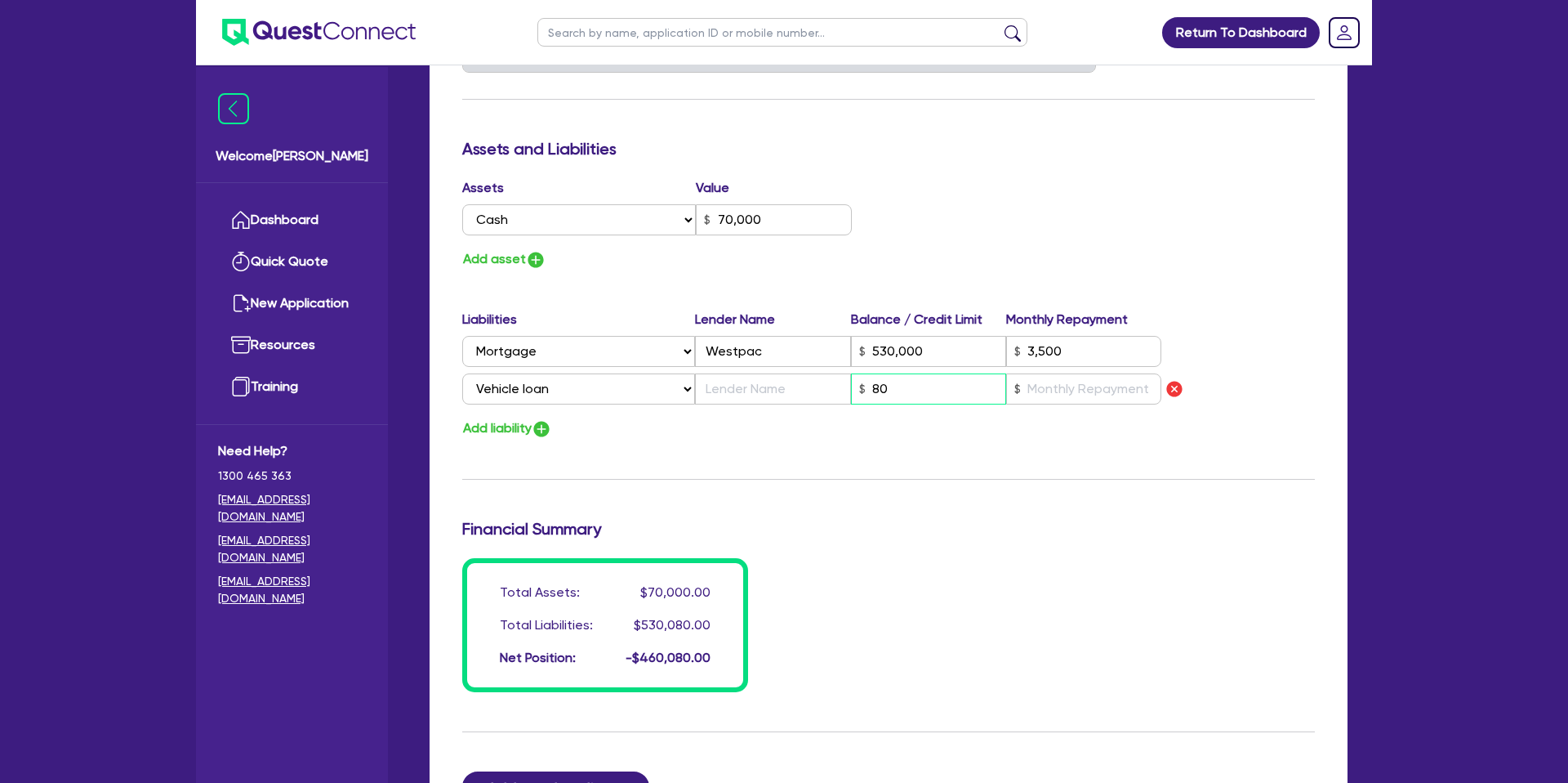
type input "0"
type input "0427 533 270"
type input "70,000"
type input "530,000"
type input "3,500"
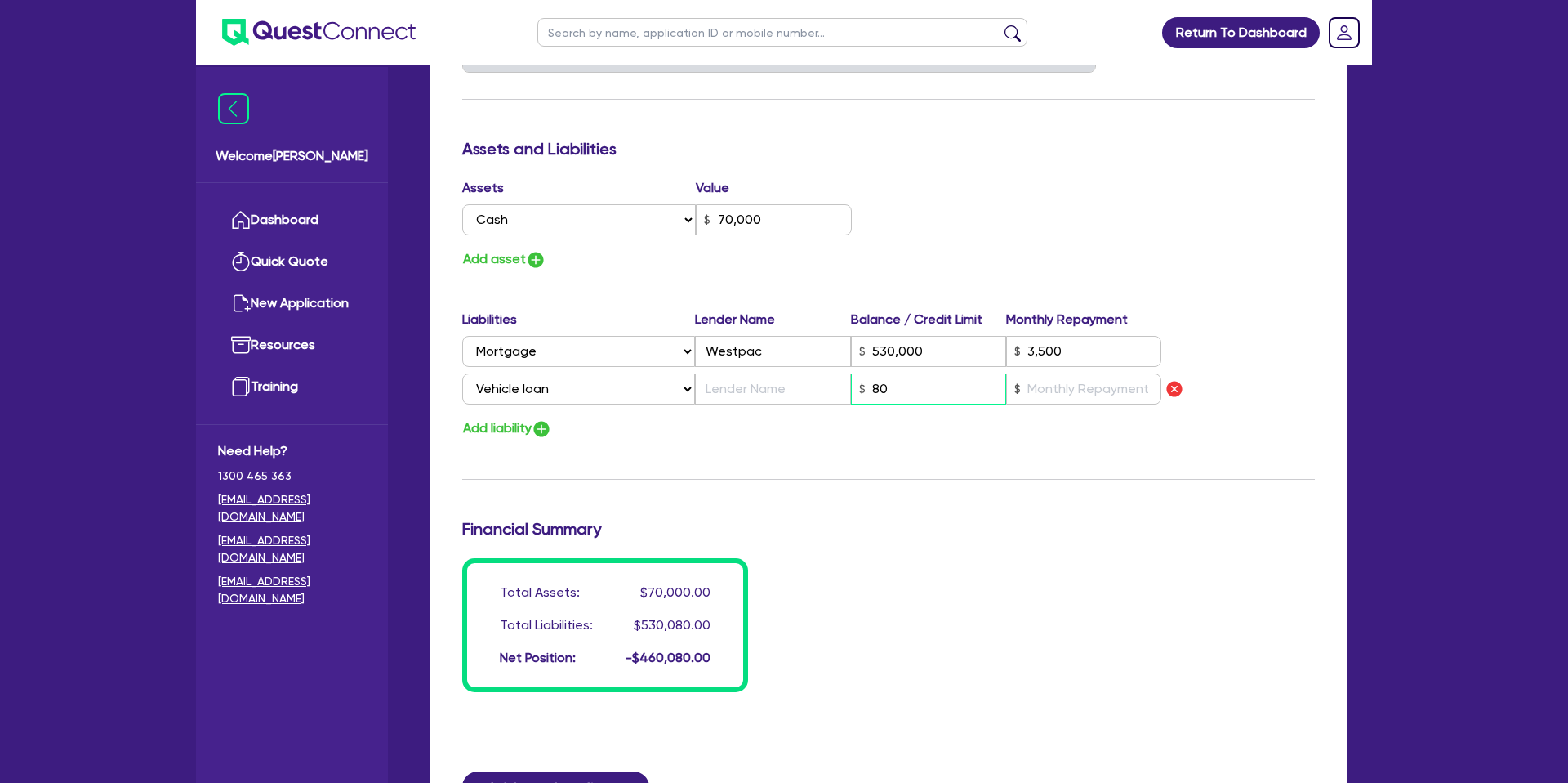
type input "800"
type input "0"
type input "0427 533 270"
type input "70,000"
type input "530,000"
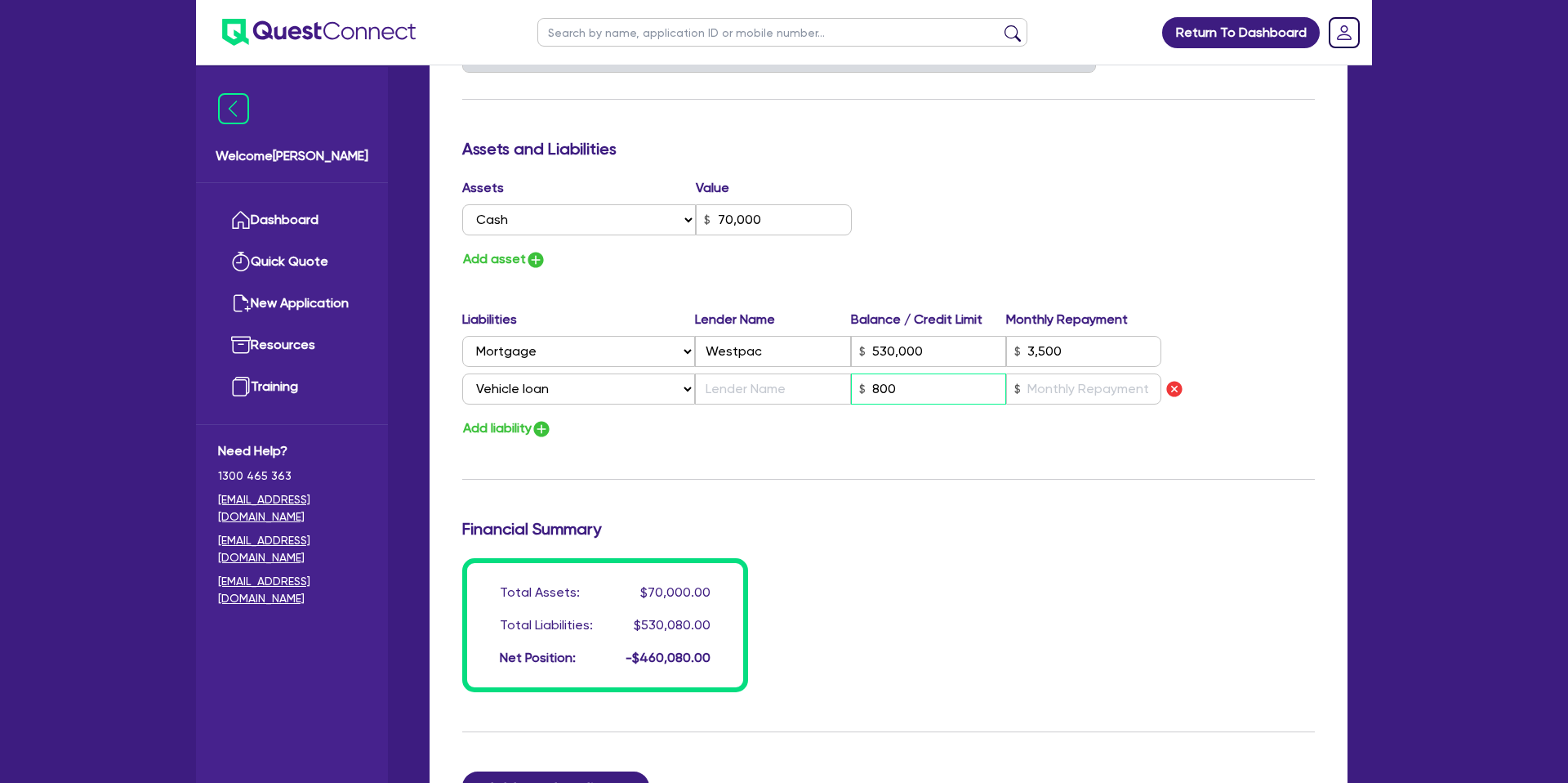
type input "3,500"
type input "8,000"
type input "0"
type input "0427 533 270"
type input "70,000"
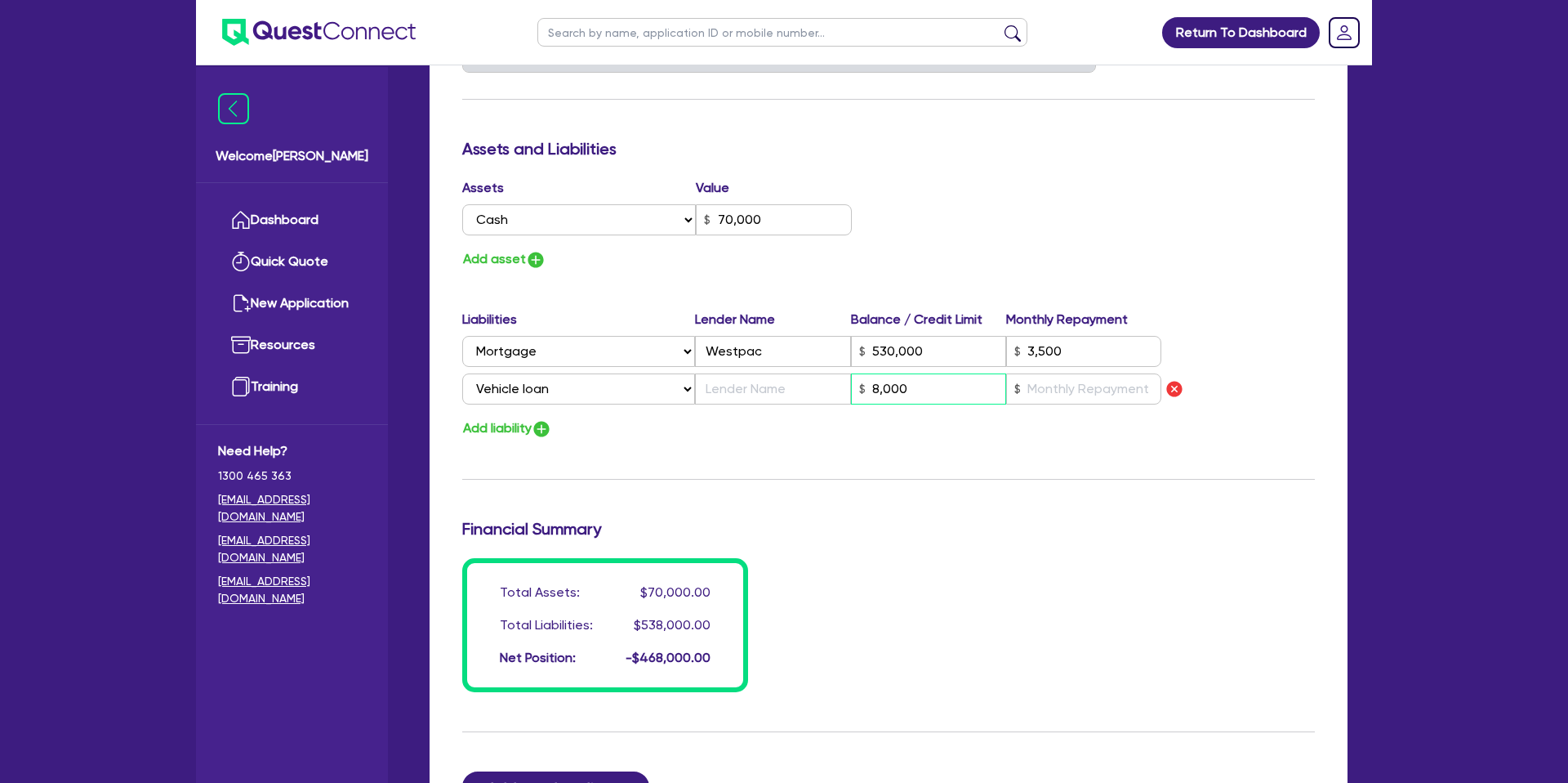
type input "530,000"
type input "3,500"
type input "80,000"
click at [1064, 388] on input "text" at bounding box center [1084, 389] width 155 height 31
type input "0"
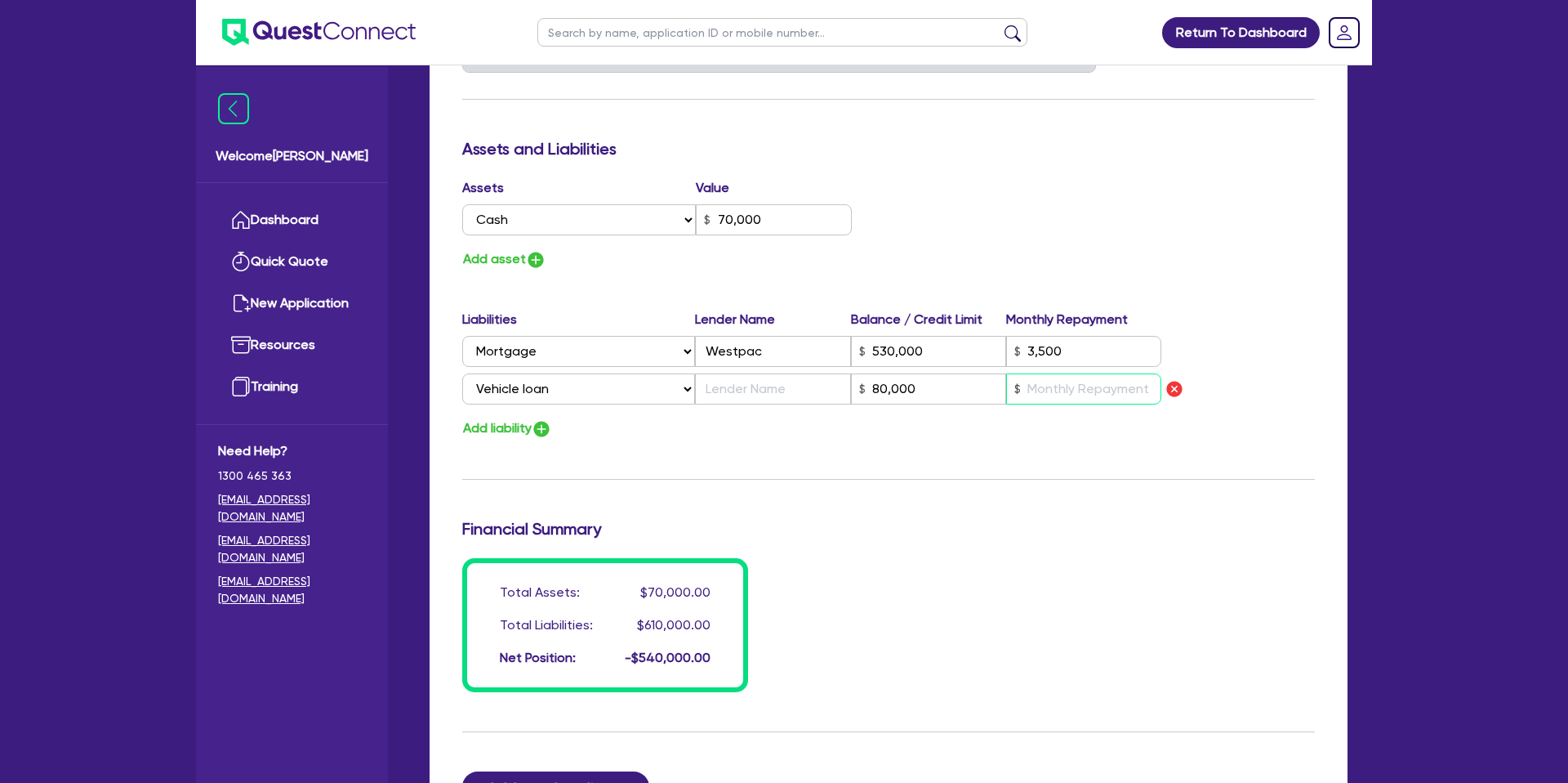
type input "0427 533 270"
type input "70,000"
type input "530,000"
type input "3,500"
type input "80,000"
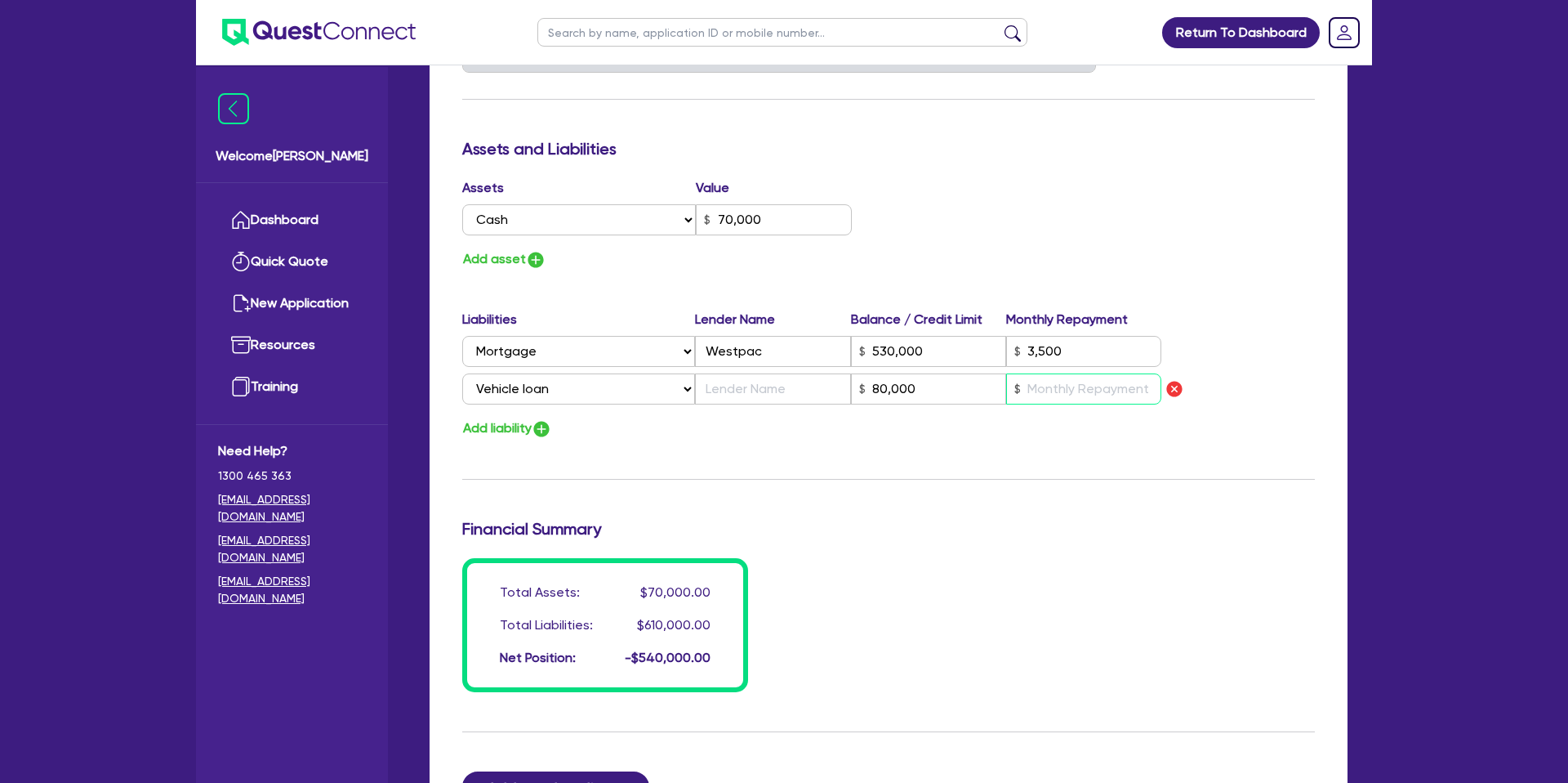
type input "1"
type input "0"
type input "0427 533 270"
type input "70,000"
type input "530,000"
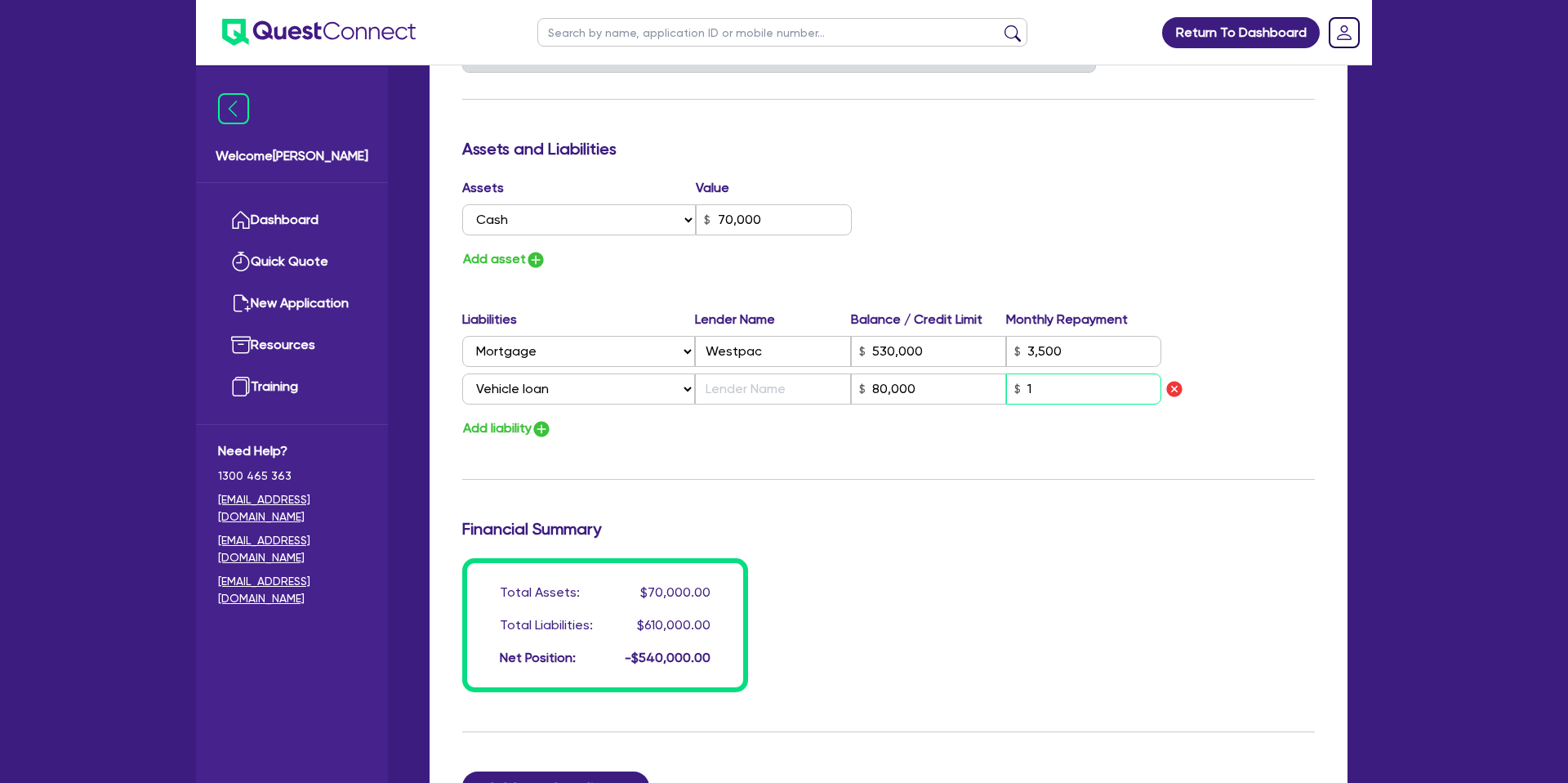
type input "3,500"
type input "80,000"
type input "12"
type input "0"
type input "0427 533 270"
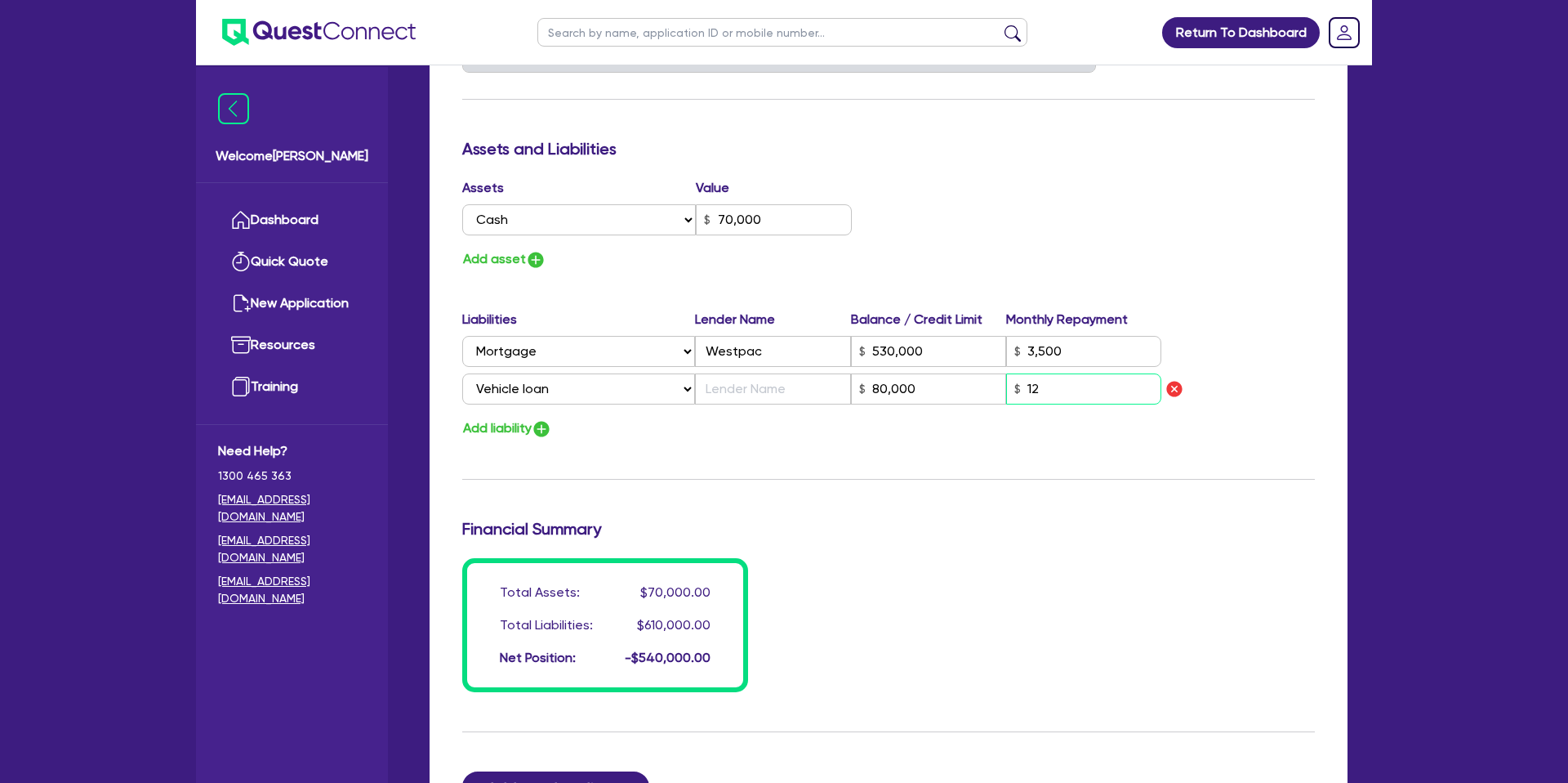
type input "70,000"
type input "530,000"
type input "3,500"
type input "80,000"
type input "120"
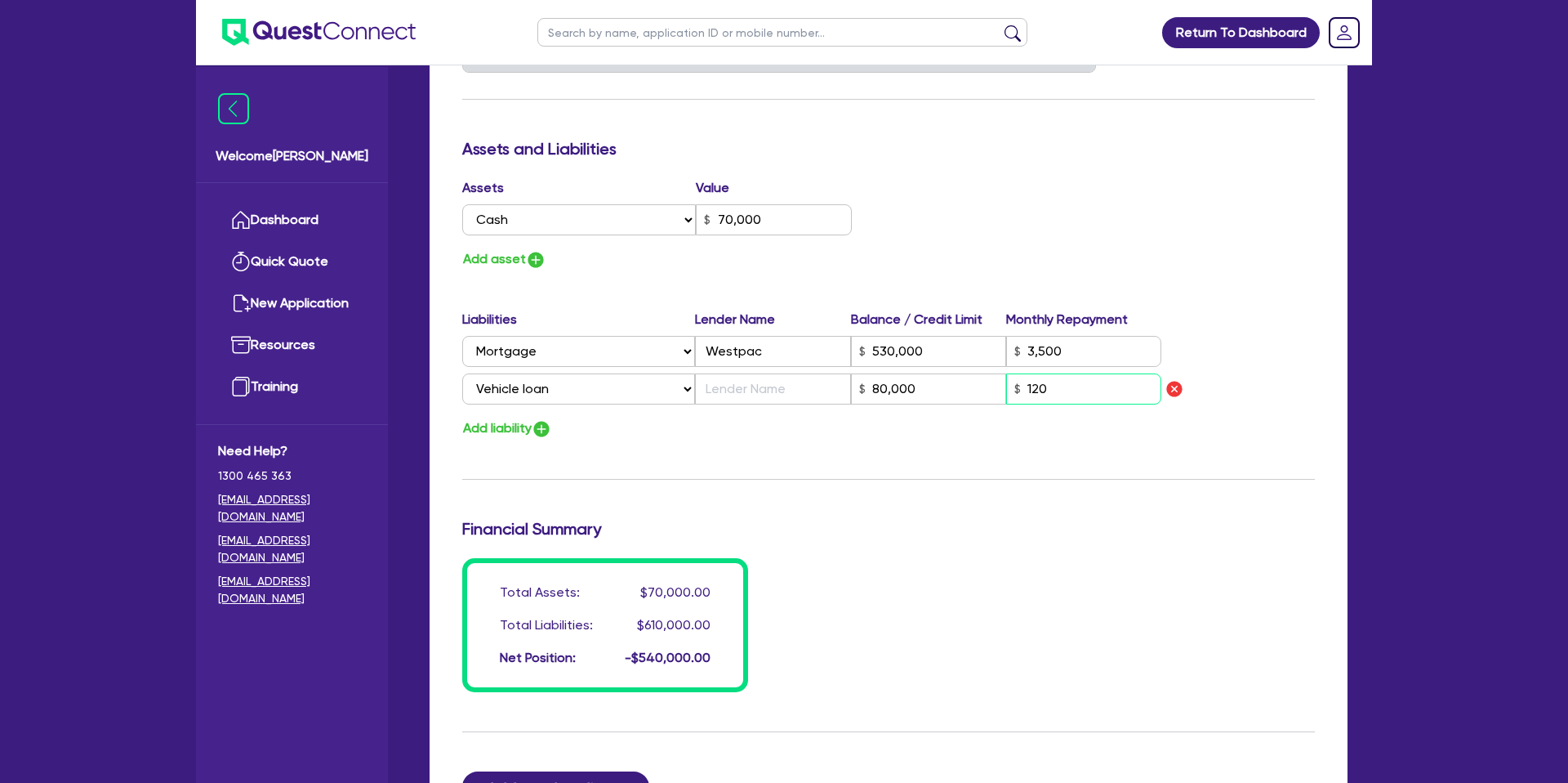
type input "0"
type input "0427 533 270"
type input "70,000"
type input "530,000"
type input "3,500"
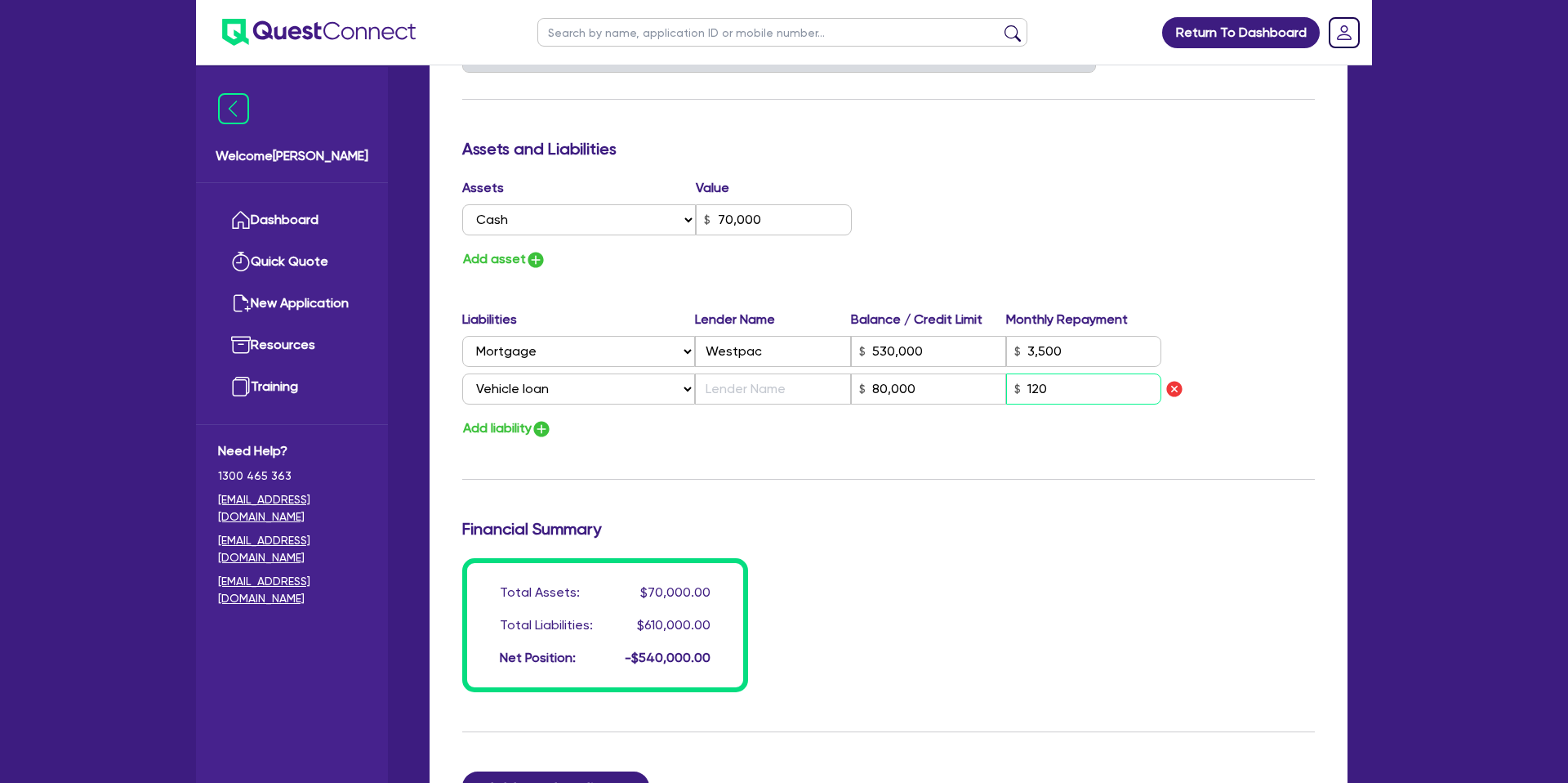
type input "80,000"
type input "1,200"
click at [784, 386] on input "text" at bounding box center [772, 389] width 155 height 31
type input "0"
type input "0427 533 270"
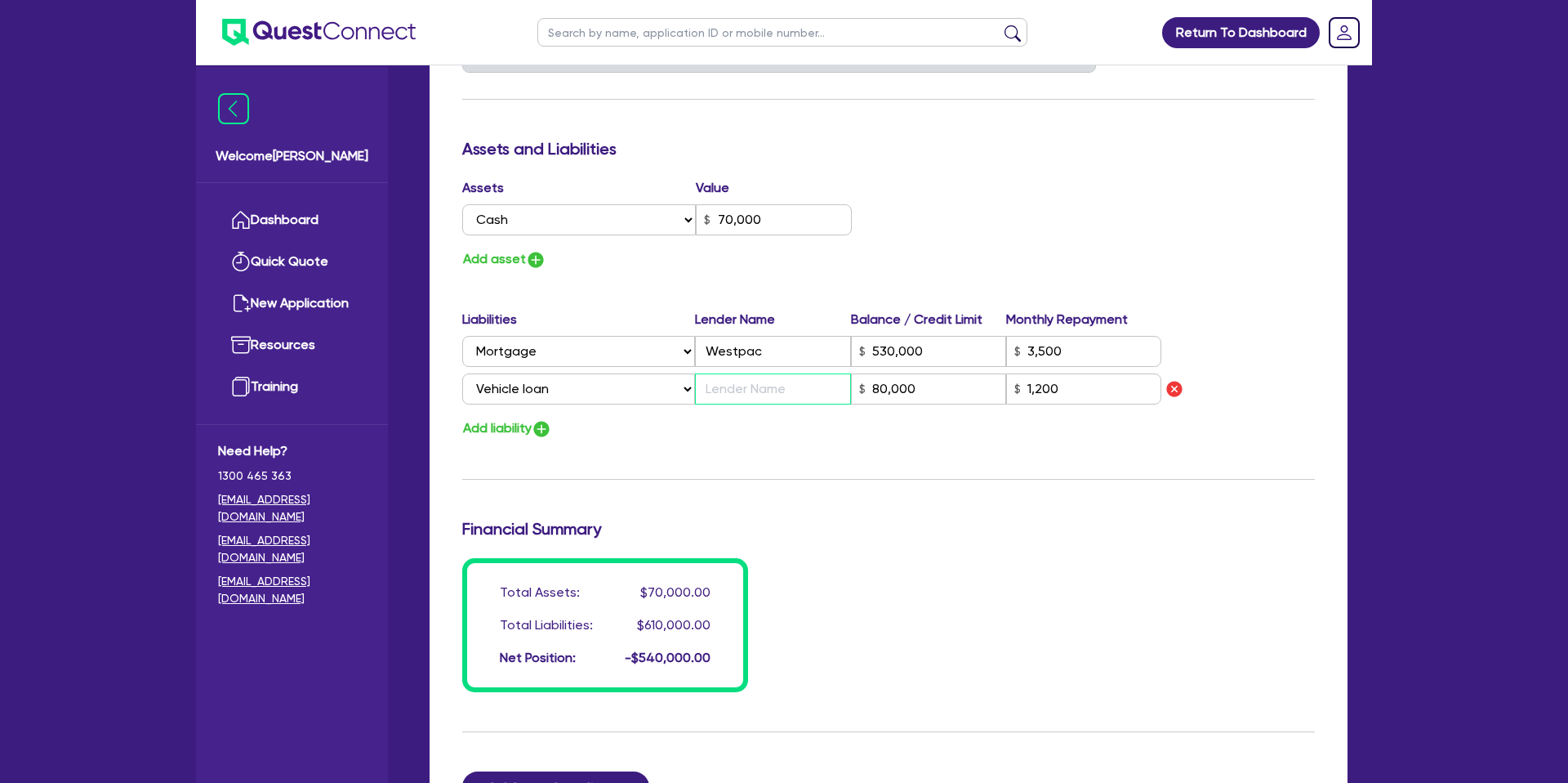
type input "70,000"
type input "530,000"
type input "3,500"
type input "M"
type input "80,000"
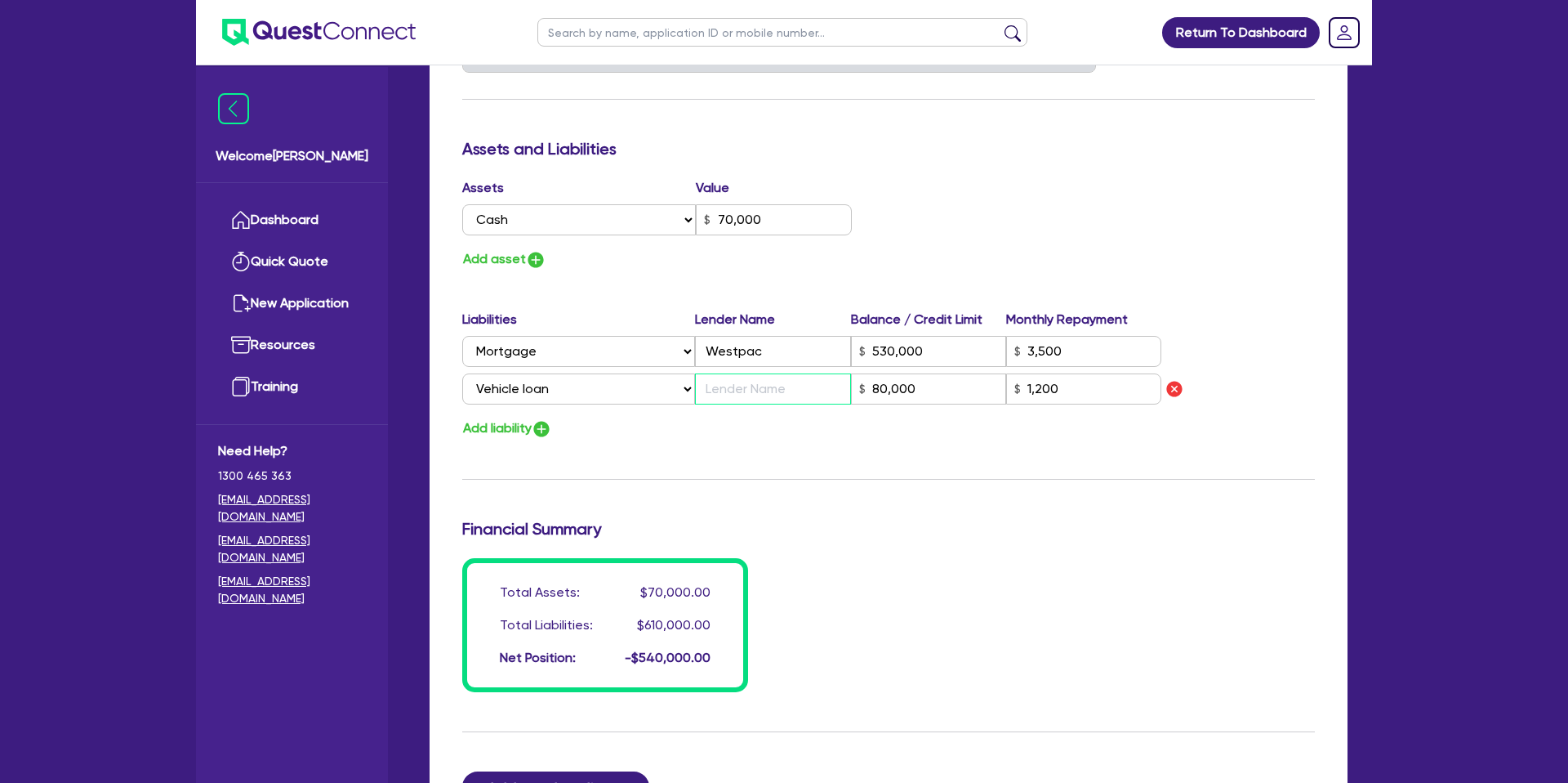
type input "1,200"
click at [622, 435] on div "Add liability" at bounding box center [888, 428] width 877 height 22
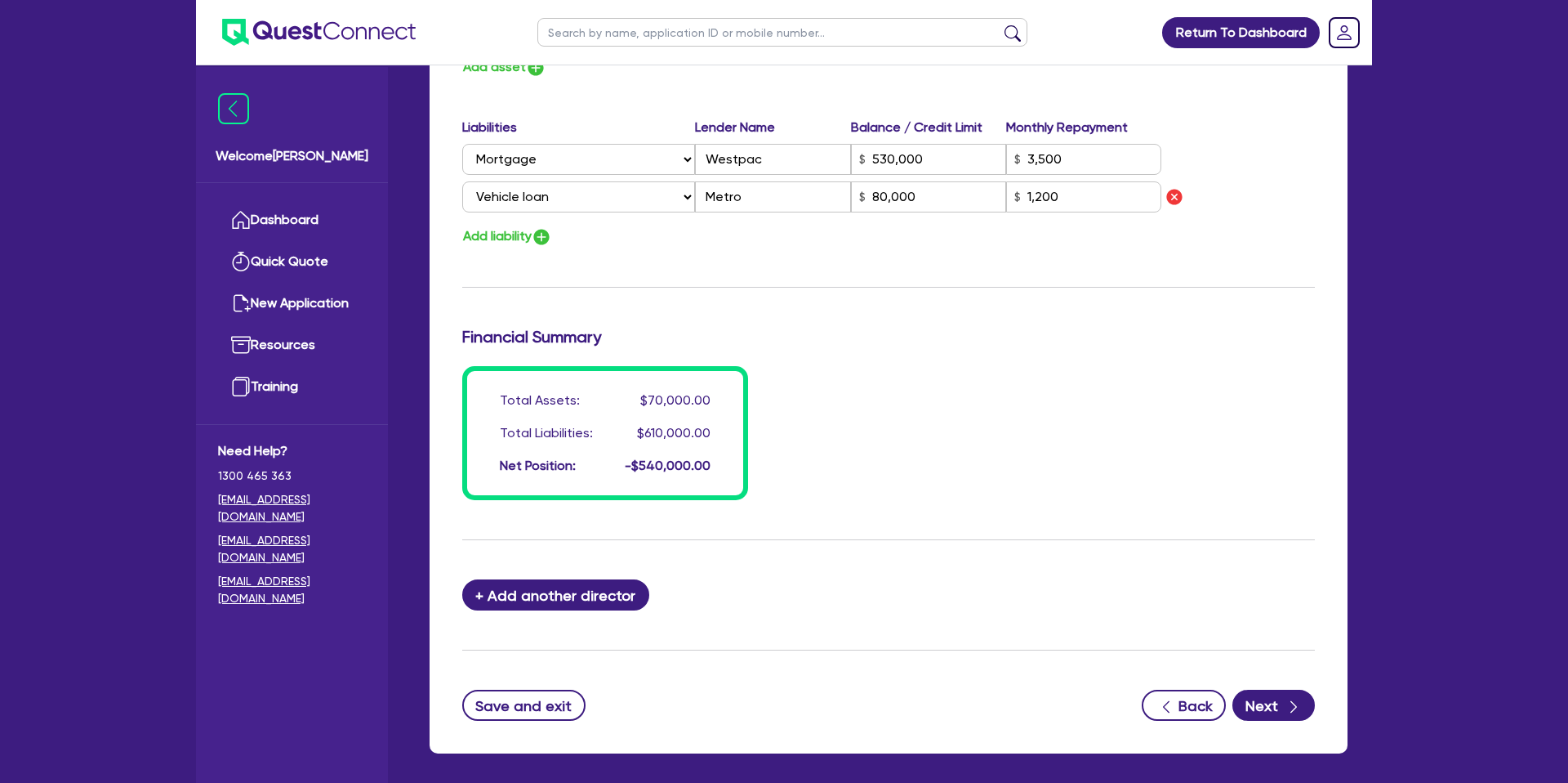
scroll to position [1162, 0]
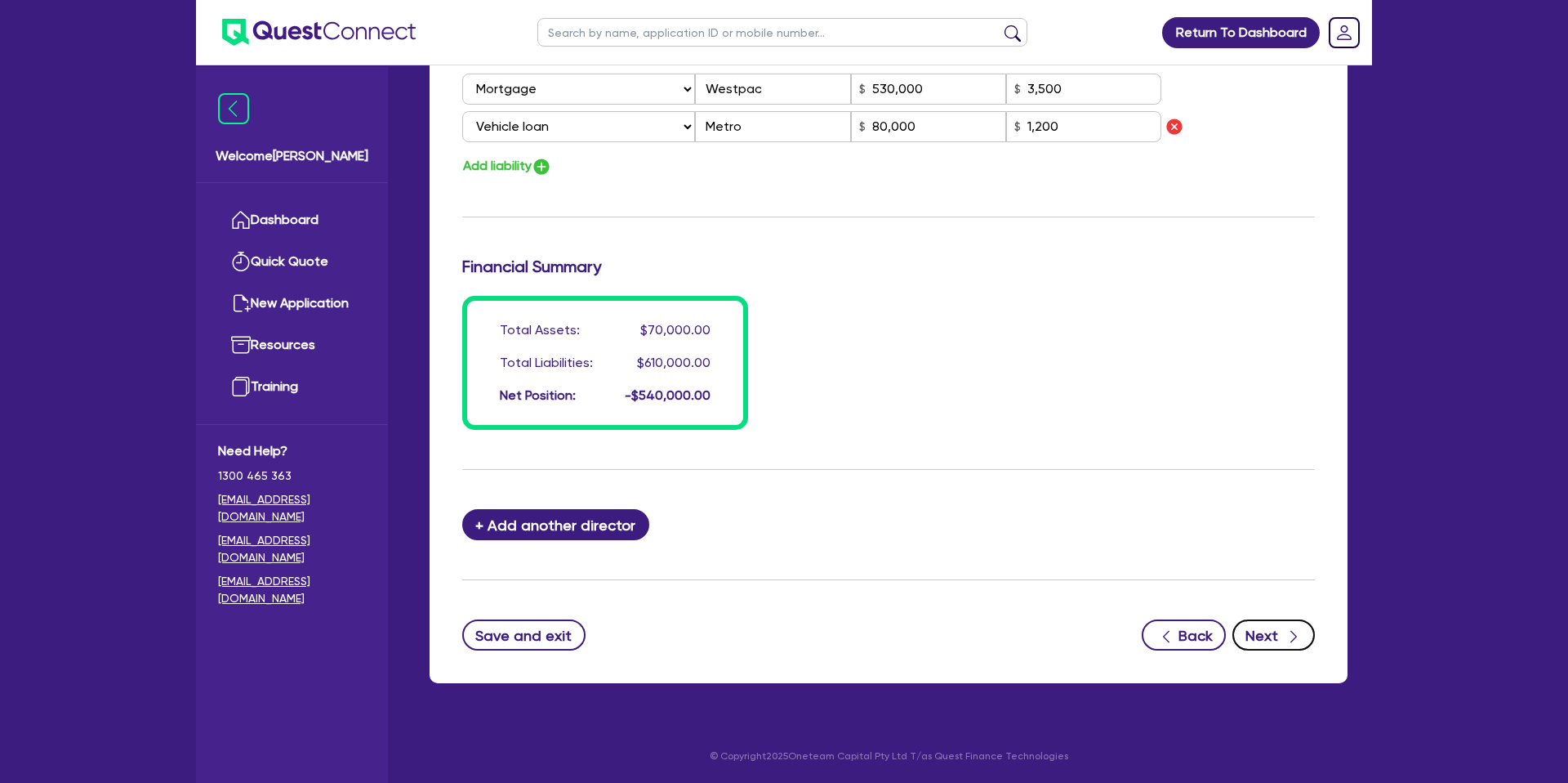
click at [1287, 642] on icon "button" at bounding box center [1293, 636] width 16 height 16
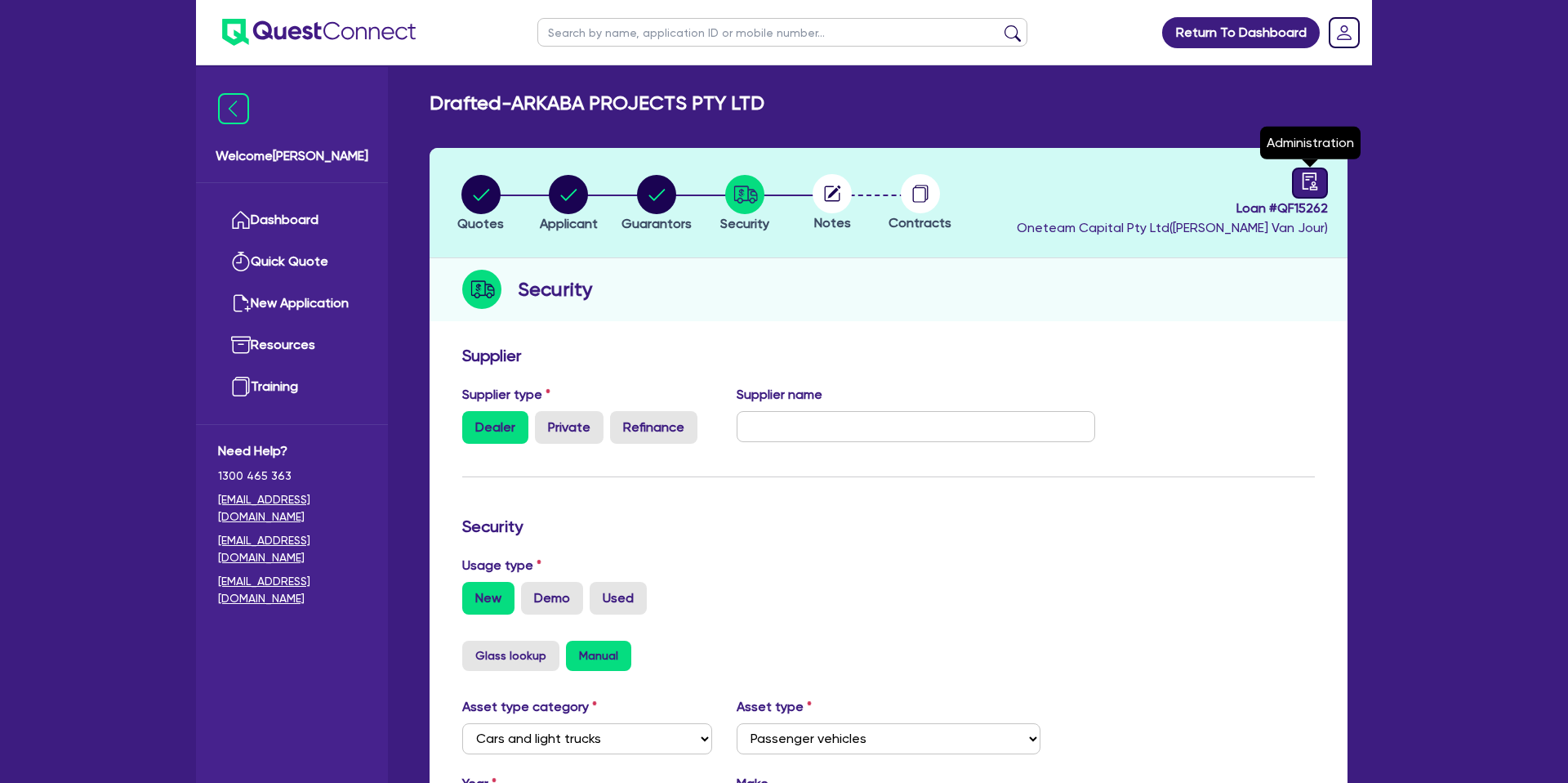
click at [1311, 192] on link at bounding box center [1310, 183] width 36 height 31
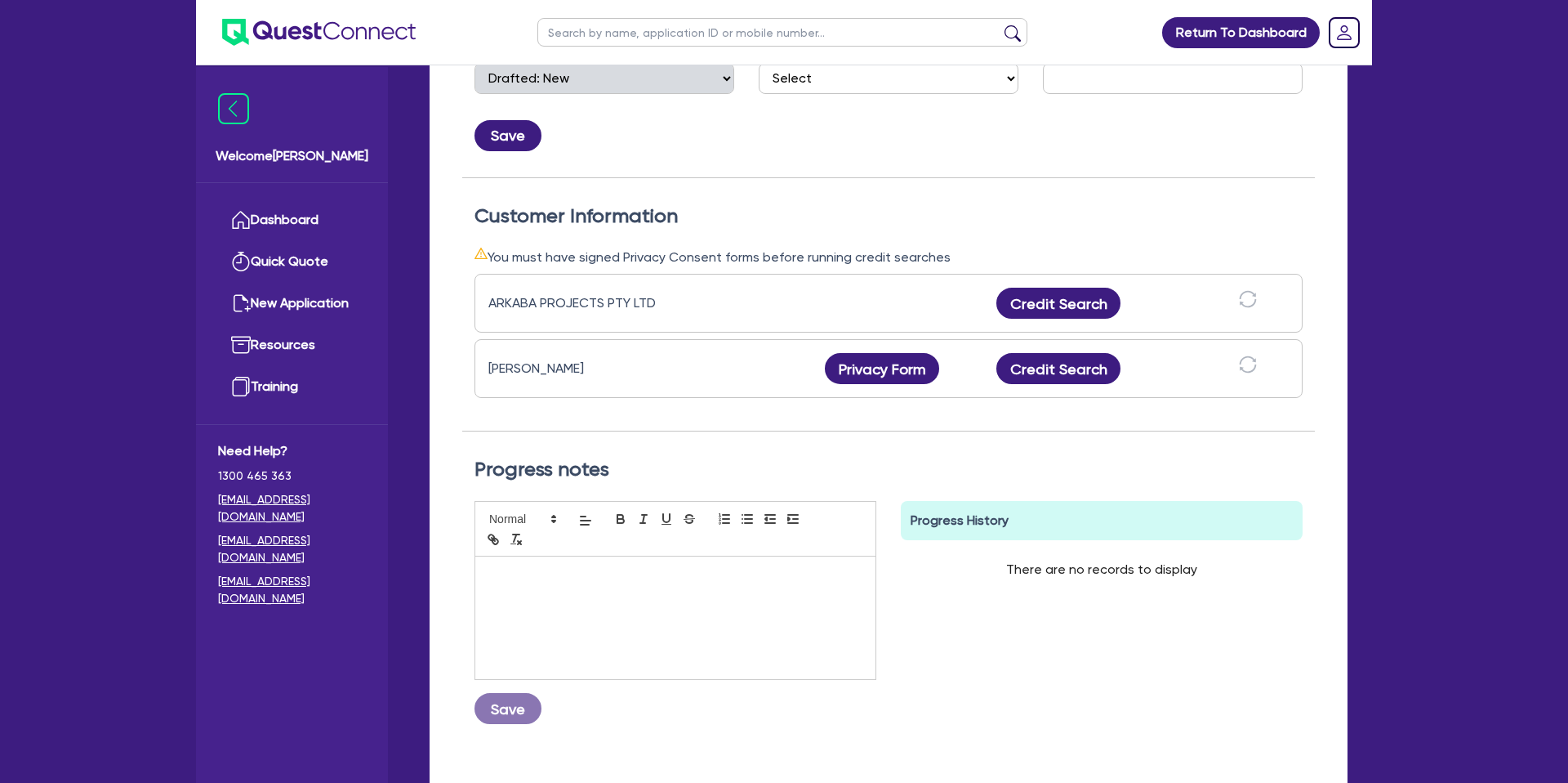
scroll to position [354, 0]
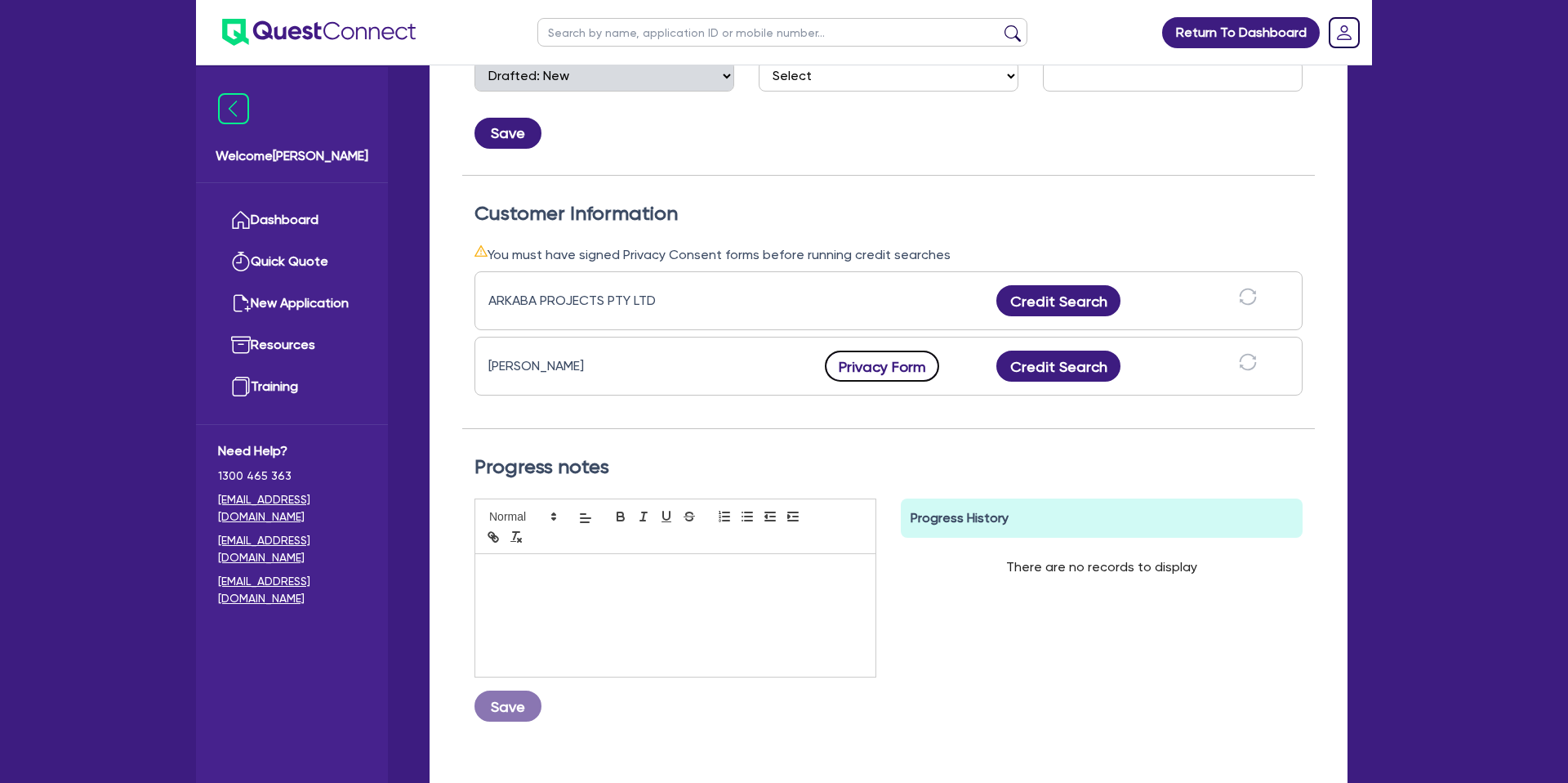
click at [858, 378] on button "Privacy Form" at bounding box center [882, 366] width 115 height 31
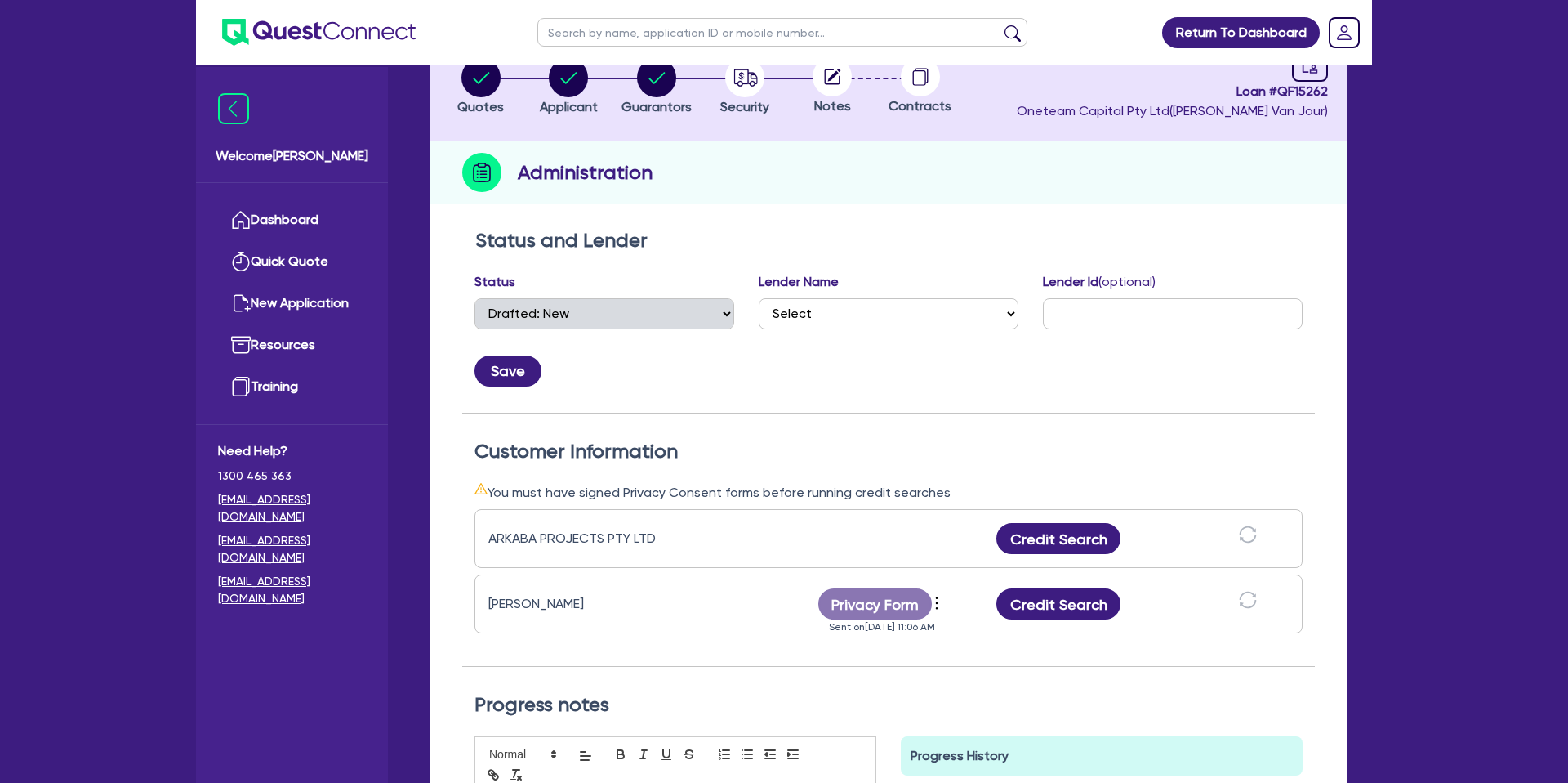
scroll to position [0, 0]
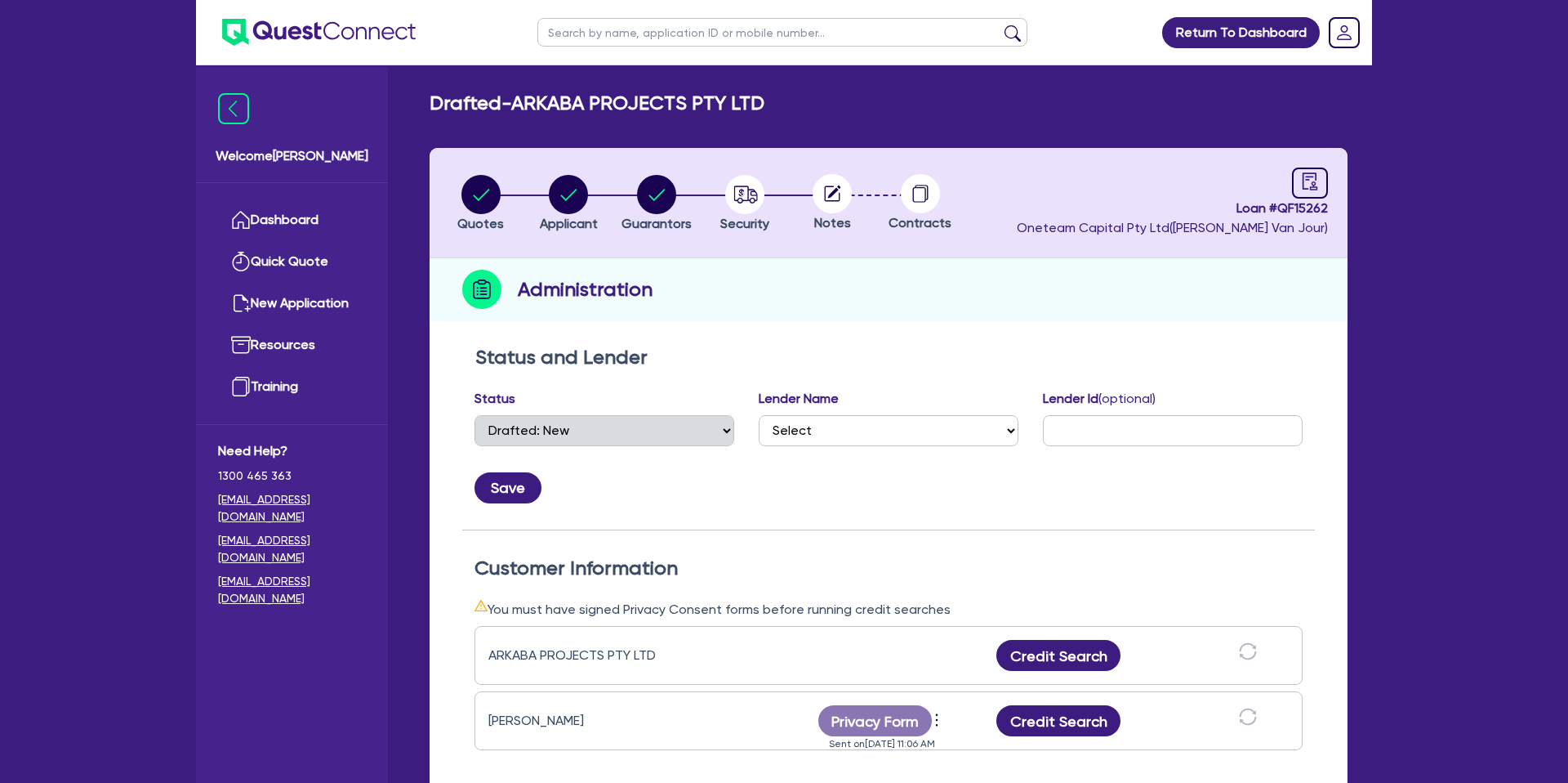
drag, startPoint x: 125, startPoint y: 78, endPoint x: 427, endPoint y: 78, distance: 302.0
click at [129, 78] on div "Return To Dashboard Edit Profile Logout Welcome Gabriel Dashboard Quick Quote N…" at bounding box center [784, 623] width 1568 height 1247
click at [1021, 311] on div "Administration" at bounding box center [888, 290] width 917 height 63
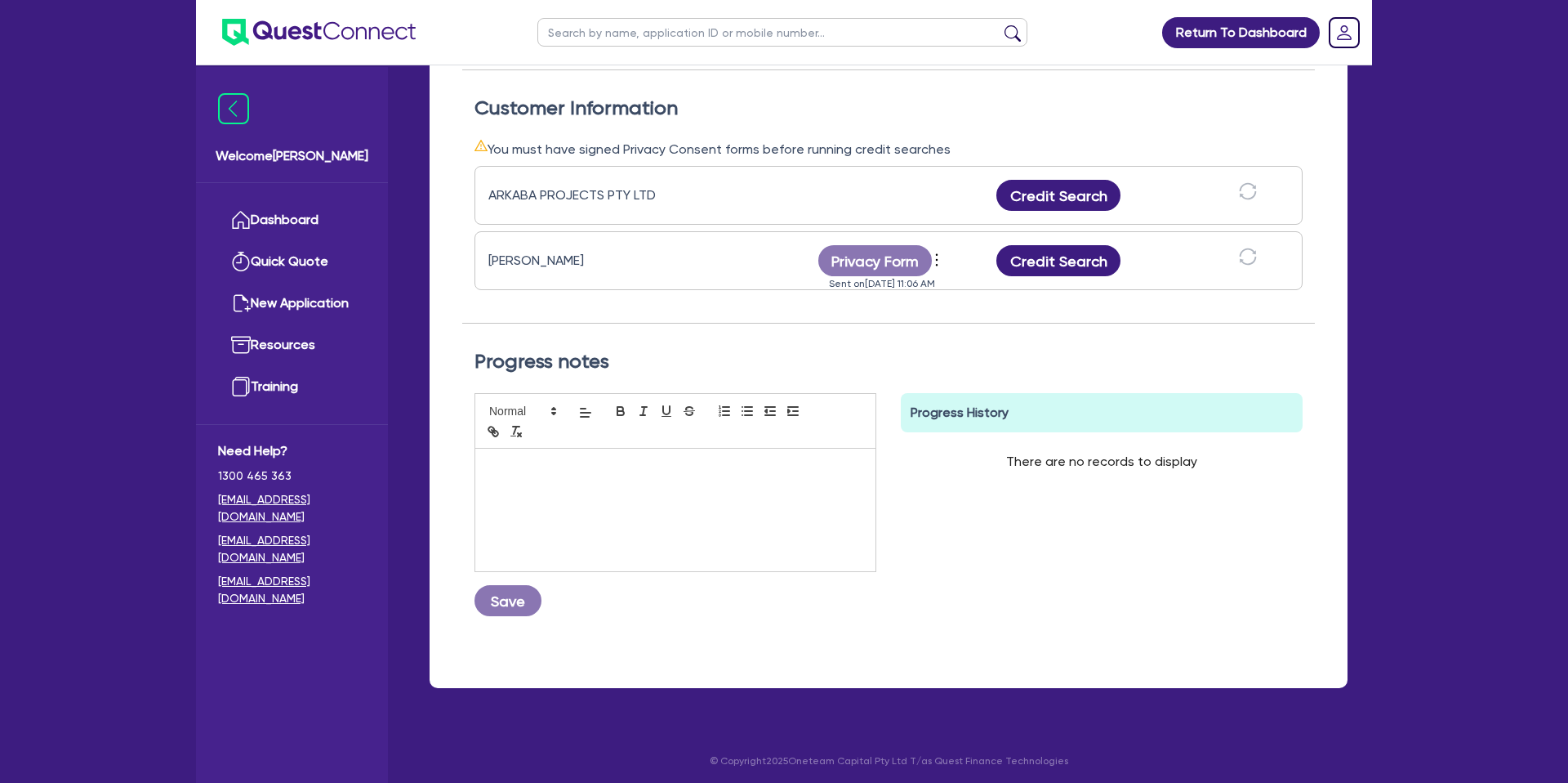
scroll to position [466, 0]
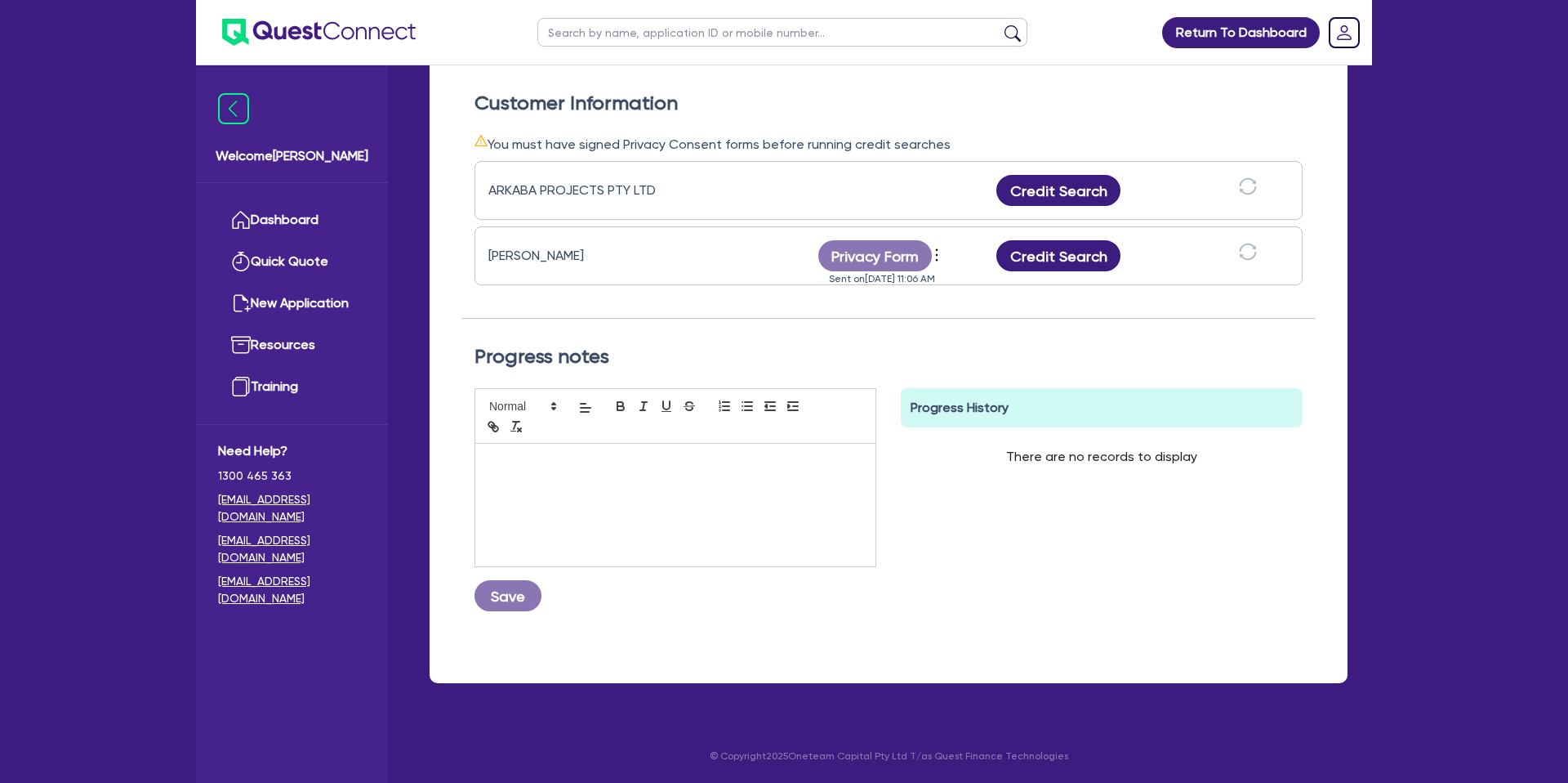
drag, startPoint x: 862, startPoint y: 166, endPoint x: 866, endPoint y: 179, distance: 13.6
click at [864, 168] on div "ARKABA PROJECTS PTY LTD Credit Search" at bounding box center [889, 190] width 828 height 58
click at [1058, 257] on button "Credit Search" at bounding box center [1058, 256] width 124 height 31
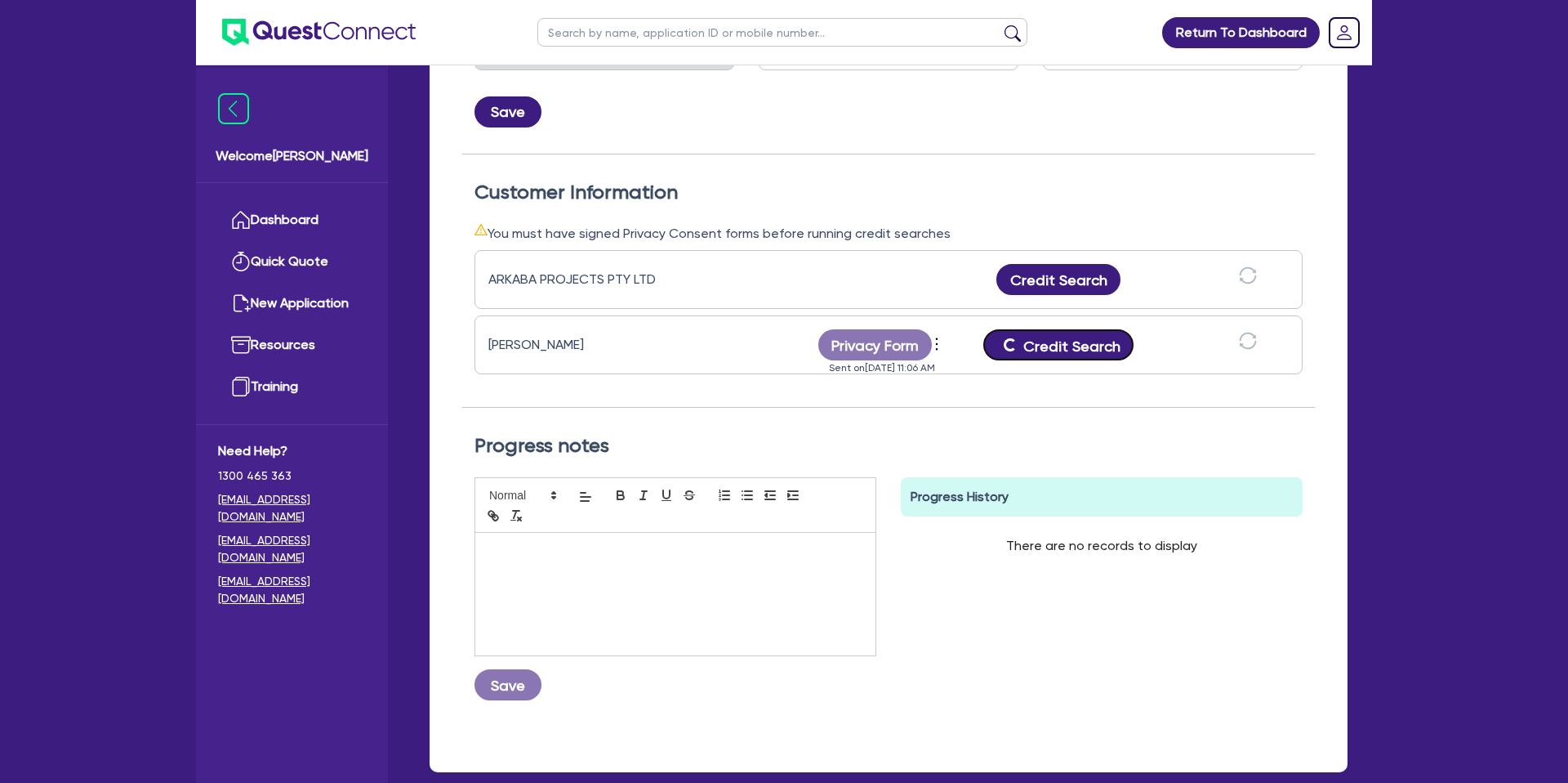
scroll to position [372, 0]
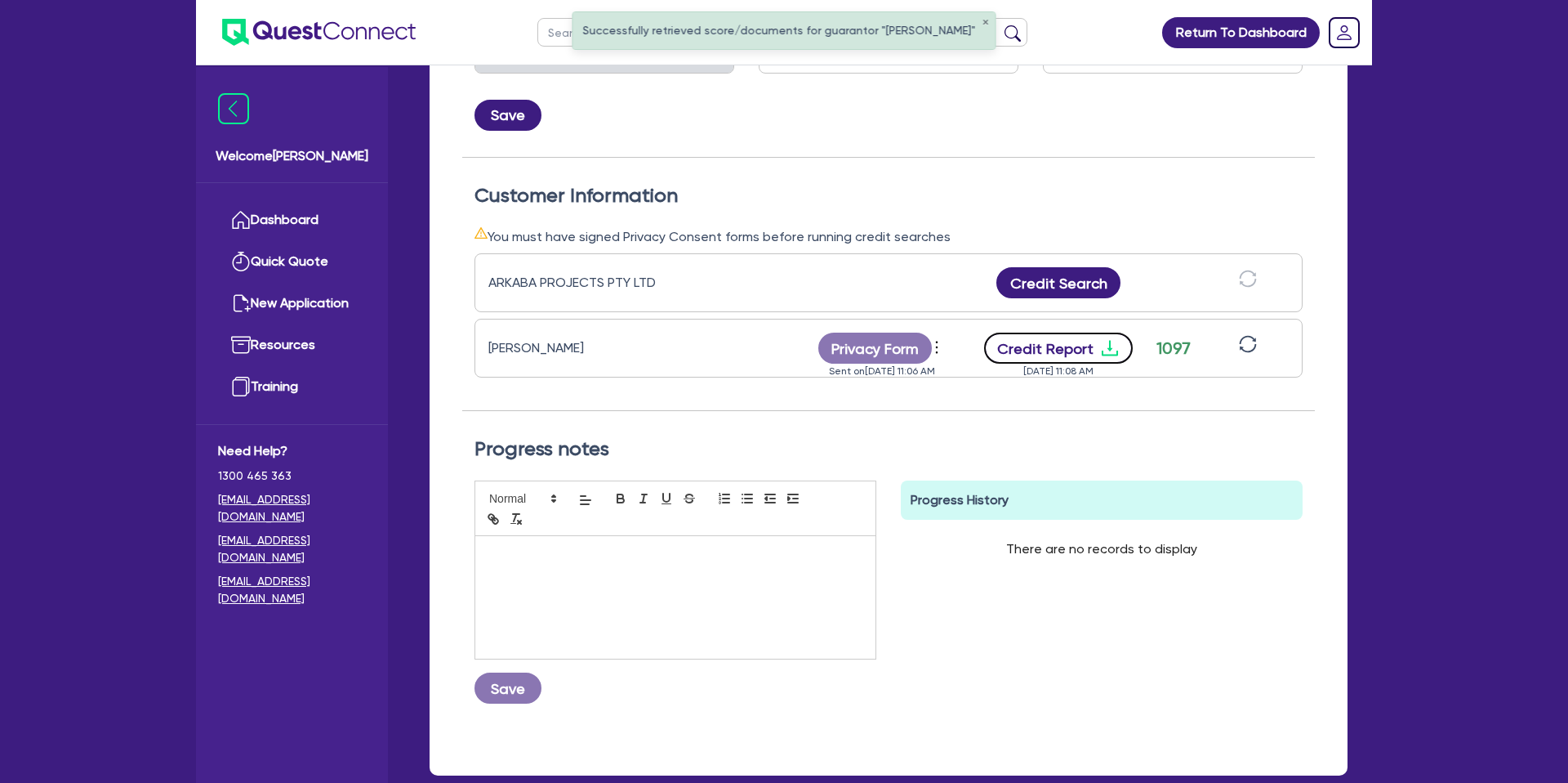
click at [1100, 347] on icon "download" at bounding box center [1110, 347] width 19 height 19
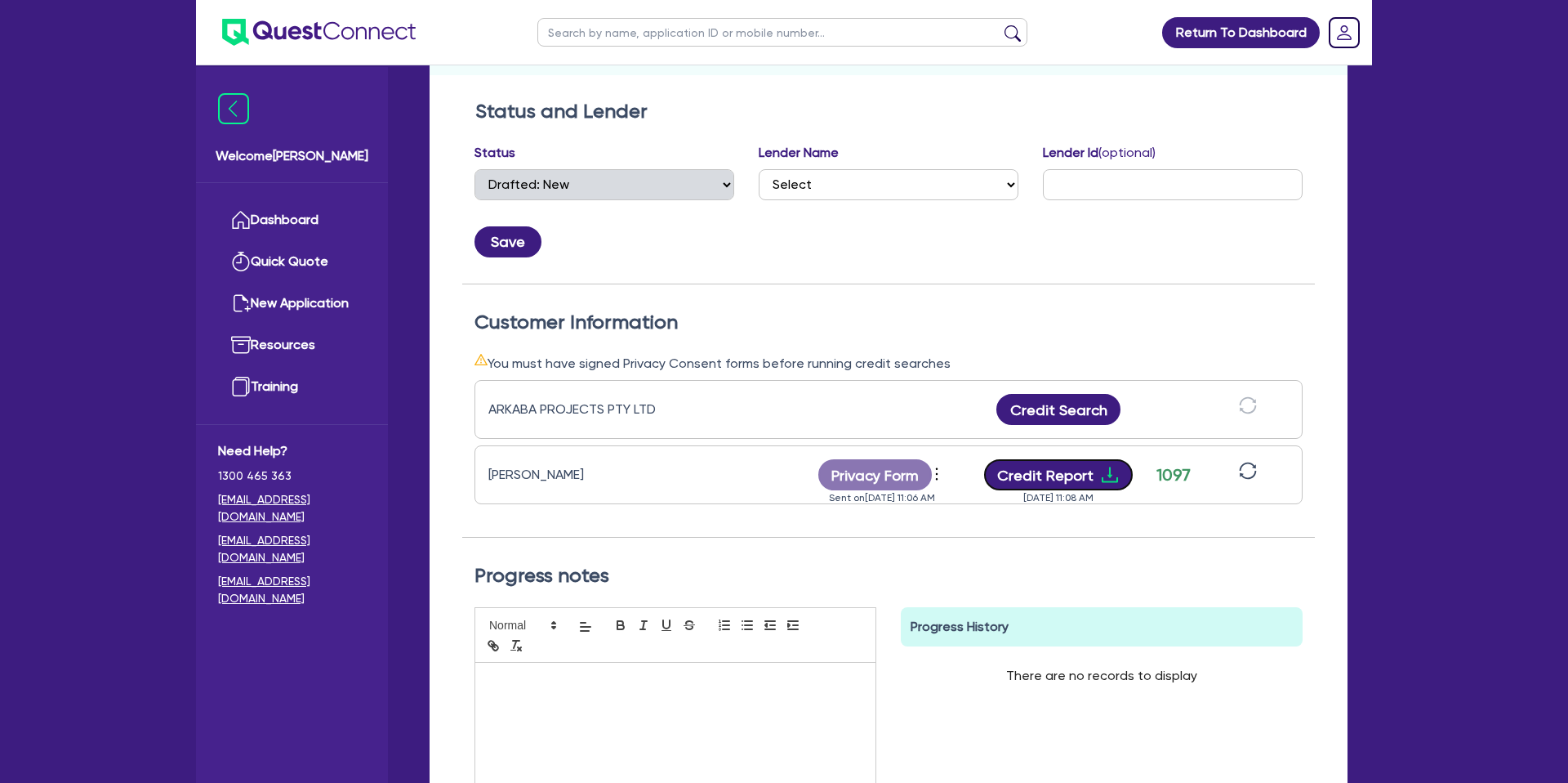
scroll to position [0, 0]
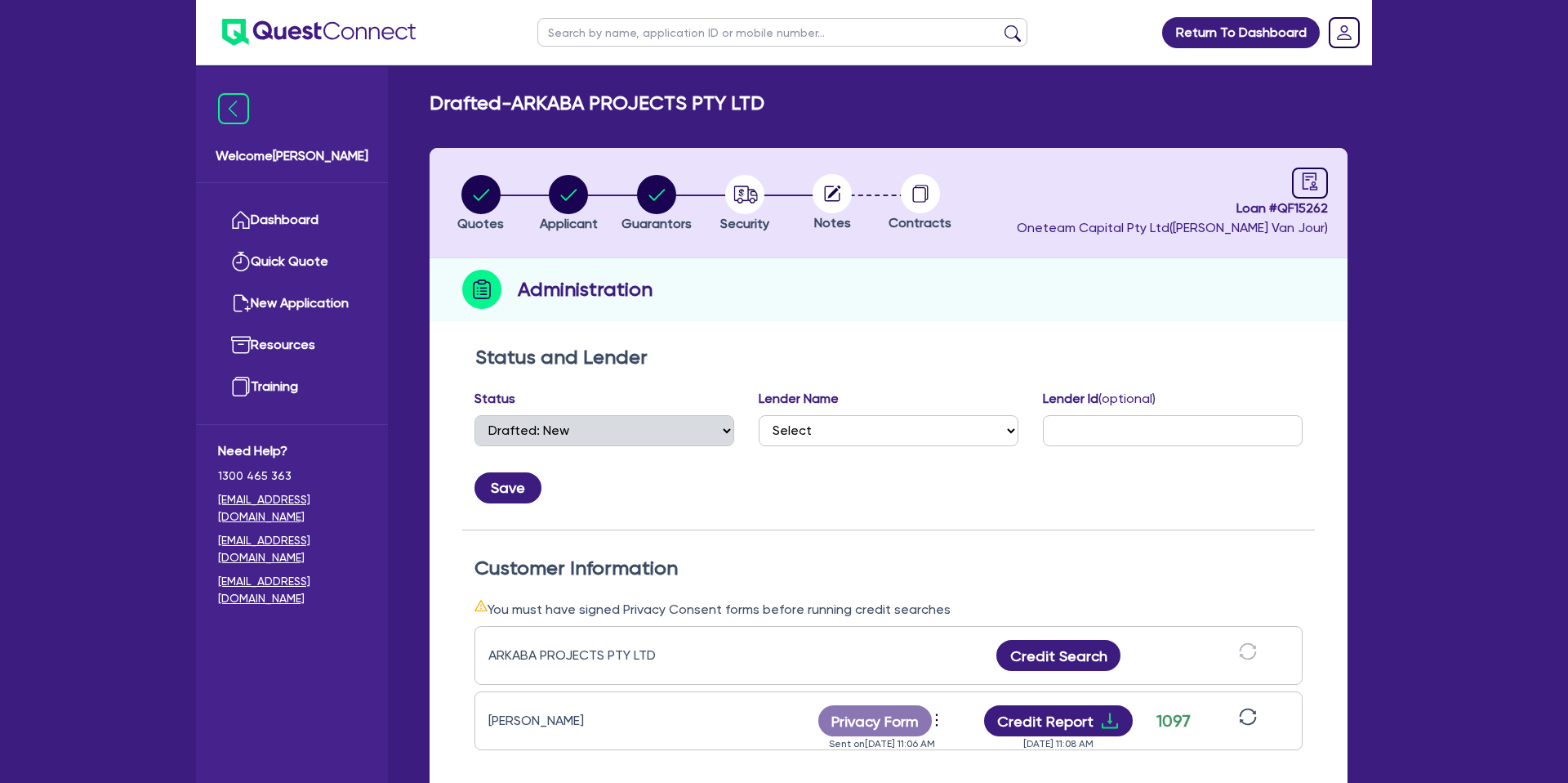
click at [570, 165] on header "Quotes Applicant Guarantors Security Notes Contracts Loan # QF15262 Oneteam Cap…" at bounding box center [888, 203] width 917 height 110
click at [577, 198] on circle "button" at bounding box center [568, 194] width 39 height 39
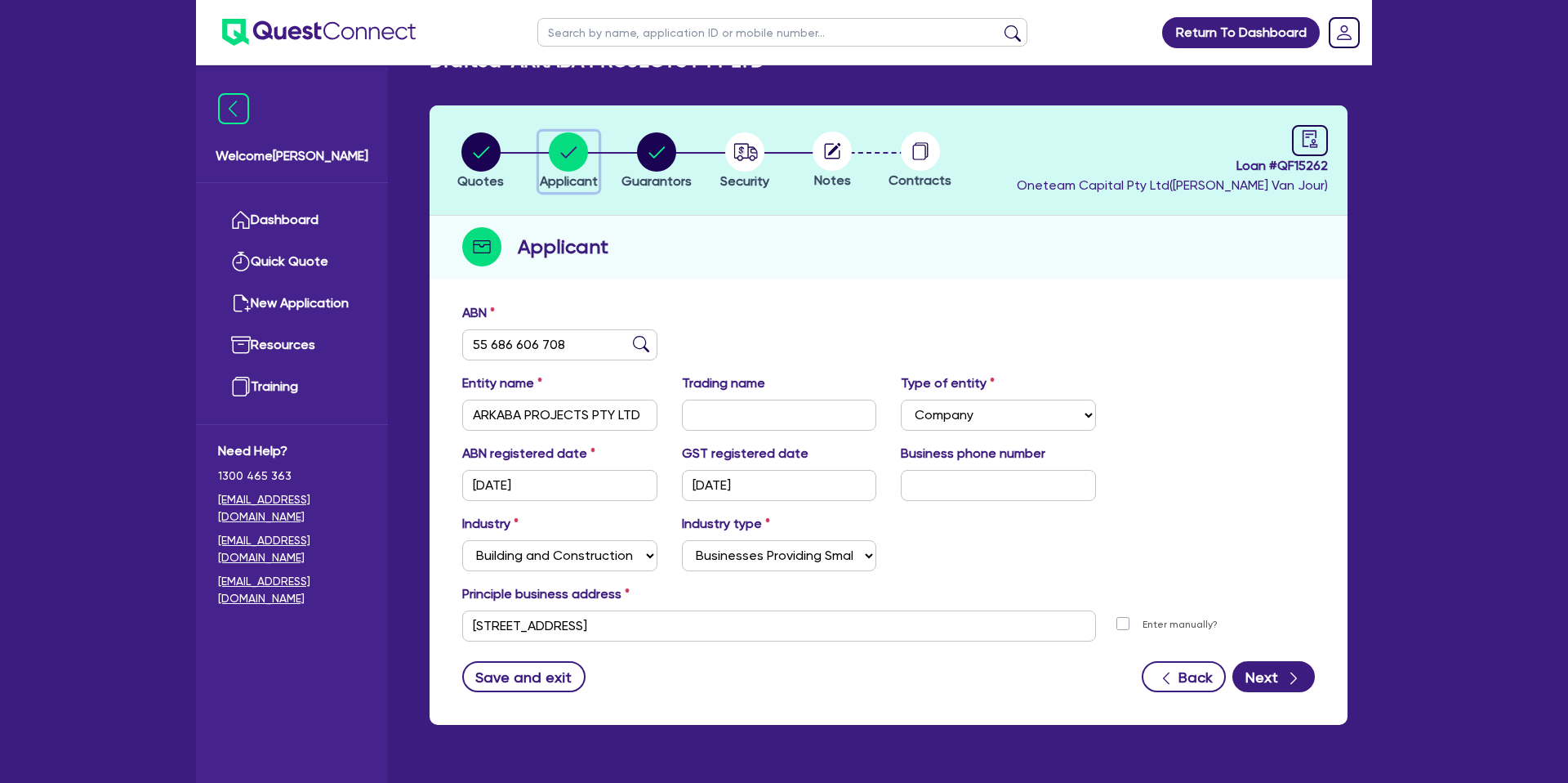
scroll to position [42, 0]
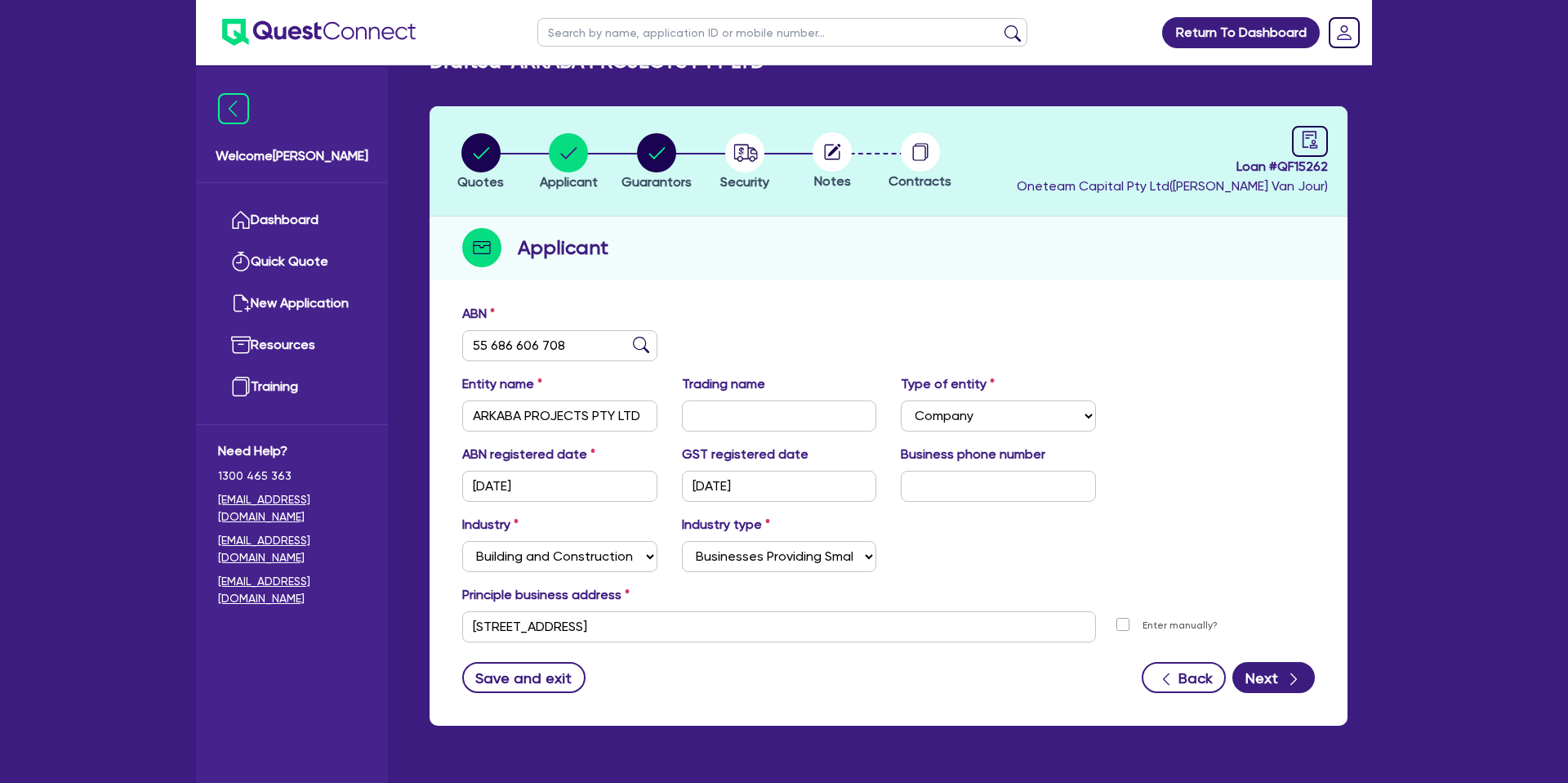
click at [948, 294] on div "Quotes Applicant Guarantors Security Notes Contracts Loan # QF15262 Oneteam Cap…" at bounding box center [888, 415] width 917 height 619
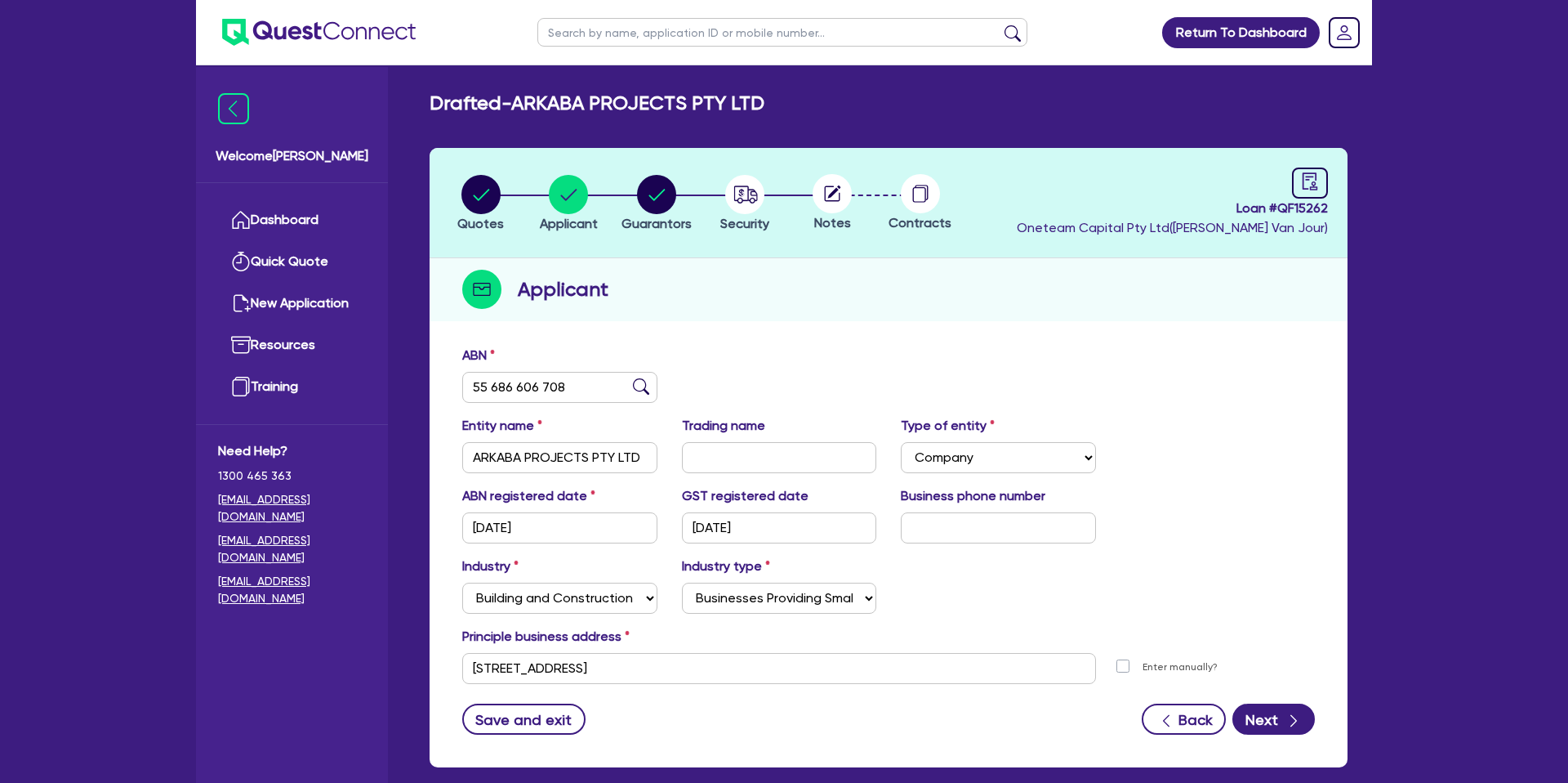
click at [782, 259] on div "Applicant" at bounding box center [888, 290] width 917 height 63
click at [662, 187] on circle "button" at bounding box center [656, 194] width 39 height 39
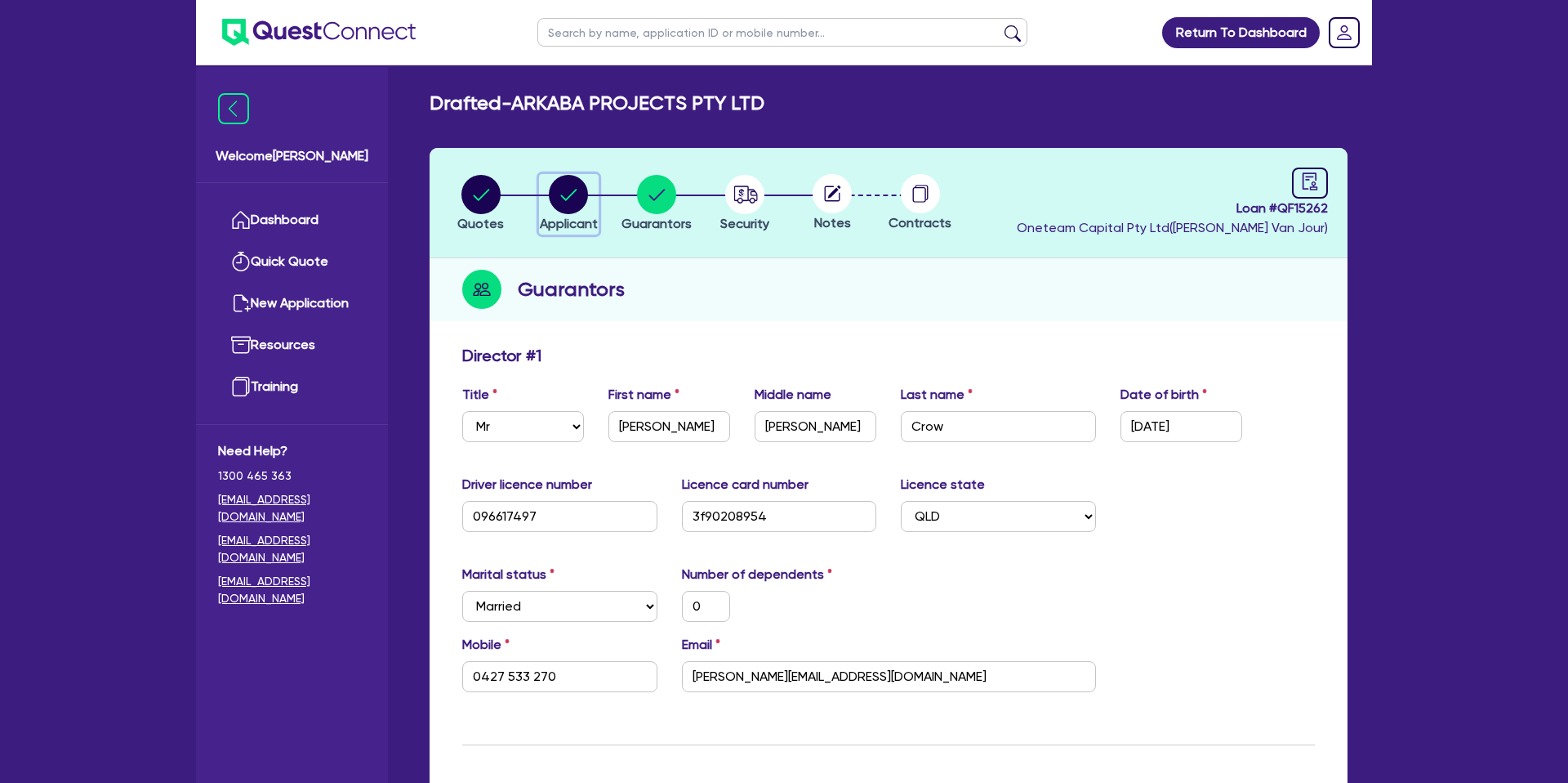
click at [567, 187] on circle "button" at bounding box center [568, 194] width 39 height 39
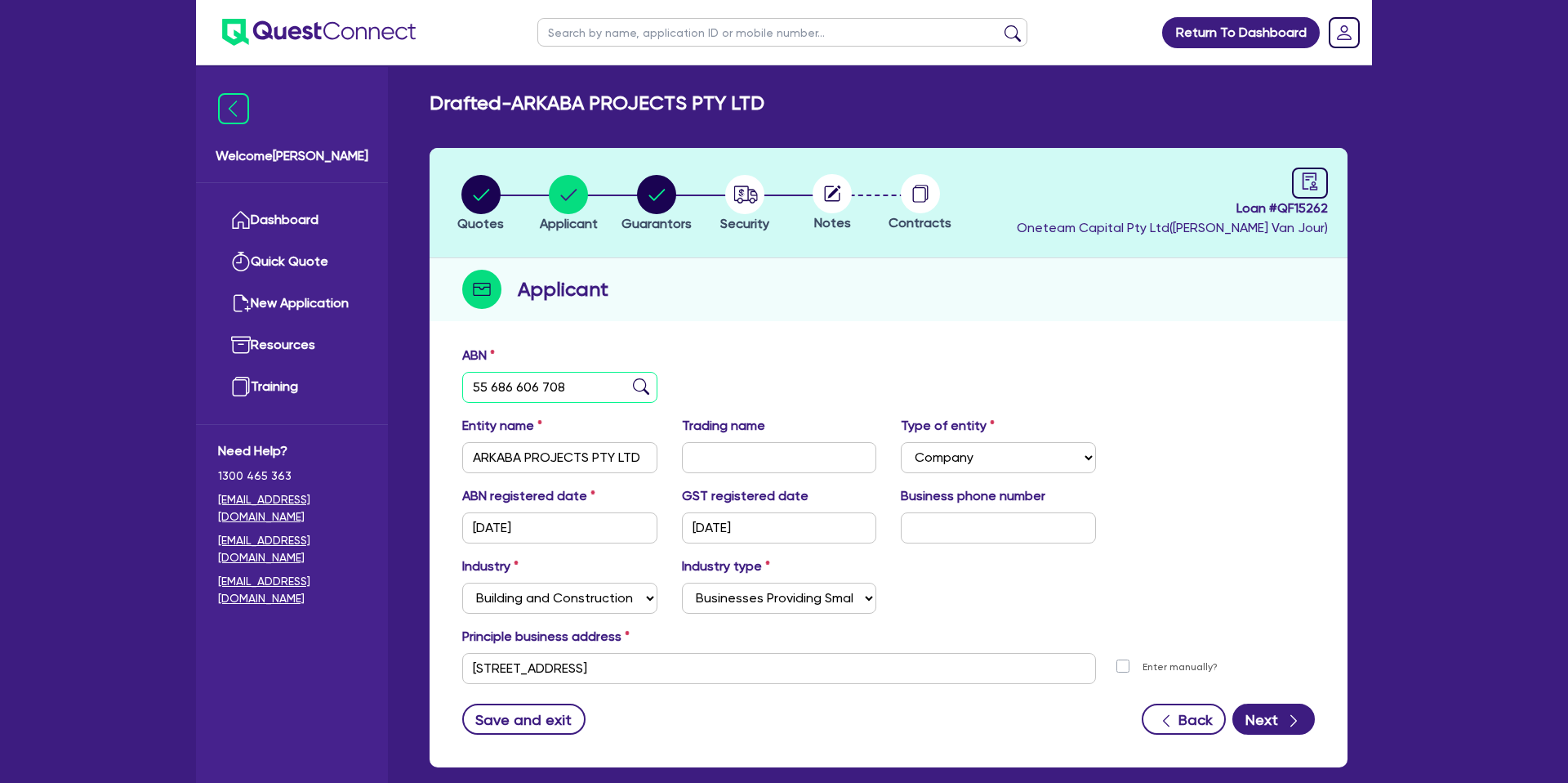
click at [528, 388] on input "55 686 606 708" at bounding box center [560, 387] width 195 height 31
click at [476, 190] on circle "button" at bounding box center [480, 194] width 39 height 39
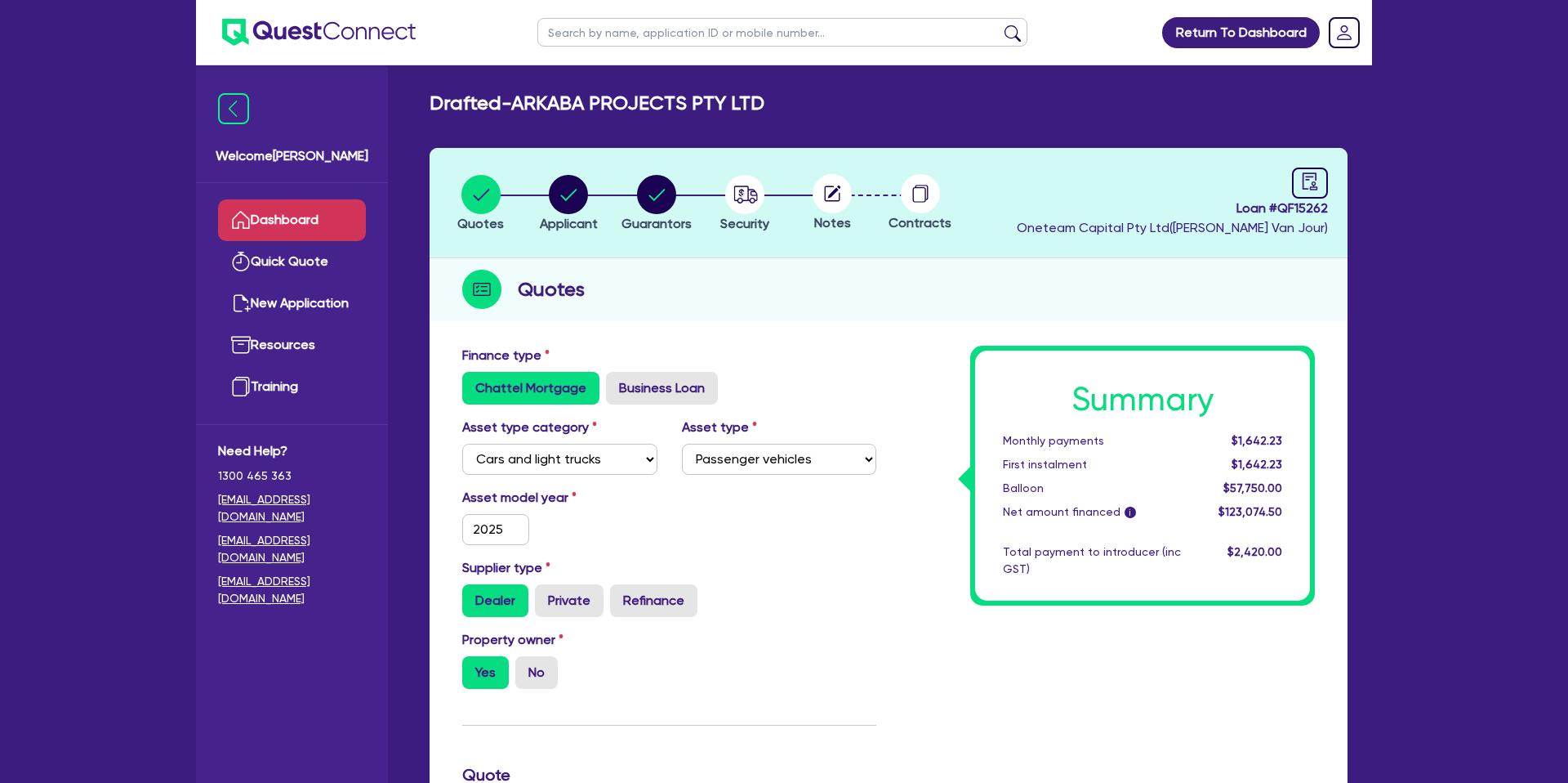
click at [316, 212] on link "Dashboard" at bounding box center [292, 220] width 148 height 42
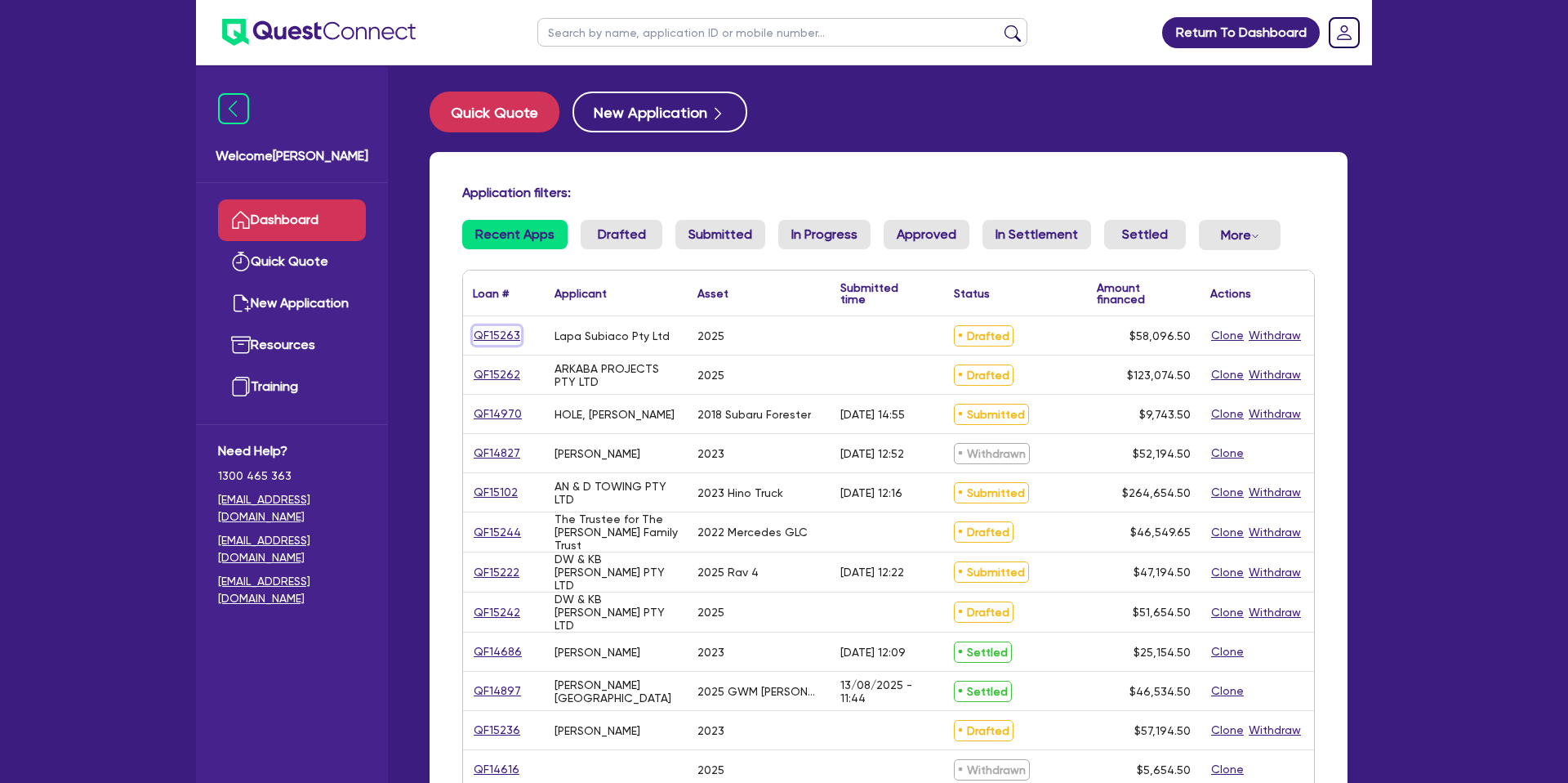
click at [506, 329] on link "QF15263" at bounding box center [497, 336] width 48 height 19
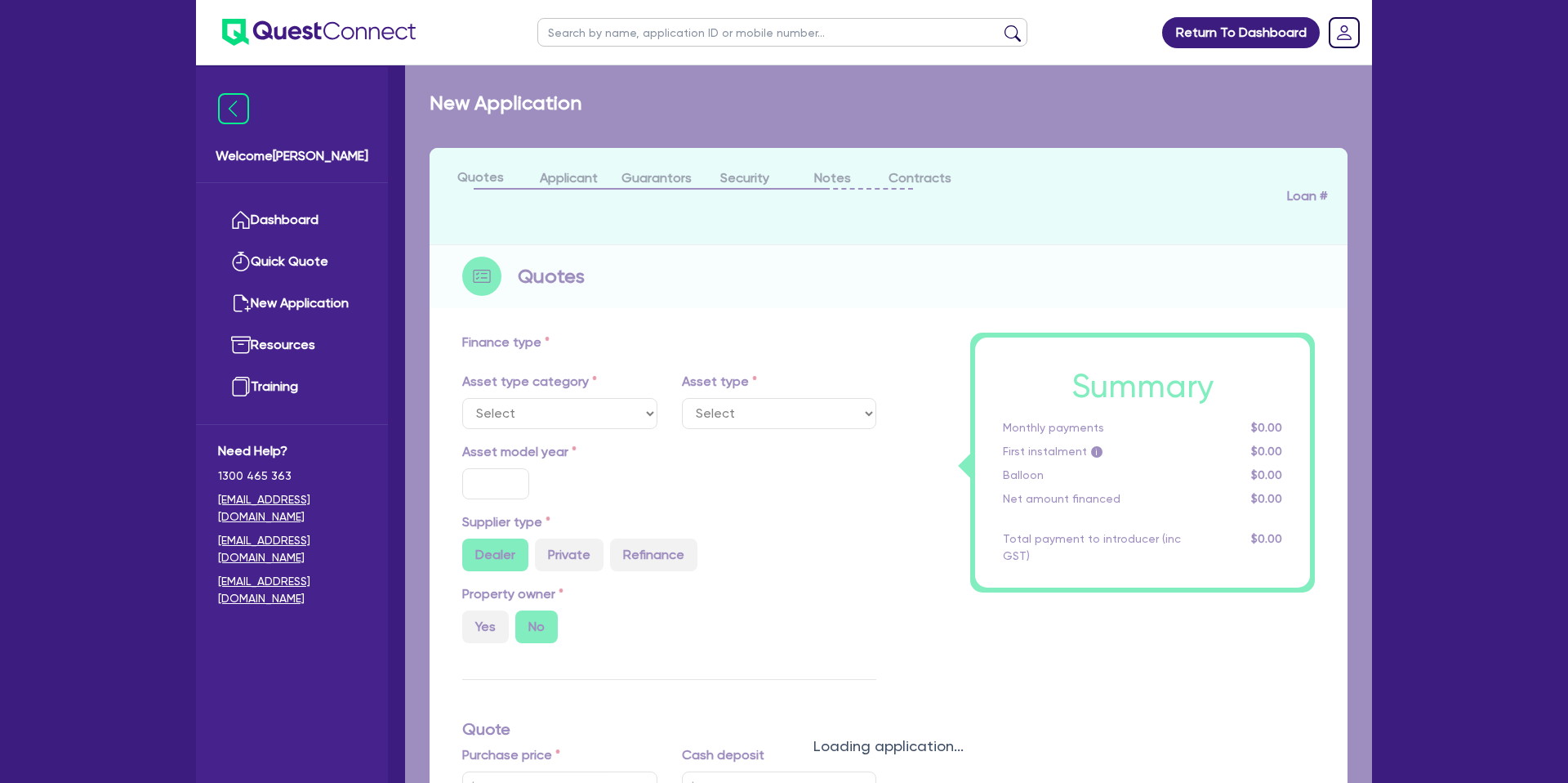
select select "CARS_AND_LIGHT_TRUCKS"
type input "2025"
radio input "true"
type input "55,000"
radio input "true"
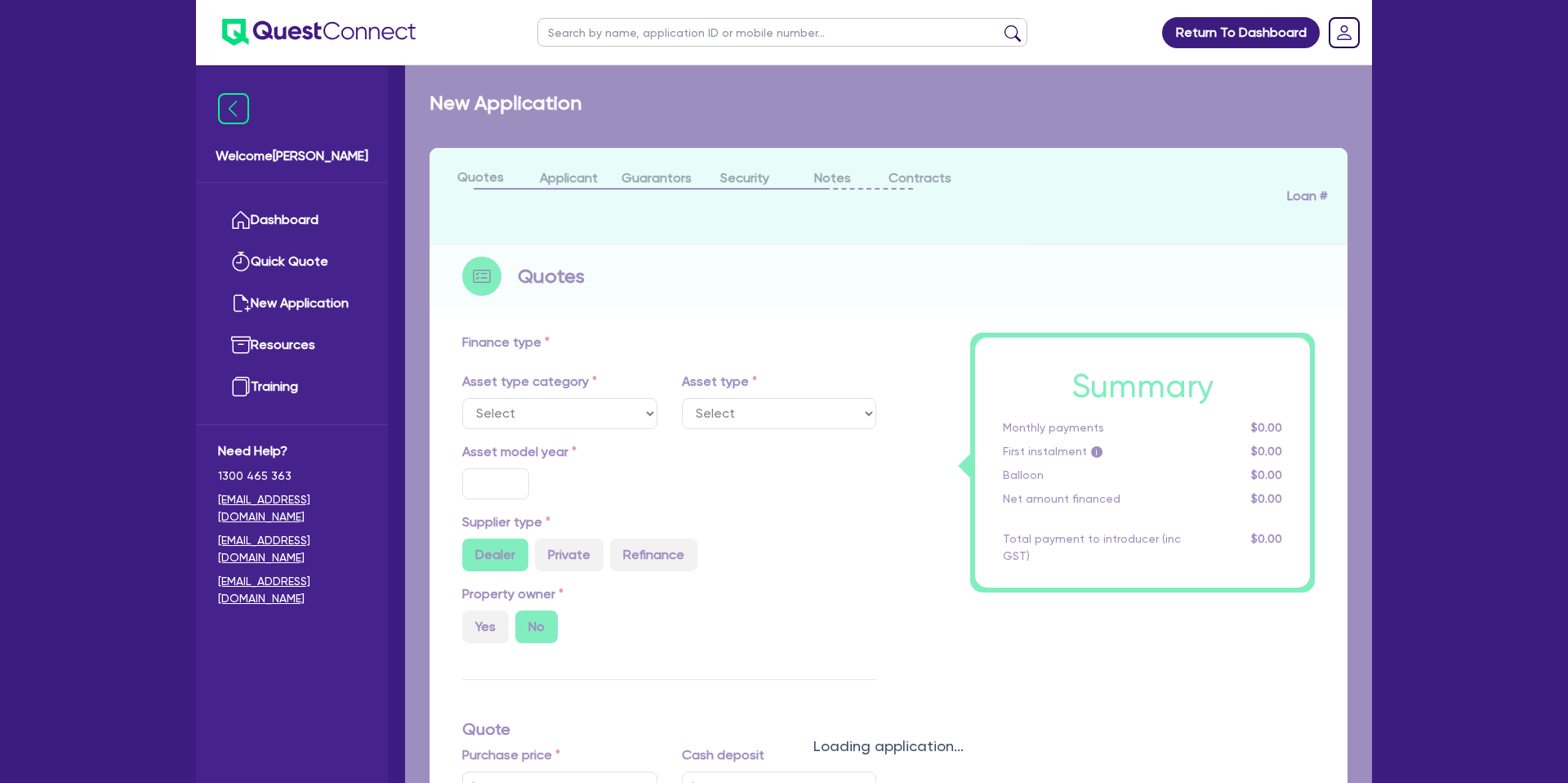
type input "6.15"
type input "2,220"
select select "PASSENGER_VEHICLES"
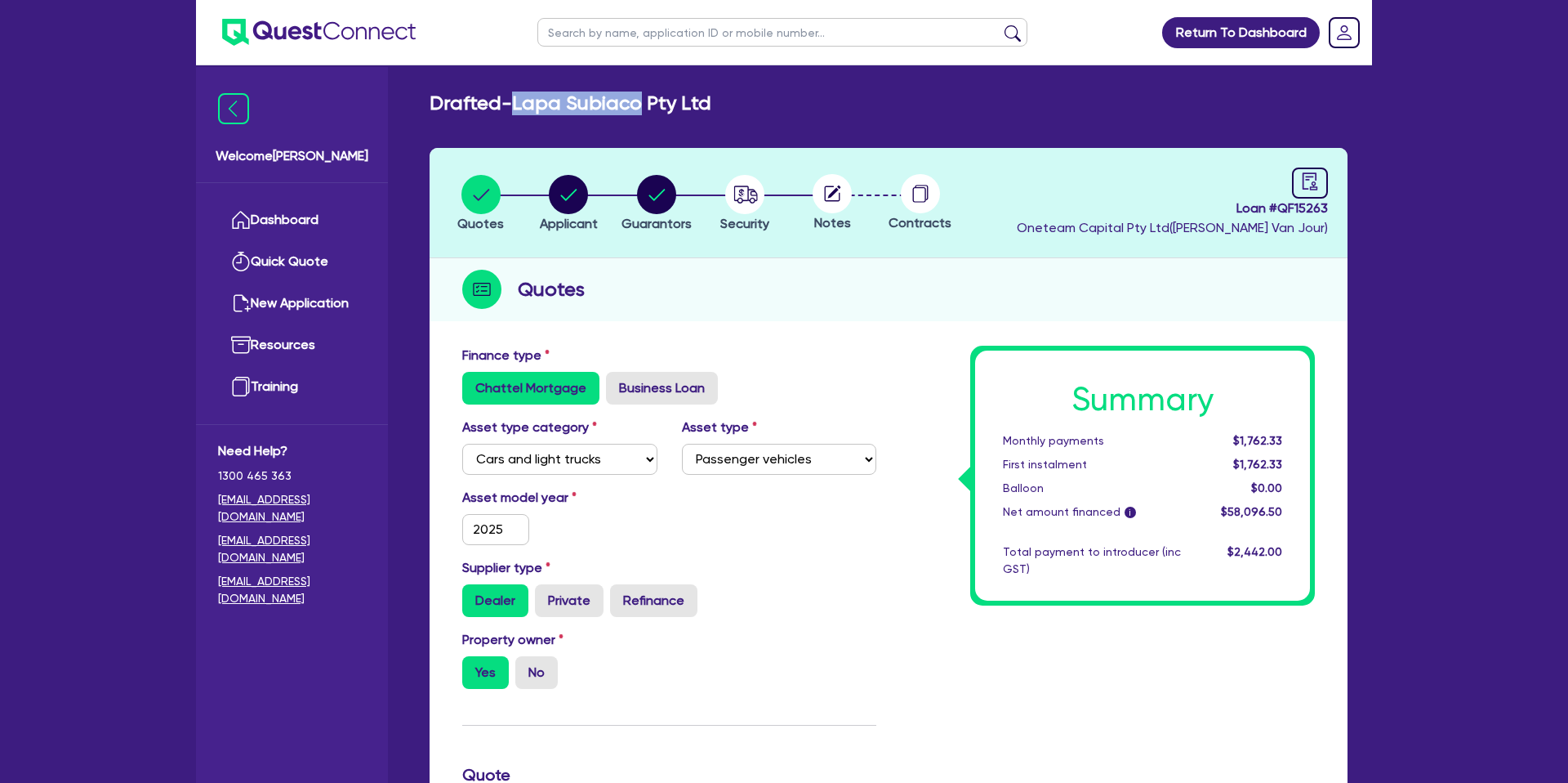
drag, startPoint x: 519, startPoint y: 101, endPoint x: 643, endPoint y: 106, distance: 124.1
click at [643, 106] on h2 "Drafted - Lapa Subiaco Pty Ltd" at bounding box center [570, 103] width 281 height 24
copy h2 "Lapa Subiaco"
click at [571, 190] on circle "button" at bounding box center [568, 194] width 39 height 39
select select "COMPANY"
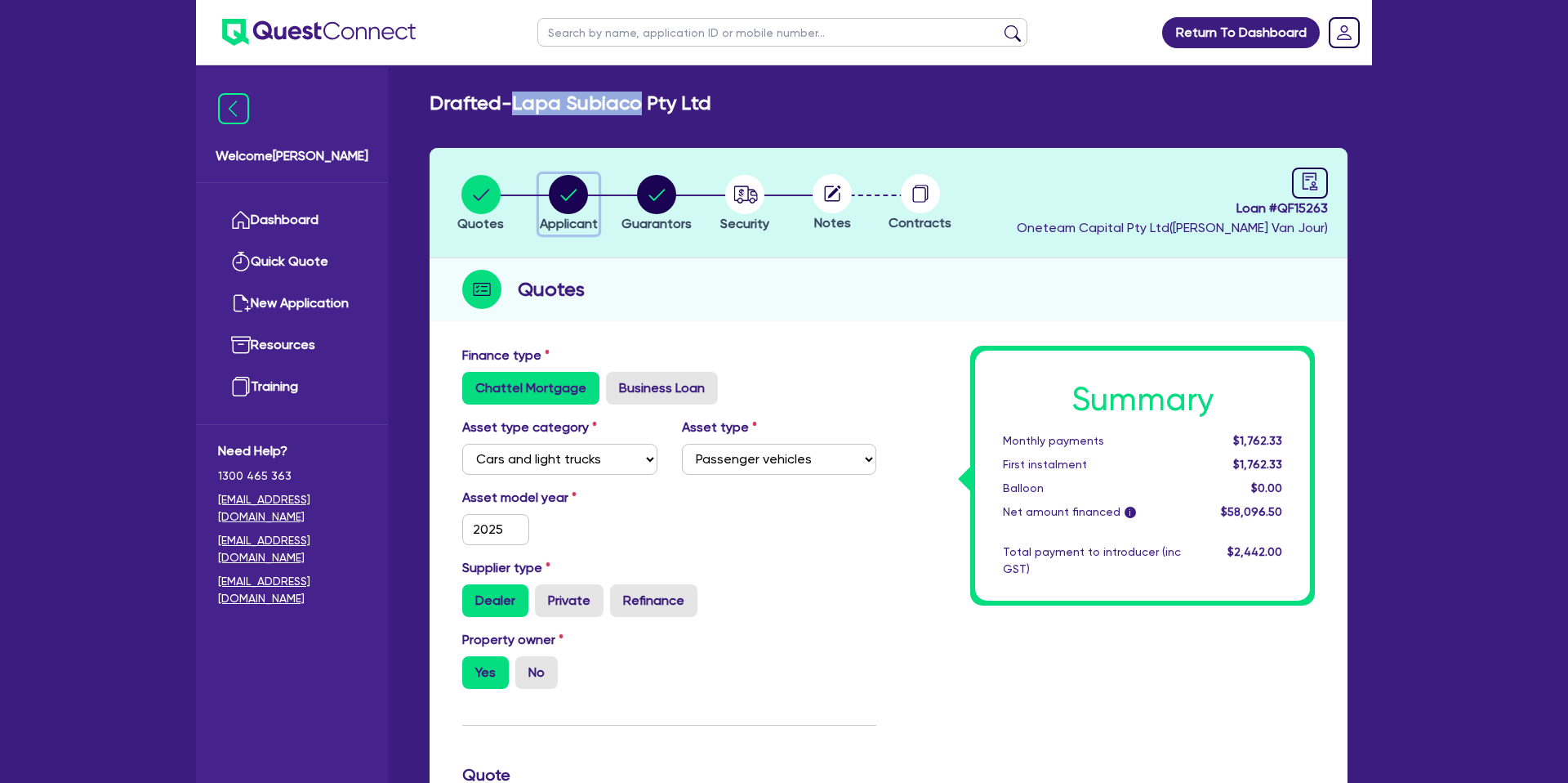
select select "BUILDING_CONSTRUCTION"
select select "TRADES_SERVICES_CONSUMERS"
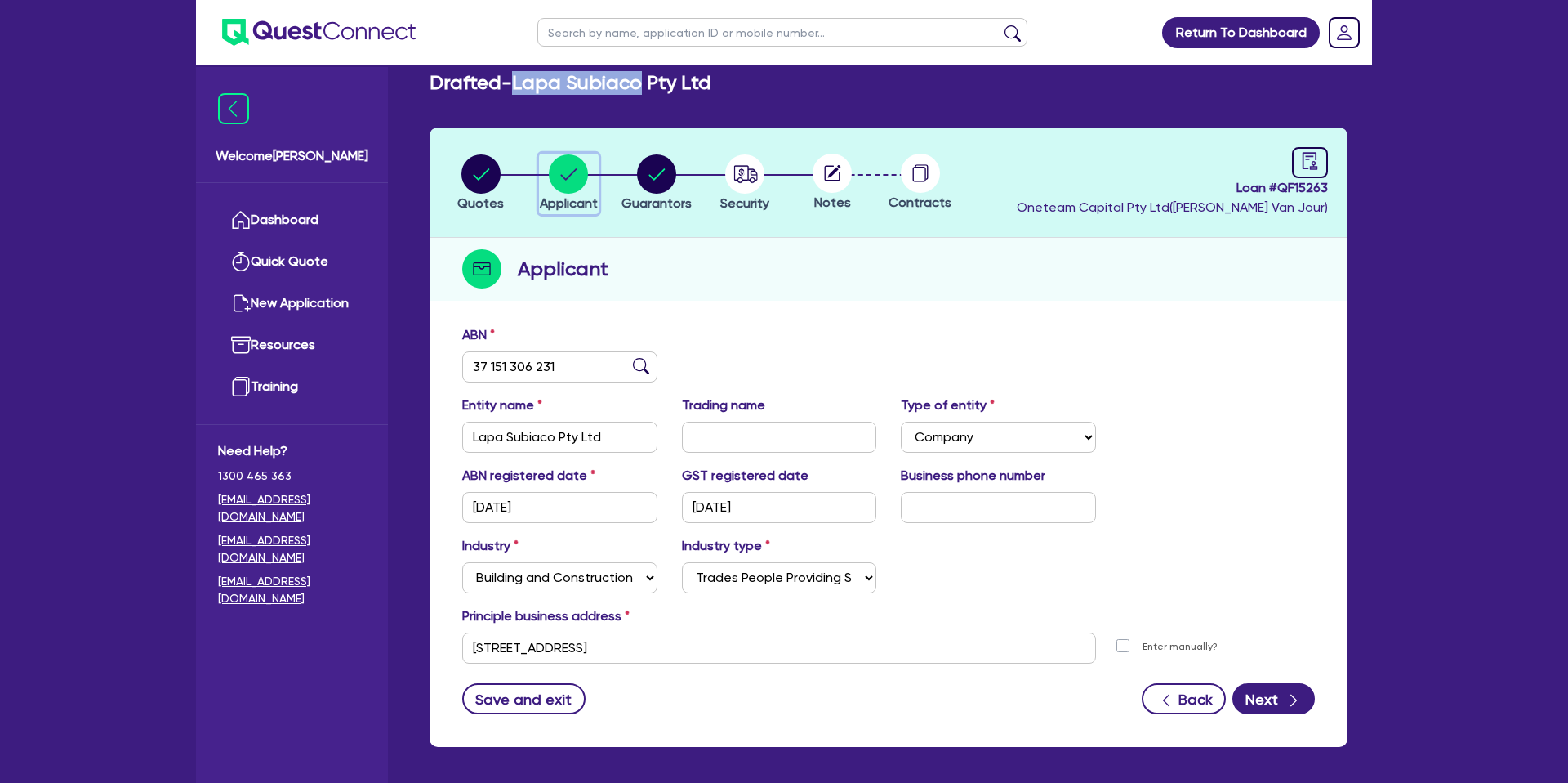
scroll to position [18, 0]
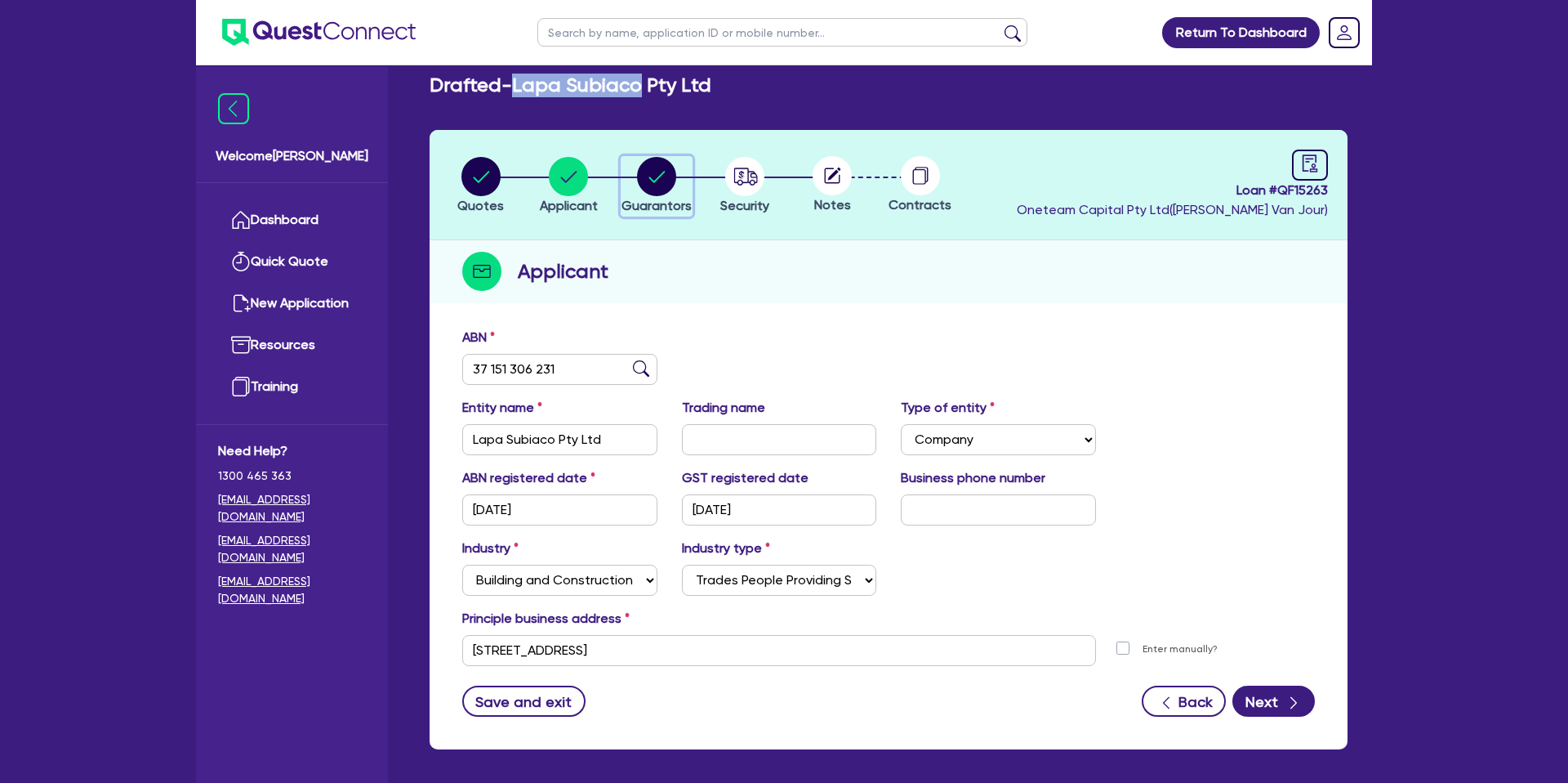
click at [640, 188] on icon "button" at bounding box center [656, 176] width 39 height 39
select select "MR"
select select "WA"
select select "DE_FACTO"
select select "PROPERTY"
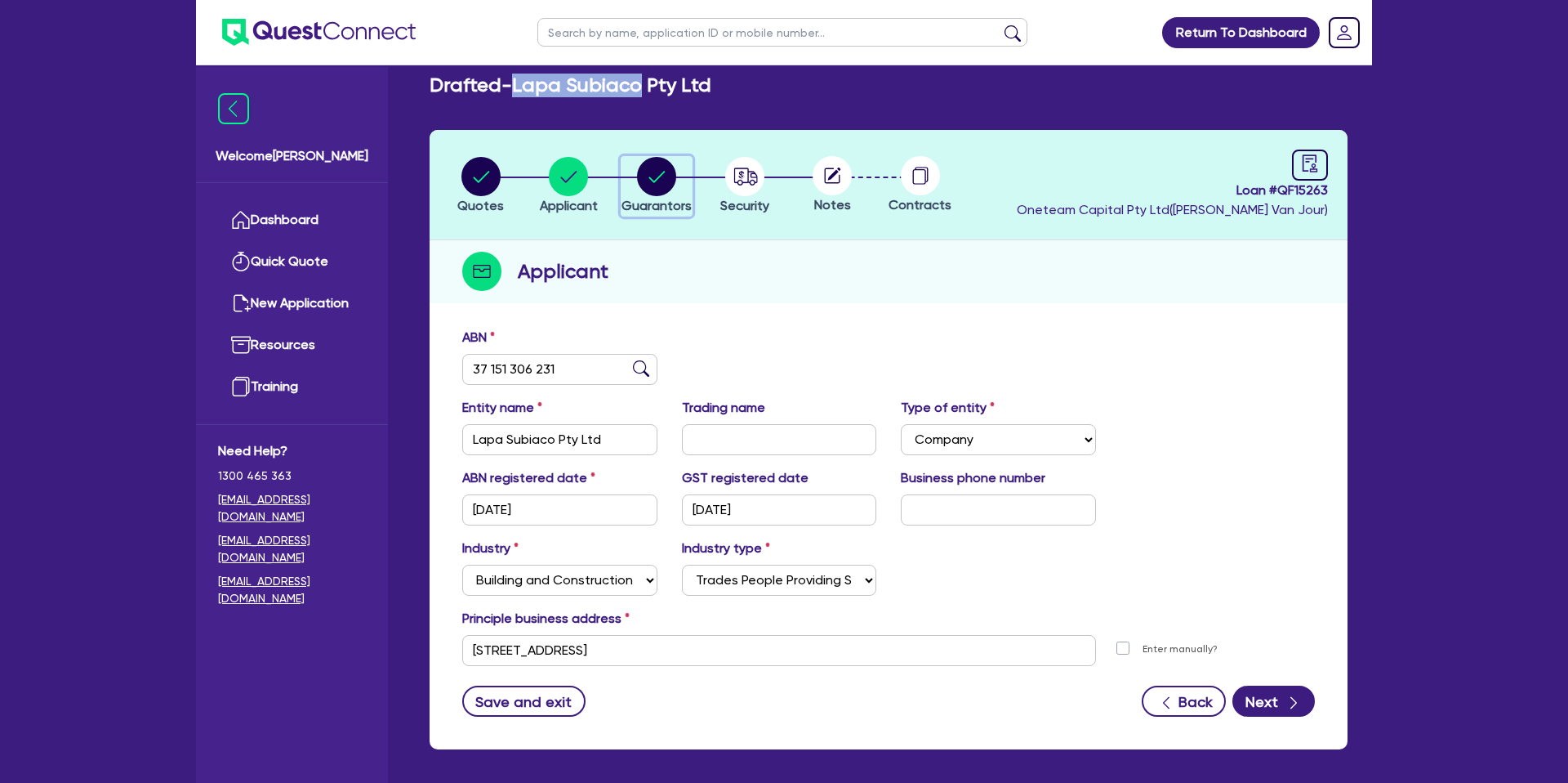
select select "MORTGAGE"
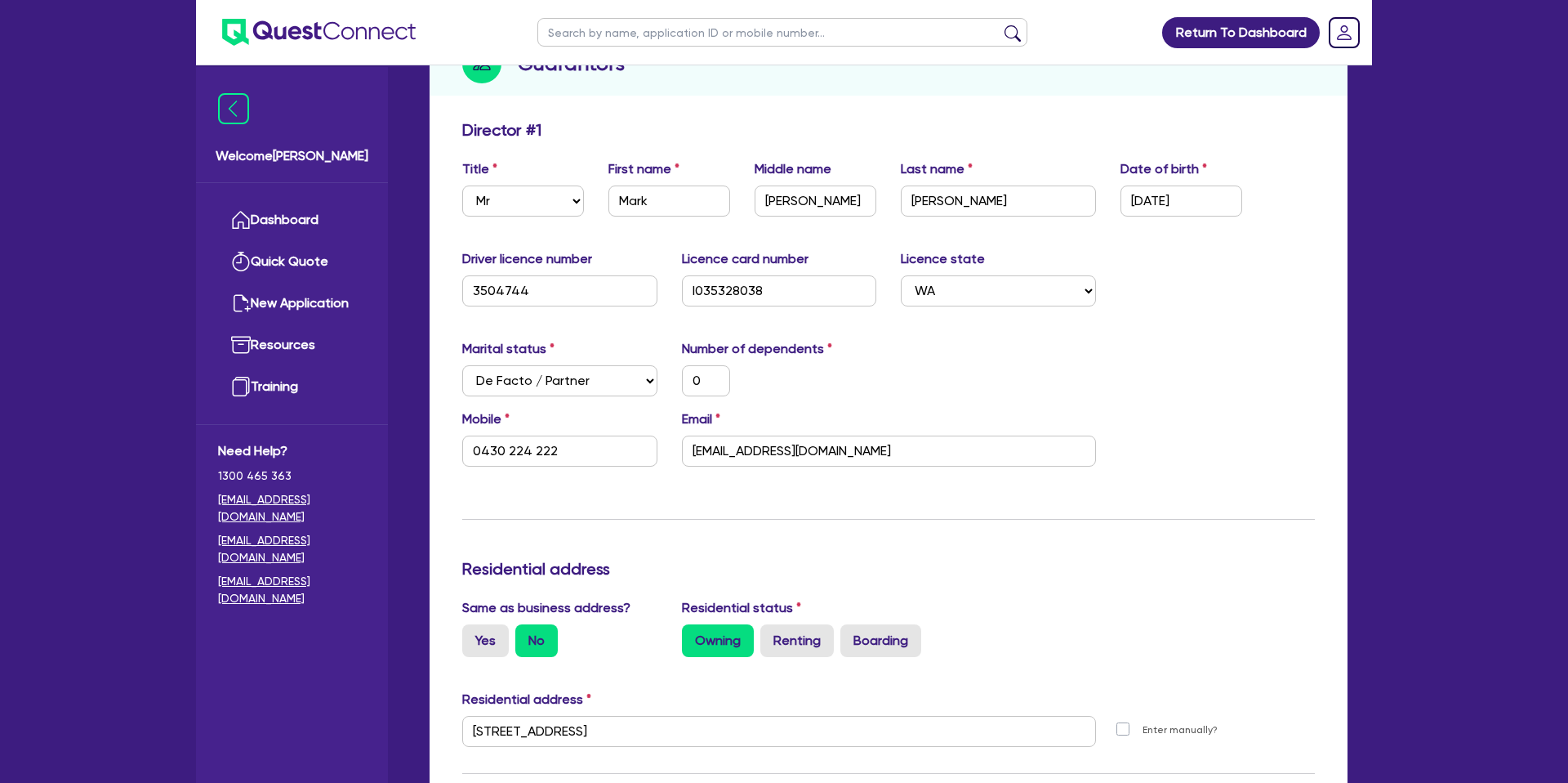
click at [1061, 572] on h3 "Residential address" at bounding box center [888, 569] width 852 height 19
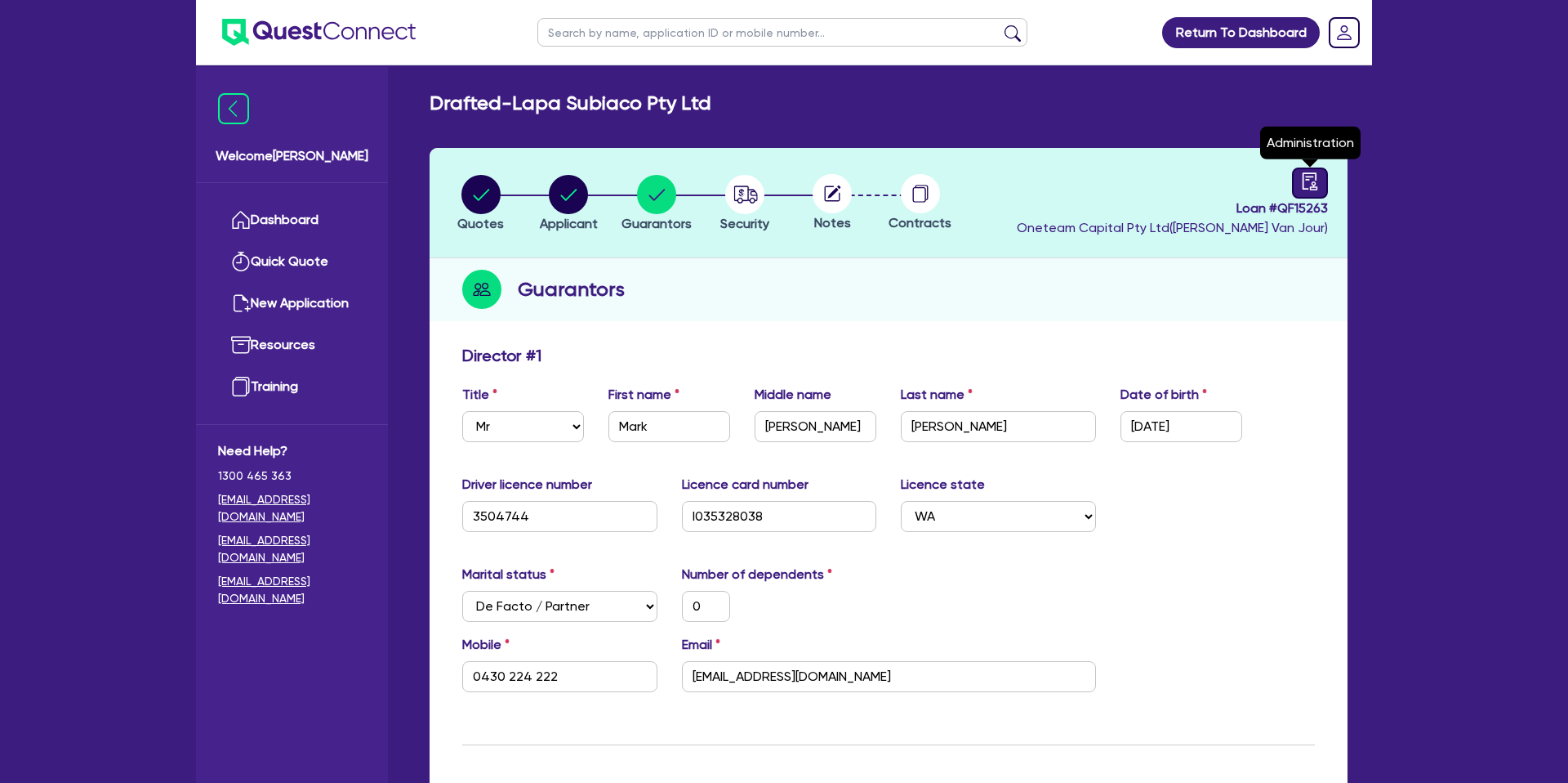
drag, startPoint x: 1305, startPoint y: 176, endPoint x: 1317, endPoint y: 182, distance: 13.4
click at [1305, 176] on icon "audit" at bounding box center [1310, 181] width 18 height 18
select select "DRAFTED_NEW"
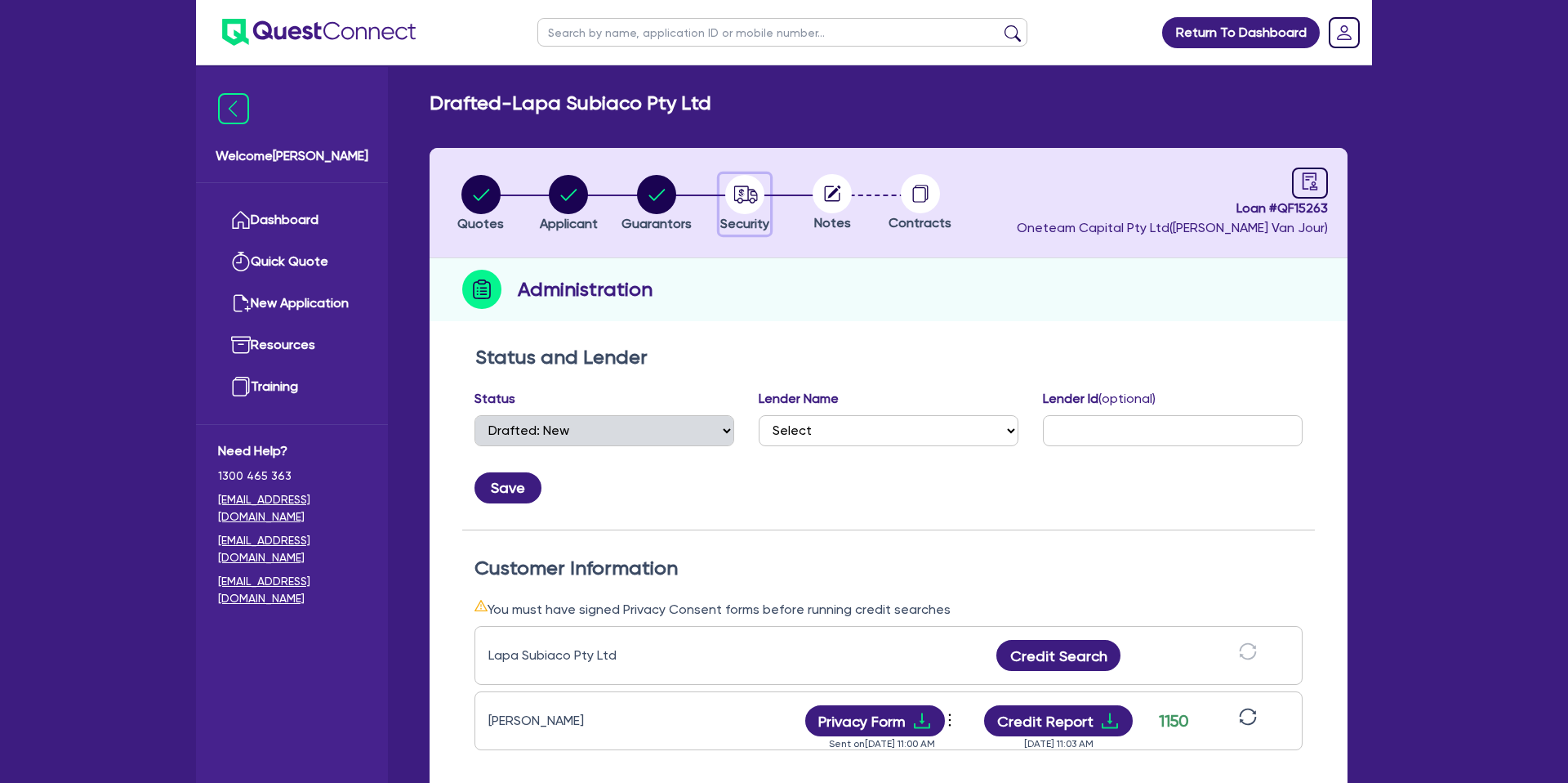
click at [746, 190] on circle "button" at bounding box center [744, 194] width 39 height 39
select select "CARS_AND_LIGHT_TRUCKS"
select select "PASSENGER_VEHICLES"
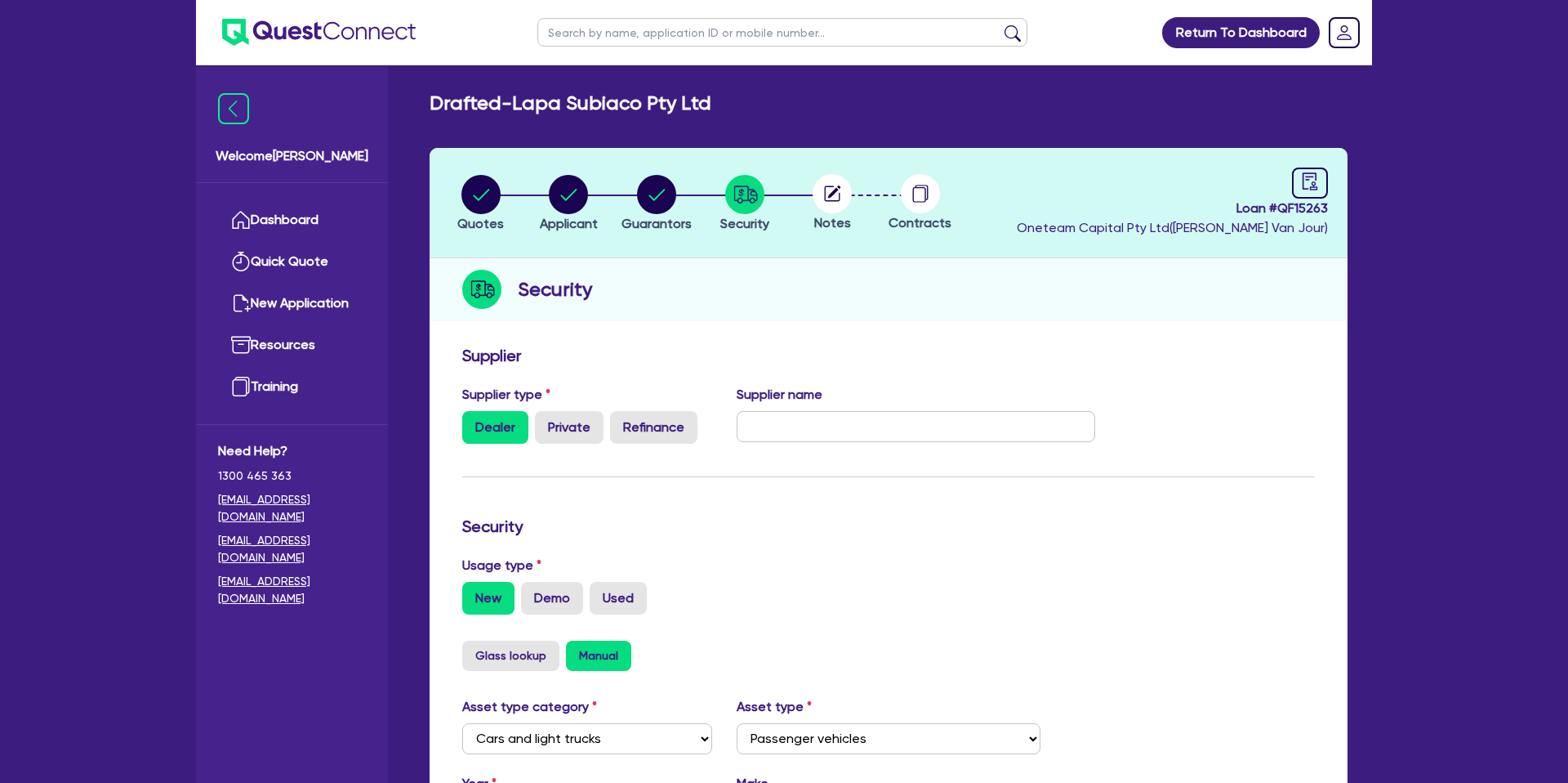
click at [818, 191] on circle at bounding box center [831, 193] width 39 height 39
click at [842, 172] on header "Quotes Applicant [GEOGRAPHIC_DATA] Security Notes Contracts Loan # QF15263 Onet…" at bounding box center [888, 203] width 917 height 110
click at [834, 181] on circle at bounding box center [831, 193] width 39 height 39
click at [572, 195] on circle "button" at bounding box center [568, 194] width 39 height 39
select select "COMPANY"
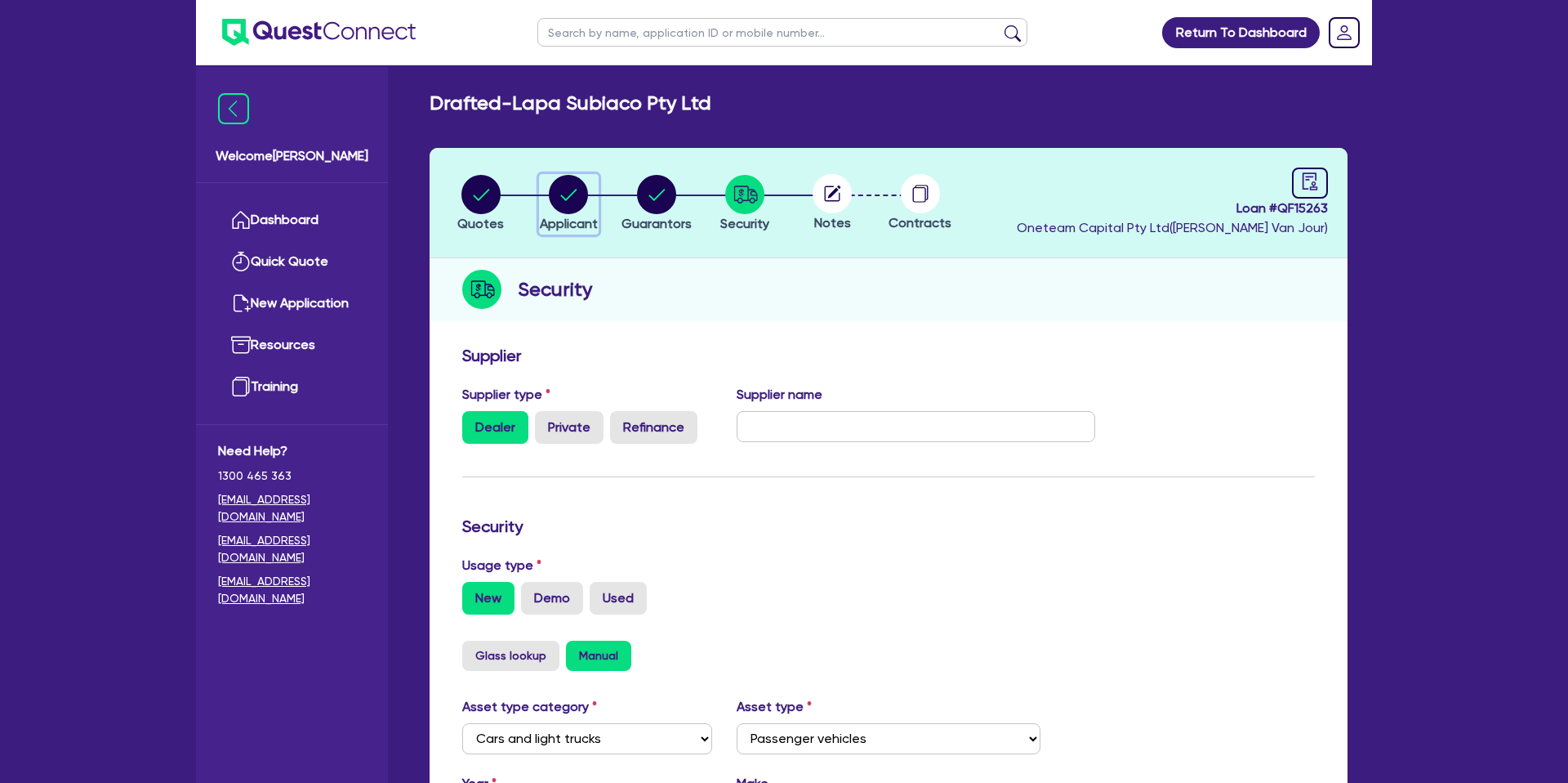
select select "BUILDING_CONSTRUCTION"
select select "TRADES_SERVICES_CONSUMERS"
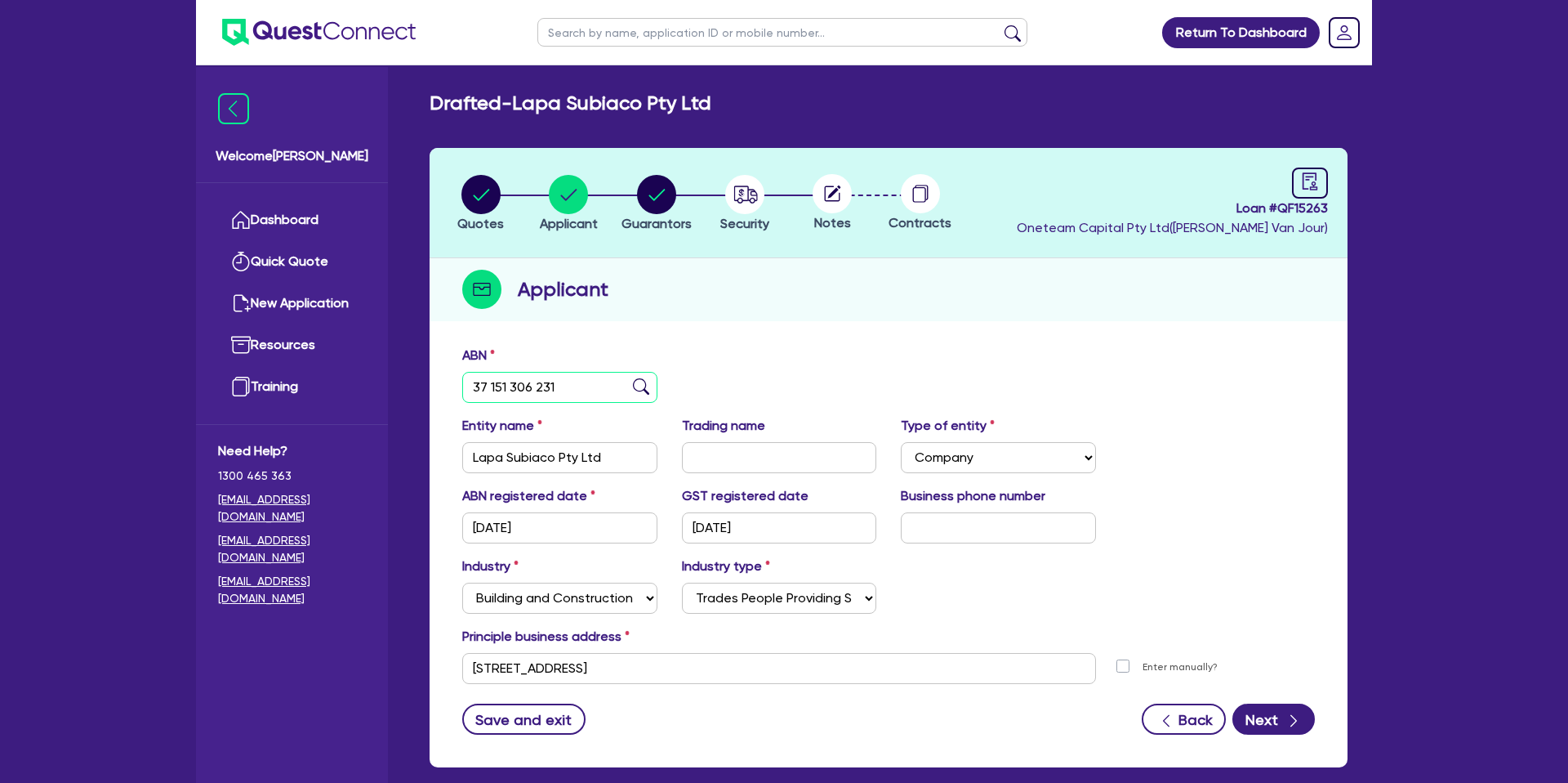
click at [519, 391] on input "37 151 306 231" at bounding box center [560, 387] width 195 height 31
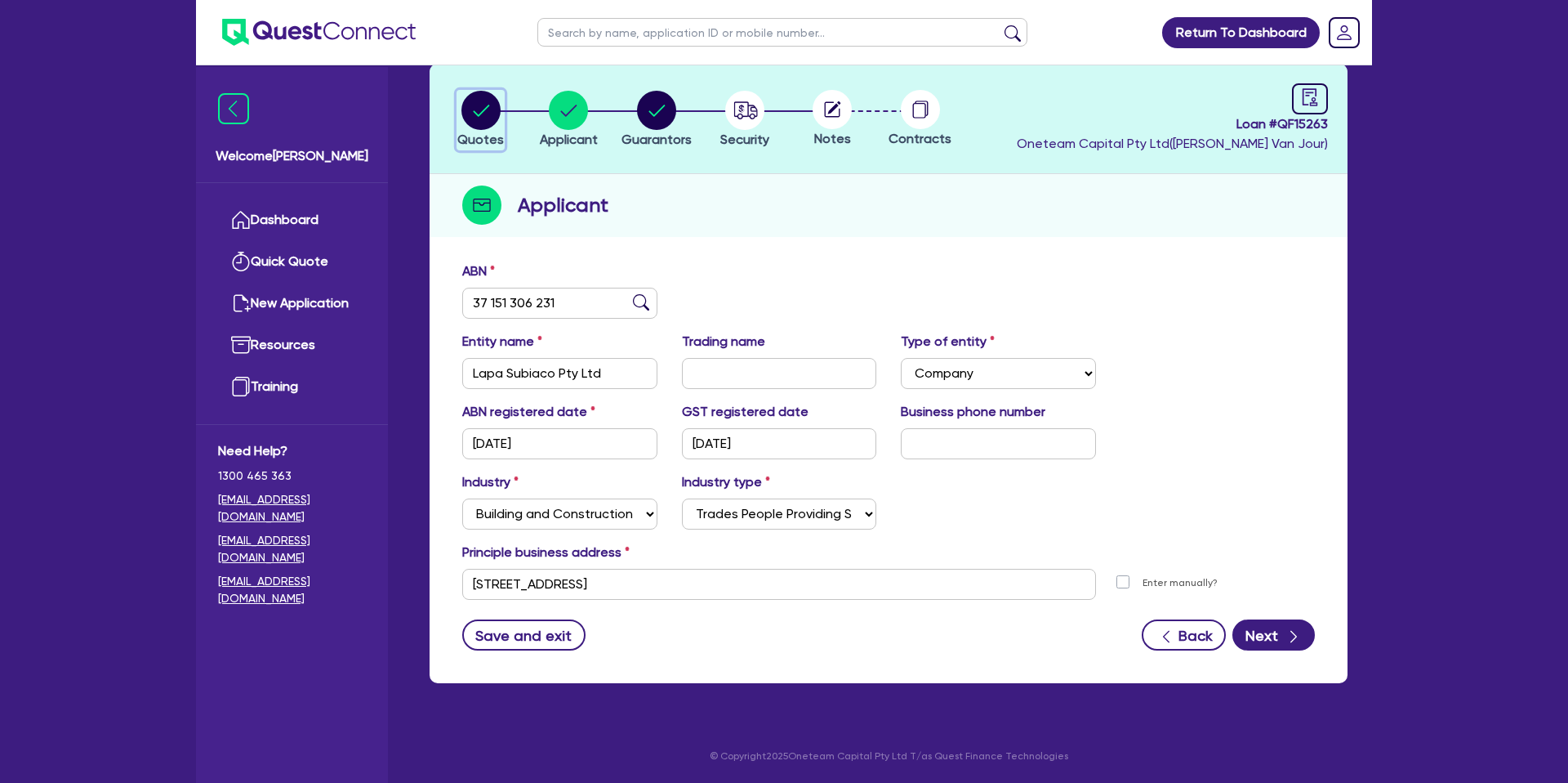
click at [483, 114] on circle "button" at bounding box center [480, 110] width 39 height 39
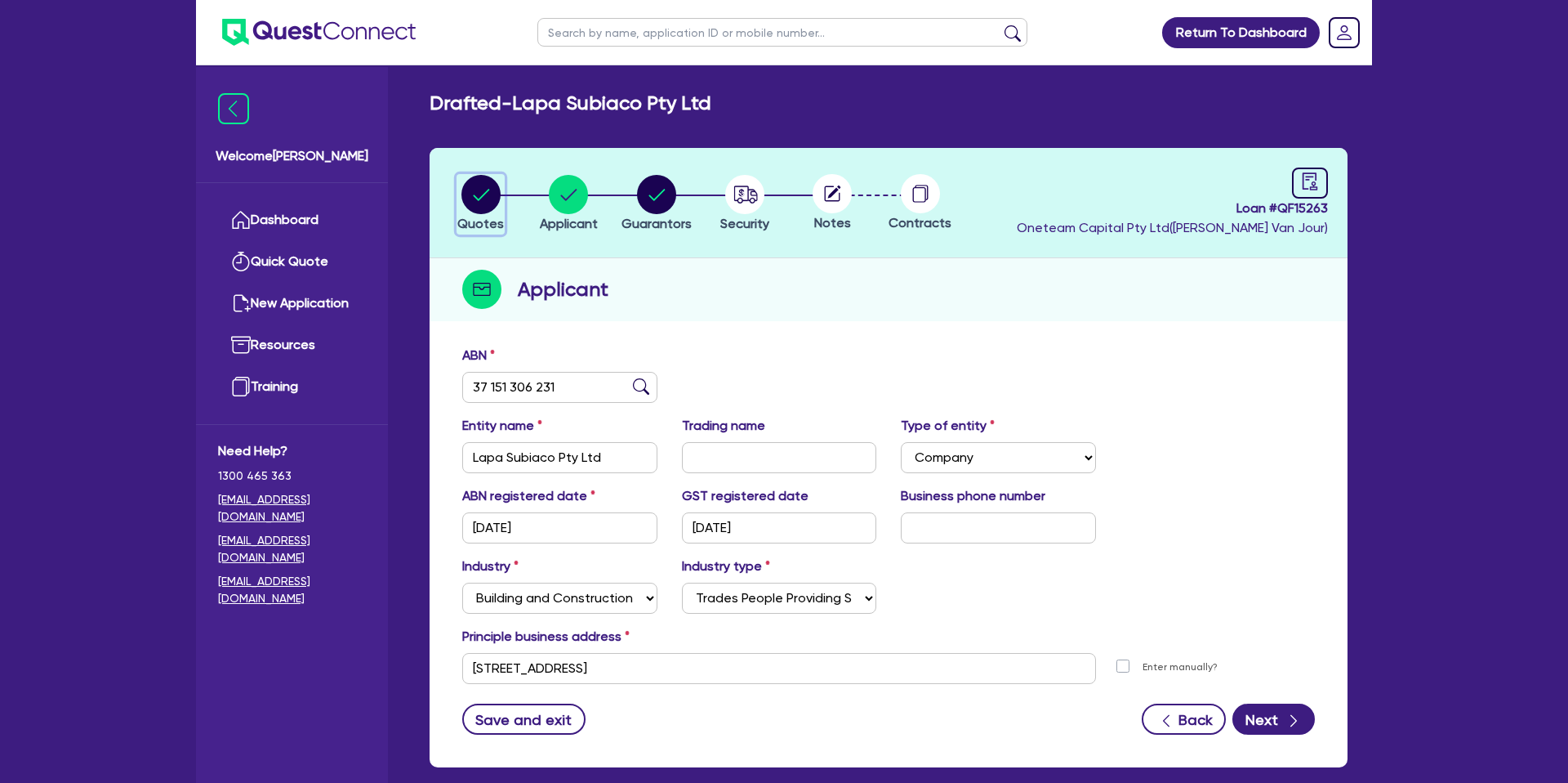
select select "CARS_AND_LIGHT_TRUCKS"
select select "PASSENGER_VEHICLES"
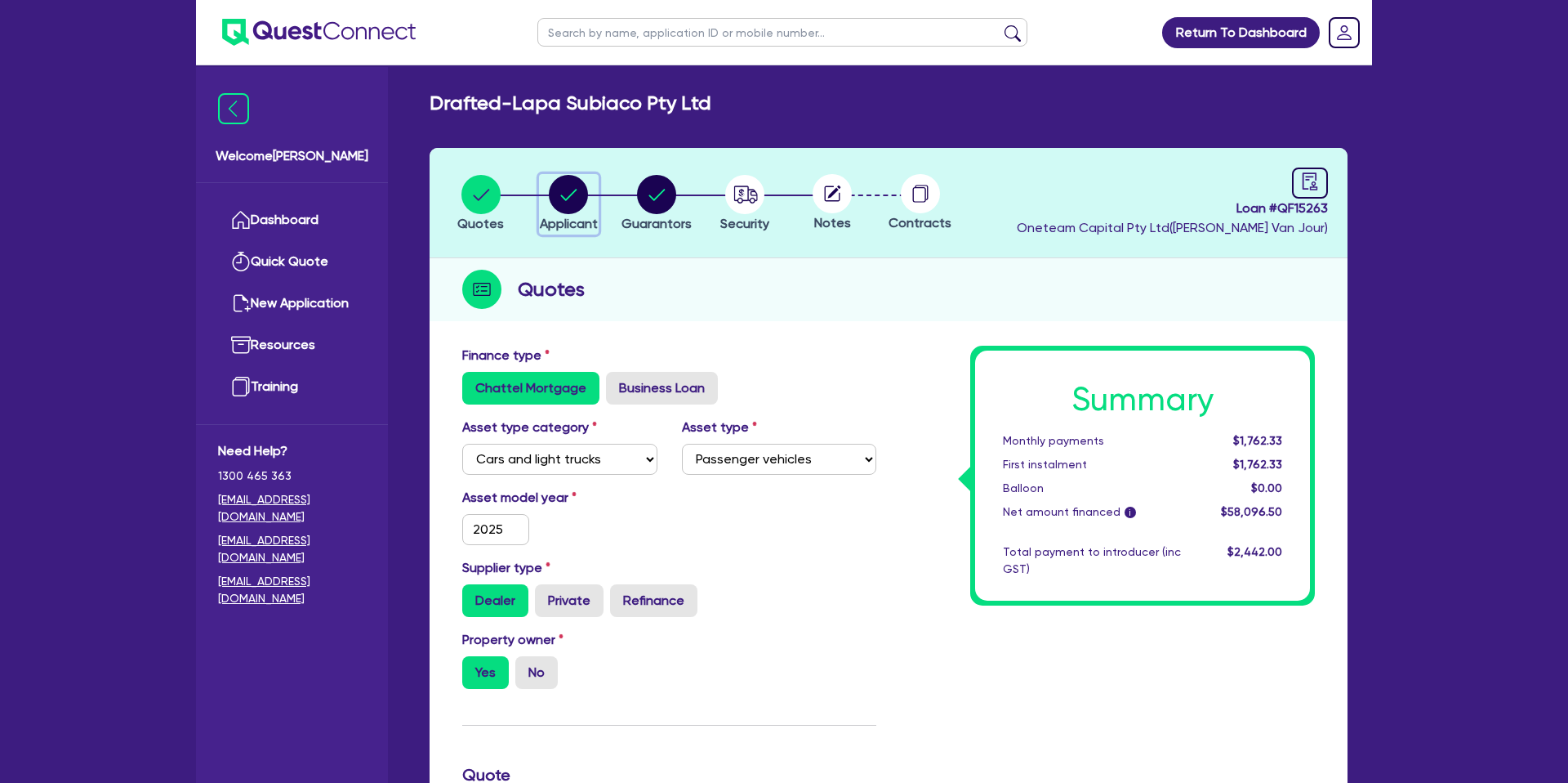
click at [565, 186] on circle "button" at bounding box center [568, 194] width 39 height 39
select select "COMPANY"
select select "BUILDING_CONSTRUCTION"
select select "TRADES_SERVICES_CONSUMERS"
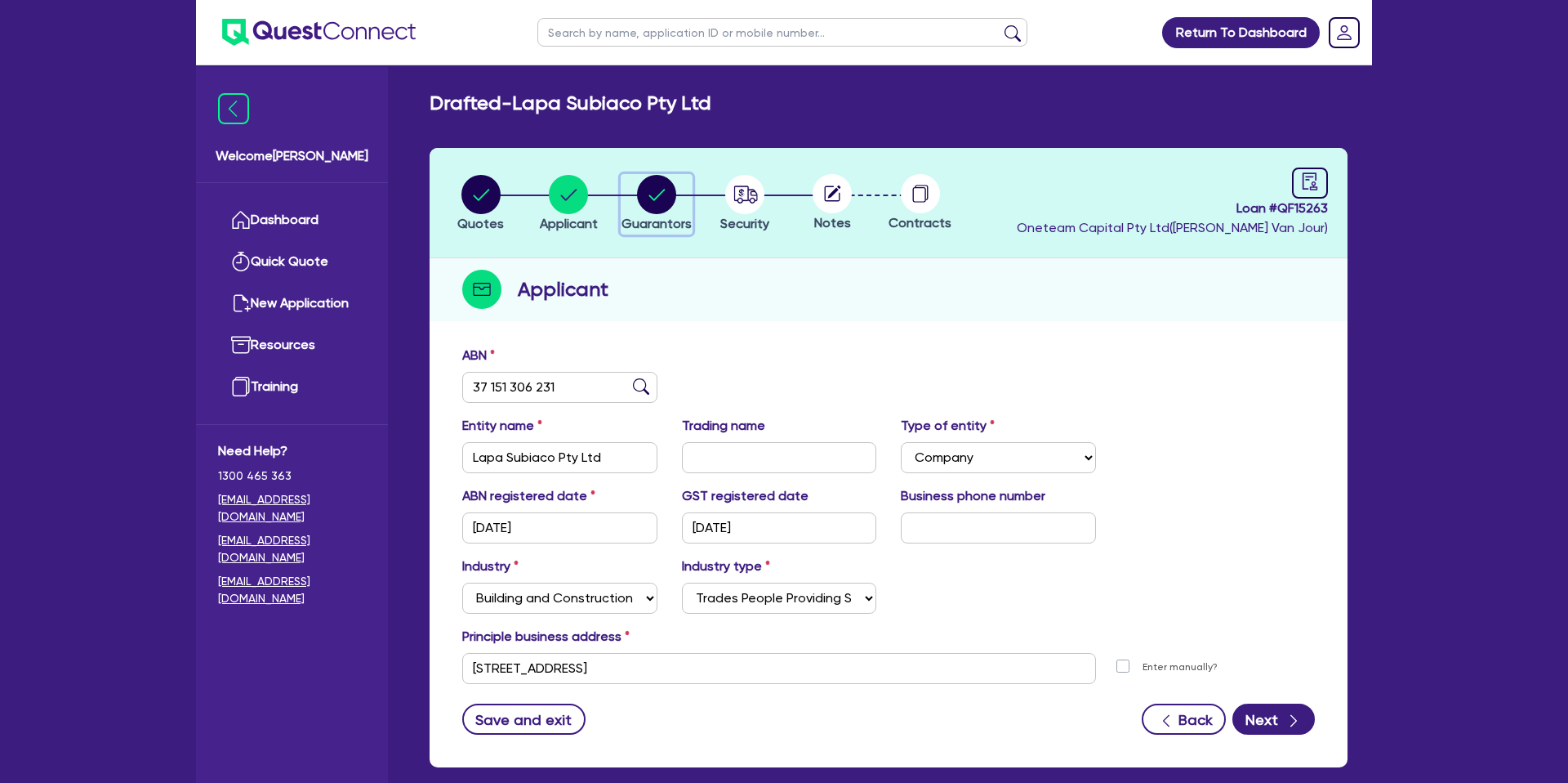
click at [655, 192] on circle "button" at bounding box center [656, 194] width 39 height 39
select select "MR"
select select "WA"
select select "DE_FACTO"
select select "PROPERTY"
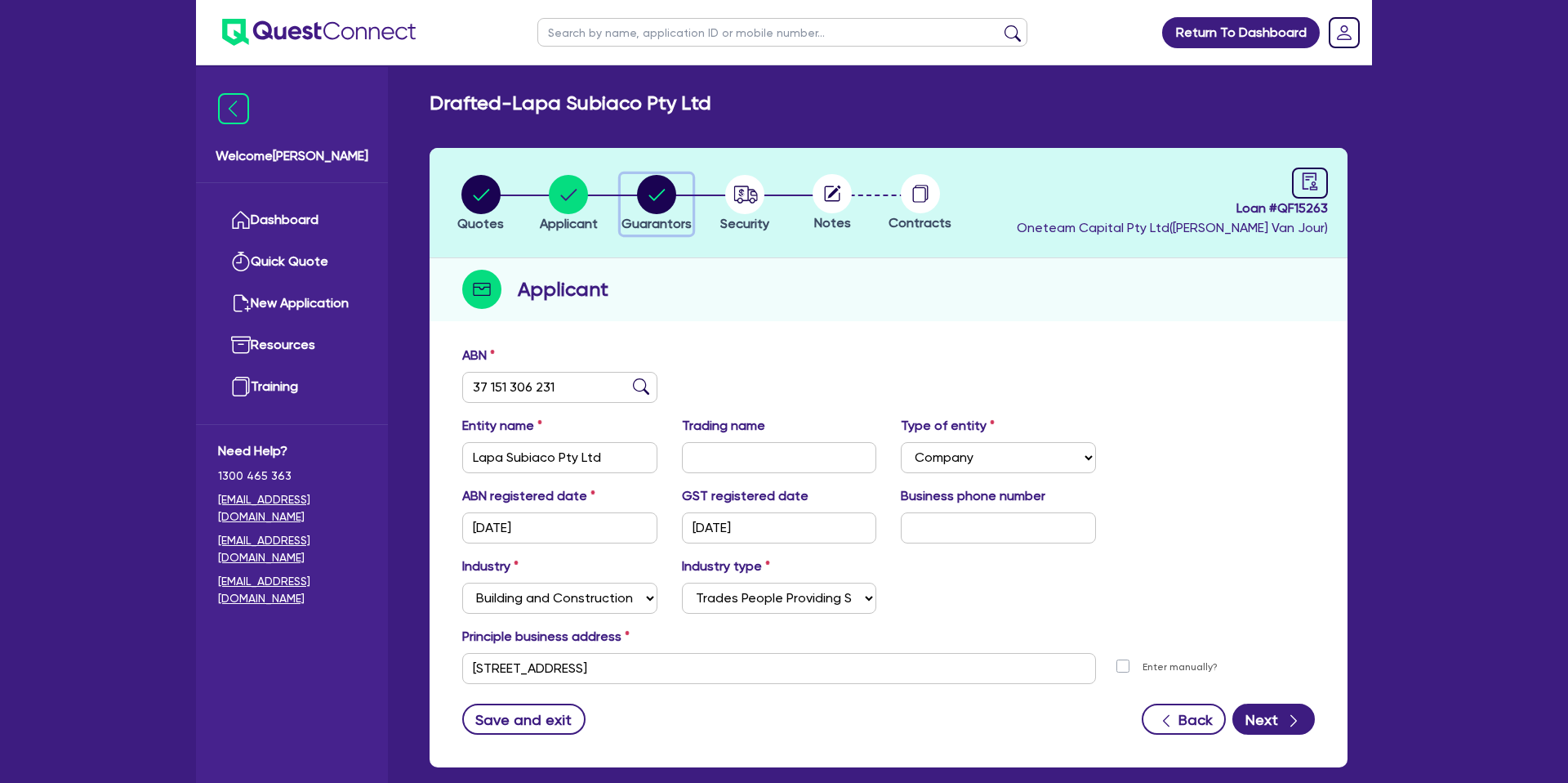
select select "MORTGAGE"
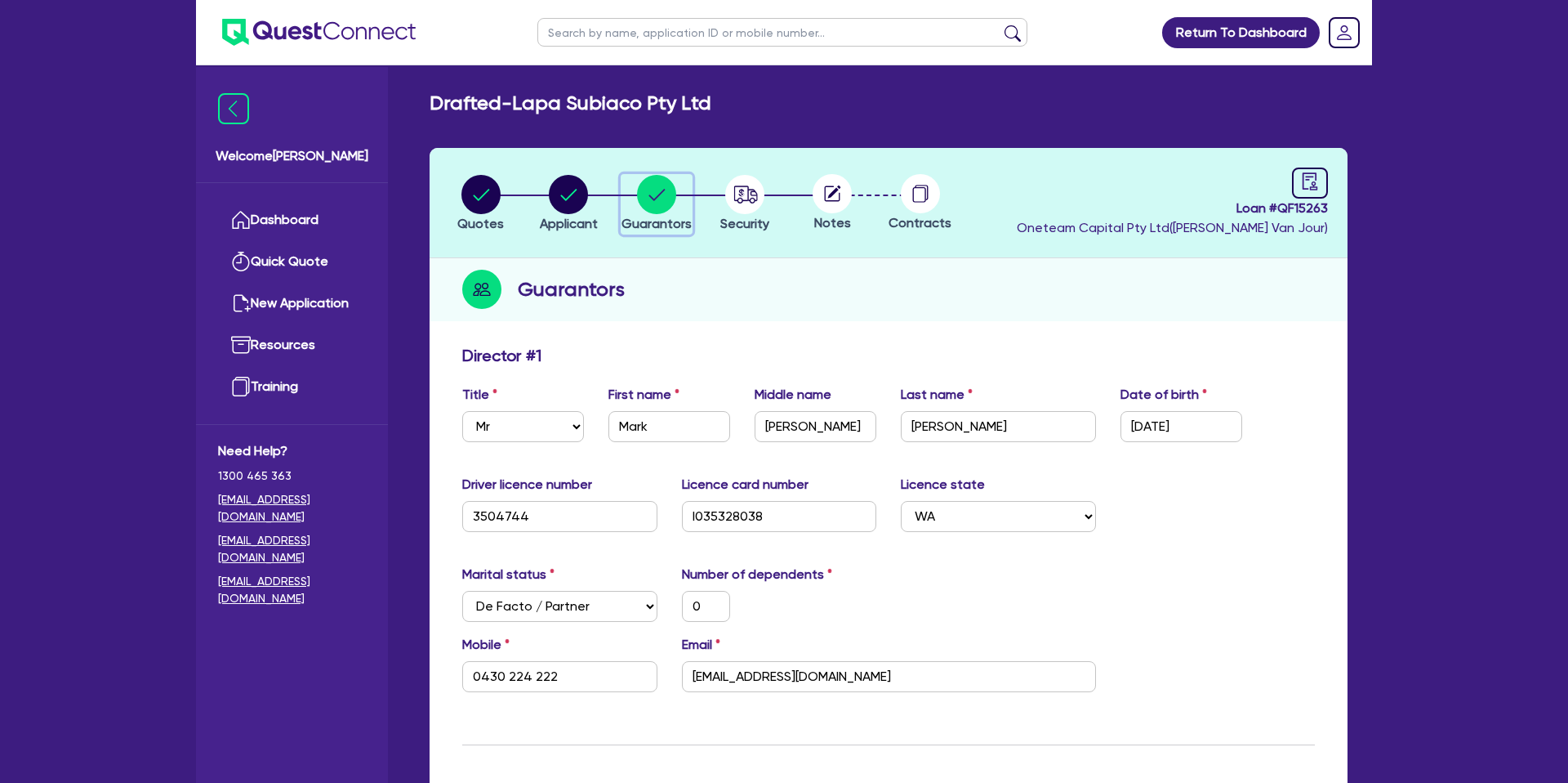
scroll to position [9, 0]
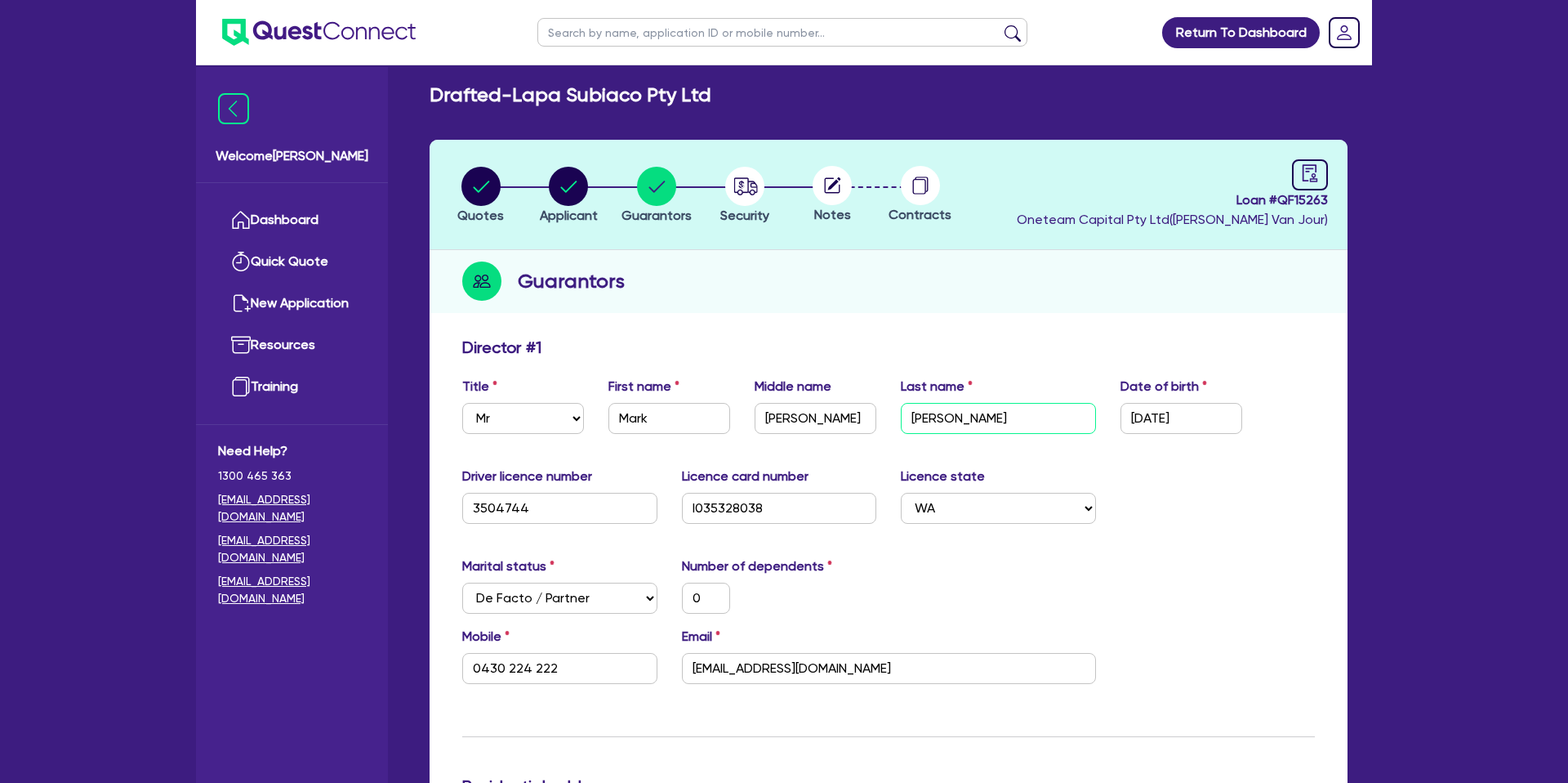
click at [930, 419] on input "[PERSON_NAME]" at bounding box center [999, 418] width 195 height 31
click at [755, 670] on input "[EMAIL_ADDRESS][DOMAIN_NAME]" at bounding box center [889, 668] width 414 height 31
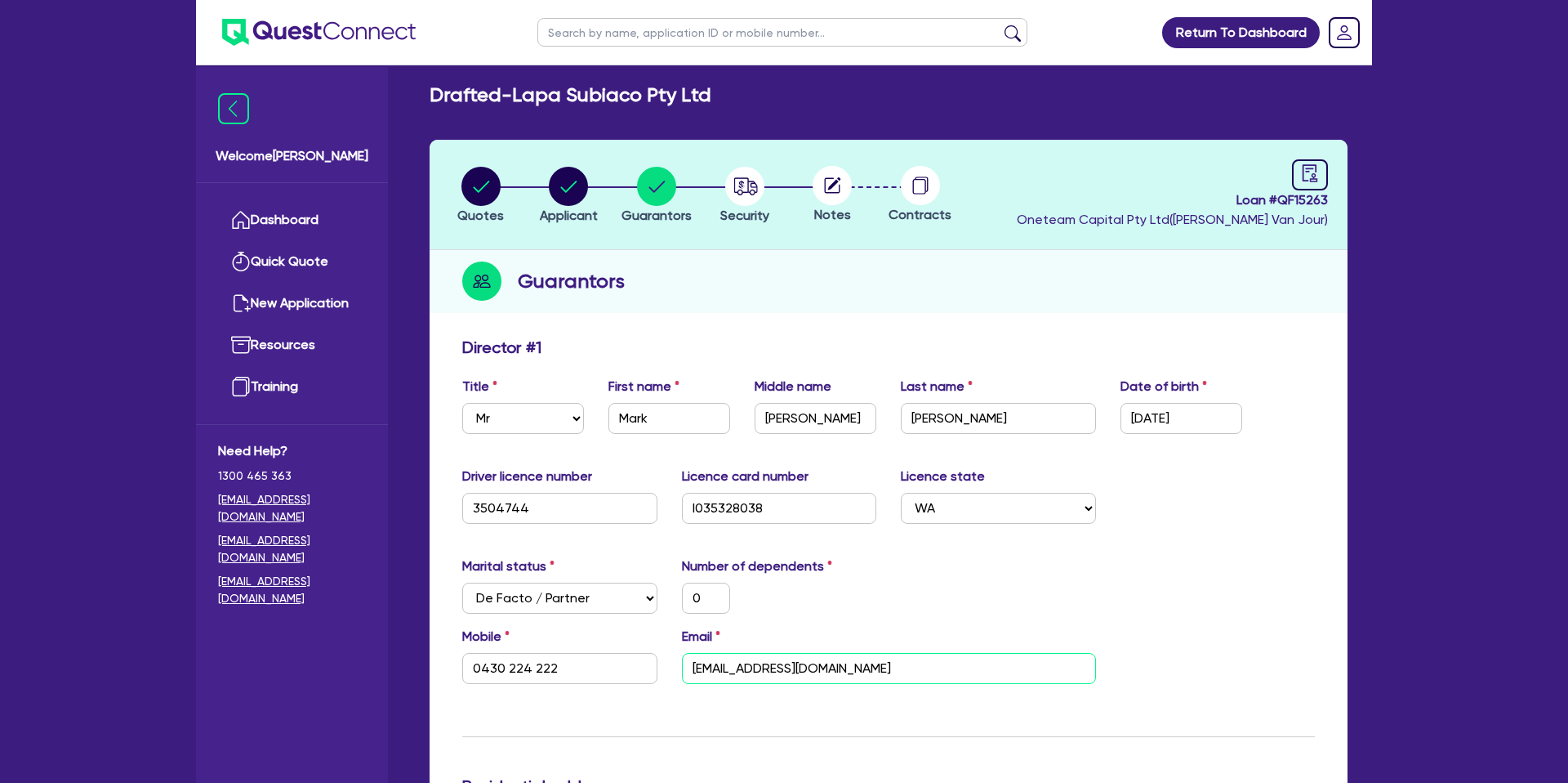
click at [755, 670] on input "[EMAIL_ADDRESS][DOMAIN_NAME]" at bounding box center [889, 668] width 414 height 31
click at [917, 612] on div "Marital status Select [DEMOGRAPHIC_DATA] Married De Facto / Partner Number of d…" at bounding box center [888, 591] width 877 height 70
click at [513, 670] on input "0430 224 222" at bounding box center [560, 668] width 195 height 31
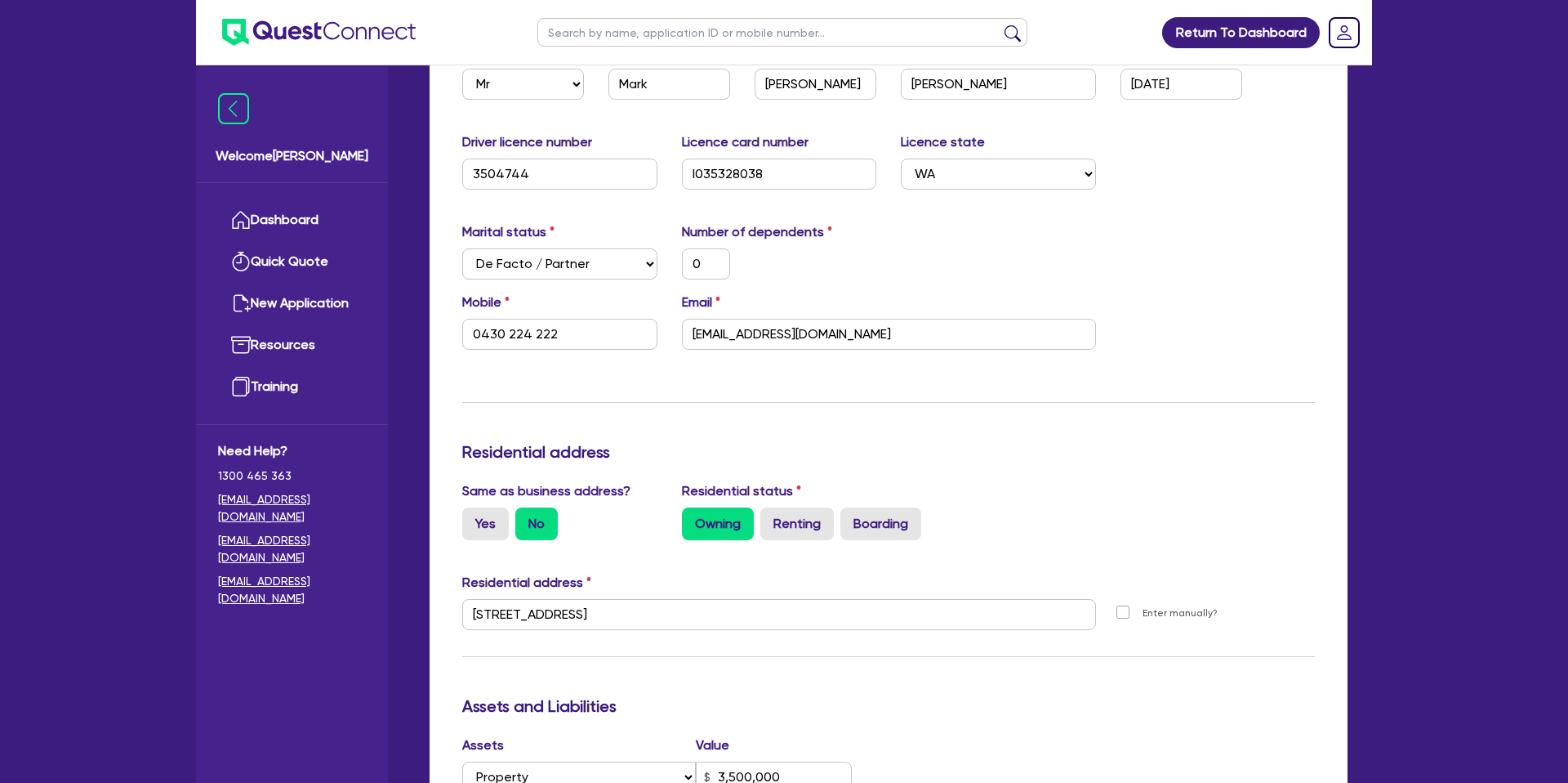
scroll to position [349, 0]
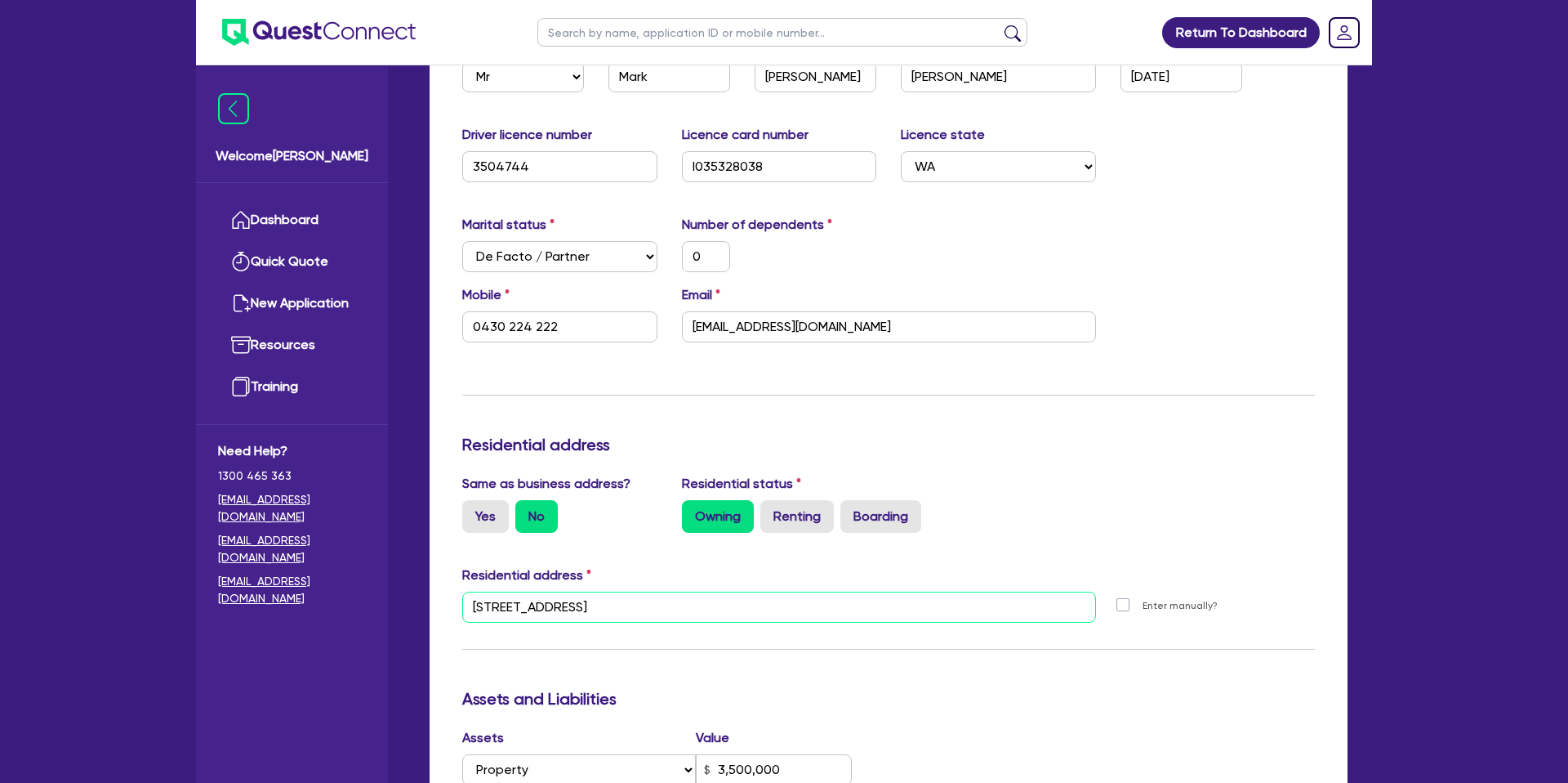
drag, startPoint x: 637, startPoint y: 608, endPoint x: 719, endPoint y: 612, distance: 82.1
click at [719, 612] on input "[STREET_ADDRESS]" at bounding box center [779, 607] width 633 height 31
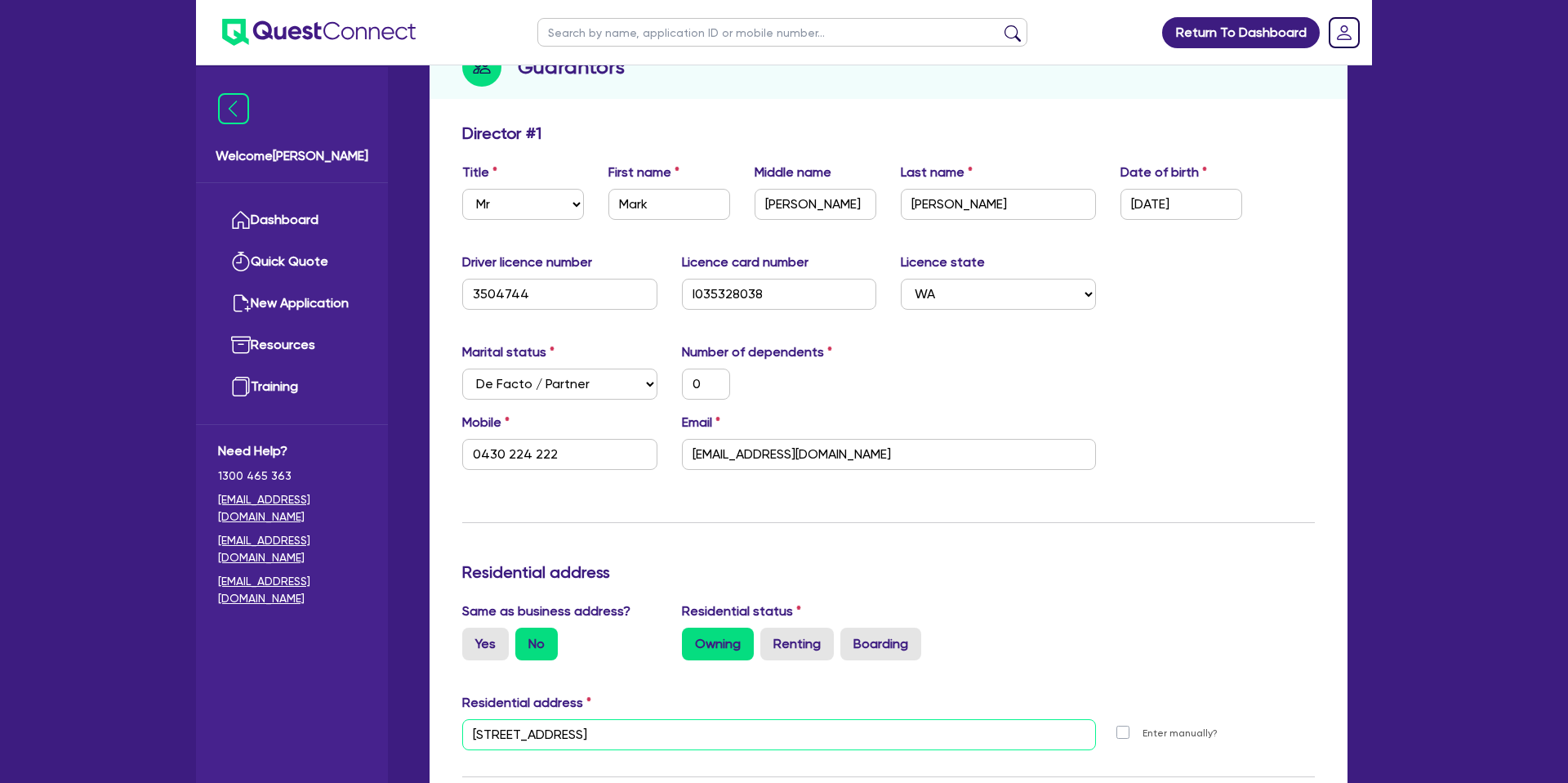
scroll to position [0, 0]
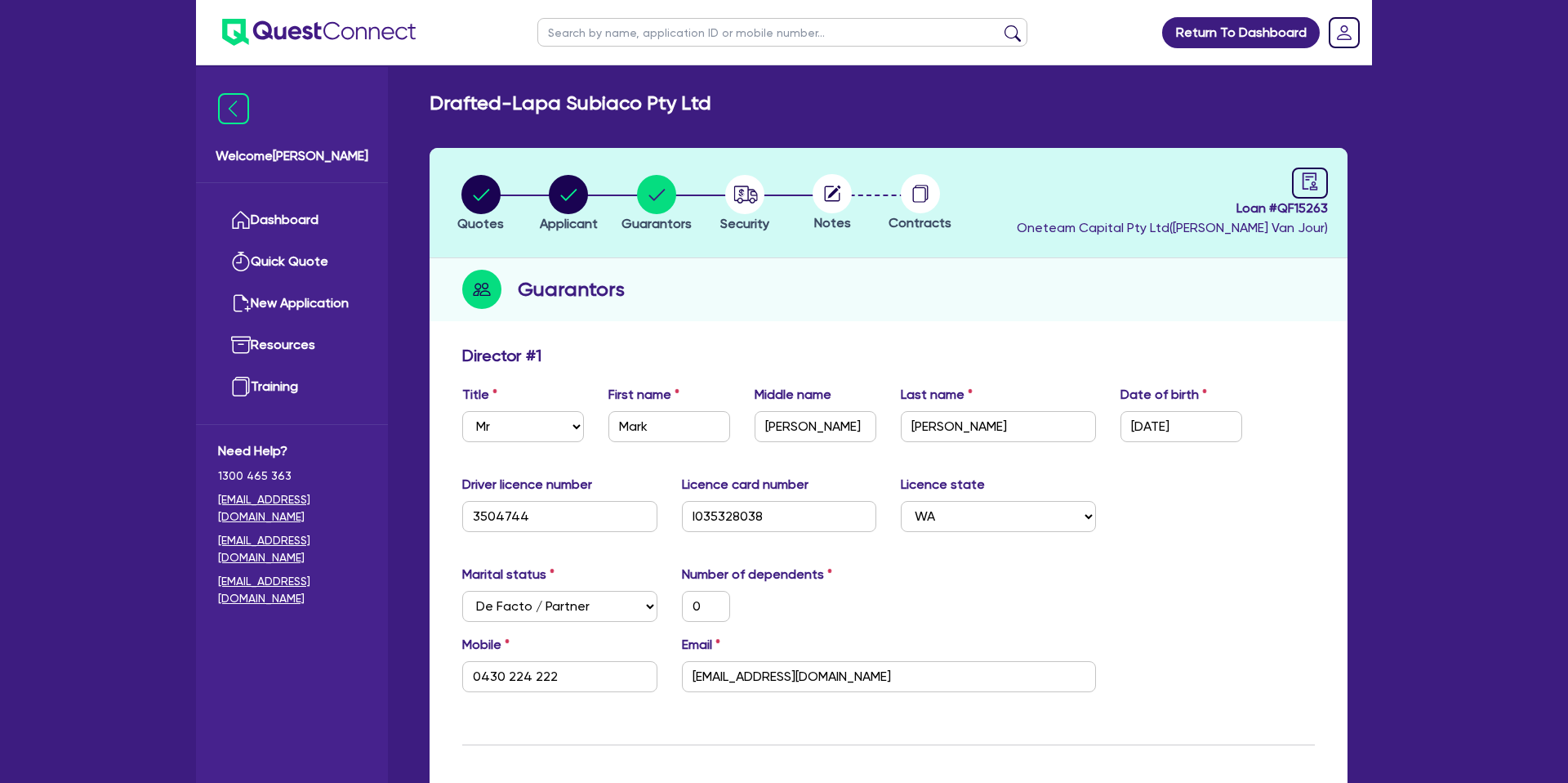
click at [687, 34] on input "text" at bounding box center [783, 33] width 490 height 29
type input "ash"
click button "submit" at bounding box center [1012, 36] width 26 height 23
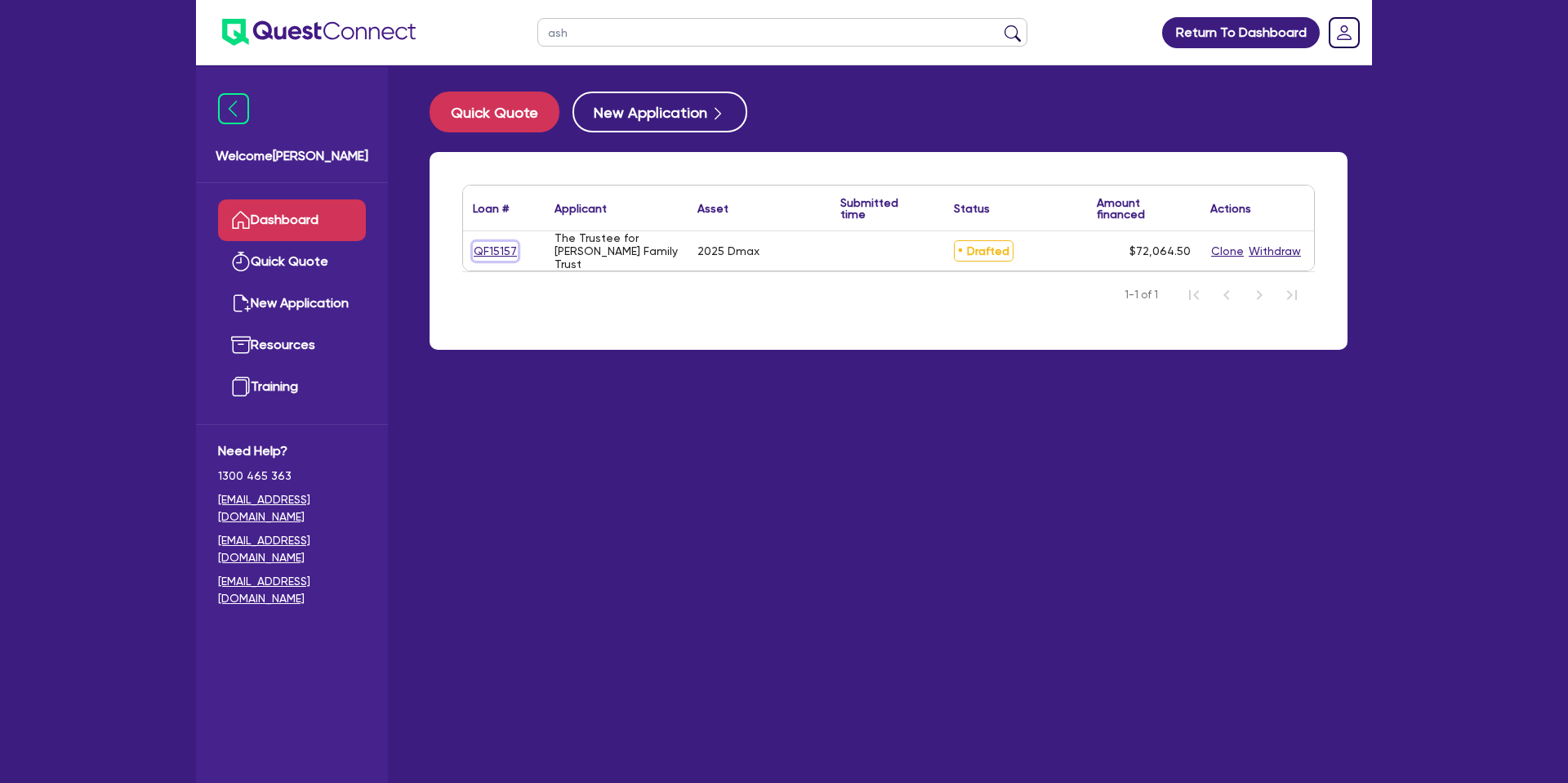
click at [500, 252] on link "QF15157" at bounding box center [495, 252] width 45 height 19
select select "CARS_AND_LIGHT_TRUCKS"
select select "PASSENGER_VEHICLES"
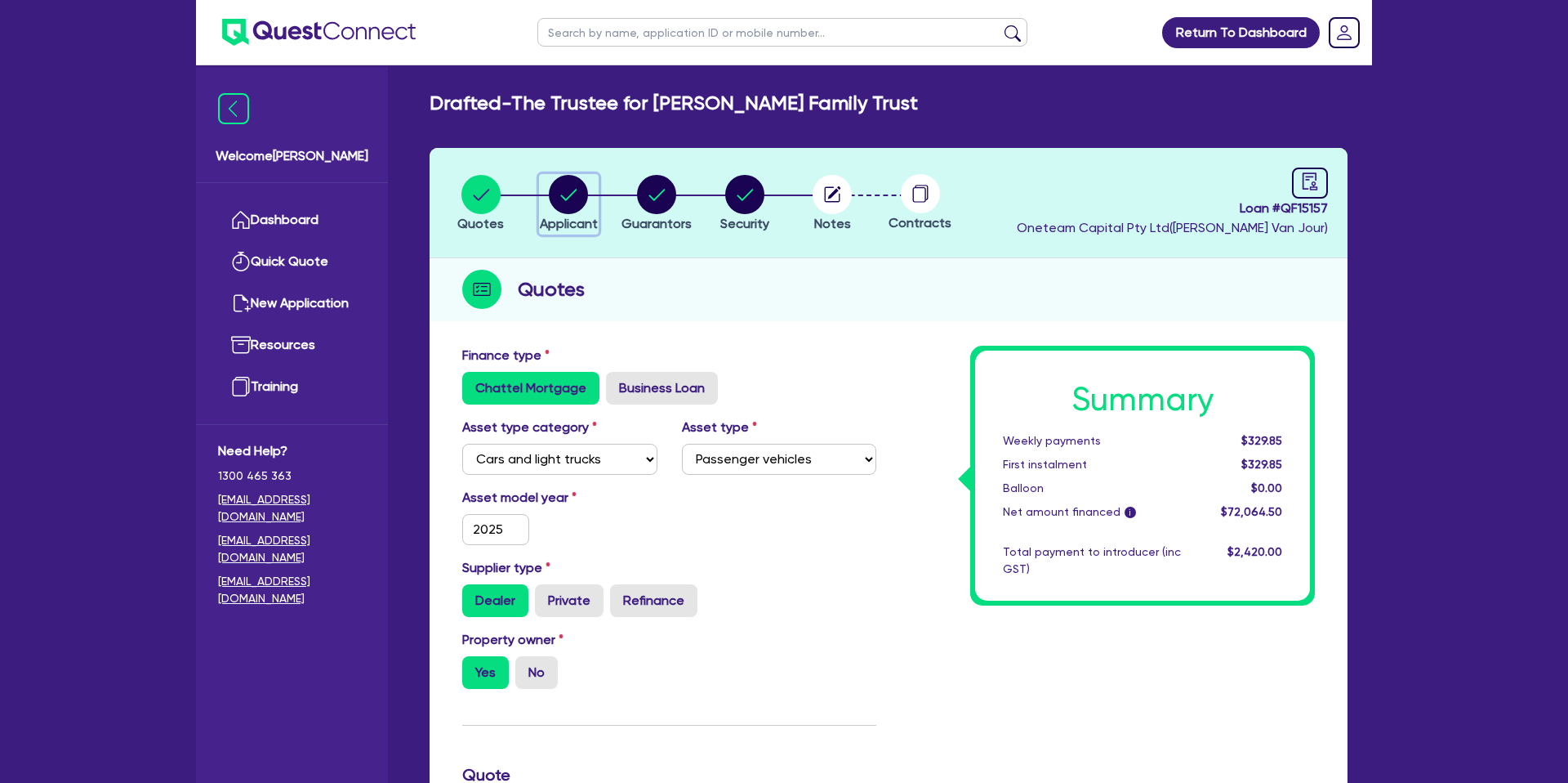
click at [575, 193] on circle "button" at bounding box center [568, 194] width 39 height 39
select select "TRUST"
select select "COMPANY"
select select "BUILDING_CONSTRUCTION"
select select "TRADES_SERVICES_CONSUMERS"
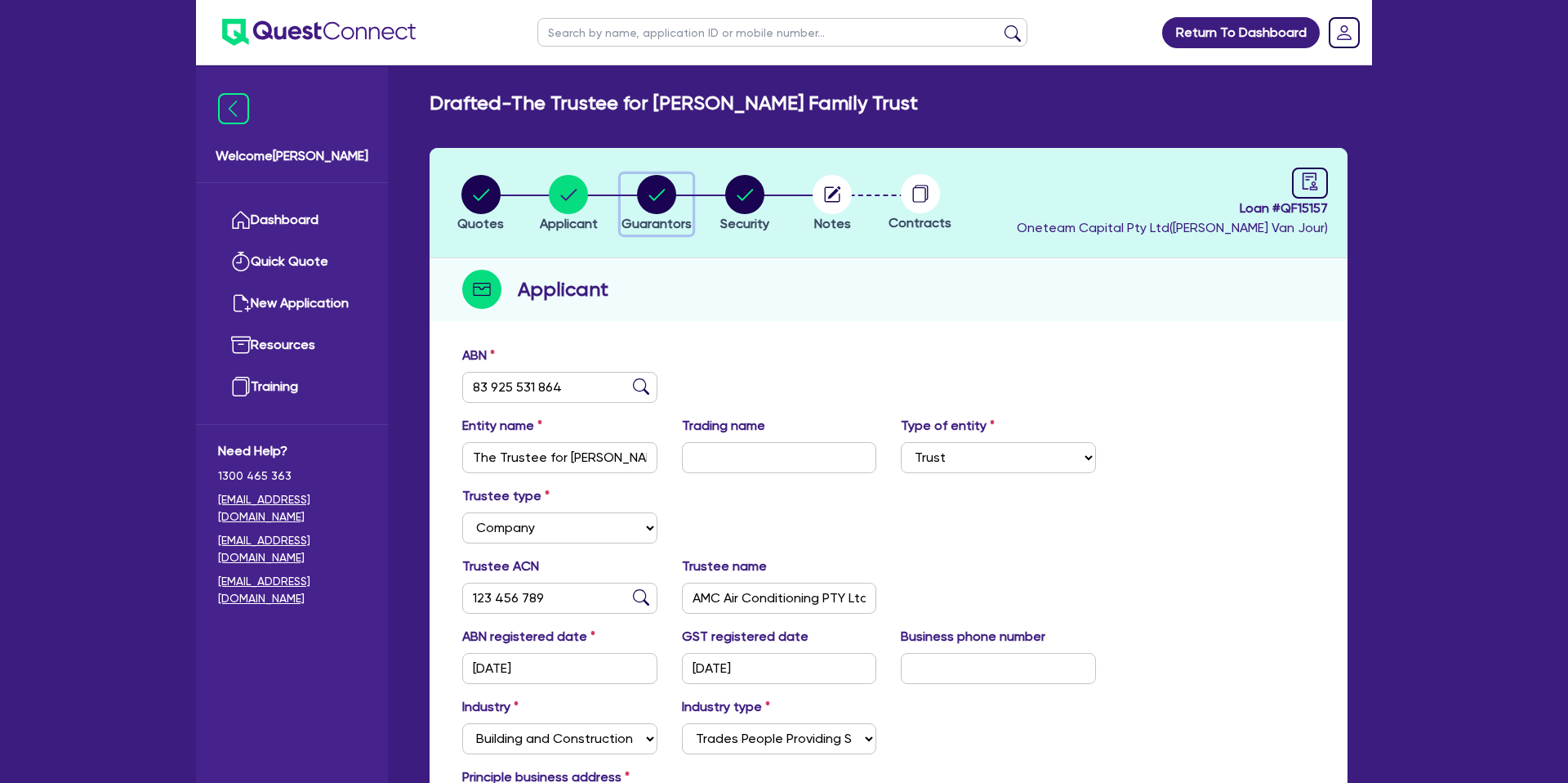
click at [678, 194] on div "button" at bounding box center [656, 194] width 70 height 39
select select "MR"
select select "WA"
select select "SINGLE"
select select "PROPERTY"
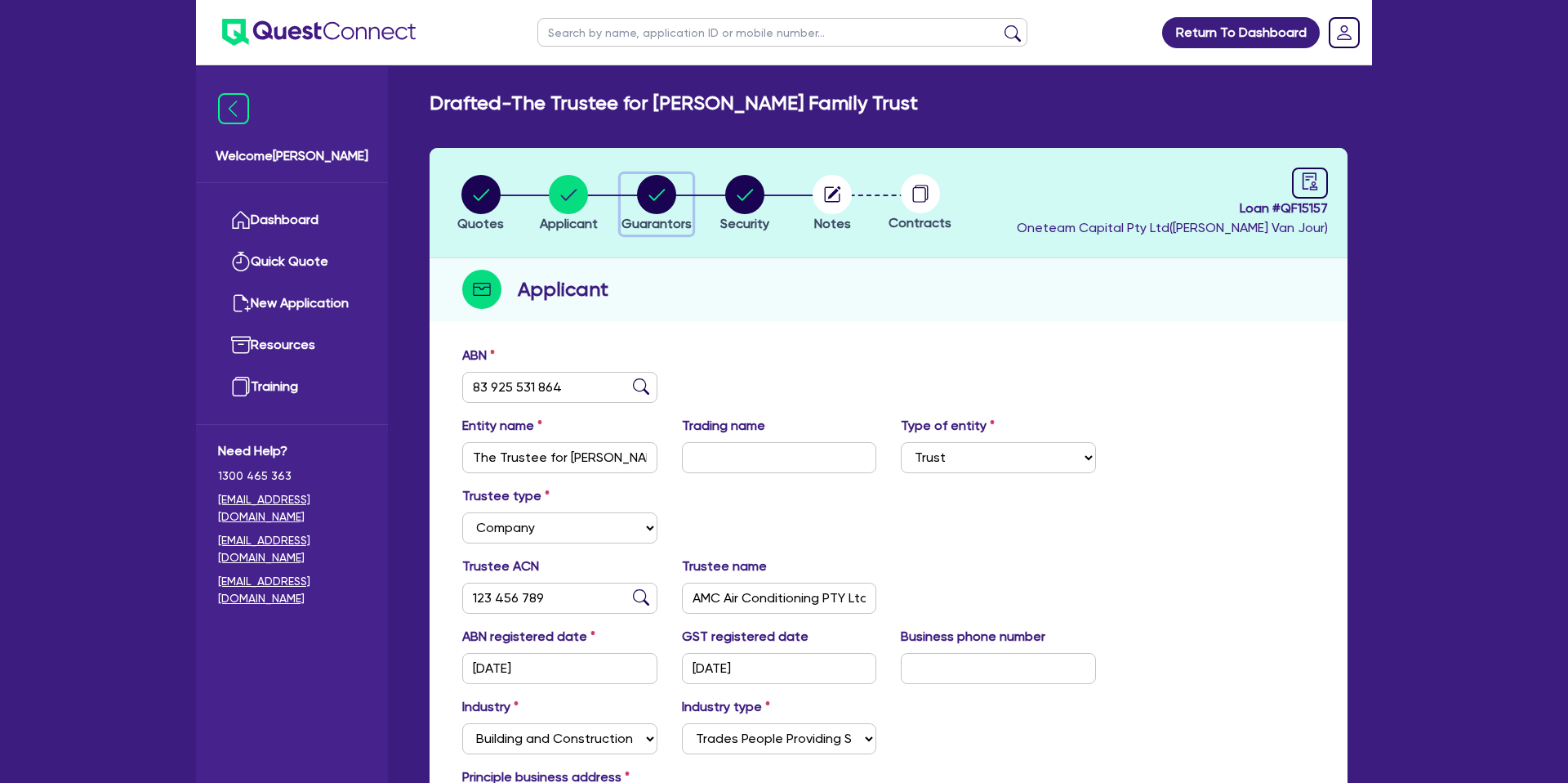
select select "CASH"
select select "MORTGAGE"
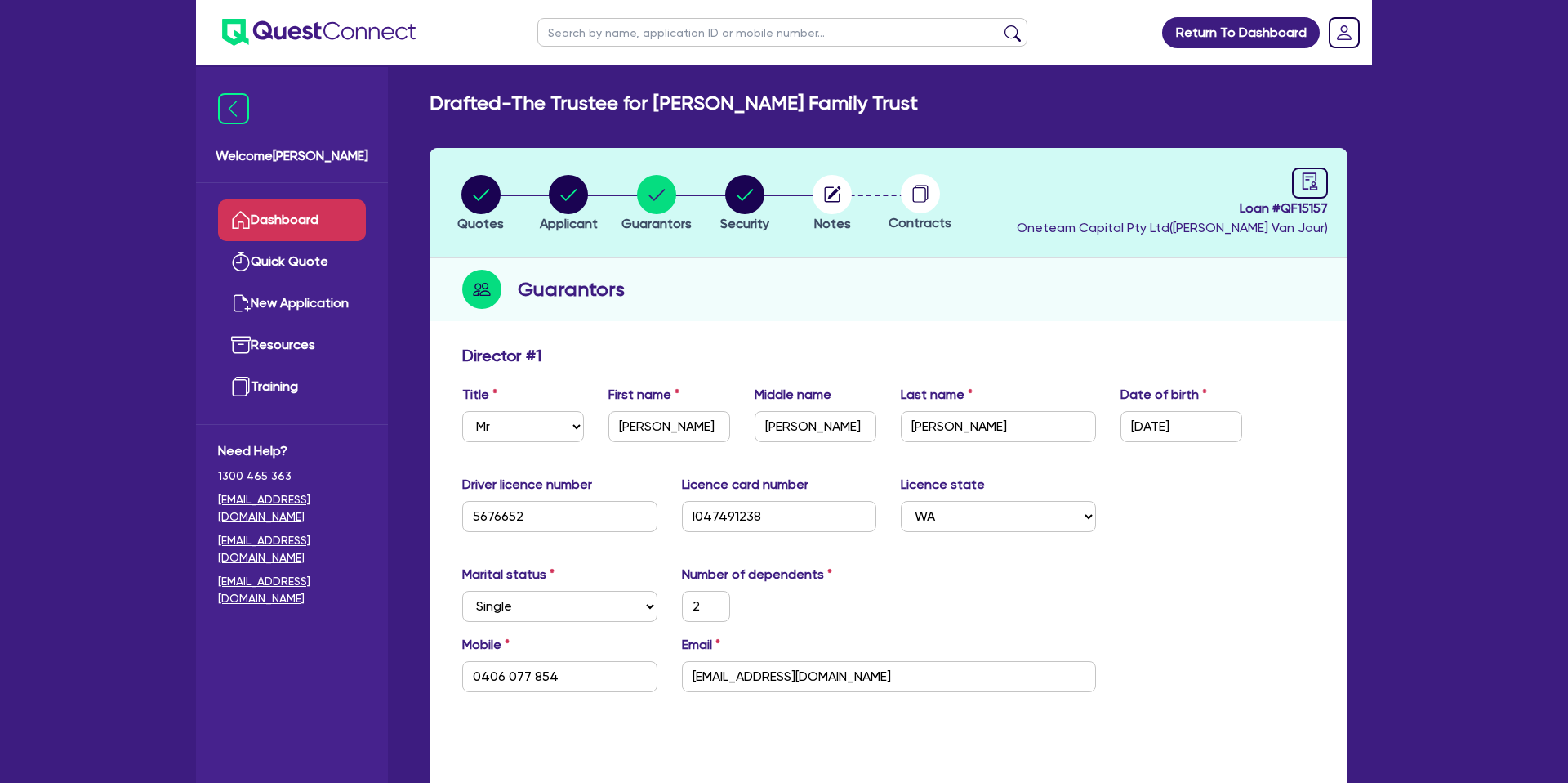
click at [274, 213] on link "Dashboard" at bounding box center [292, 220] width 148 height 42
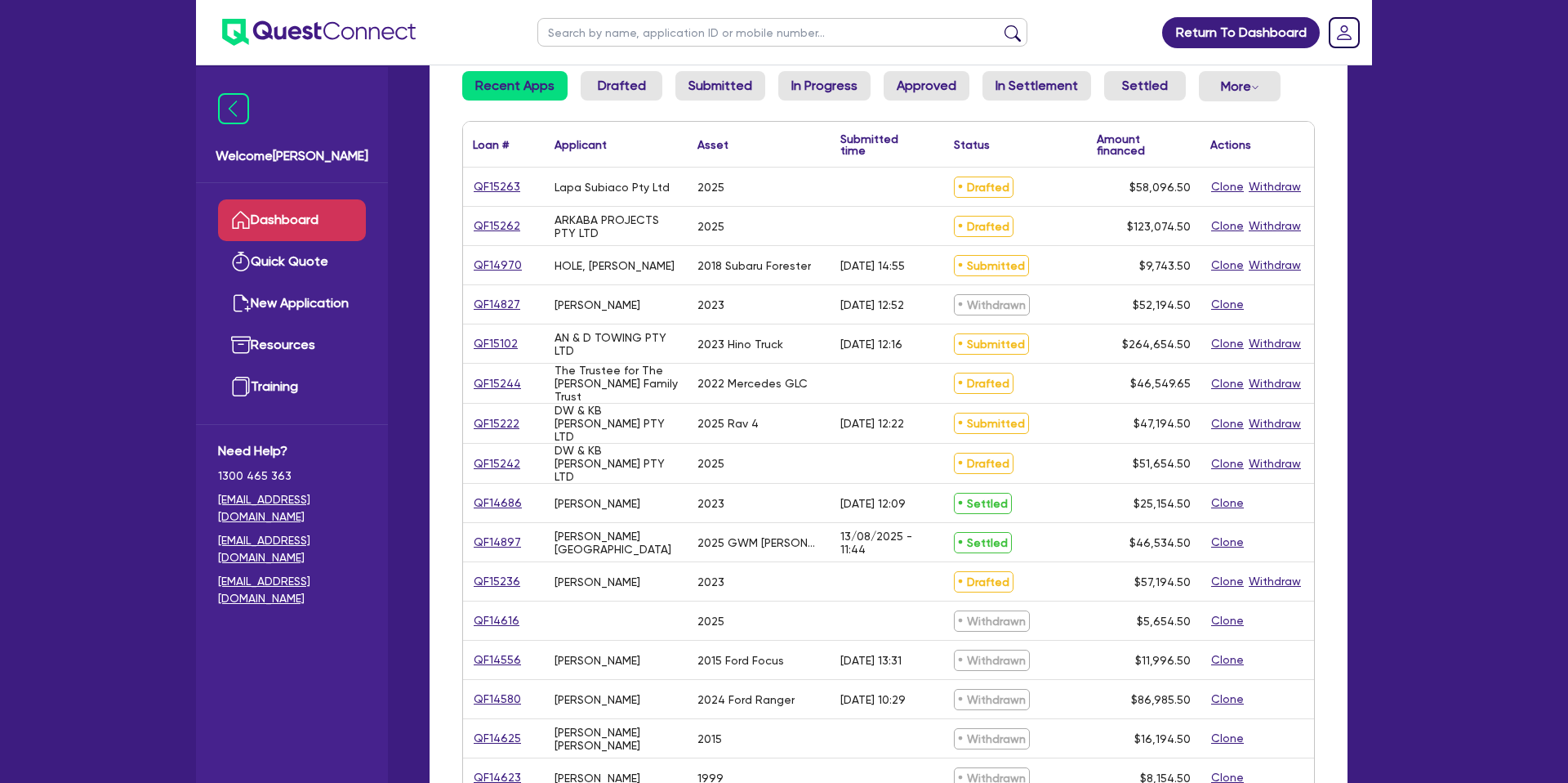
scroll to position [150, 0]
click at [475, 225] on link "QF15262" at bounding box center [497, 225] width 48 height 19
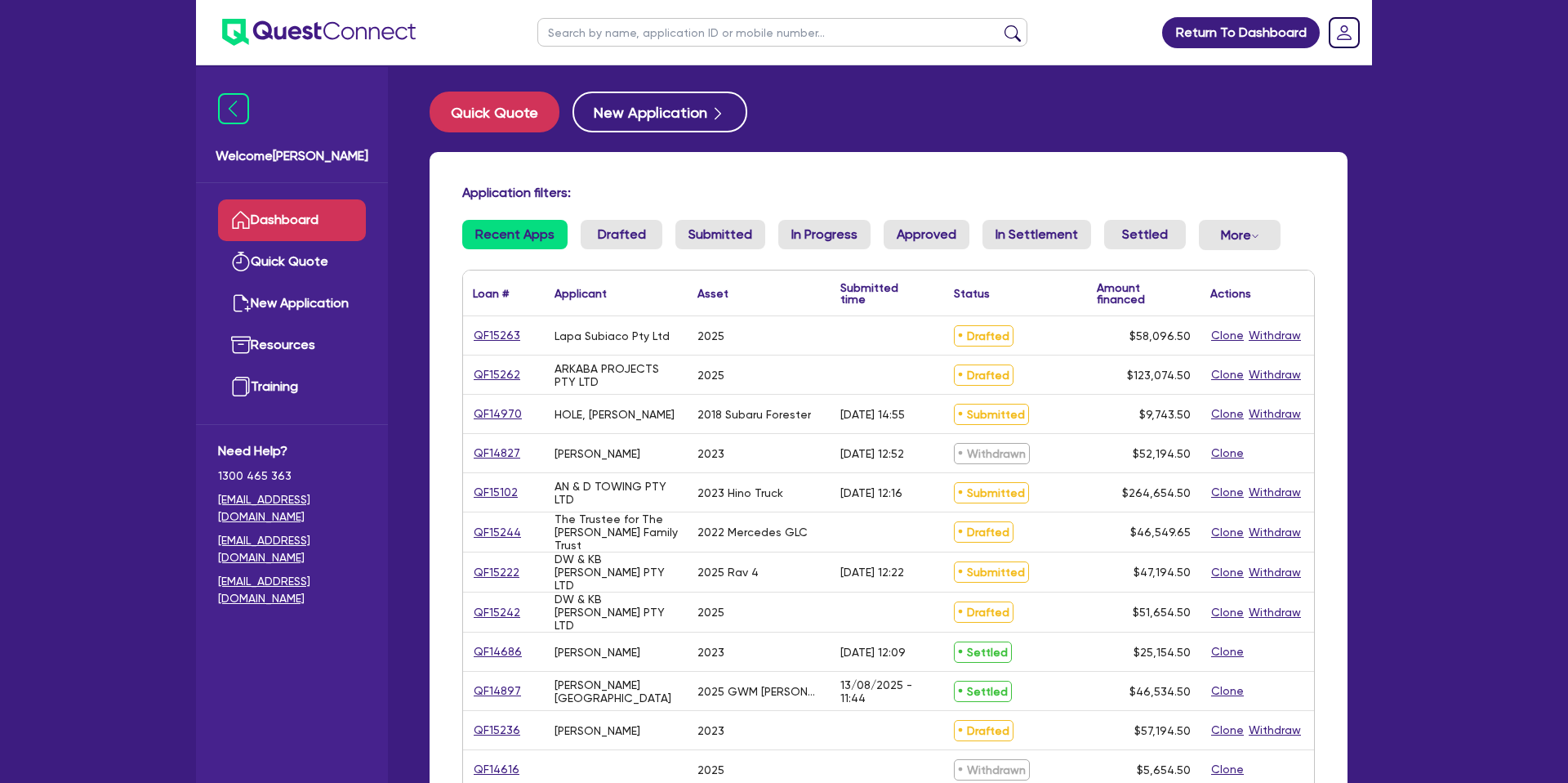
select select "CARS_AND_LIGHT_TRUCKS"
select select "PASSENGER_VEHICLES"
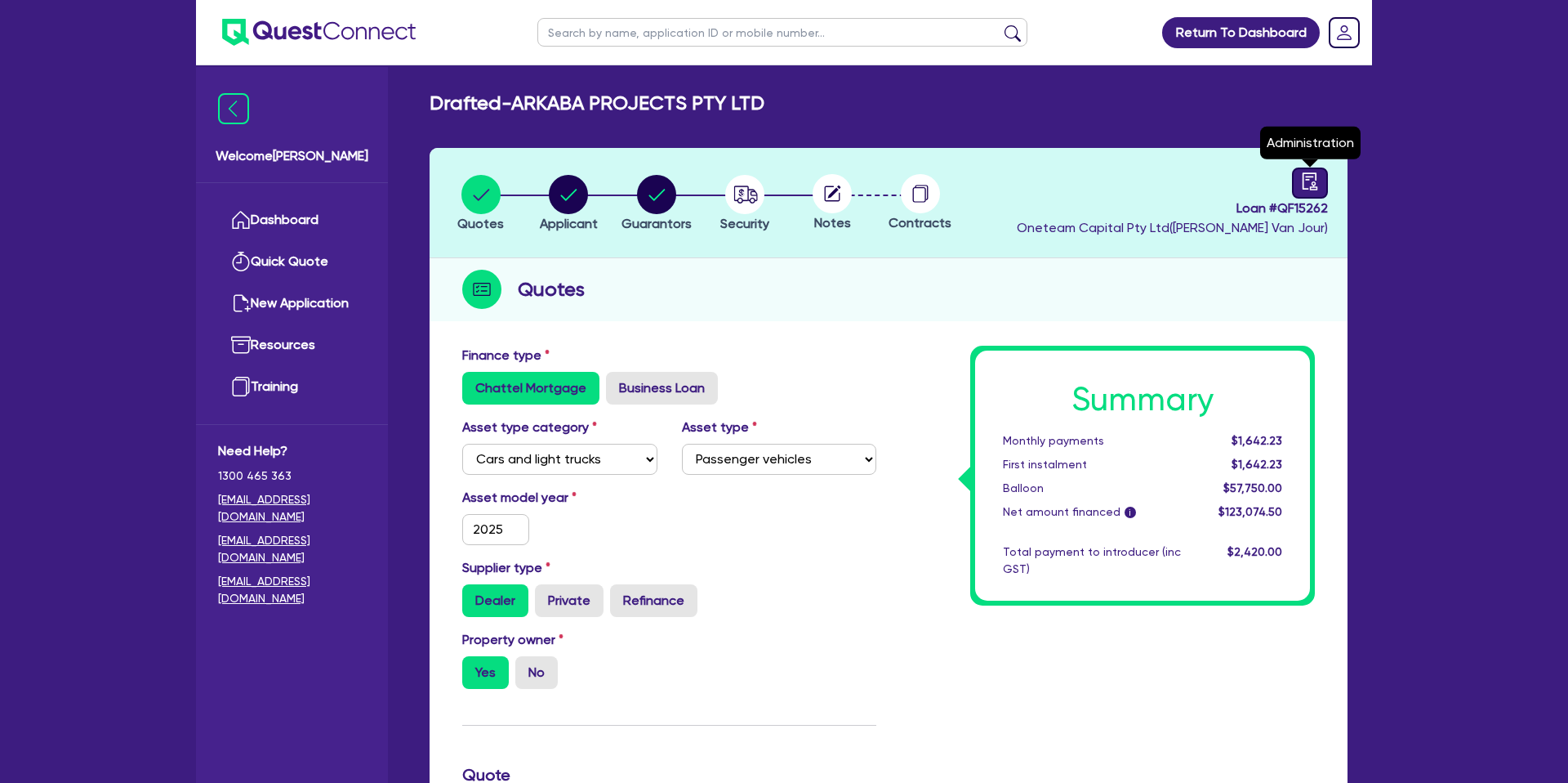
click at [1323, 184] on link at bounding box center [1310, 183] width 36 height 31
select select "DRAFTED_NEW"
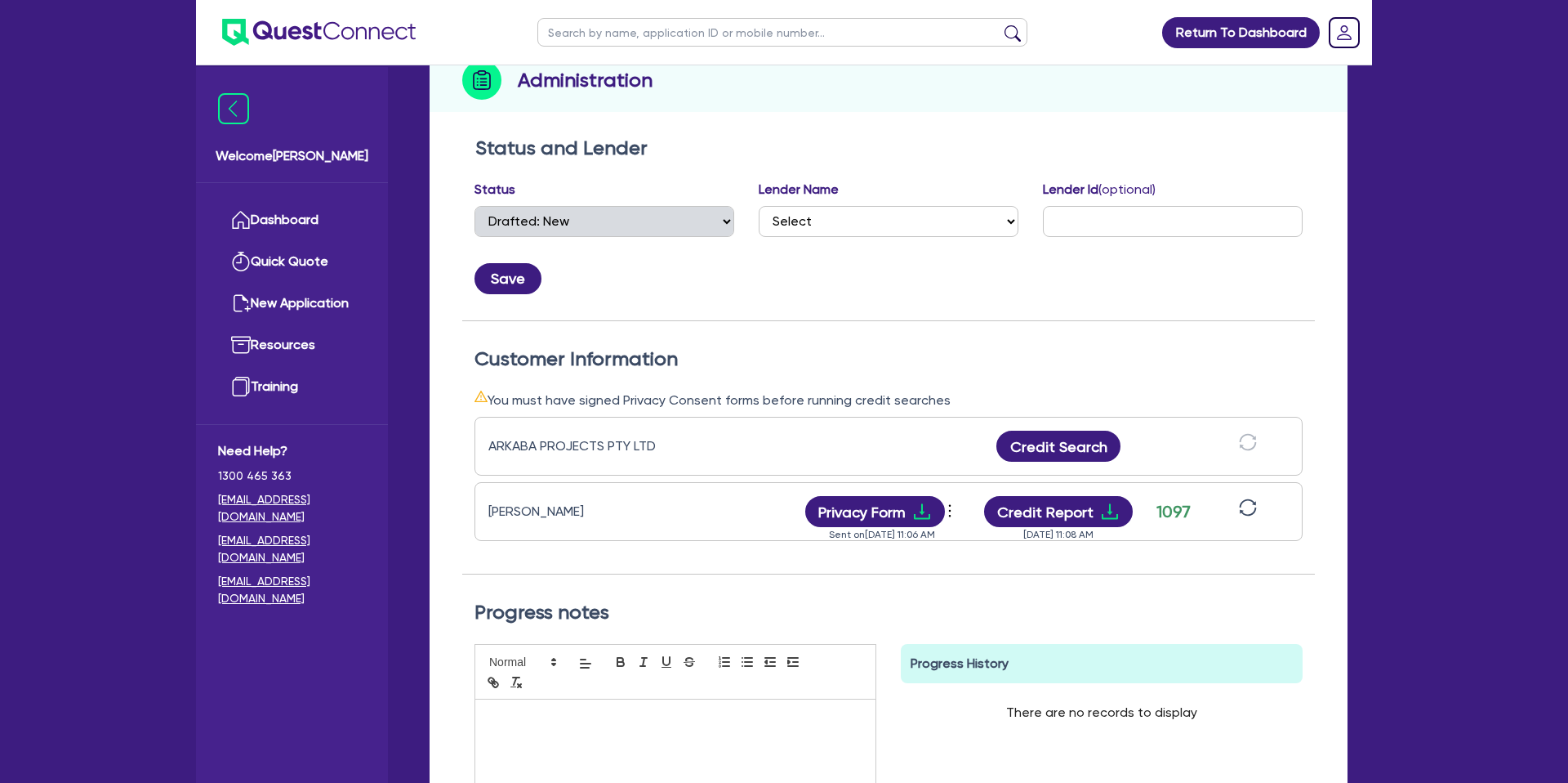
scroll to position [466, 0]
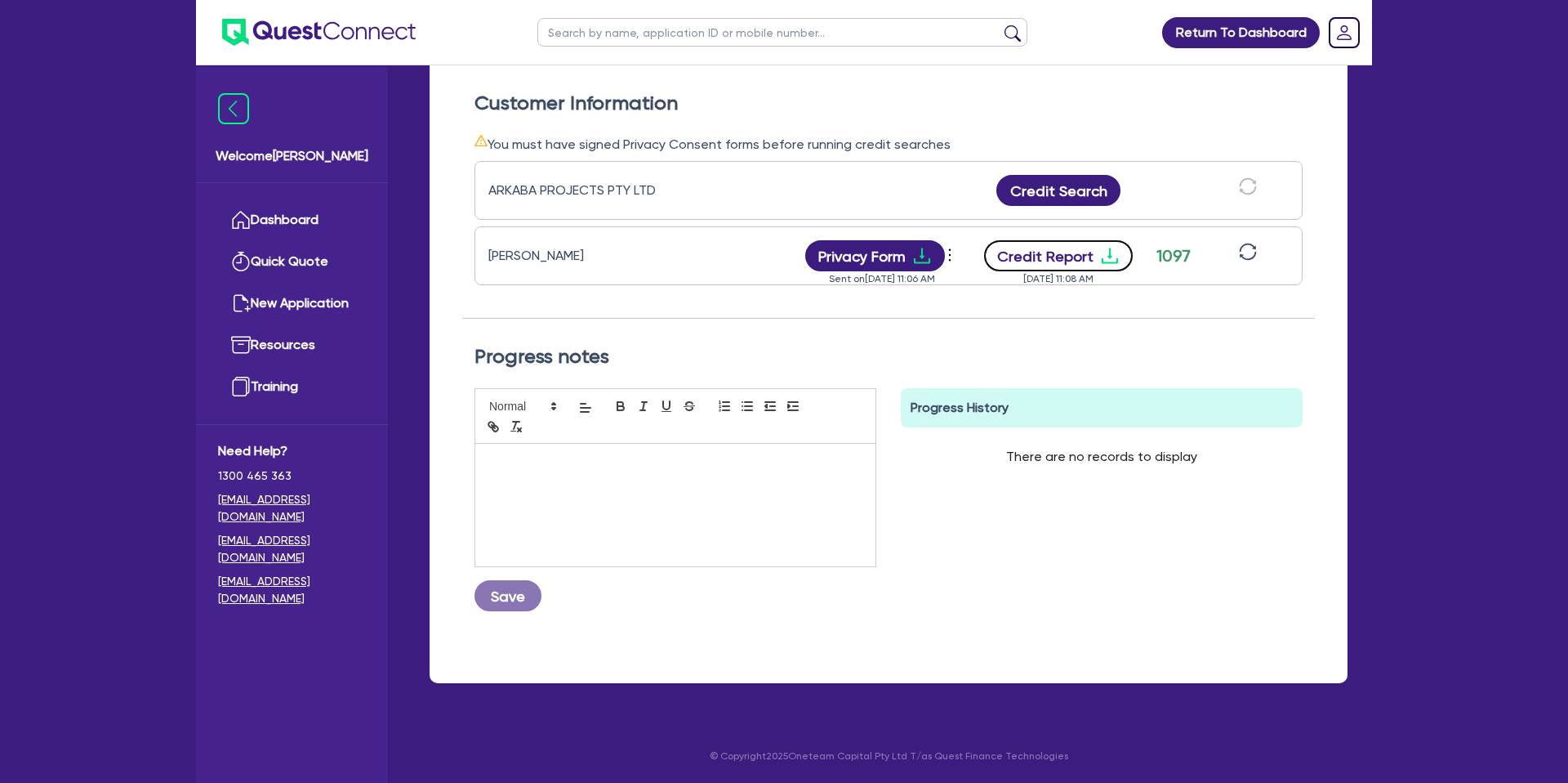
click at [1079, 261] on button "Credit Report" at bounding box center [1059, 256] width 149 height 31
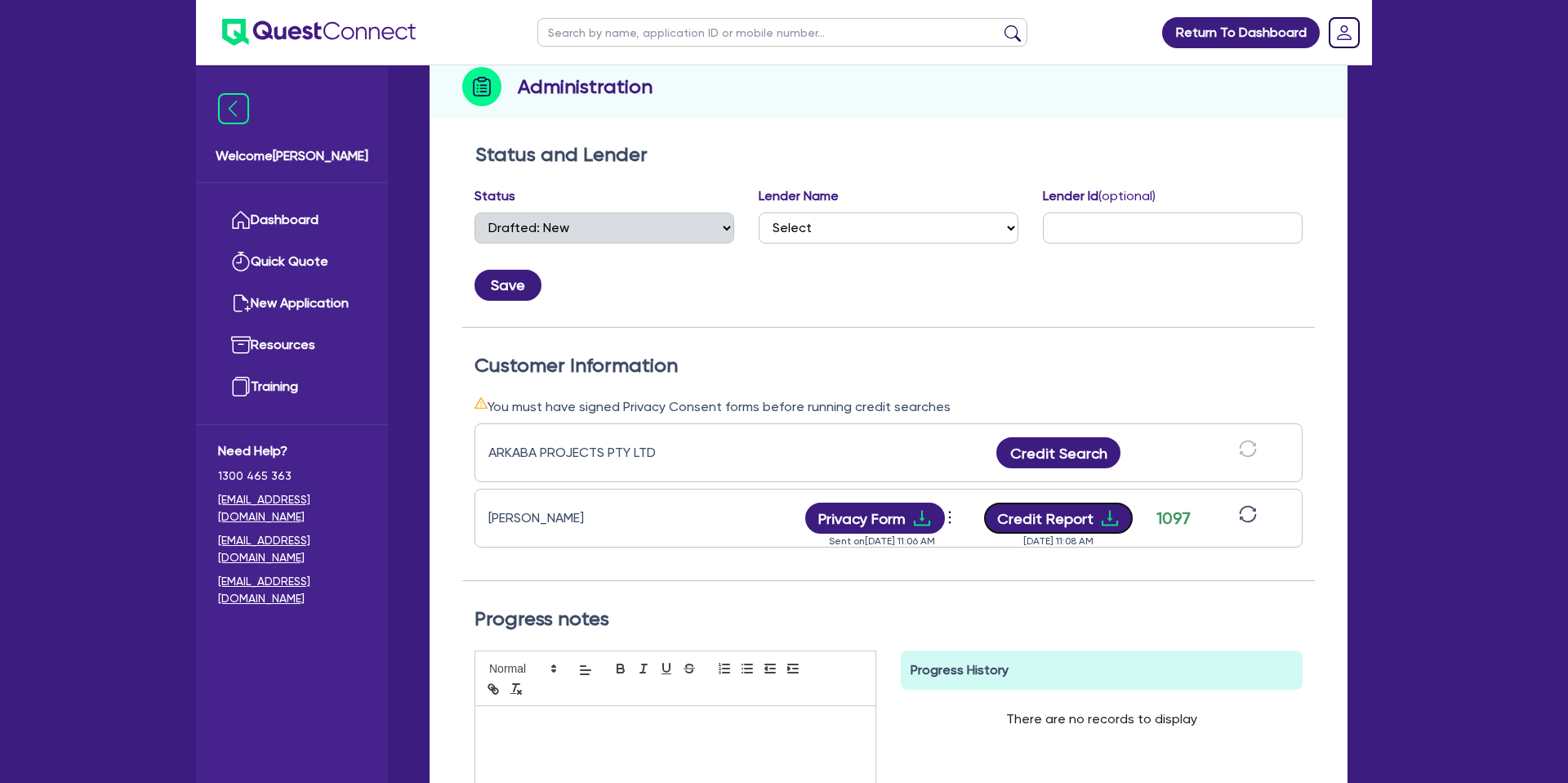
scroll to position [0, 0]
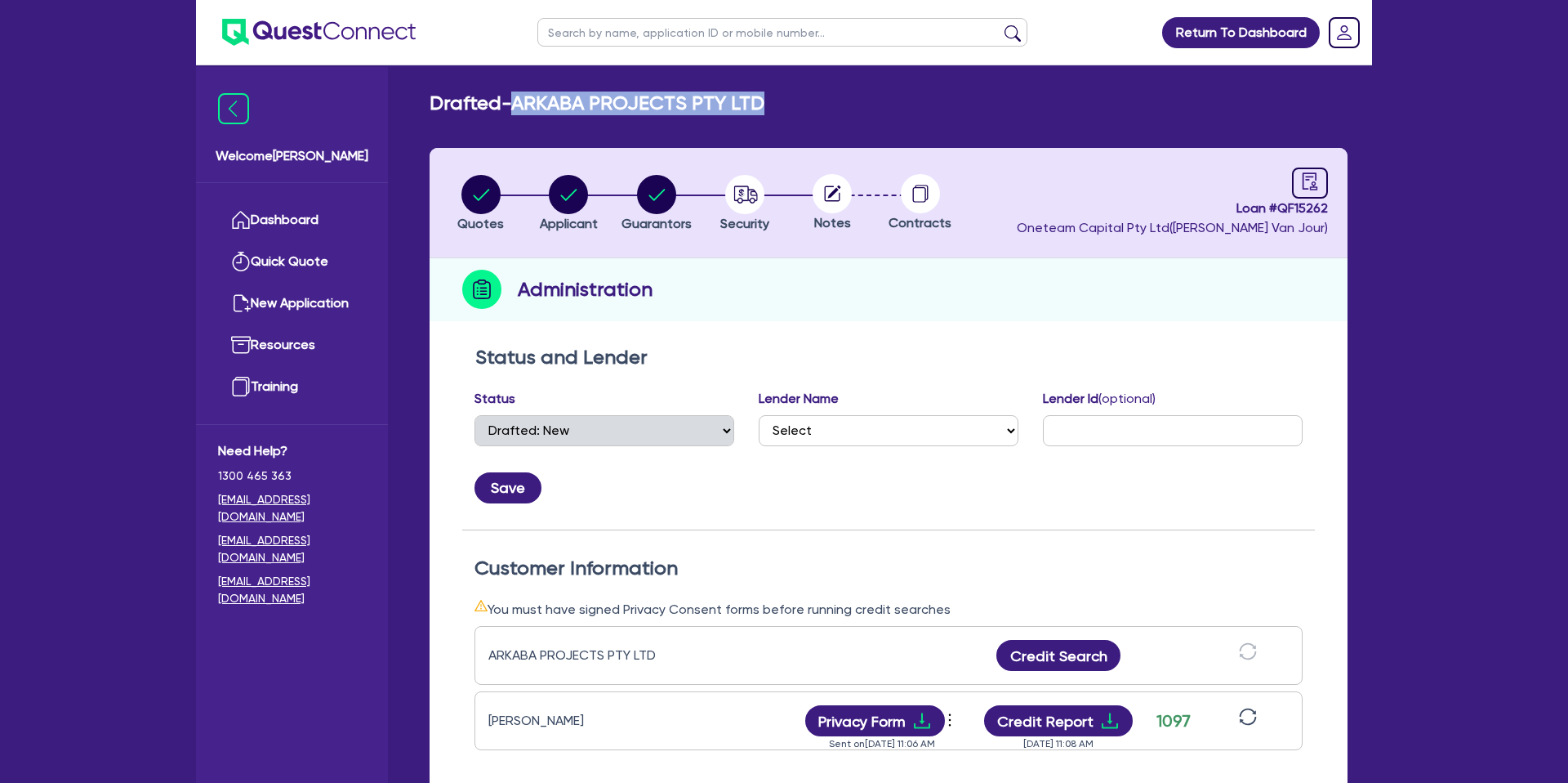
drag, startPoint x: 522, startPoint y: 106, endPoint x: 773, endPoint y: 106, distance: 251.0
click at [773, 106] on div "Drafted - ARKABA PROJECTS PTY LTD" at bounding box center [888, 103] width 942 height 24
copy h2 "ARKABA PROJECTS PTY LTD"
drag, startPoint x: 564, startPoint y: 120, endPoint x: 515, endPoint y: 115, distance: 49.3
click at [563, 120] on div "Drafted - ARKABA PROJECTS PTY LTD Quotes Applicant [GEOGRAPHIC_DATA] Security N…" at bounding box center [888, 630] width 967 height 1076
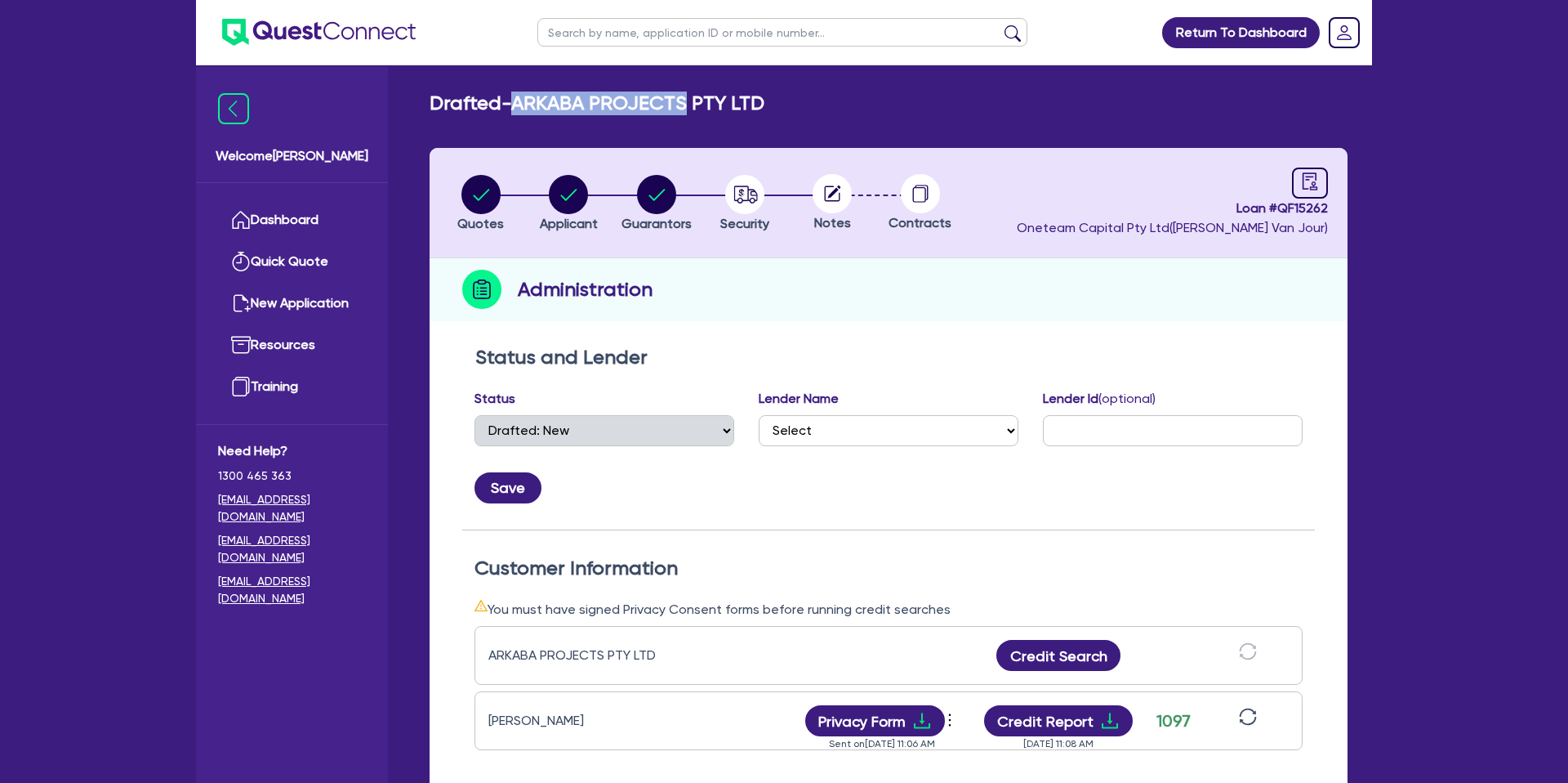
drag, startPoint x: 519, startPoint y: 103, endPoint x: 695, endPoint y: 98, distance: 176.1
click at [695, 98] on h2 "Drafted - ARKABA PROJECTS PTY LTD" at bounding box center [597, 103] width 335 height 24
copy h2 "ARKABA PROJECTS"
click at [488, 204] on circle "button" at bounding box center [480, 194] width 39 height 39
select select "CARS_AND_LIGHT_TRUCKS"
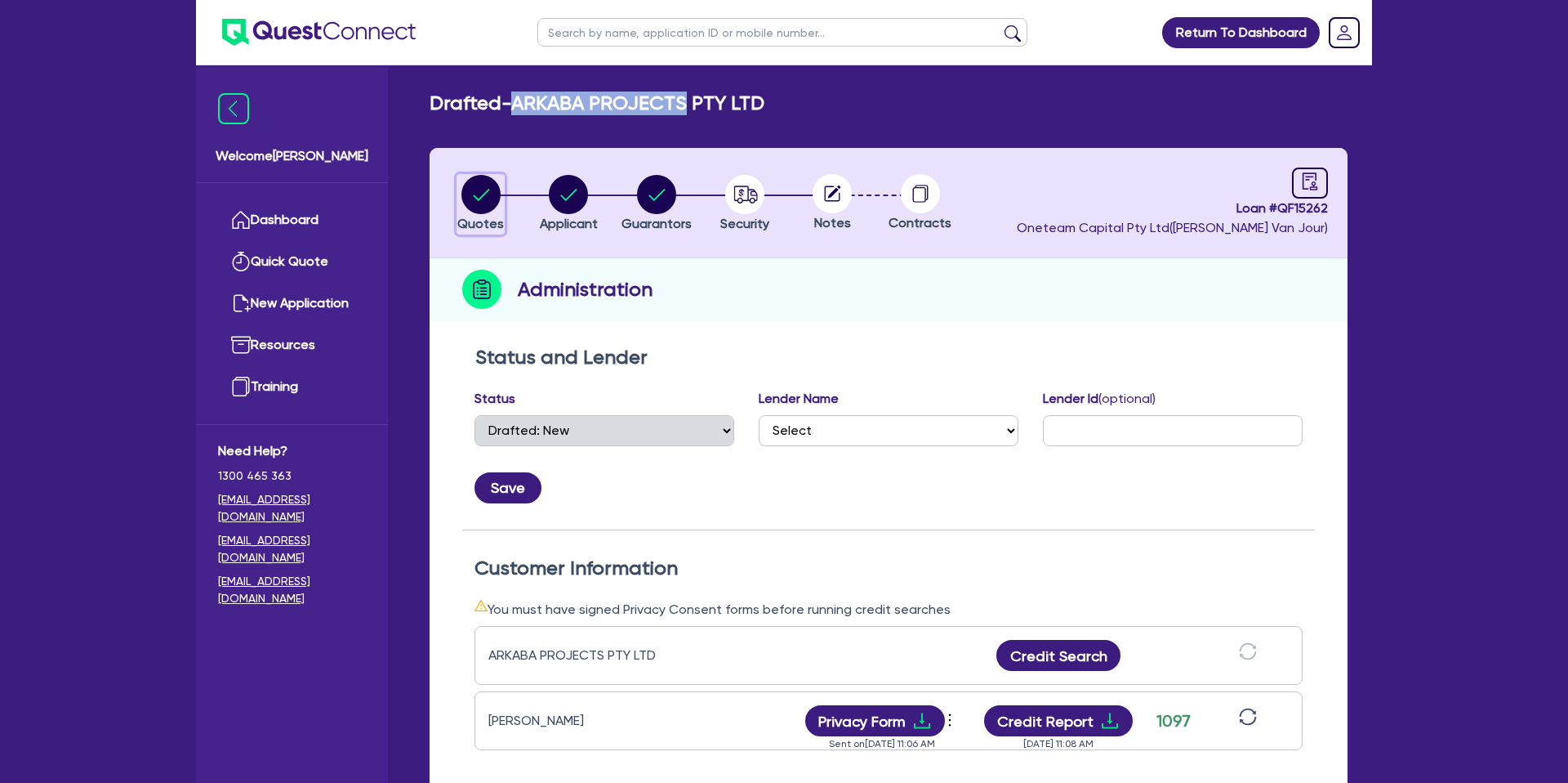
select select "PASSENGER_VEHICLES"
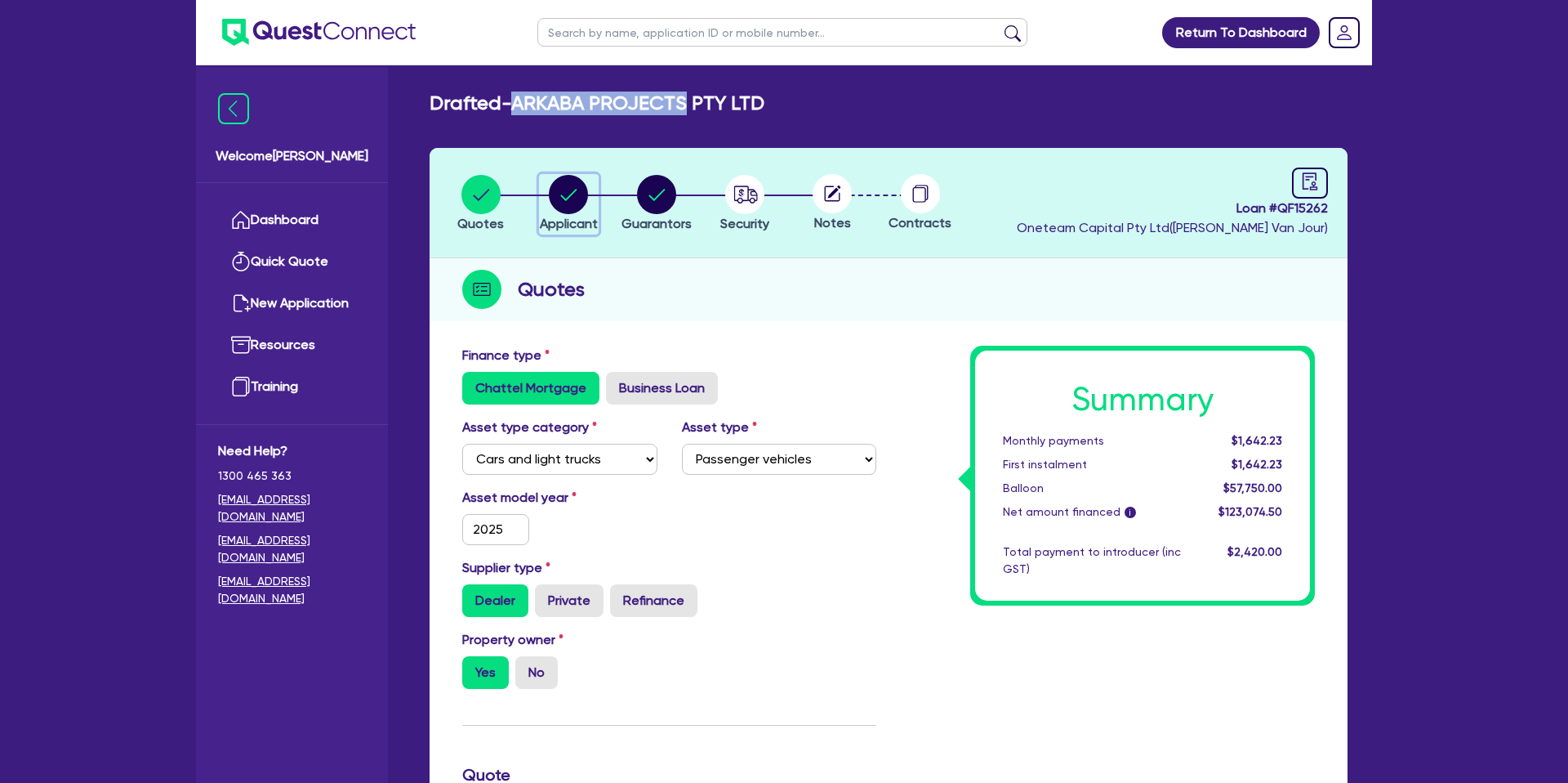
click at [591, 191] on div "button" at bounding box center [568, 194] width 58 height 39
select select "COMPANY"
select select "BUILDING_CONSTRUCTION"
select select "BUSINESSES_CONSTRUCTION_SERVICES"
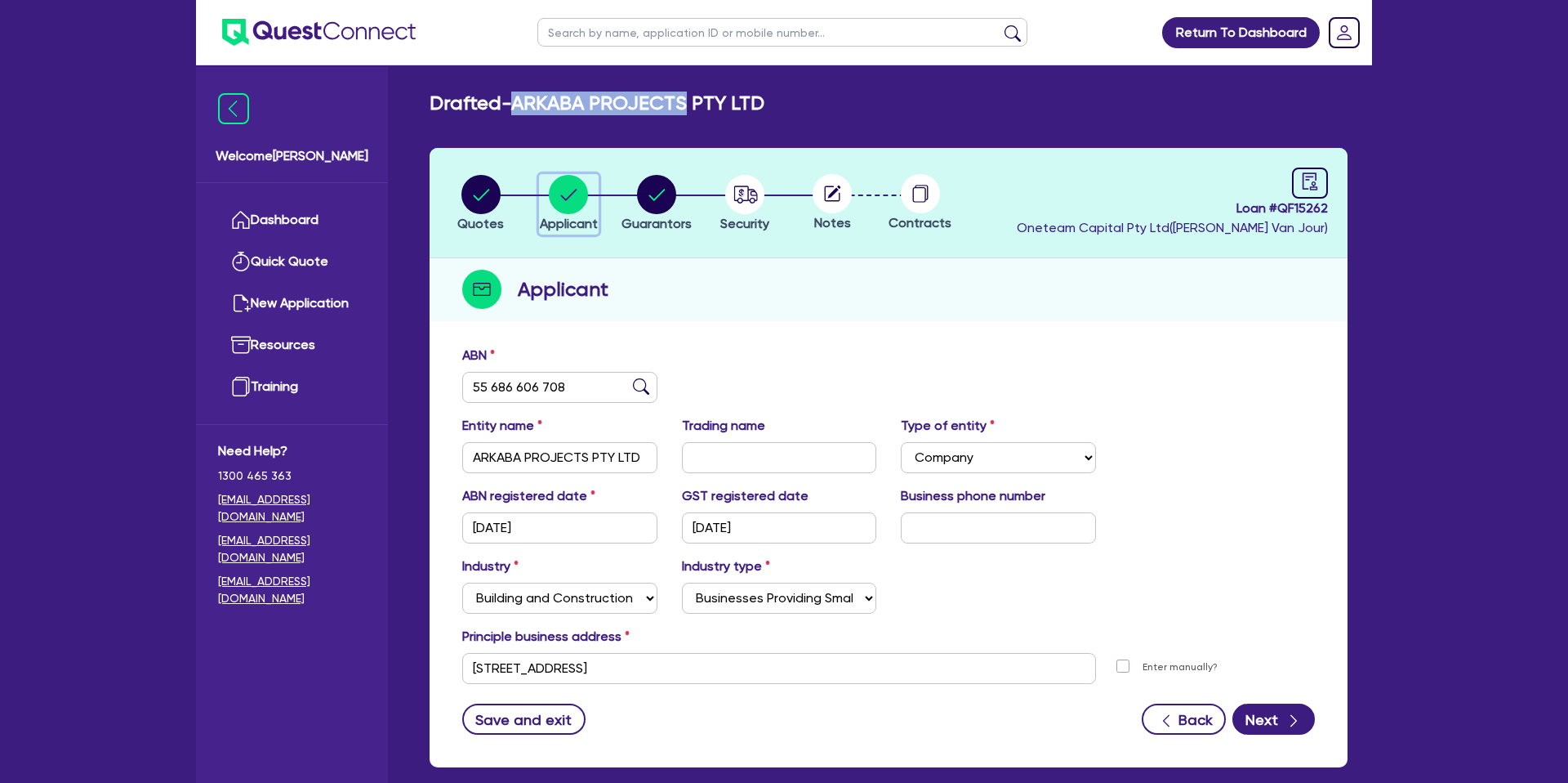
scroll to position [84, 0]
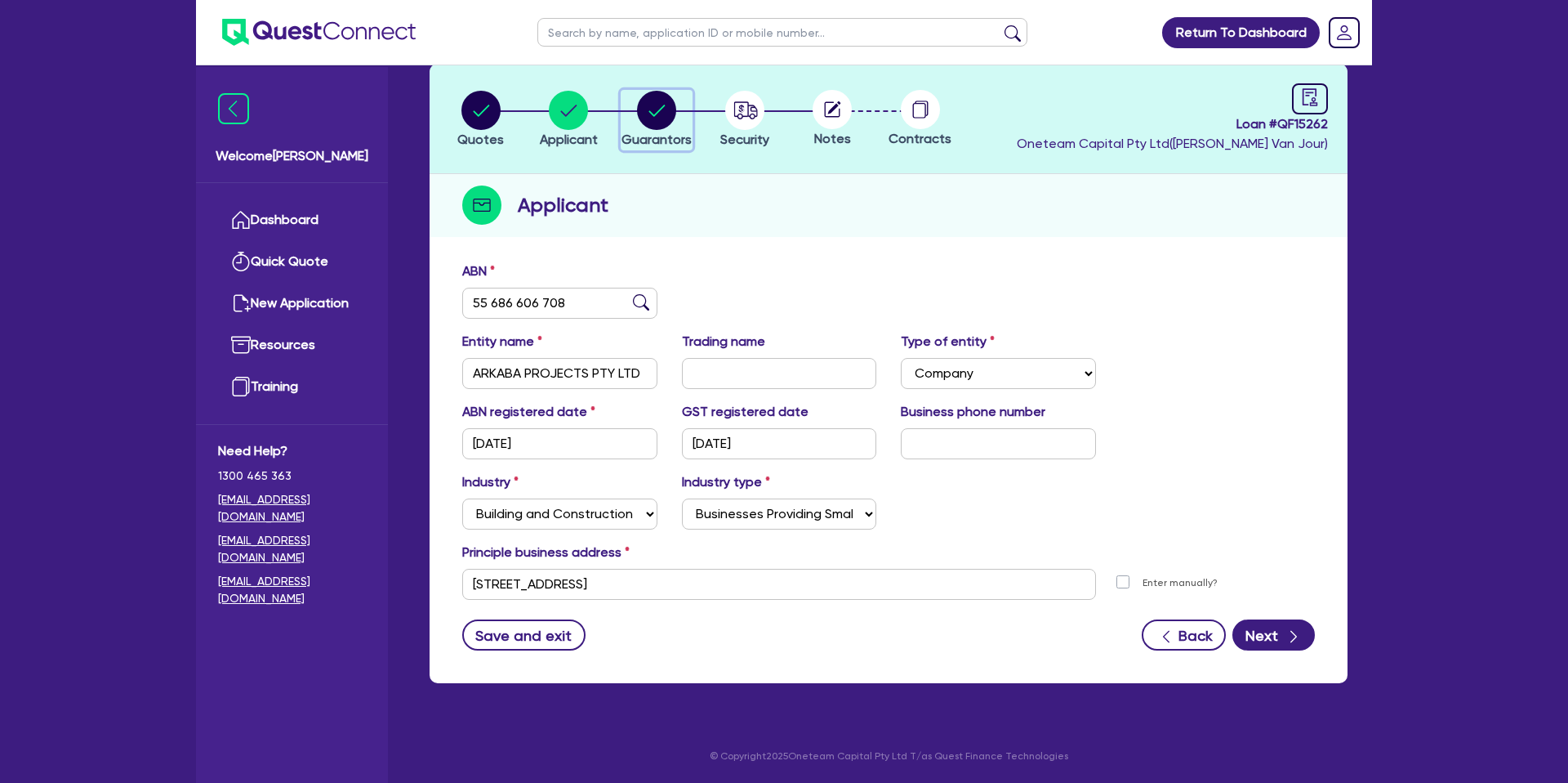
click at [658, 108] on circle "button" at bounding box center [656, 110] width 39 height 39
select select "MR"
select select "QLD"
select select "MARRIED"
select select "CASH"
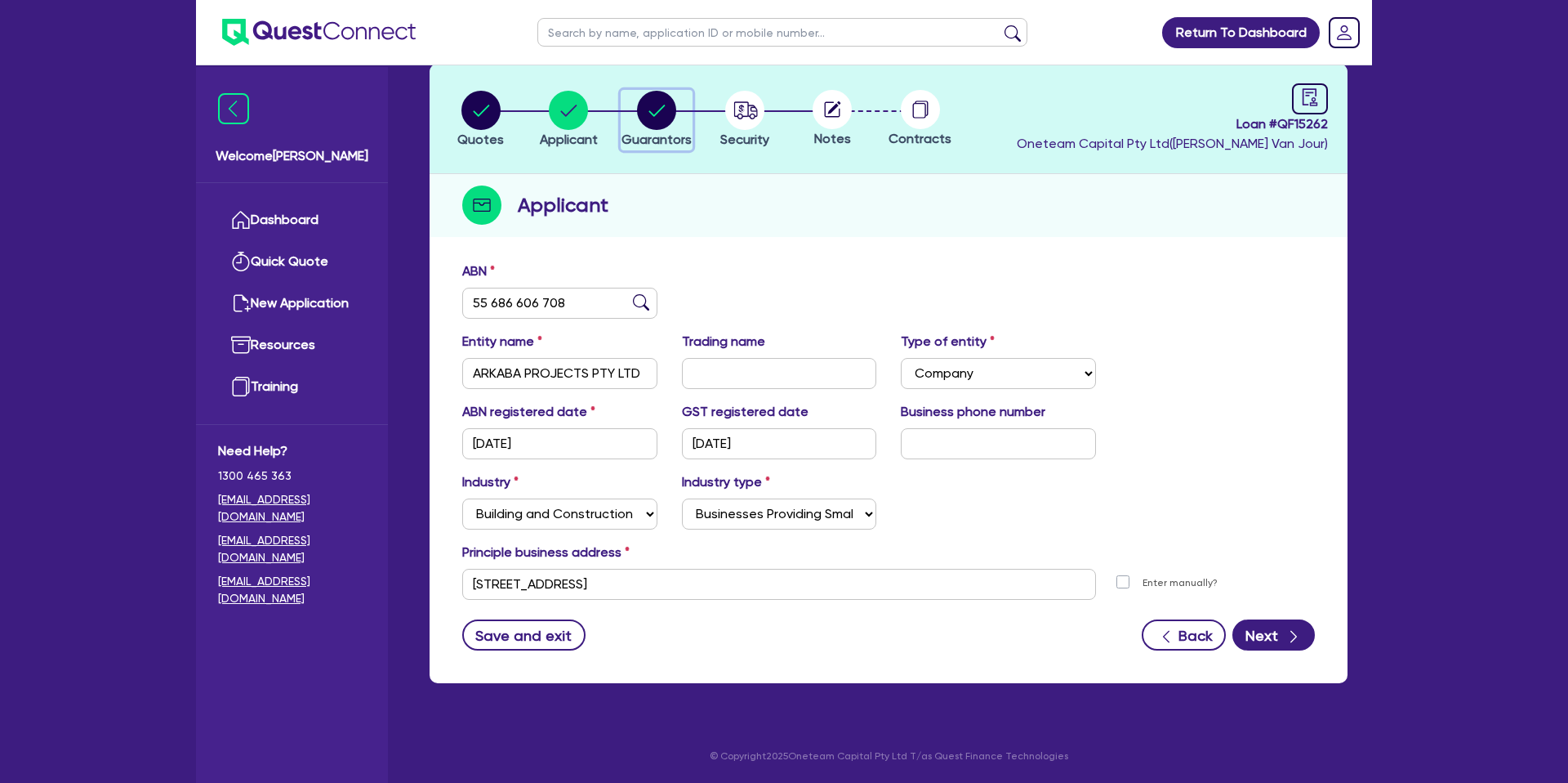
select select "MORTGAGE"
select select "VEHICLE_LOAN"
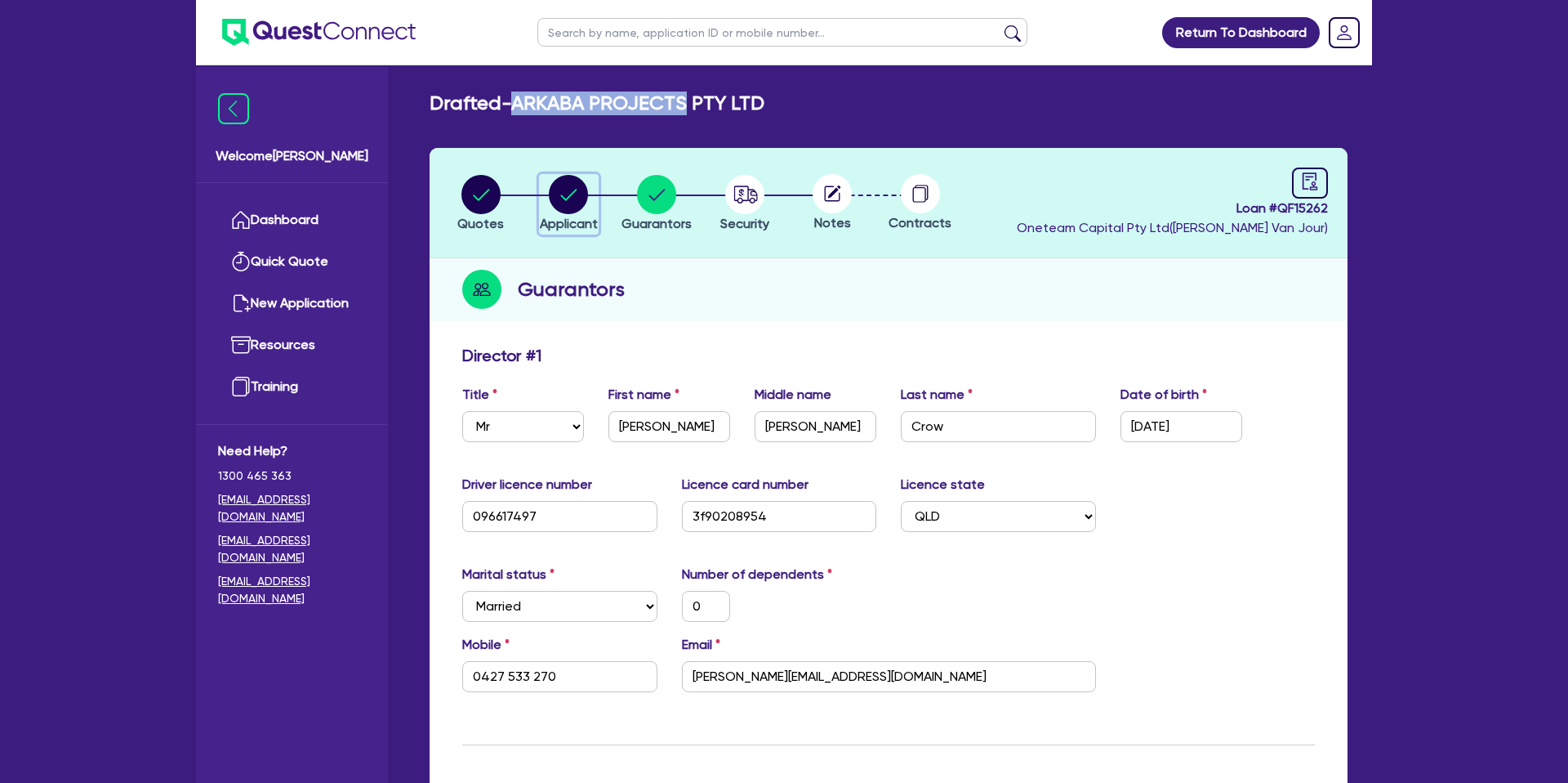
click at [571, 201] on circle "button" at bounding box center [568, 194] width 39 height 39
select select "COMPANY"
select select "BUILDING_CONSTRUCTION"
select select "BUSINESSES_CONSTRUCTION_SERVICES"
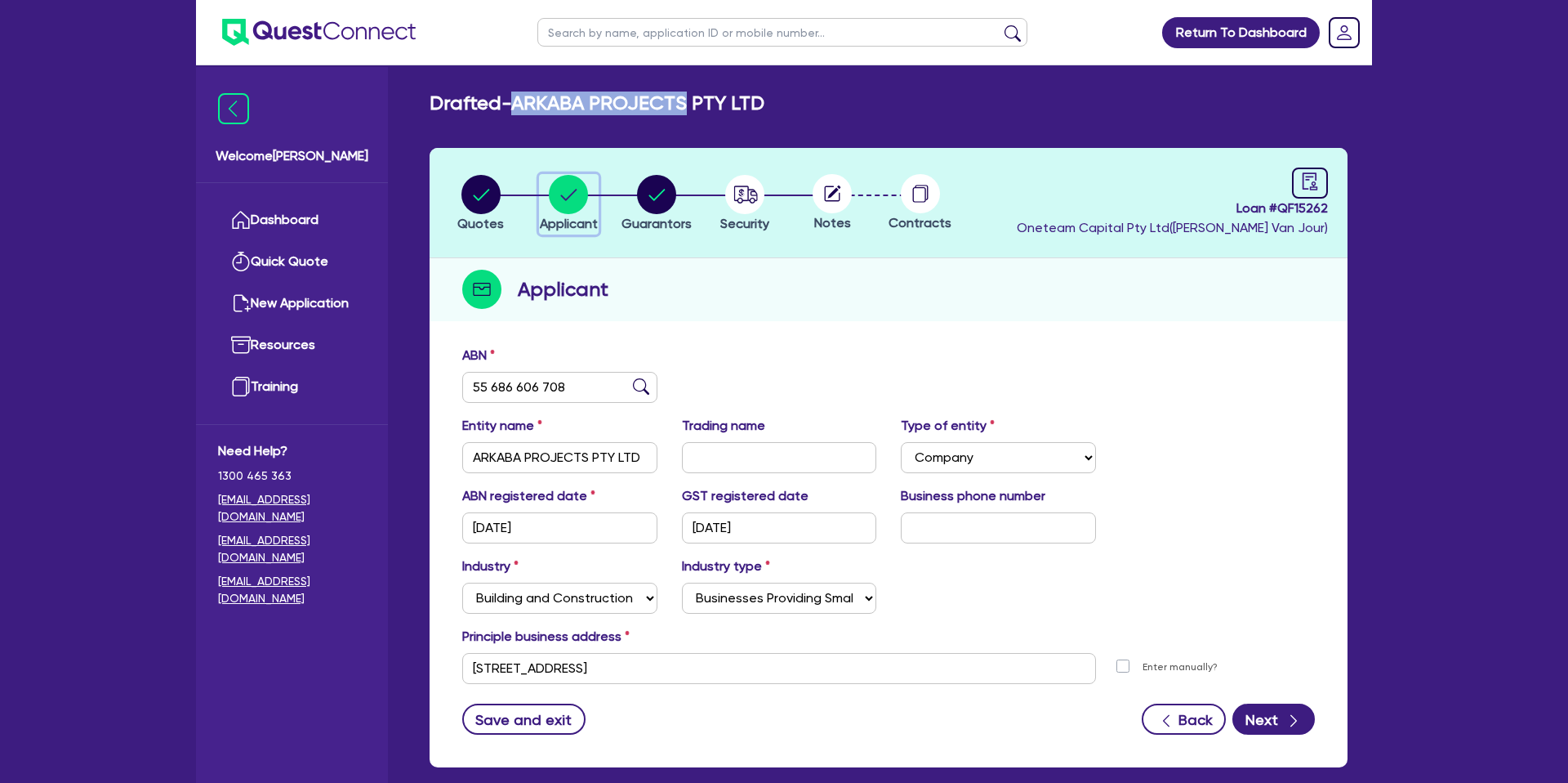
scroll to position [84, 0]
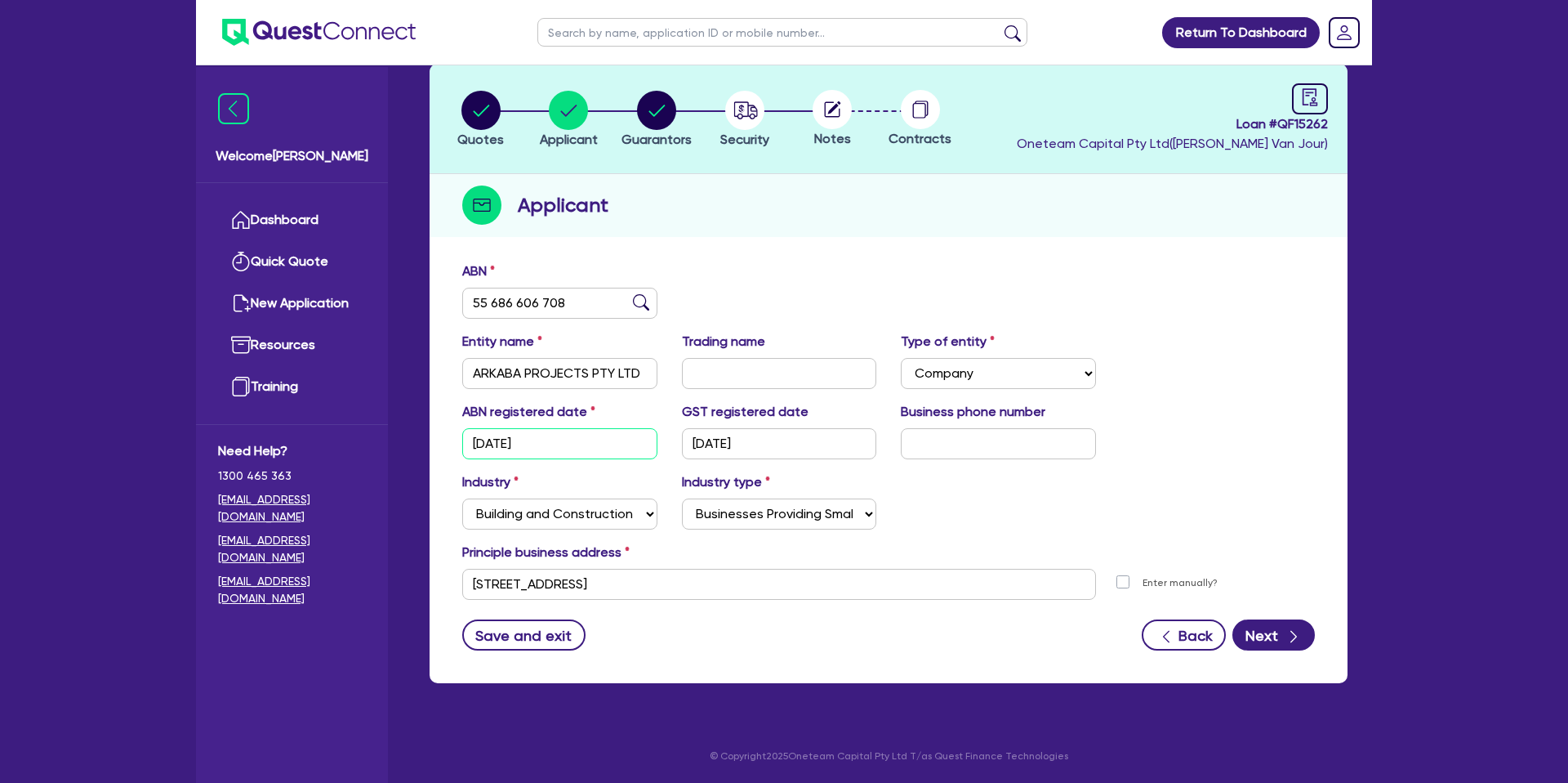
click at [494, 449] on input "[DATE]" at bounding box center [560, 443] width 195 height 31
